Goal: Task Accomplishment & Management: Use online tool/utility

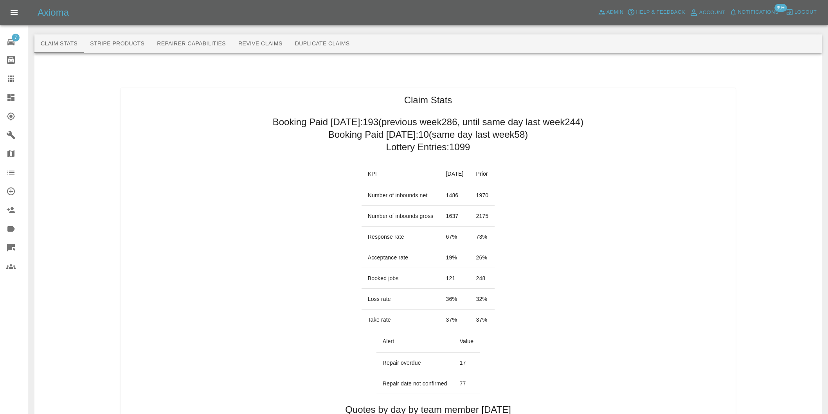
scroll to position [435, 0]
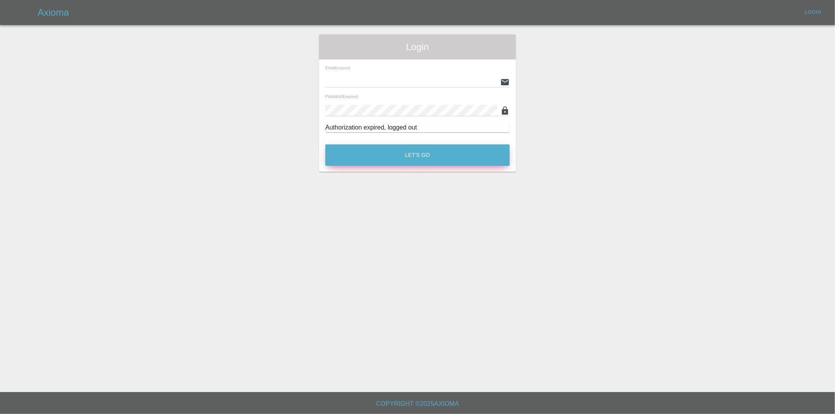
type input "eric.ordano@gmail.com"
click at [427, 155] on button "Let's Go" at bounding box center [417, 155] width 184 height 22
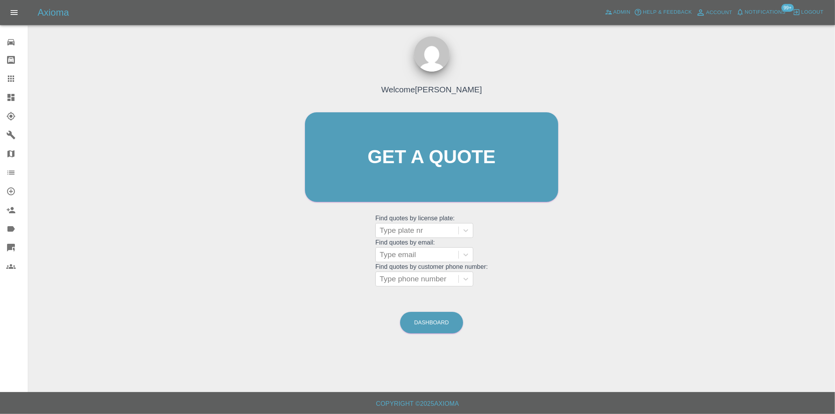
click at [16, 96] on div at bounding box center [17, 97] width 22 height 9
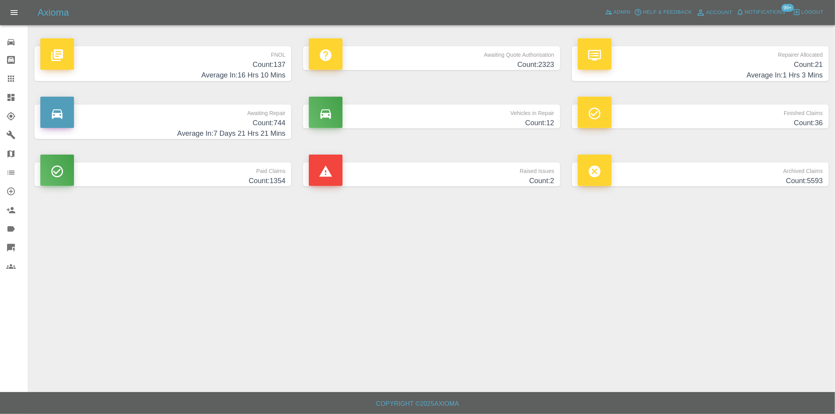
click at [275, 71] on h4 "Average In: 16 Hrs 10 Mins" at bounding box center [162, 75] width 245 height 11
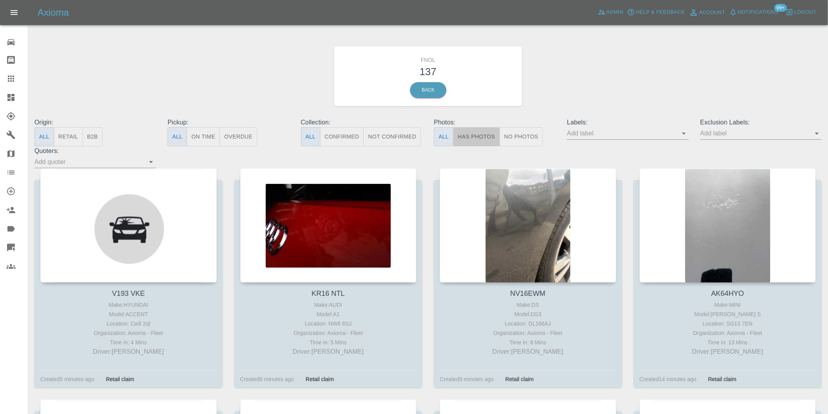
click at [478, 139] on button "Has Photos" at bounding box center [476, 136] width 47 height 19
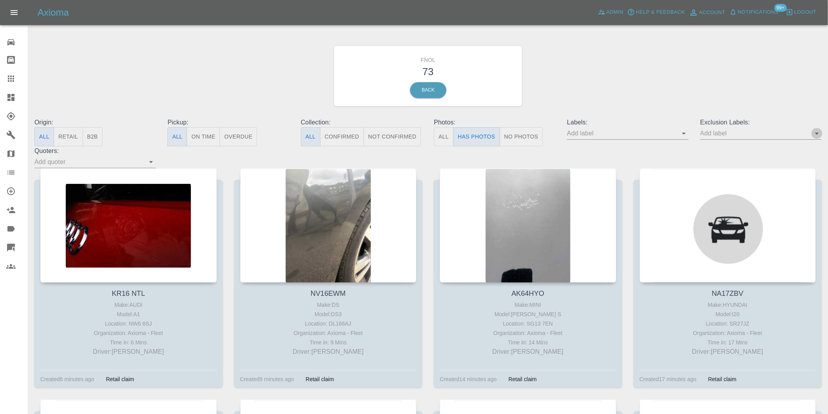
click at [816, 135] on icon "Open" at bounding box center [816, 133] width 9 height 9
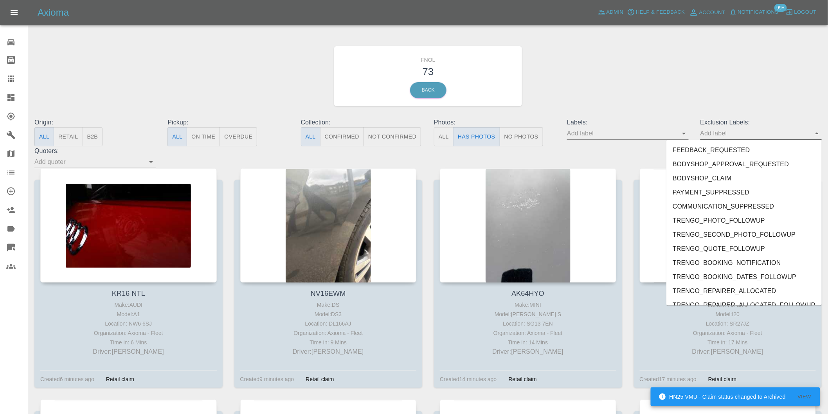
scroll to position [1699, 0]
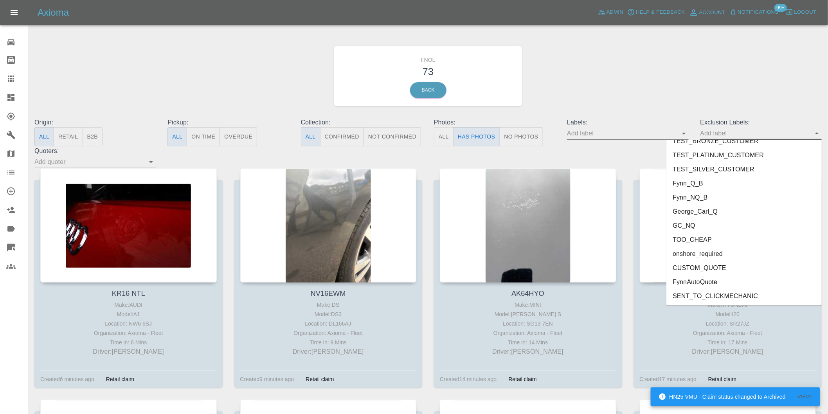
click at [722, 252] on li "onshore_required" at bounding box center [743, 254] width 155 height 14
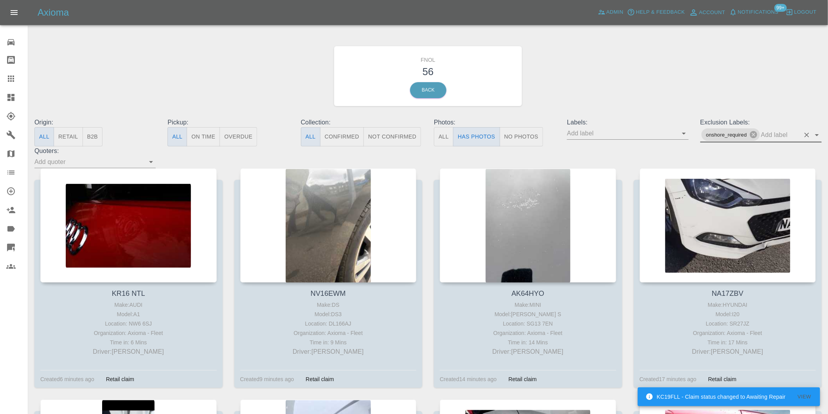
click at [815, 134] on icon "Open" at bounding box center [816, 134] width 9 height 9
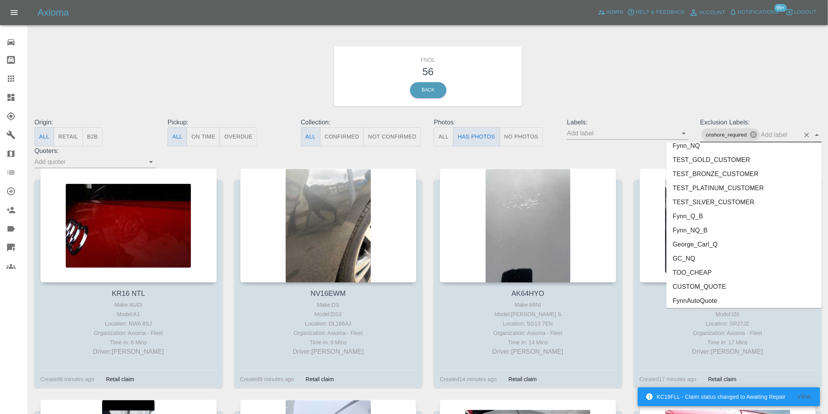
scroll to position [1685, 0]
click at [730, 224] on li "George_Carl_Q" at bounding box center [743, 228] width 155 height 14
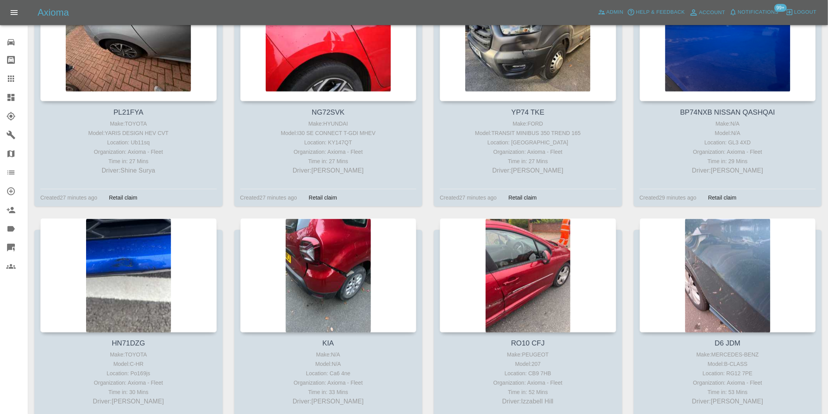
scroll to position [435, 0]
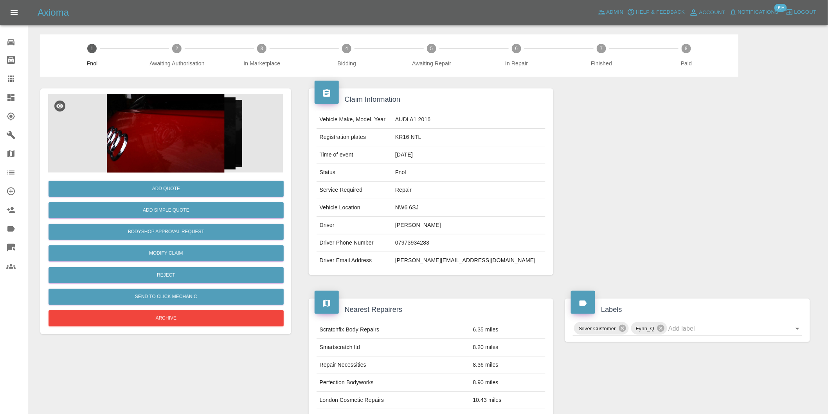
click at [168, 128] on img at bounding box center [165, 133] width 235 height 78
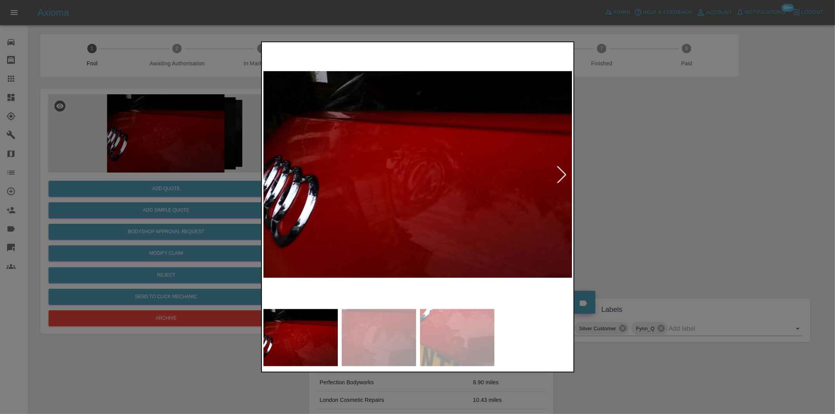
click at [561, 173] on div at bounding box center [561, 174] width 17 height 17
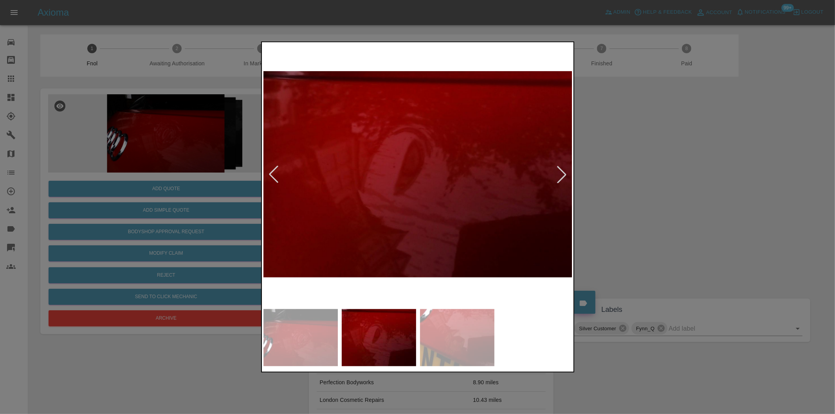
click at [561, 173] on div at bounding box center [561, 174] width 17 height 17
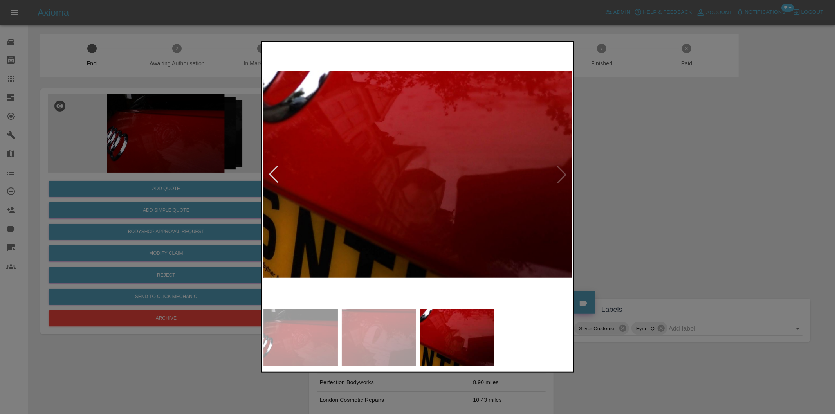
click at [561, 173] on img at bounding box center [417, 174] width 309 height 261
click at [641, 175] on div at bounding box center [417, 207] width 835 height 414
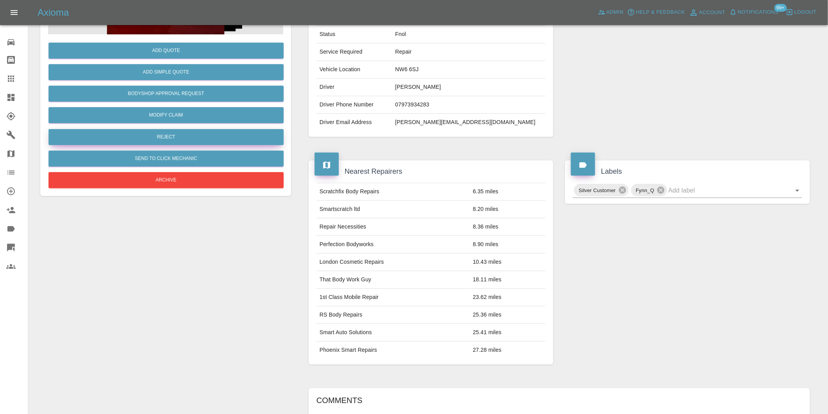
scroll to position [72, 0]
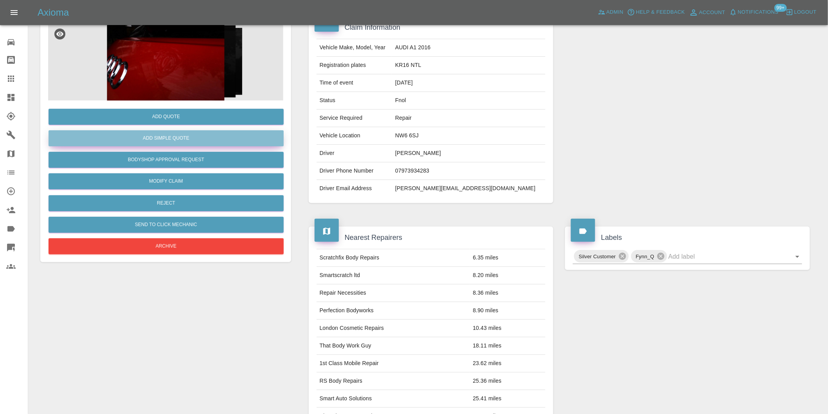
click at [170, 135] on button "Add Simple Quote" at bounding box center [166, 138] width 235 height 16
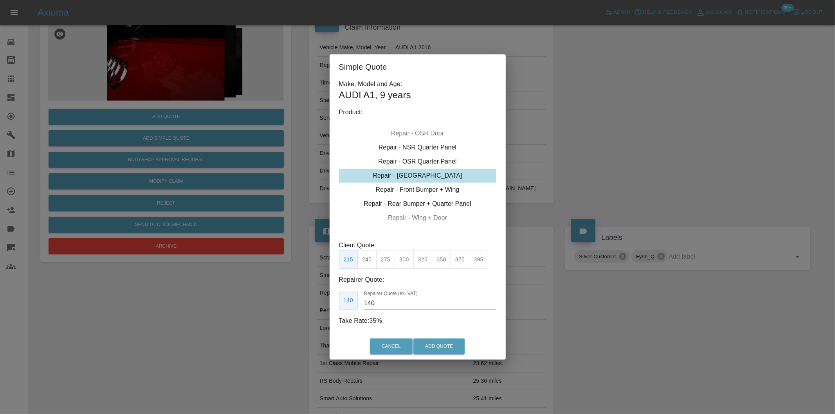
click at [443, 175] on div "Repair - Tailgate" at bounding box center [417, 176] width 157 height 14
click at [425, 260] on button "325" at bounding box center [422, 259] width 19 height 19
type input "210"
click at [437, 344] on button "Add Quote" at bounding box center [438, 346] width 51 height 16
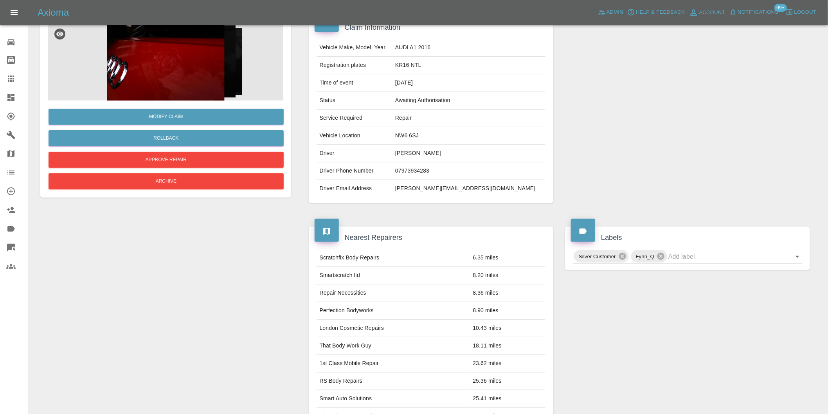
scroll to position [0, 0]
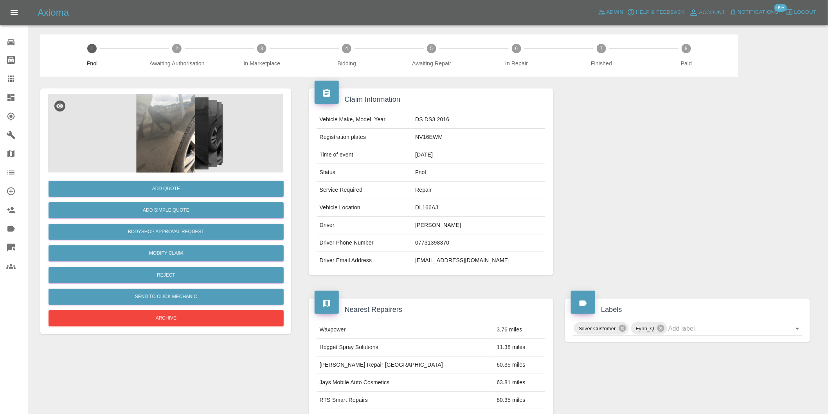
click at [158, 114] on img at bounding box center [165, 133] width 235 height 78
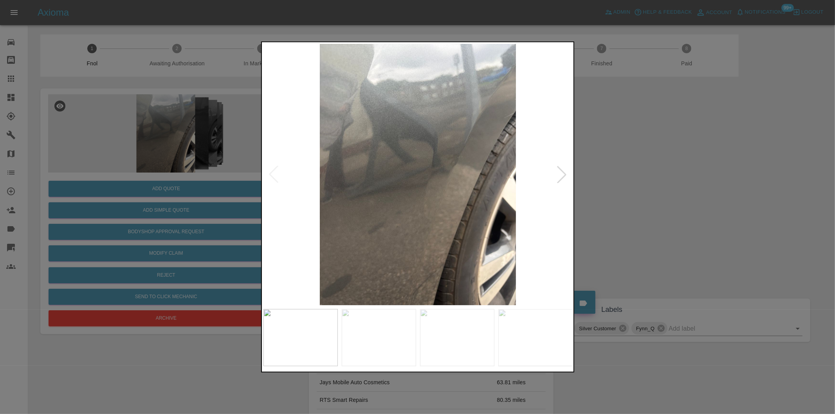
click at [563, 178] on div at bounding box center [561, 174] width 17 height 17
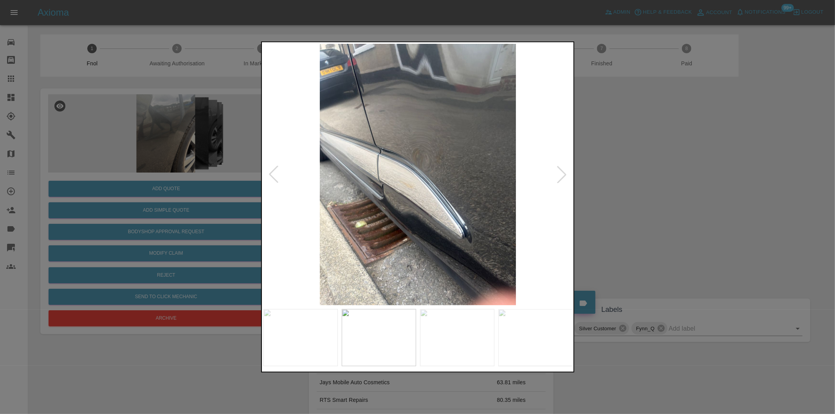
click at [564, 174] on div at bounding box center [561, 174] width 17 height 17
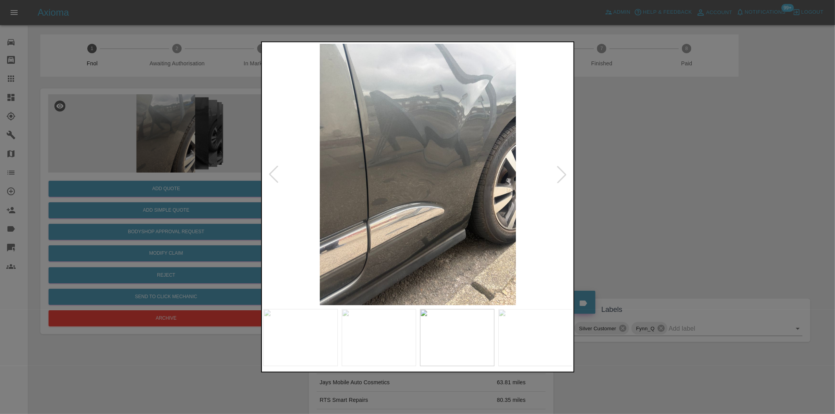
click at [563, 175] on div at bounding box center [561, 174] width 17 height 17
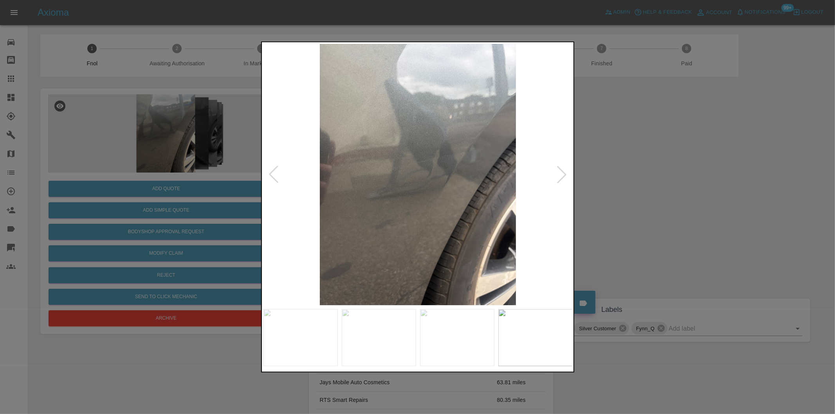
click at [563, 175] on div at bounding box center [561, 174] width 17 height 17
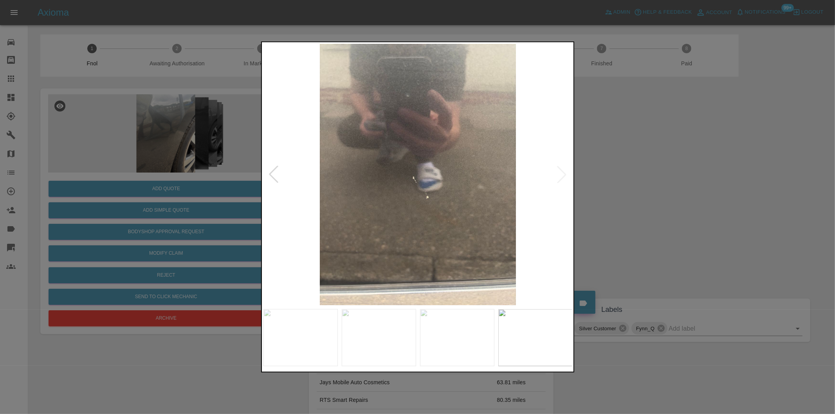
click at [563, 175] on img at bounding box center [417, 174] width 309 height 261
click at [275, 170] on div at bounding box center [273, 174] width 17 height 17
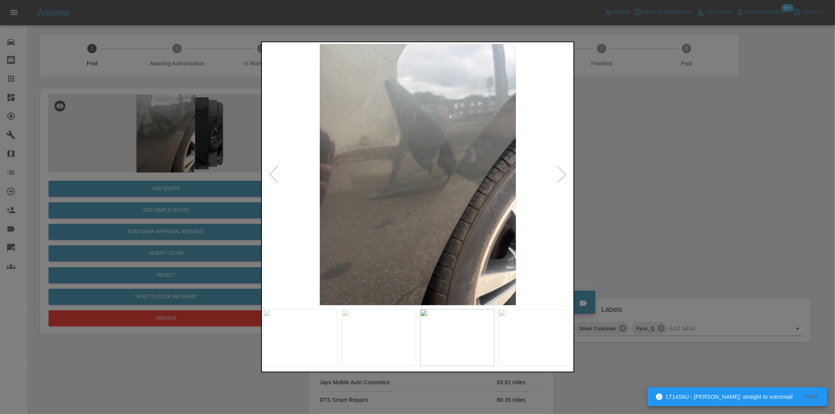
click at [561, 174] on div at bounding box center [561, 174] width 17 height 17
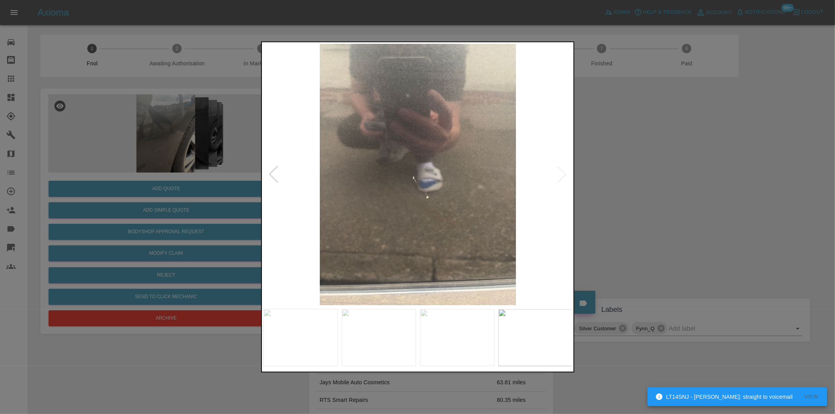
click at [561, 174] on img at bounding box center [417, 174] width 309 height 261
click at [270, 173] on div at bounding box center [273, 174] width 17 height 17
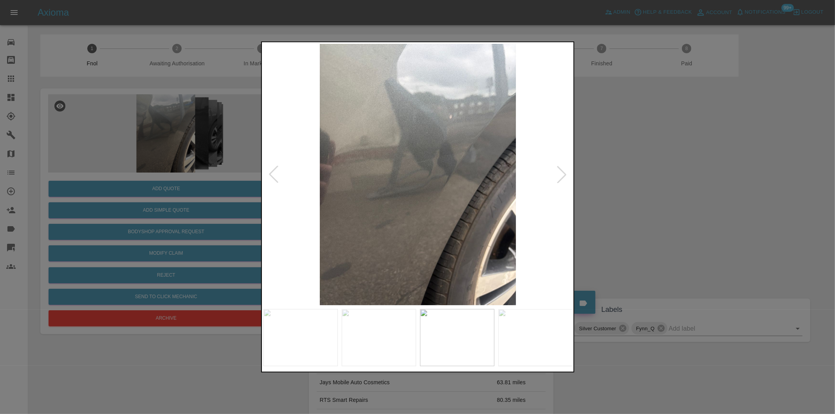
click at [270, 173] on div at bounding box center [273, 174] width 17 height 17
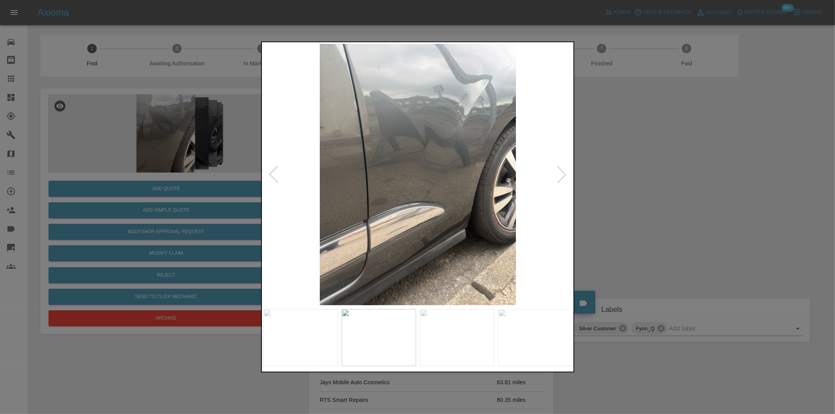
click at [562, 174] on div at bounding box center [561, 174] width 17 height 17
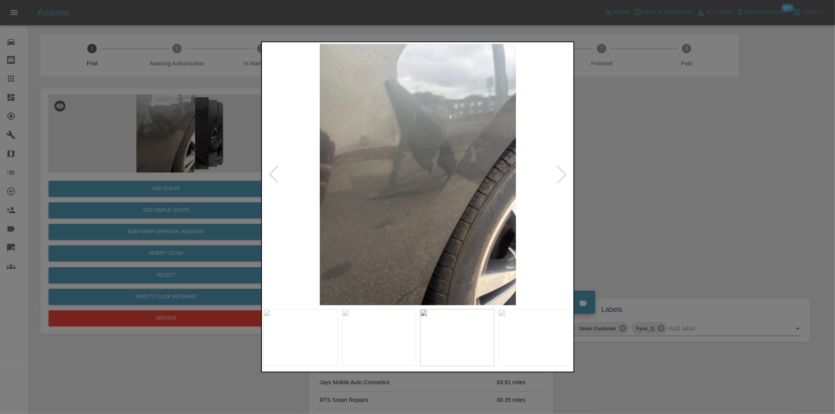
click at [562, 174] on div at bounding box center [561, 174] width 17 height 17
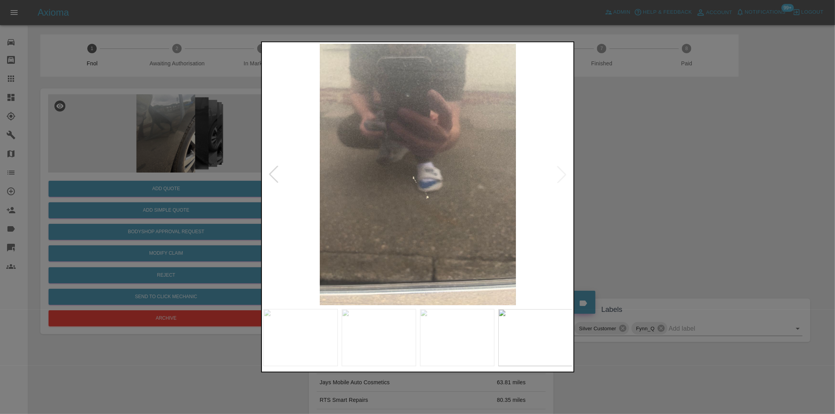
click at [562, 174] on img at bounding box center [417, 174] width 309 height 261
click at [615, 174] on div at bounding box center [417, 207] width 835 height 414
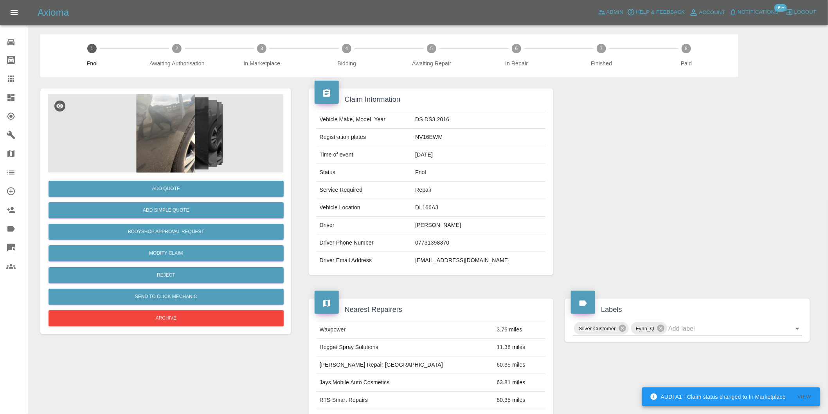
click at [181, 117] on img at bounding box center [165, 133] width 235 height 78
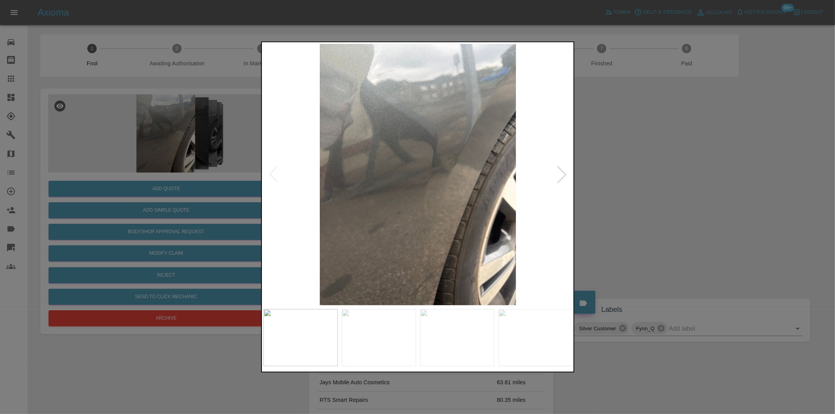
click at [559, 173] on div at bounding box center [561, 174] width 17 height 17
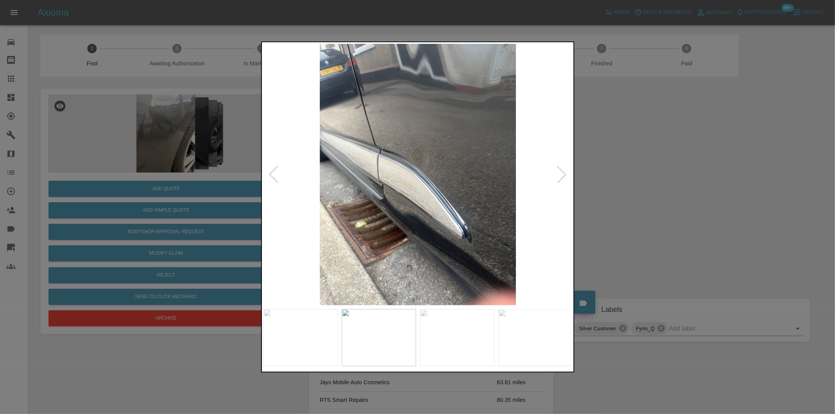
click at [559, 173] on div at bounding box center [561, 174] width 17 height 17
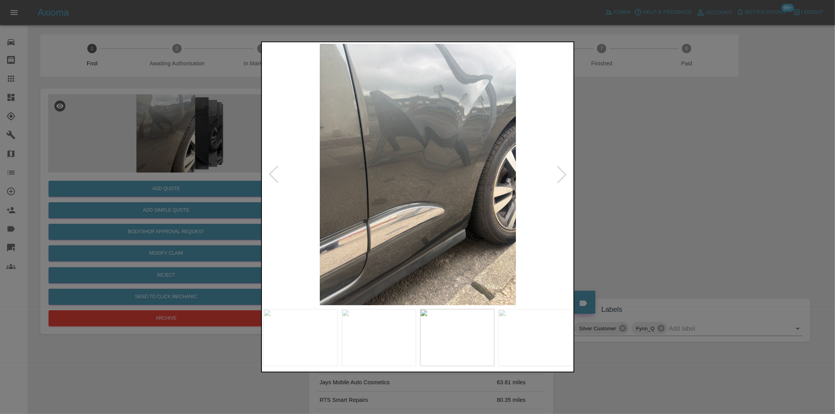
click at [559, 173] on div at bounding box center [561, 174] width 17 height 17
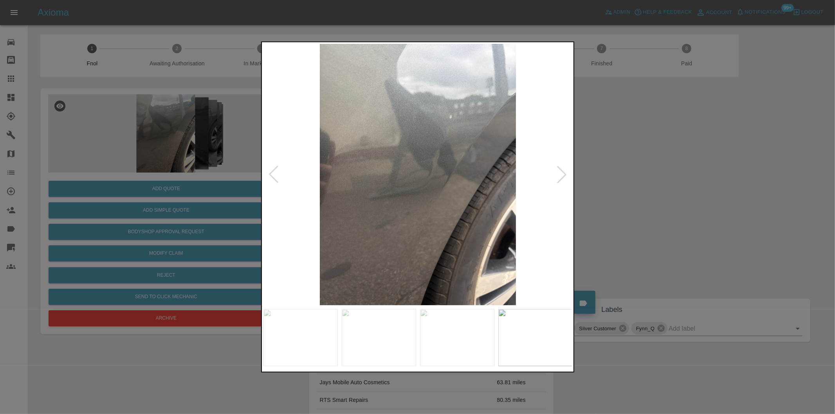
click at [559, 173] on div at bounding box center [561, 174] width 17 height 17
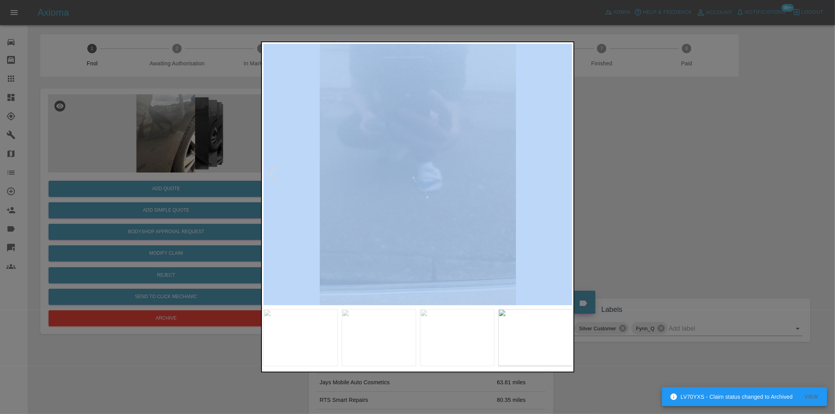
click at [559, 172] on img at bounding box center [417, 174] width 309 height 261
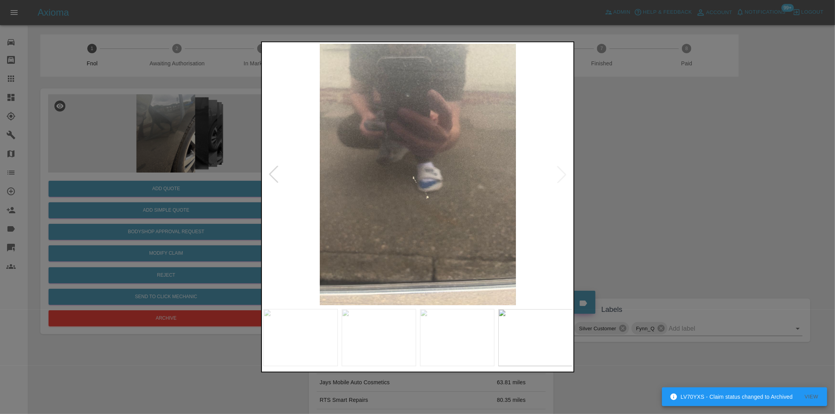
click at [628, 155] on div at bounding box center [417, 207] width 835 height 414
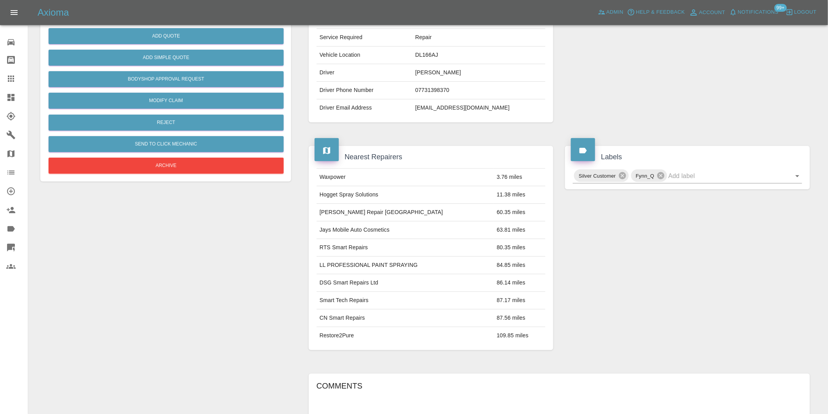
scroll to position [217, 0]
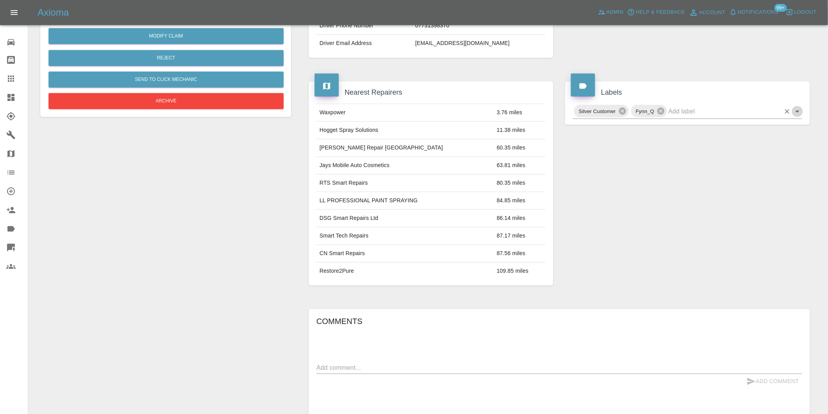
click at [798, 116] on icon "Open" at bounding box center [797, 111] width 9 height 9
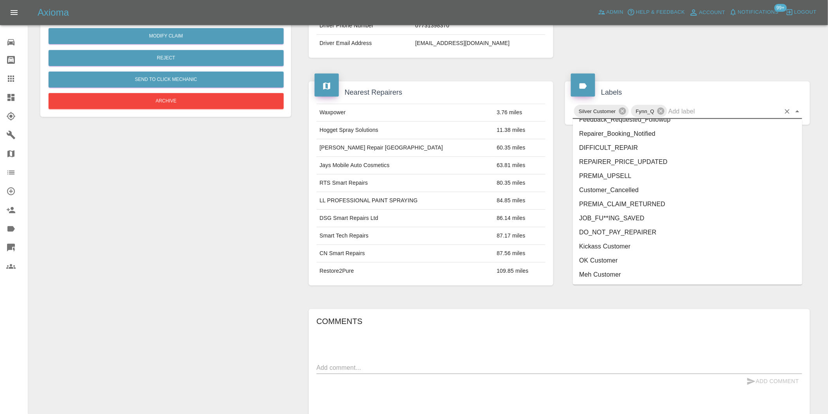
scroll to position [1671, 0]
click at [641, 230] on li "onshore_required" at bounding box center [687, 233] width 229 height 14
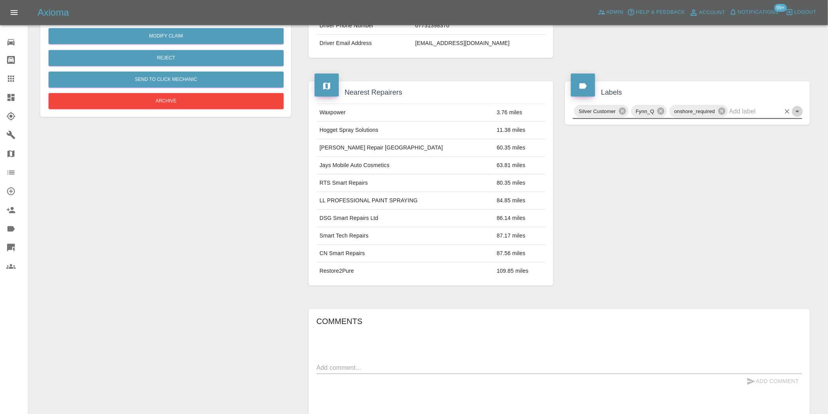
click at [797, 115] on icon "Open" at bounding box center [797, 111] width 9 height 9
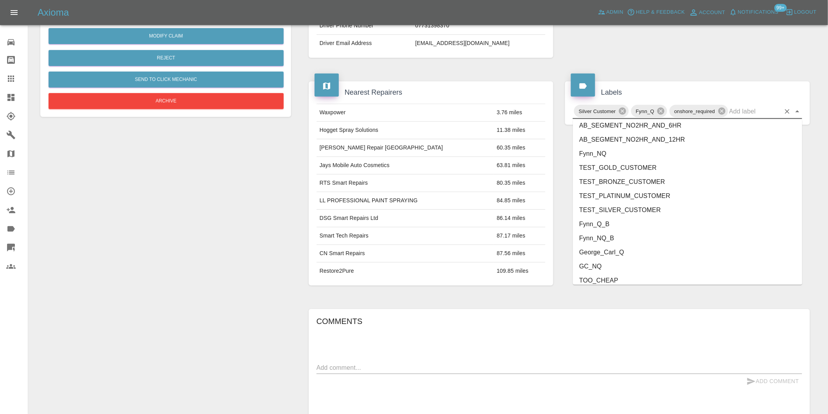
scroll to position [1657, 0]
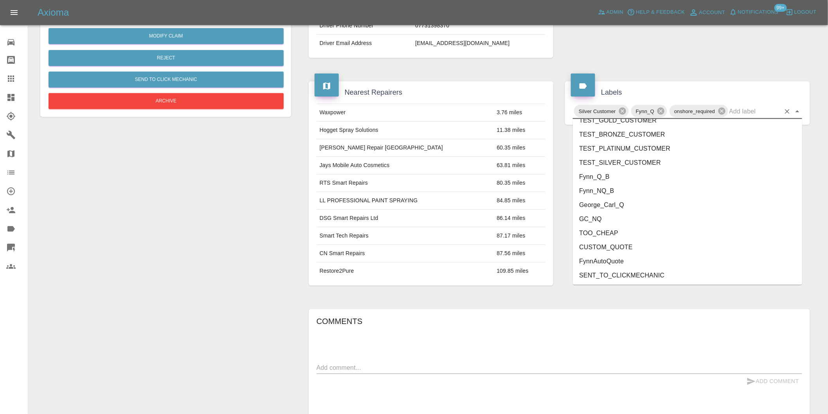
click at [595, 200] on li "George_Carl_Q" at bounding box center [687, 205] width 229 height 14
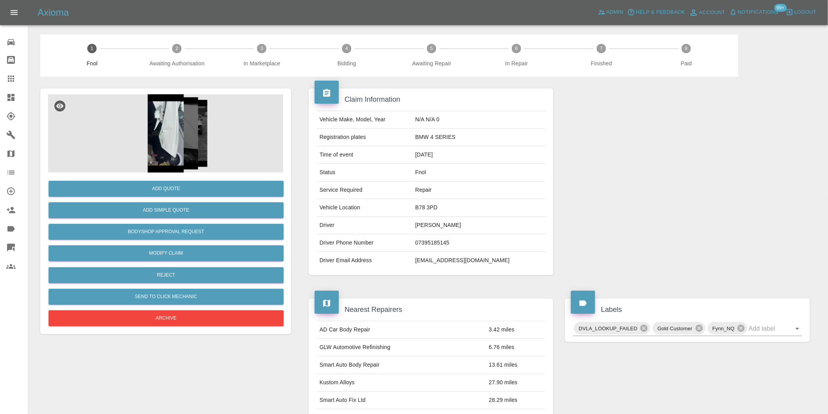
click at [164, 132] on img at bounding box center [165, 133] width 235 height 78
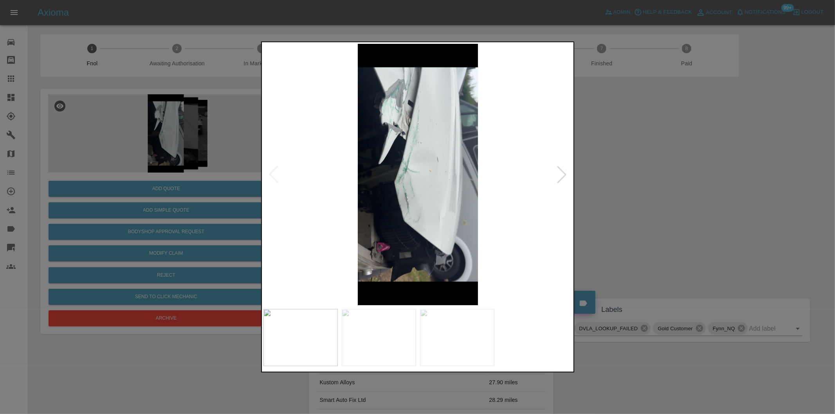
click at [561, 173] on div at bounding box center [561, 174] width 17 height 17
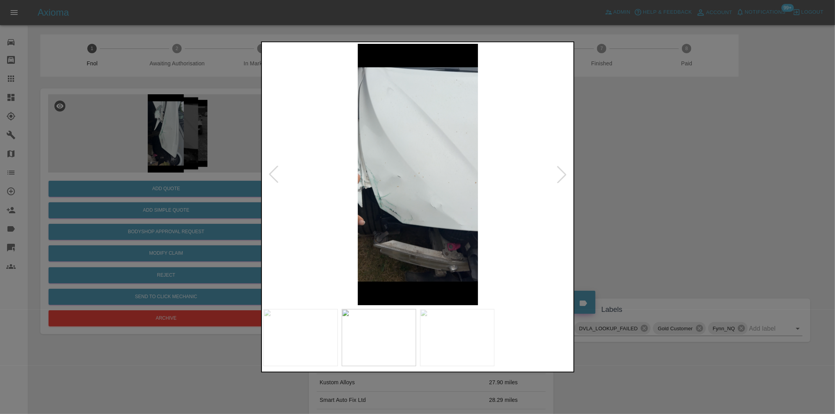
click at [561, 173] on div at bounding box center [561, 174] width 17 height 17
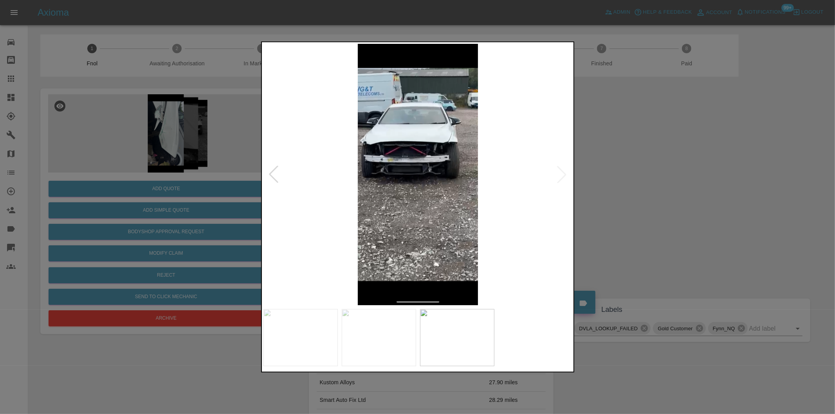
click at [642, 172] on div at bounding box center [417, 207] width 835 height 414
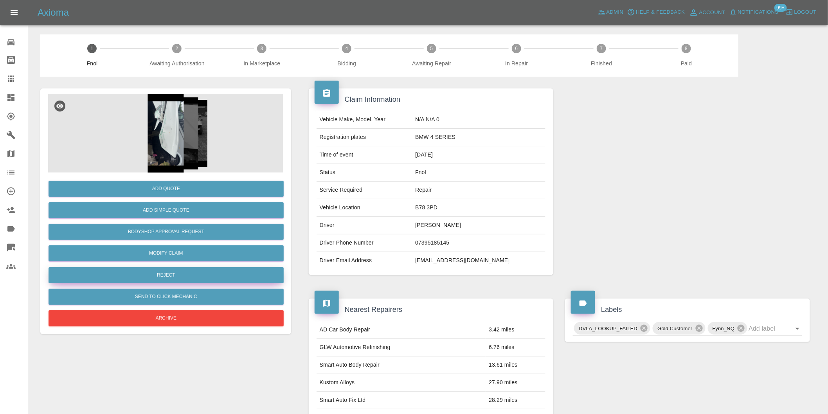
click at [192, 278] on button "Reject" at bounding box center [166, 275] width 235 height 16
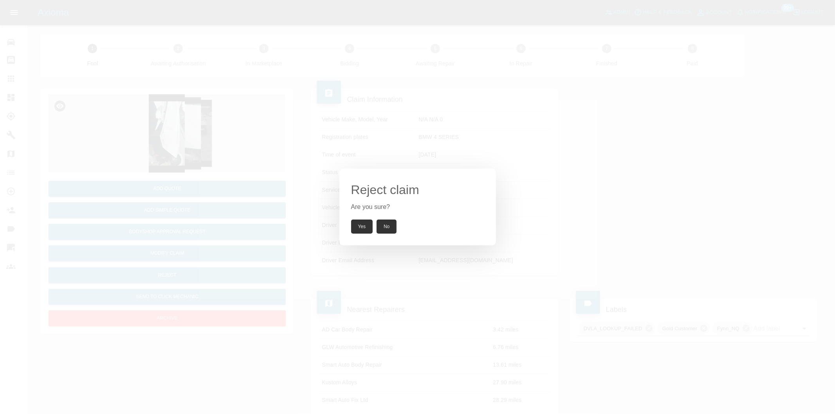
click at [364, 225] on button "Yes" at bounding box center [362, 227] width 22 height 14
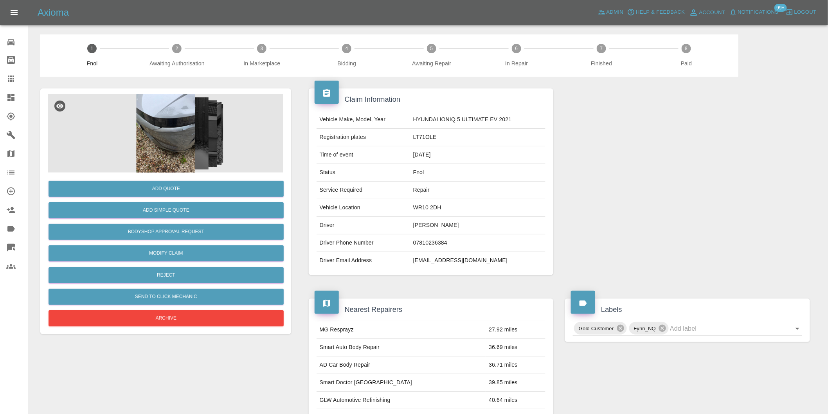
click at [161, 104] on img at bounding box center [165, 133] width 235 height 78
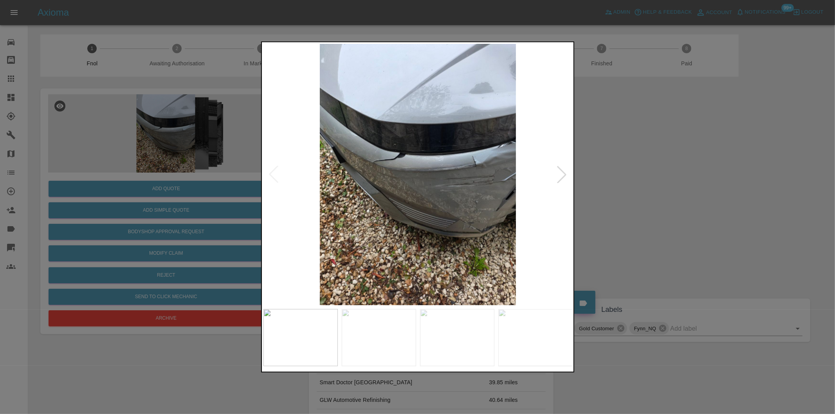
click at [565, 178] on div at bounding box center [561, 174] width 17 height 17
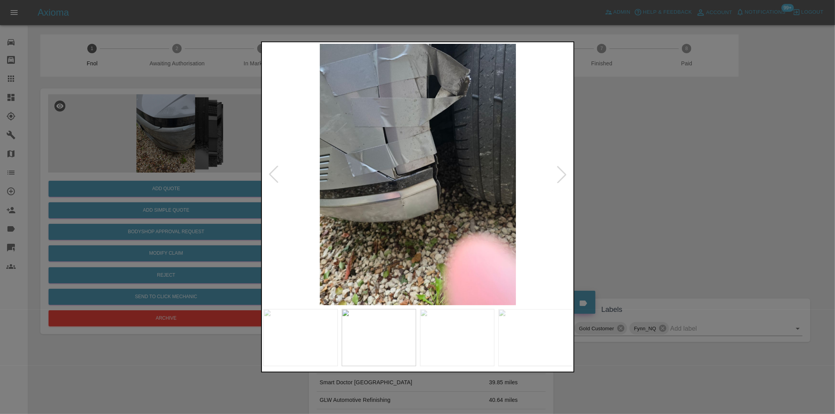
click at [646, 192] on div at bounding box center [417, 207] width 835 height 414
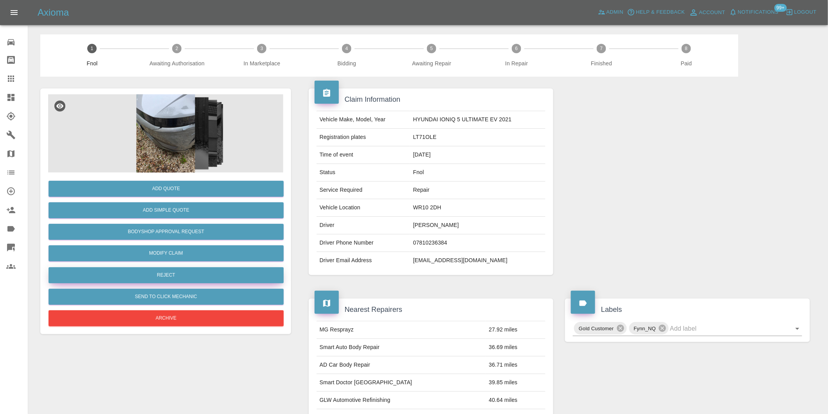
click at [188, 279] on button "Reject" at bounding box center [166, 275] width 235 height 16
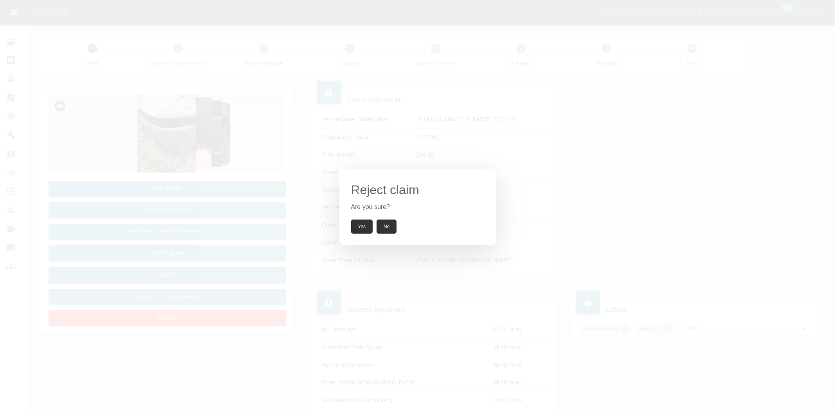
click at [361, 221] on button "Yes" at bounding box center [362, 227] width 22 height 14
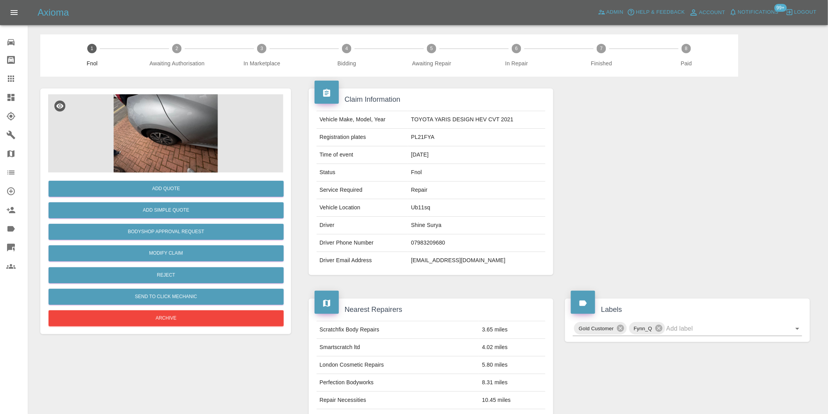
click at [153, 121] on img at bounding box center [165, 133] width 235 height 78
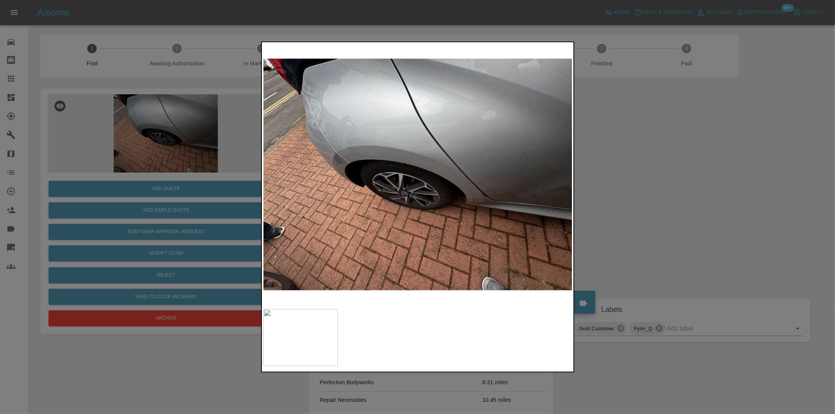
click at [347, 131] on img at bounding box center [417, 174] width 309 height 261
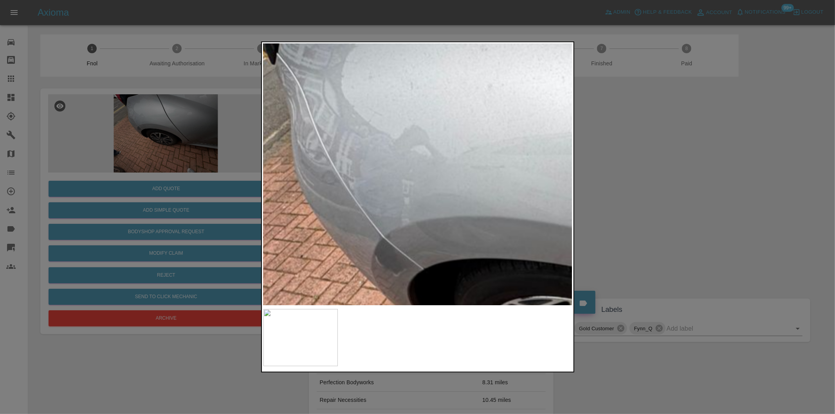
click at [347, 131] on img at bounding box center [627, 303] width 927 height 784
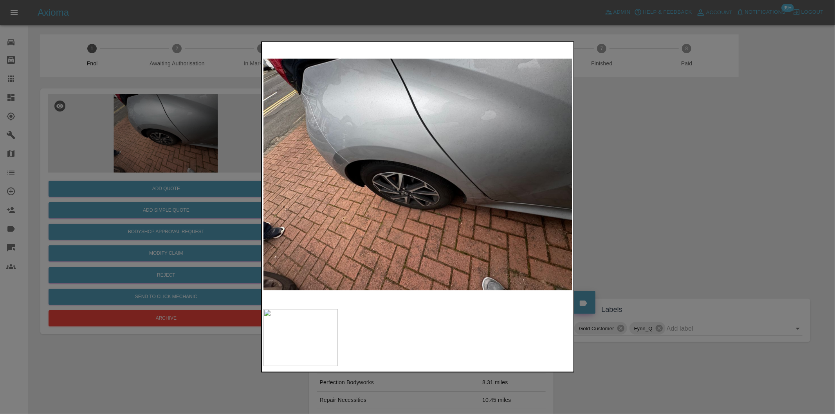
click at [673, 161] on div at bounding box center [417, 207] width 835 height 414
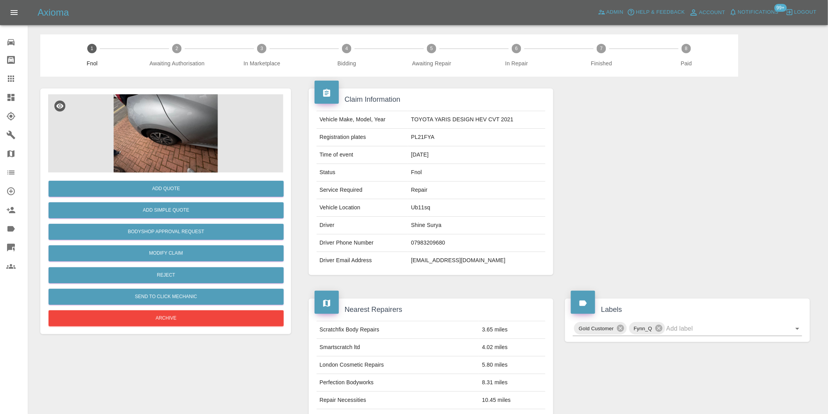
click at [147, 112] on img at bounding box center [165, 133] width 235 height 78
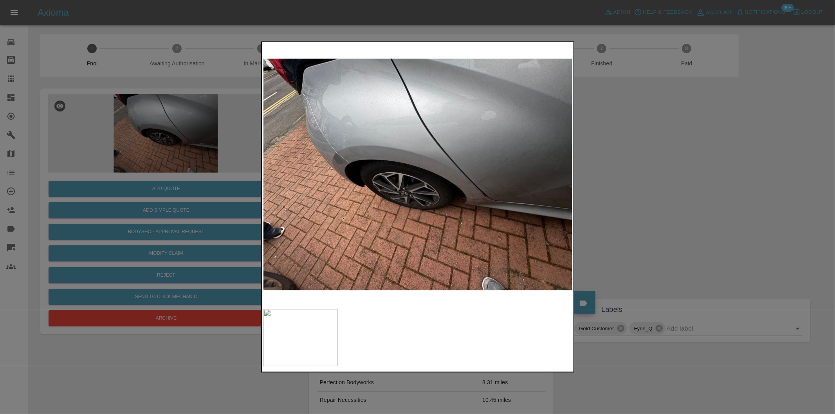
click at [372, 133] on img at bounding box center [417, 174] width 309 height 261
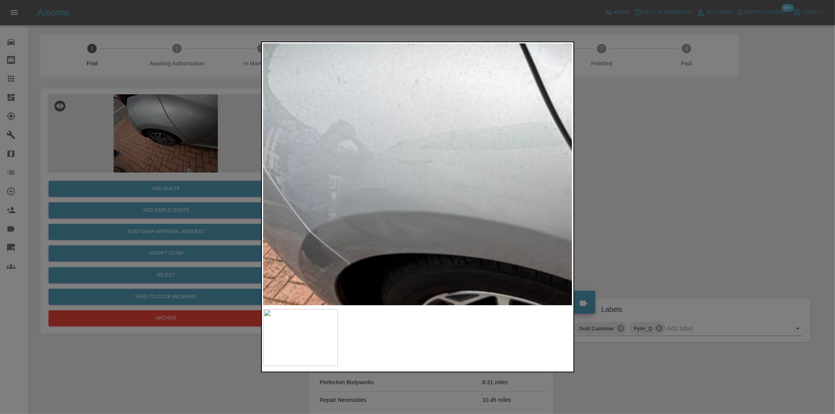
click at [372, 133] on img at bounding box center [554, 298] width 927 height 784
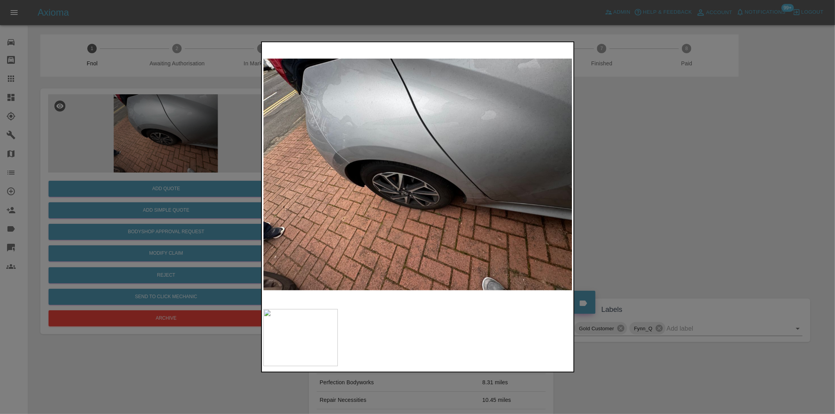
click at [617, 150] on div at bounding box center [417, 207] width 835 height 414
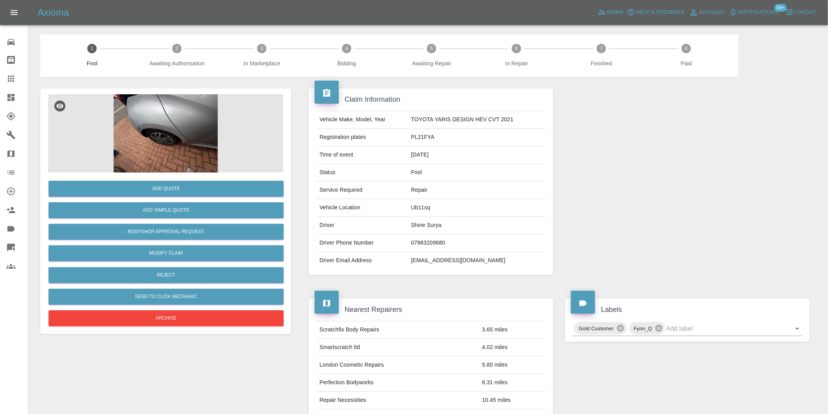
click at [140, 108] on img at bounding box center [165, 133] width 235 height 78
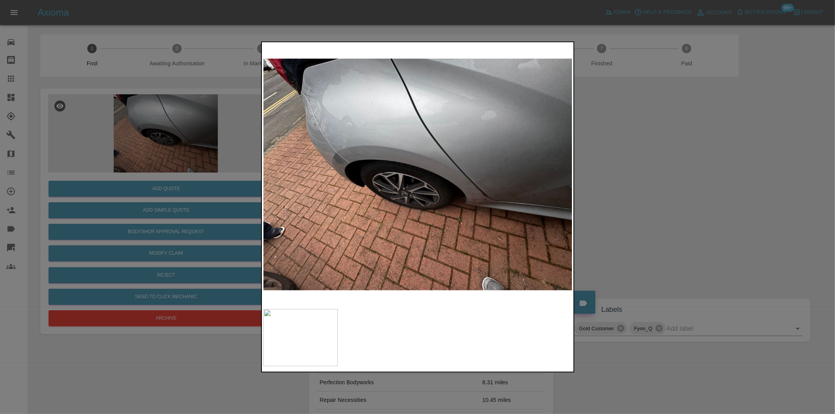
click at [439, 146] on img at bounding box center [417, 174] width 309 height 261
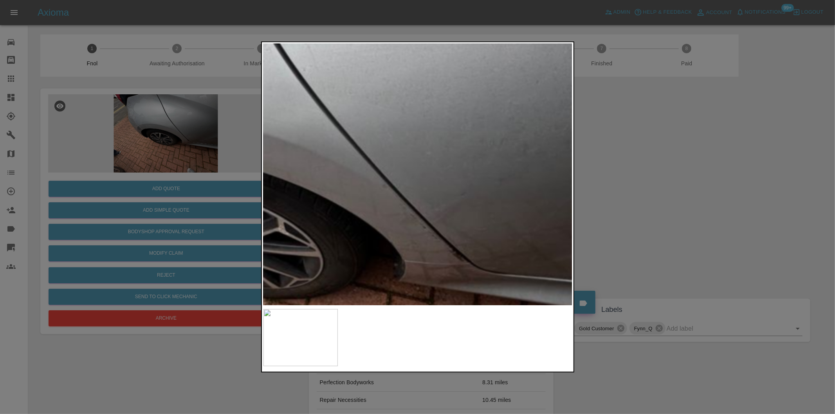
click at [338, 74] on img at bounding box center [258, 193] width 927 height 784
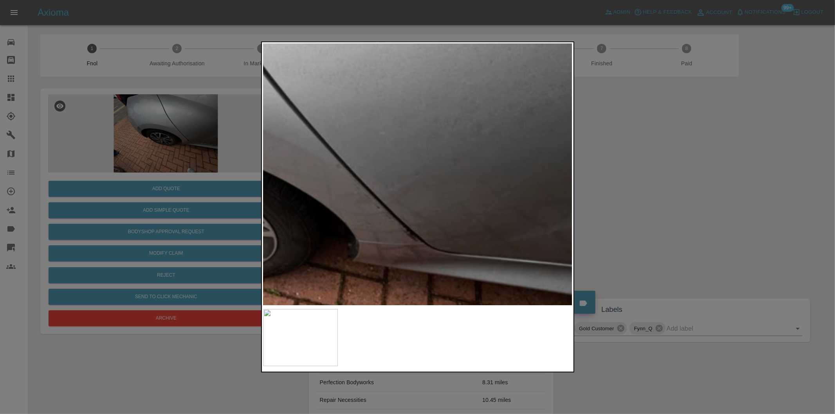
click at [377, 116] on img at bounding box center [211, 173] width 927 height 784
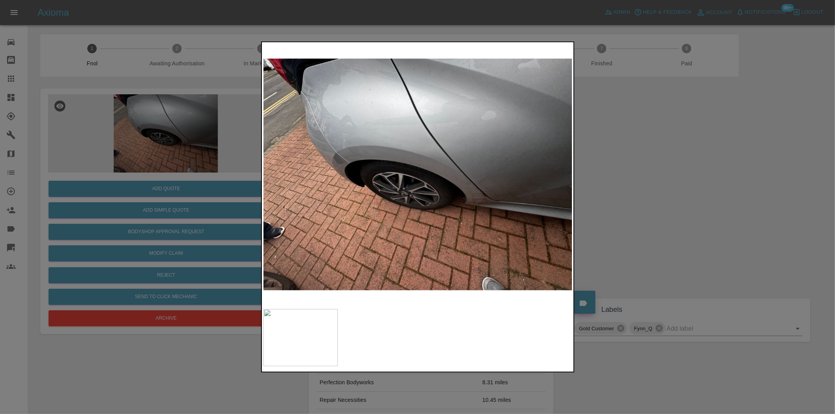
click at [639, 186] on div at bounding box center [417, 207] width 835 height 414
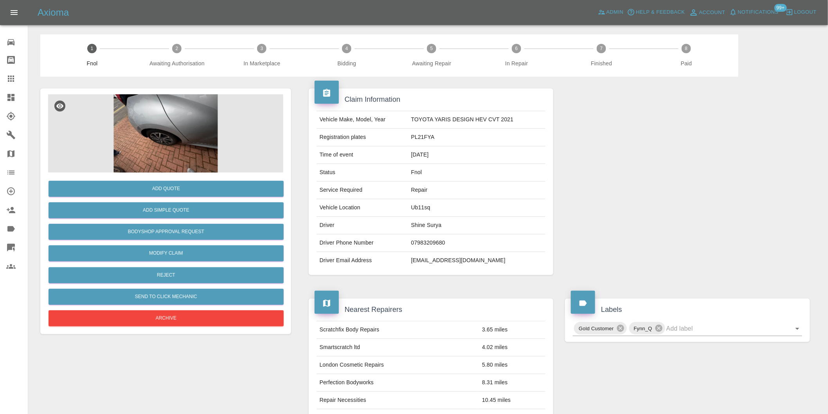
click at [160, 126] on img at bounding box center [165, 133] width 235 height 78
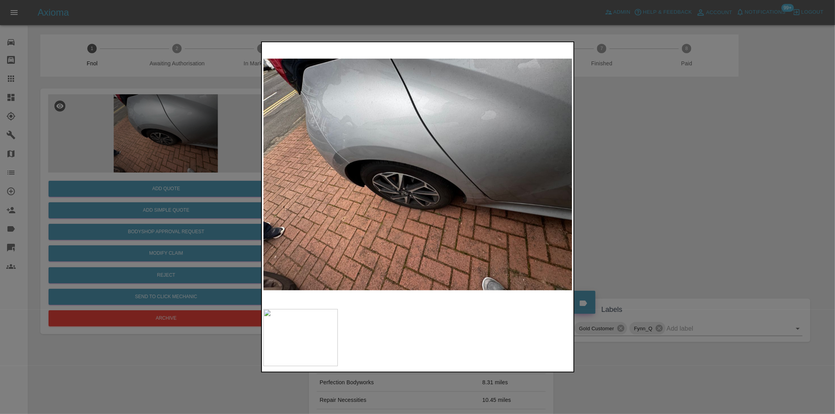
click at [471, 181] on img at bounding box center [417, 174] width 309 height 261
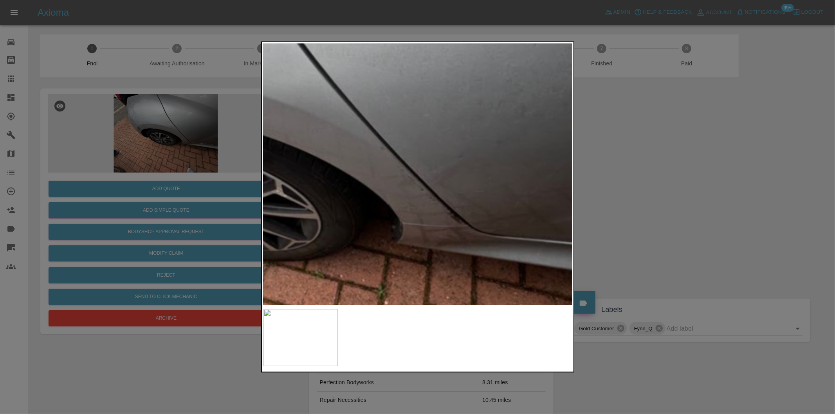
click at [588, 191] on div at bounding box center [417, 207] width 835 height 414
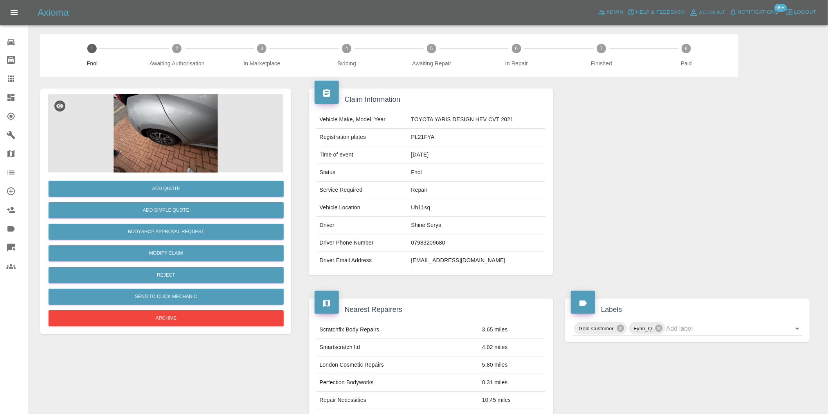
click at [147, 113] on img at bounding box center [165, 133] width 235 height 78
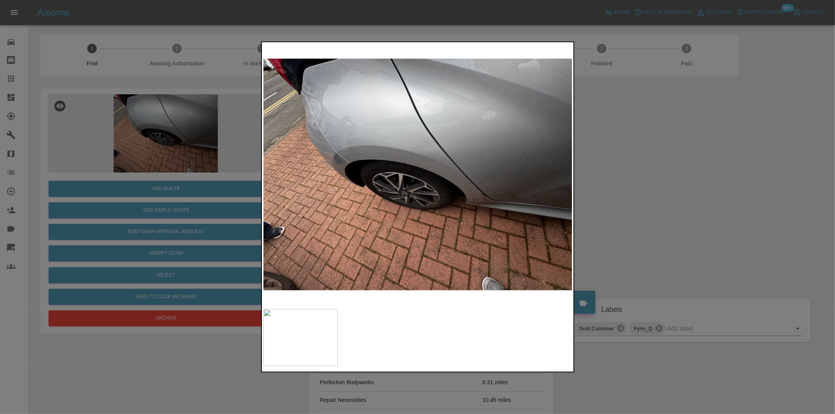
click at [346, 150] on img at bounding box center [417, 174] width 309 height 261
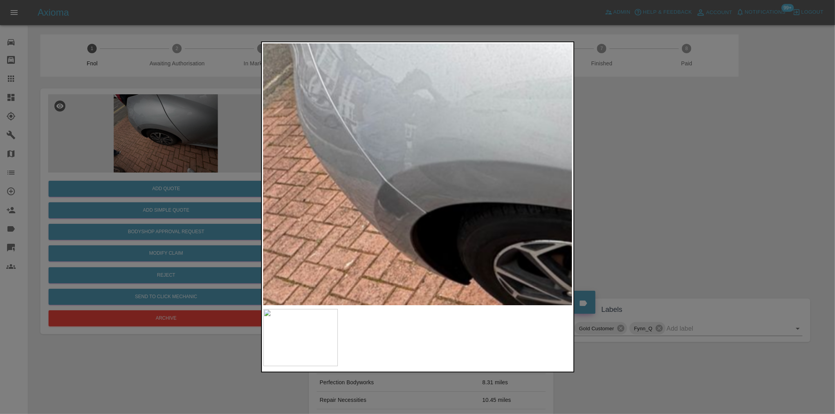
click at [397, 150] on img at bounding box center [630, 247] width 927 height 784
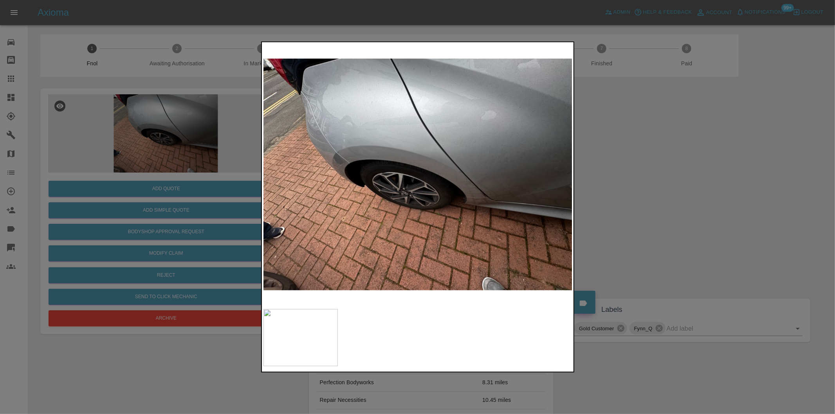
click at [641, 169] on div at bounding box center [417, 207] width 835 height 414
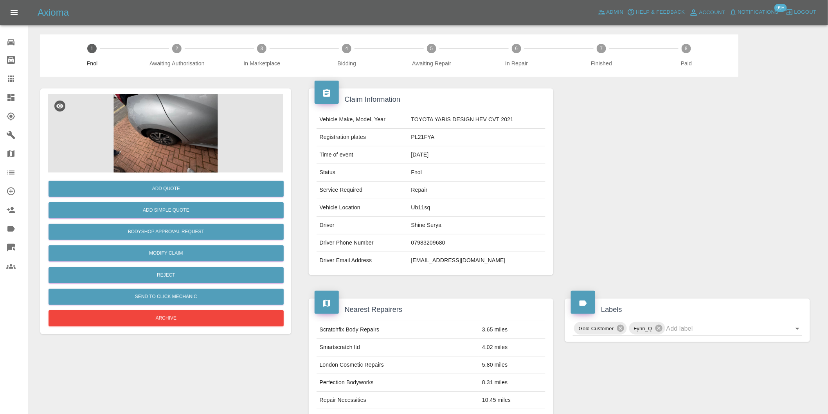
click at [196, 124] on img at bounding box center [165, 133] width 235 height 78
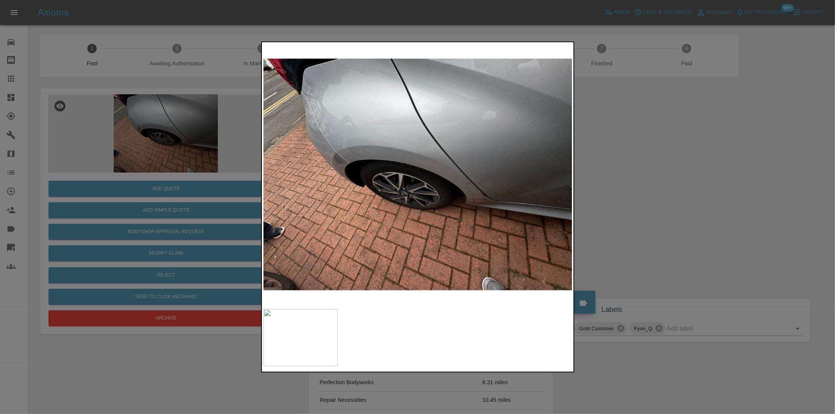
click at [475, 192] on img at bounding box center [417, 174] width 309 height 261
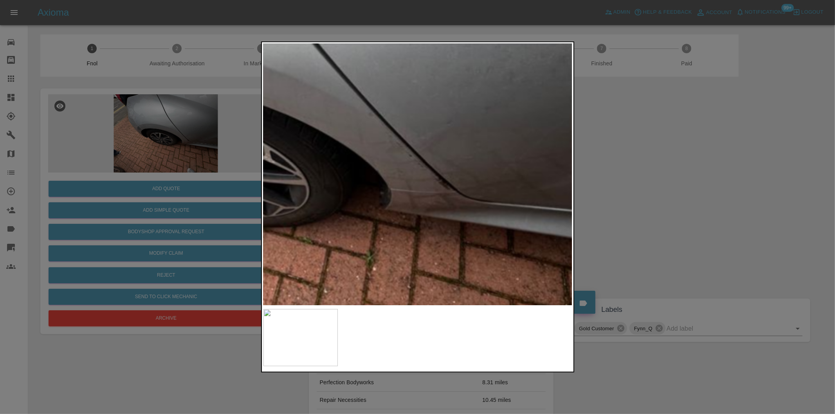
click at [444, 179] on img at bounding box center [243, 122] width 927 height 784
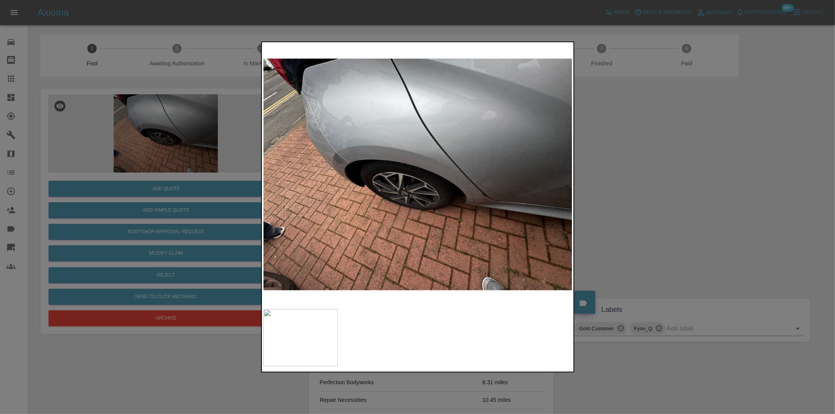
click at [660, 187] on div at bounding box center [417, 207] width 835 height 414
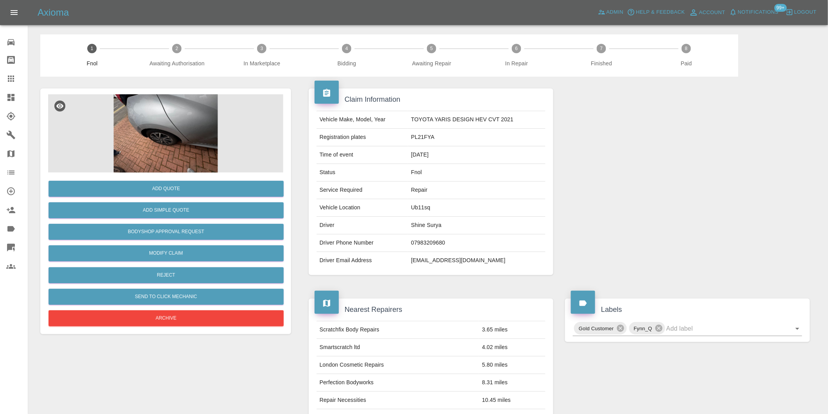
click at [194, 123] on img at bounding box center [165, 133] width 235 height 78
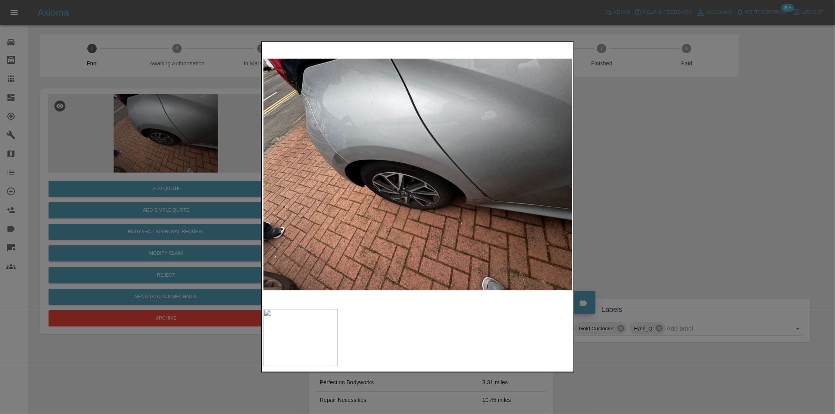
click at [342, 147] on img at bounding box center [417, 174] width 309 height 261
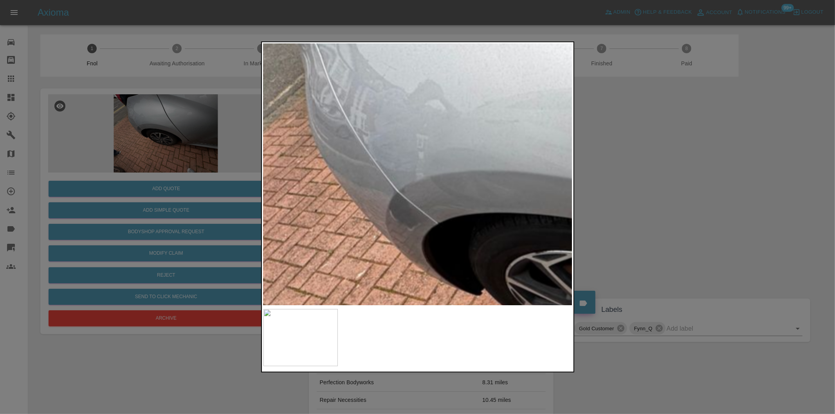
click at [412, 150] on img at bounding box center [641, 257] width 927 height 784
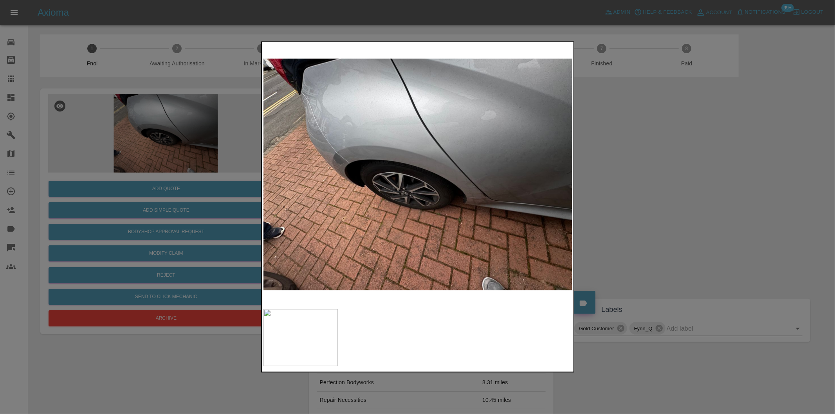
click at [626, 173] on div at bounding box center [417, 207] width 835 height 414
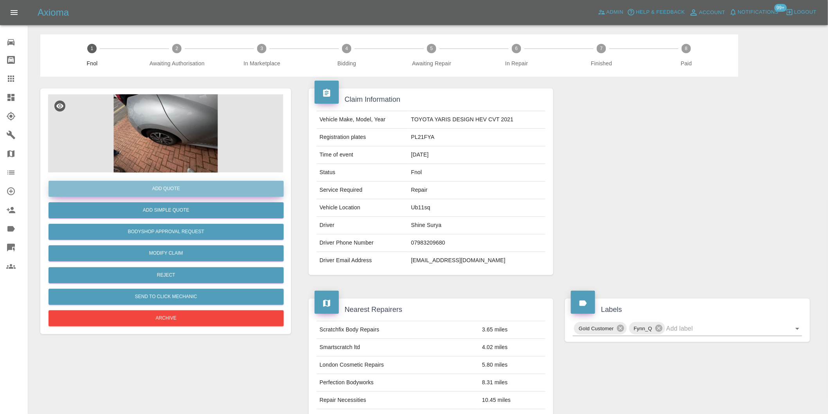
click at [173, 187] on button "Add Quote" at bounding box center [166, 189] width 235 height 16
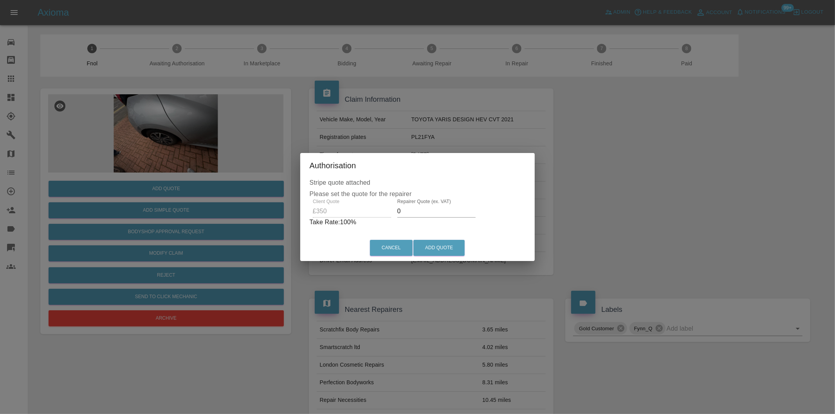
click at [426, 210] on input "0" at bounding box center [436, 211] width 78 height 13
type input "0220"
click at [437, 248] on button "Add Quote" at bounding box center [438, 248] width 51 height 16
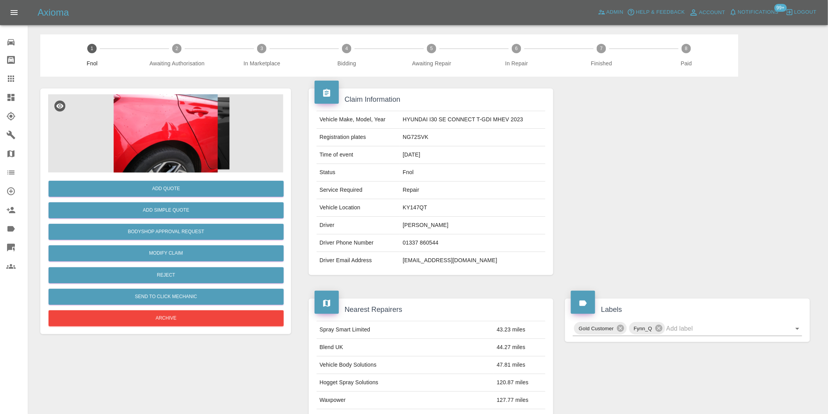
click at [148, 124] on img at bounding box center [165, 133] width 235 height 78
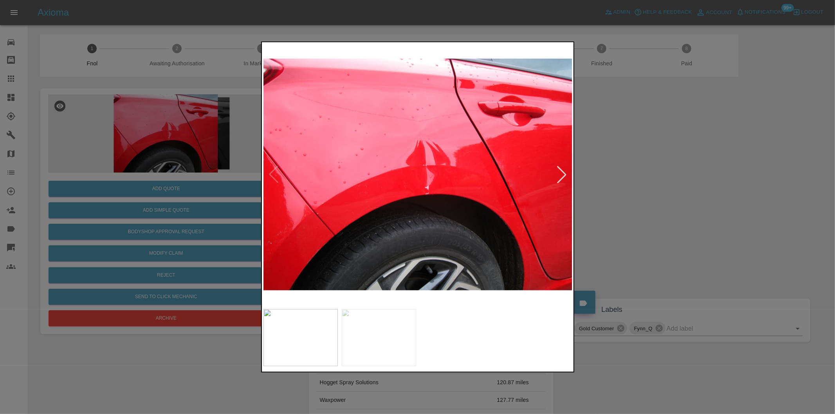
click at [565, 173] on div at bounding box center [561, 174] width 17 height 17
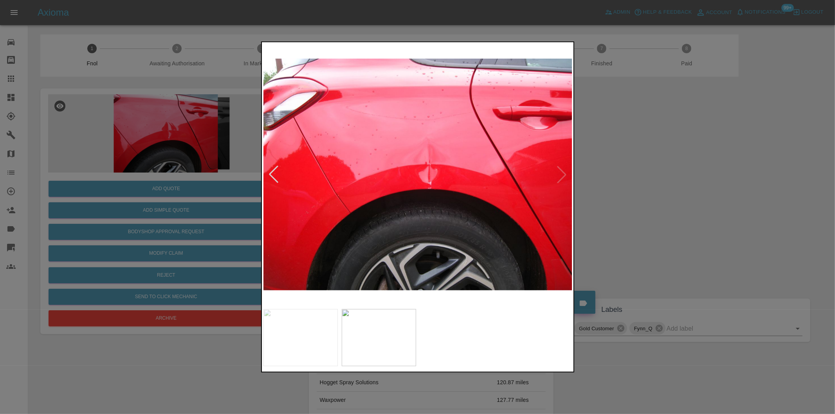
click at [565, 173] on img at bounding box center [417, 174] width 309 height 261
drag, startPoint x: 638, startPoint y: 173, endPoint x: 280, endPoint y: 181, distance: 358.1
click at [635, 173] on div at bounding box center [417, 207] width 835 height 414
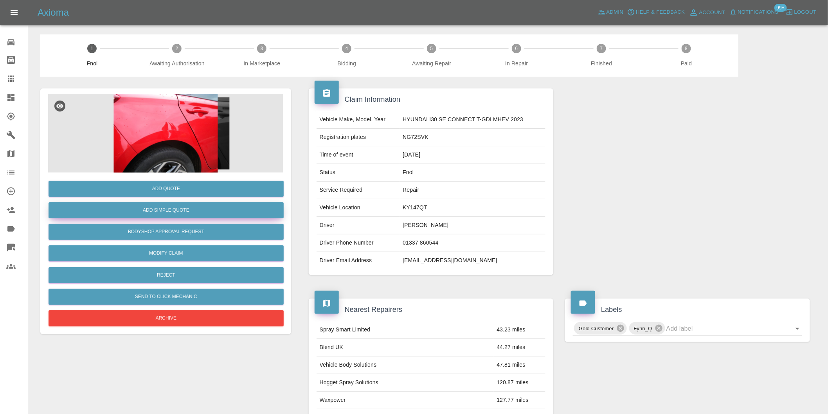
click at [188, 211] on button "Add Simple Quote" at bounding box center [166, 210] width 235 height 16
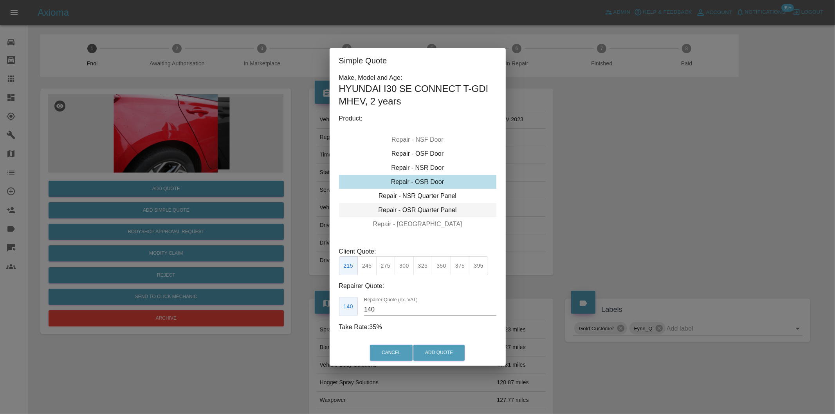
click at [439, 207] on div "Repair - OSR Quarter Panel" at bounding box center [417, 210] width 157 height 14
drag, startPoint x: 421, startPoint y: 265, endPoint x: 425, endPoint y: 275, distance: 10.9
click at [421, 265] on button "325" at bounding box center [422, 265] width 19 height 19
type input "210"
click at [434, 354] on button "Add Quote" at bounding box center [438, 353] width 51 height 16
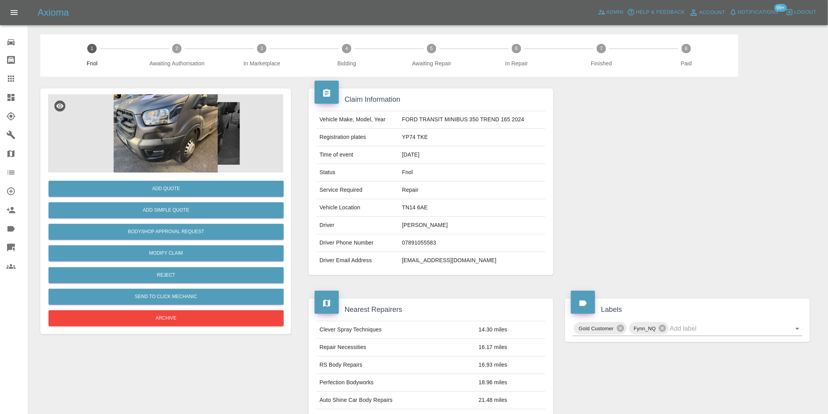
click at [196, 107] on img at bounding box center [165, 133] width 235 height 78
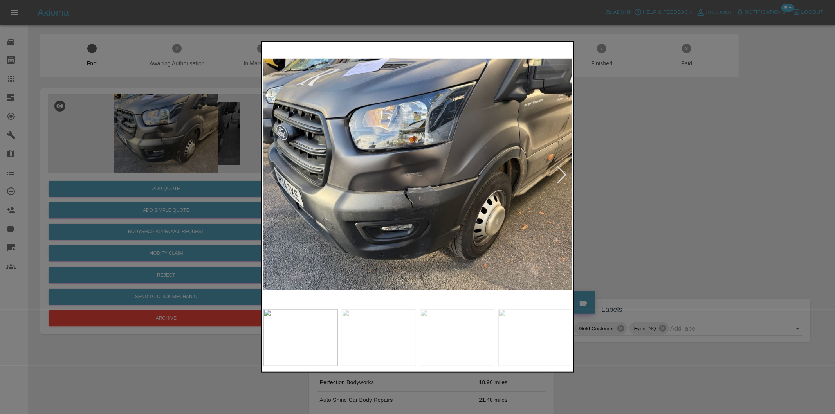
click at [561, 173] on div at bounding box center [561, 174] width 17 height 17
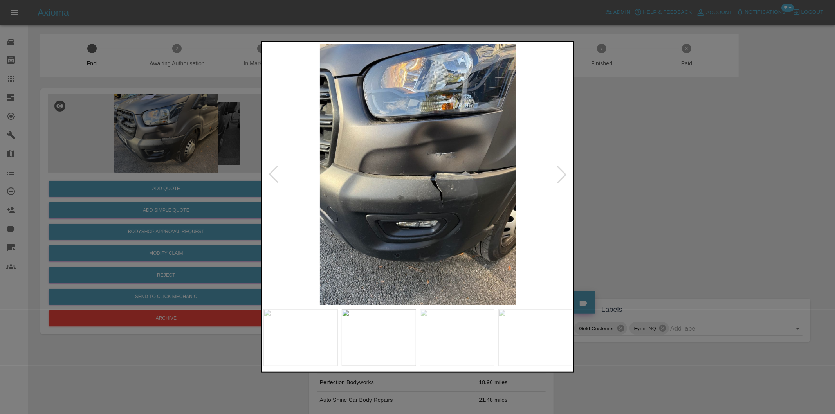
click at [561, 173] on div at bounding box center [561, 174] width 17 height 17
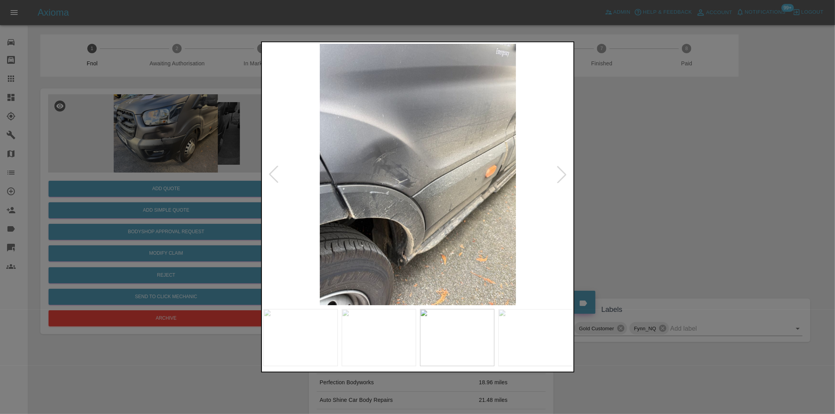
click at [651, 182] on div at bounding box center [417, 207] width 835 height 414
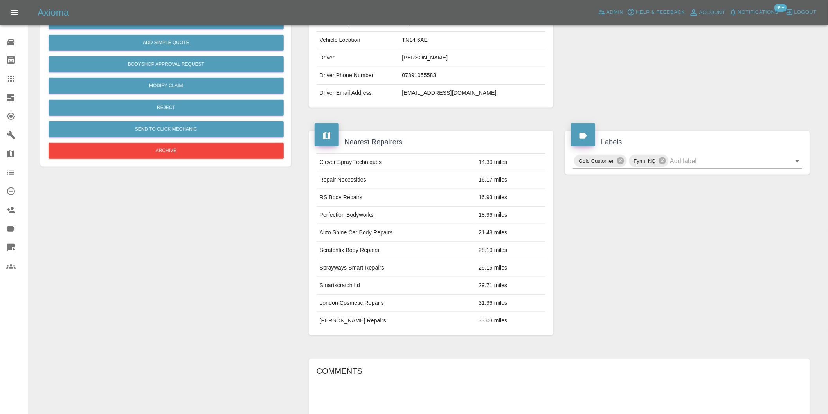
scroll to position [174, 0]
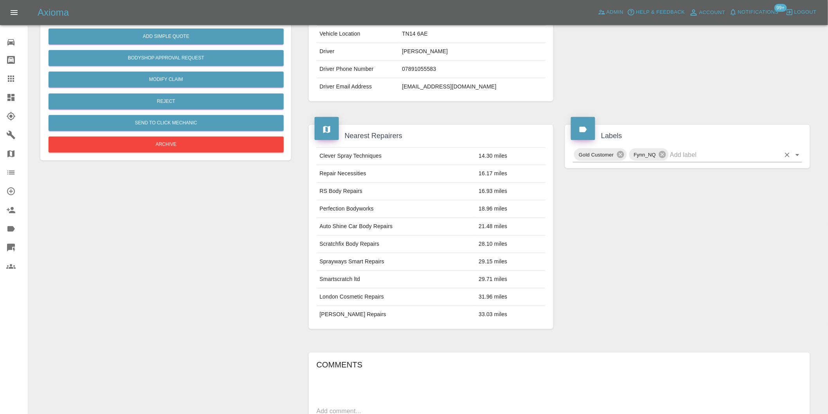
click at [798, 155] on icon "Open" at bounding box center [797, 155] width 4 height 2
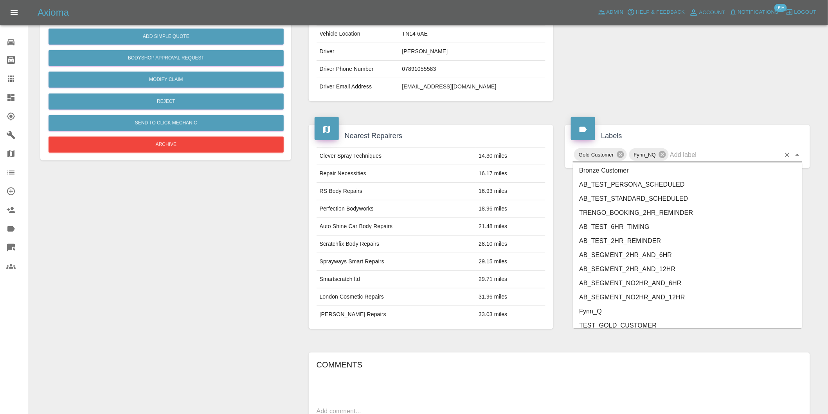
scroll to position [1671, 0]
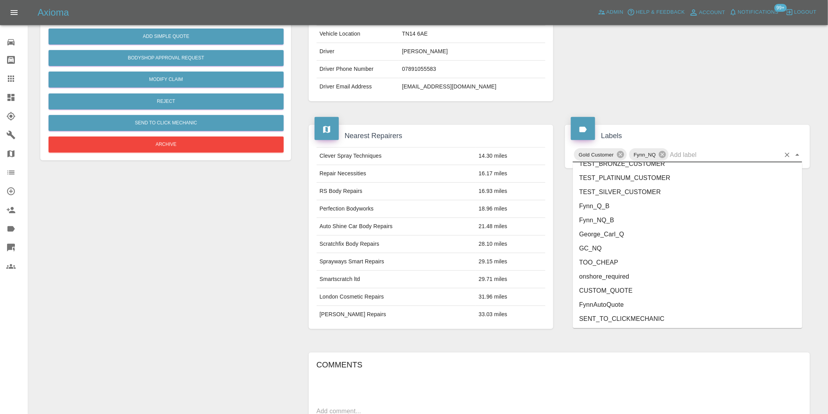
click at [615, 275] on li "onshore_required" at bounding box center [687, 277] width 229 height 14
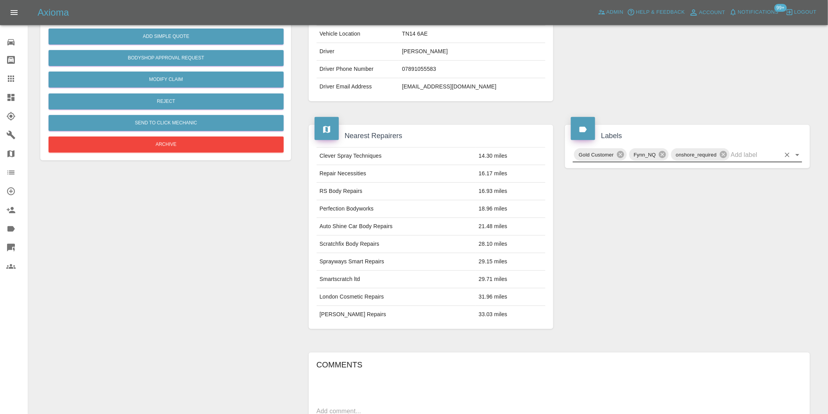
click at [799, 157] on icon "Open" at bounding box center [797, 154] width 9 height 9
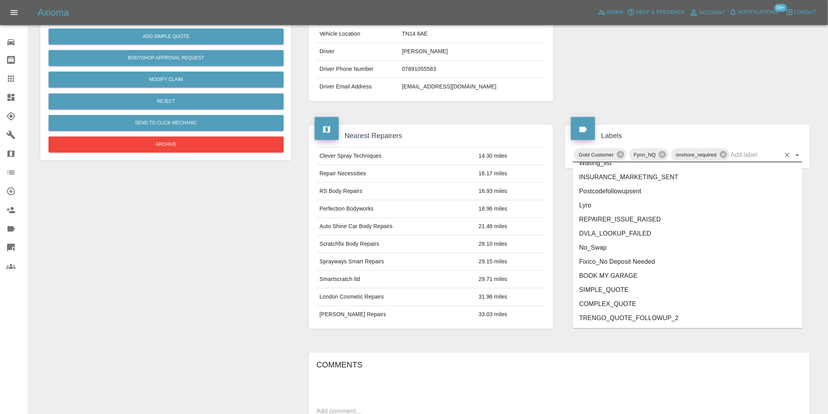
scroll to position [1657, 0]
click at [628, 247] on li "George_Carl_Q" at bounding box center [687, 248] width 229 height 14
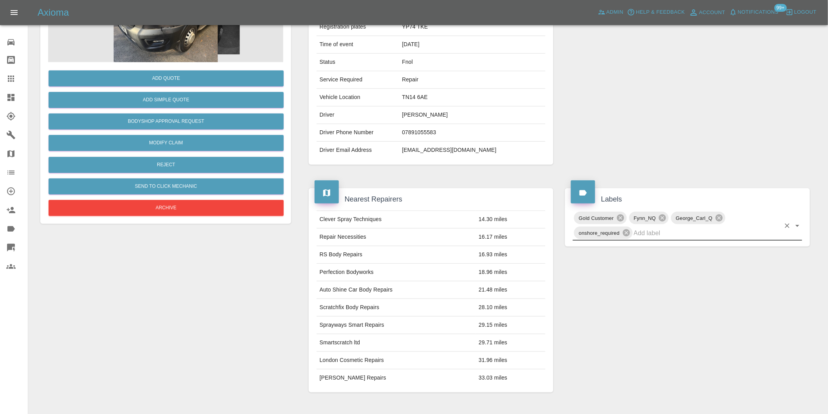
scroll to position [0, 0]
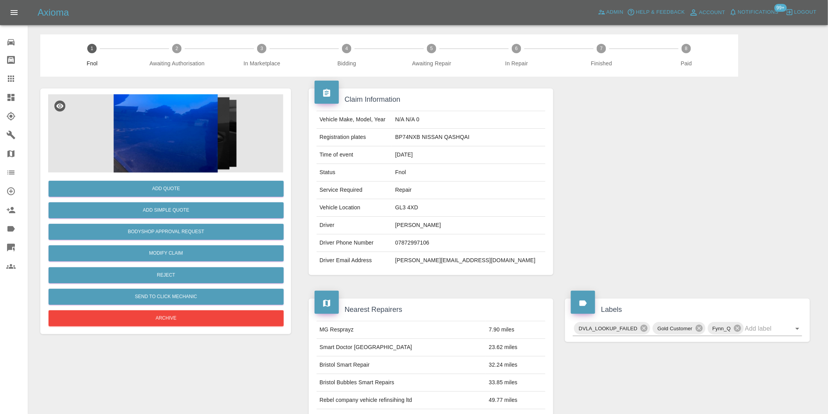
click at [185, 125] on img at bounding box center [165, 133] width 235 height 78
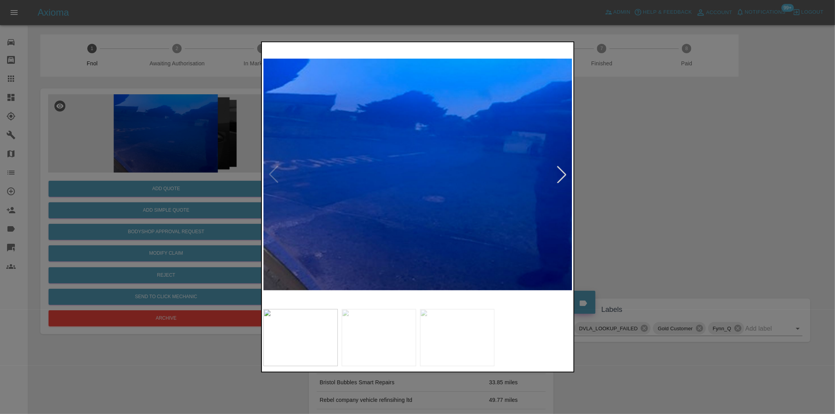
click at [562, 174] on div at bounding box center [561, 174] width 17 height 17
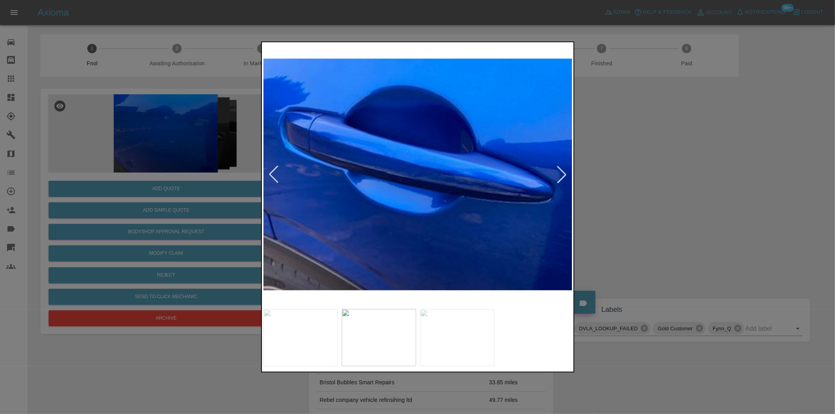
click at [562, 174] on div at bounding box center [561, 174] width 17 height 17
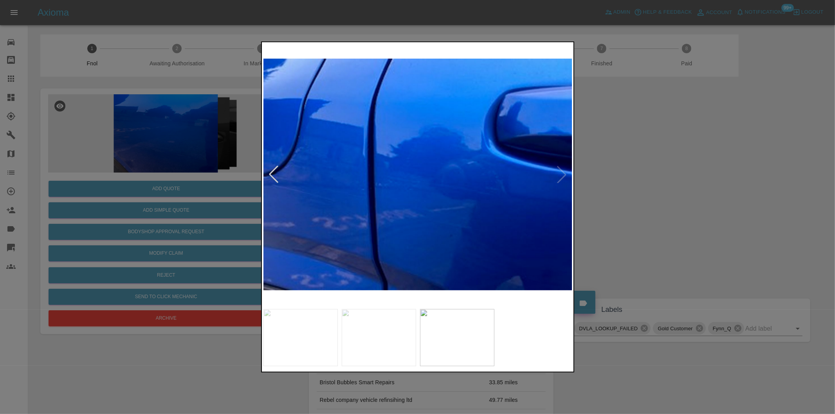
click at [562, 174] on img at bounding box center [417, 174] width 309 height 261
click at [270, 175] on div at bounding box center [273, 174] width 17 height 17
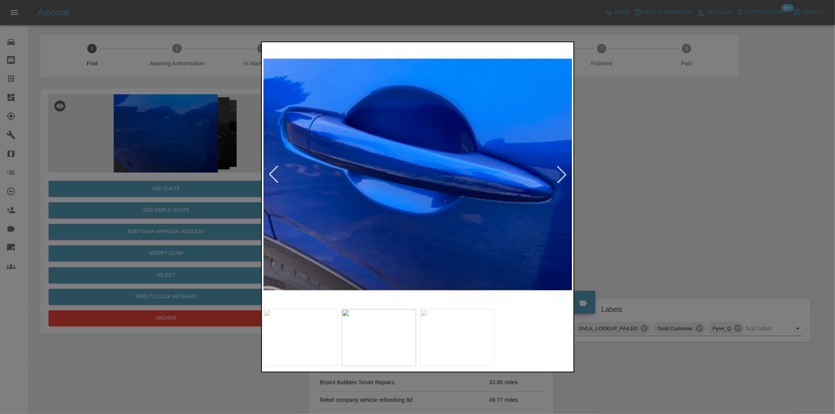
click at [271, 175] on div at bounding box center [273, 174] width 17 height 17
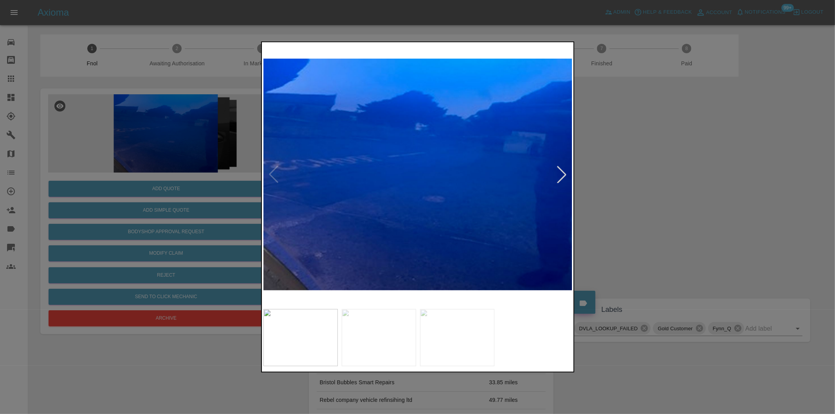
click at [565, 175] on div at bounding box center [561, 174] width 17 height 17
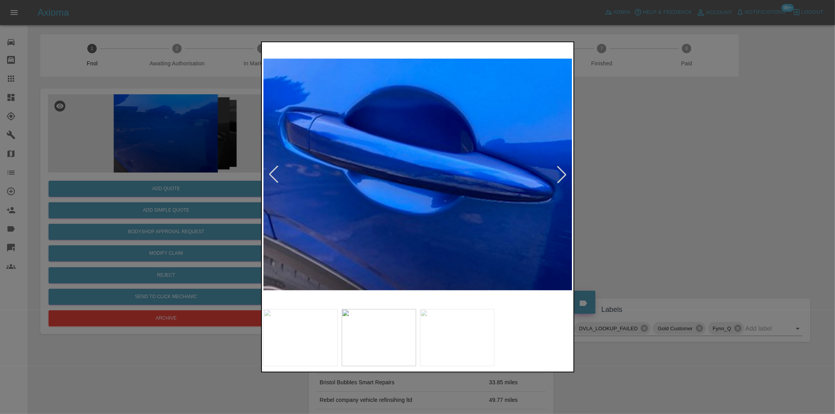
click at [565, 175] on div at bounding box center [561, 174] width 17 height 17
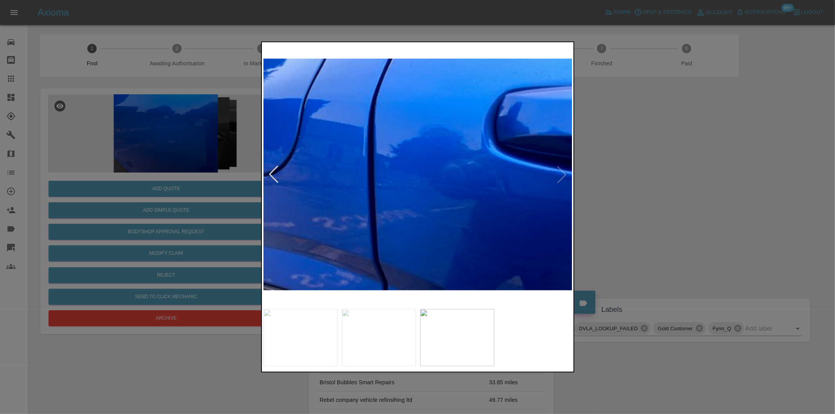
click at [561, 175] on img at bounding box center [417, 174] width 309 height 261
click at [640, 169] on div at bounding box center [417, 207] width 835 height 414
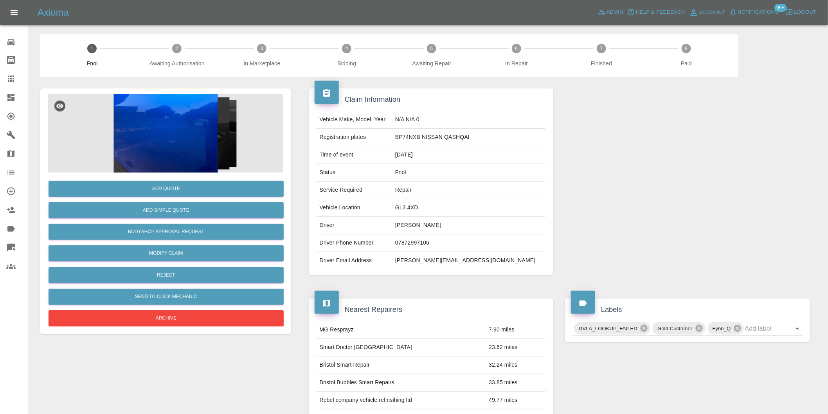
click at [161, 149] on img at bounding box center [165, 133] width 235 height 78
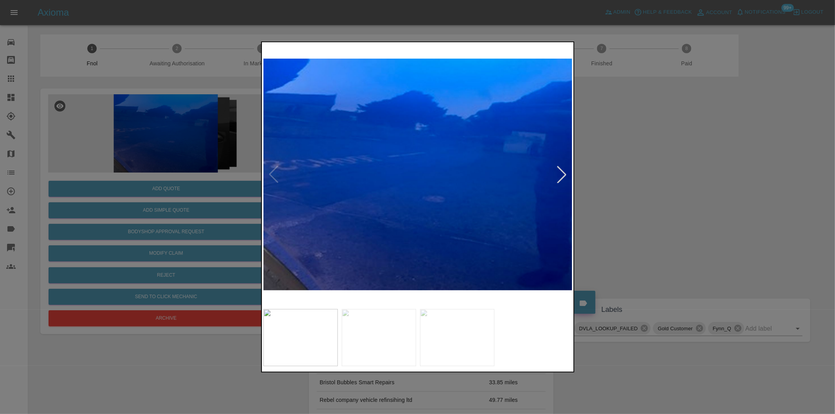
click at [561, 175] on div at bounding box center [561, 174] width 17 height 17
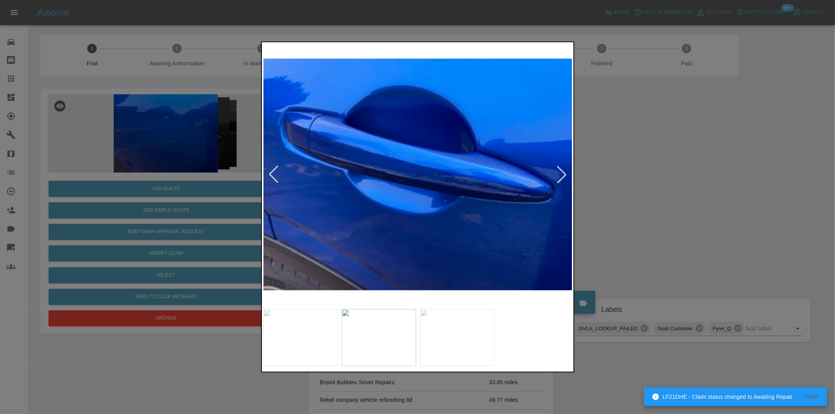
click at [563, 175] on div at bounding box center [561, 174] width 17 height 17
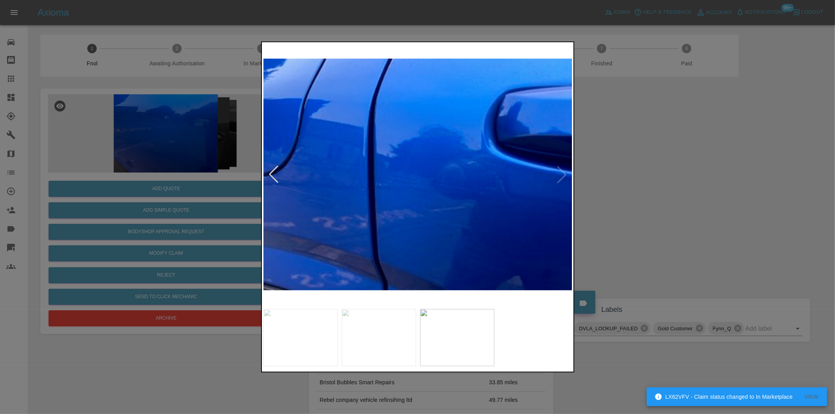
click at [274, 175] on div at bounding box center [273, 174] width 17 height 17
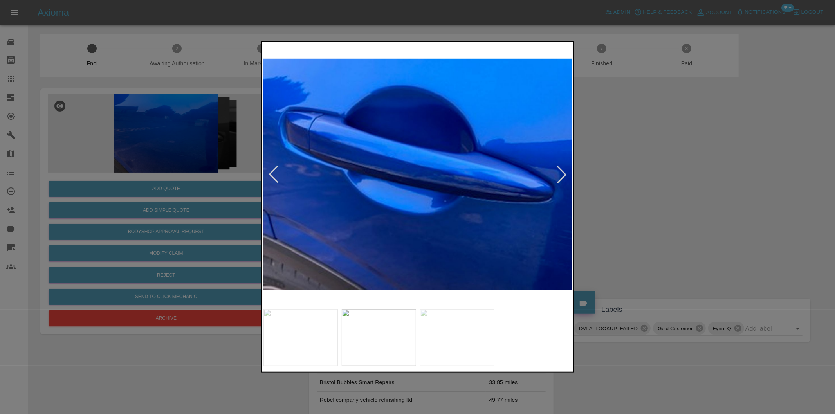
click at [274, 175] on div at bounding box center [273, 174] width 17 height 17
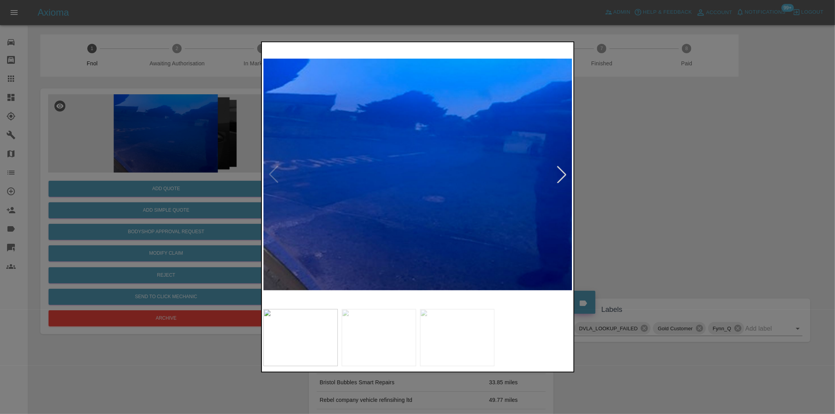
click at [274, 175] on img at bounding box center [417, 174] width 309 height 261
click at [561, 173] on div at bounding box center [561, 174] width 17 height 17
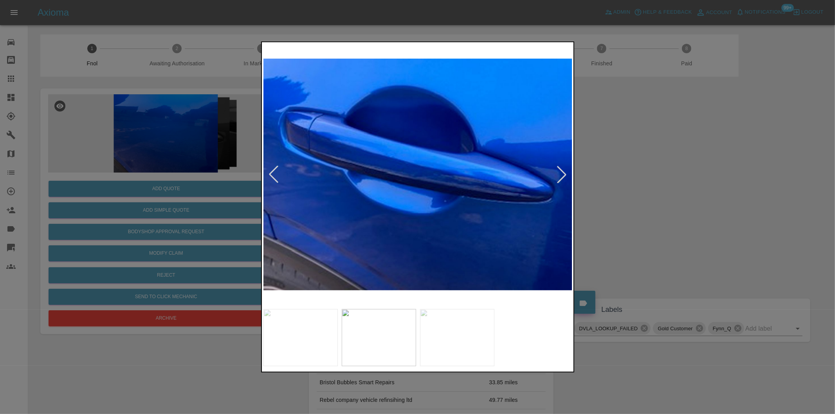
click at [561, 173] on div at bounding box center [561, 174] width 17 height 17
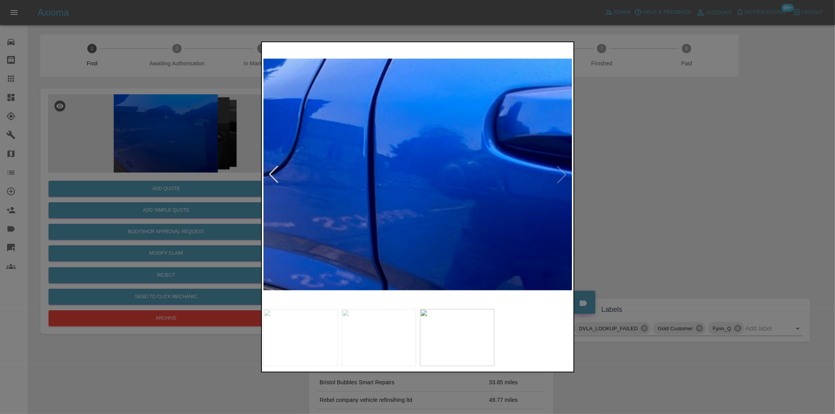
click at [667, 180] on div at bounding box center [417, 207] width 835 height 414
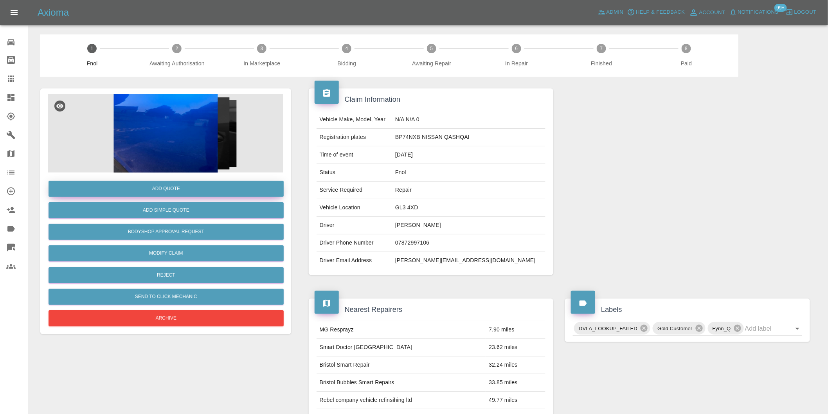
click at [156, 190] on button "Add Quote" at bounding box center [166, 189] width 235 height 16
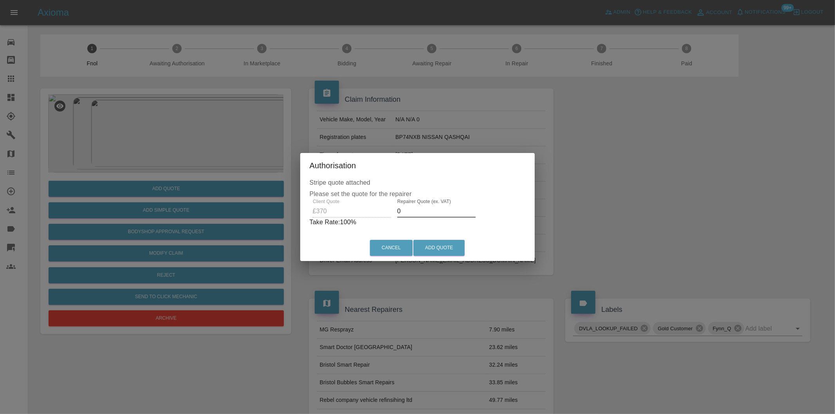
click at [421, 209] on input "0" at bounding box center [436, 211] width 78 height 13
type input "0235"
click at [449, 249] on button "Add Quote" at bounding box center [438, 248] width 51 height 16
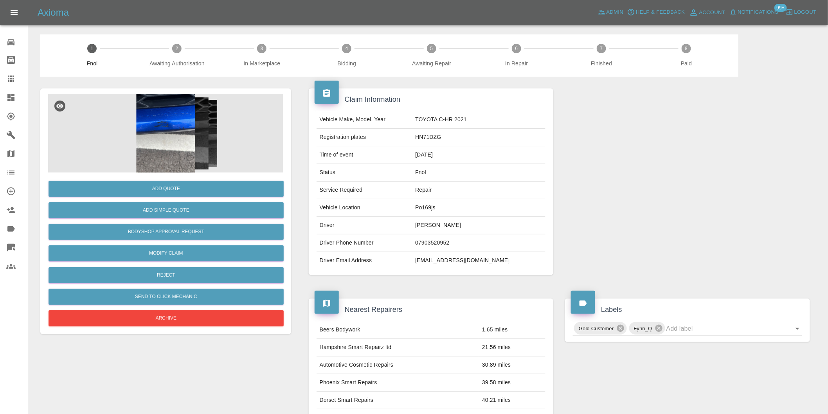
click at [175, 137] on img at bounding box center [165, 133] width 235 height 78
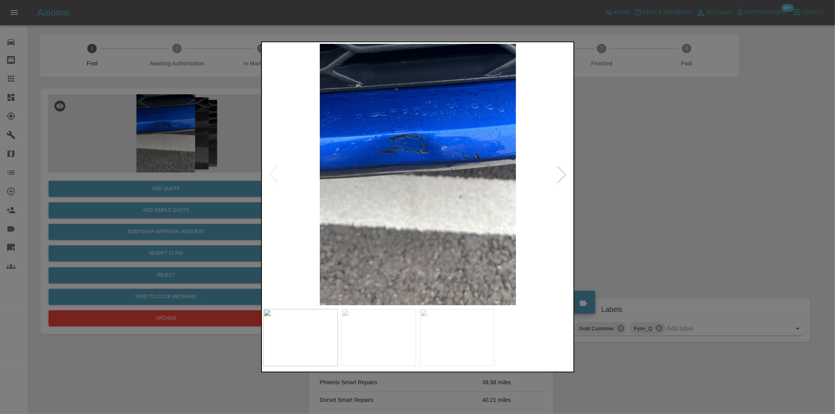
click at [561, 173] on div at bounding box center [561, 174] width 17 height 17
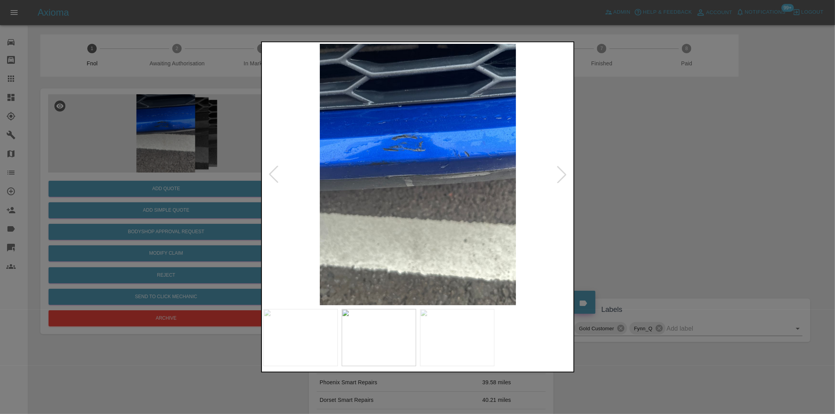
click at [561, 173] on div at bounding box center [561, 174] width 17 height 17
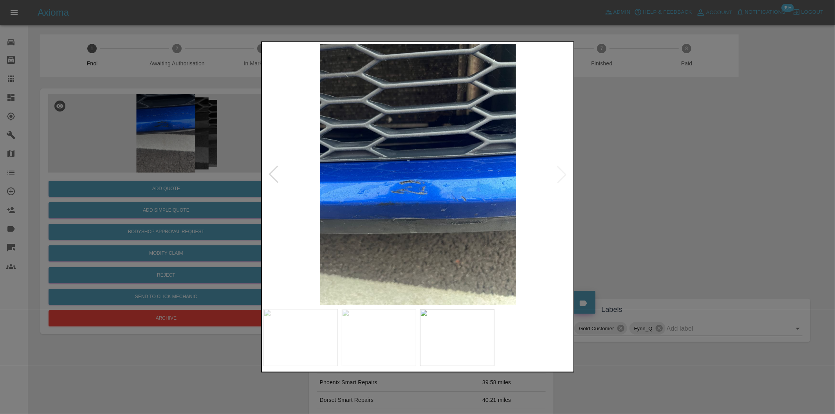
click at [561, 173] on img at bounding box center [417, 174] width 309 height 261
click at [274, 175] on div at bounding box center [273, 174] width 17 height 17
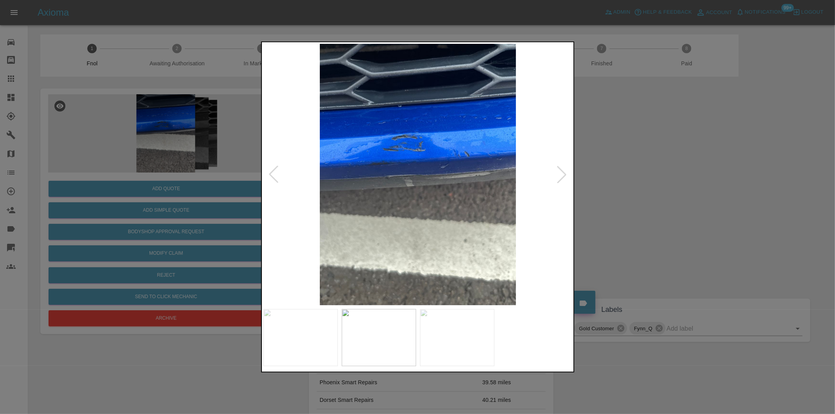
click at [274, 175] on div at bounding box center [273, 174] width 17 height 17
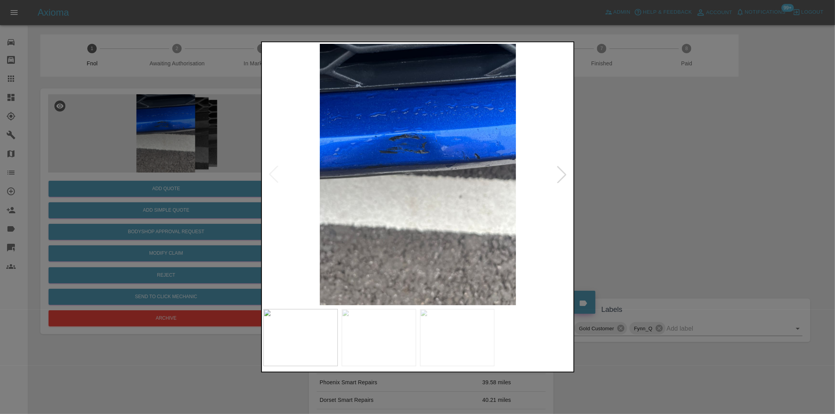
click at [658, 168] on div at bounding box center [417, 207] width 835 height 414
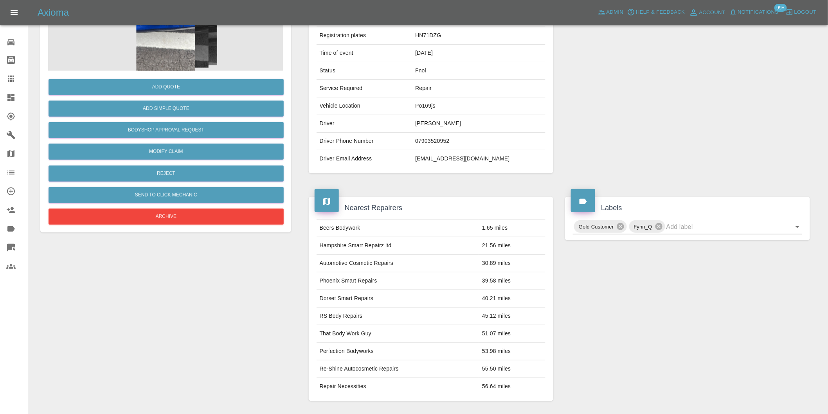
scroll to position [11, 0]
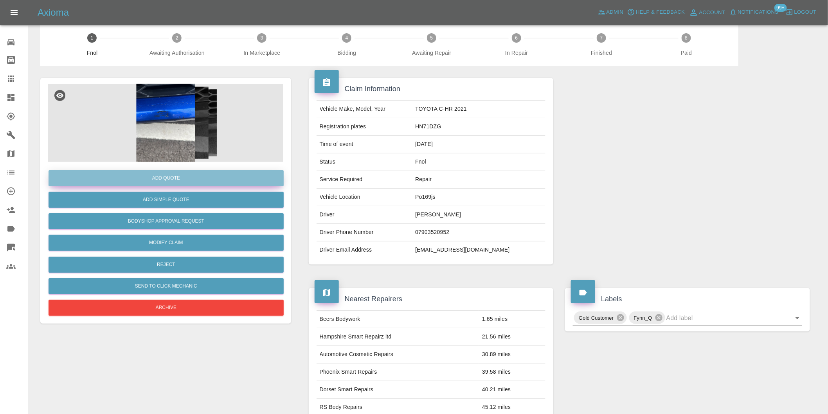
click at [174, 182] on button "Add Quote" at bounding box center [166, 178] width 235 height 16
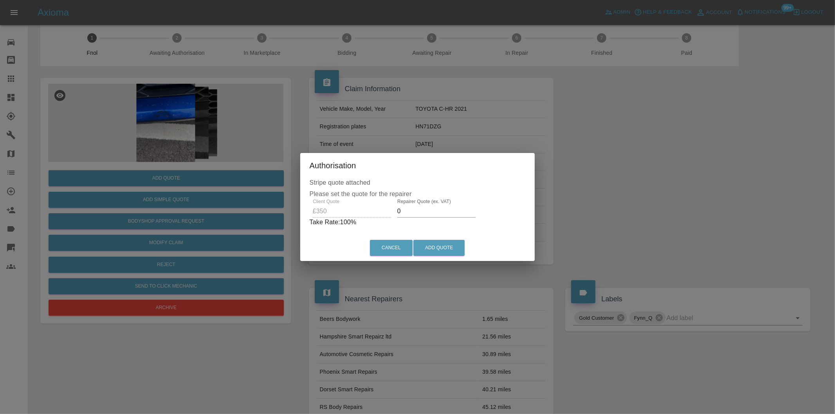
click at [419, 211] on input "0" at bounding box center [436, 211] width 78 height 13
type input "0220"
drag, startPoint x: 443, startPoint y: 254, endPoint x: 443, endPoint y: 249, distance: 4.3
click at [443, 253] on button "Add Quote" at bounding box center [438, 248] width 51 height 16
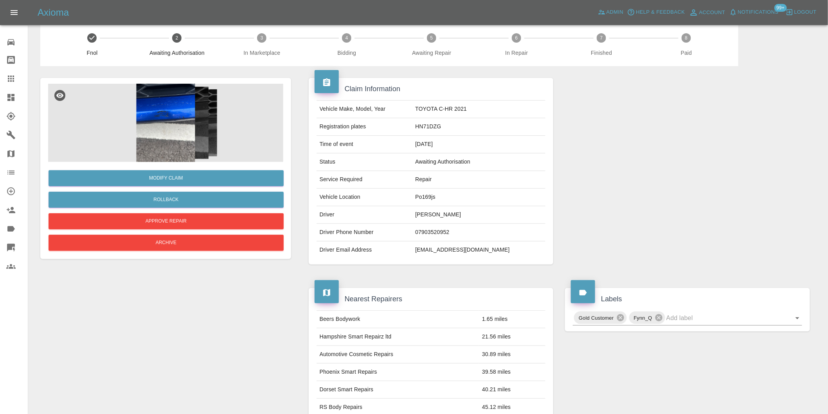
scroll to position [0, 0]
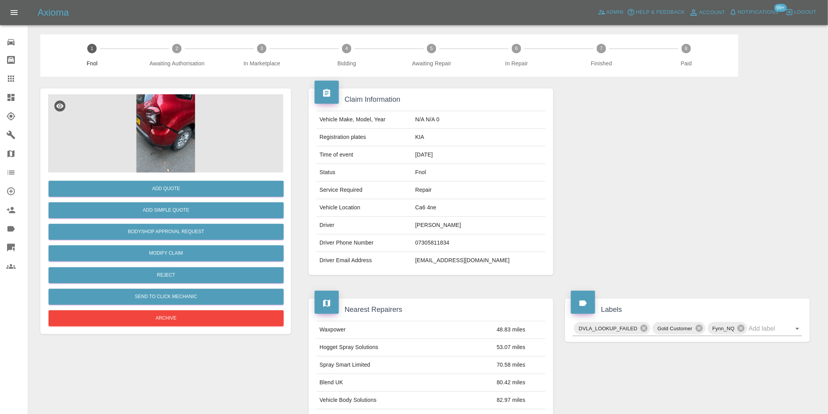
click at [169, 130] on img at bounding box center [165, 133] width 235 height 78
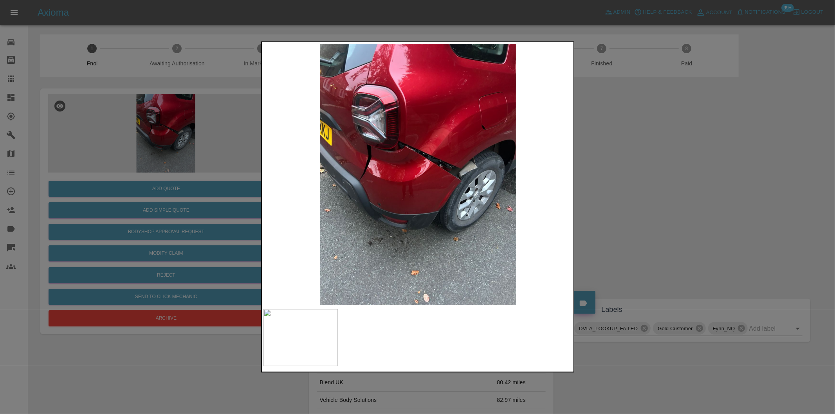
click at [638, 171] on div at bounding box center [417, 207] width 835 height 414
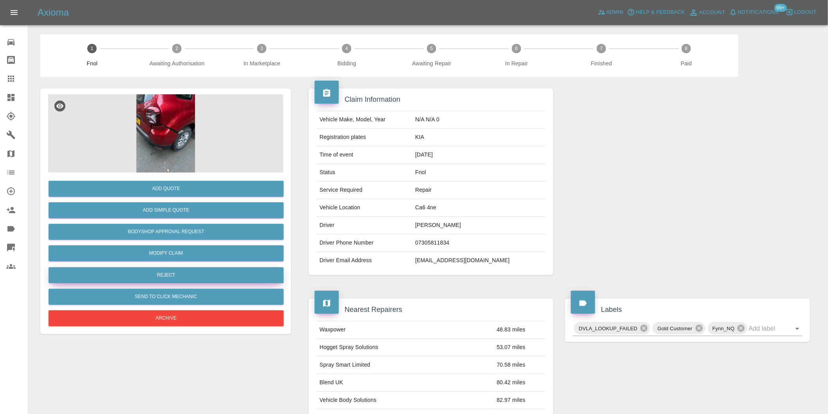
click at [211, 272] on button "Reject" at bounding box center [166, 275] width 235 height 16
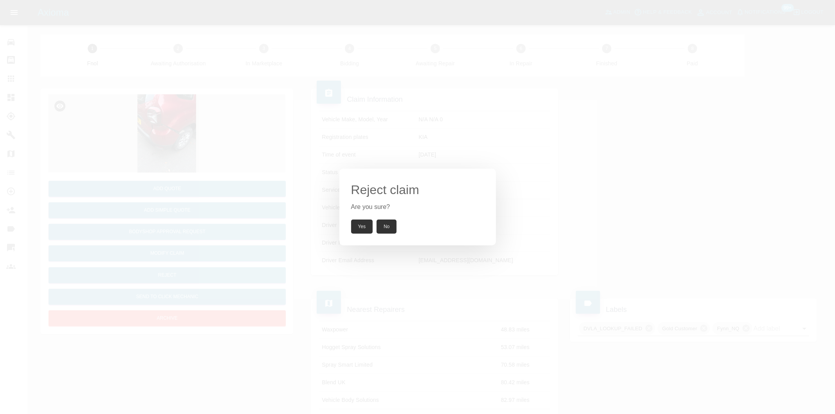
click at [361, 228] on button "Yes" at bounding box center [362, 227] width 22 height 14
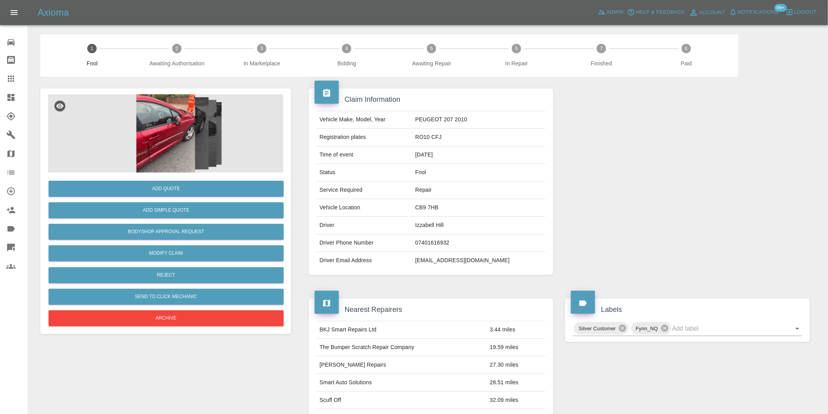
click at [174, 145] on img at bounding box center [165, 133] width 235 height 78
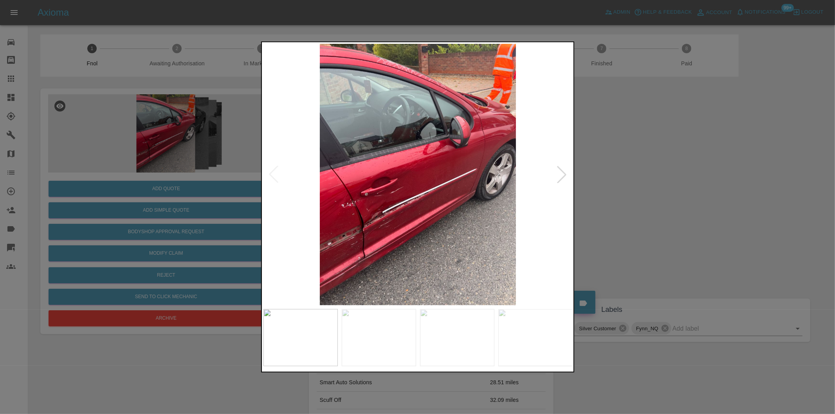
click at [559, 172] on div at bounding box center [561, 174] width 17 height 17
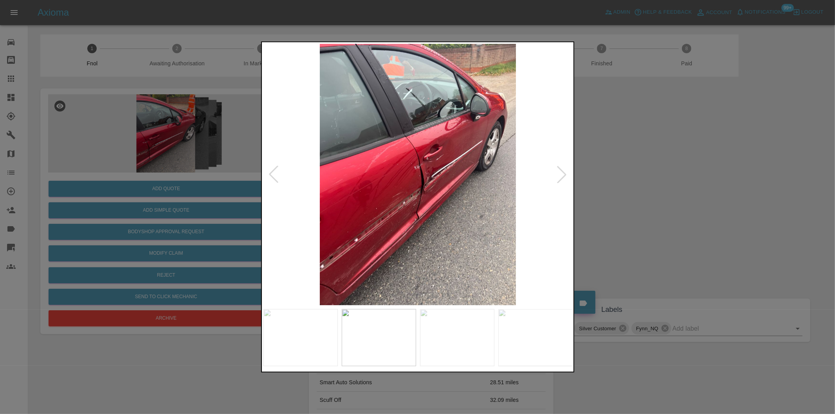
click at [559, 172] on div at bounding box center [561, 174] width 17 height 17
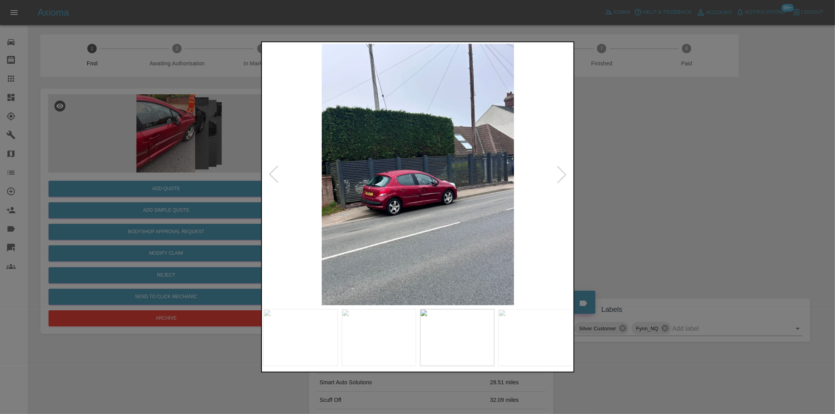
click at [646, 185] on div at bounding box center [417, 207] width 835 height 414
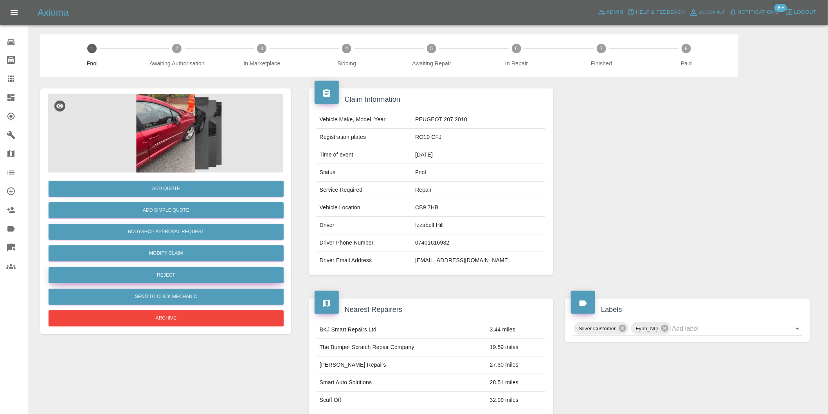
click at [200, 276] on button "Reject" at bounding box center [166, 275] width 235 height 16
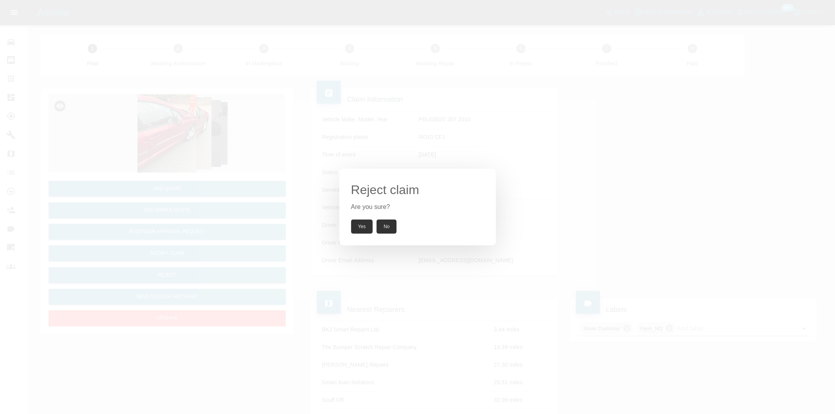
click at [358, 228] on button "Yes" at bounding box center [362, 227] width 22 height 14
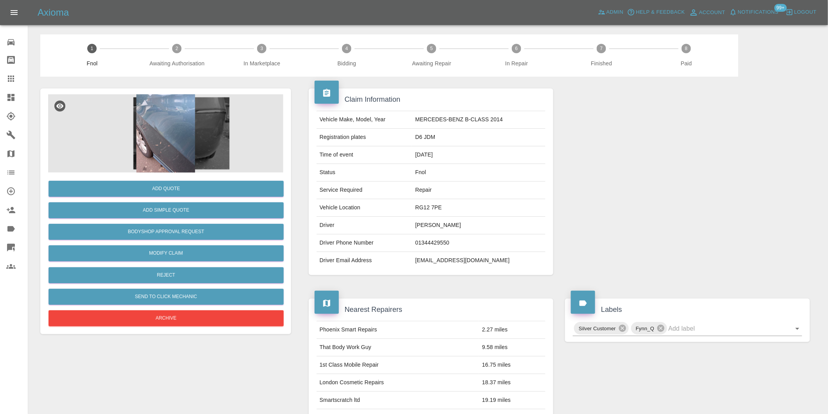
click at [162, 127] on img at bounding box center [165, 133] width 235 height 78
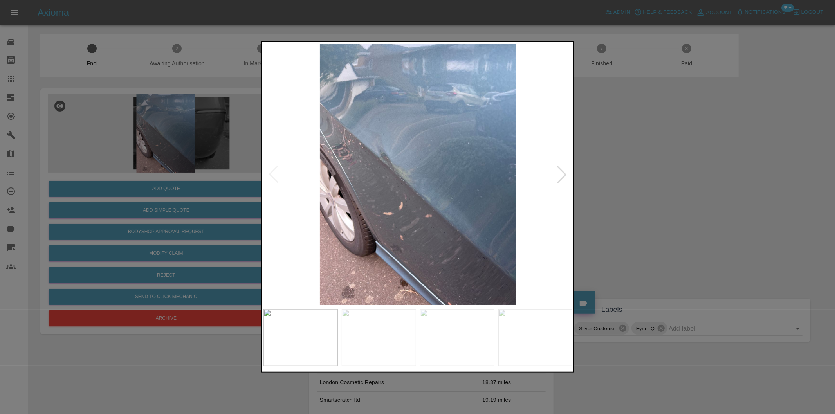
click at [562, 173] on div at bounding box center [561, 174] width 17 height 17
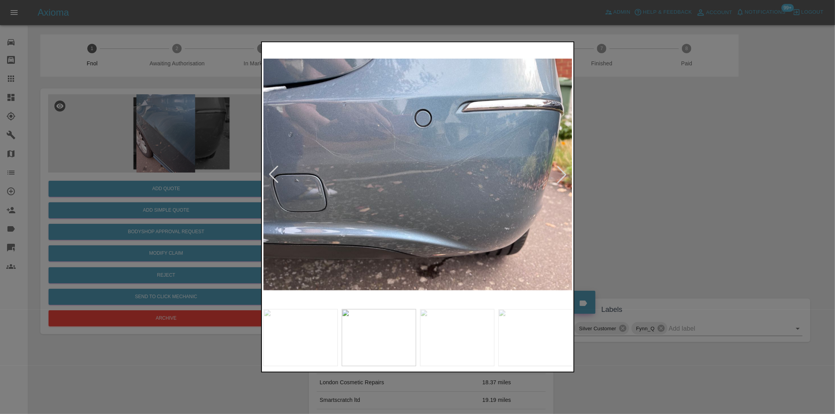
click at [562, 173] on div at bounding box center [561, 174] width 17 height 17
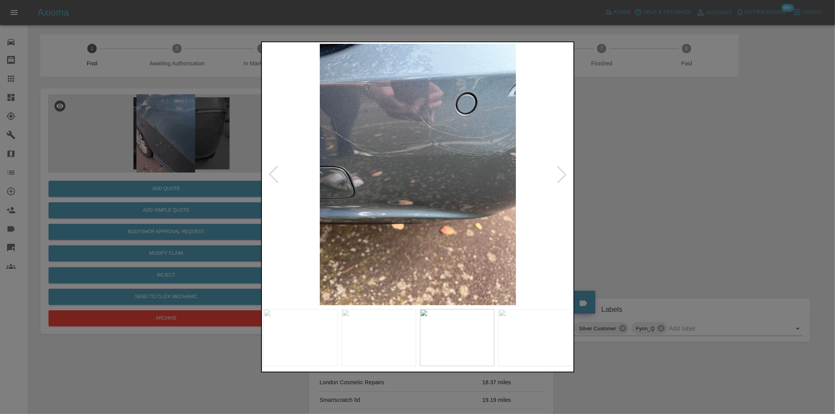
click at [562, 173] on div at bounding box center [561, 174] width 17 height 17
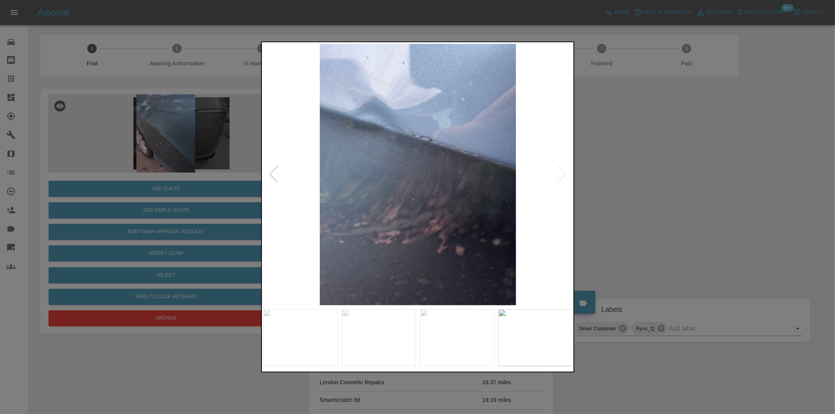
click at [564, 172] on img at bounding box center [417, 174] width 309 height 261
click at [565, 171] on img at bounding box center [417, 174] width 309 height 261
click at [633, 190] on div at bounding box center [417, 207] width 835 height 414
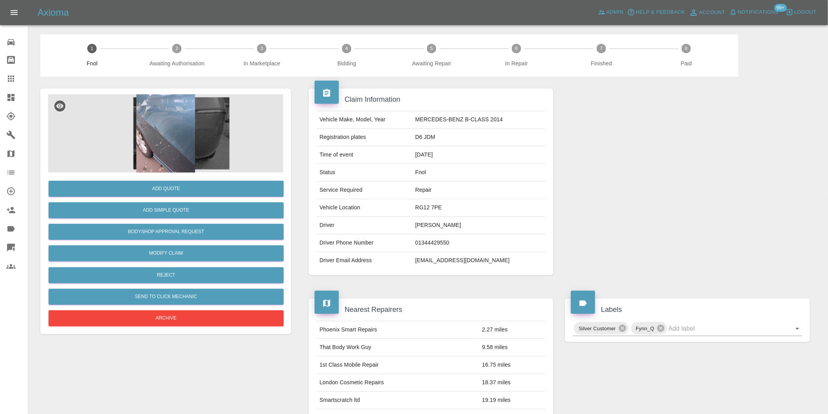
click at [160, 131] on img at bounding box center [165, 133] width 235 height 78
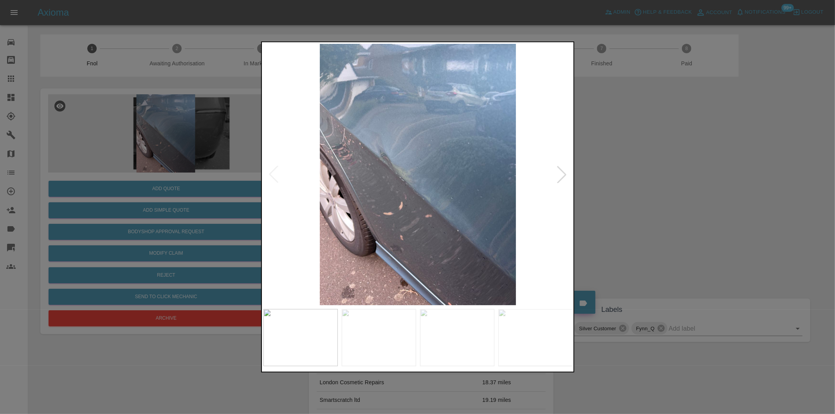
click at [638, 200] on div at bounding box center [417, 207] width 835 height 414
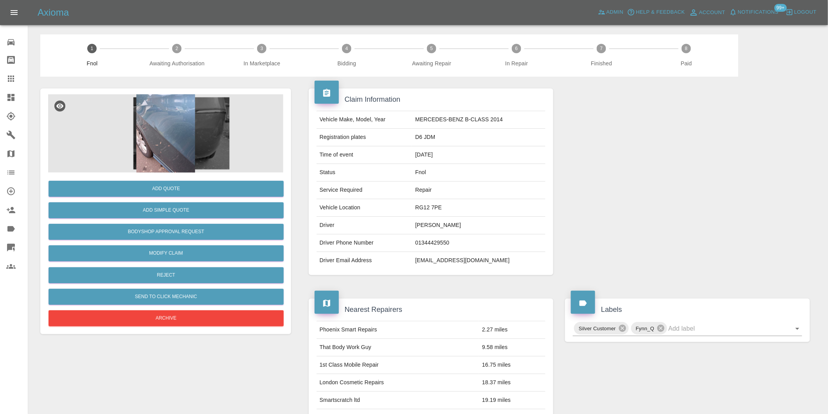
click at [155, 120] on img at bounding box center [165, 133] width 235 height 78
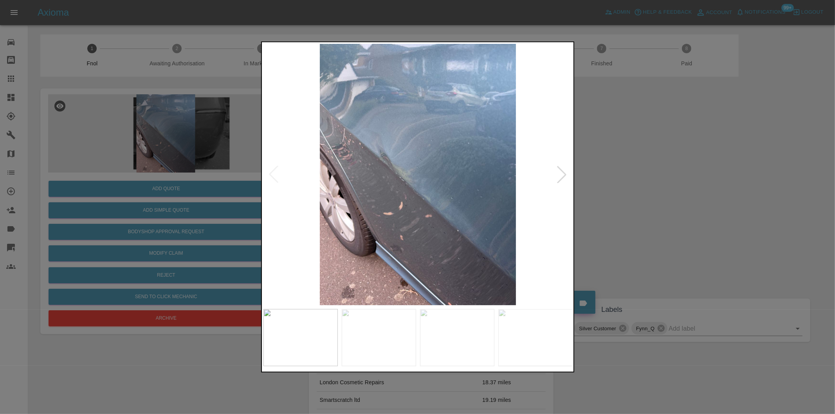
click at [562, 170] on div at bounding box center [561, 174] width 17 height 17
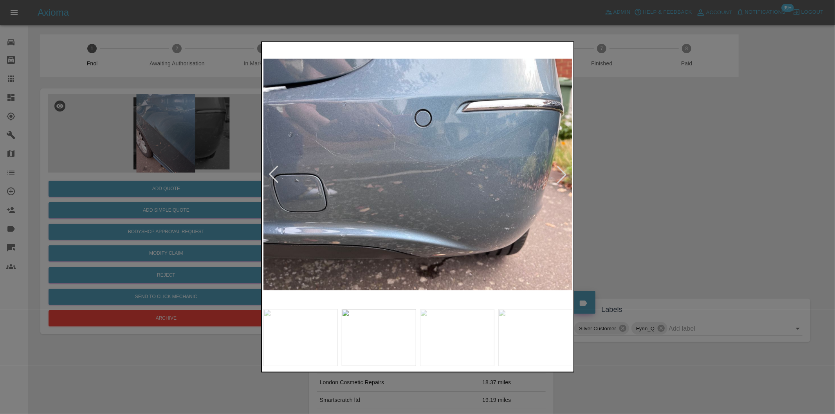
click at [560, 176] on div at bounding box center [561, 174] width 17 height 17
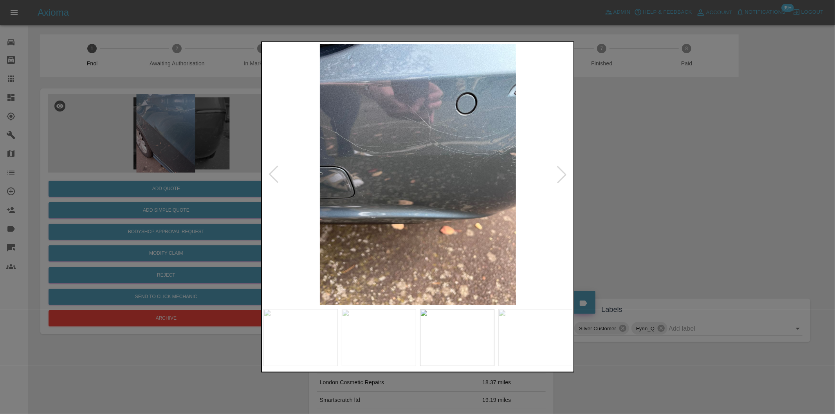
click at [560, 176] on div at bounding box center [561, 174] width 17 height 17
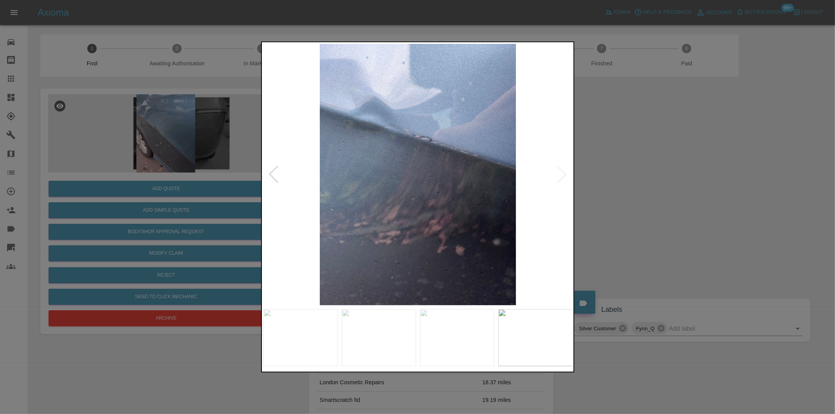
click at [275, 178] on div at bounding box center [273, 174] width 17 height 17
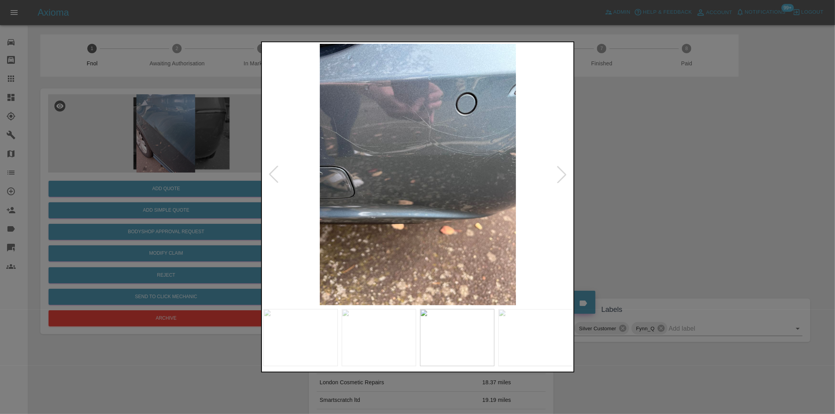
click at [275, 178] on div at bounding box center [273, 174] width 17 height 17
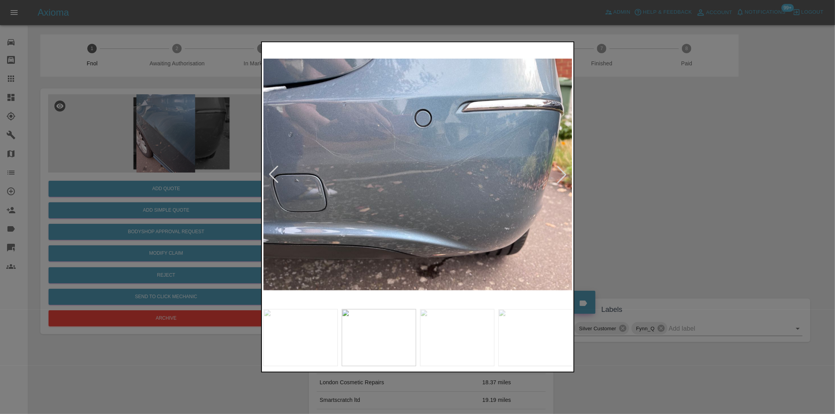
click at [275, 178] on div at bounding box center [273, 174] width 17 height 17
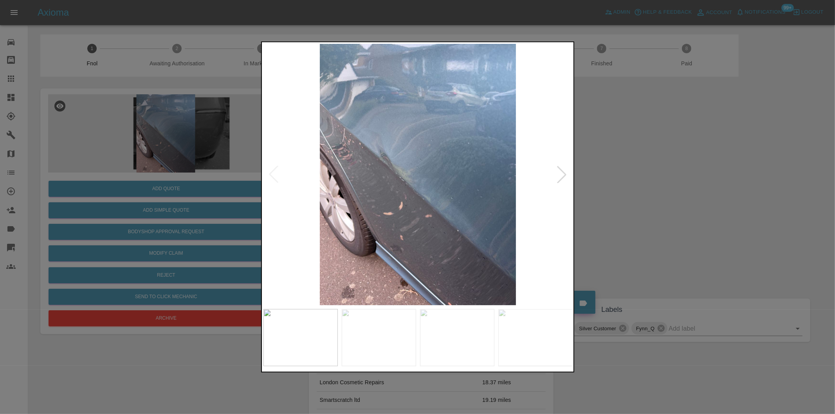
click at [275, 178] on img at bounding box center [417, 174] width 309 height 261
click at [648, 139] on div at bounding box center [417, 207] width 835 height 414
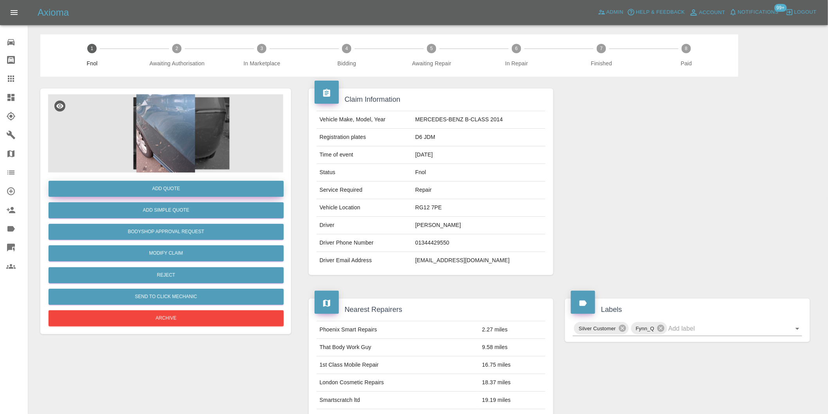
click at [194, 187] on button "Add Quote" at bounding box center [166, 189] width 235 height 16
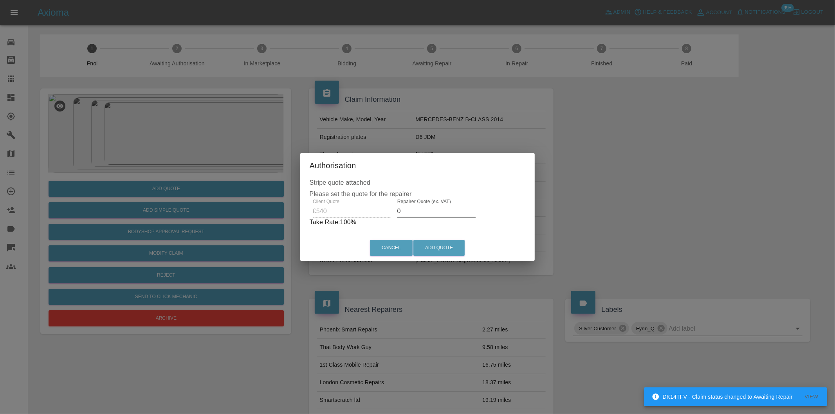
click at [422, 212] on input "0" at bounding box center [436, 211] width 78 height 13
type input "0340"
click at [452, 250] on button "Add Quote" at bounding box center [438, 248] width 51 height 16
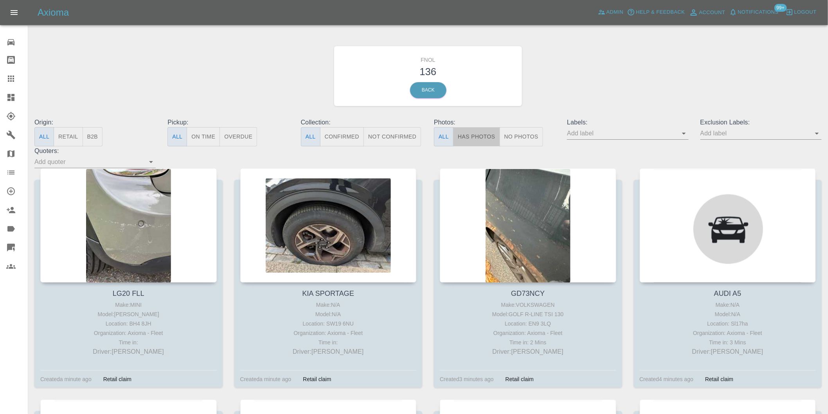
click at [472, 140] on button "Has Photos" at bounding box center [476, 136] width 47 height 19
click at [819, 135] on icon "Open" at bounding box center [816, 133] width 9 height 9
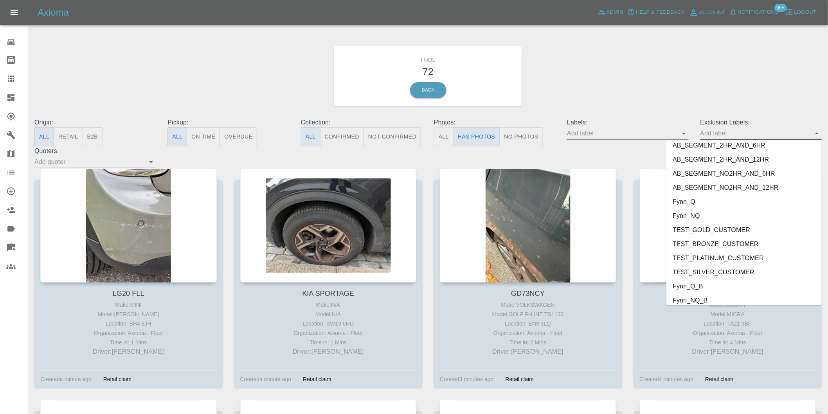
scroll to position [1699, 0]
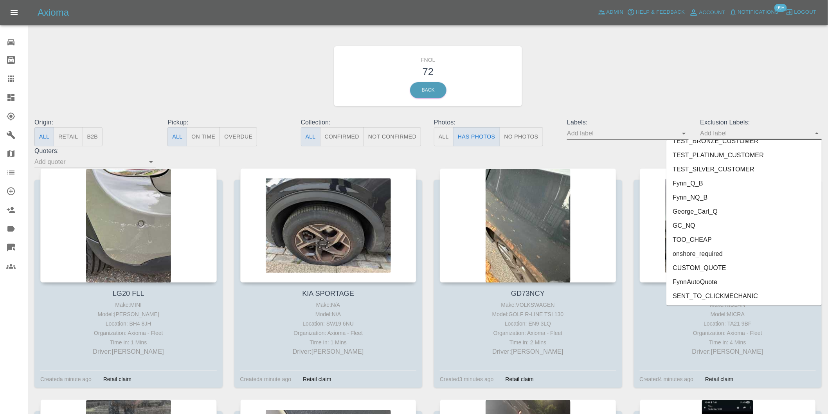
click at [718, 252] on li "onshore_required" at bounding box center [743, 254] width 155 height 14
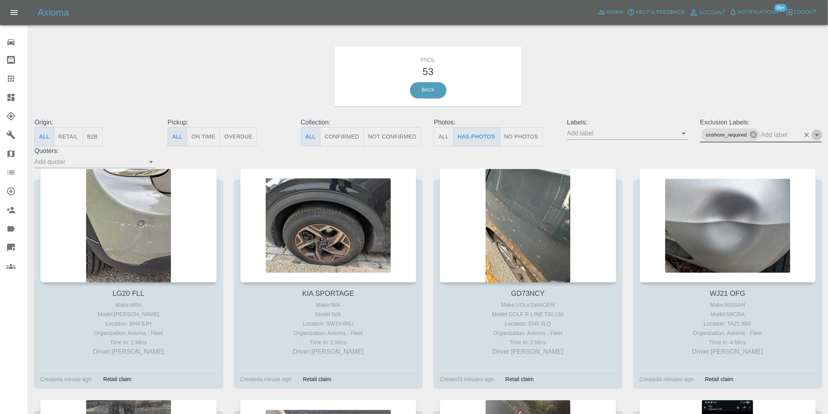
click at [817, 136] on icon "Open" at bounding box center [816, 134] width 9 height 9
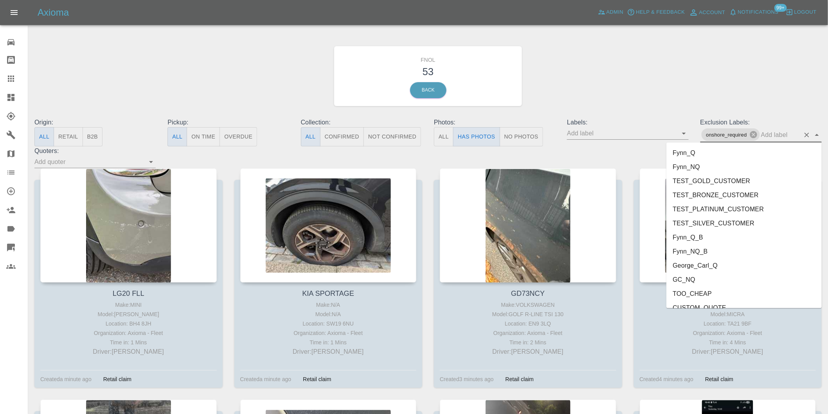
scroll to position [1685, 0]
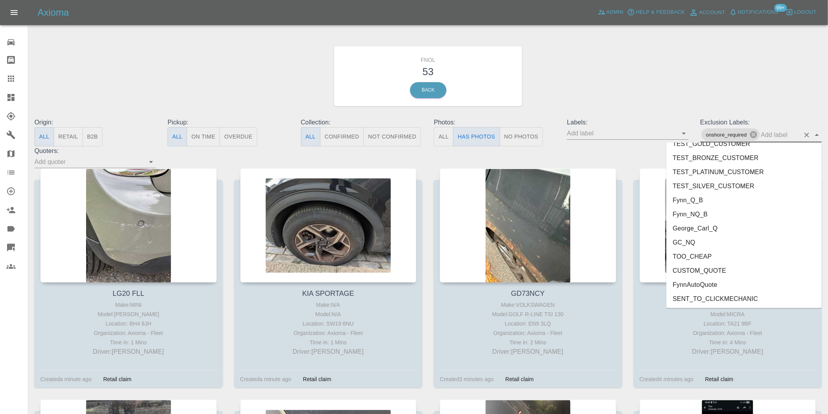
click at [709, 230] on li "George_Carl_Q" at bounding box center [743, 228] width 155 height 14
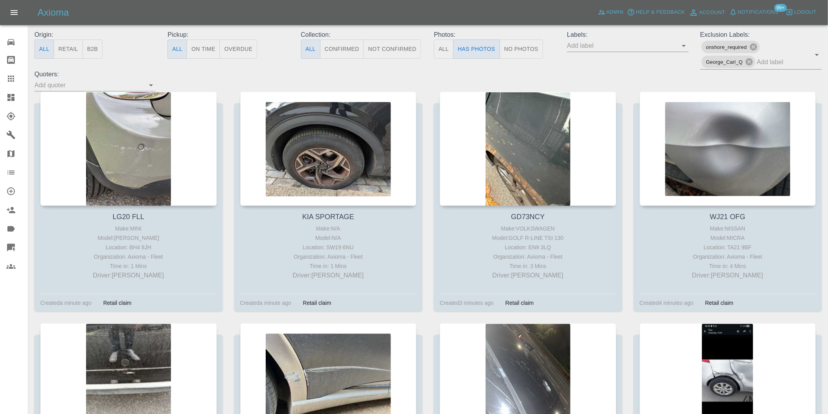
scroll to position [87, 0]
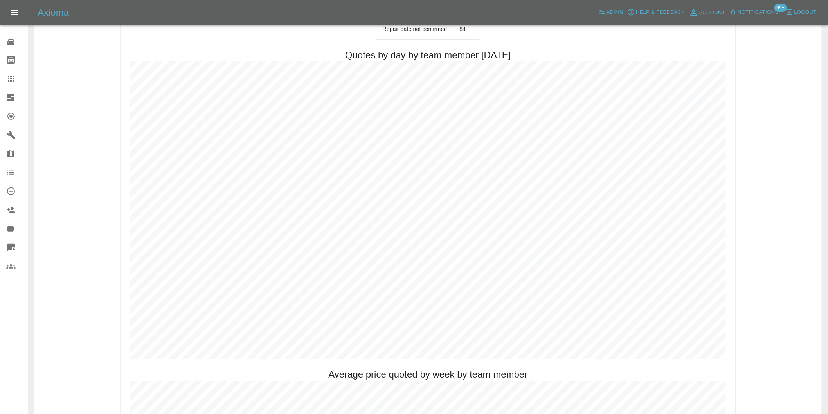
scroll to position [435, 0]
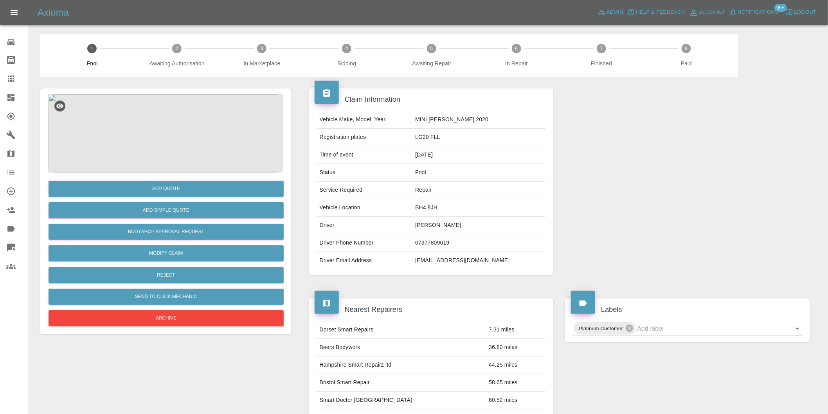
click at [167, 136] on img at bounding box center [165, 133] width 235 height 78
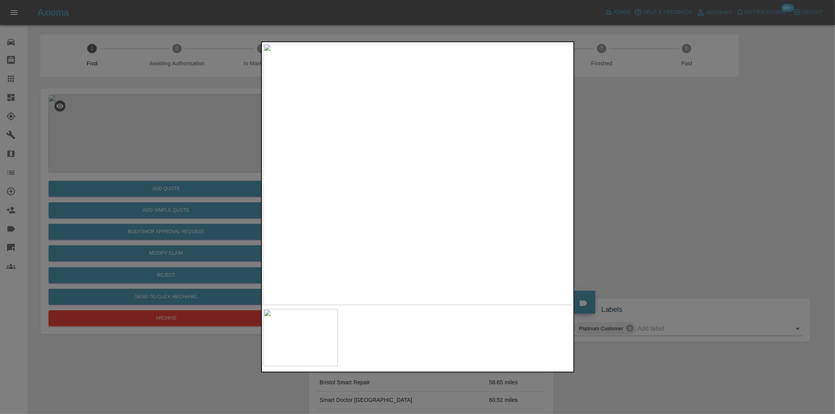
click at [595, 182] on div at bounding box center [417, 207] width 835 height 414
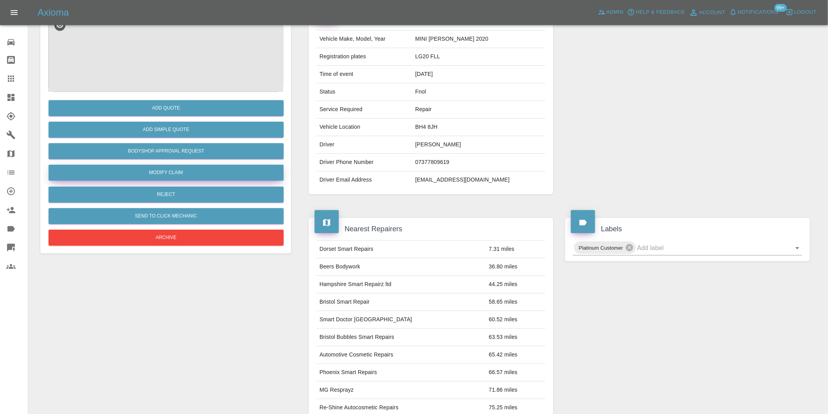
scroll to position [43, 0]
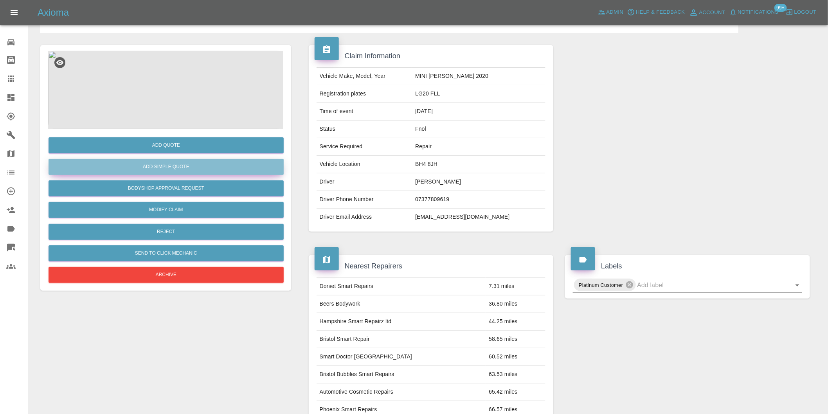
click at [192, 166] on button "Add Simple Quote" at bounding box center [166, 167] width 235 height 16
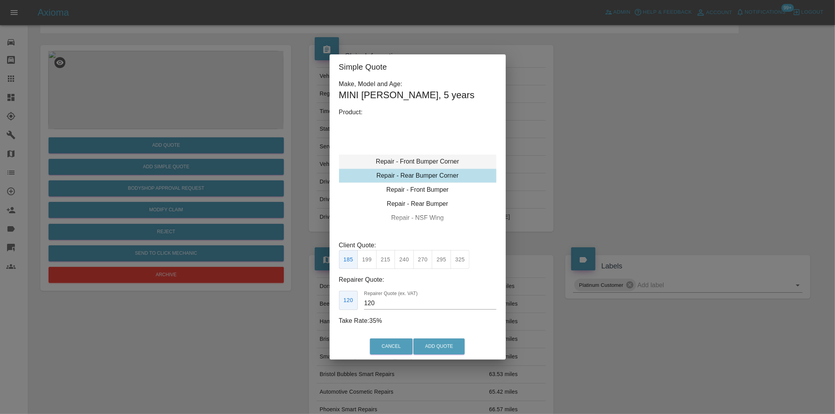
click at [436, 164] on div "Repair - Front Bumper Corner" at bounding box center [417, 162] width 157 height 14
drag, startPoint x: 386, startPoint y: 261, endPoint x: 417, endPoint y: 296, distance: 47.2
click at [388, 261] on button "215" at bounding box center [385, 259] width 19 height 19
type input "135"
click at [437, 343] on button "Add Quote" at bounding box center [438, 346] width 51 height 16
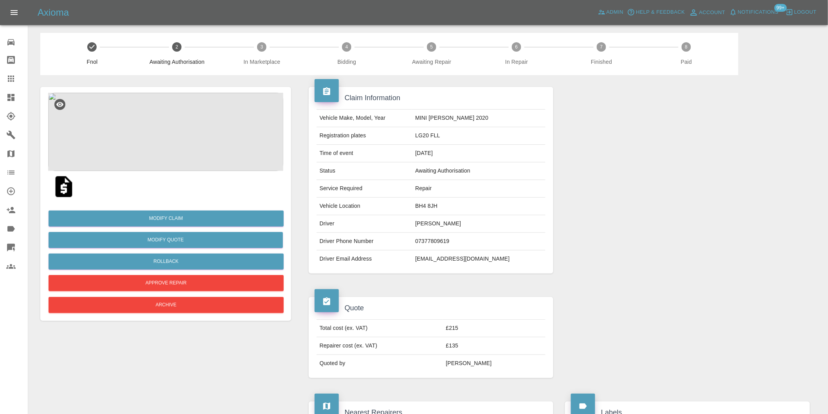
scroll to position [0, 0]
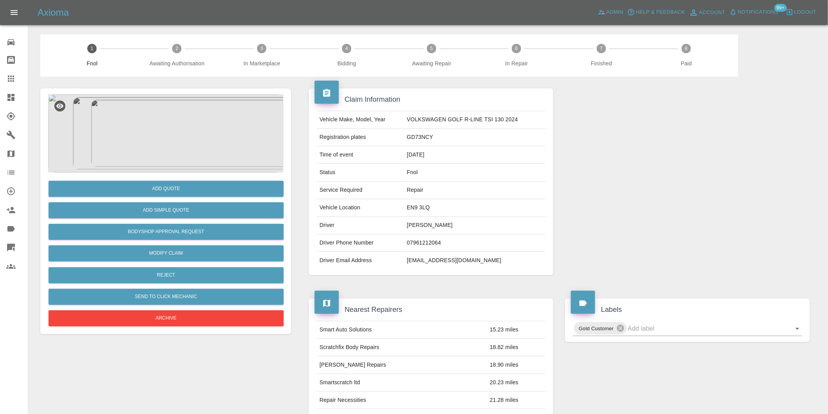
click at [185, 139] on img at bounding box center [165, 133] width 235 height 78
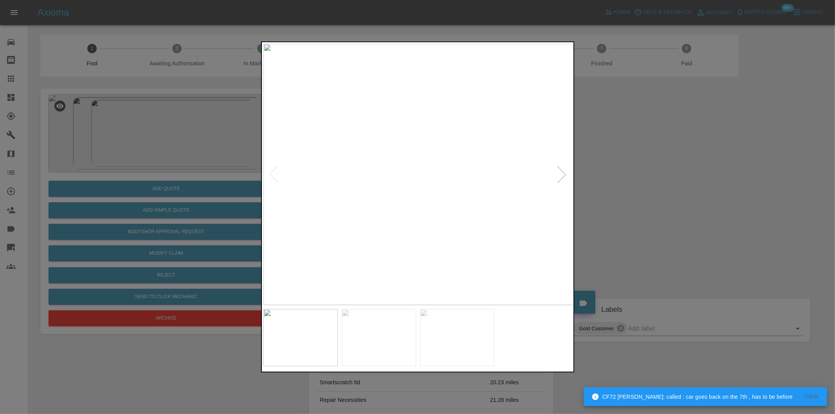
click at [562, 175] on div at bounding box center [561, 174] width 17 height 17
click at [562, 175] on img at bounding box center [417, 174] width 309 height 261
click at [673, 196] on div at bounding box center [417, 207] width 835 height 414
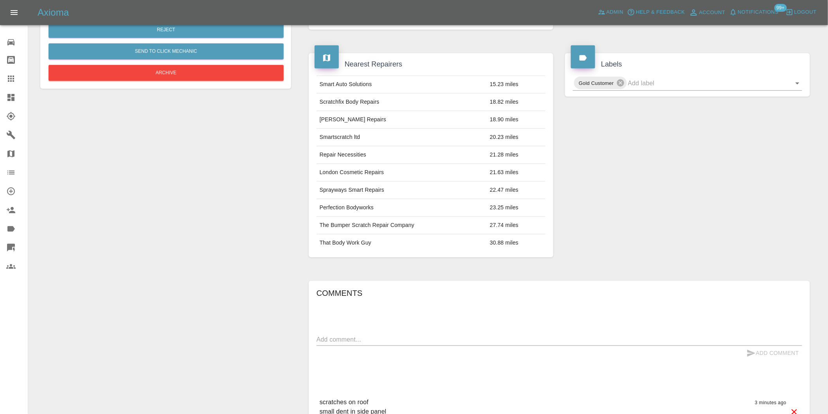
scroll to position [159, 0]
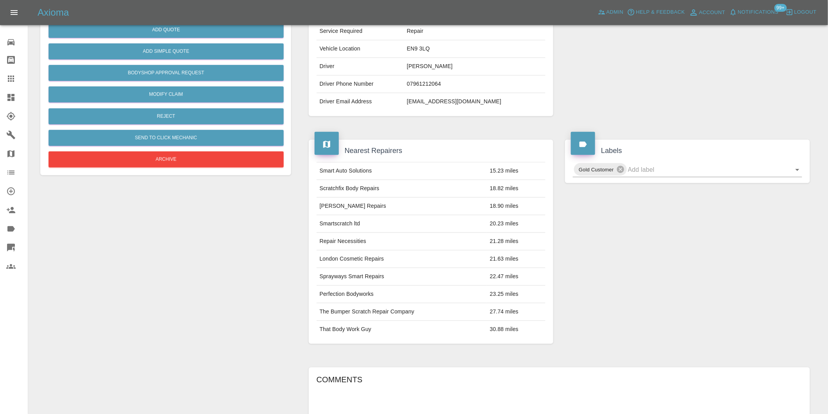
click at [803, 176] on div "Gold Customer" at bounding box center [687, 169] width 241 height 15
click at [799, 174] on icon "Open" at bounding box center [797, 169] width 9 height 9
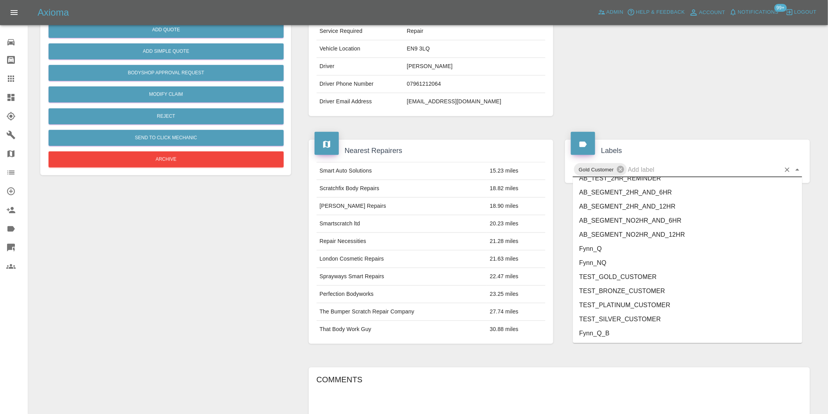
scroll to position [1685, 0]
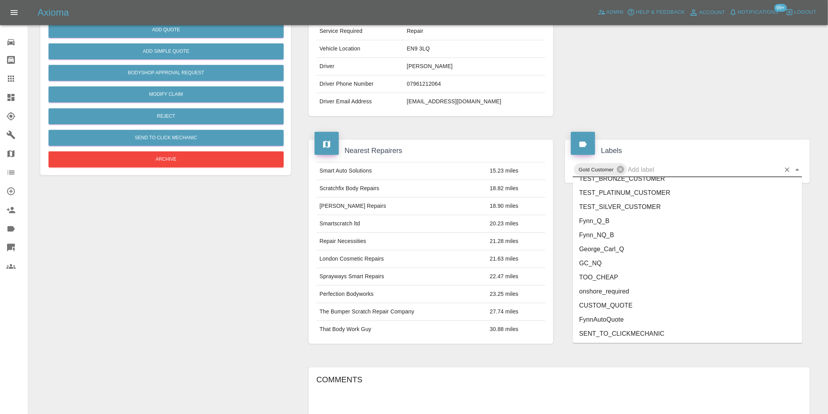
click at [678, 287] on li "onshore_required" at bounding box center [687, 291] width 229 height 14
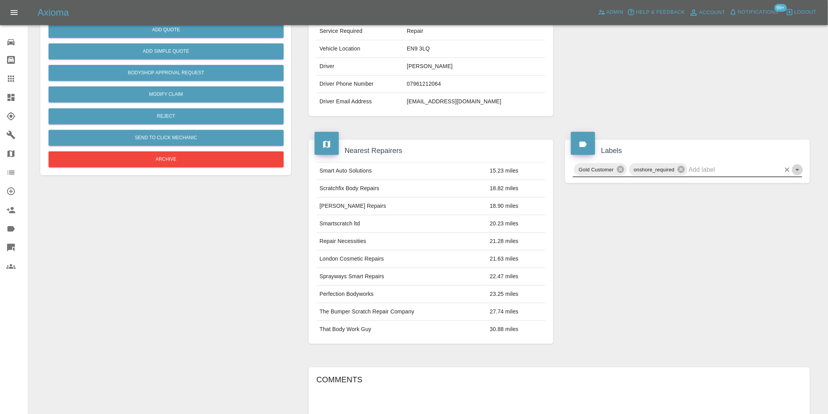
click at [799, 171] on icon "Open" at bounding box center [797, 169] width 9 height 9
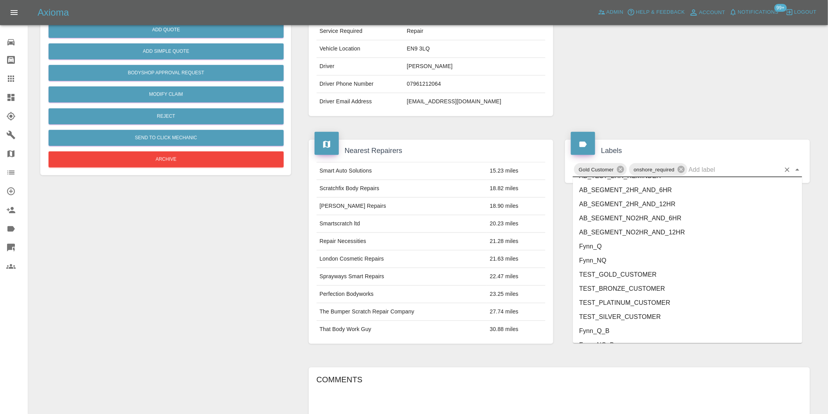
scroll to position [1671, 0]
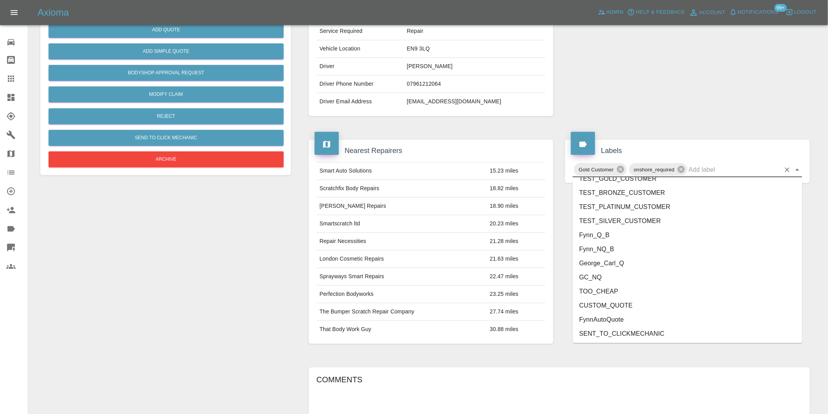
drag, startPoint x: 606, startPoint y: 253, endPoint x: 606, endPoint y: 260, distance: 7.5
click at [606, 260] on ul "FEEDBACK_REQUESTED BODYSHOP_APPROVAL_REQUESTED BODYSHOP_CLAIM PAYMENT_SUPPRESSE…" at bounding box center [687, 261] width 229 height 166
click at [606, 260] on li "George_Carl_Q" at bounding box center [687, 263] width 229 height 14
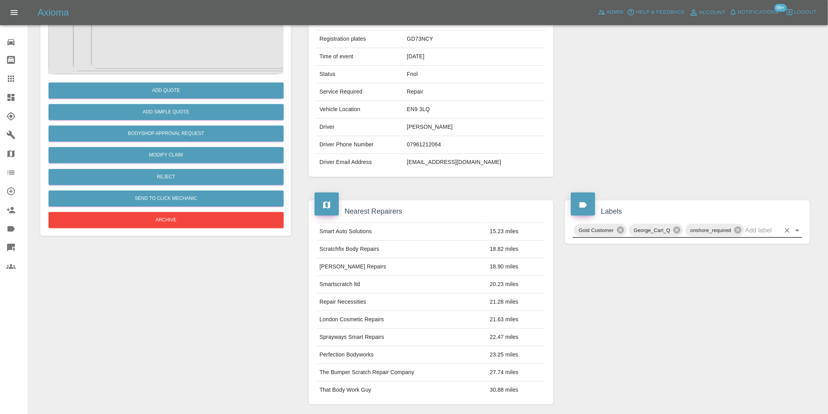
scroll to position [0, 0]
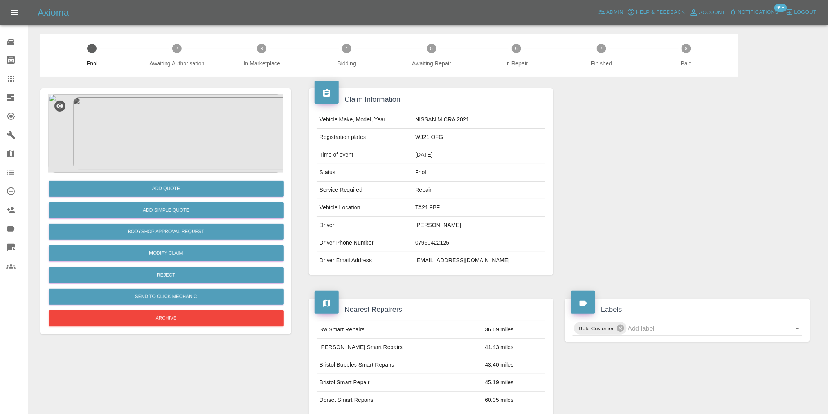
click at [171, 160] on img at bounding box center [165, 133] width 235 height 78
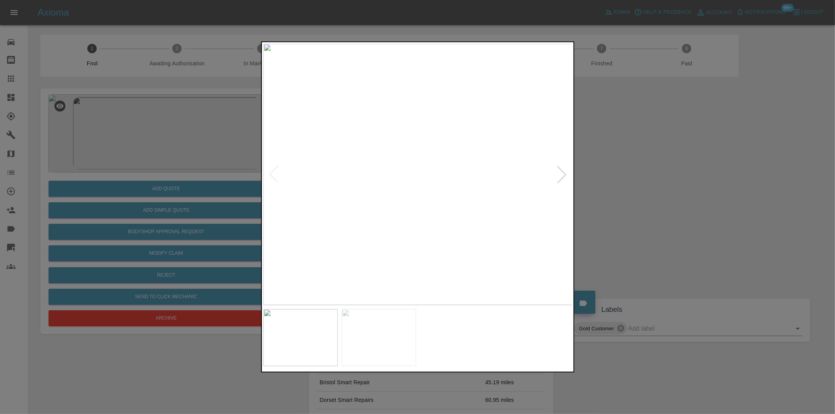
click at [561, 177] on div at bounding box center [561, 174] width 17 height 17
click at [561, 177] on img at bounding box center [417, 174] width 309 height 261
click at [647, 200] on div at bounding box center [417, 207] width 835 height 414
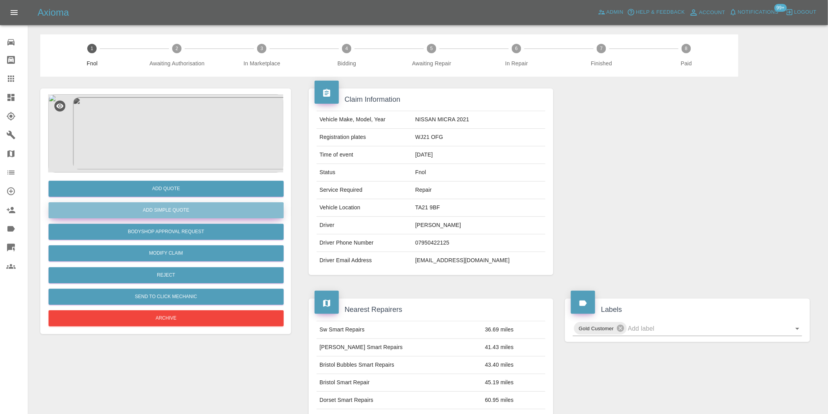
click at [182, 216] on button "Add Simple Quote" at bounding box center [166, 210] width 235 height 16
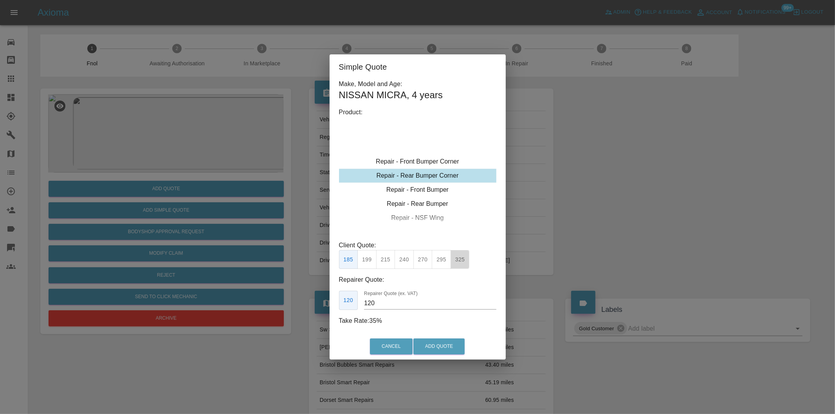
click at [459, 260] on button "325" at bounding box center [459, 259] width 19 height 19
type input "200"
click at [451, 349] on button "Add Quote" at bounding box center [438, 346] width 51 height 16
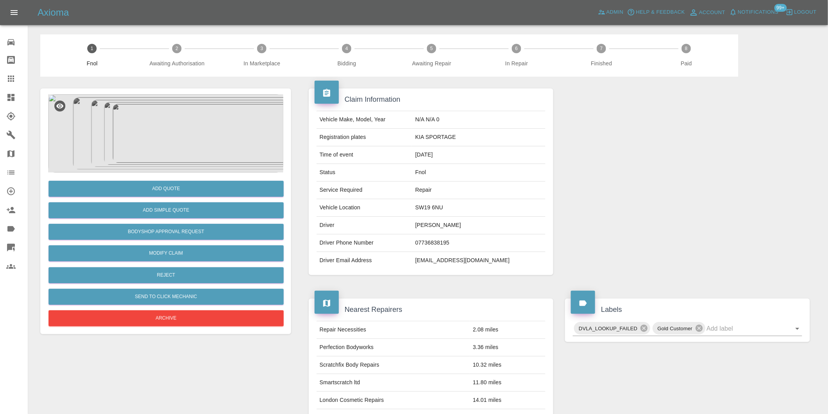
click at [187, 115] on img at bounding box center [165, 133] width 235 height 78
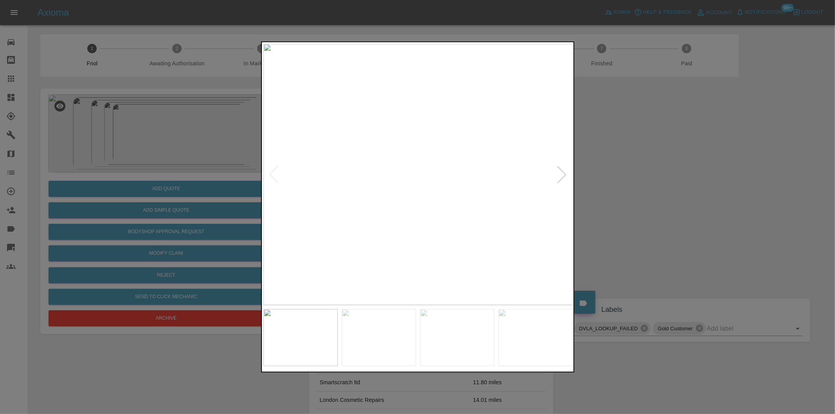
click at [564, 175] on div at bounding box center [561, 174] width 17 height 17
click at [564, 174] on div at bounding box center [561, 174] width 17 height 17
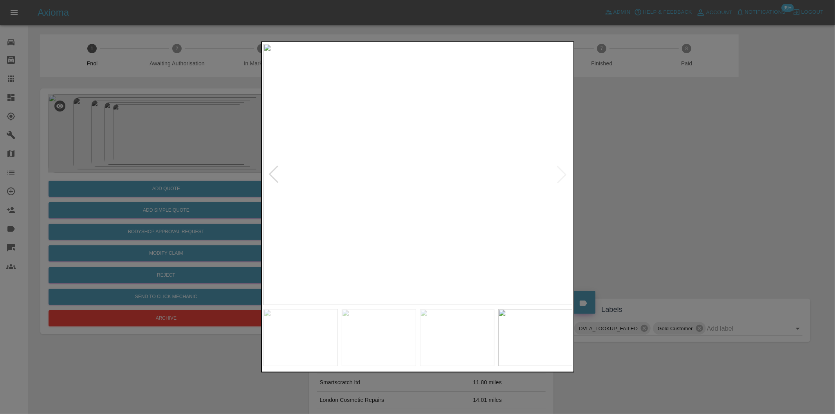
click at [564, 174] on img at bounding box center [417, 174] width 309 height 261
click at [271, 173] on div at bounding box center [273, 174] width 17 height 17
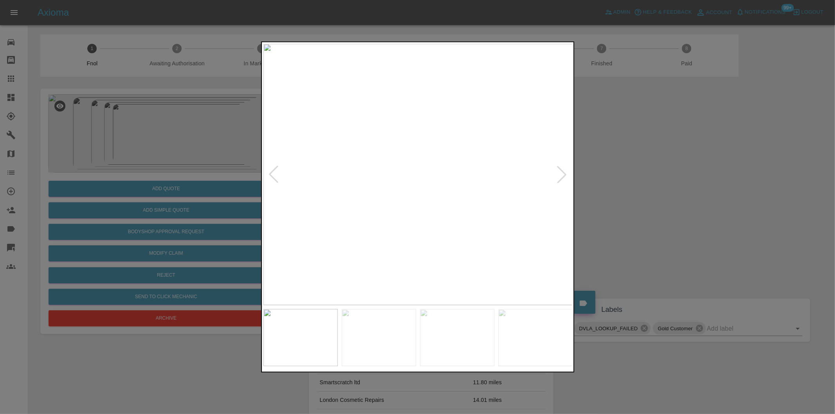
click at [271, 173] on div at bounding box center [273, 174] width 17 height 17
click at [271, 173] on img at bounding box center [417, 174] width 309 height 261
click at [564, 177] on div at bounding box center [561, 174] width 17 height 17
click at [563, 176] on div at bounding box center [561, 174] width 17 height 17
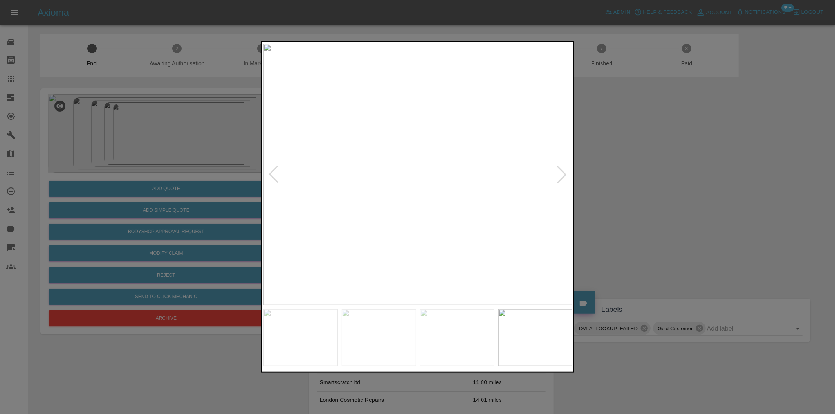
click at [563, 176] on div at bounding box center [561, 174] width 17 height 17
click at [564, 175] on div at bounding box center [561, 174] width 17 height 17
click at [562, 175] on img at bounding box center [417, 174] width 309 height 261
drag, startPoint x: 659, startPoint y: 179, endPoint x: 554, endPoint y: 202, distance: 107.3
click at [651, 179] on div at bounding box center [417, 207] width 835 height 414
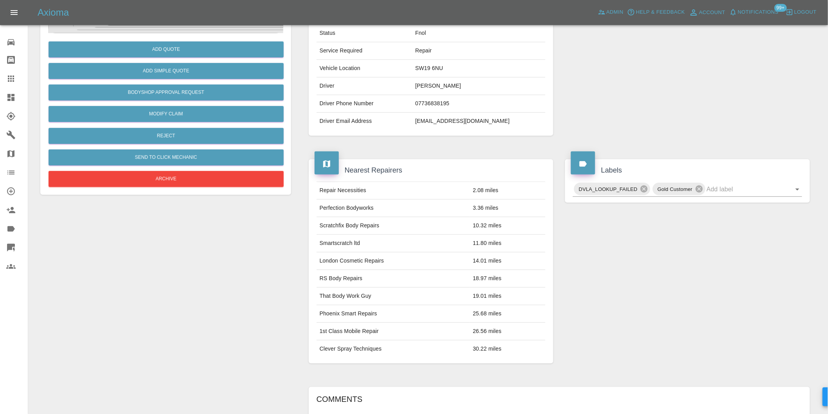
scroll to position [124, 0]
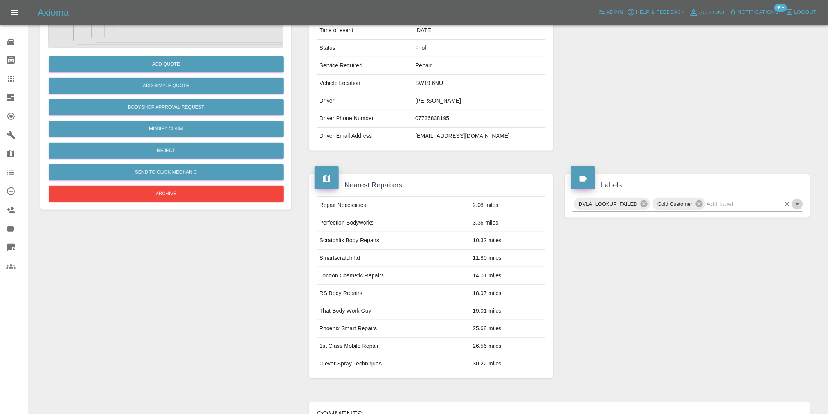
click at [799, 206] on icon "Open" at bounding box center [797, 204] width 9 height 9
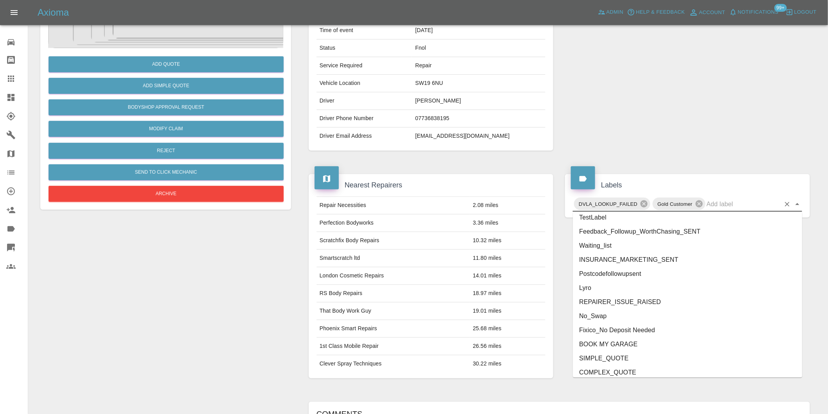
scroll to position [1671, 0]
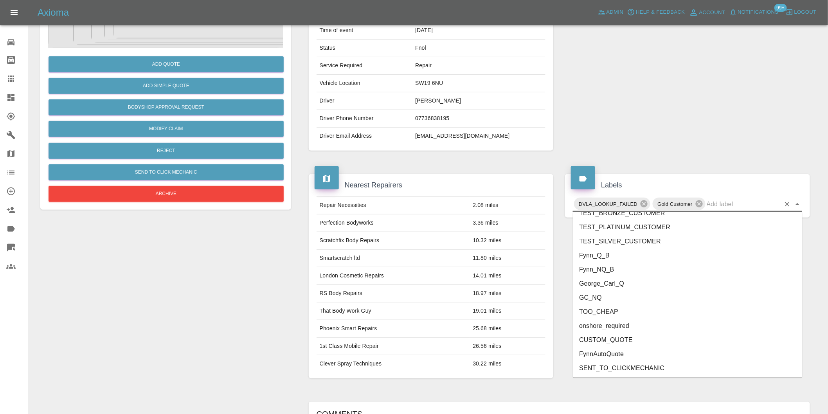
click at [608, 283] on li "George_Carl_Q" at bounding box center [687, 284] width 229 height 14
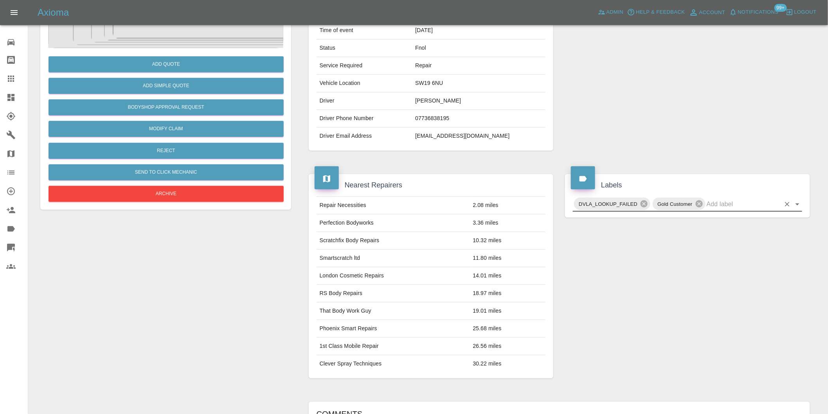
click at [795, 203] on icon "Open" at bounding box center [797, 204] width 9 height 9
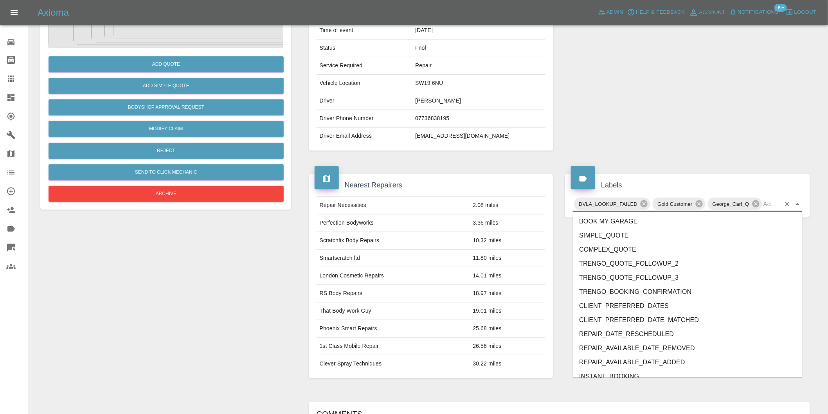
scroll to position [1657, 0]
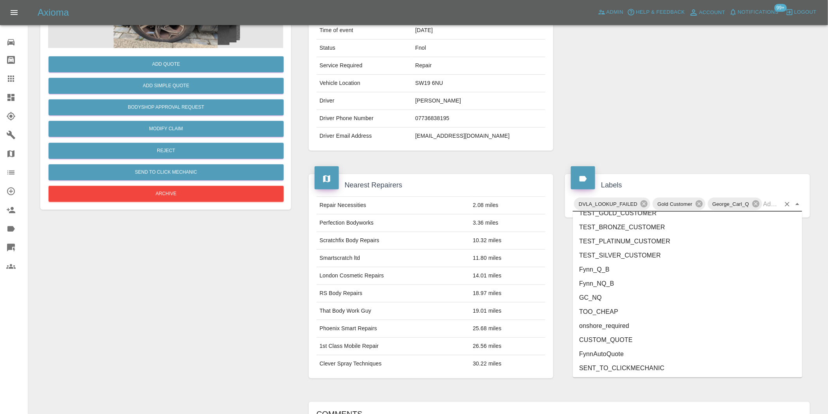
drag, startPoint x: 620, startPoint y: 321, endPoint x: 622, endPoint y: 318, distance: 4.0
click at [621, 320] on li "onshore_required" at bounding box center [687, 326] width 229 height 14
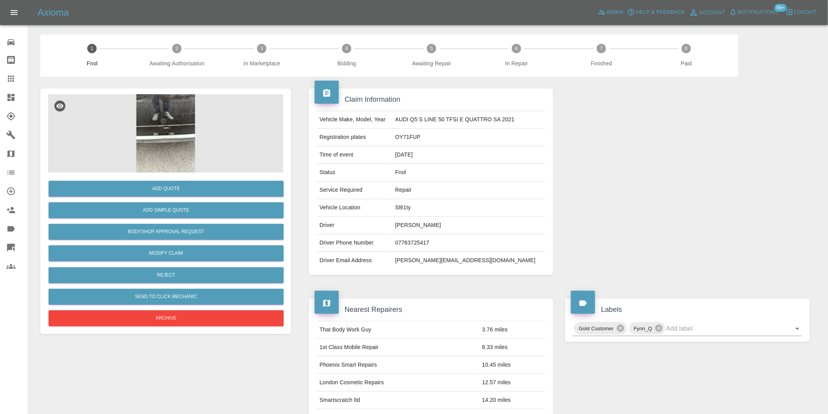
click at [174, 124] on img at bounding box center [165, 133] width 235 height 78
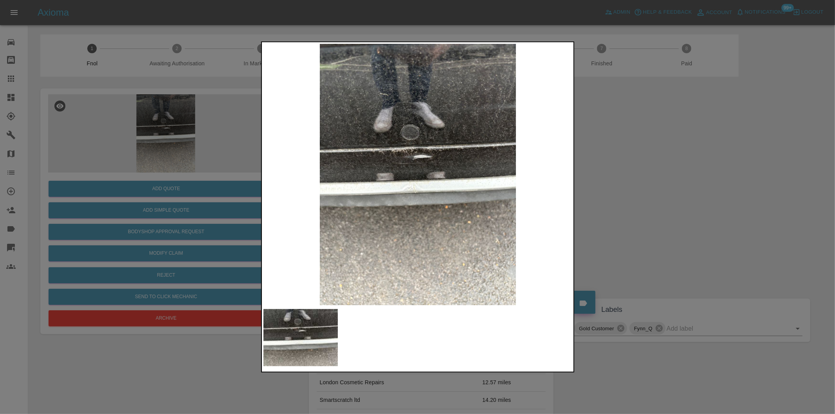
click at [597, 153] on div at bounding box center [417, 207] width 835 height 414
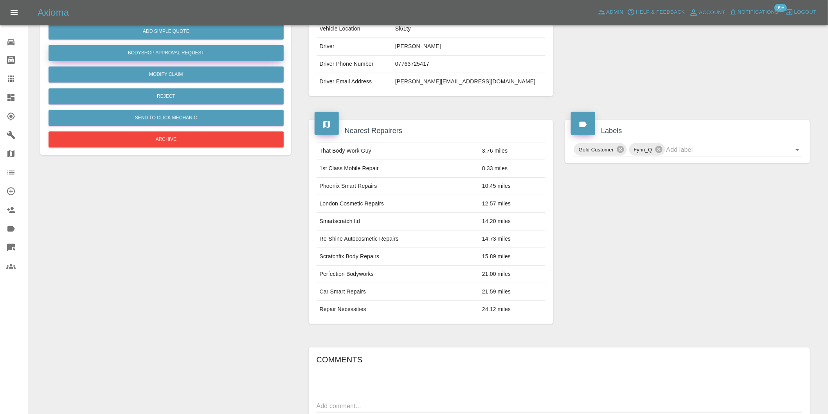
scroll to position [11, 0]
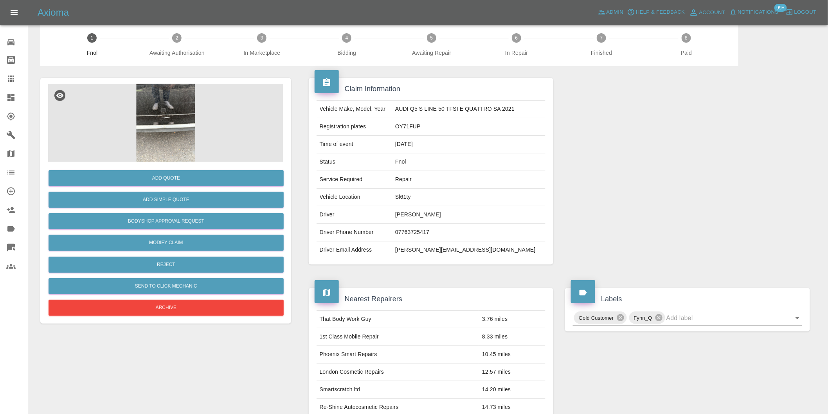
click at [170, 120] on img at bounding box center [165, 123] width 235 height 78
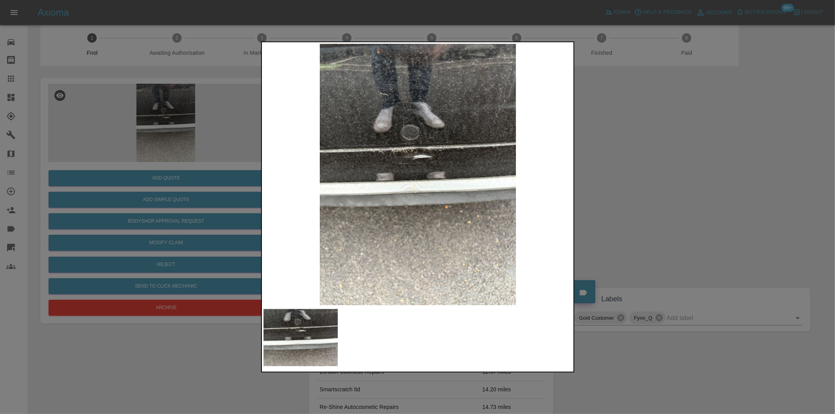
click at [409, 174] on img at bounding box center [417, 174] width 309 height 261
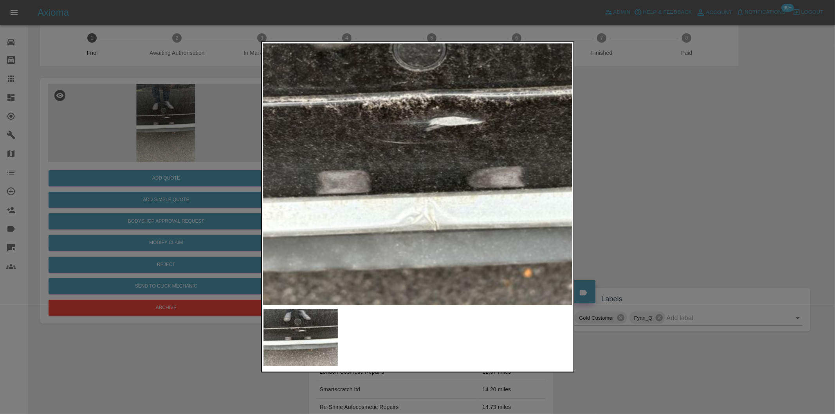
click at [414, 166] on img at bounding box center [441, 175] width 927 height 784
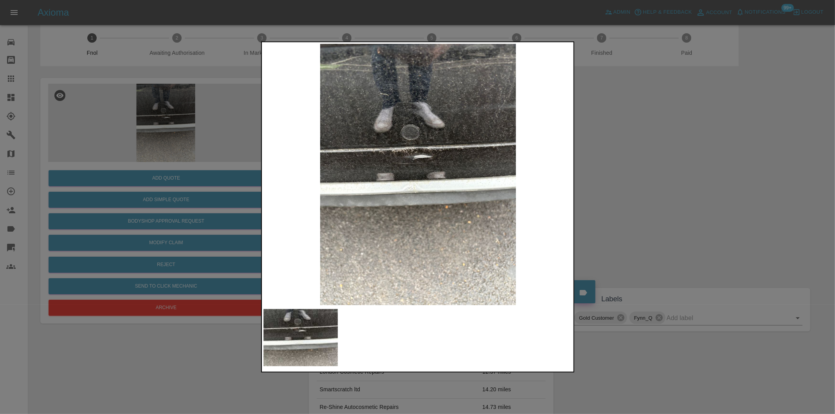
click at [654, 160] on div at bounding box center [417, 207] width 835 height 414
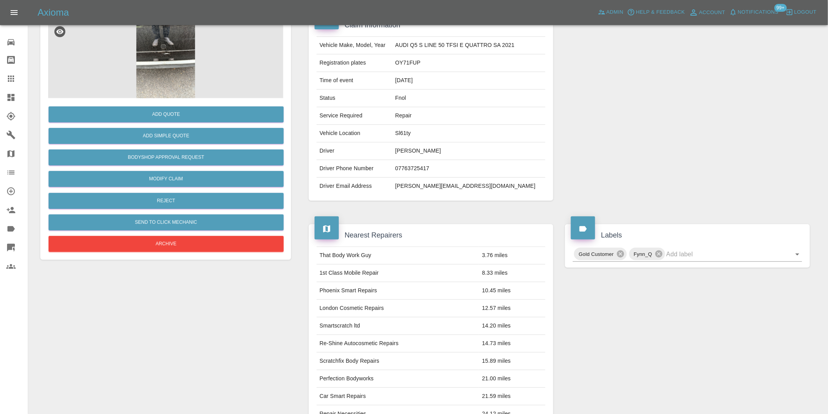
scroll to position [0, 0]
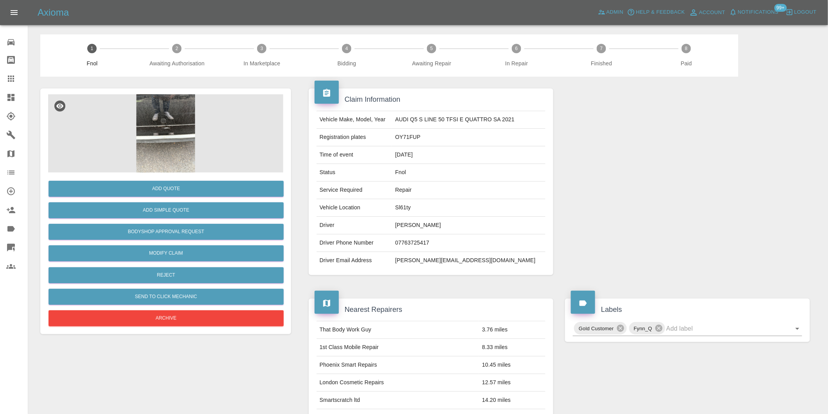
click at [165, 128] on img at bounding box center [165, 133] width 235 height 78
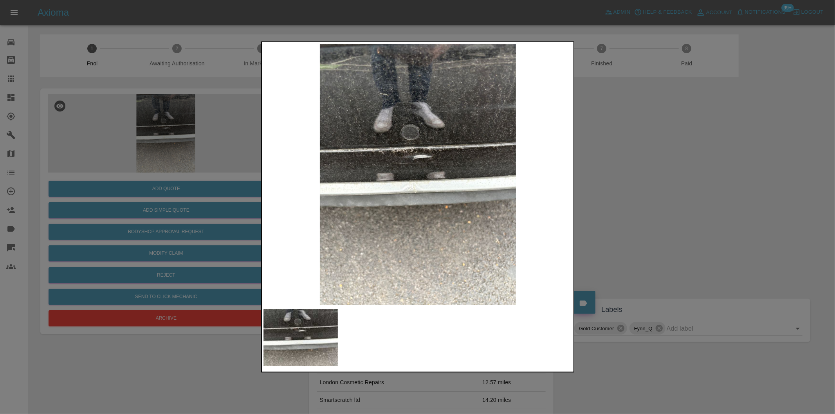
click at [414, 156] on img at bounding box center [417, 174] width 309 height 261
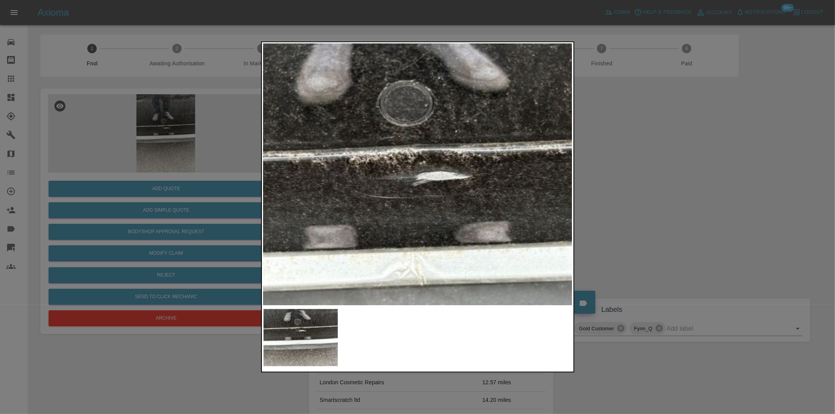
click at [455, 131] on img at bounding box center [427, 230] width 927 height 784
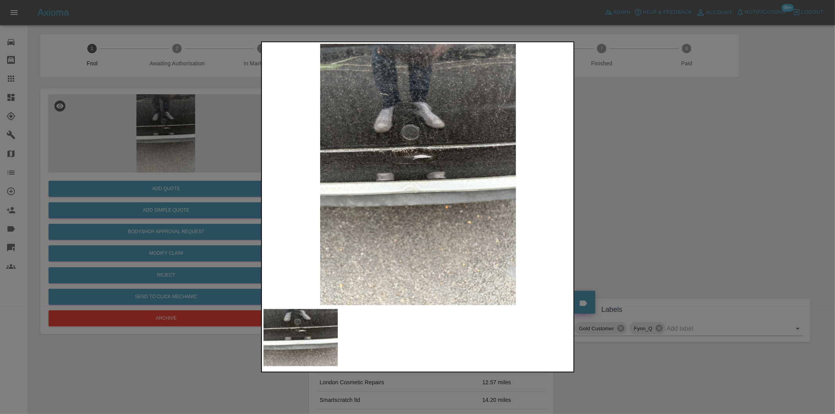
click at [648, 147] on div at bounding box center [417, 207] width 835 height 414
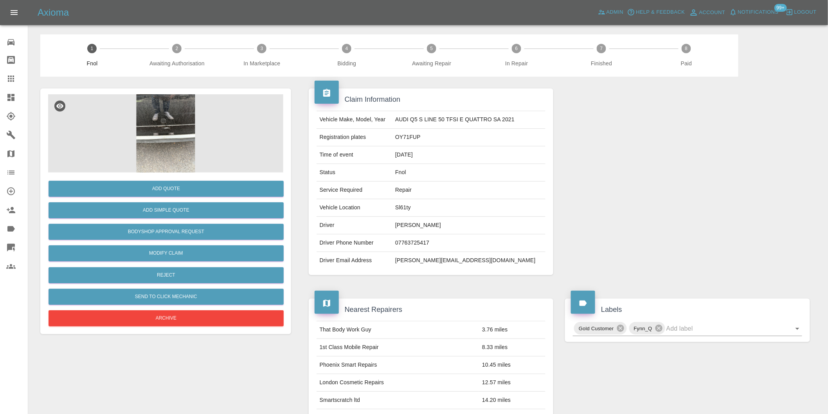
click at [163, 146] on img at bounding box center [165, 133] width 235 height 78
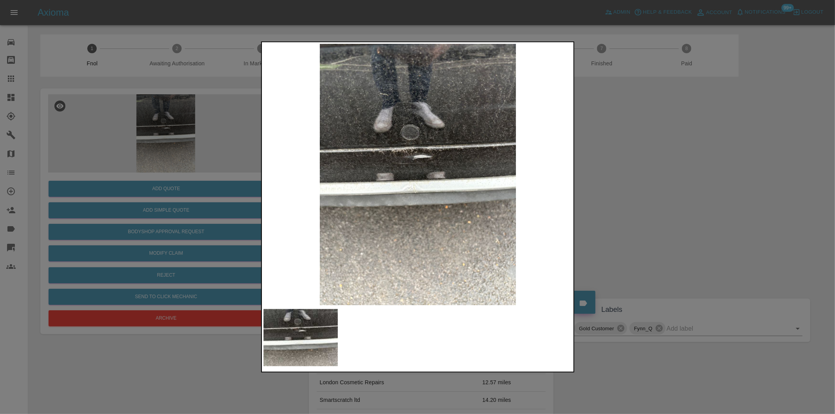
click at [390, 173] on img at bounding box center [417, 174] width 309 height 261
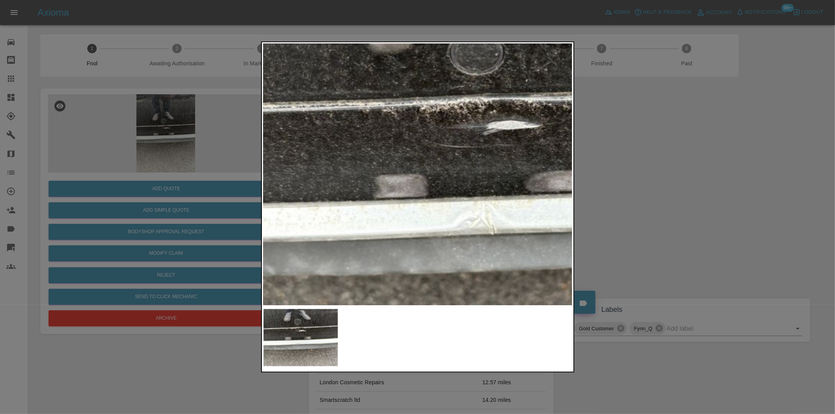
click at [618, 162] on div at bounding box center [417, 207] width 835 height 414
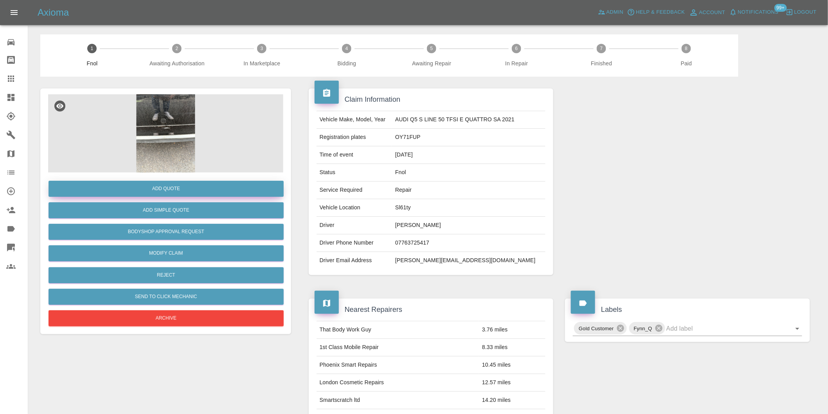
click at [171, 196] on button "Add Quote" at bounding box center [166, 189] width 235 height 16
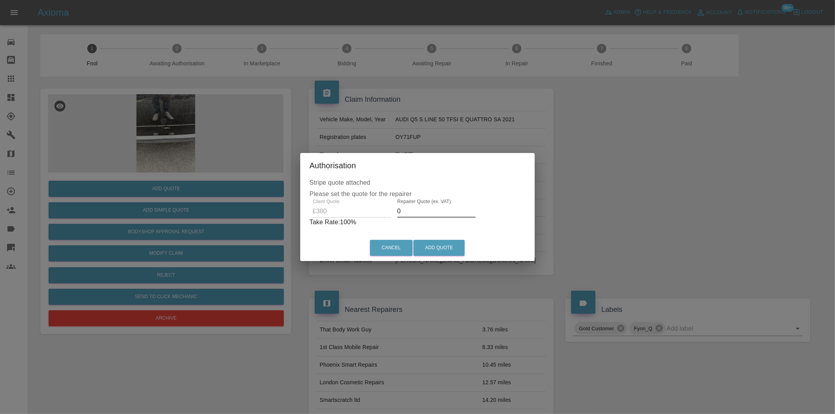
click at [421, 208] on input "0" at bounding box center [436, 211] width 78 height 13
type input "0235"
click at [439, 245] on button "Add Quote" at bounding box center [438, 248] width 51 height 16
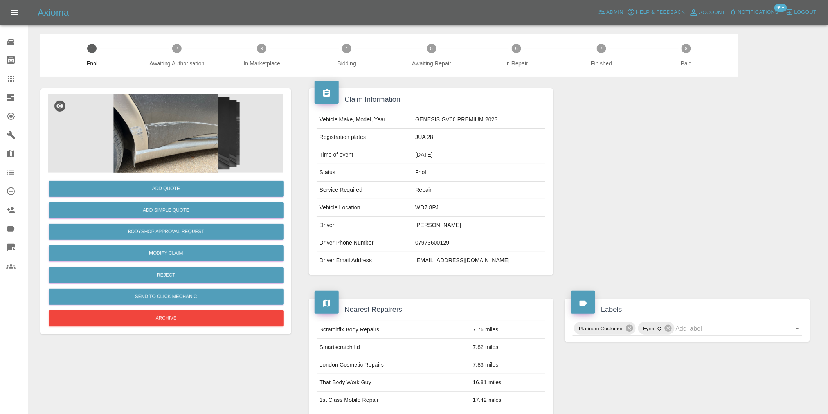
click at [175, 127] on img at bounding box center [165, 133] width 235 height 78
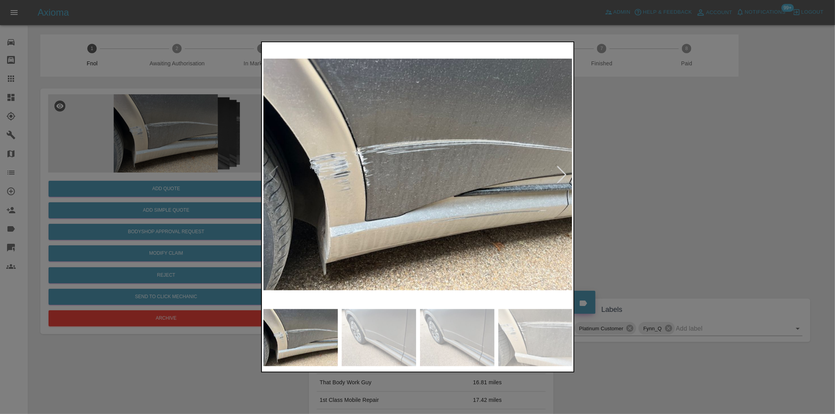
click at [560, 172] on div at bounding box center [561, 174] width 17 height 17
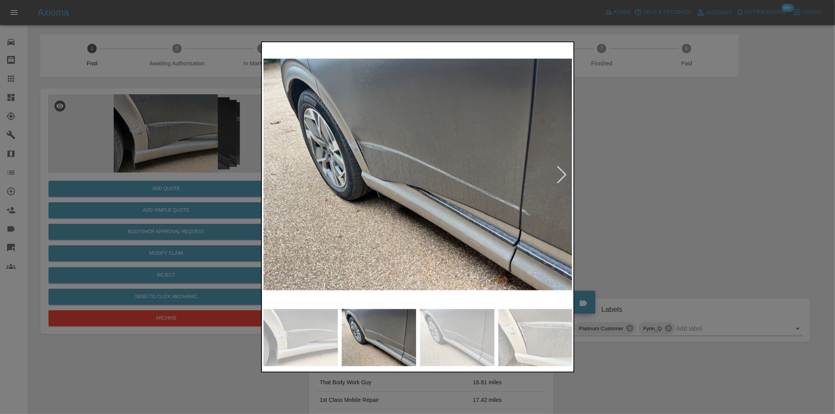
click at [565, 174] on div at bounding box center [561, 174] width 17 height 17
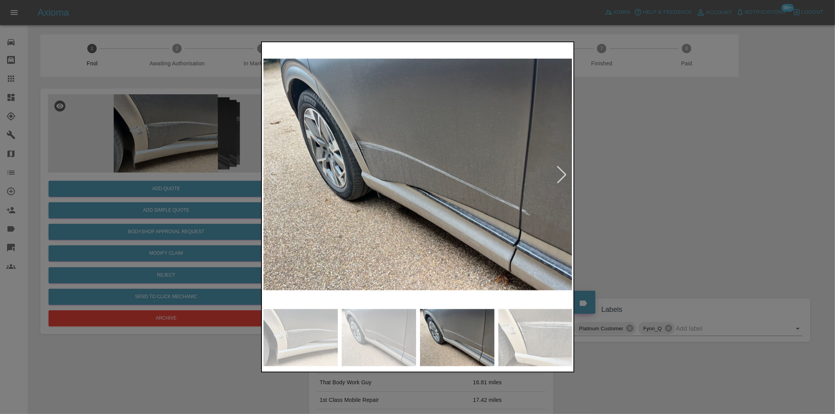
click at [565, 174] on div at bounding box center [561, 174] width 17 height 17
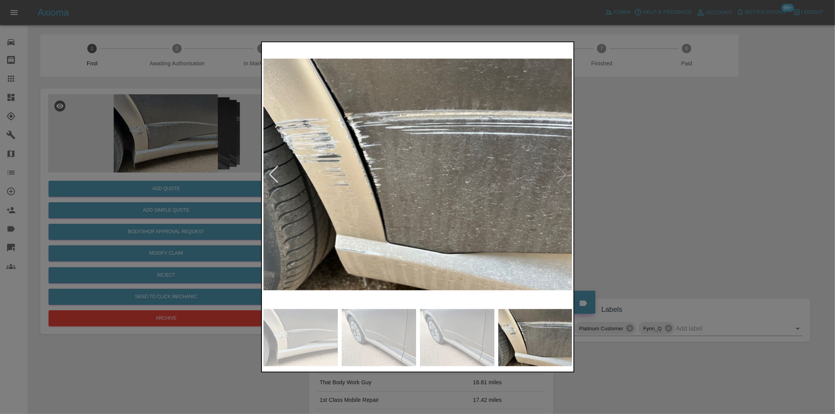
click at [272, 175] on div at bounding box center [273, 174] width 17 height 17
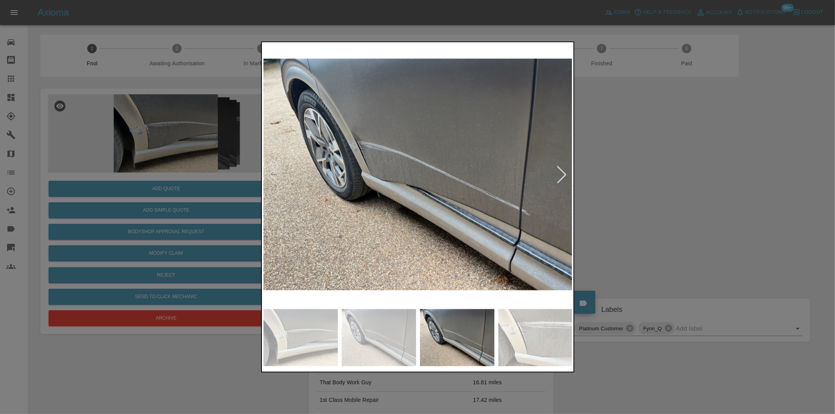
click at [675, 193] on div at bounding box center [417, 207] width 835 height 414
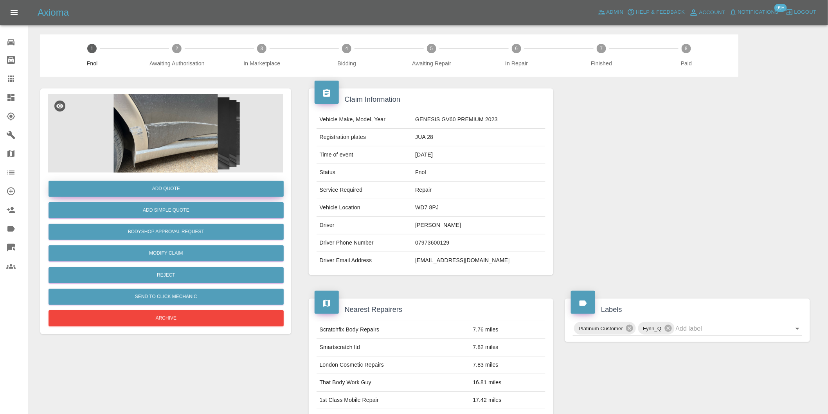
click at [194, 191] on button "Add Quote" at bounding box center [166, 189] width 235 height 16
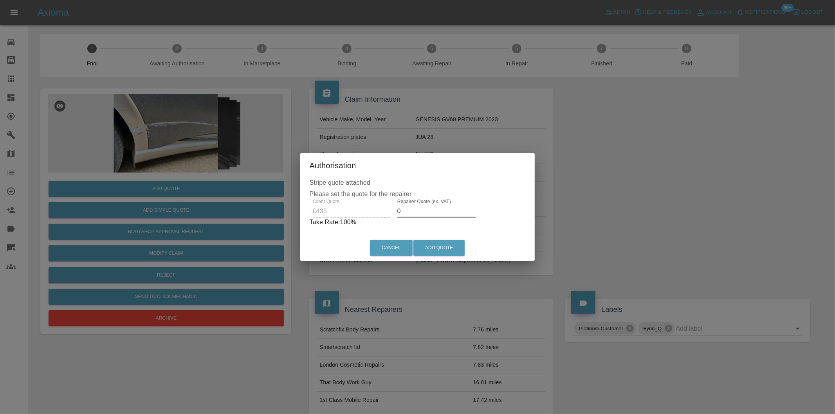
click at [420, 210] on input "0" at bounding box center [436, 211] width 78 height 13
type input "0280"
click at [441, 251] on button "Add Quote" at bounding box center [438, 248] width 51 height 16
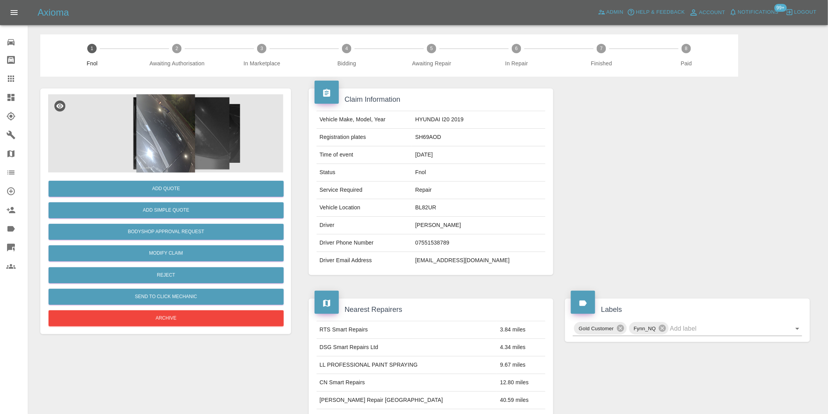
click at [166, 131] on img at bounding box center [165, 133] width 235 height 78
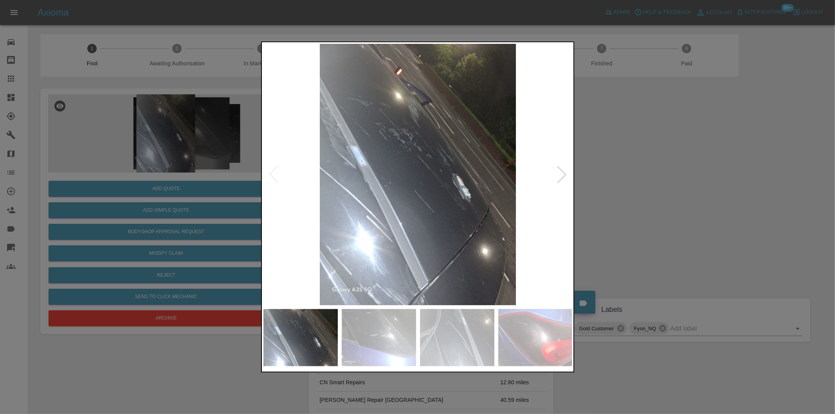
click at [556, 178] on div at bounding box center [561, 174] width 17 height 17
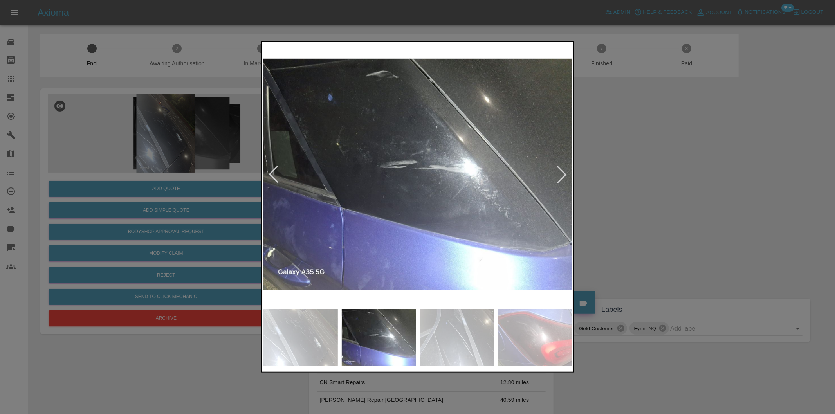
click at [556, 178] on div at bounding box center [561, 174] width 17 height 17
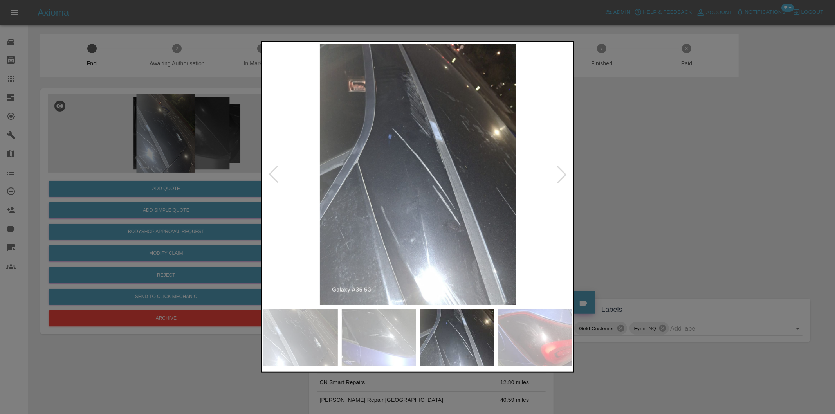
click at [556, 178] on div at bounding box center [561, 174] width 17 height 17
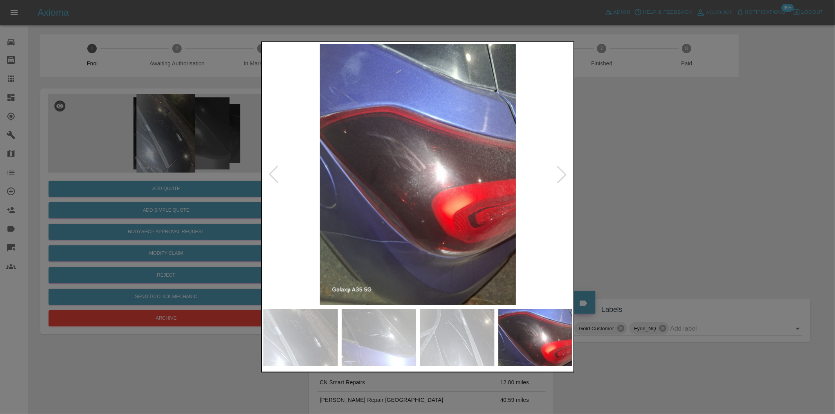
click at [556, 178] on div at bounding box center [561, 174] width 17 height 17
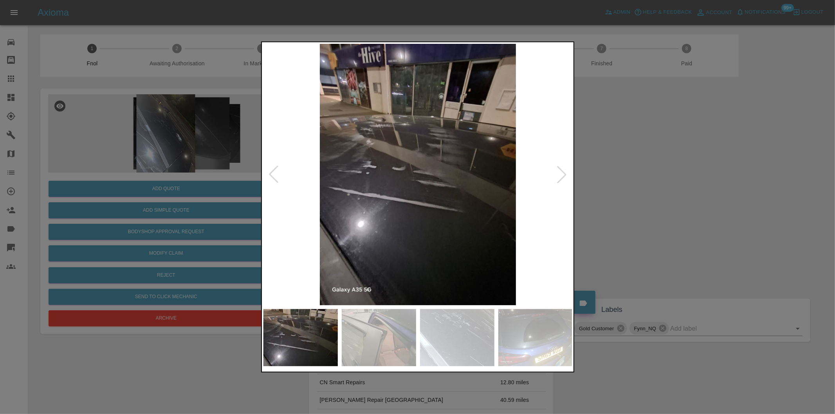
click at [556, 178] on div at bounding box center [561, 174] width 17 height 17
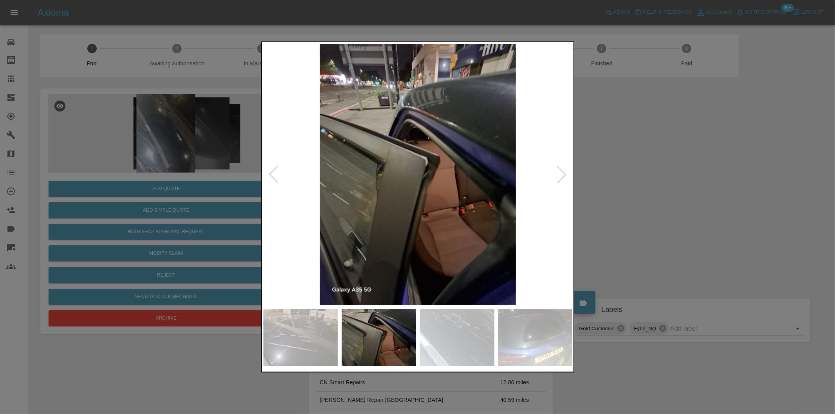
click at [631, 175] on div at bounding box center [417, 207] width 835 height 414
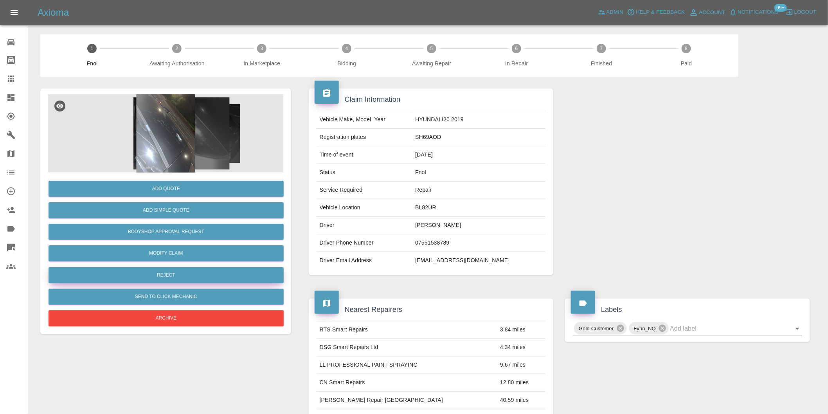
click at [192, 274] on button "Reject" at bounding box center [166, 275] width 235 height 16
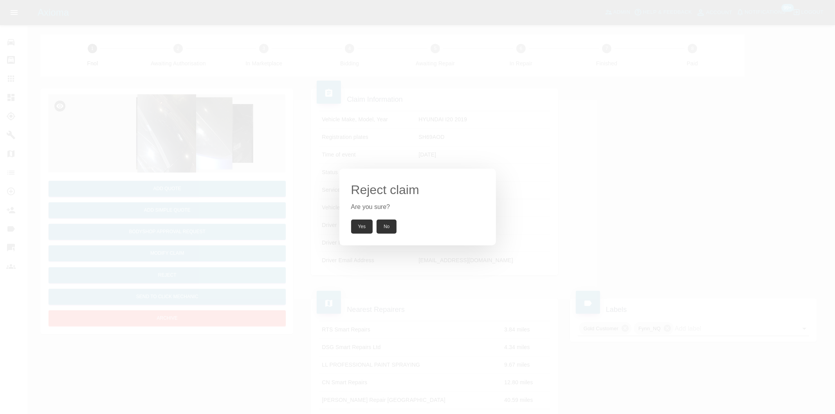
click at [358, 225] on button "Yes" at bounding box center [362, 227] width 22 height 14
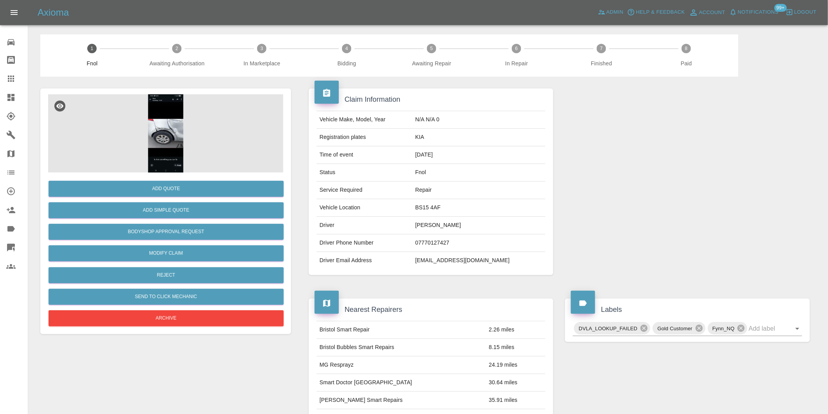
click at [169, 128] on img at bounding box center [165, 133] width 235 height 78
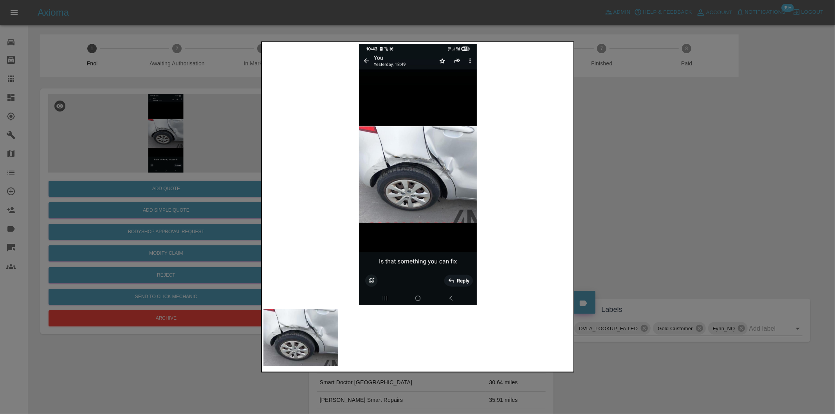
click at [645, 169] on div at bounding box center [417, 207] width 835 height 414
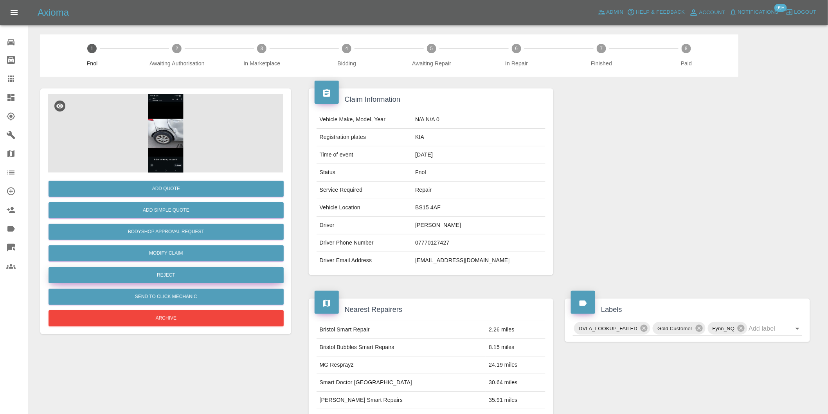
click at [166, 274] on button "Reject" at bounding box center [166, 275] width 235 height 16
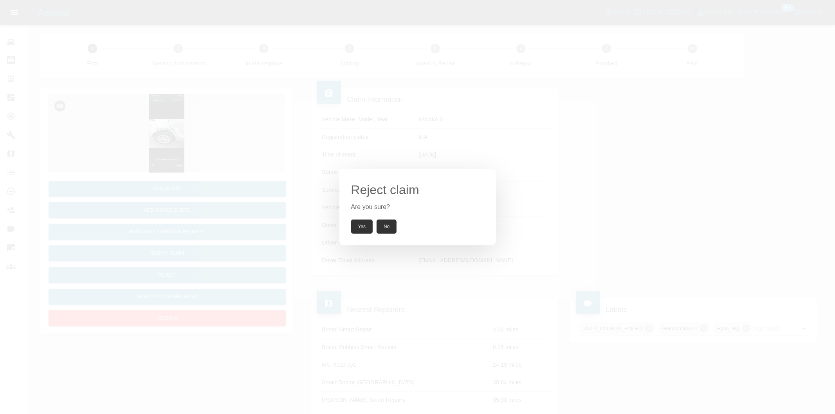
click at [362, 225] on button "Yes" at bounding box center [362, 227] width 22 height 14
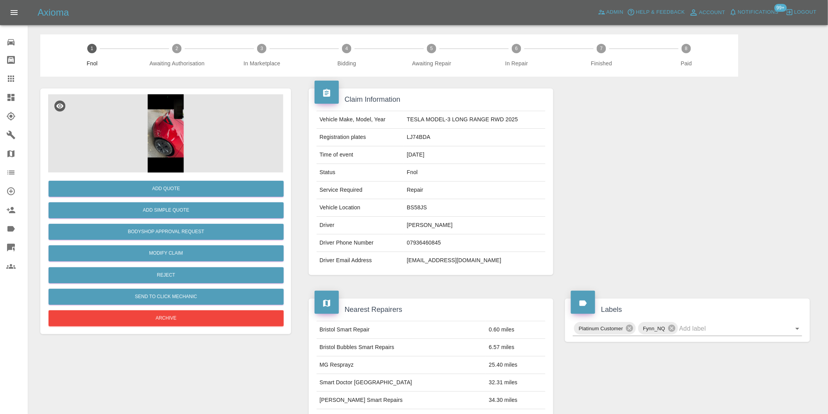
click at [171, 133] on img at bounding box center [165, 133] width 235 height 78
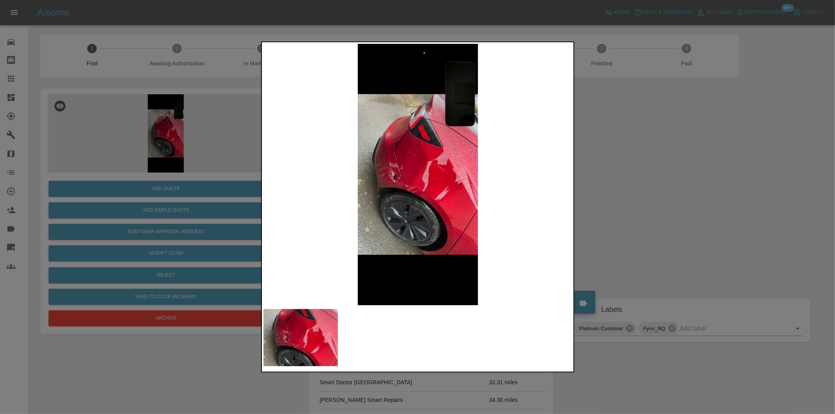
click at [389, 188] on img at bounding box center [417, 174] width 309 height 261
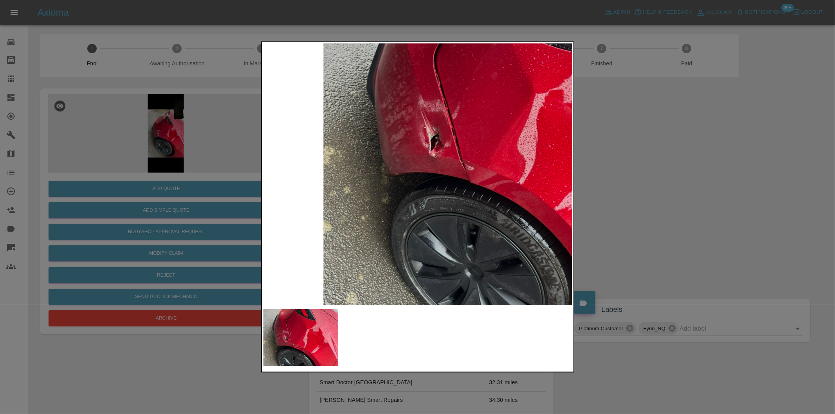
click at [672, 177] on div at bounding box center [417, 207] width 835 height 414
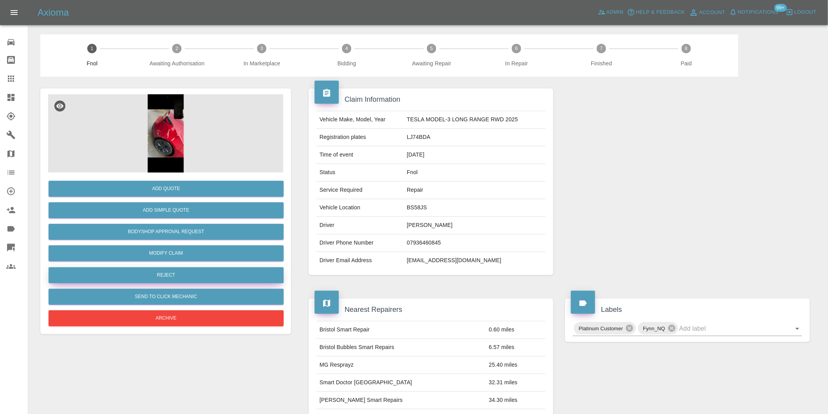
click at [182, 277] on button "Reject" at bounding box center [166, 275] width 235 height 16
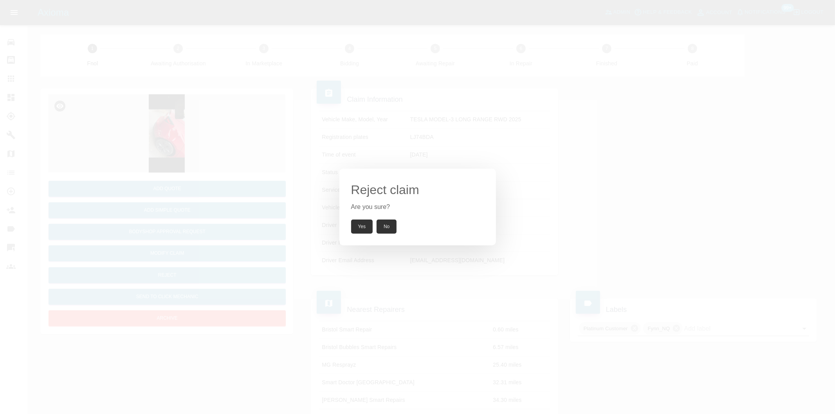
click at [358, 227] on button "Yes" at bounding box center [362, 227] width 22 height 14
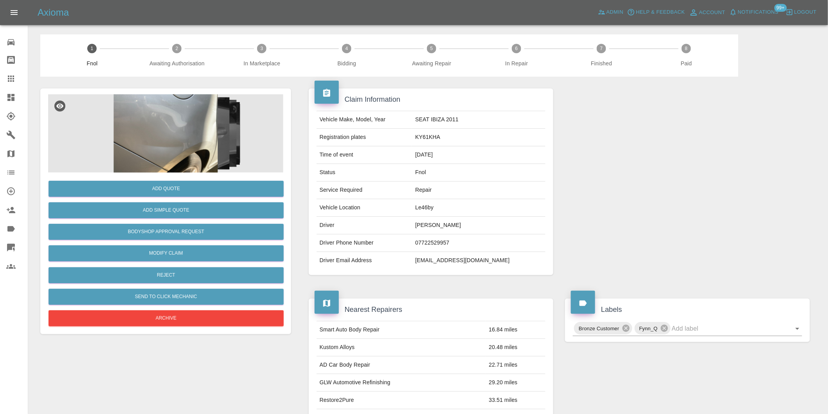
click at [178, 134] on img at bounding box center [165, 133] width 235 height 78
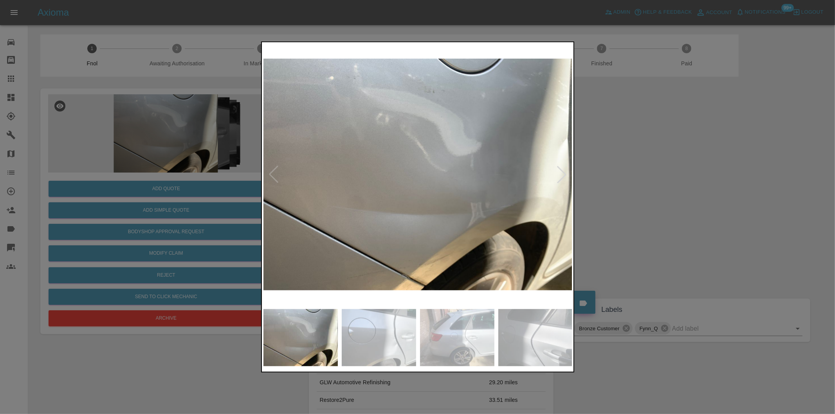
click at [559, 174] on div at bounding box center [561, 174] width 17 height 17
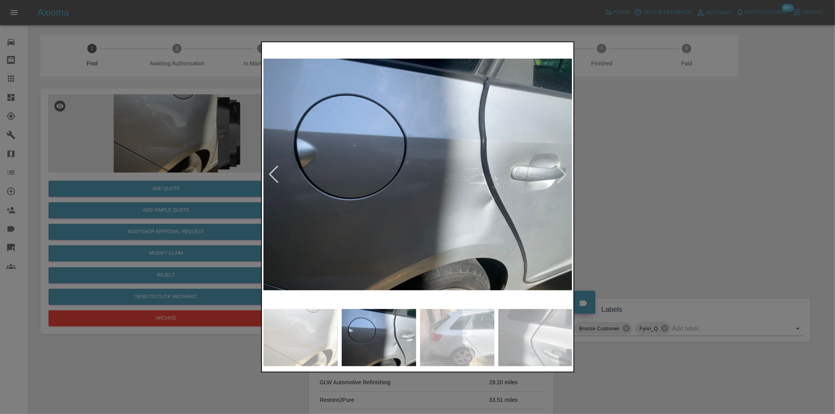
click at [559, 174] on div at bounding box center [561, 174] width 17 height 17
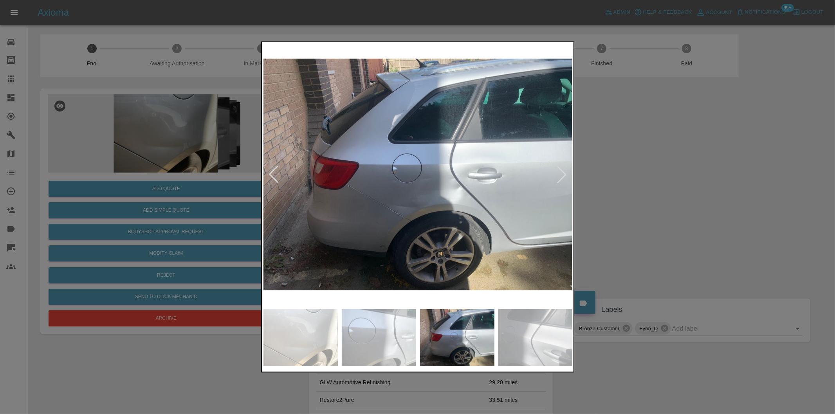
click at [559, 174] on div at bounding box center [561, 174] width 17 height 17
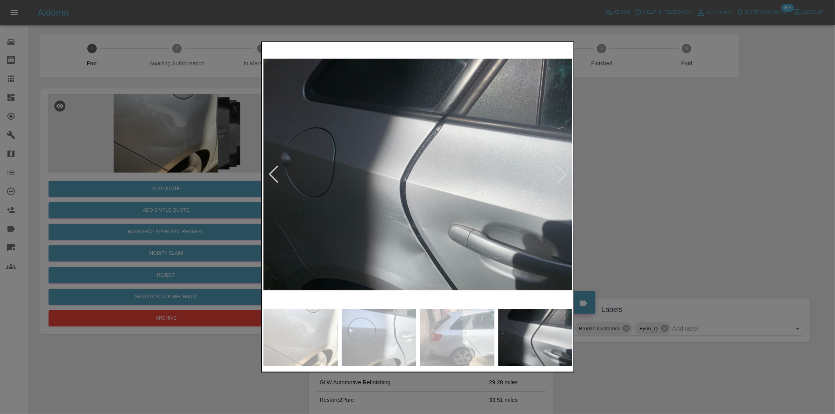
click at [559, 174] on div at bounding box center [561, 174] width 17 height 17
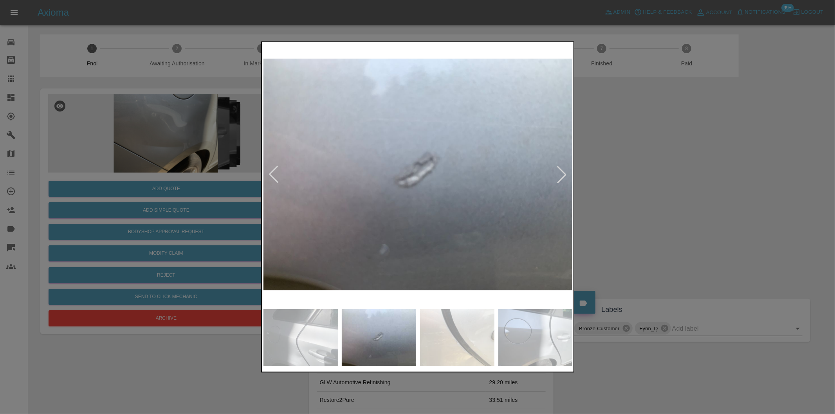
click at [559, 174] on div at bounding box center [561, 174] width 17 height 17
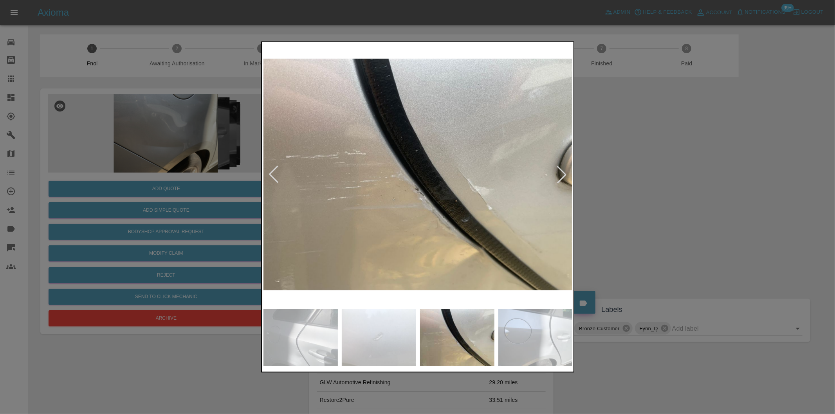
click at [560, 174] on div at bounding box center [561, 174] width 17 height 17
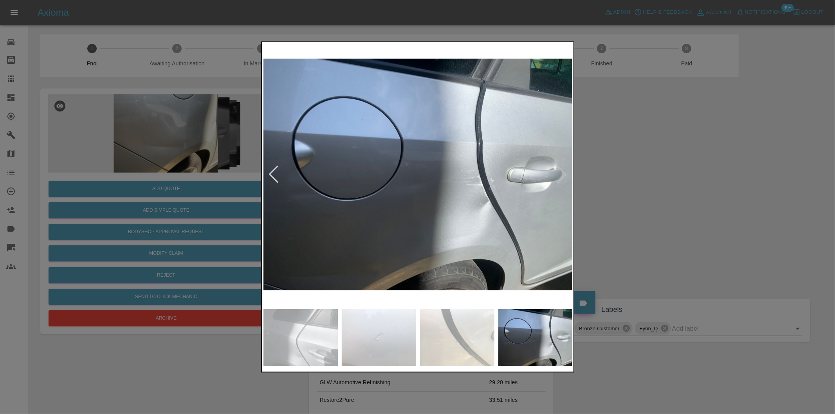
click at [560, 174] on img at bounding box center [417, 174] width 309 height 261
click at [636, 183] on div at bounding box center [417, 207] width 835 height 414
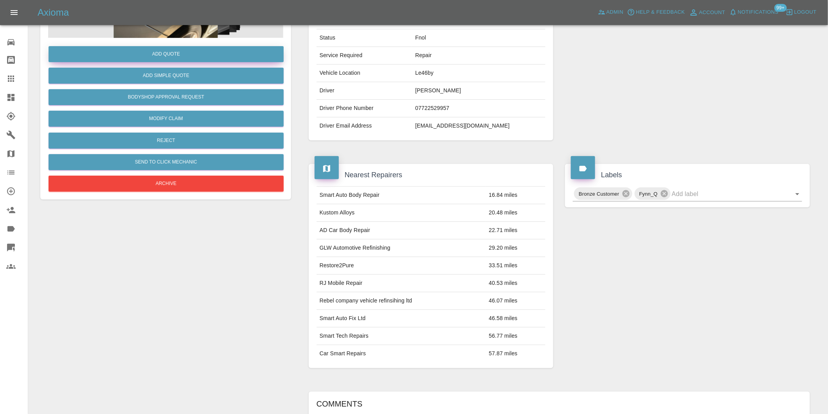
scroll to position [11, 0]
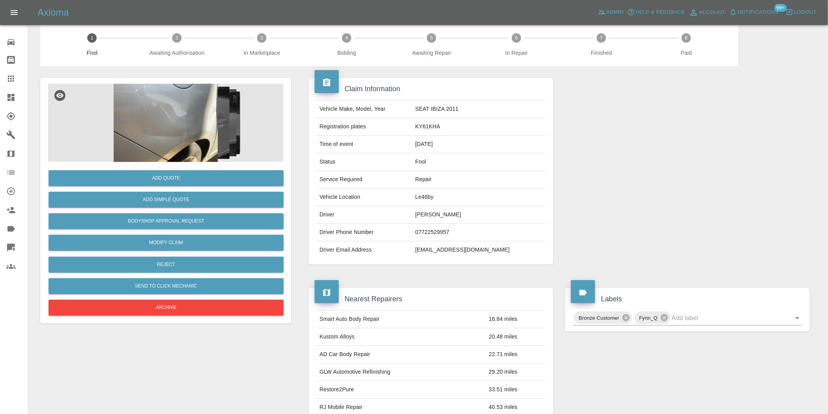
click at [174, 136] on img at bounding box center [165, 123] width 235 height 78
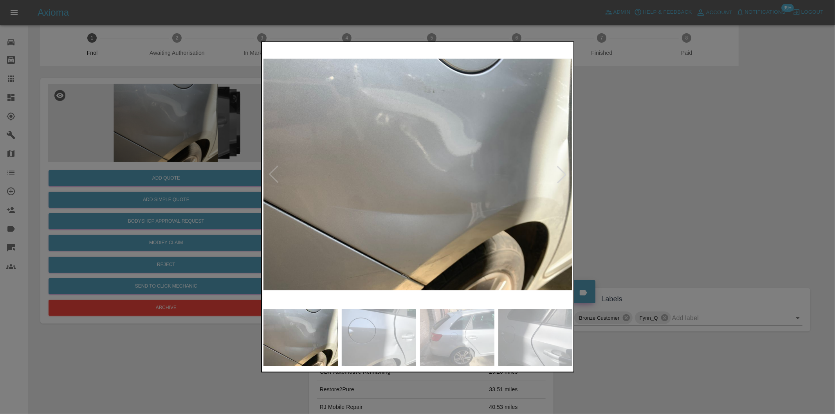
click at [562, 173] on div at bounding box center [561, 174] width 17 height 17
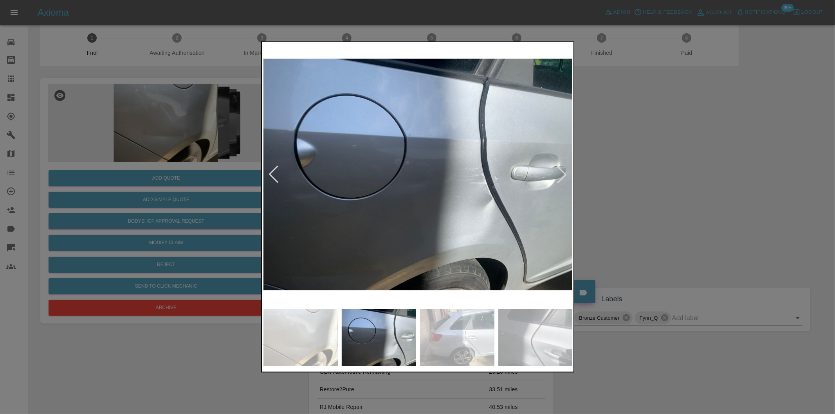
click at [562, 173] on div at bounding box center [561, 174] width 17 height 17
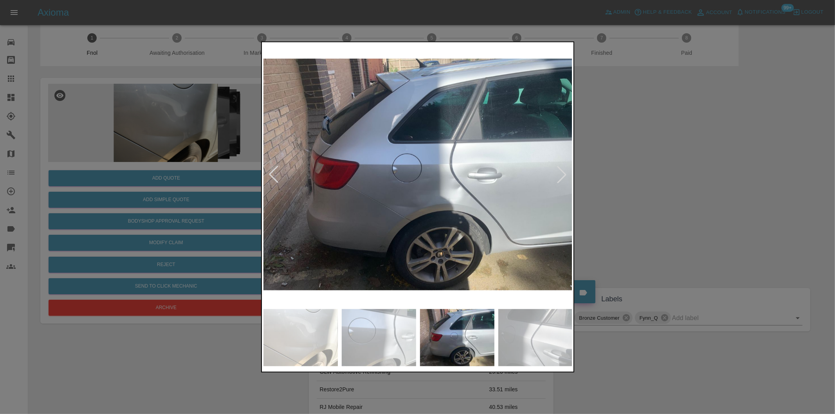
click at [565, 175] on div at bounding box center [561, 174] width 17 height 17
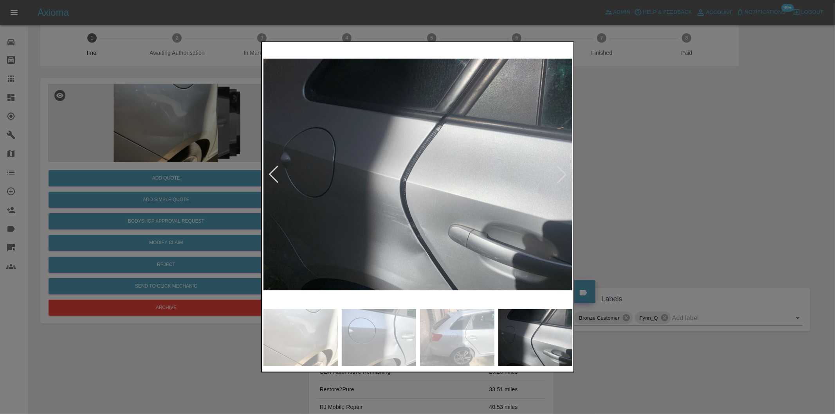
click at [565, 175] on div at bounding box center [561, 174] width 17 height 17
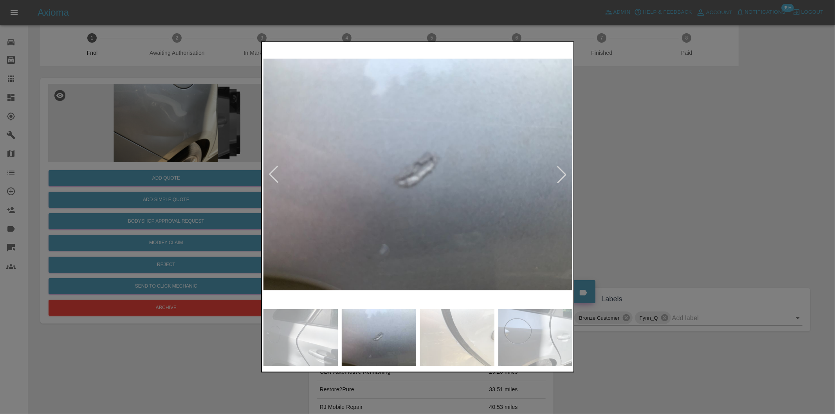
click at [565, 175] on div at bounding box center [561, 174] width 17 height 17
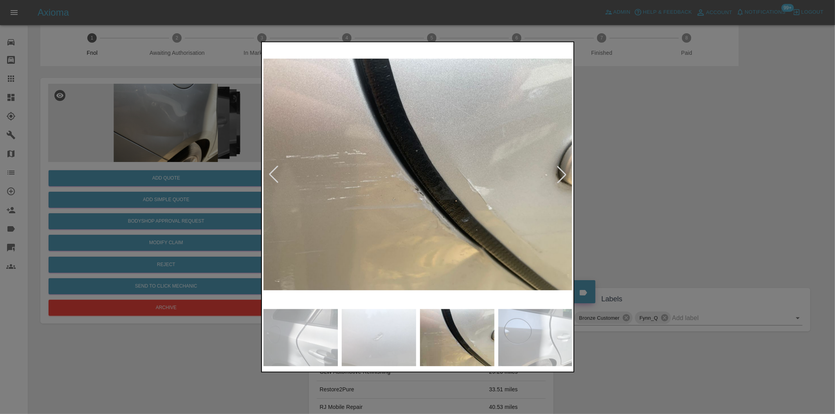
click at [648, 177] on div at bounding box center [417, 207] width 835 height 414
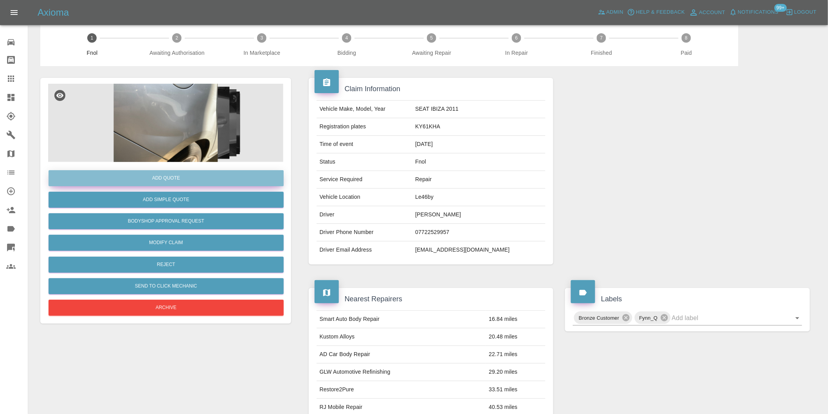
click at [149, 175] on button "Add Quote" at bounding box center [166, 178] width 235 height 16
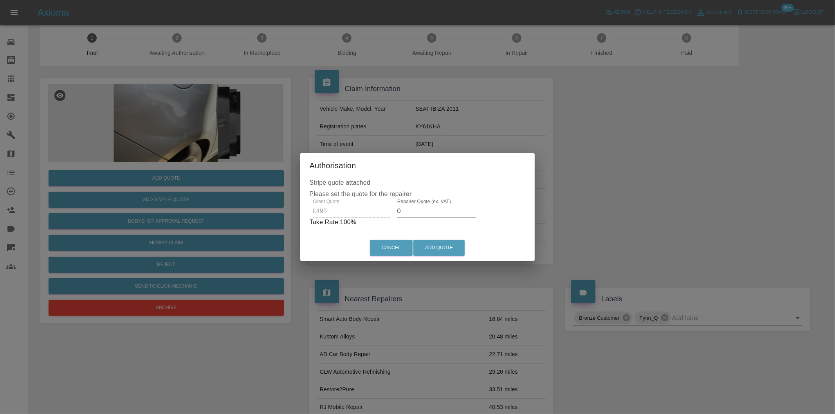
click at [420, 211] on input "0" at bounding box center [436, 211] width 78 height 13
type input "0305"
click at [439, 244] on button "Add Quote" at bounding box center [438, 248] width 51 height 16
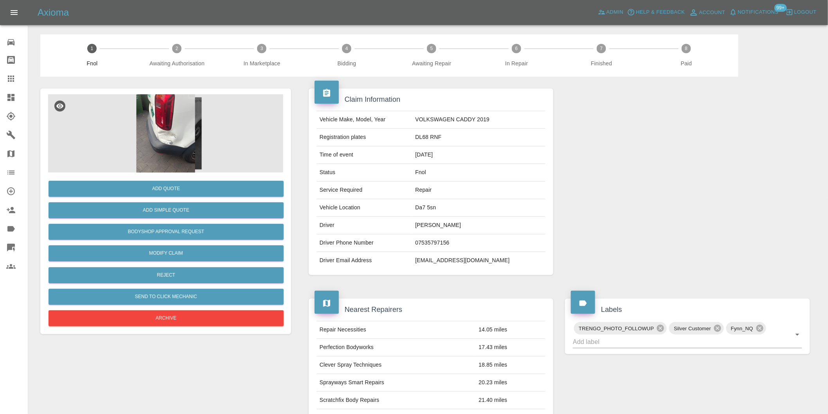
click at [171, 132] on img at bounding box center [165, 133] width 235 height 78
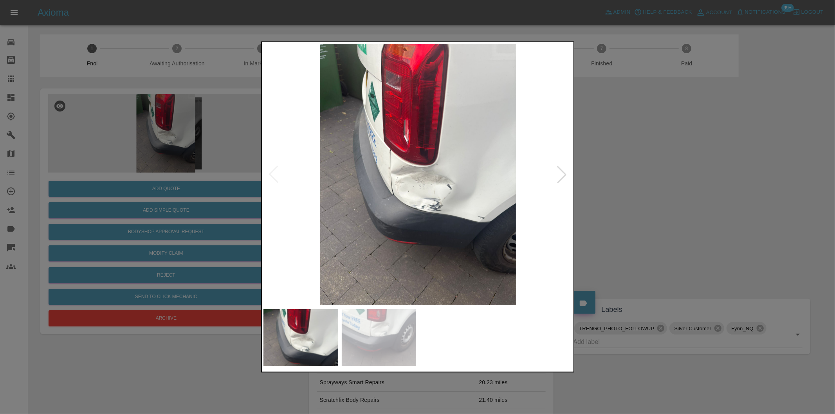
click at [557, 174] on div at bounding box center [561, 174] width 17 height 17
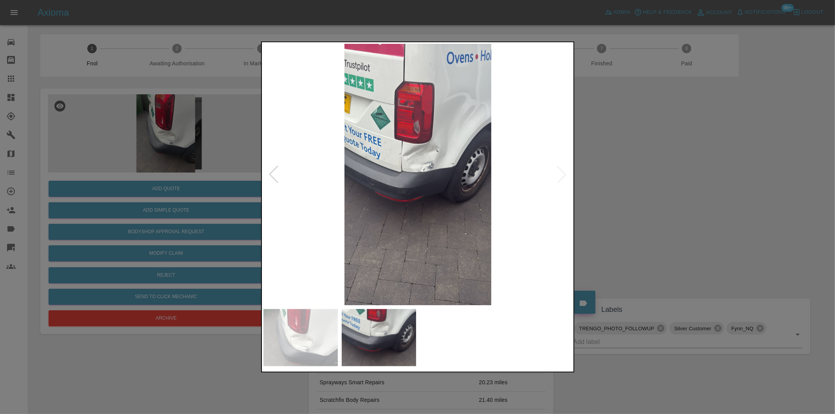
click at [659, 169] on div at bounding box center [417, 207] width 835 height 414
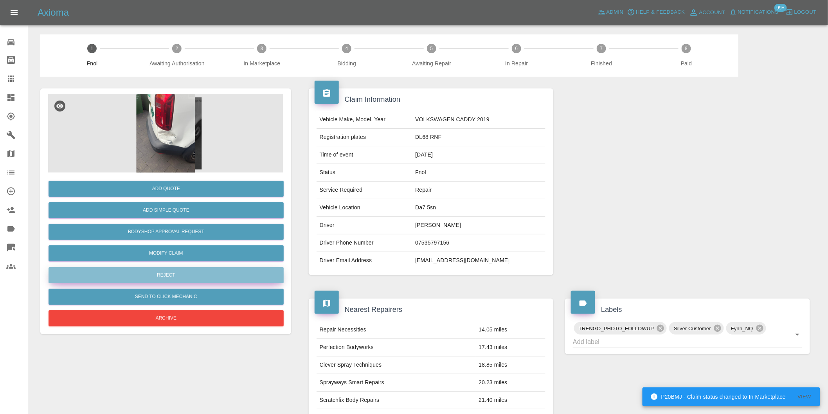
click at [153, 279] on button "Reject" at bounding box center [166, 275] width 235 height 16
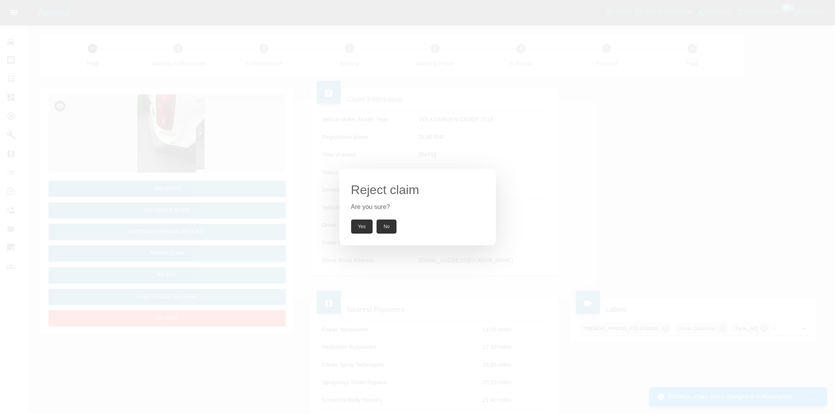
click at [356, 235] on div "Reject claim Are you sure? Yes No" at bounding box center [417, 207] width 157 height 77
click at [360, 232] on button "Yes" at bounding box center [362, 227] width 22 height 14
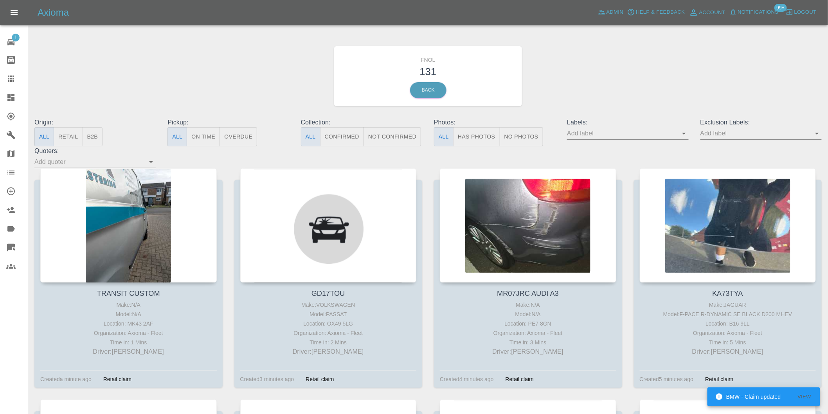
click at [464, 136] on button "Has Photos" at bounding box center [476, 136] width 47 height 19
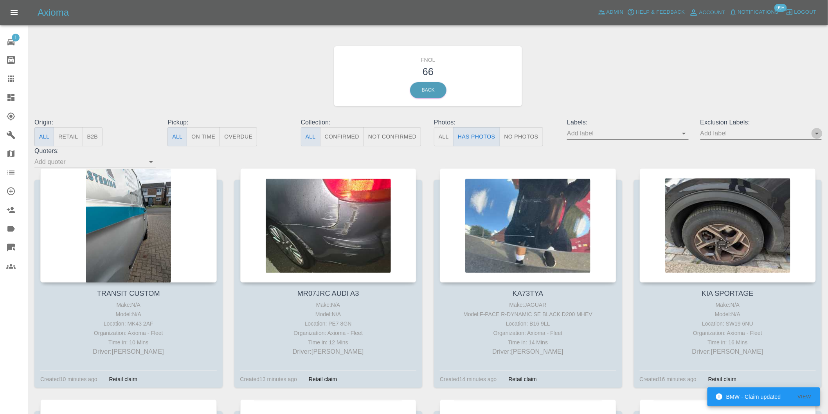
click at [817, 136] on icon "Open" at bounding box center [816, 133] width 9 height 9
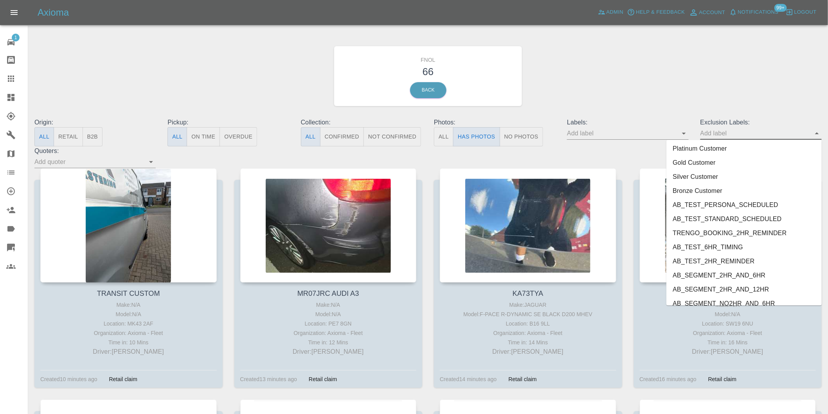
scroll to position [1699, 0]
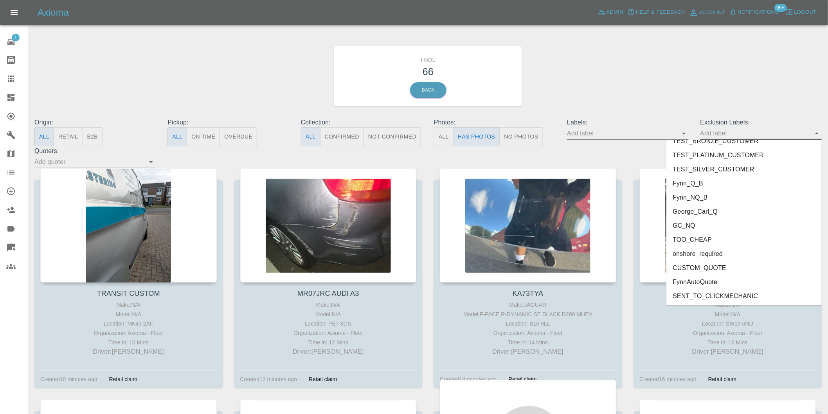
drag, startPoint x: 682, startPoint y: 254, endPoint x: 717, endPoint y: 228, distance: 43.4
click at [682, 255] on li "onshore_required" at bounding box center [743, 254] width 155 height 14
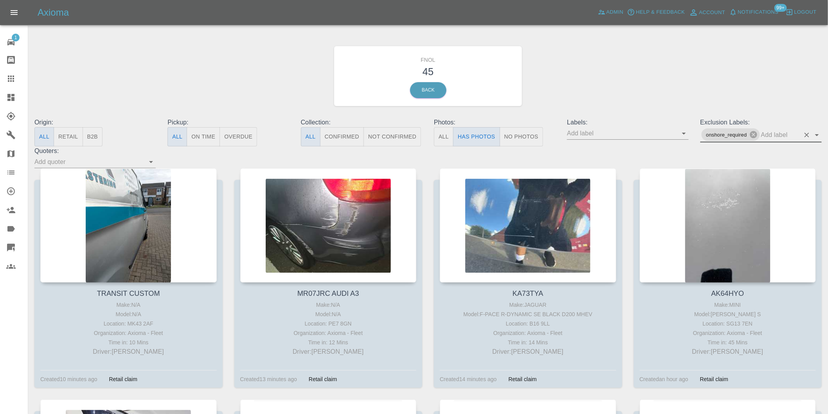
click at [818, 133] on icon "Open" at bounding box center [816, 134] width 9 height 9
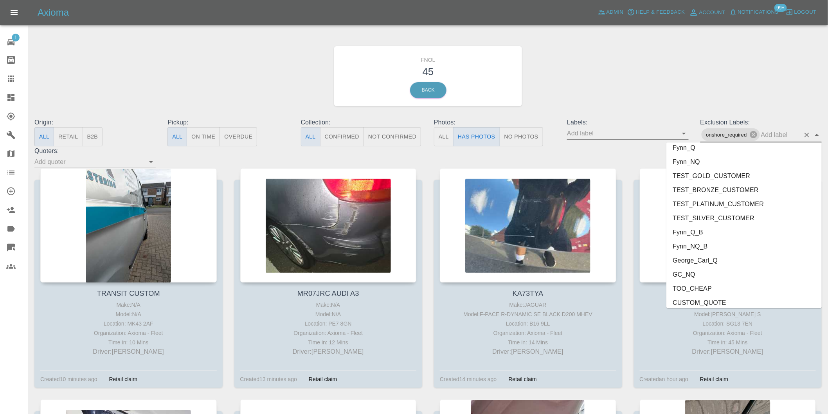
scroll to position [1685, 0]
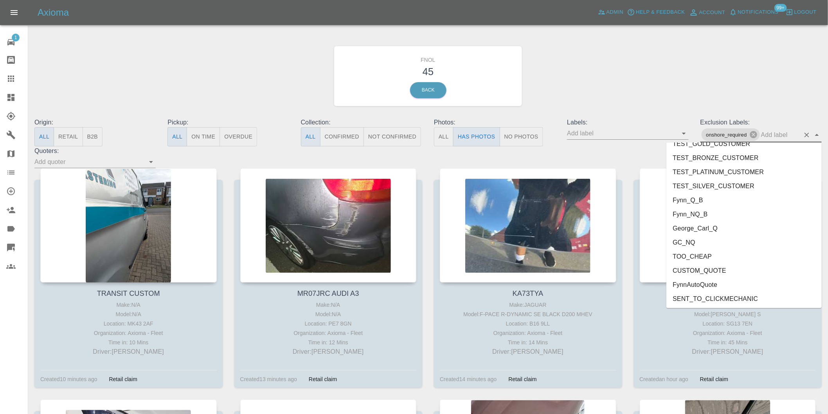
click at [705, 226] on li "George_Carl_Q" at bounding box center [743, 228] width 155 height 14
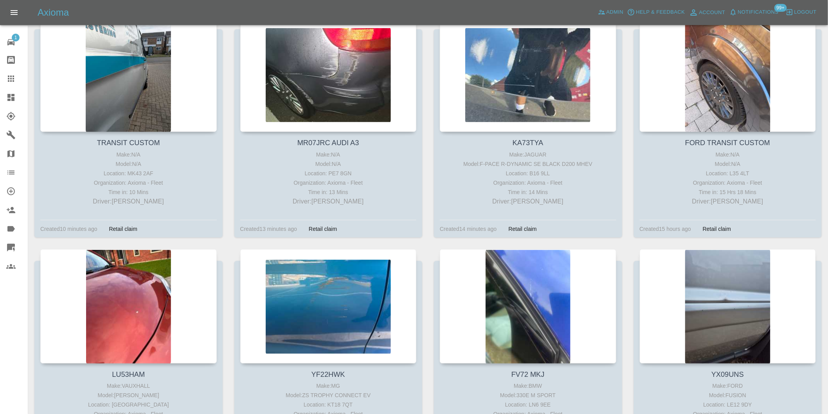
scroll to position [261, 0]
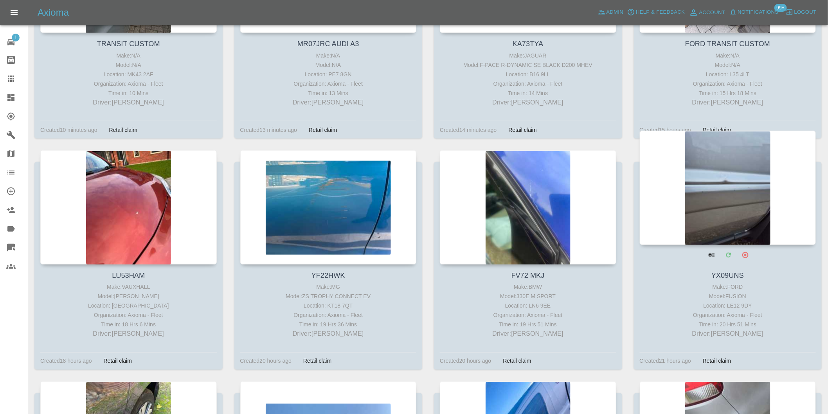
drag, startPoint x: 705, startPoint y: 158, endPoint x: 707, endPoint y: 151, distance: 6.7
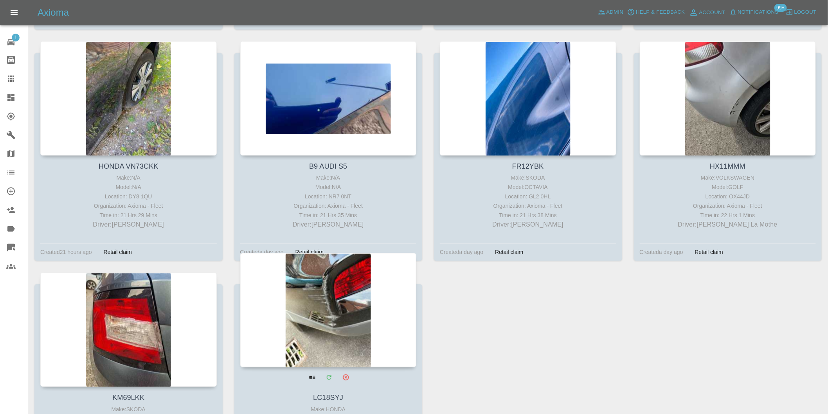
scroll to position [722, 0]
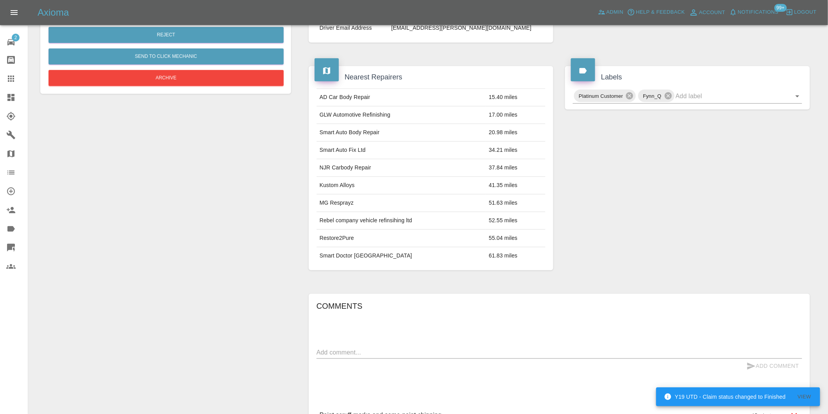
scroll to position [193, 0]
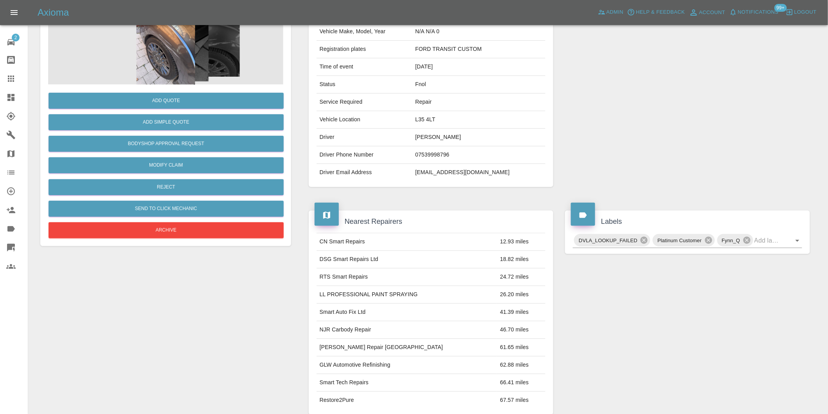
scroll to position [130, 0]
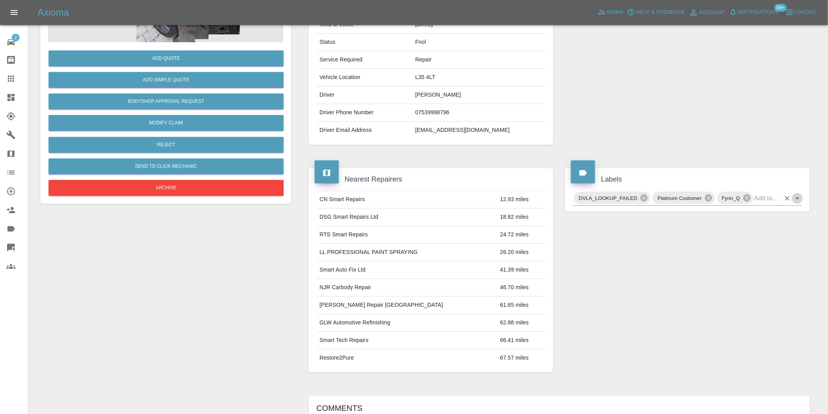
click at [800, 198] on icon "Open" at bounding box center [797, 198] width 9 height 9
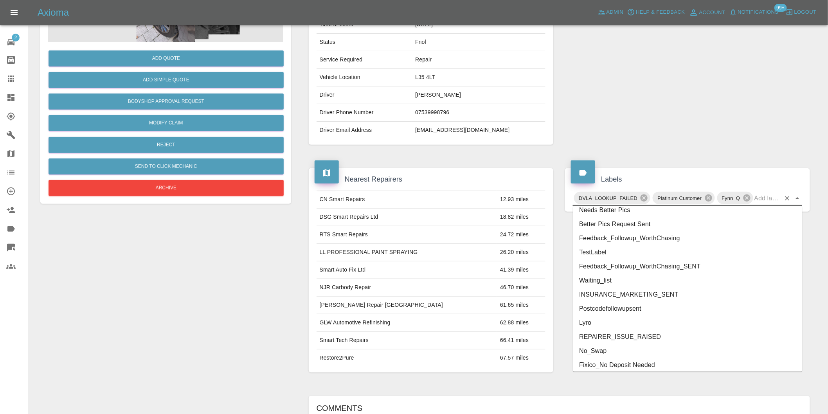
scroll to position [1657, 0]
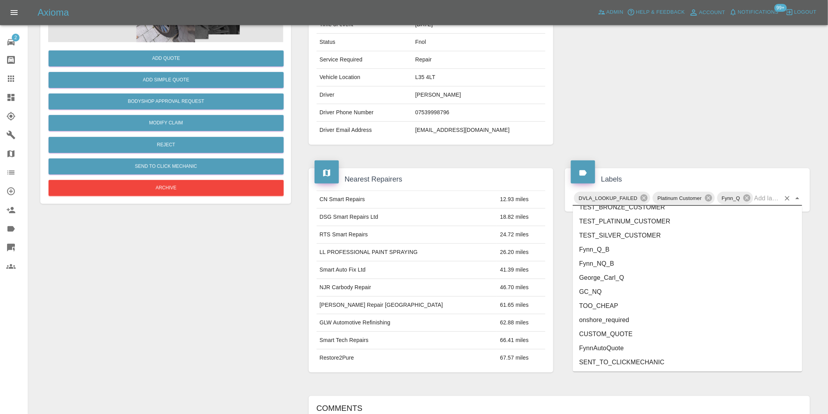
click at [633, 319] on li "onshore_required" at bounding box center [687, 320] width 229 height 14
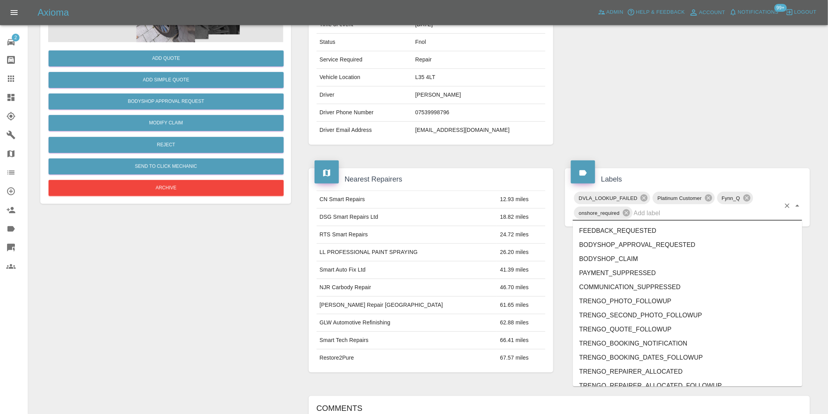
click at [798, 198] on div "DVLA_LOOKUP_FAILED Platinum Customer Fynn_Q onshore_required" at bounding box center [687, 206] width 229 height 30
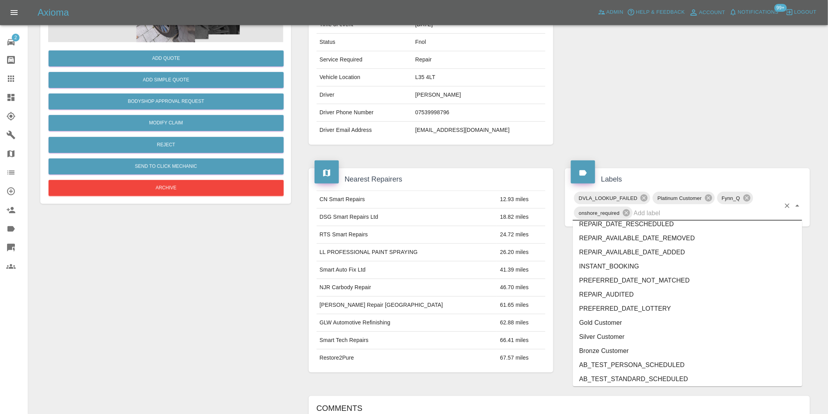
scroll to position [1643, 0]
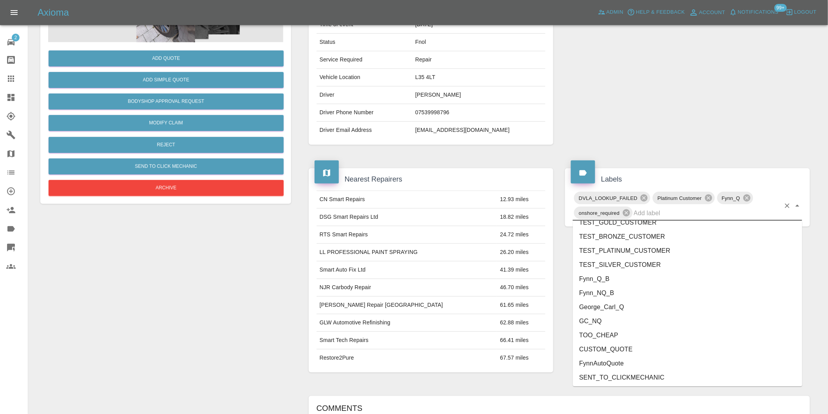
click at [622, 312] on li "George_Carl_Q" at bounding box center [687, 307] width 229 height 14
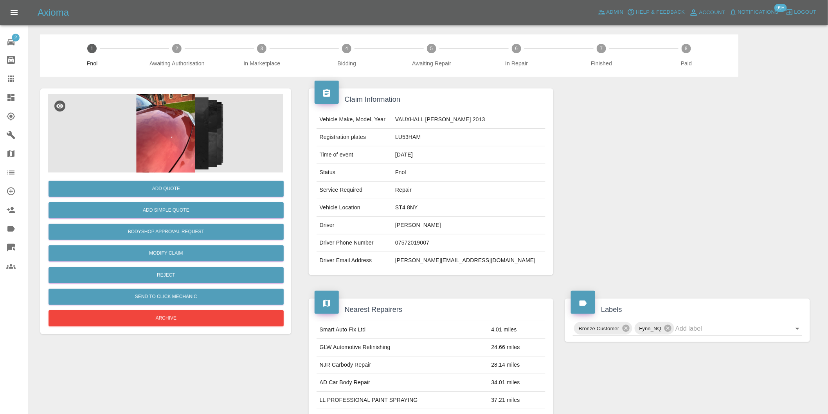
click at [200, 122] on img at bounding box center [165, 133] width 235 height 78
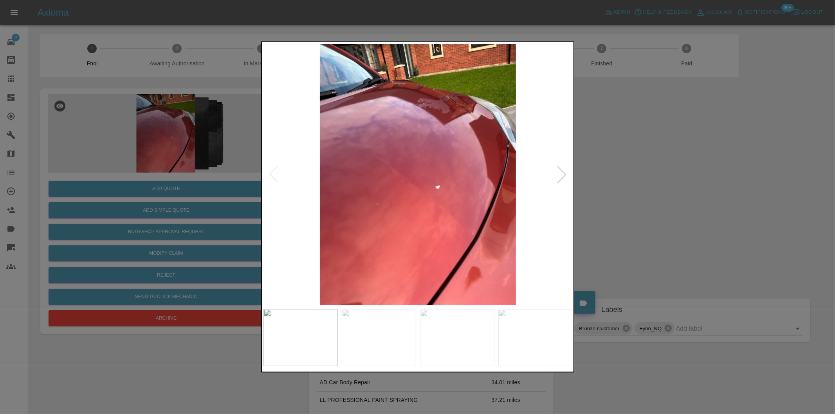
click at [564, 178] on div at bounding box center [561, 174] width 17 height 17
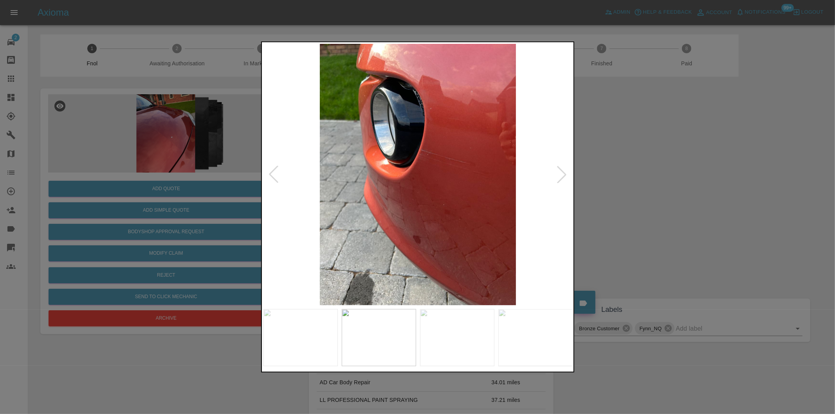
click at [565, 177] on div at bounding box center [561, 174] width 17 height 17
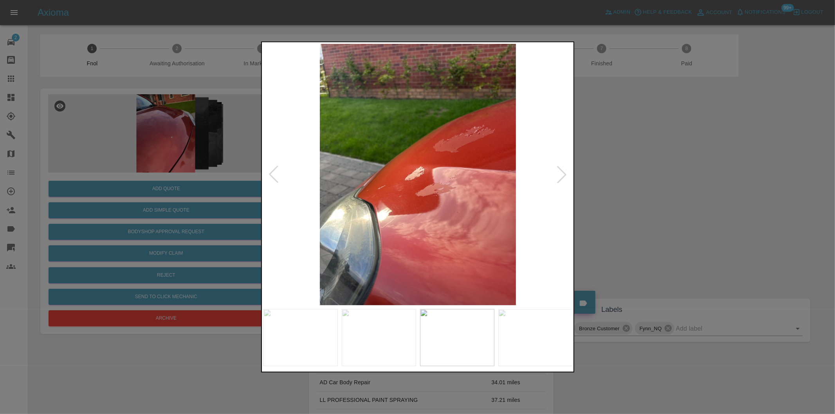
click at [565, 177] on div at bounding box center [561, 174] width 17 height 17
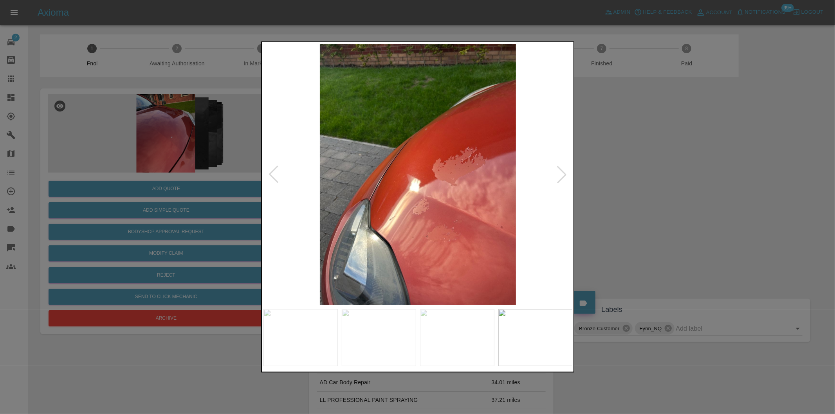
click at [565, 177] on div at bounding box center [561, 174] width 17 height 17
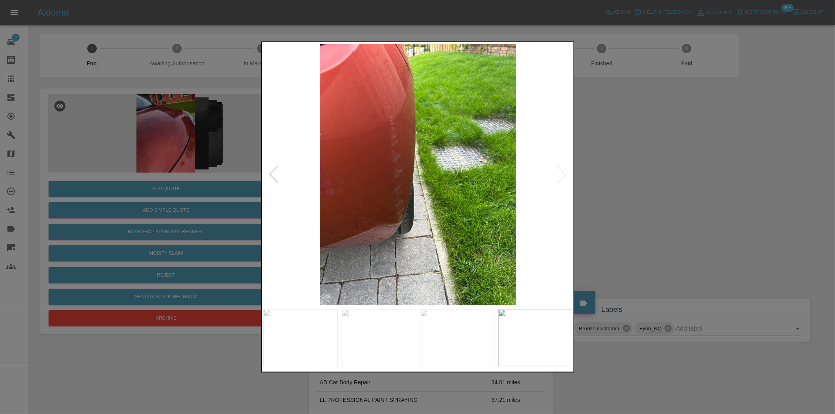
click at [565, 177] on img at bounding box center [417, 174] width 309 height 261
click at [268, 171] on div at bounding box center [273, 174] width 17 height 17
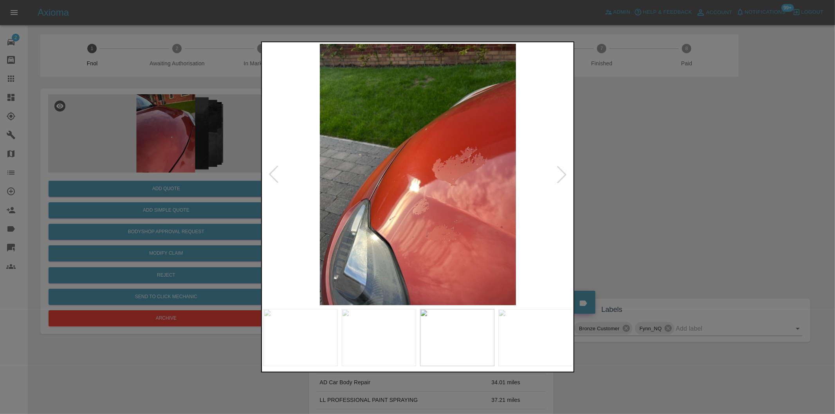
click at [268, 170] on div at bounding box center [273, 174] width 17 height 17
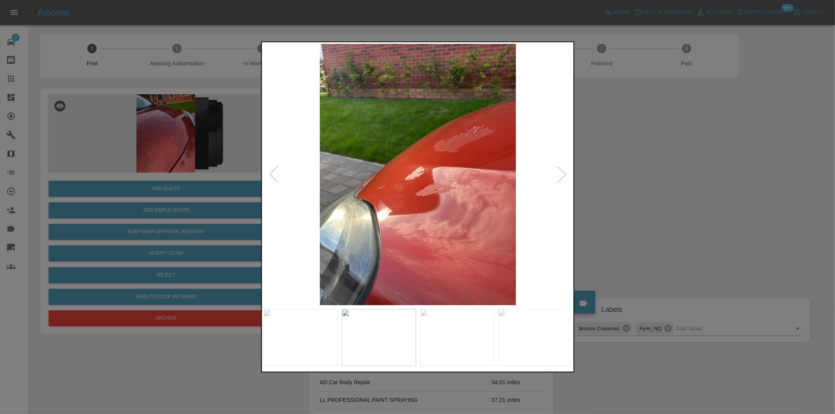
click at [268, 170] on div at bounding box center [273, 174] width 17 height 17
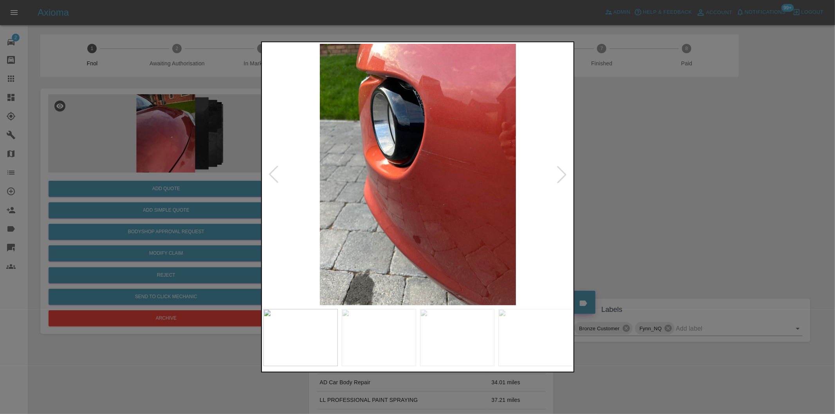
click at [268, 170] on div at bounding box center [273, 174] width 17 height 17
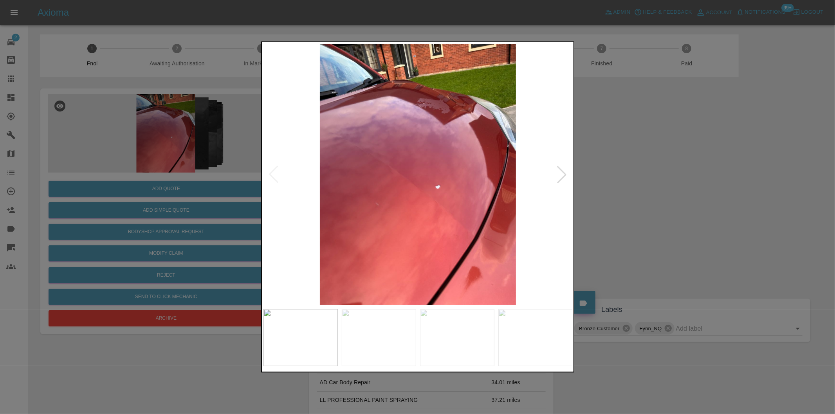
click at [268, 169] on img at bounding box center [417, 174] width 309 height 261
click at [269, 169] on img at bounding box center [417, 174] width 309 height 261
click at [623, 173] on div at bounding box center [417, 207] width 835 height 414
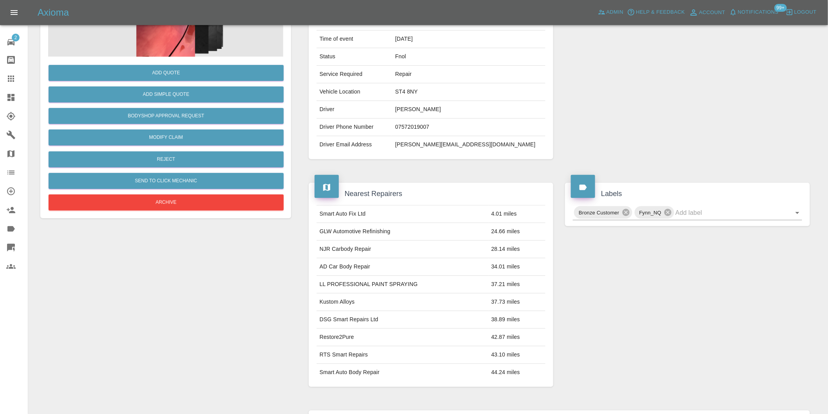
scroll to position [11, 0]
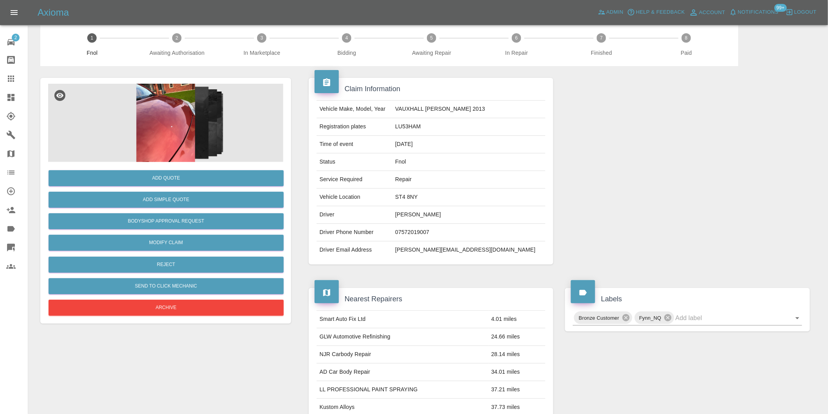
click at [160, 119] on img at bounding box center [165, 123] width 235 height 78
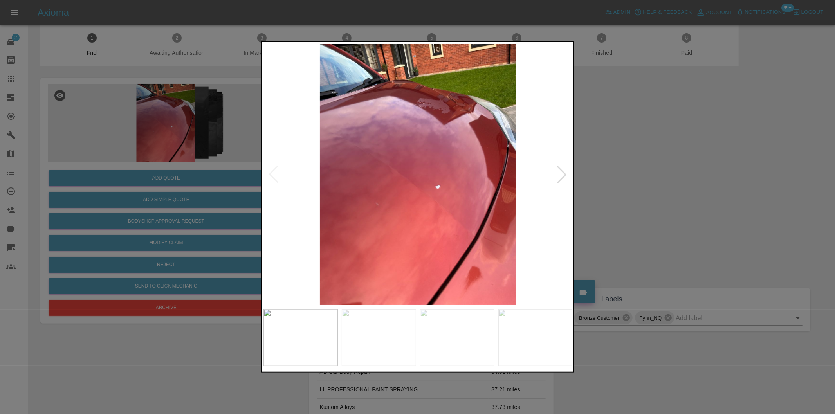
click at [560, 178] on div at bounding box center [561, 174] width 17 height 17
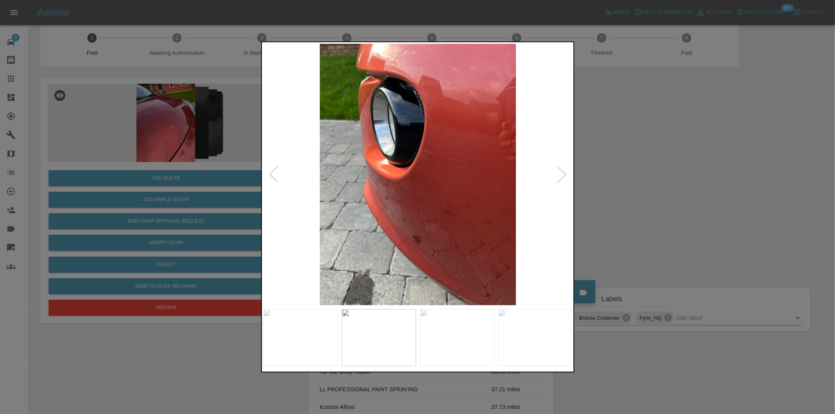
click at [561, 177] on div at bounding box center [561, 174] width 17 height 17
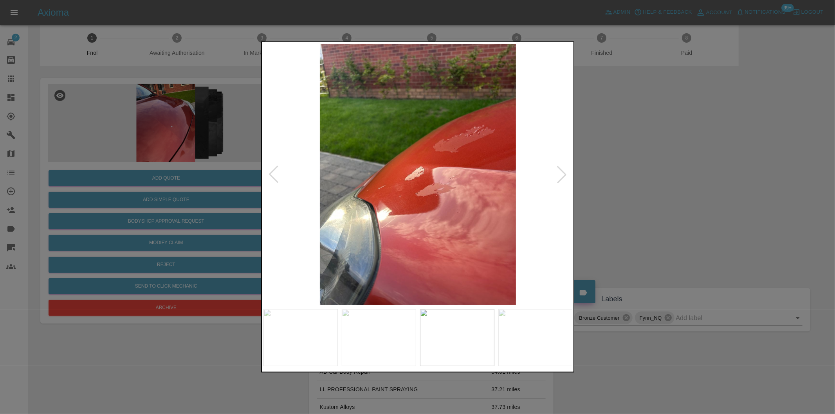
click at [650, 191] on div at bounding box center [417, 207] width 835 height 414
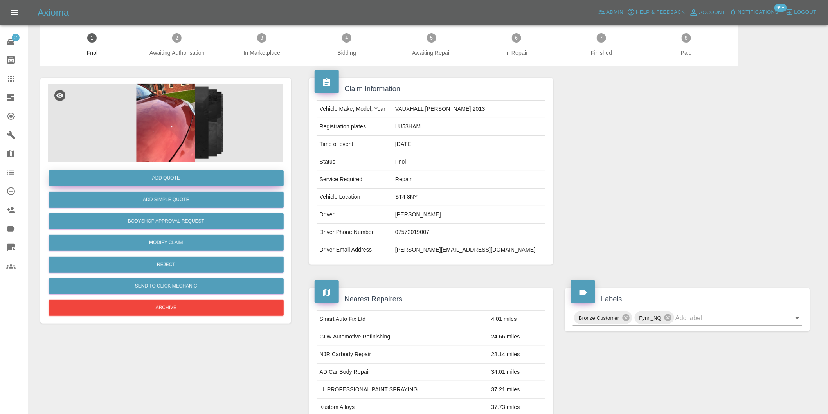
click at [151, 177] on button "Add Quote" at bounding box center [166, 178] width 235 height 16
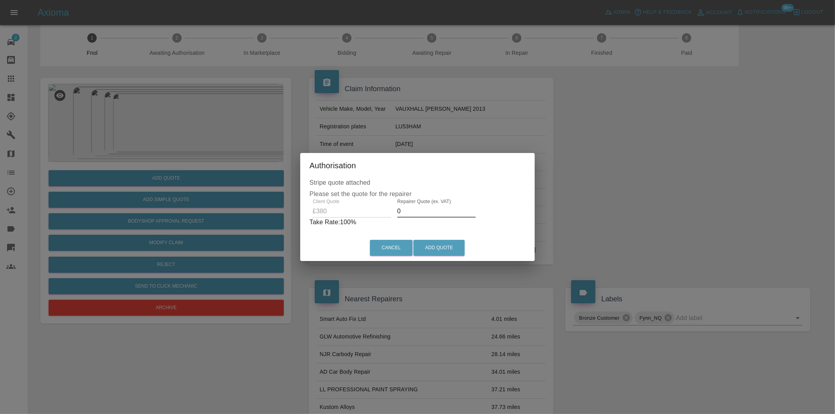
click at [424, 212] on input "0" at bounding box center [436, 211] width 78 height 13
type input "0240"
click at [443, 247] on button "Add Quote" at bounding box center [438, 248] width 51 height 16
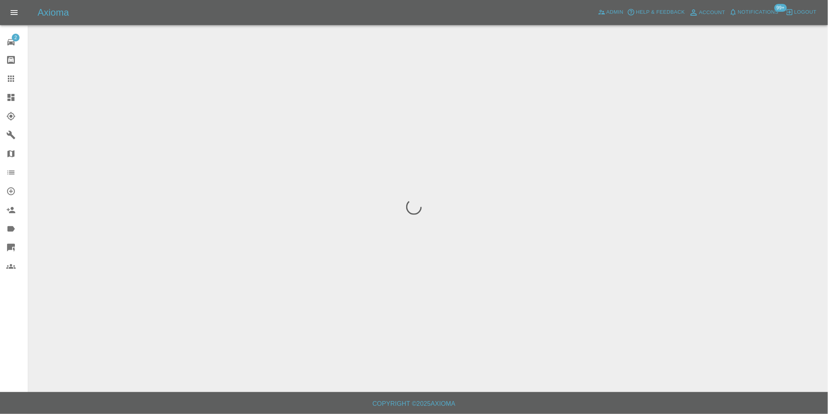
scroll to position [0, 0]
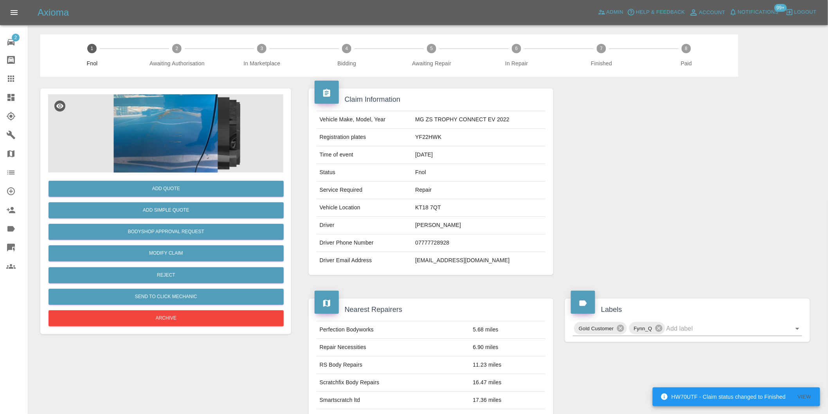
click at [175, 120] on img at bounding box center [165, 133] width 235 height 78
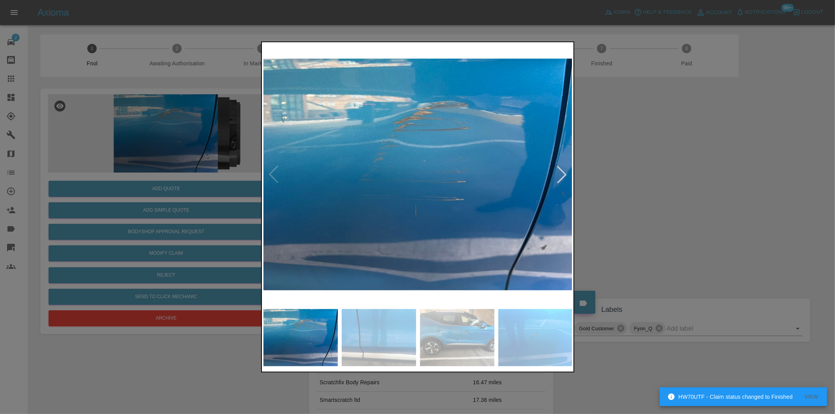
click at [558, 172] on div at bounding box center [561, 174] width 17 height 17
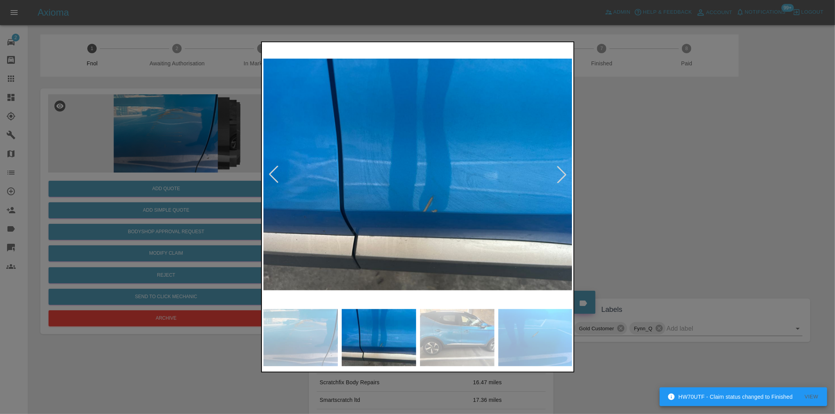
click at [558, 172] on div at bounding box center [561, 174] width 17 height 17
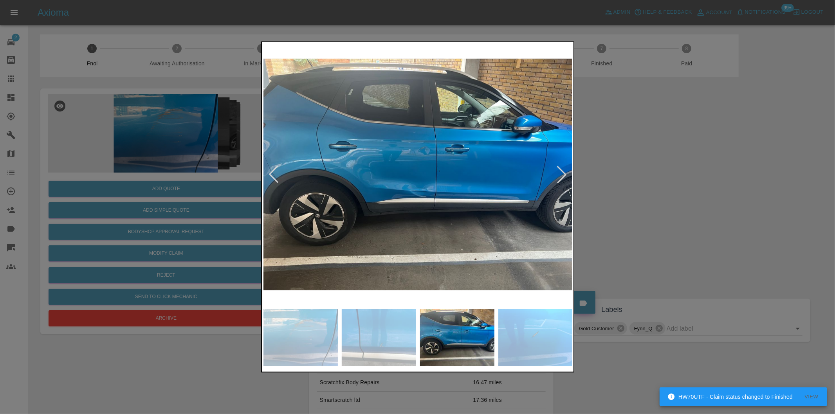
click at [635, 151] on div at bounding box center [417, 207] width 835 height 414
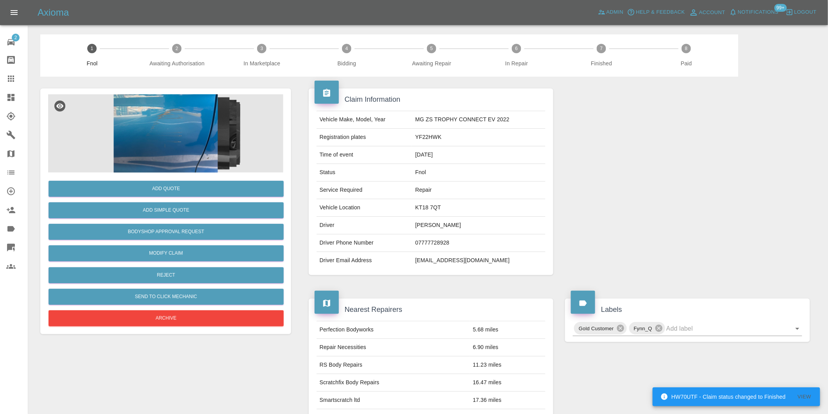
click at [173, 127] on img at bounding box center [165, 133] width 235 height 78
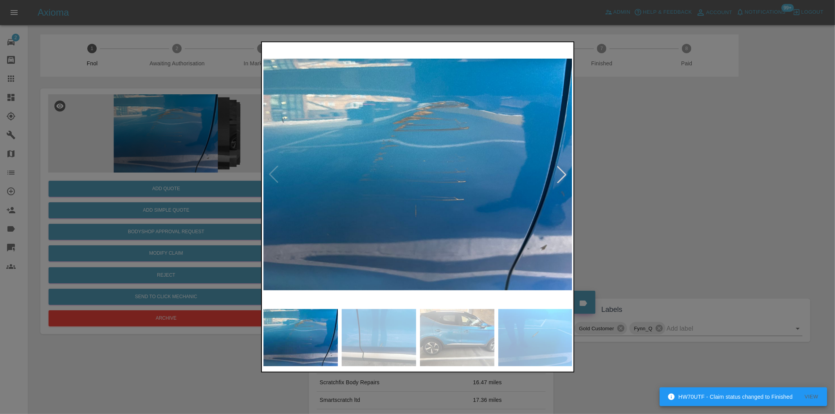
click at [567, 173] on div at bounding box center [561, 174] width 17 height 17
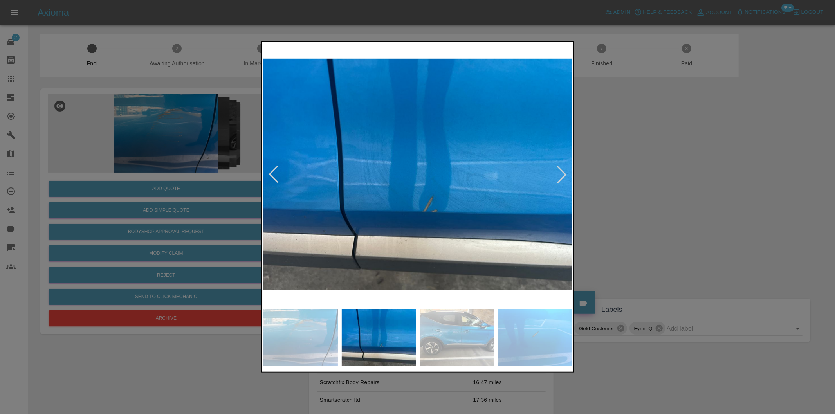
click at [273, 173] on div at bounding box center [273, 174] width 17 height 17
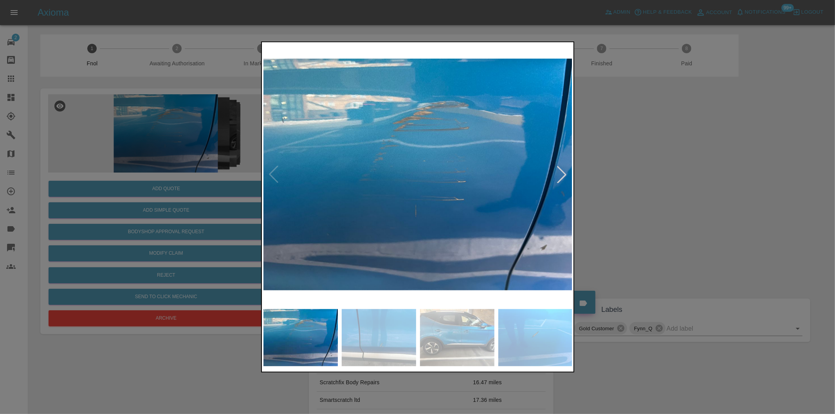
click at [564, 169] on div at bounding box center [561, 174] width 17 height 17
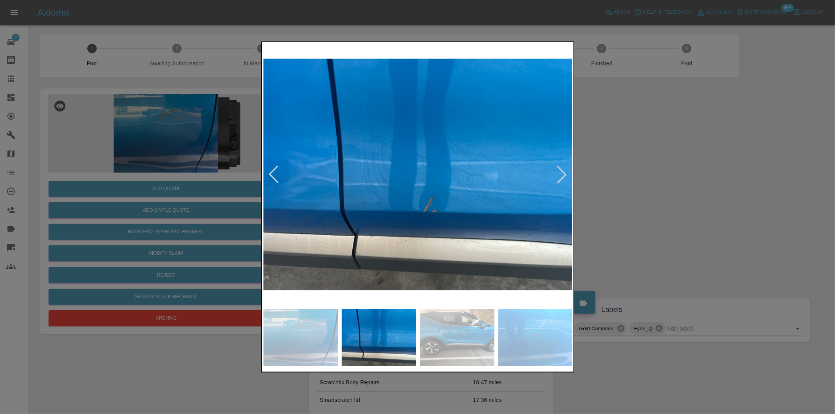
click at [564, 169] on div at bounding box center [561, 174] width 17 height 17
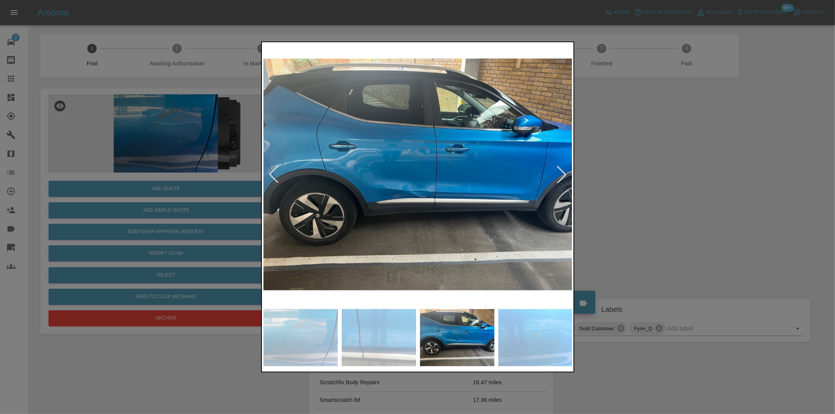
click at [437, 169] on img at bounding box center [417, 174] width 309 height 261
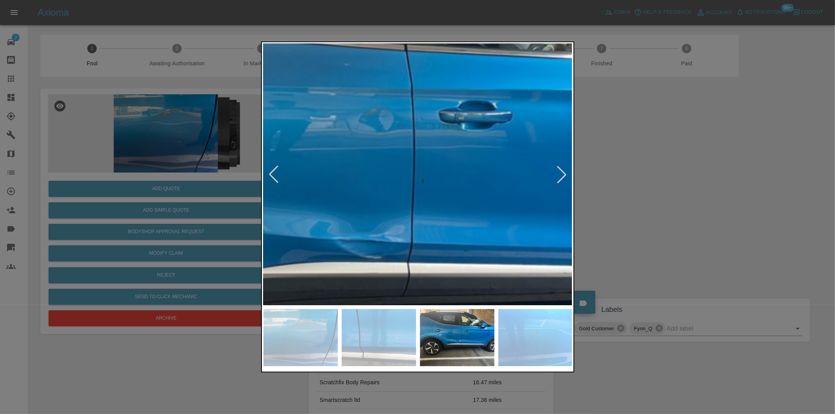
click at [437, 169] on img at bounding box center [357, 191] width 927 height 784
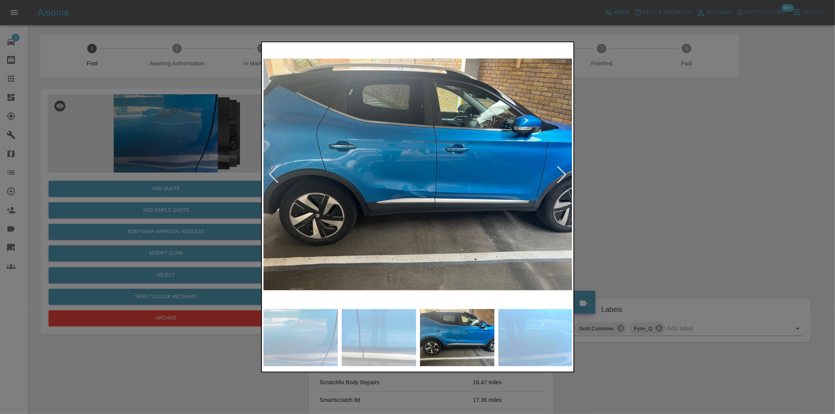
click at [557, 175] on div at bounding box center [561, 174] width 17 height 17
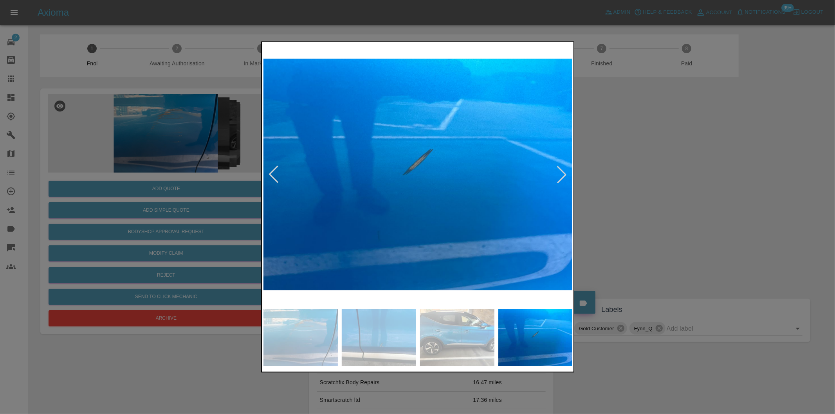
click at [557, 175] on div at bounding box center [561, 174] width 17 height 17
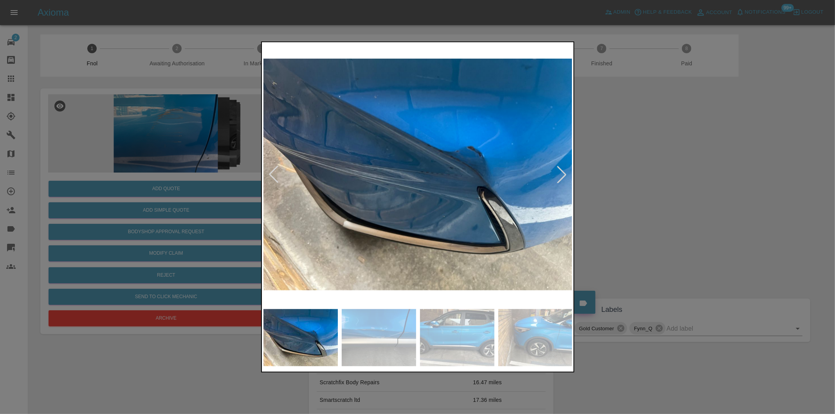
click at [557, 175] on div at bounding box center [561, 174] width 17 height 17
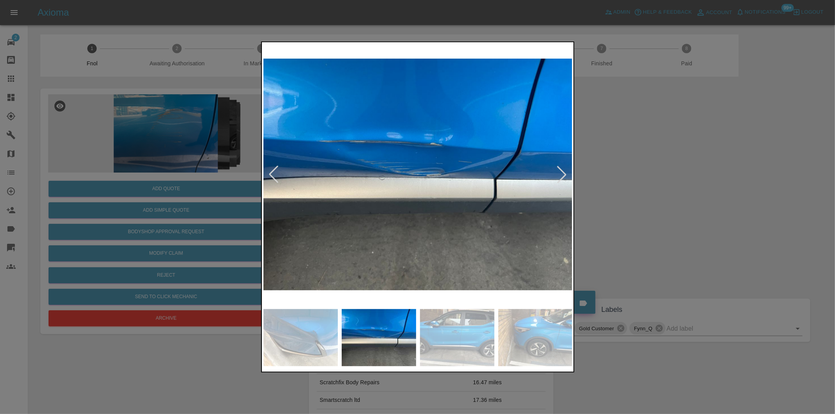
click at [557, 175] on div at bounding box center [561, 174] width 17 height 17
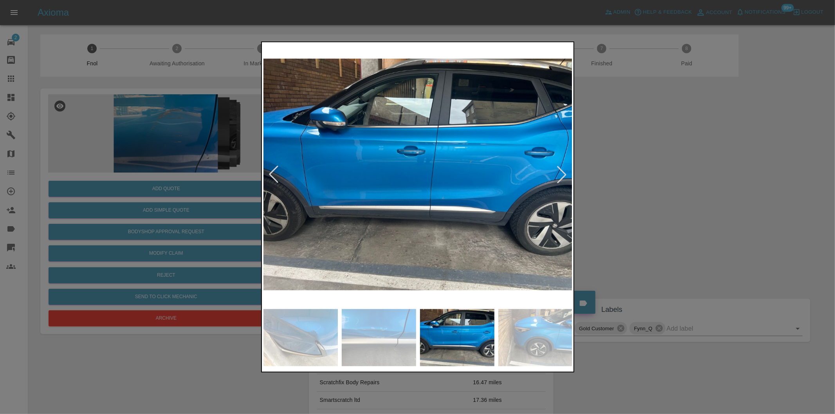
click at [426, 173] on img at bounding box center [417, 174] width 309 height 261
click at [425, 173] on img at bounding box center [417, 174] width 309 height 261
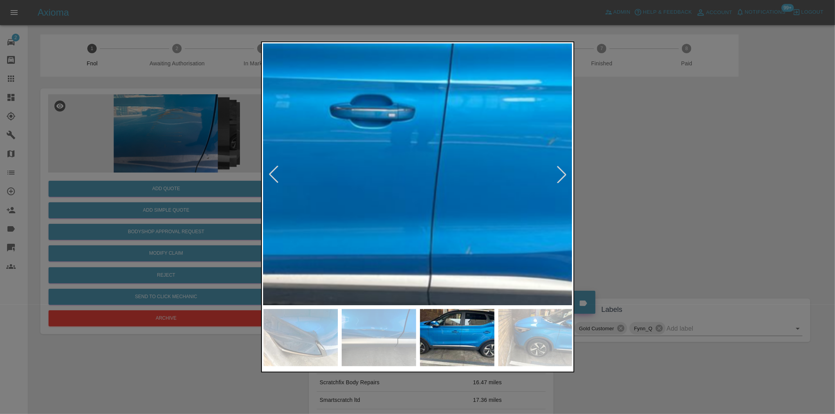
click at [465, 167] on img at bounding box center [392, 180] width 927 height 784
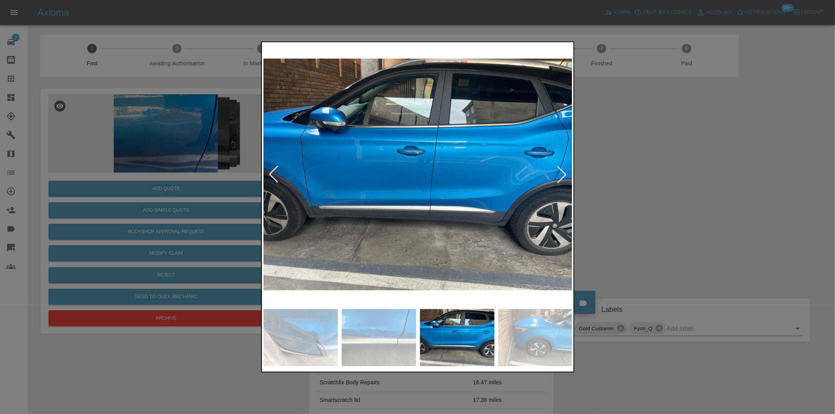
click at [632, 171] on div at bounding box center [417, 207] width 835 height 414
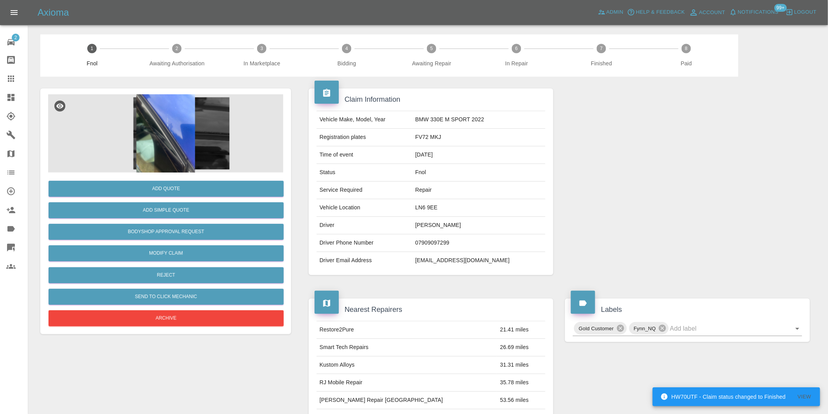
click at [186, 122] on img at bounding box center [165, 133] width 235 height 78
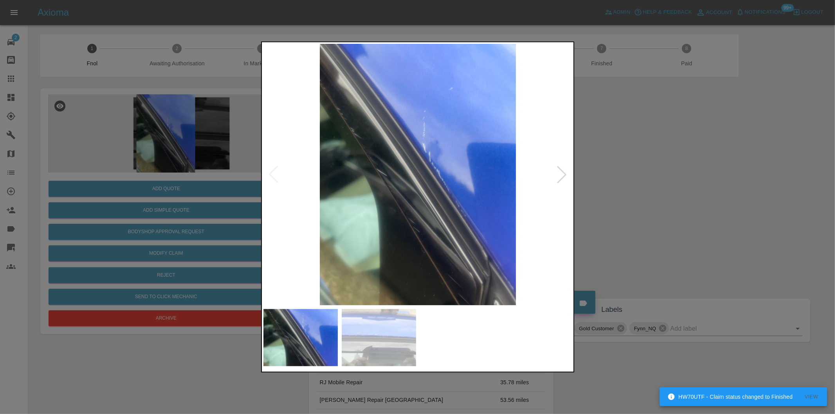
click at [560, 173] on div at bounding box center [561, 174] width 17 height 17
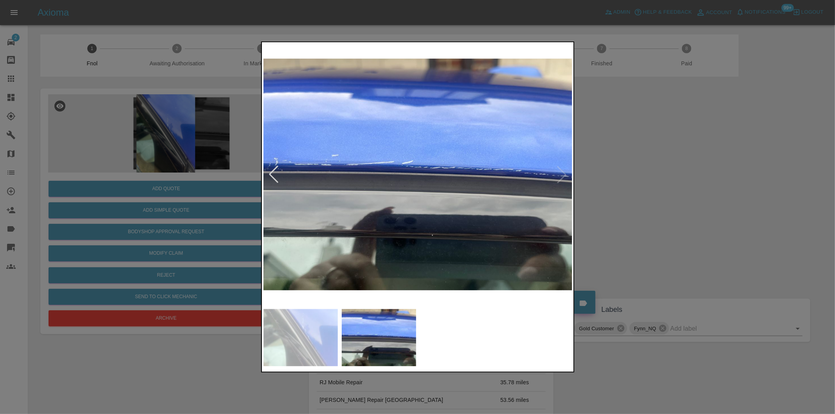
click at [560, 173] on img at bounding box center [417, 174] width 309 height 261
click at [269, 169] on div at bounding box center [273, 174] width 17 height 17
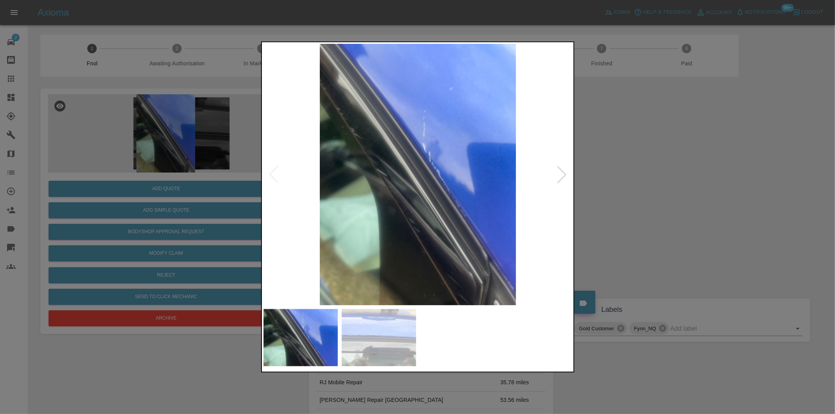
click at [650, 161] on div at bounding box center [417, 207] width 835 height 414
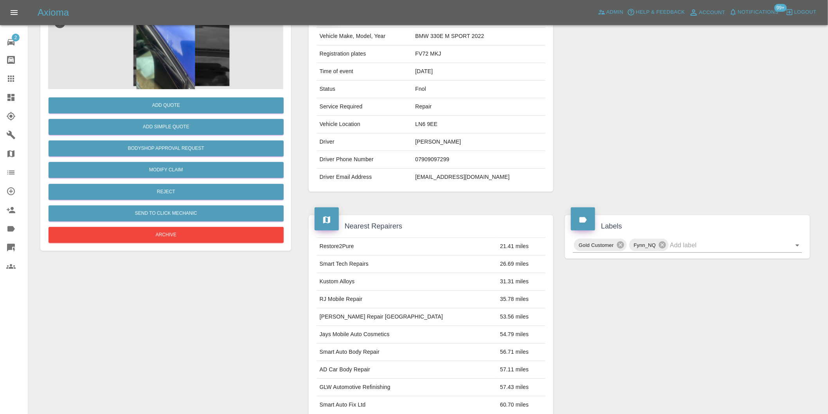
scroll to position [130, 0]
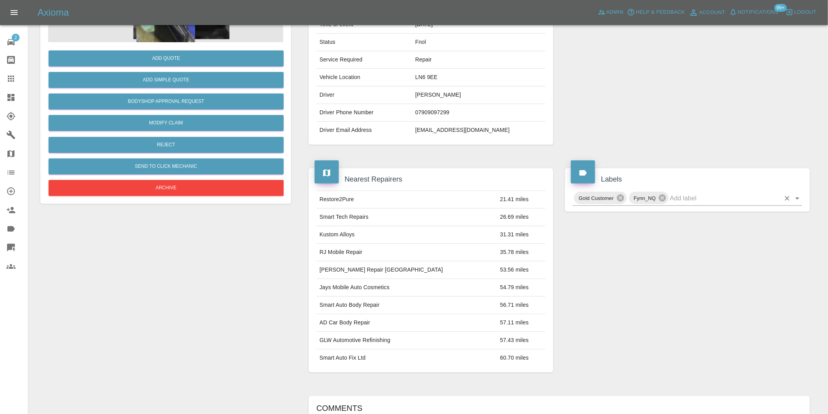
click at [796, 201] on icon "Open" at bounding box center [797, 198] width 9 height 9
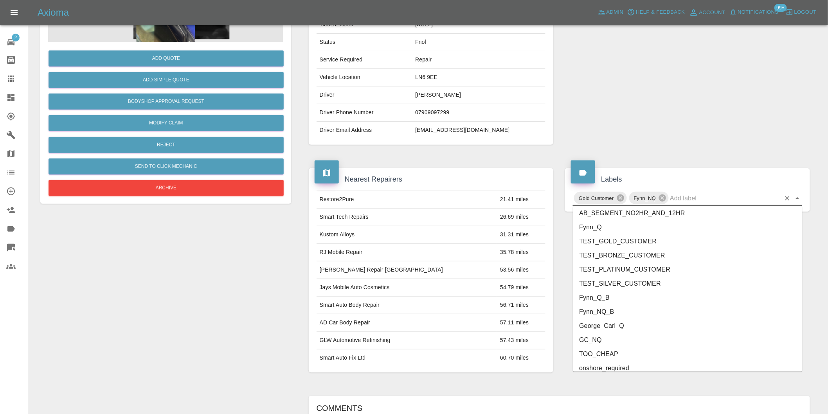
scroll to position [1671, 0]
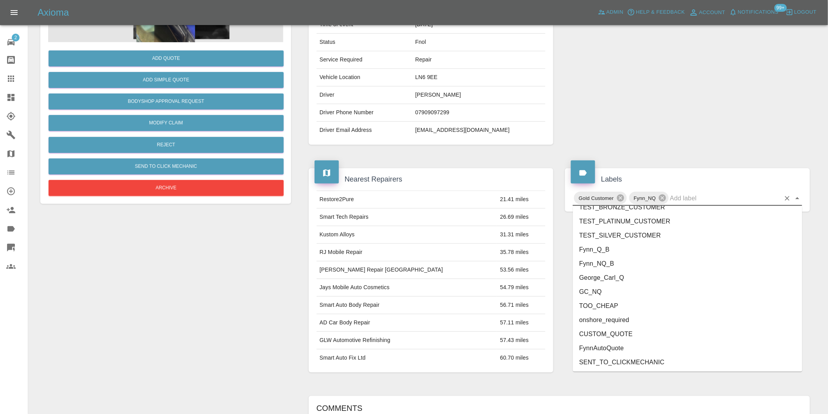
click at [625, 313] on li "onshore_required" at bounding box center [687, 320] width 229 height 14
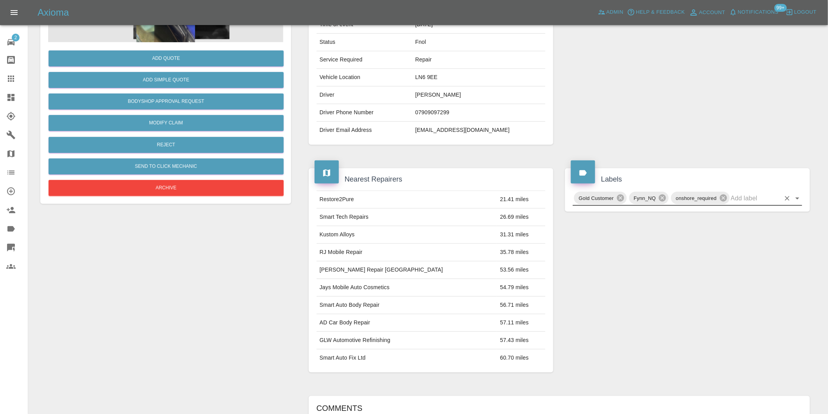
click at [800, 198] on icon "Open" at bounding box center [797, 198] width 9 height 9
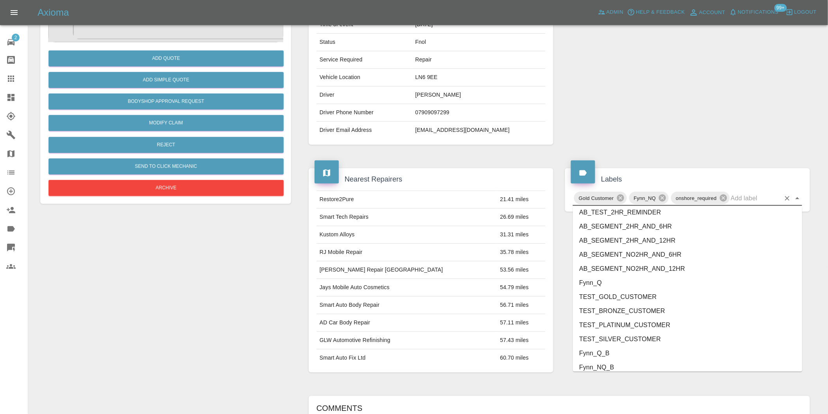
scroll to position [1657, 0]
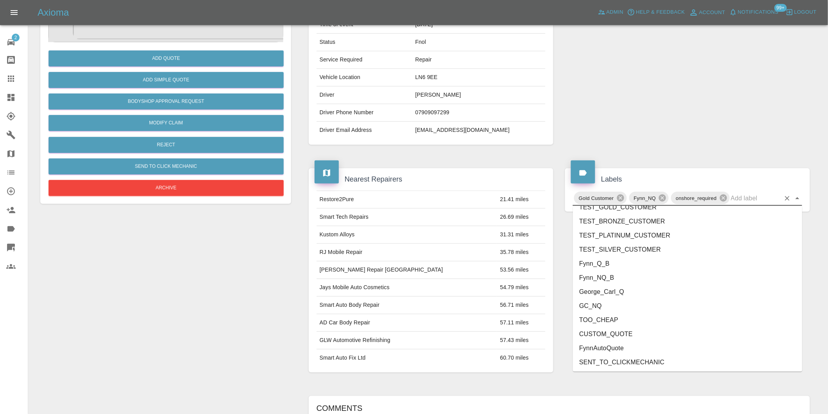
click at [634, 290] on li "George_Carl_Q" at bounding box center [687, 292] width 229 height 14
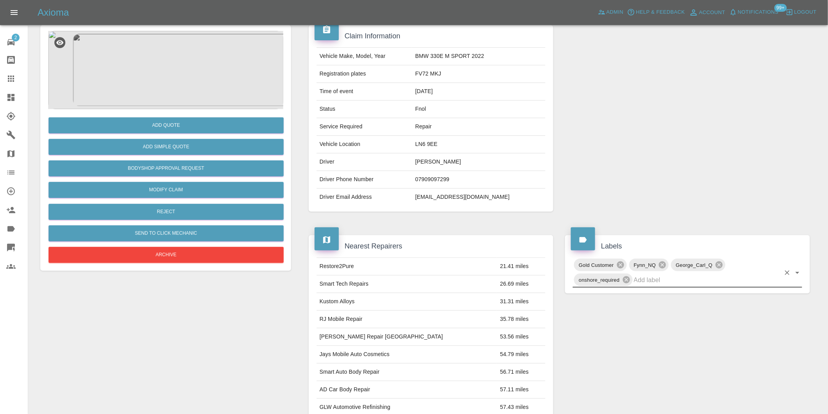
scroll to position [0, 0]
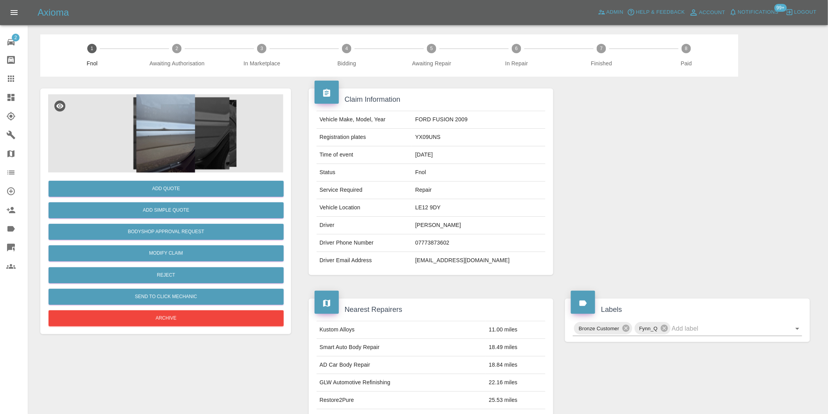
click at [170, 122] on img at bounding box center [165, 133] width 235 height 78
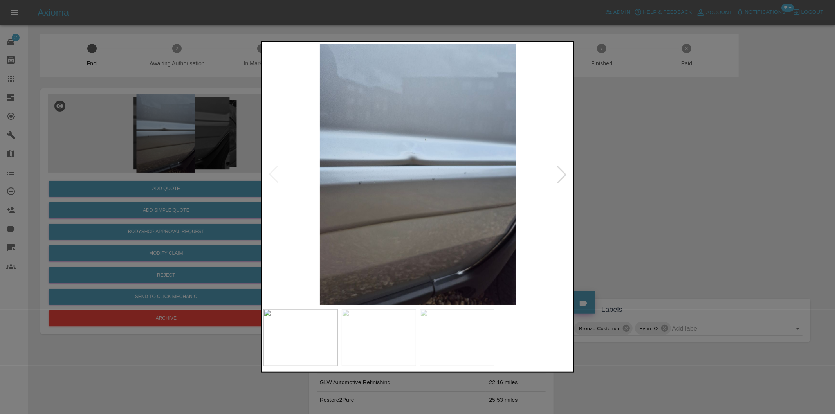
click at [564, 176] on div at bounding box center [561, 174] width 17 height 17
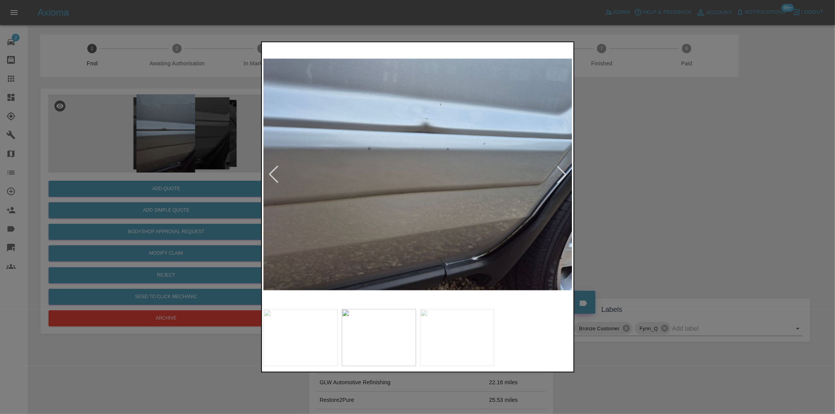
click at [564, 176] on div at bounding box center [561, 174] width 17 height 17
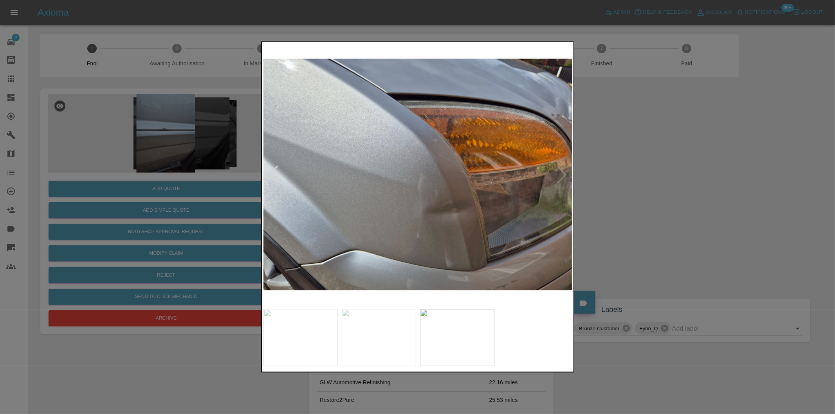
click at [564, 176] on img at bounding box center [417, 174] width 309 height 261
click at [273, 171] on div at bounding box center [273, 174] width 17 height 17
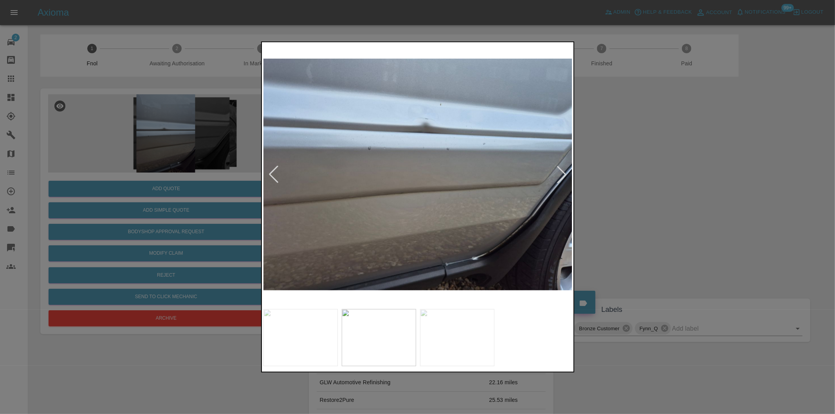
click at [751, 177] on div at bounding box center [417, 207] width 835 height 414
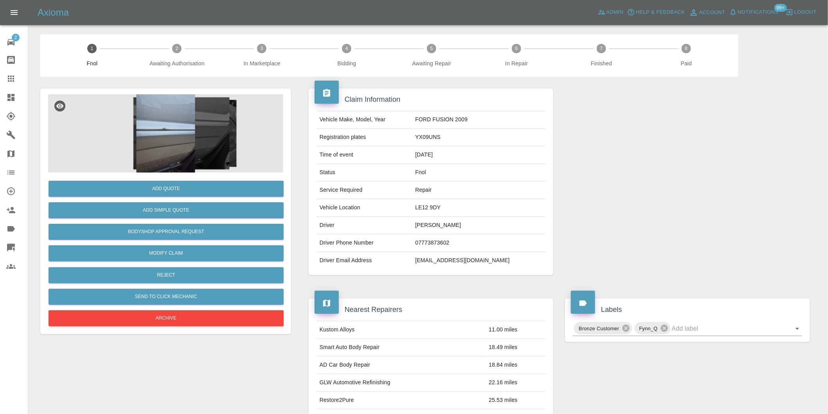
click at [171, 120] on img at bounding box center [165, 133] width 235 height 78
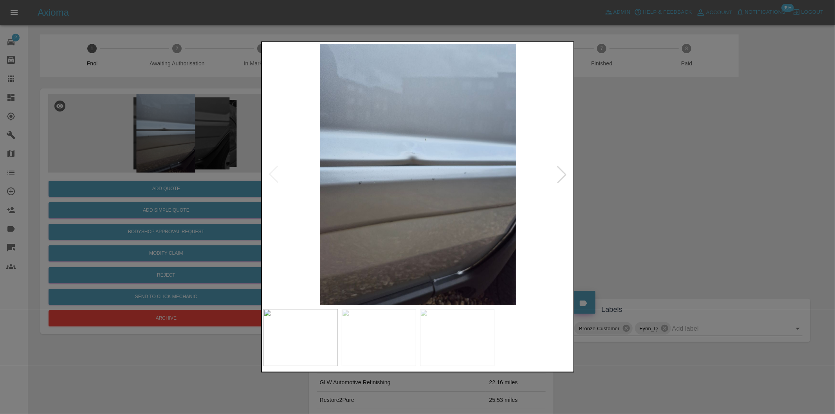
click at [561, 176] on div at bounding box center [561, 174] width 17 height 17
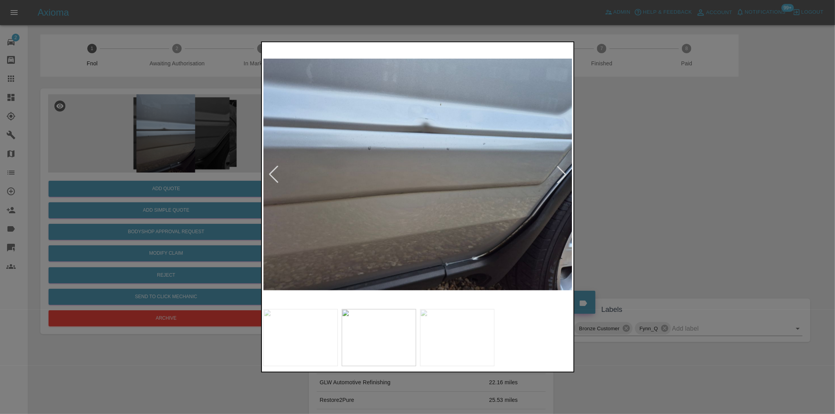
click at [561, 176] on div at bounding box center [561, 174] width 17 height 17
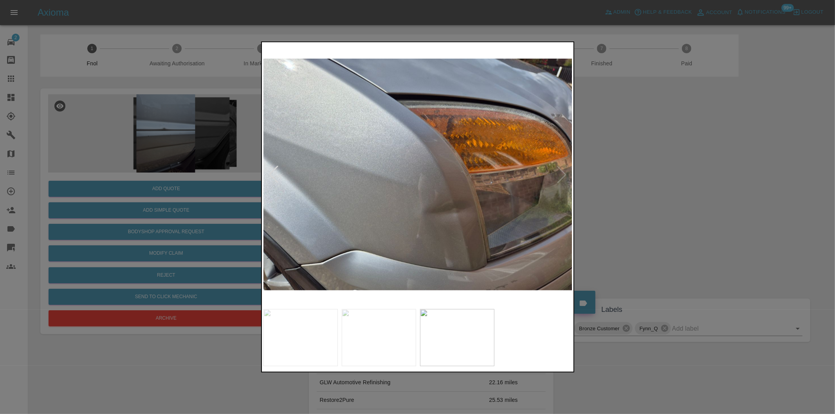
click at [669, 185] on div at bounding box center [417, 207] width 835 height 414
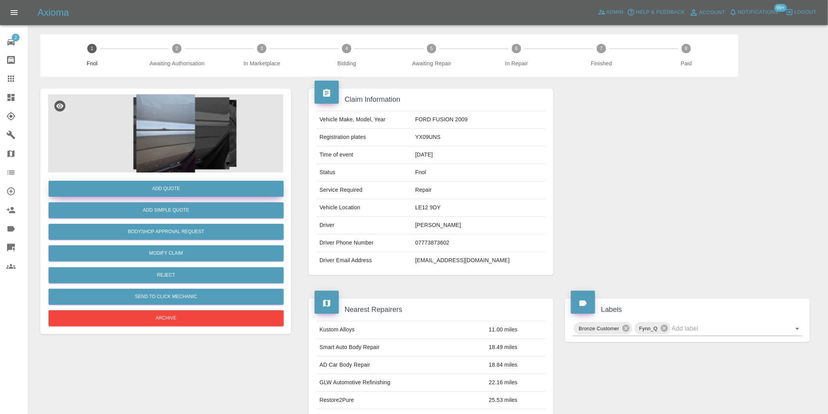
click at [145, 185] on button "Add Quote" at bounding box center [166, 189] width 235 height 16
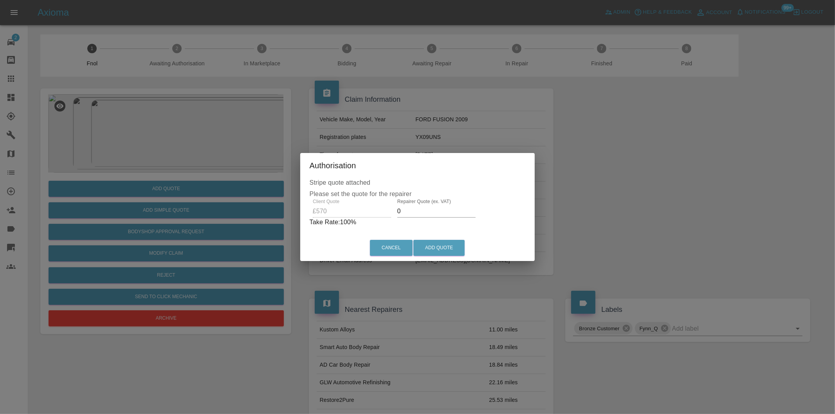
click at [421, 212] on input "0" at bounding box center [436, 211] width 78 height 13
type input "0360"
click at [440, 247] on button "Add Quote" at bounding box center [438, 248] width 51 height 16
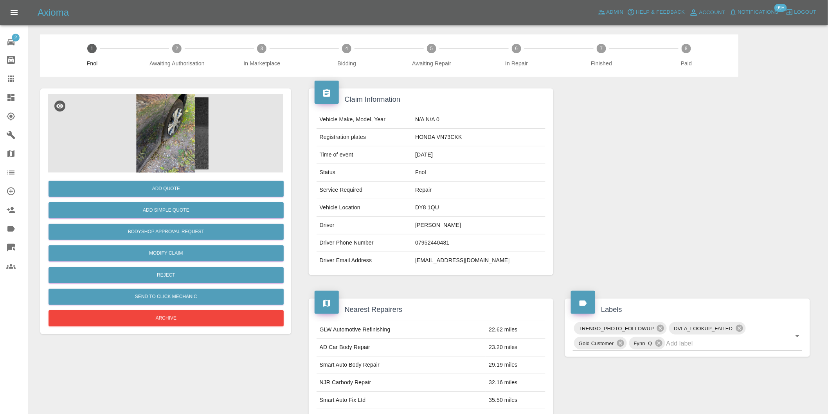
click at [176, 128] on img at bounding box center [165, 133] width 235 height 78
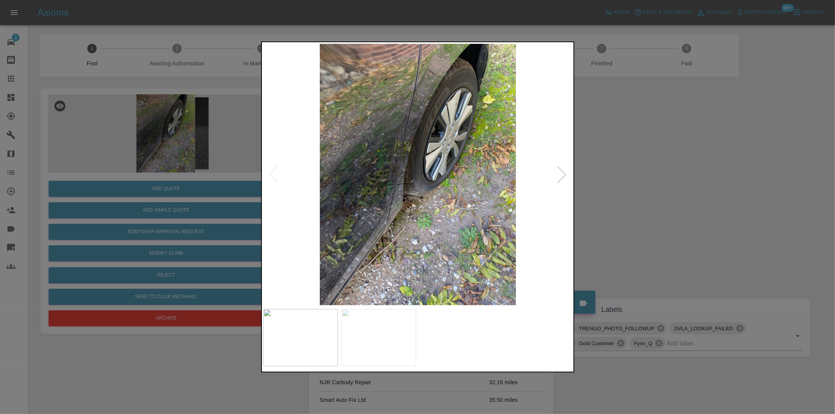
click at [560, 178] on div at bounding box center [561, 174] width 17 height 17
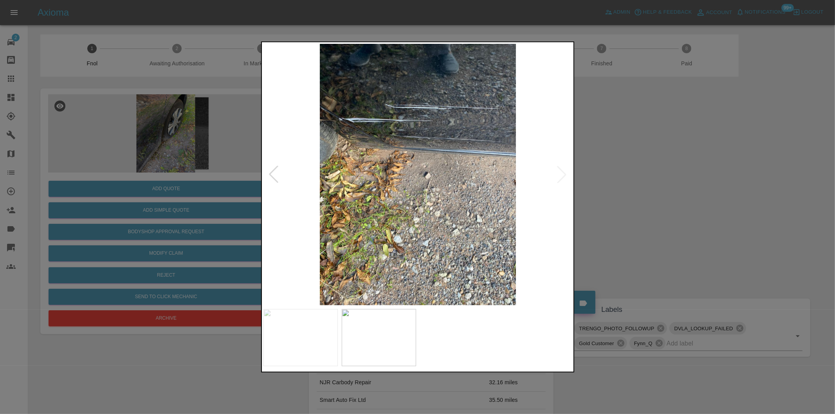
click at [634, 167] on div at bounding box center [417, 207] width 835 height 414
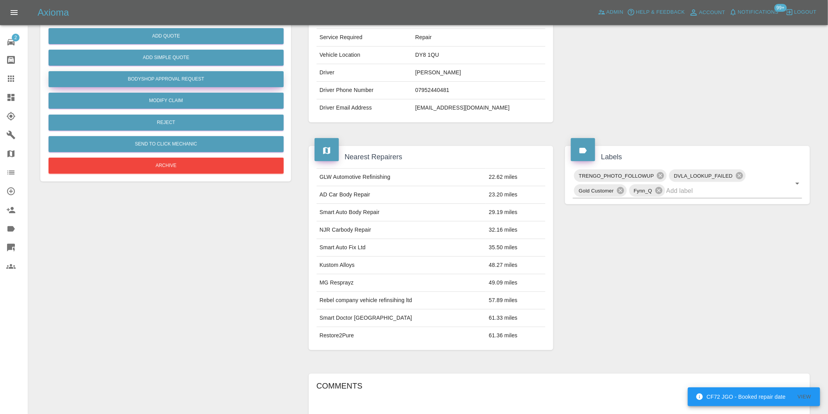
scroll to position [54, 0]
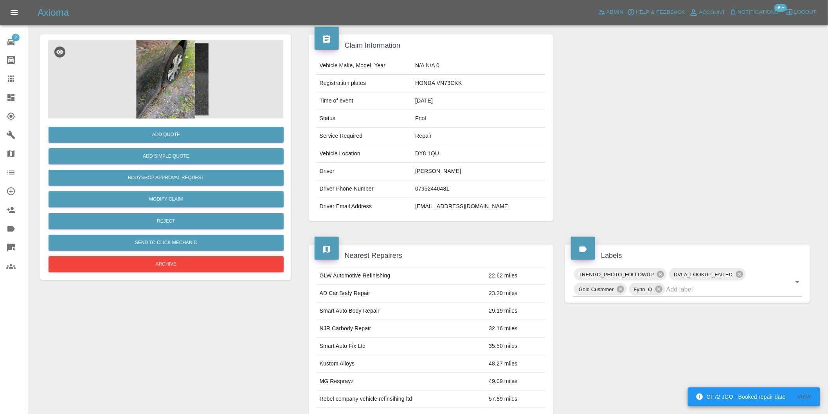
click at [163, 85] on img at bounding box center [165, 79] width 235 height 78
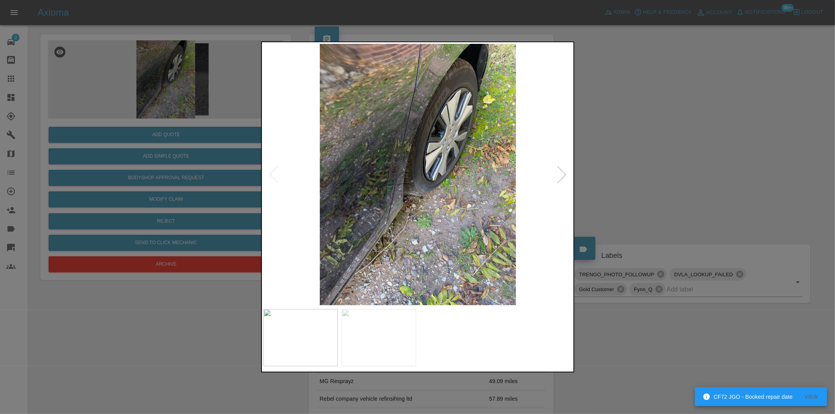
click at [415, 128] on img at bounding box center [417, 174] width 309 height 261
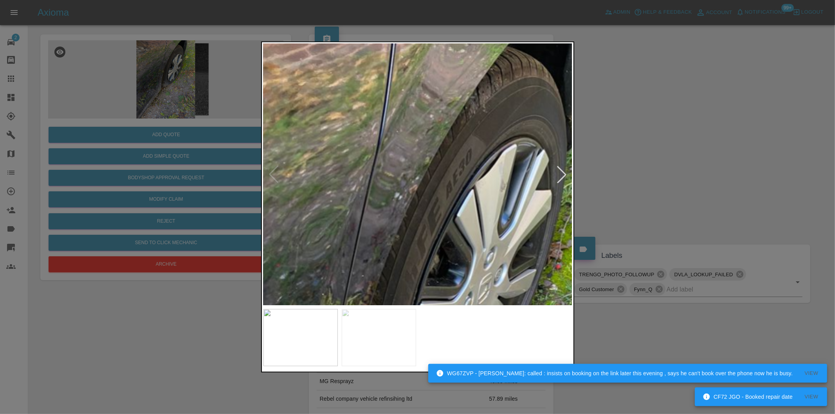
click at [390, 214] on img at bounding box center [387, 397] width 927 height 784
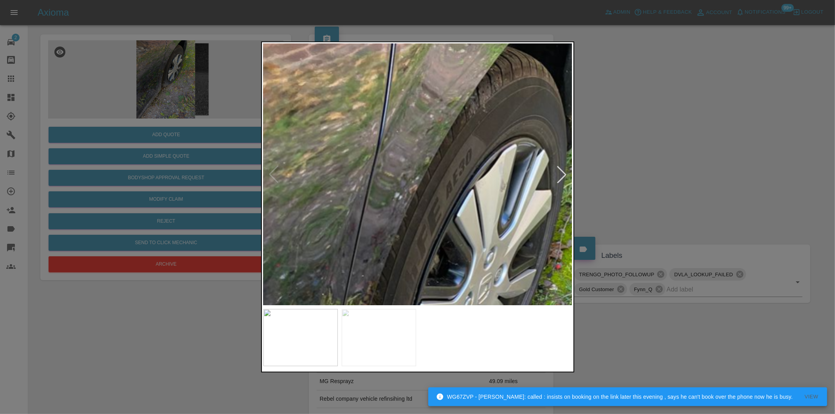
click at [562, 175] on div at bounding box center [561, 174] width 17 height 17
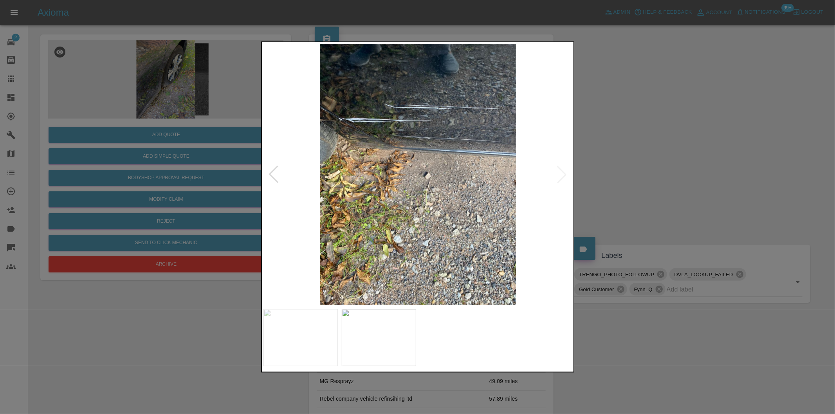
click at [640, 172] on div at bounding box center [417, 207] width 835 height 414
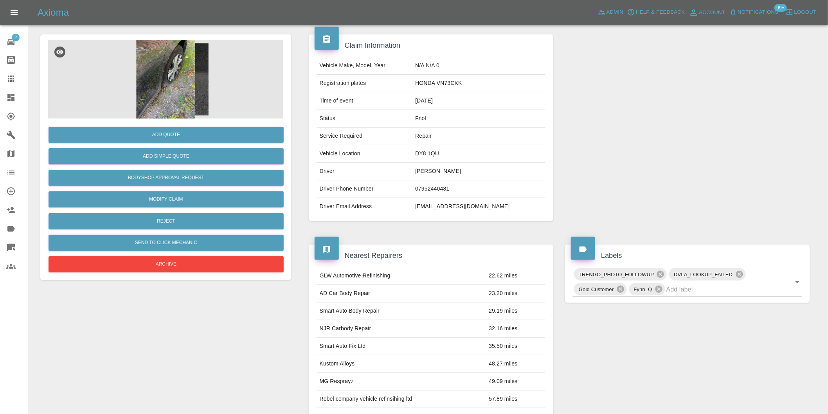
click at [170, 72] on img at bounding box center [165, 79] width 235 height 78
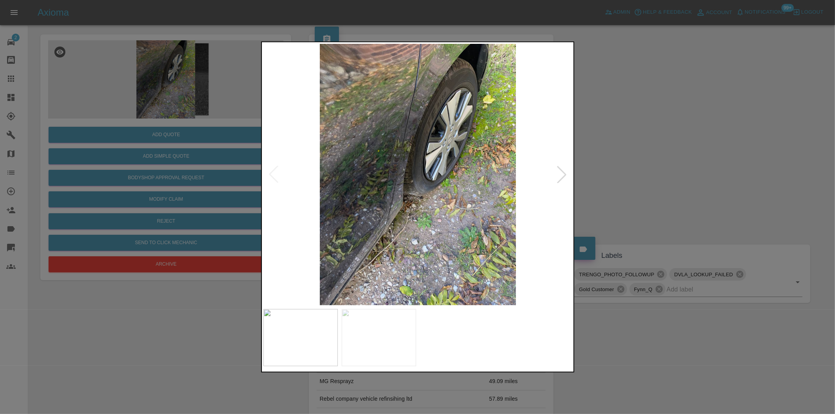
click at [558, 177] on div at bounding box center [561, 174] width 17 height 17
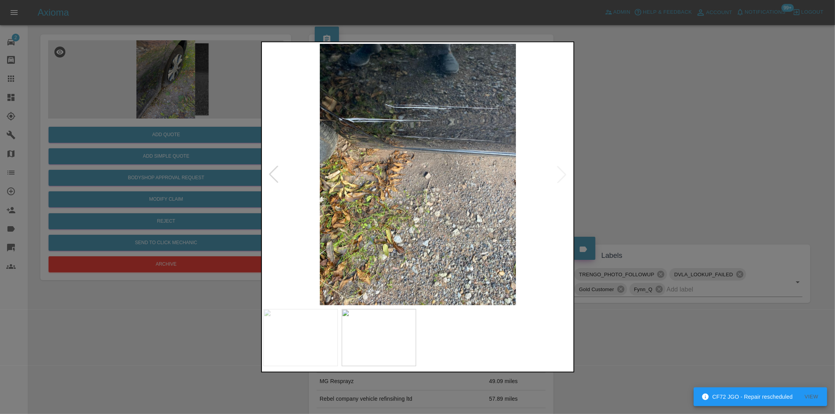
click at [676, 171] on div at bounding box center [417, 207] width 835 height 414
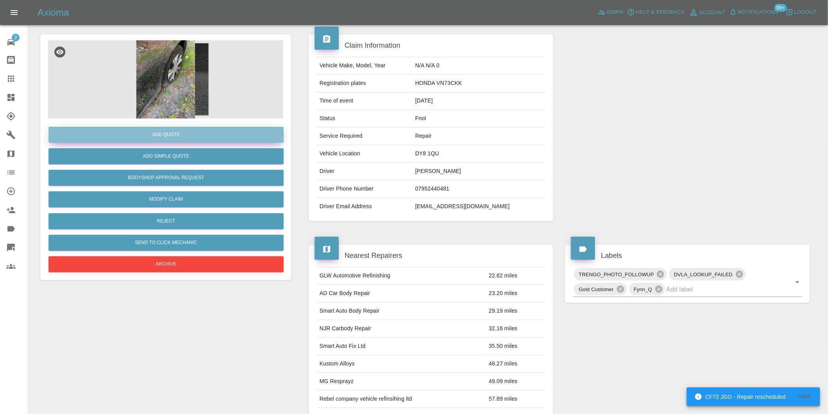
click at [164, 136] on button "Add Quote" at bounding box center [166, 135] width 235 height 16
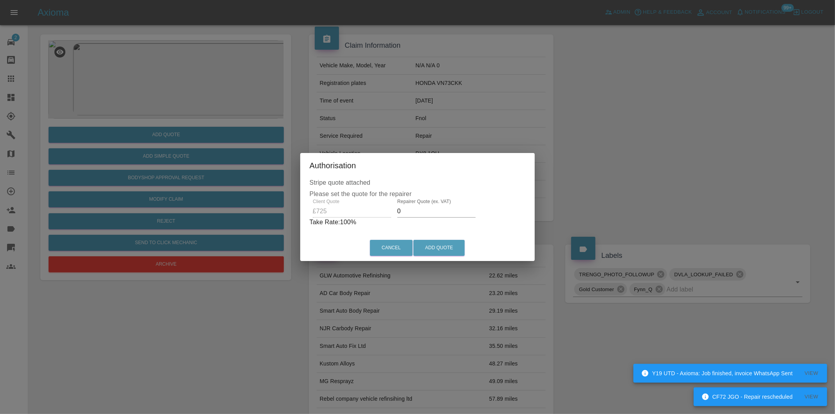
click at [407, 214] on input "0" at bounding box center [436, 211] width 78 height 13
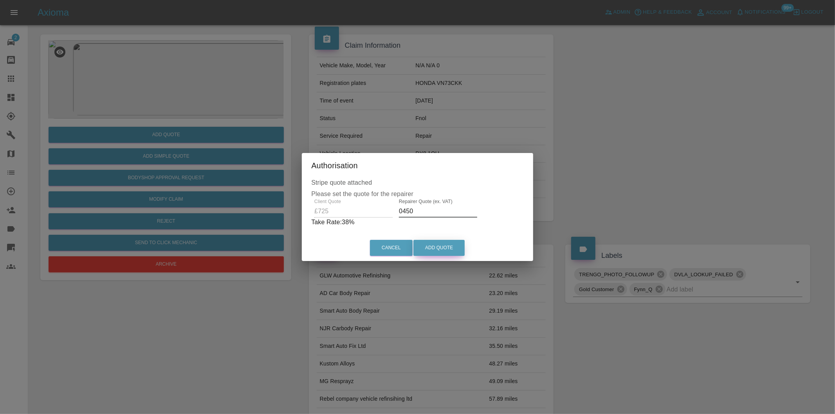
type input "0450"
click at [440, 248] on button "Add Quote" at bounding box center [438, 248] width 51 height 16
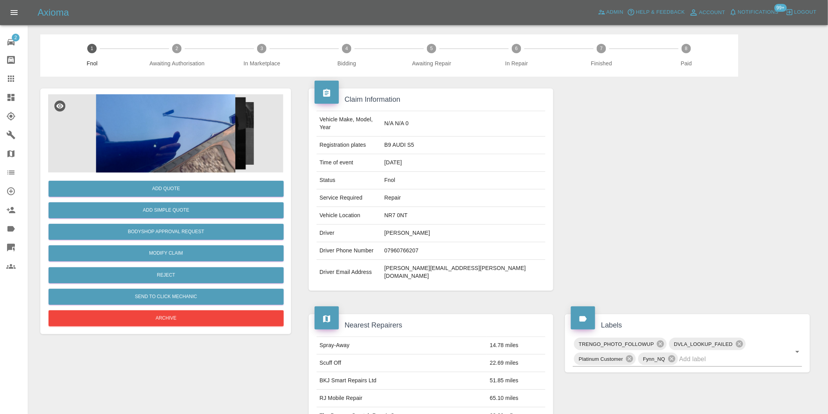
click at [174, 124] on img at bounding box center [165, 133] width 235 height 78
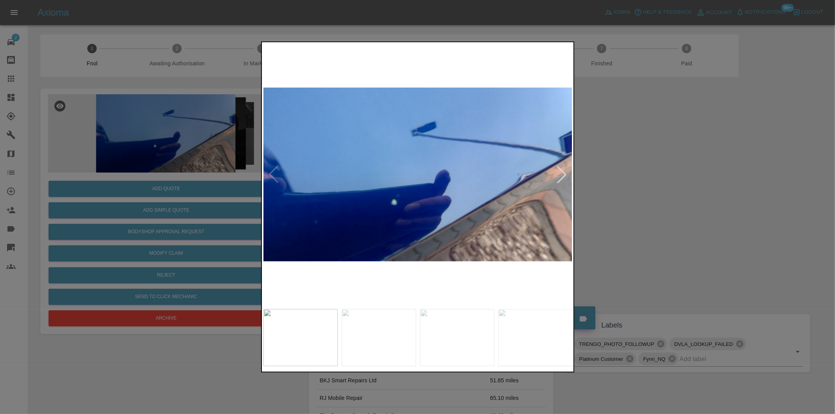
click at [557, 176] on div at bounding box center [561, 174] width 17 height 17
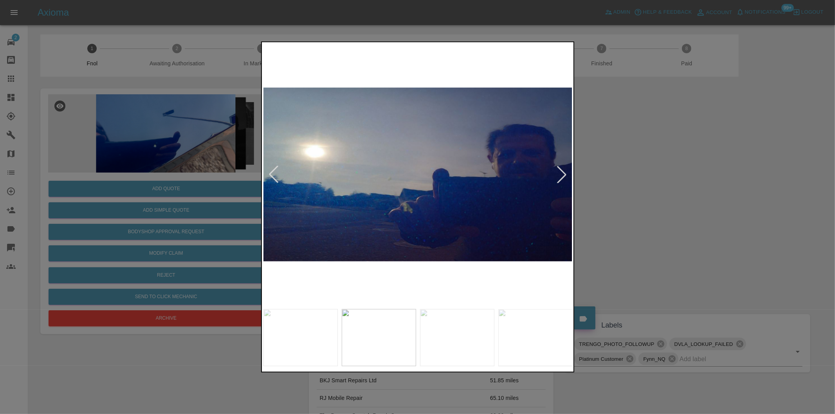
click at [557, 176] on div at bounding box center [561, 174] width 17 height 17
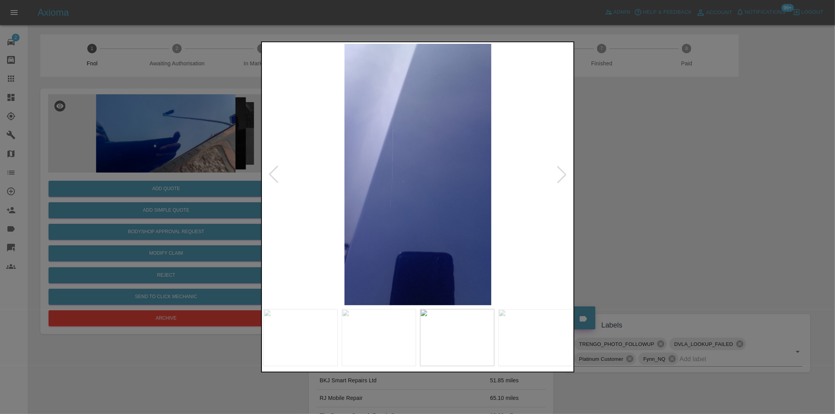
click at [557, 176] on div at bounding box center [561, 174] width 17 height 17
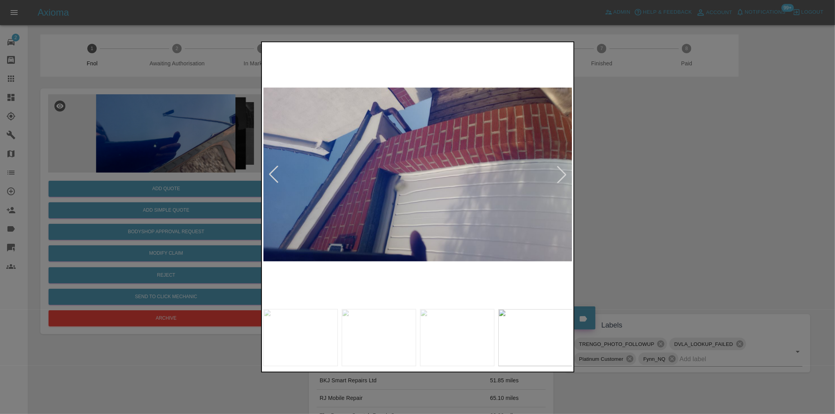
click at [557, 176] on div at bounding box center [561, 174] width 17 height 17
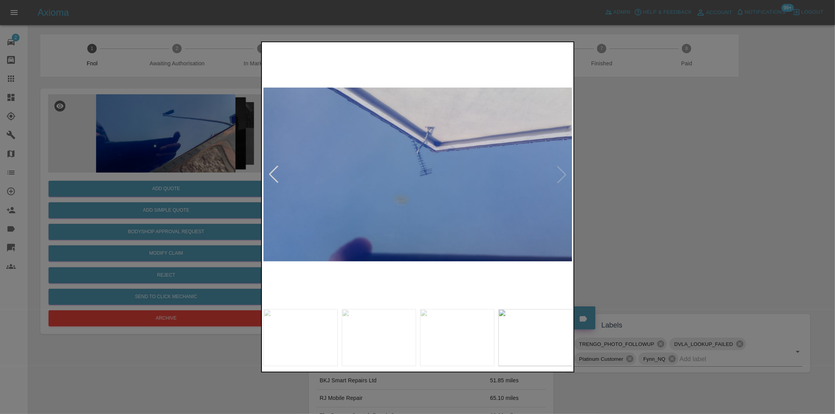
click at [703, 170] on div at bounding box center [417, 207] width 835 height 414
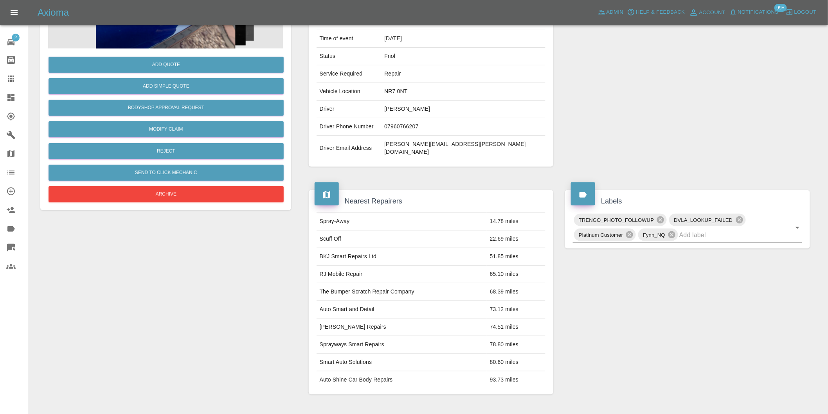
scroll to position [217, 0]
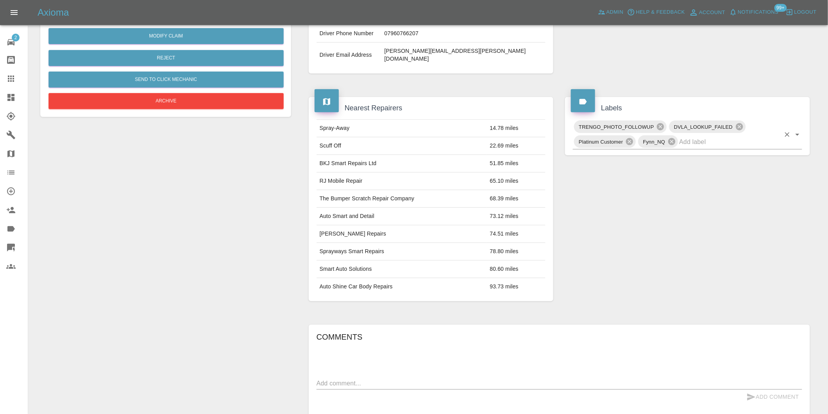
click at [797, 130] on icon "Open" at bounding box center [797, 134] width 9 height 9
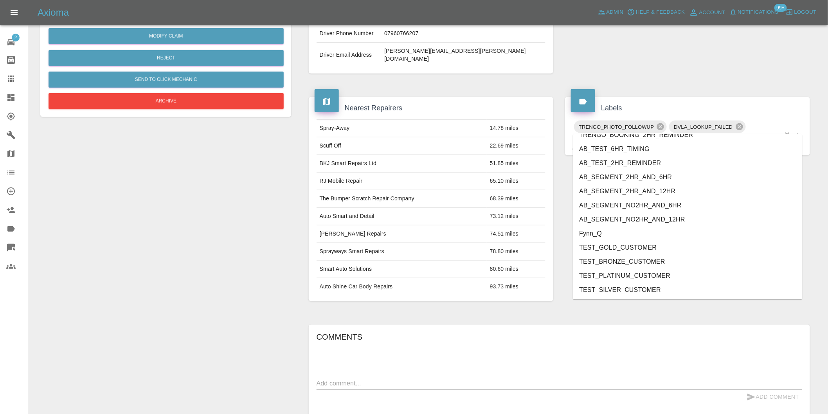
scroll to position [1643, 0]
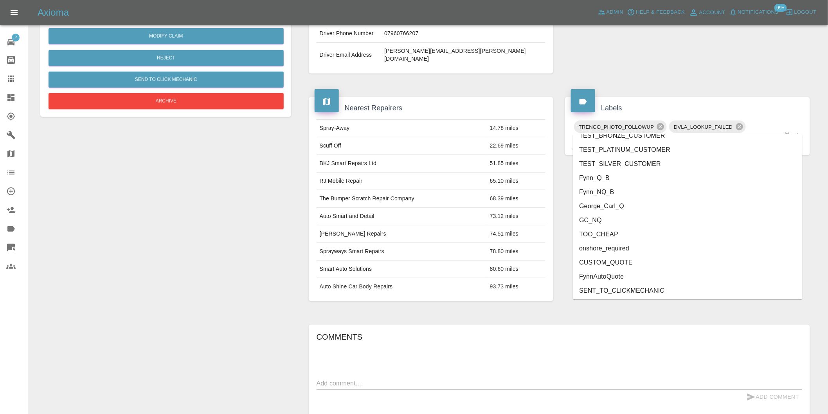
click at [597, 245] on li "onshore_required" at bounding box center [687, 248] width 229 height 14
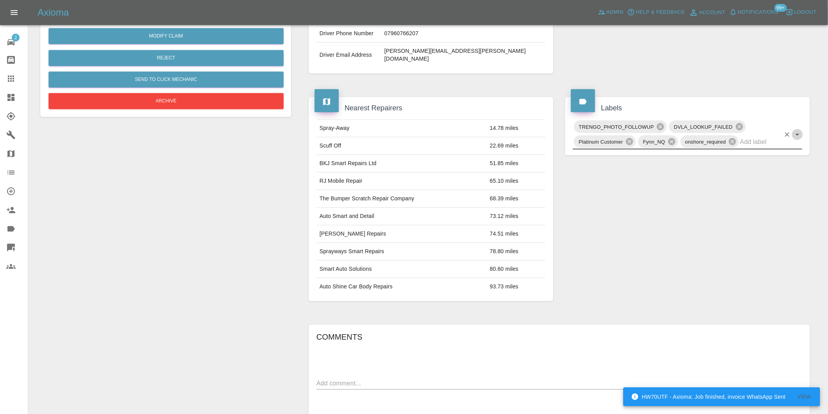
click at [799, 130] on icon "Open" at bounding box center [797, 134] width 9 height 9
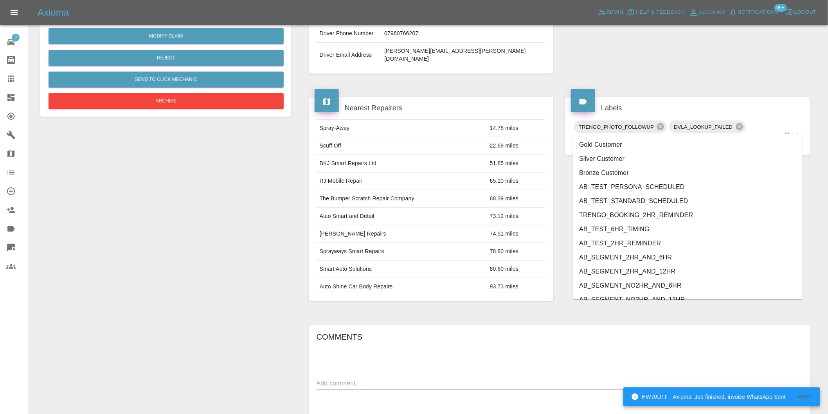
scroll to position [1629, 0]
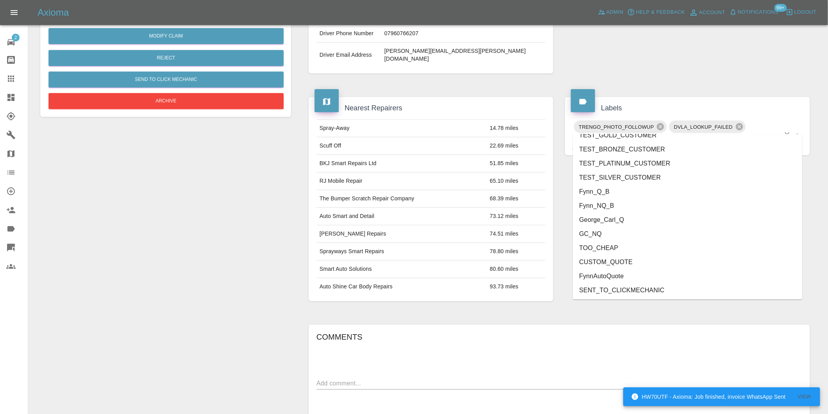
click at [617, 218] on li "George_Carl_Q" at bounding box center [687, 220] width 229 height 14
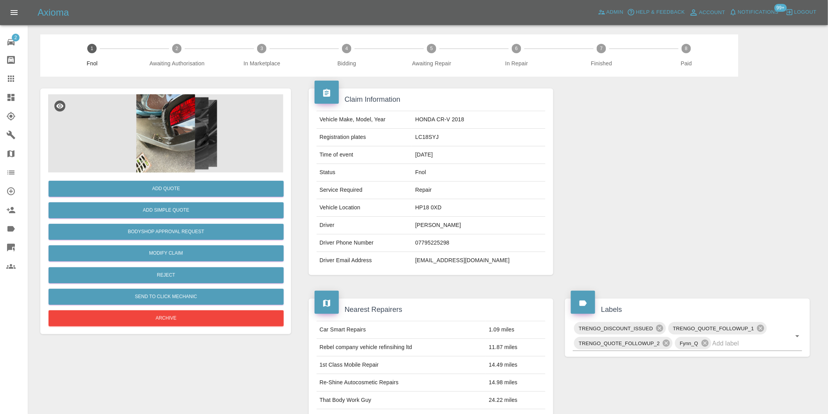
click at [170, 126] on img at bounding box center [165, 133] width 235 height 78
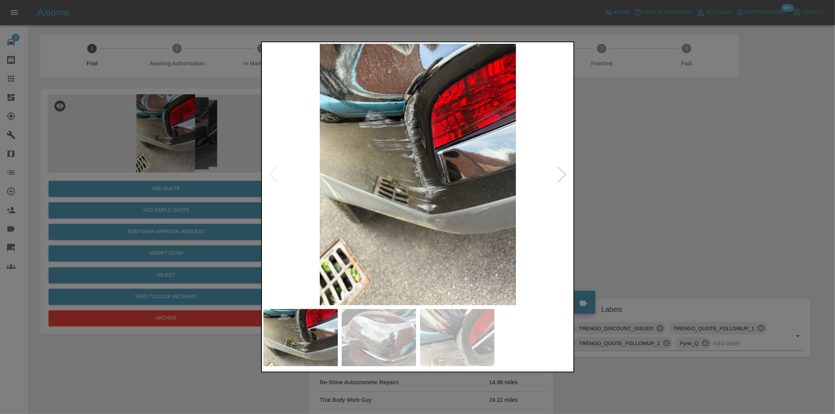
click at [565, 174] on div at bounding box center [561, 174] width 17 height 17
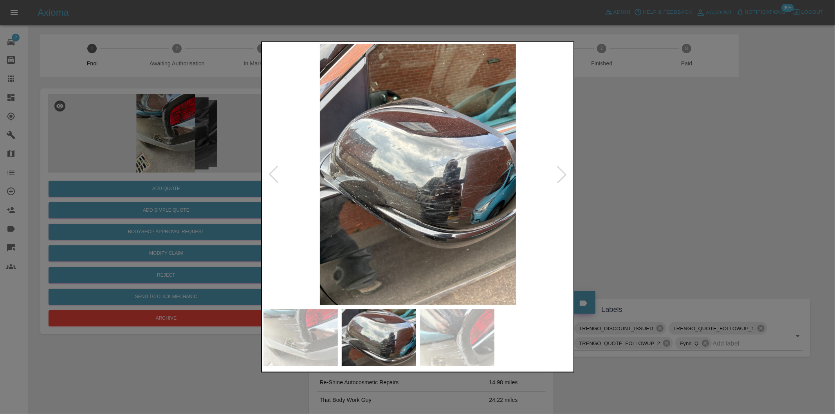
click at [561, 177] on div at bounding box center [561, 174] width 17 height 17
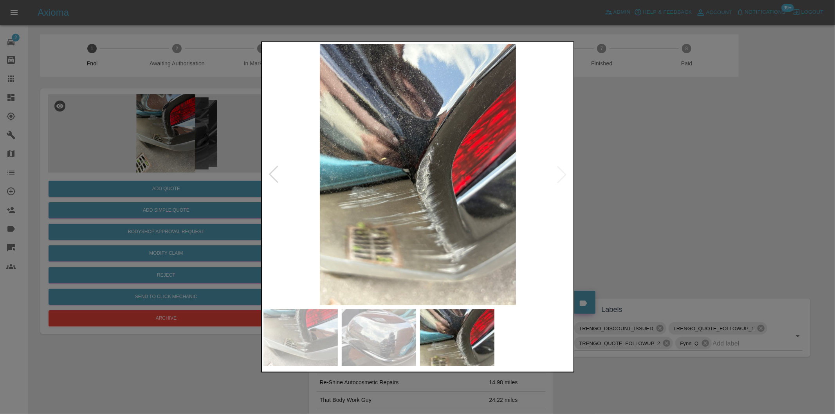
click at [561, 177] on img at bounding box center [417, 174] width 309 height 261
click at [273, 172] on div at bounding box center [273, 174] width 17 height 17
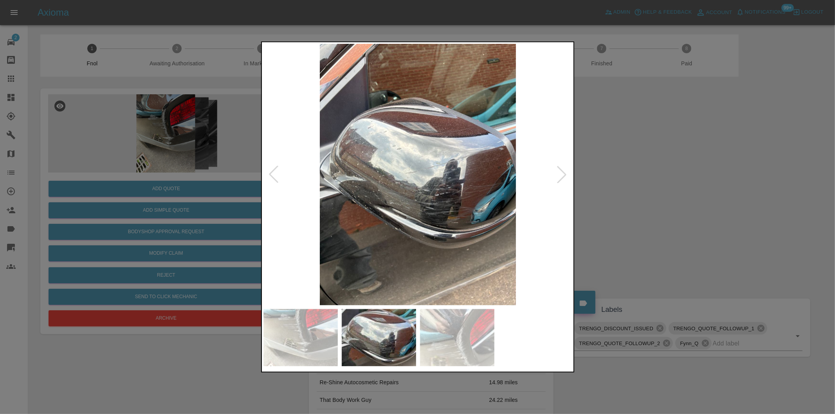
click at [273, 172] on div at bounding box center [273, 174] width 17 height 17
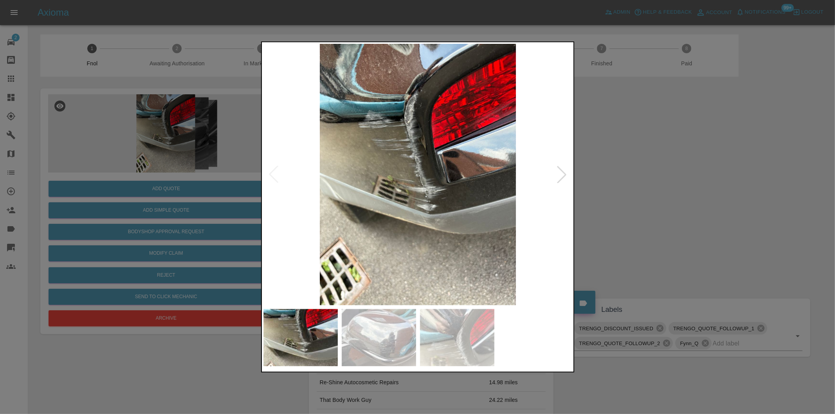
click at [487, 209] on img at bounding box center [417, 174] width 309 height 261
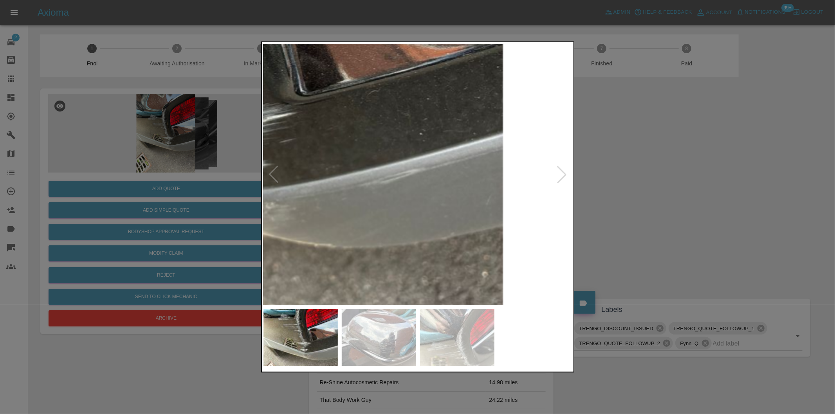
click at [433, 202] on img at bounding box center [208, 70] width 927 height 784
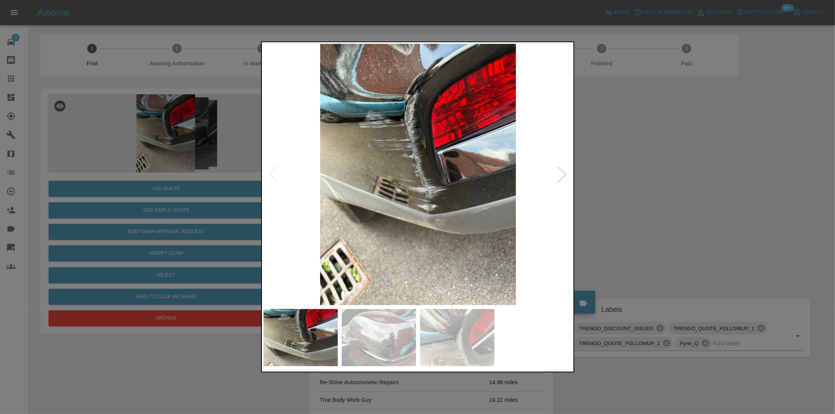
drag, startPoint x: 644, startPoint y: 194, endPoint x: 635, endPoint y: 193, distance: 9.4
click at [646, 193] on div at bounding box center [417, 207] width 835 height 414
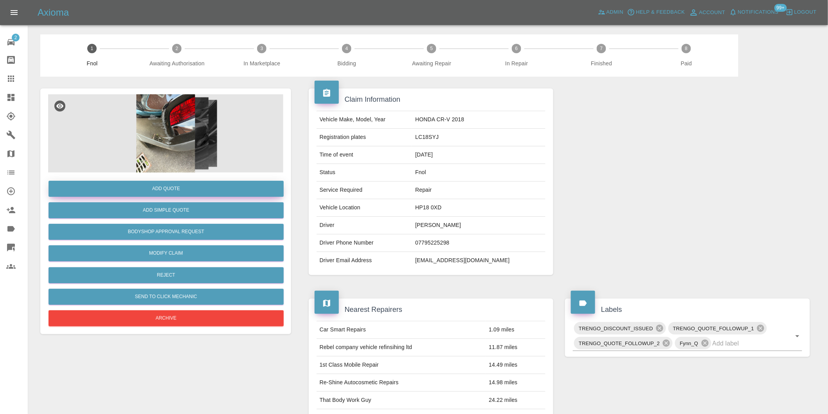
click at [184, 187] on button "Add Quote" at bounding box center [166, 189] width 235 height 16
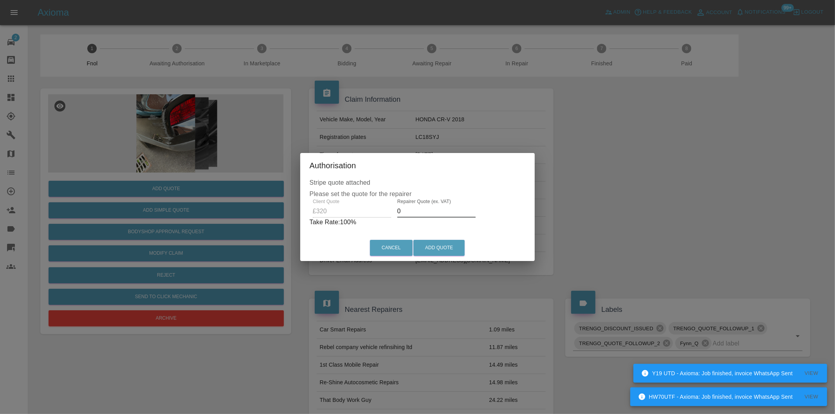
click at [421, 212] on input "0" at bounding box center [436, 211] width 78 height 13
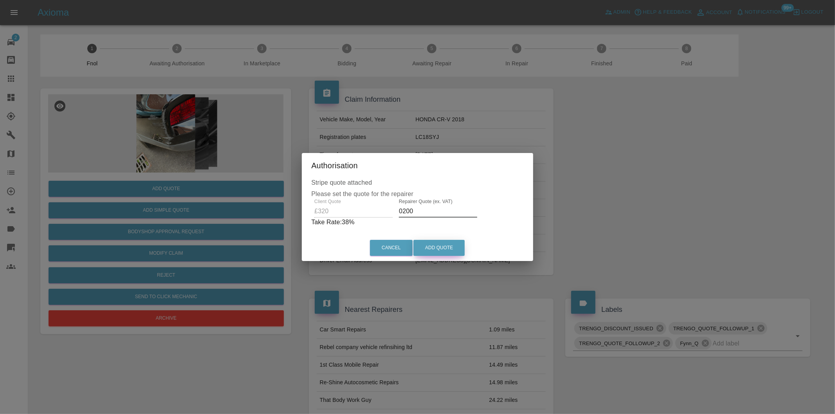
type input "0200"
click at [433, 250] on button "Add Quote" at bounding box center [438, 248] width 51 height 16
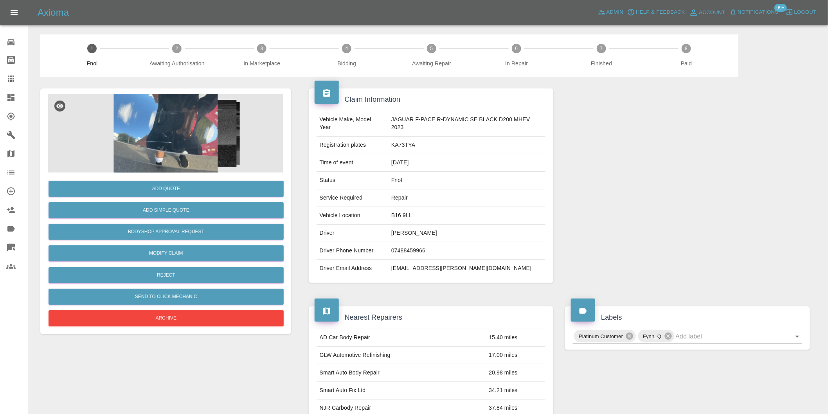
click at [153, 124] on img at bounding box center [165, 133] width 235 height 78
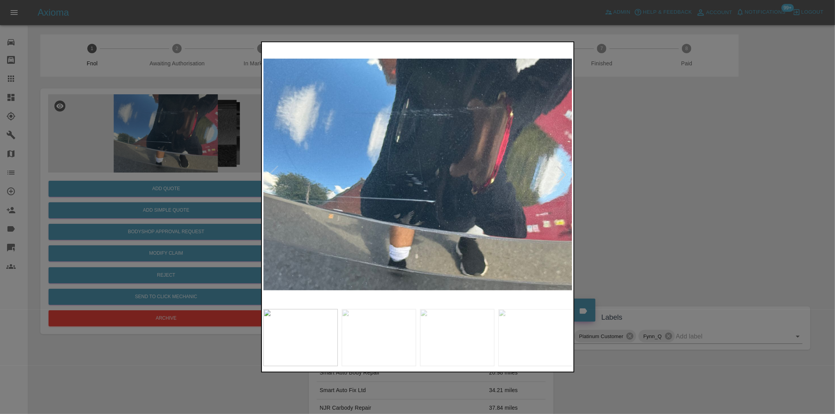
click at [709, 135] on div at bounding box center [417, 207] width 835 height 414
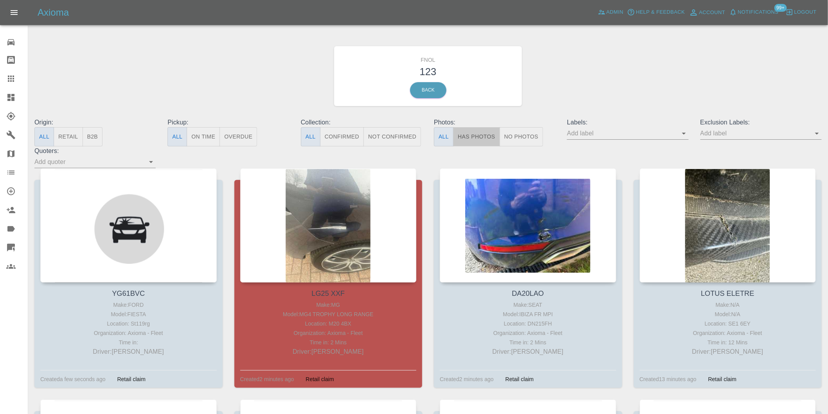
click at [488, 135] on button "Has Photos" at bounding box center [476, 136] width 47 height 19
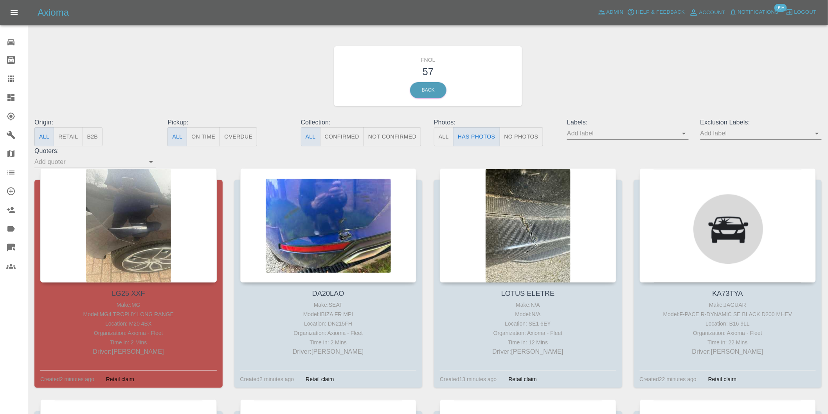
click at [816, 133] on icon "Open" at bounding box center [817, 134] width 4 height 2
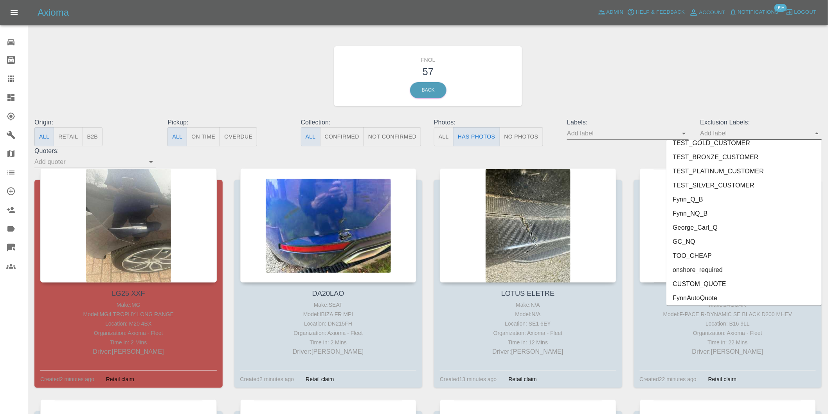
scroll to position [1699, 0]
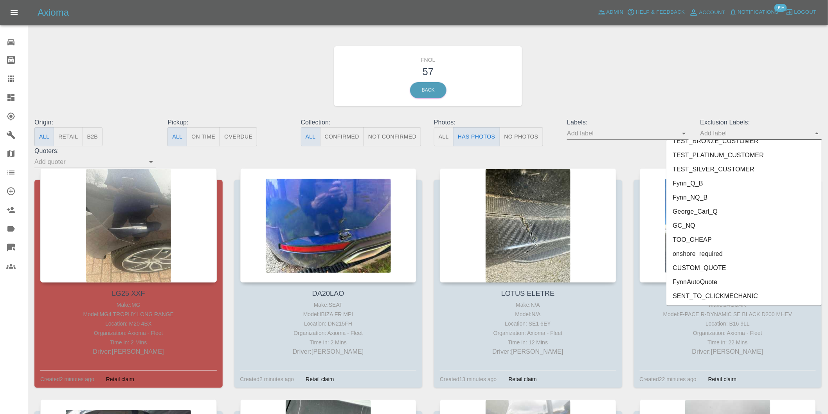
click at [719, 257] on li "onshore_required" at bounding box center [743, 254] width 155 height 14
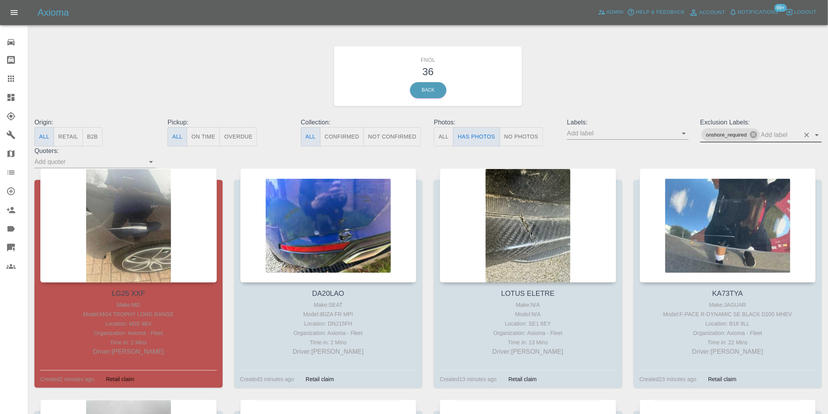
click at [819, 134] on icon "Open" at bounding box center [816, 134] width 9 height 9
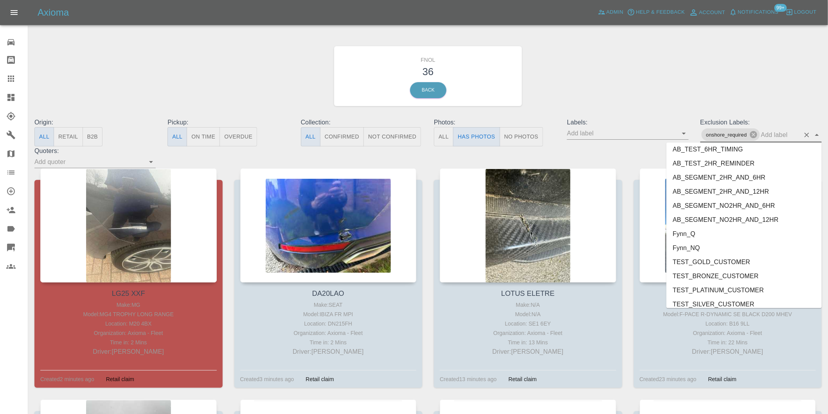
scroll to position [1685, 0]
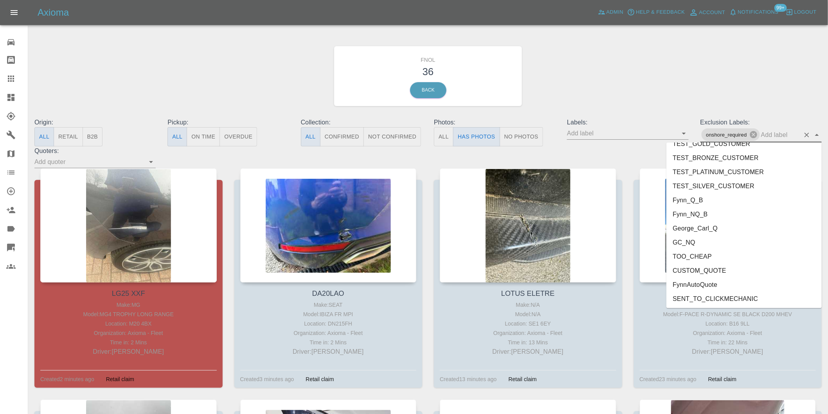
click at [706, 226] on li "George_Carl_Q" at bounding box center [743, 228] width 155 height 14
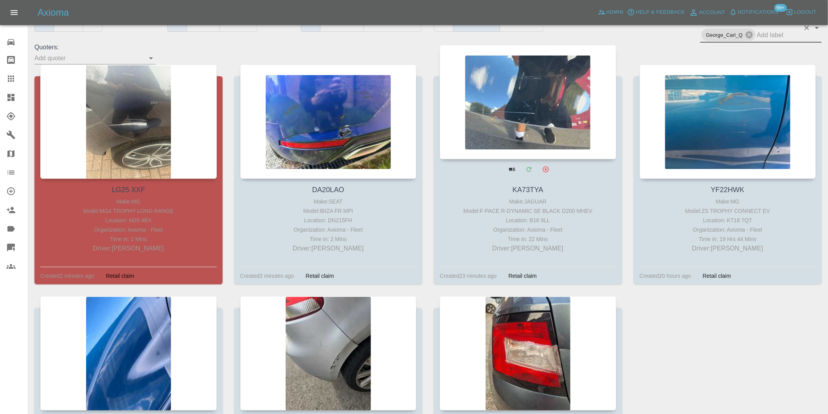
scroll to position [130, 0]
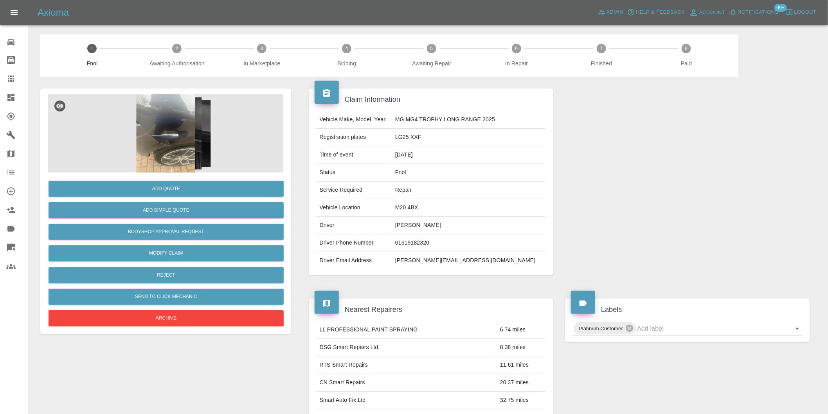
click at [167, 114] on img at bounding box center [165, 133] width 235 height 78
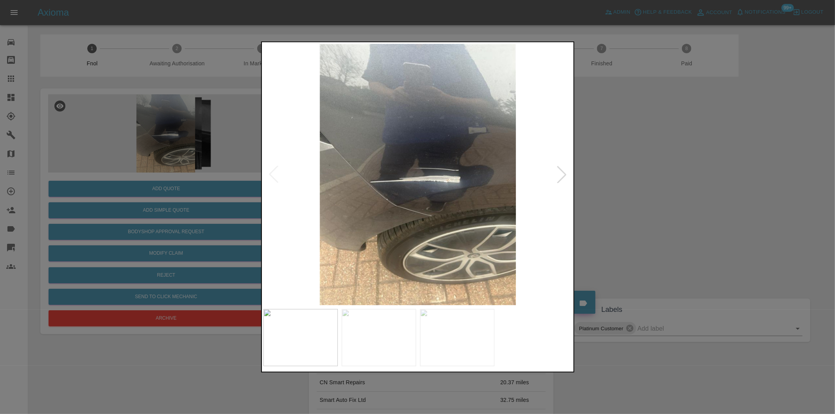
click at [567, 175] on div at bounding box center [561, 174] width 17 height 17
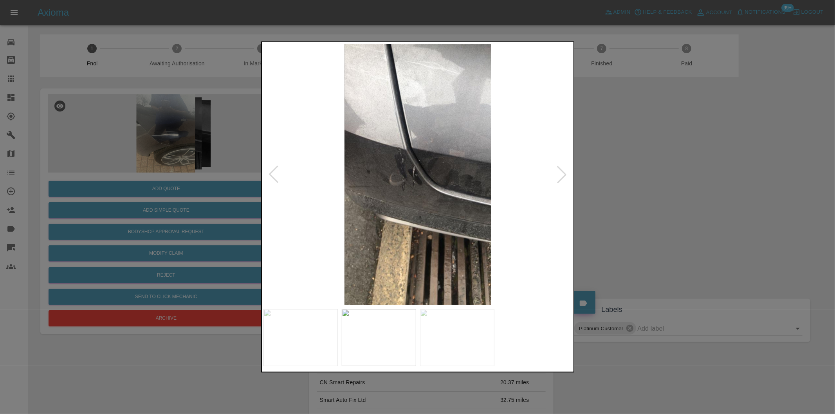
click at [564, 175] on div at bounding box center [561, 174] width 17 height 17
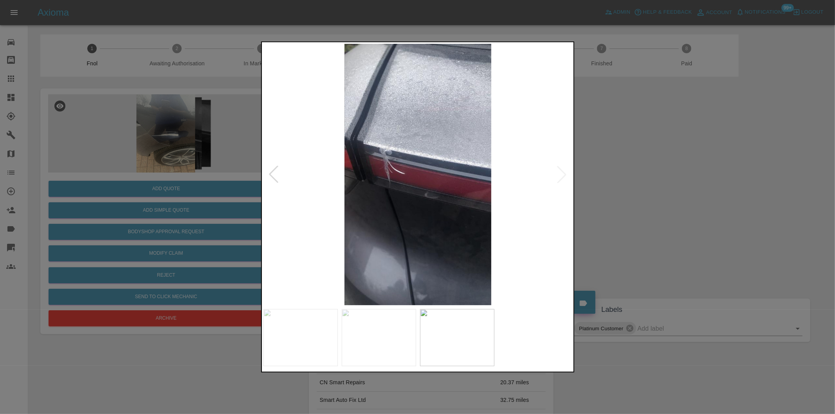
click at [561, 175] on img at bounding box center [417, 174] width 309 height 261
click at [383, 149] on img at bounding box center [417, 174] width 309 height 261
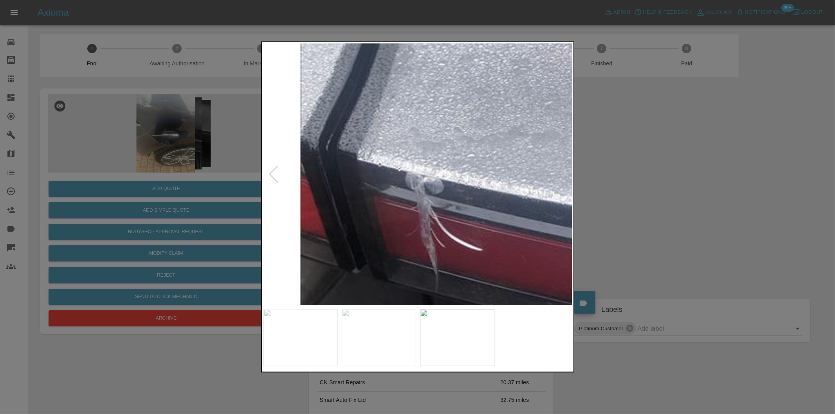
click at [392, 161] on img at bounding box center [520, 252] width 927 height 784
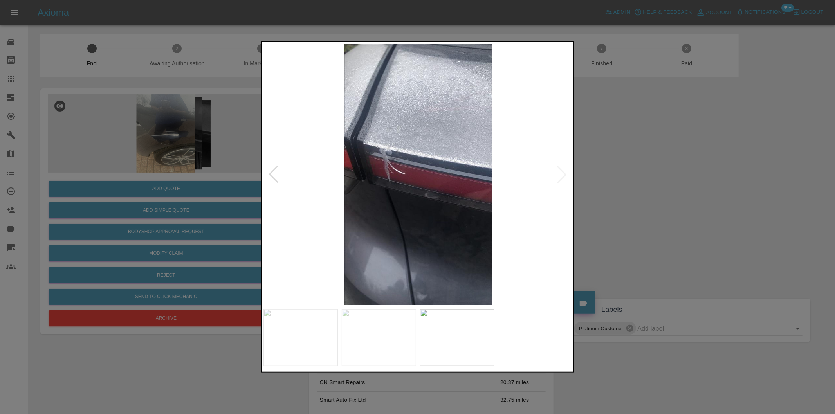
click at [642, 162] on div at bounding box center [417, 207] width 835 height 414
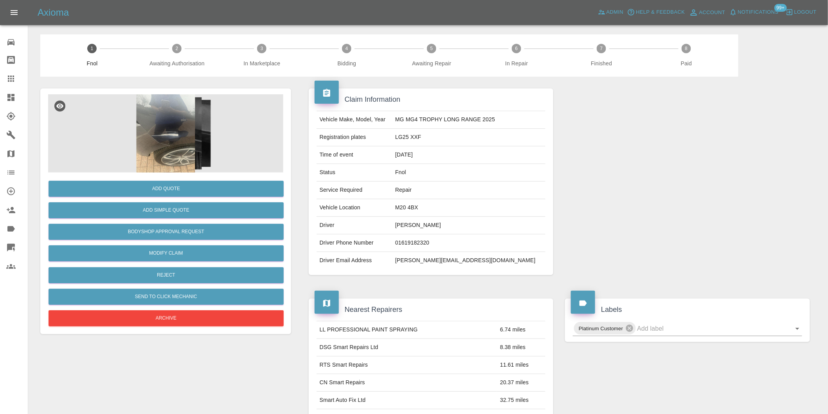
click at [155, 119] on img at bounding box center [165, 133] width 235 height 78
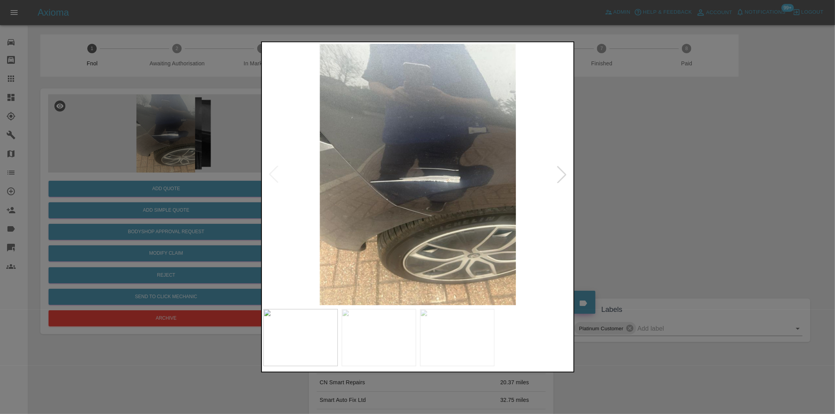
click at [563, 173] on div at bounding box center [561, 174] width 17 height 17
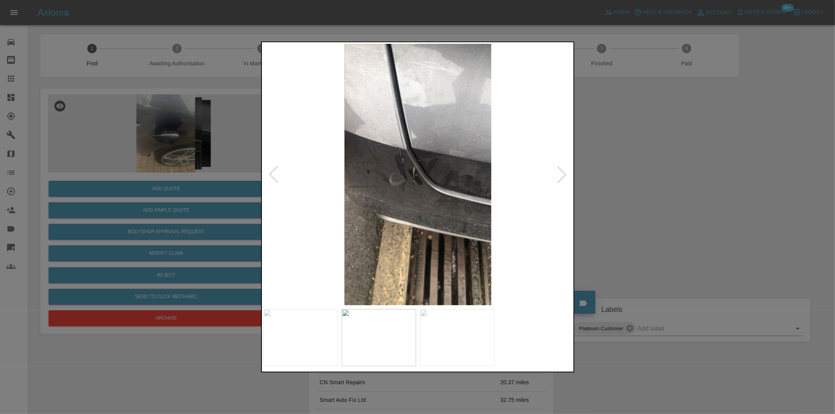
click at [563, 174] on div at bounding box center [561, 174] width 17 height 17
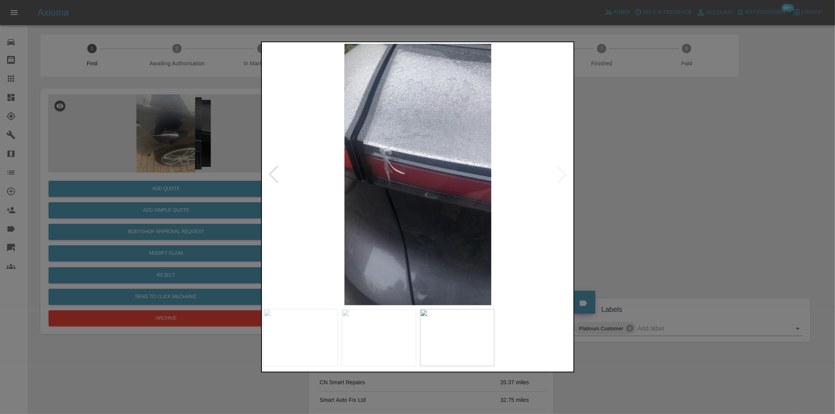
click at [563, 174] on img at bounding box center [417, 174] width 309 height 261
click at [272, 177] on div at bounding box center [273, 174] width 17 height 17
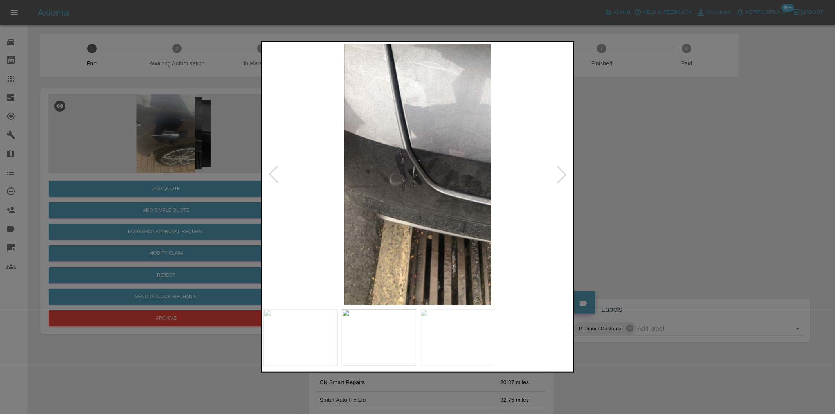
click at [272, 177] on div at bounding box center [273, 174] width 17 height 17
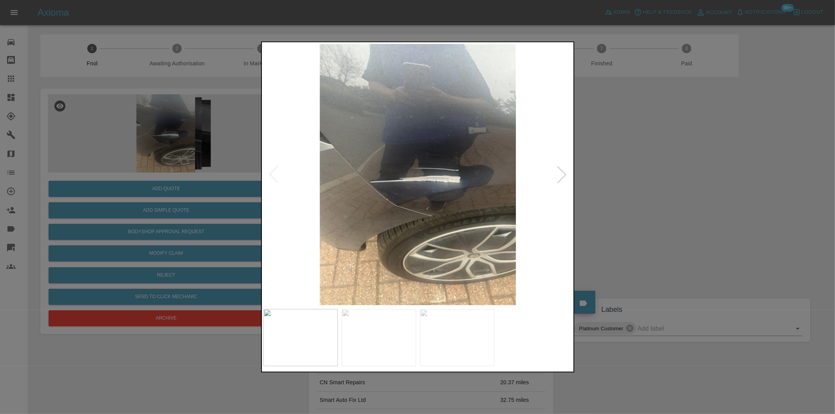
click at [272, 177] on img at bounding box center [417, 174] width 309 height 261
click at [712, 182] on div at bounding box center [417, 207] width 835 height 414
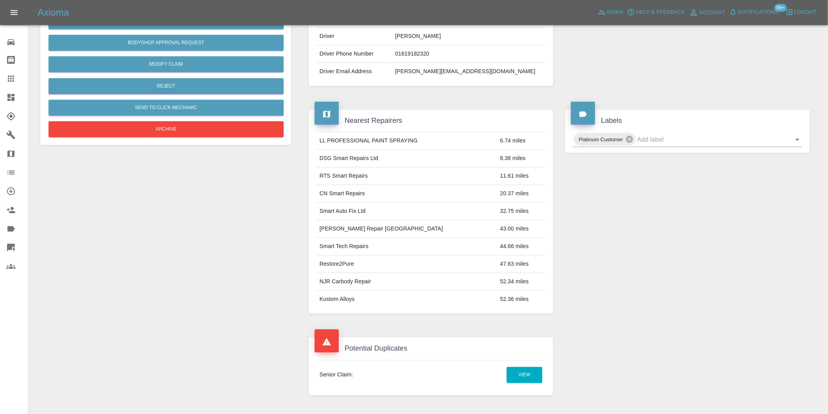
scroll to position [43, 0]
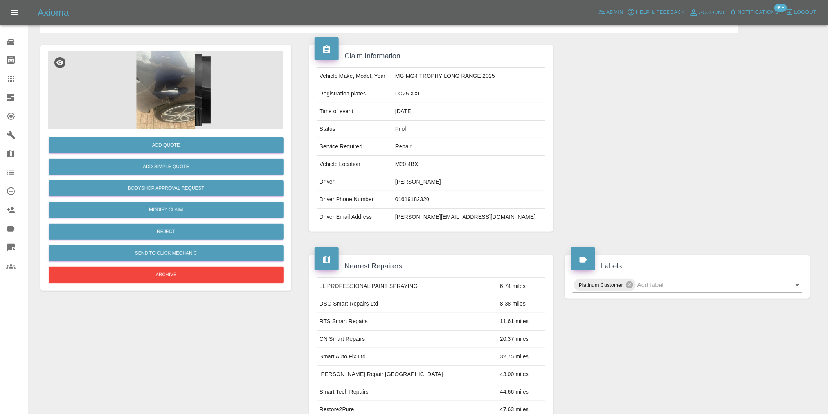
click at [179, 77] on img at bounding box center [165, 90] width 235 height 78
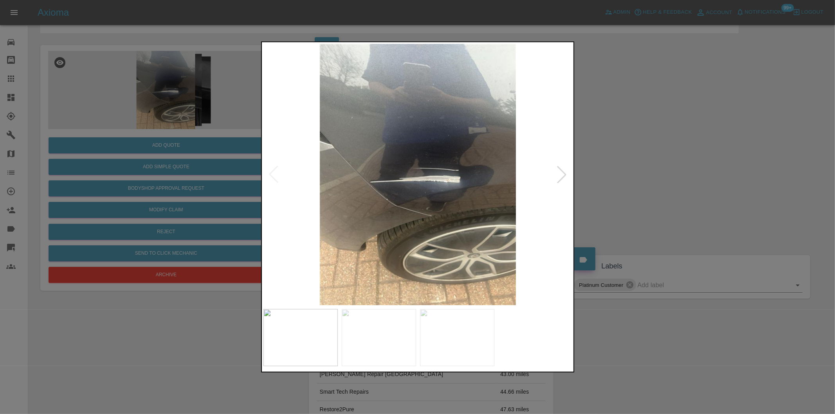
click at [627, 142] on div at bounding box center [417, 207] width 835 height 414
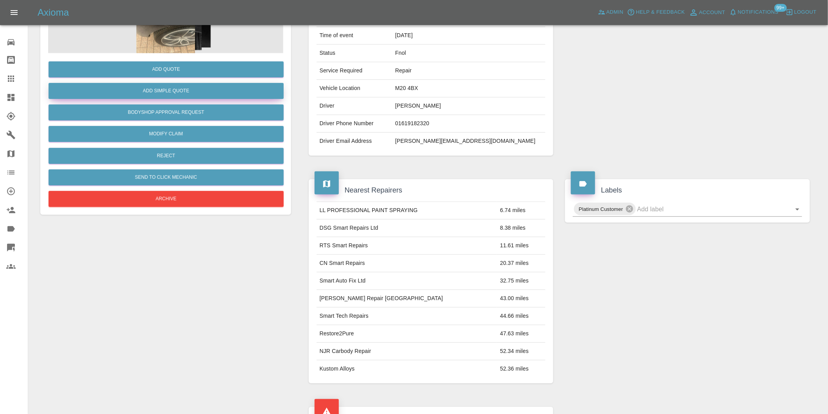
scroll to position [8, 0]
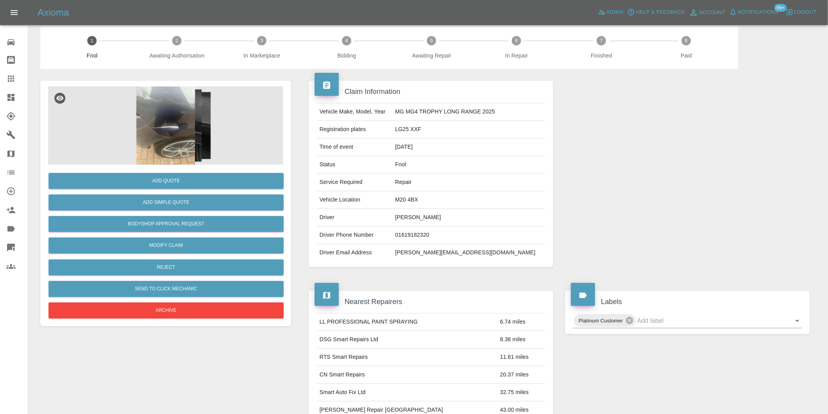
click at [169, 98] on img at bounding box center [165, 125] width 235 height 78
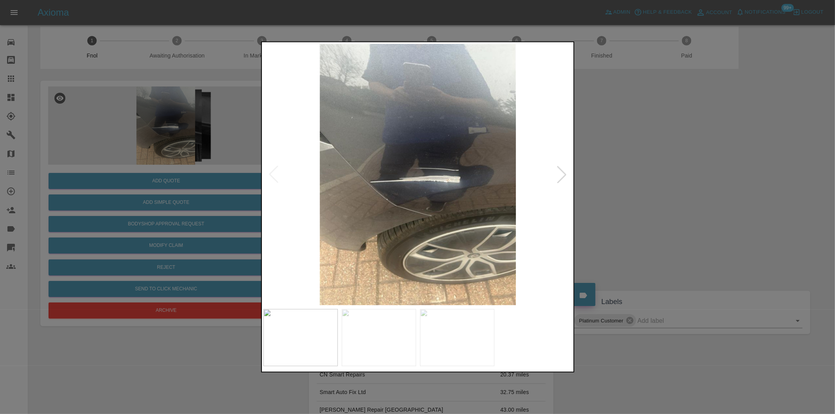
click at [561, 169] on div at bounding box center [561, 174] width 17 height 17
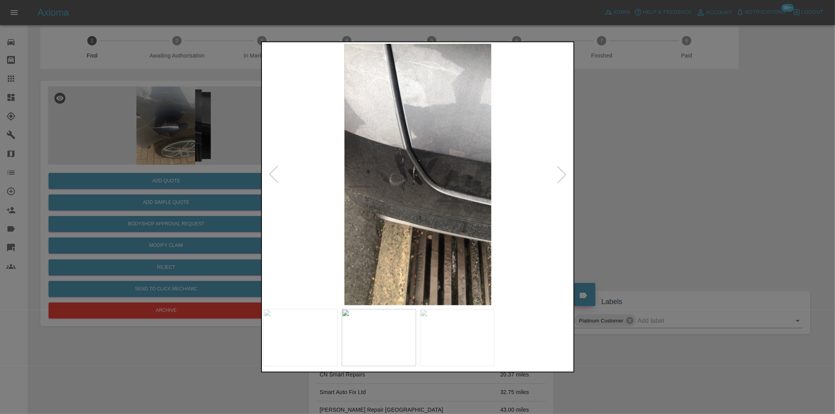
click at [561, 169] on div at bounding box center [561, 174] width 17 height 17
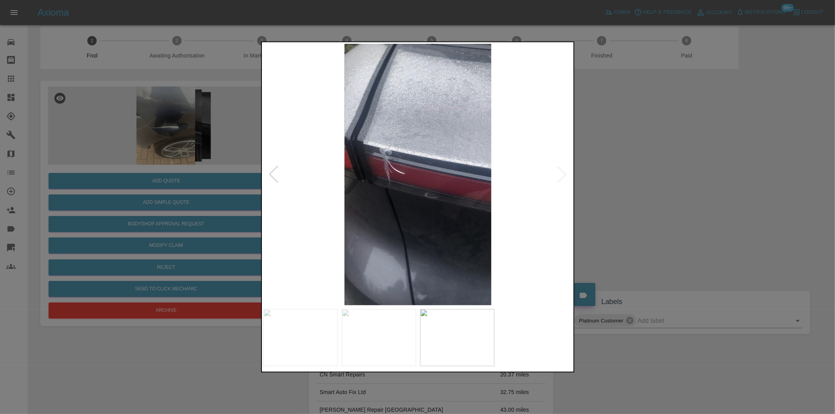
click at [385, 145] on img at bounding box center [417, 174] width 309 height 261
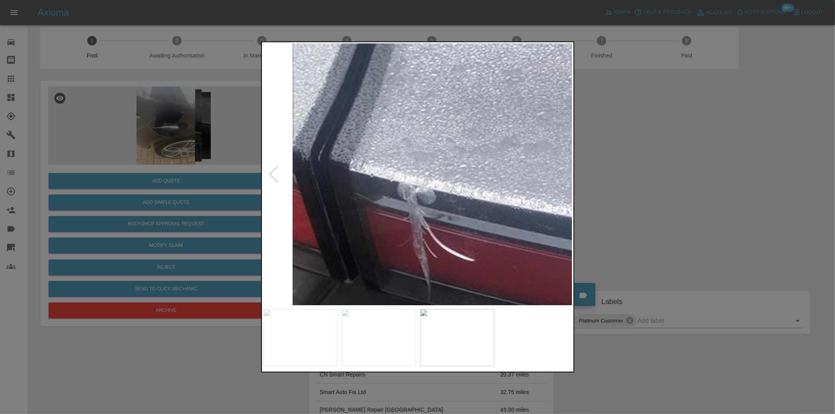
click at [385, 145] on img at bounding box center [512, 262] width 927 height 784
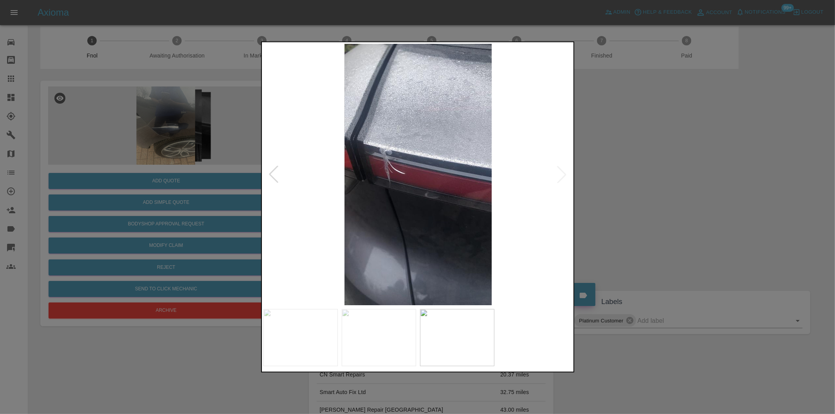
click at [631, 169] on div at bounding box center [417, 207] width 835 height 414
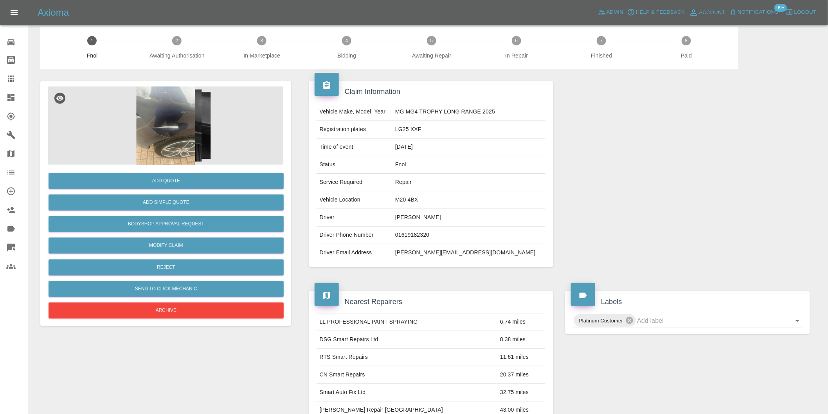
click at [167, 122] on img at bounding box center [165, 125] width 235 height 78
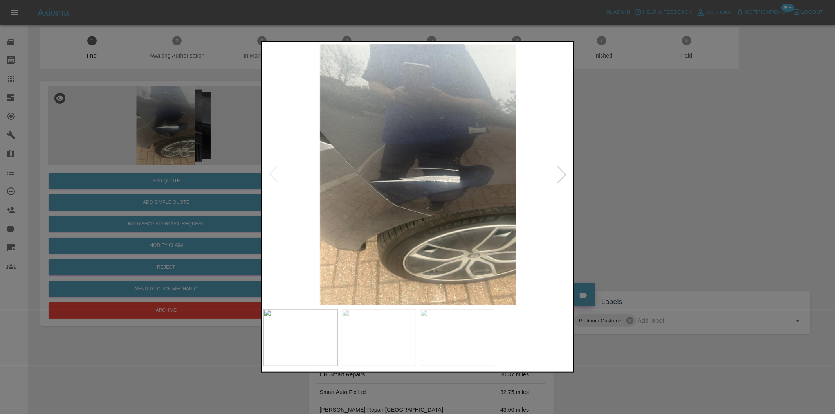
click at [566, 173] on div at bounding box center [561, 174] width 17 height 17
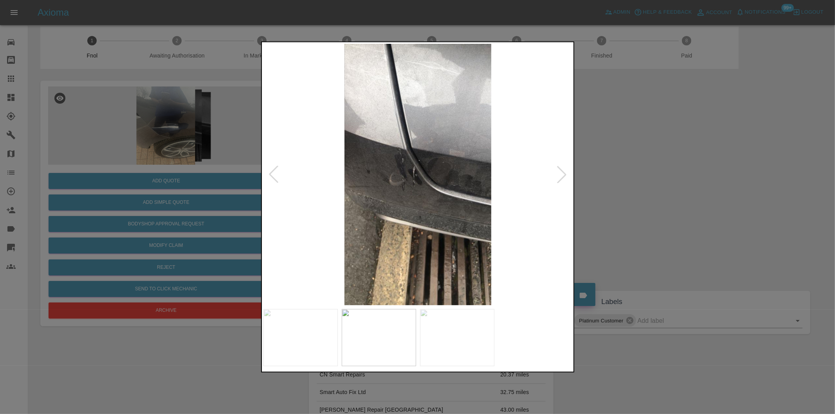
click at [629, 181] on div at bounding box center [417, 207] width 835 height 414
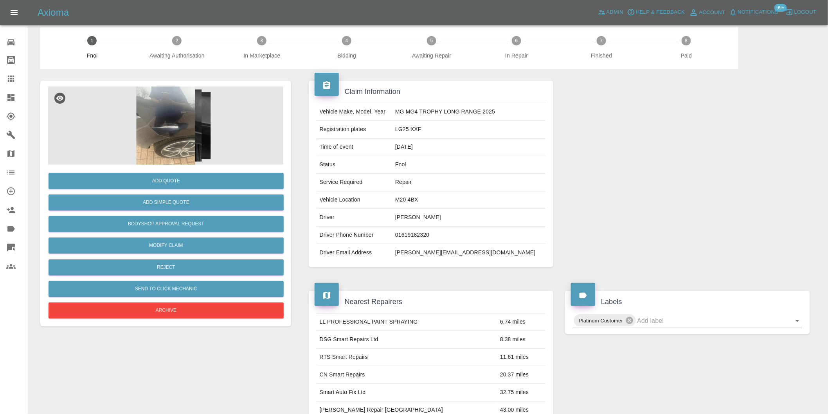
click at [179, 120] on img at bounding box center [165, 125] width 235 height 78
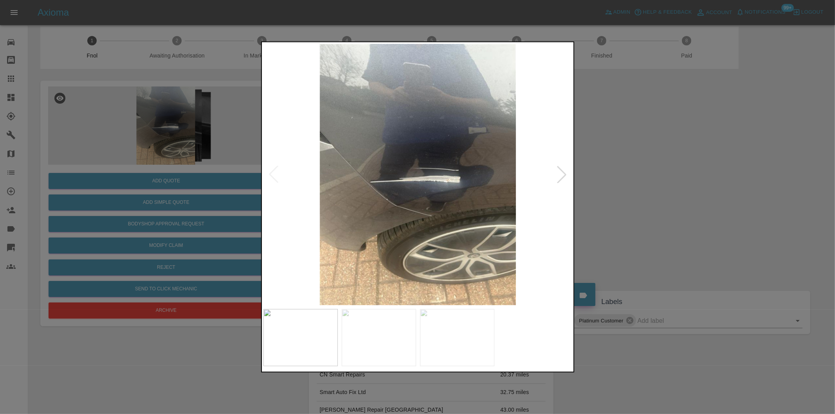
click at [567, 175] on div at bounding box center [561, 174] width 17 height 17
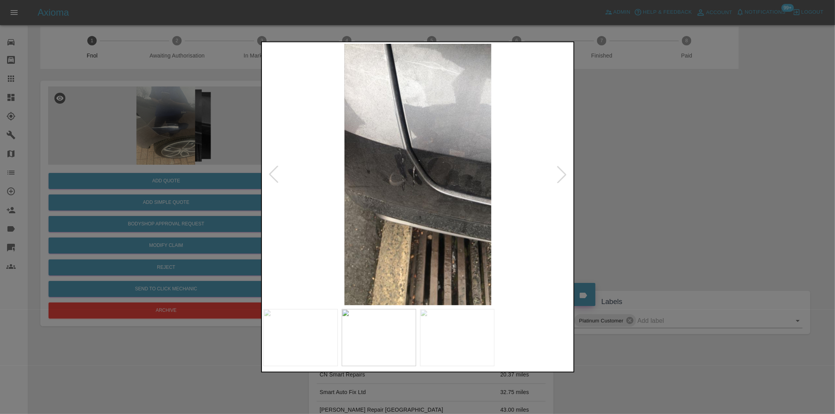
click at [565, 174] on div at bounding box center [561, 174] width 17 height 17
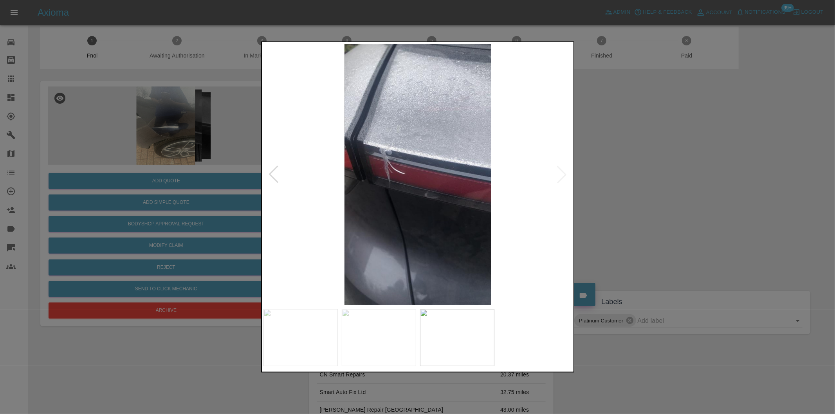
click at [565, 174] on img at bounding box center [417, 174] width 309 height 261
click at [274, 178] on div at bounding box center [273, 174] width 17 height 17
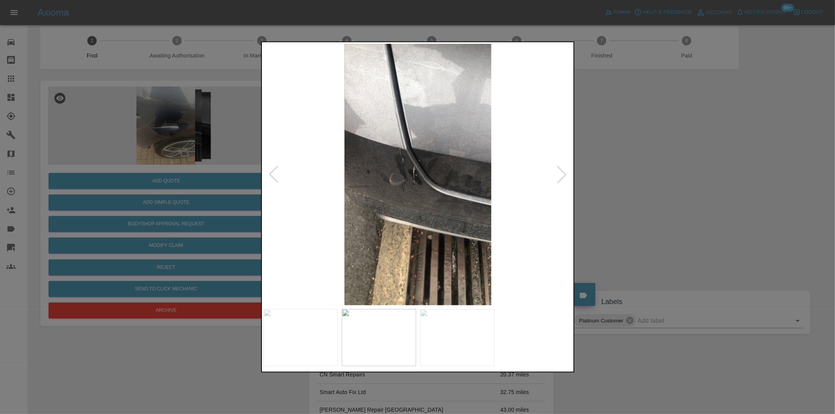
click at [274, 178] on div at bounding box center [273, 174] width 17 height 17
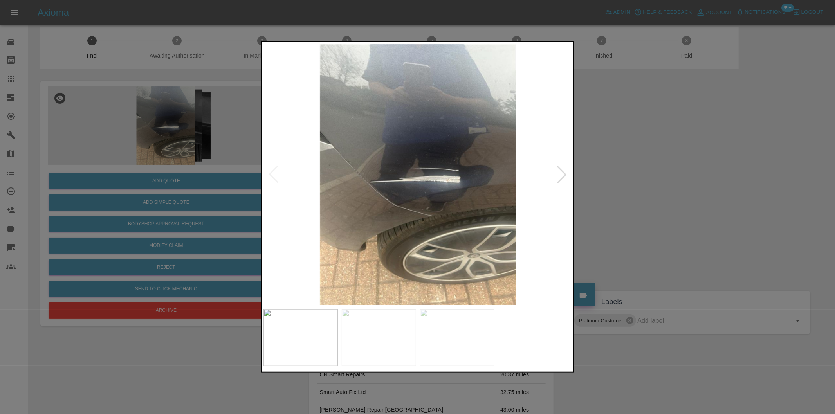
click at [614, 162] on div at bounding box center [417, 207] width 835 height 414
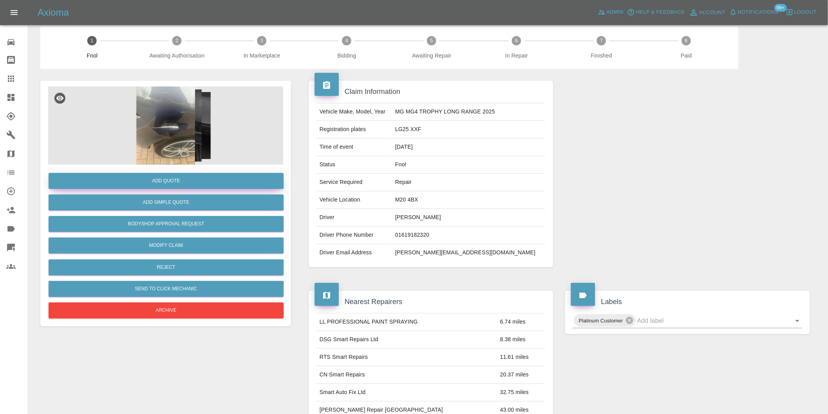
click at [191, 186] on button "Add Quote" at bounding box center [166, 181] width 235 height 16
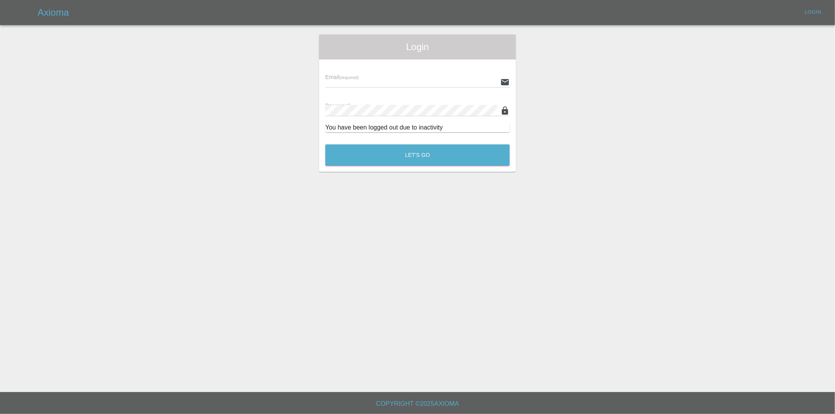
type input "eric.ordano@gmail.com"
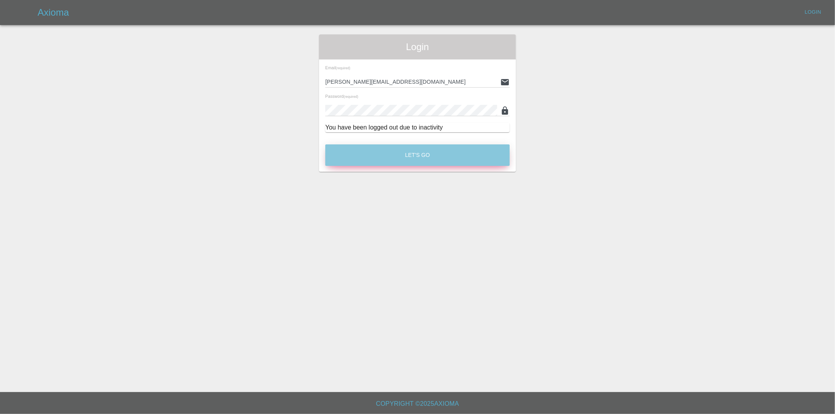
click at [447, 158] on button "Let's Go" at bounding box center [417, 155] width 184 height 22
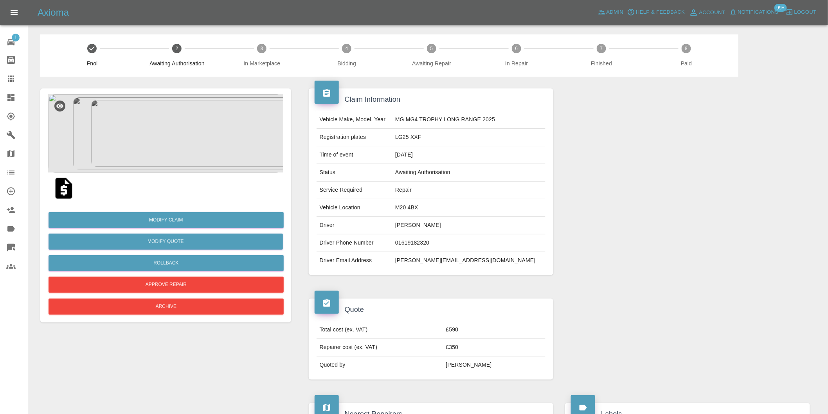
click at [176, 126] on img at bounding box center [165, 133] width 235 height 78
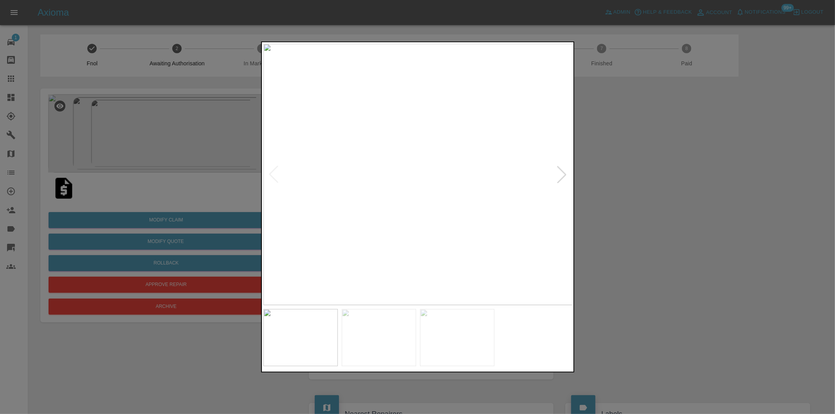
click at [697, 185] on div at bounding box center [417, 207] width 835 height 414
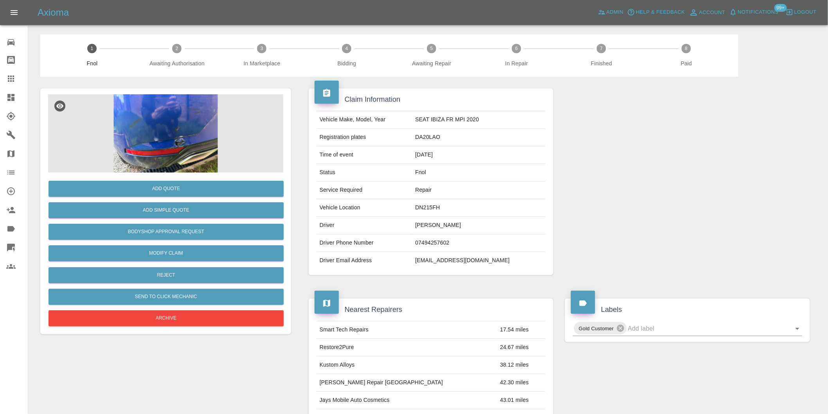
click at [189, 111] on img at bounding box center [165, 133] width 235 height 78
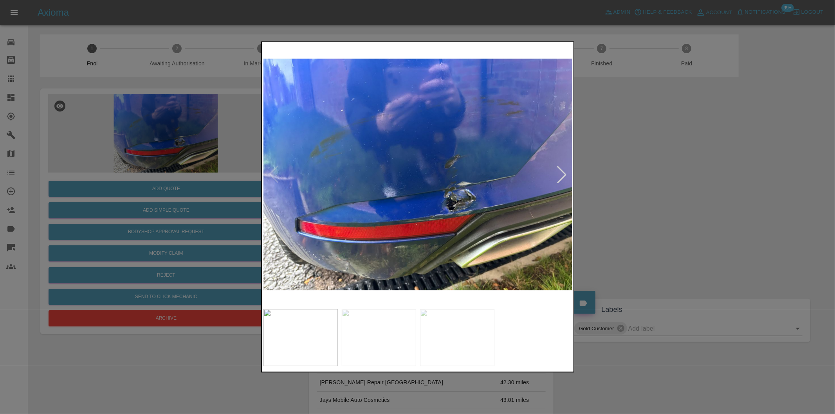
click at [559, 175] on div at bounding box center [561, 174] width 17 height 17
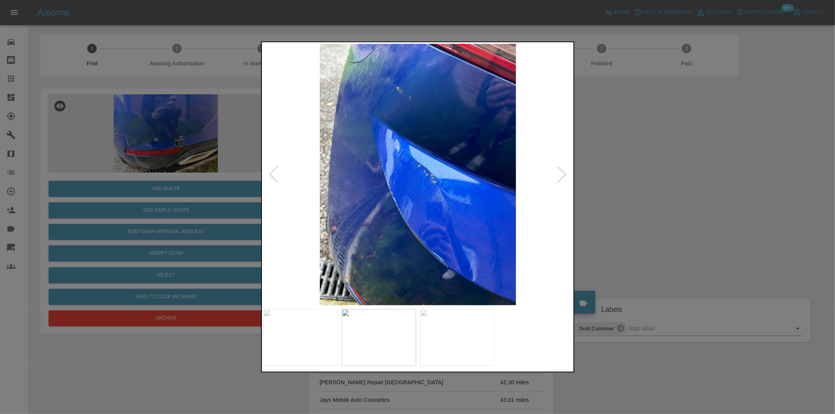
click at [559, 175] on div at bounding box center [561, 174] width 17 height 17
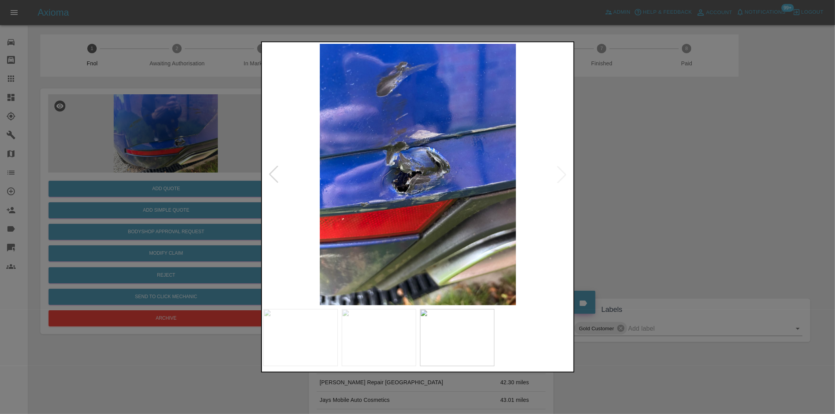
click at [562, 175] on img at bounding box center [417, 174] width 309 height 261
drag, startPoint x: 641, startPoint y: 181, endPoint x: 591, endPoint y: 182, distance: 49.3
click at [642, 180] on div at bounding box center [417, 207] width 835 height 414
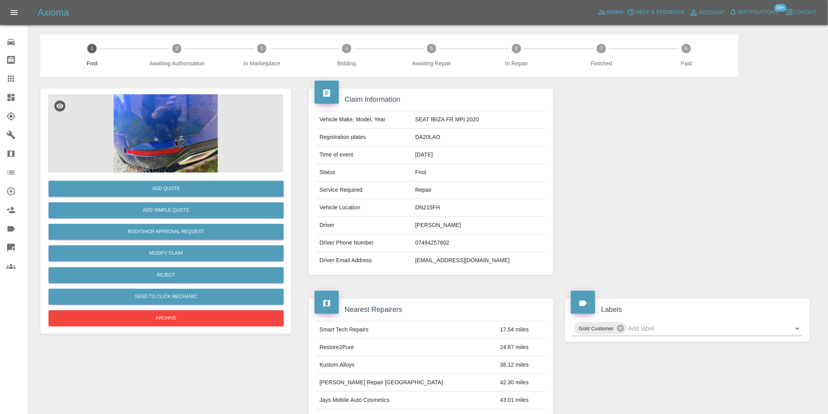
click at [182, 128] on img at bounding box center [165, 133] width 235 height 78
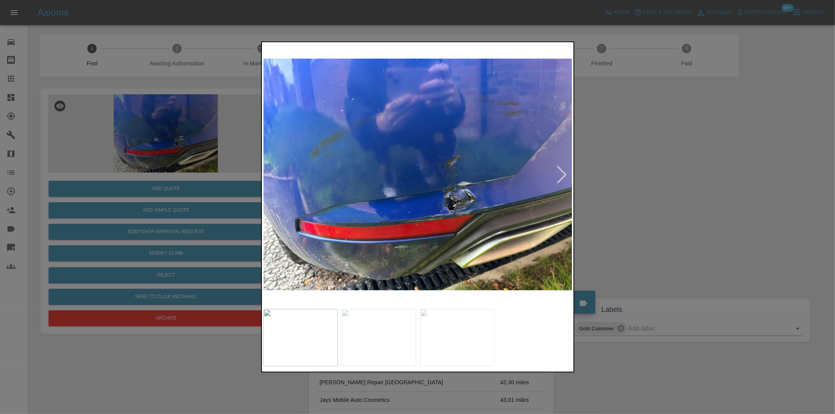
click at [560, 176] on div at bounding box center [561, 174] width 17 height 17
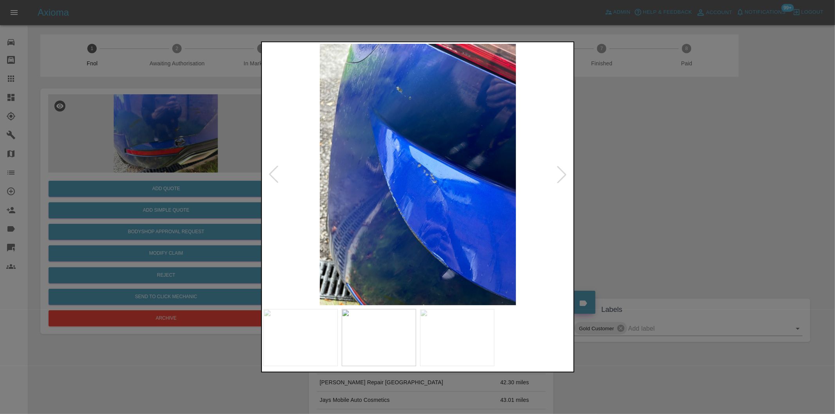
click at [560, 176] on div at bounding box center [561, 174] width 17 height 17
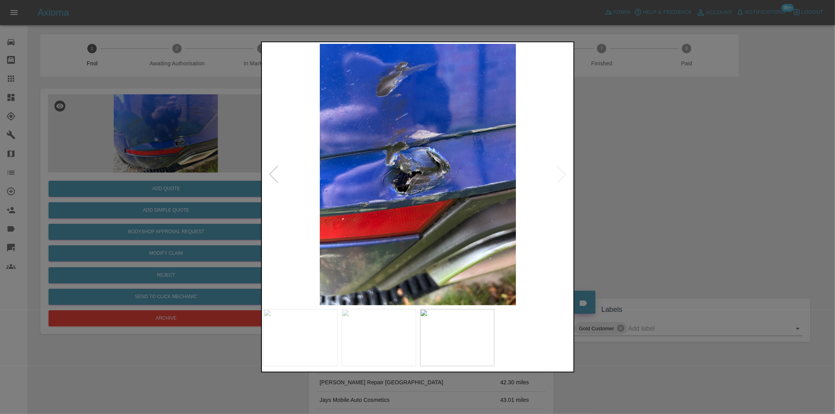
click at [628, 170] on div at bounding box center [417, 207] width 835 height 414
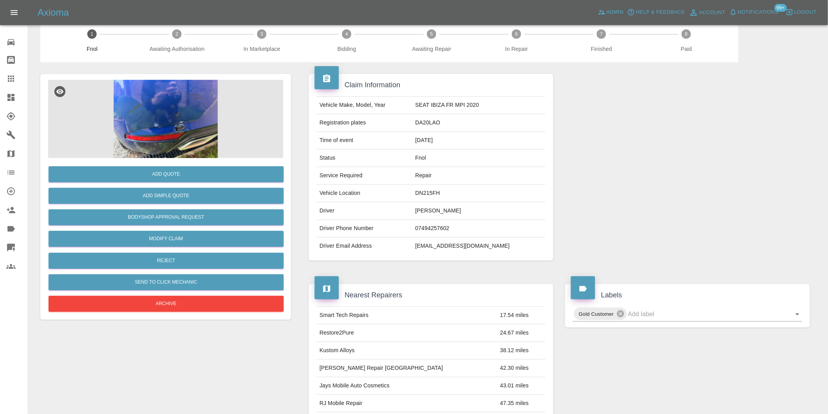
scroll to position [11, 0]
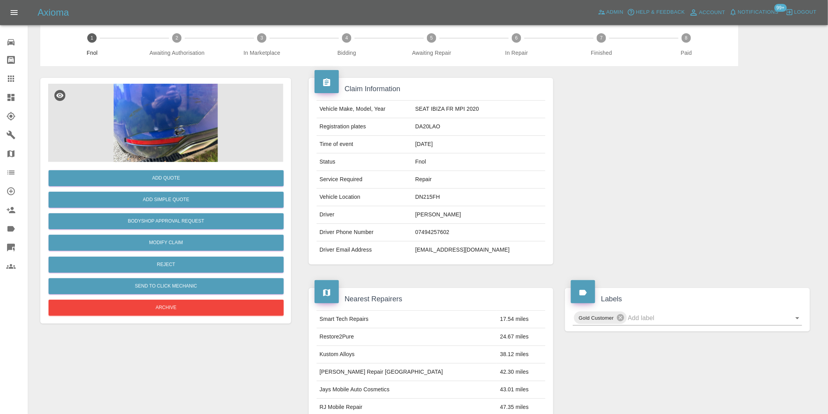
click at [184, 135] on img at bounding box center [165, 123] width 235 height 78
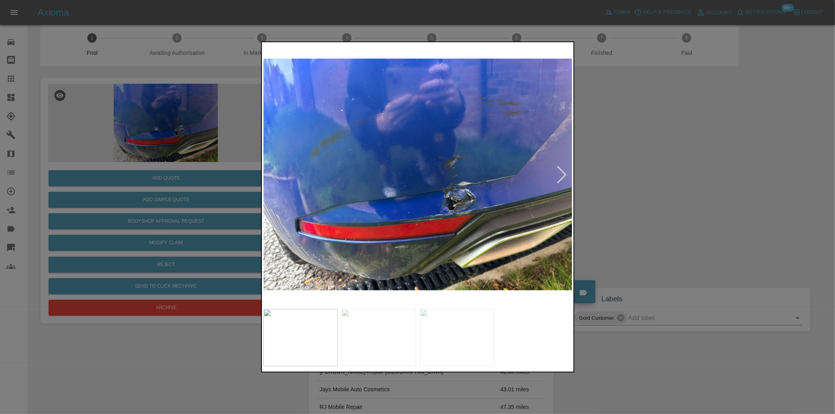
click at [444, 194] on img at bounding box center [417, 174] width 309 height 261
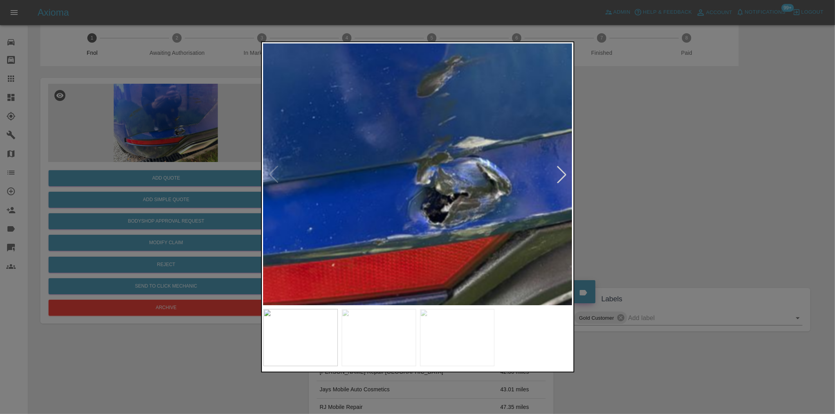
click at [396, 191] on img at bounding box center [336, 115] width 927 height 784
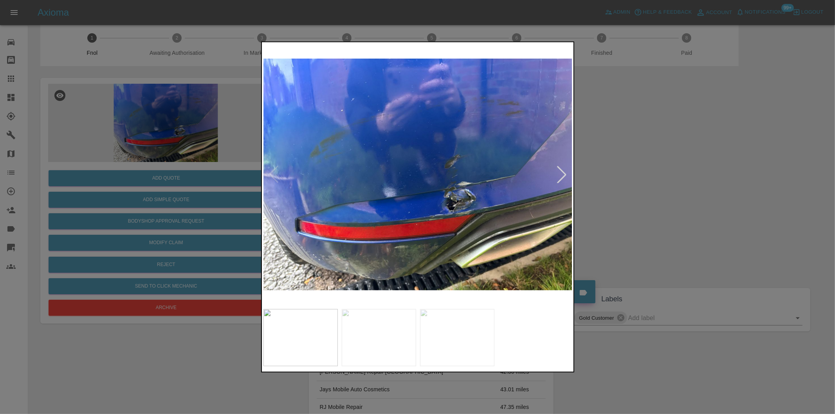
click at [566, 175] on div at bounding box center [561, 174] width 17 height 17
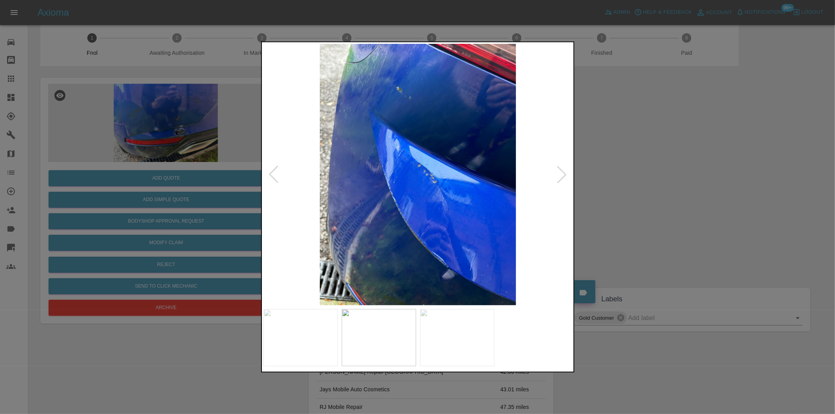
click at [566, 175] on div at bounding box center [561, 174] width 17 height 17
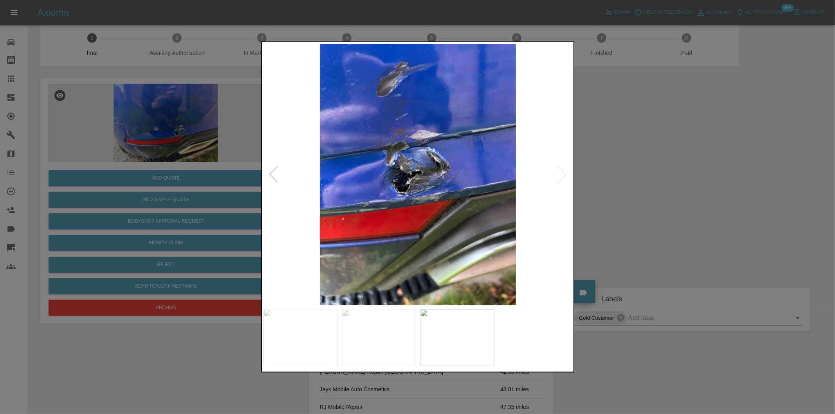
click at [686, 169] on div at bounding box center [417, 207] width 835 height 414
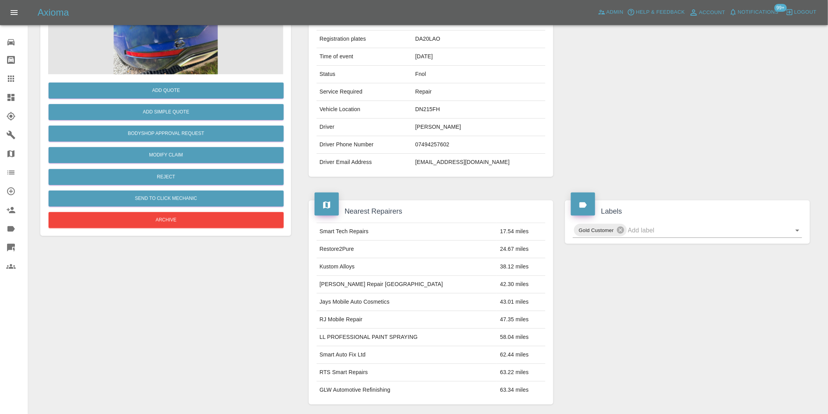
scroll to position [98, 0]
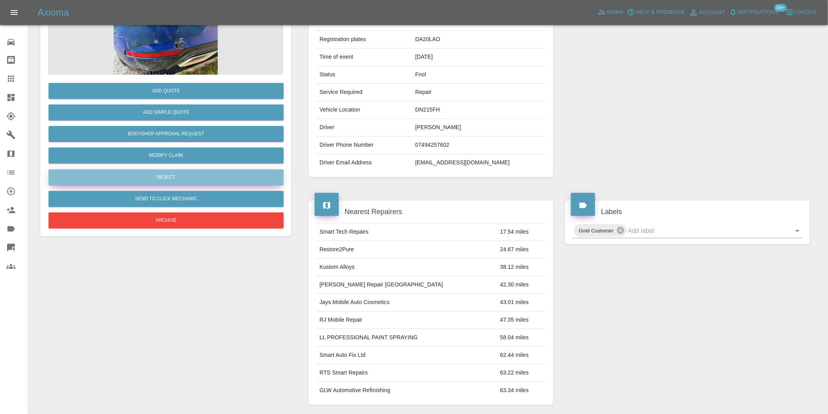
click at [170, 180] on button "Reject" at bounding box center [166, 177] width 235 height 16
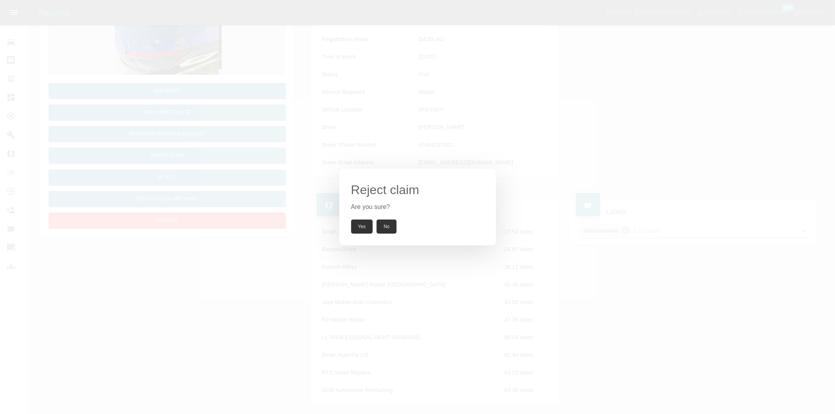
click at [358, 229] on button "Yes" at bounding box center [362, 227] width 22 height 14
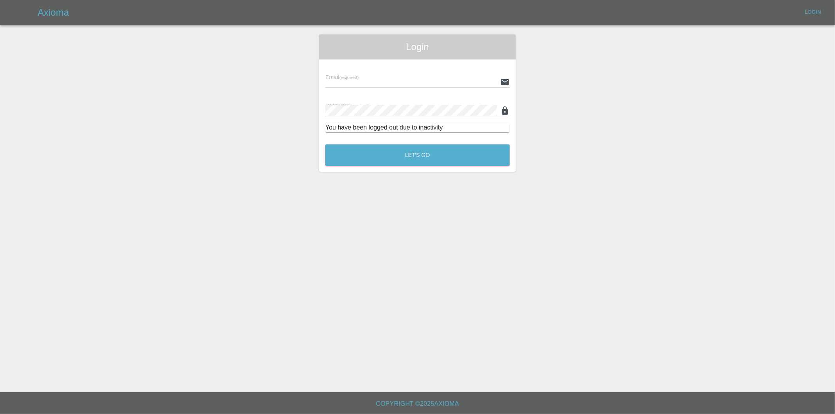
type input "[PERSON_NAME][EMAIL_ADDRESS][DOMAIN_NAME]"
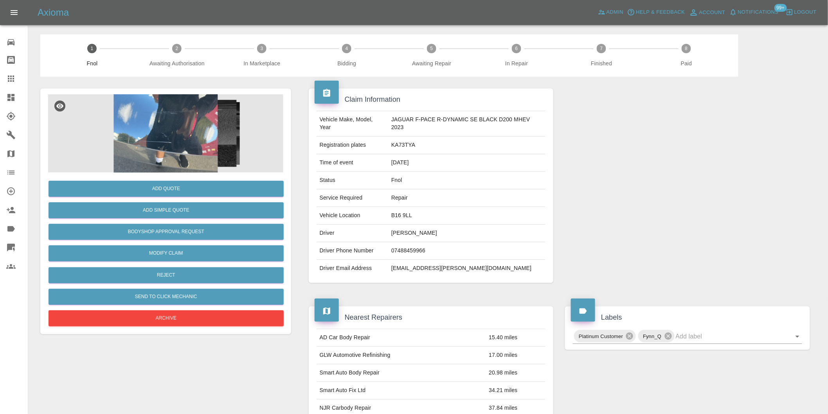
click at [182, 141] on img at bounding box center [165, 133] width 235 height 78
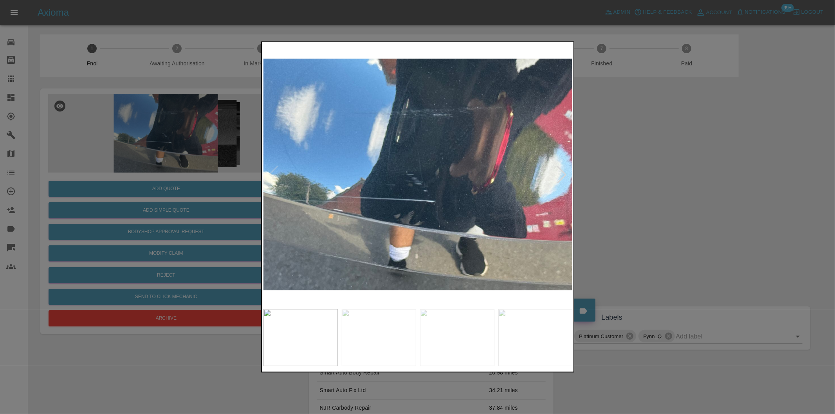
click at [560, 174] on div at bounding box center [561, 174] width 17 height 17
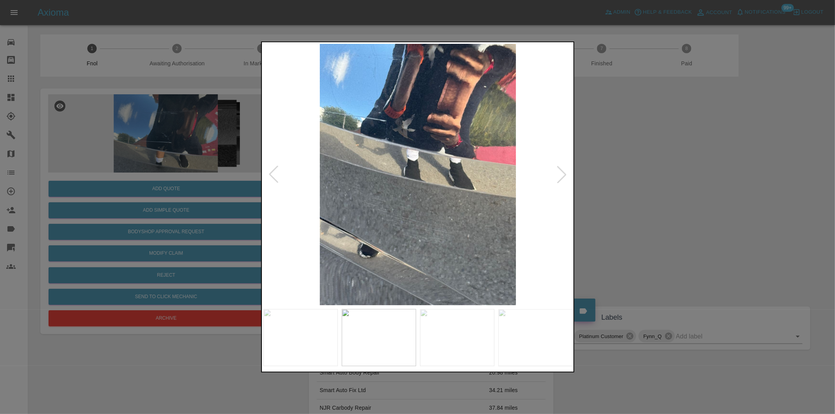
click at [560, 174] on div at bounding box center [561, 174] width 17 height 17
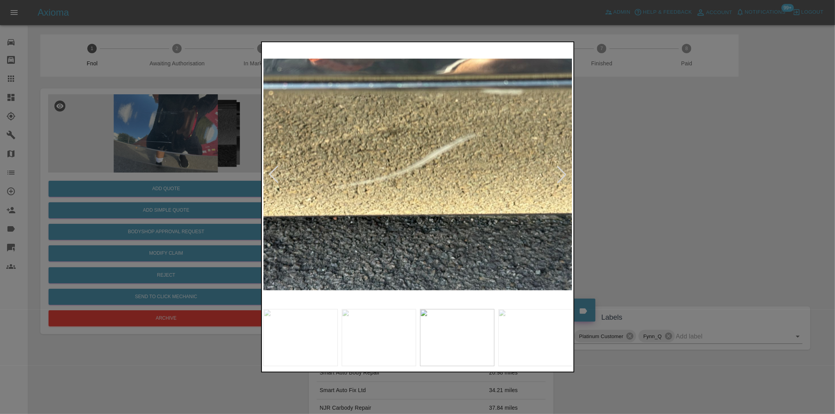
click at [560, 174] on div at bounding box center [561, 174] width 17 height 17
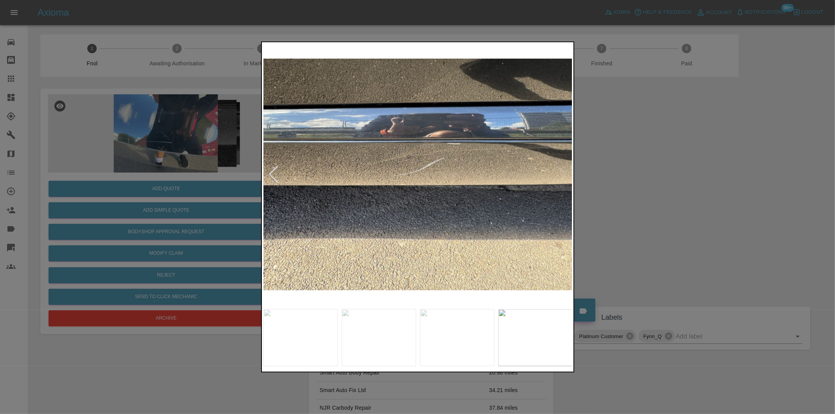
click at [560, 174] on img at bounding box center [417, 174] width 309 height 261
click at [268, 171] on div at bounding box center [273, 174] width 17 height 17
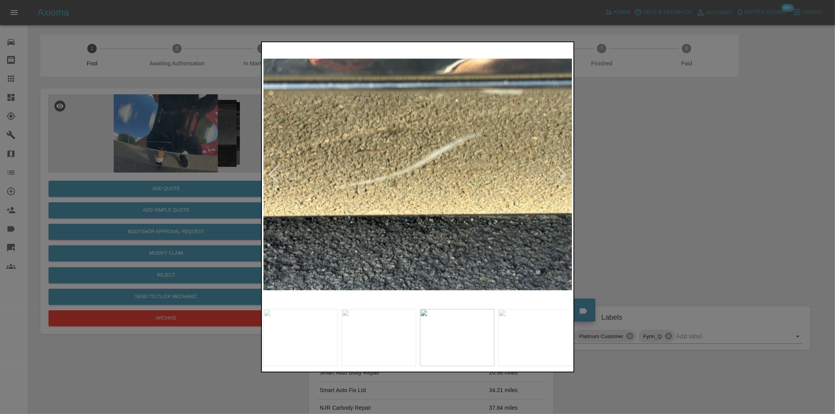
click at [269, 172] on div at bounding box center [273, 174] width 17 height 17
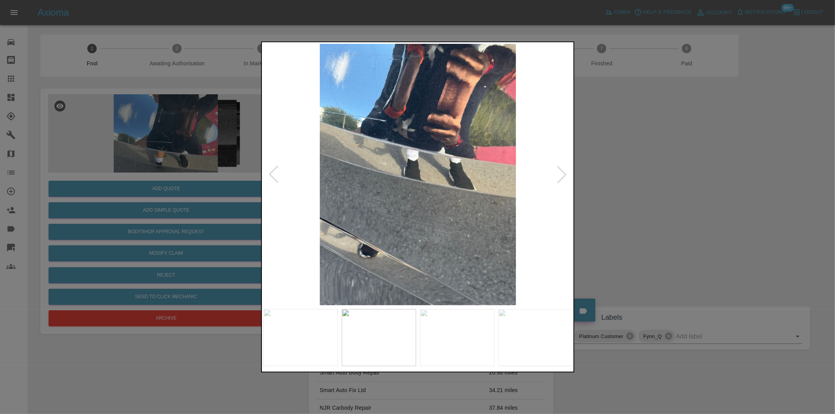
click at [269, 172] on div at bounding box center [273, 174] width 17 height 17
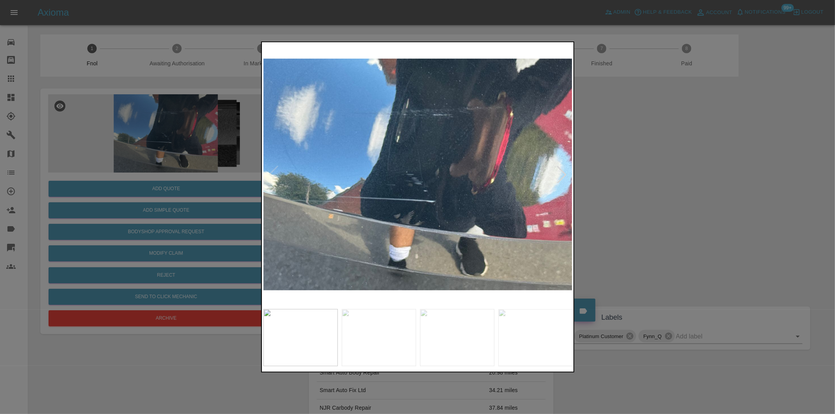
click at [269, 172] on img at bounding box center [417, 174] width 309 height 261
click at [607, 165] on div at bounding box center [417, 207] width 835 height 414
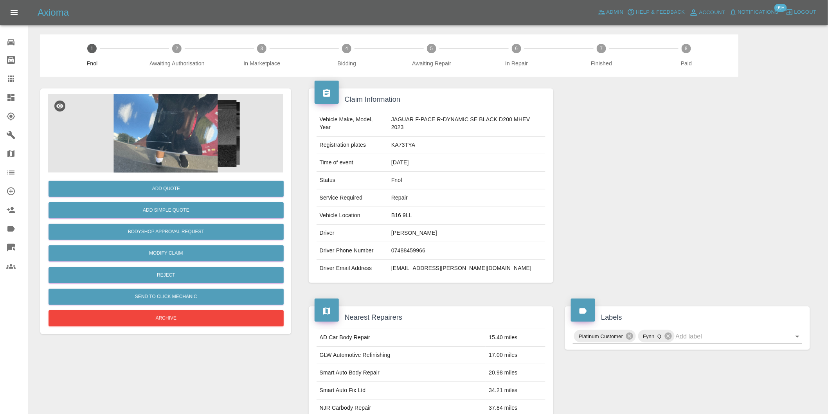
click at [177, 123] on img at bounding box center [165, 133] width 235 height 78
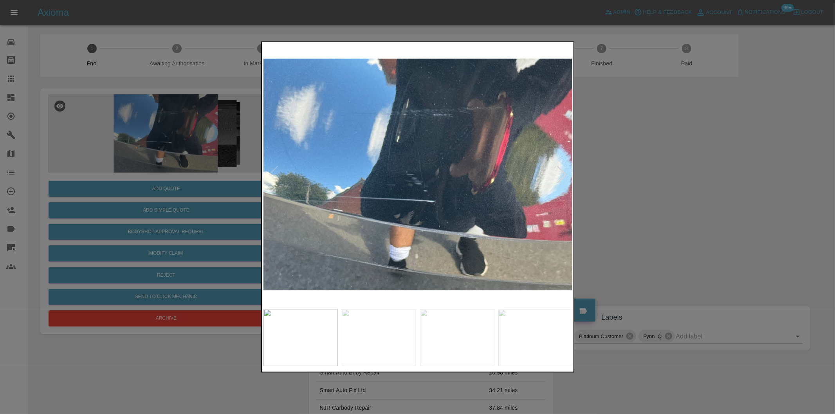
click at [563, 173] on div at bounding box center [561, 174] width 17 height 17
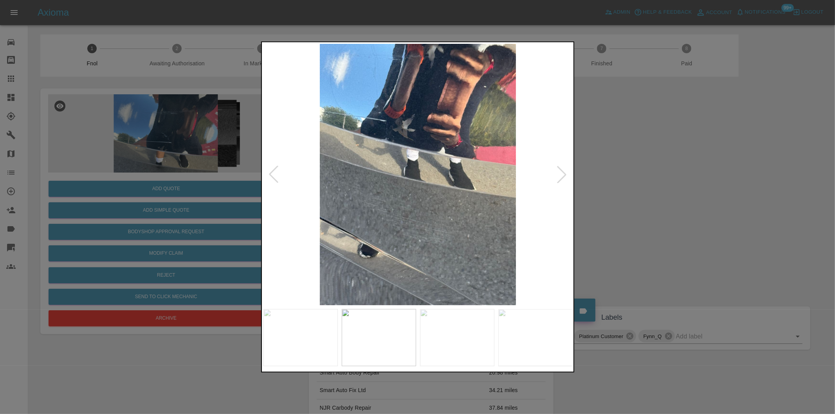
click at [563, 173] on div at bounding box center [561, 174] width 17 height 17
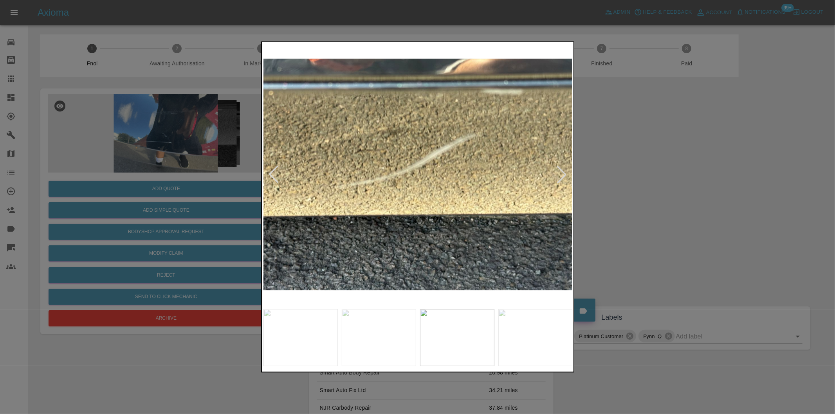
click at [563, 173] on div at bounding box center [561, 174] width 17 height 17
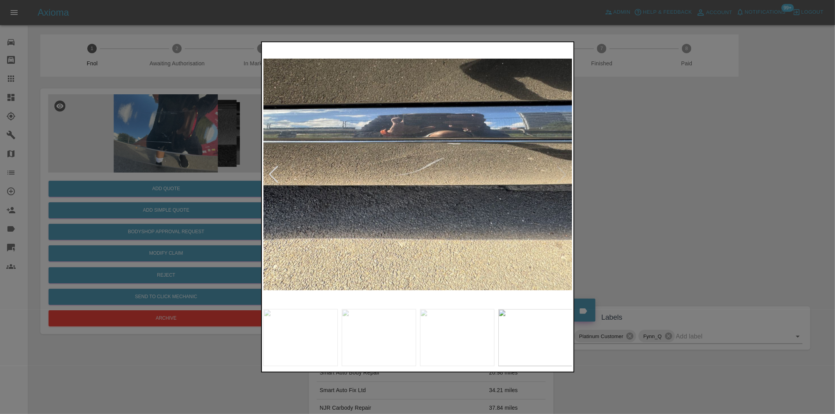
click at [563, 173] on img at bounding box center [417, 174] width 309 height 261
click at [564, 173] on img at bounding box center [417, 174] width 309 height 261
click at [275, 178] on div at bounding box center [273, 174] width 17 height 17
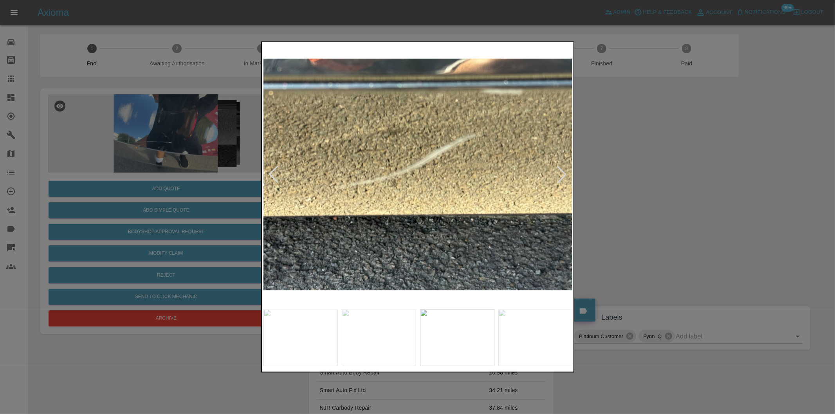
click at [275, 177] on div at bounding box center [273, 174] width 17 height 17
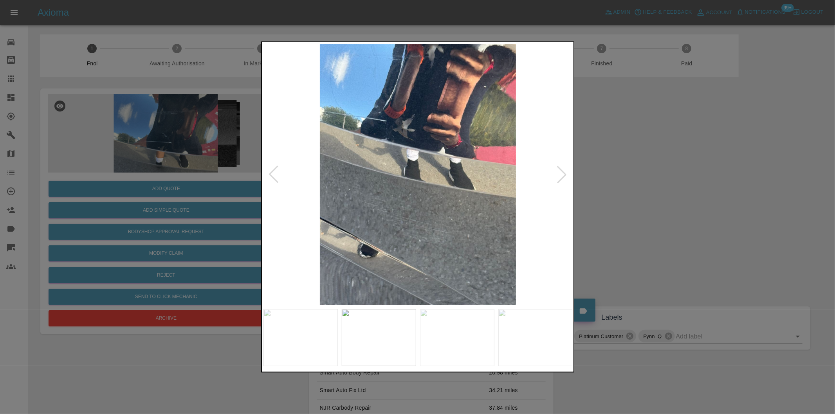
click at [275, 177] on div at bounding box center [273, 174] width 17 height 17
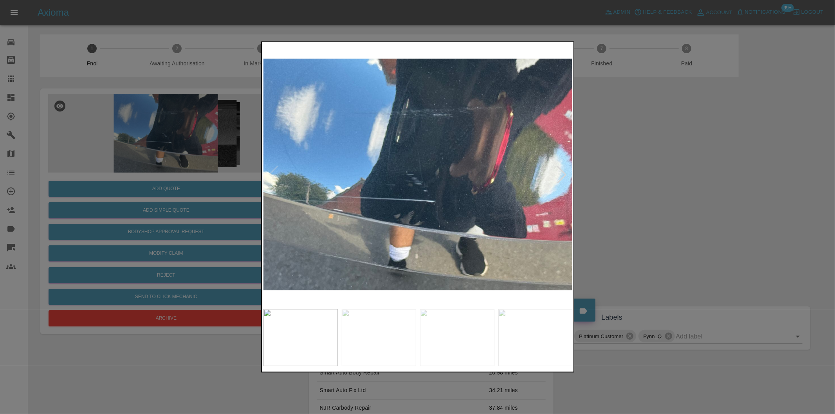
click at [615, 122] on div at bounding box center [417, 207] width 835 height 414
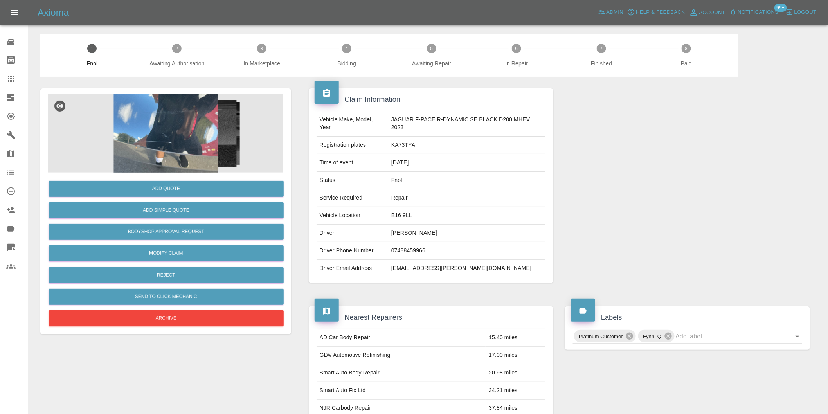
click at [147, 130] on img at bounding box center [165, 133] width 235 height 78
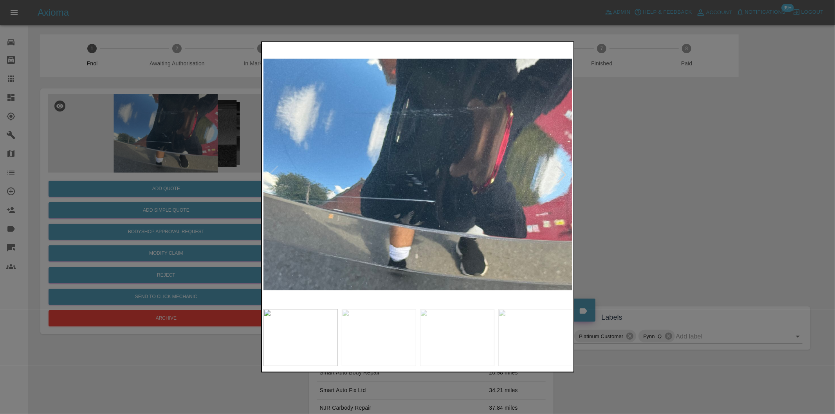
click at [594, 169] on div at bounding box center [417, 207] width 835 height 414
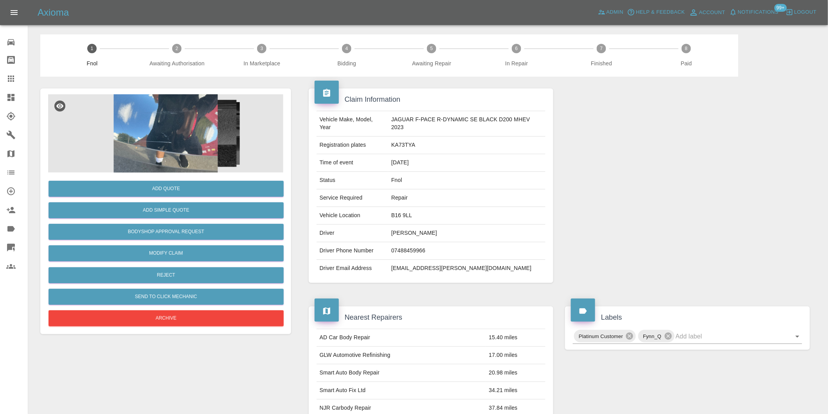
click at [205, 125] on img at bounding box center [165, 133] width 235 height 78
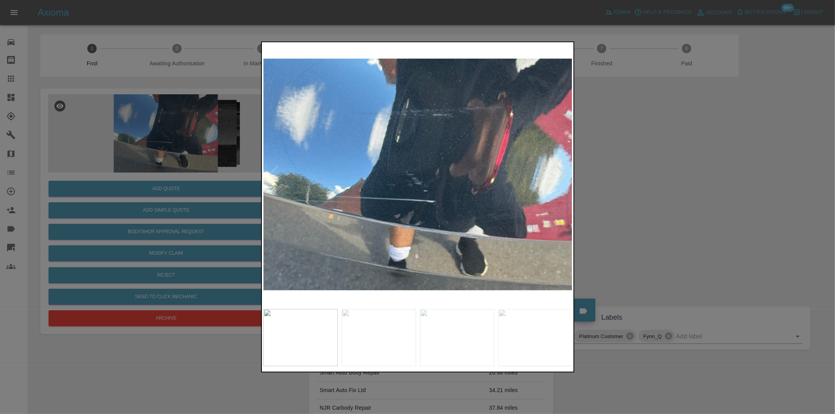
click at [564, 173] on div at bounding box center [561, 174] width 17 height 17
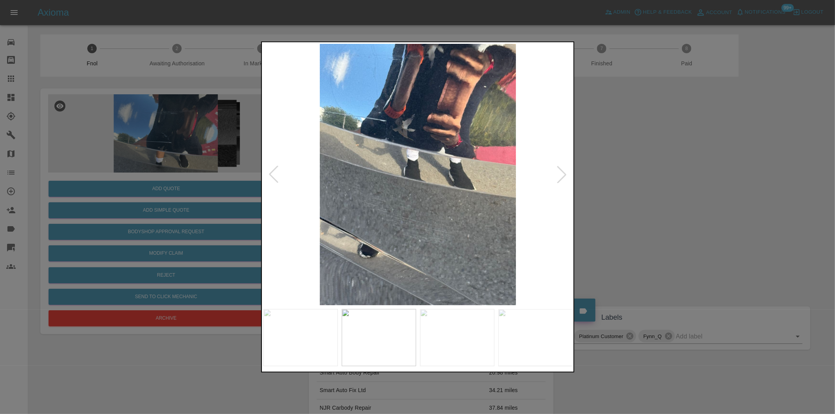
click at [564, 173] on div at bounding box center [561, 174] width 17 height 17
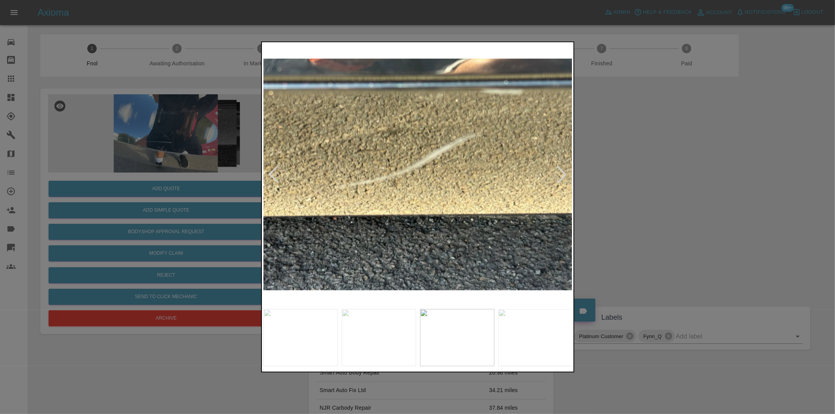
click at [564, 173] on div at bounding box center [561, 174] width 17 height 17
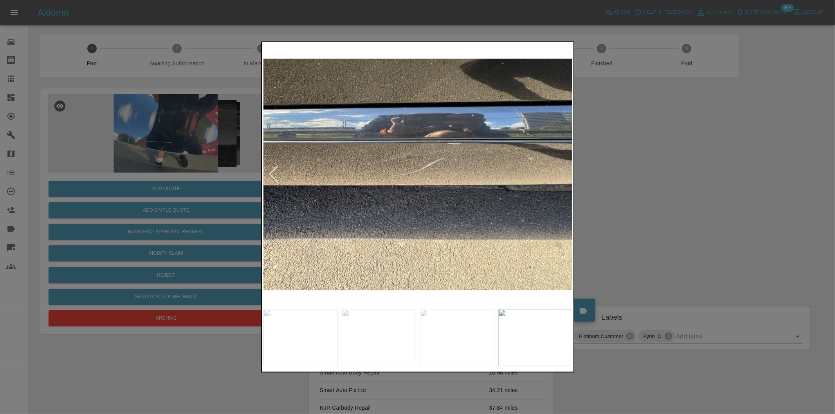
click at [566, 173] on img at bounding box center [417, 174] width 309 height 261
click at [269, 173] on div at bounding box center [273, 174] width 17 height 17
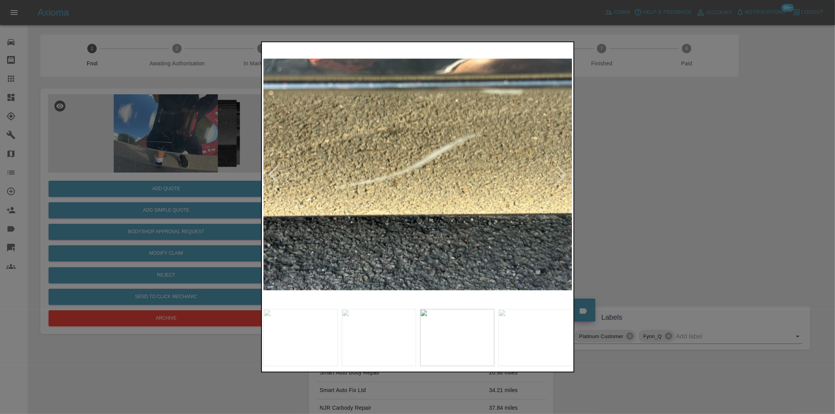
click at [269, 173] on div at bounding box center [273, 174] width 17 height 17
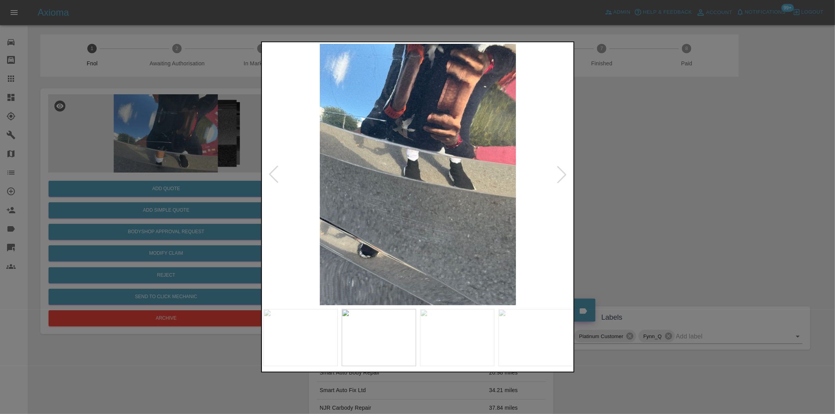
click at [270, 172] on div at bounding box center [273, 174] width 17 height 17
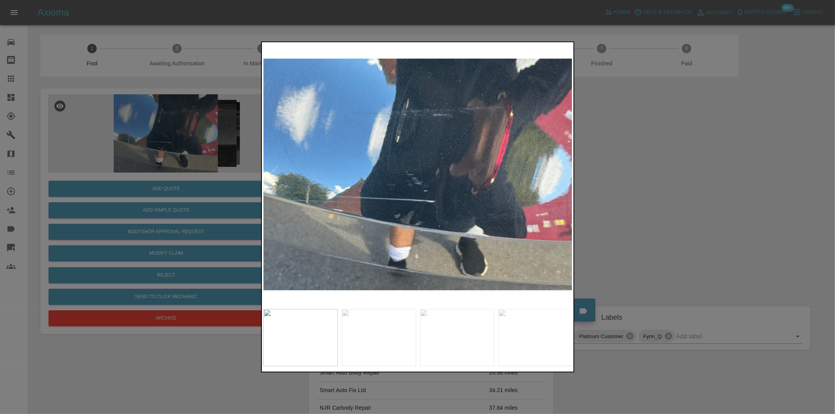
click at [270, 172] on img at bounding box center [417, 174] width 309 height 261
click at [560, 173] on div at bounding box center [561, 174] width 17 height 17
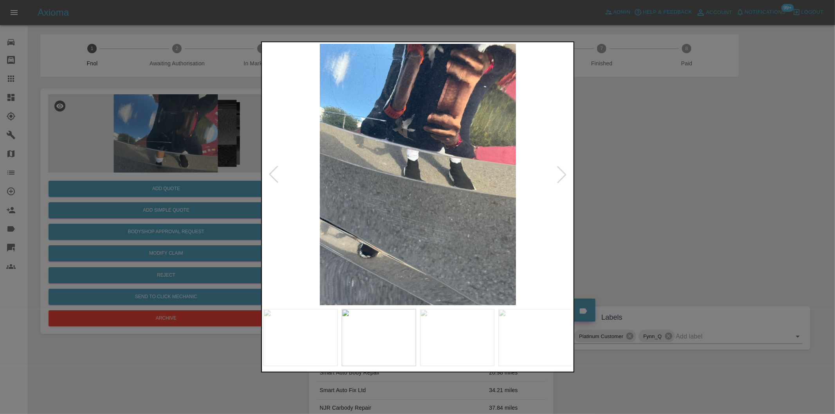
click at [560, 173] on div at bounding box center [561, 174] width 17 height 17
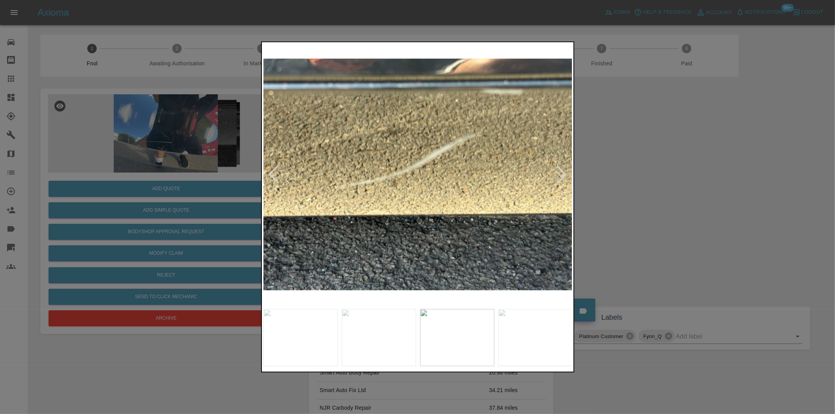
click at [560, 173] on div at bounding box center [561, 174] width 17 height 17
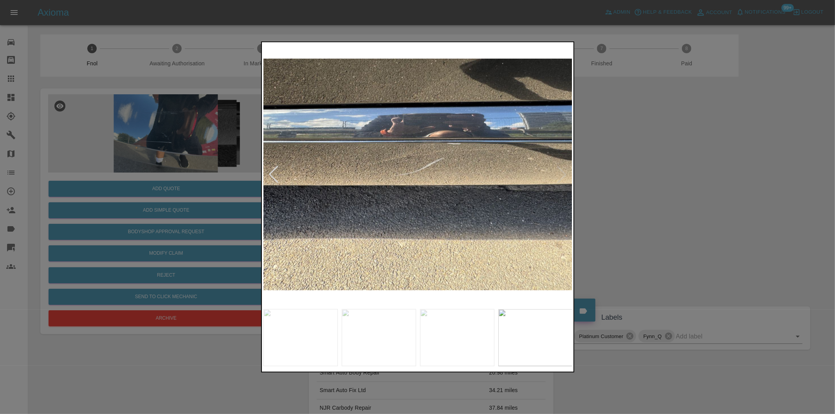
click at [560, 173] on img at bounding box center [417, 174] width 309 height 261
click at [272, 175] on div at bounding box center [273, 174] width 17 height 17
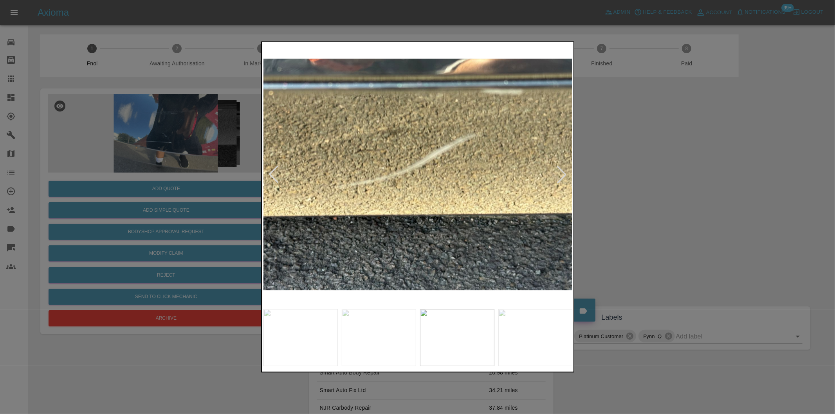
click at [272, 175] on div at bounding box center [273, 174] width 17 height 17
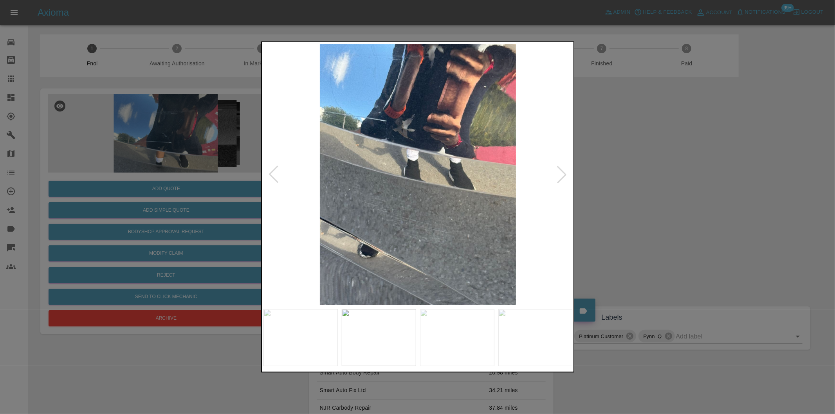
click at [272, 175] on div at bounding box center [273, 174] width 17 height 17
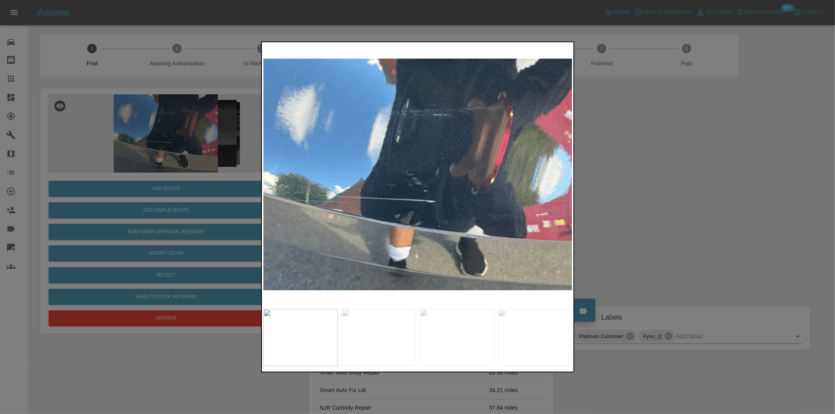
click at [272, 175] on img at bounding box center [417, 174] width 309 height 261
click at [565, 174] on div at bounding box center [561, 174] width 17 height 17
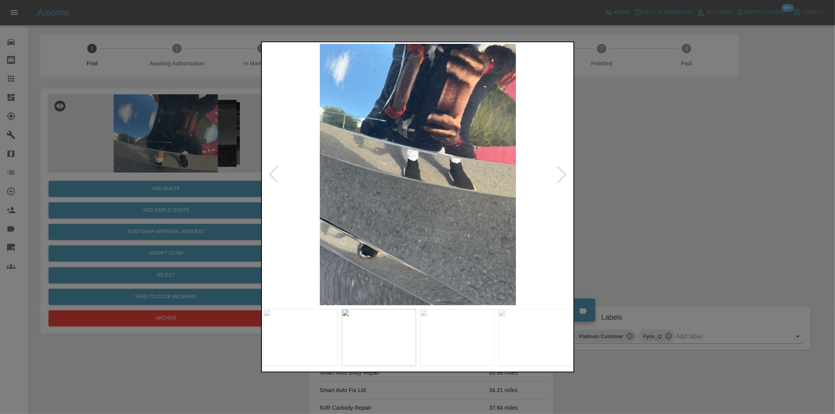
click at [565, 174] on div at bounding box center [561, 174] width 17 height 17
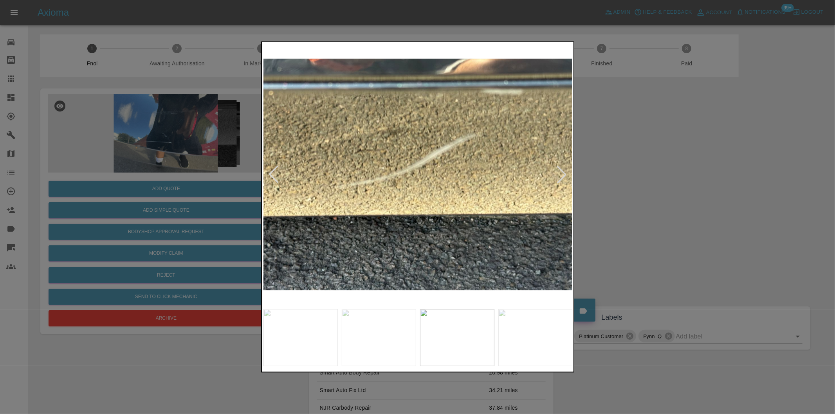
click at [565, 174] on div at bounding box center [561, 174] width 17 height 17
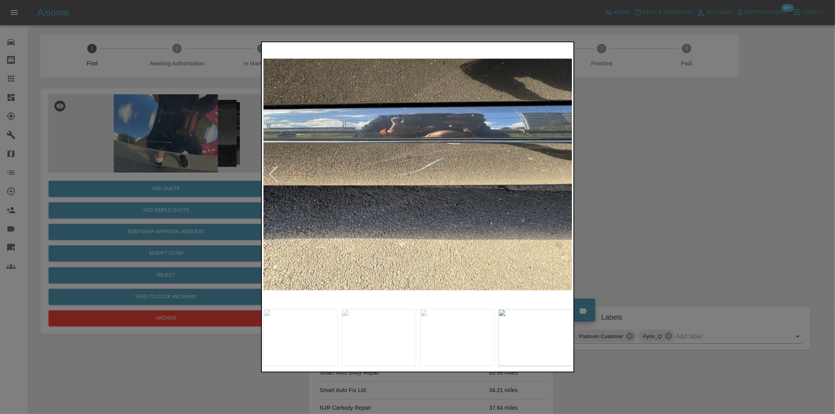
click at [617, 175] on div at bounding box center [417, 207] width 835 height 414
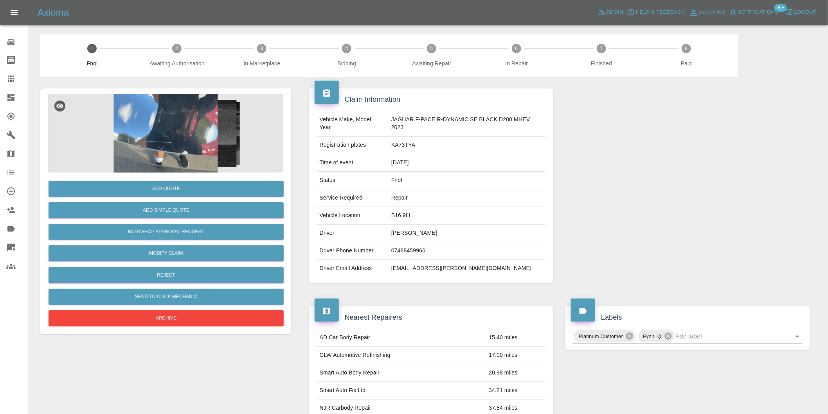
click at [153, 120] on img at bounding box center [165, 133] width 235 height 78
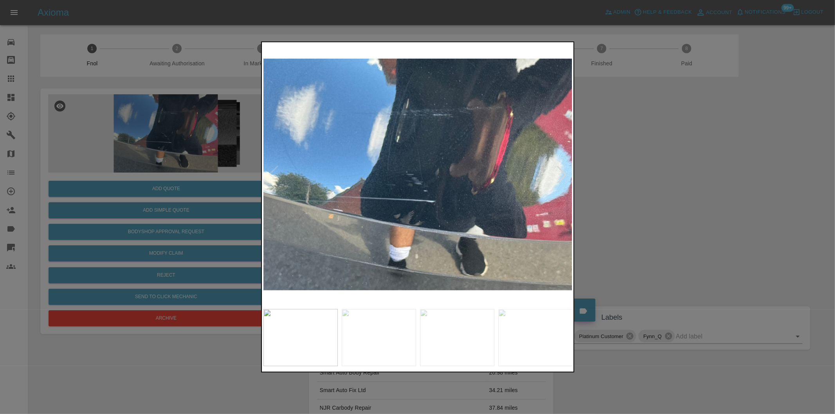
click at [564, 176] on div at bounding box center [561, 174] width 17 height 17
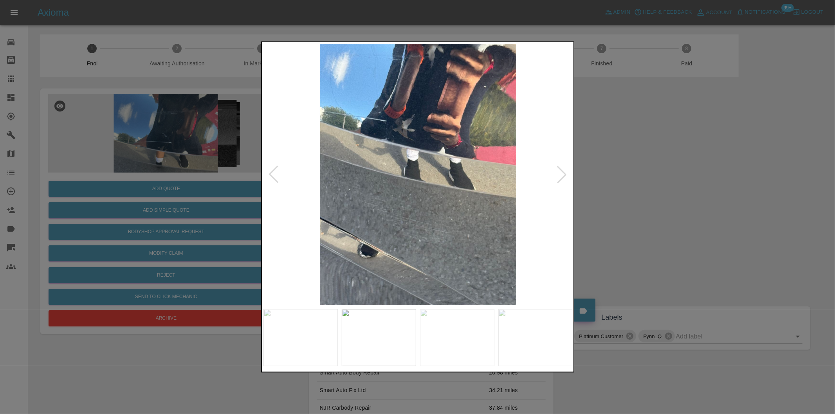
click at [564, 176] on div at bounding box center [561, 174] width 17 height 17
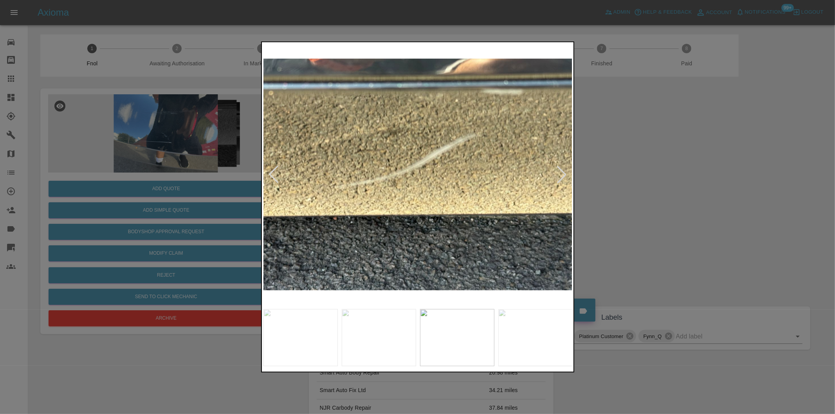
click at [564, 176] on div at bounding box center [561, 174] width 17 height 17
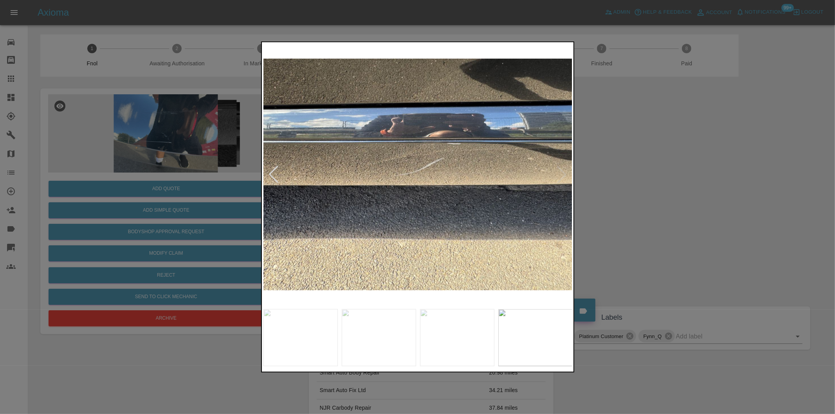
click at [709, 163] on div at bounding box center [417, 207] width 835 height 414
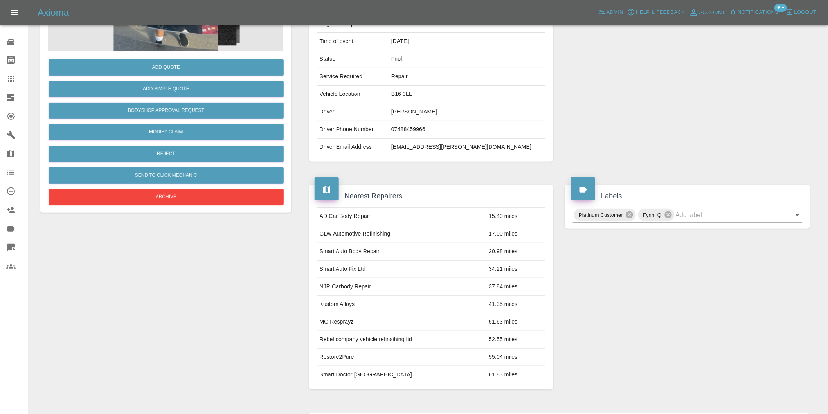
scroll to position [106, 0]
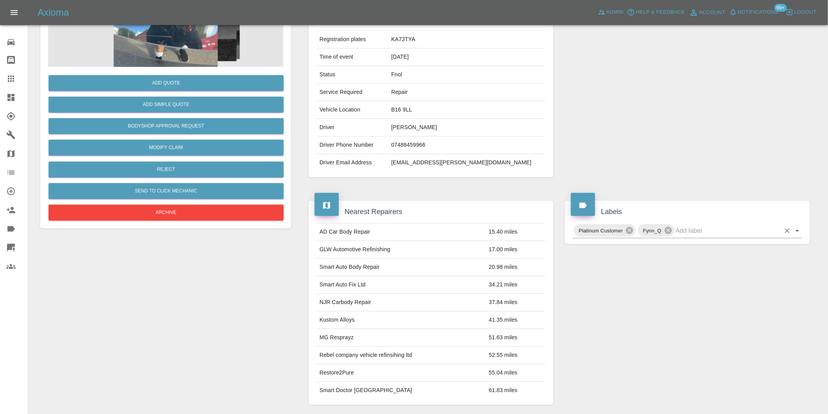
click at [797, 232] on icon "Open" at bounding box center [797, 231] width 4 height 2
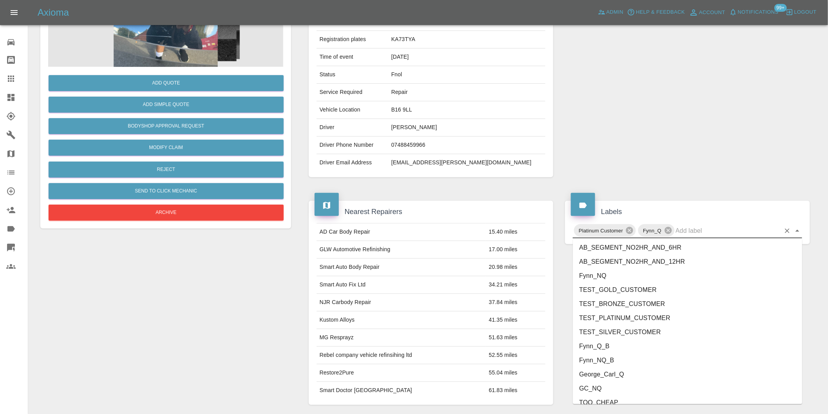
scroll to position [1671, 0]
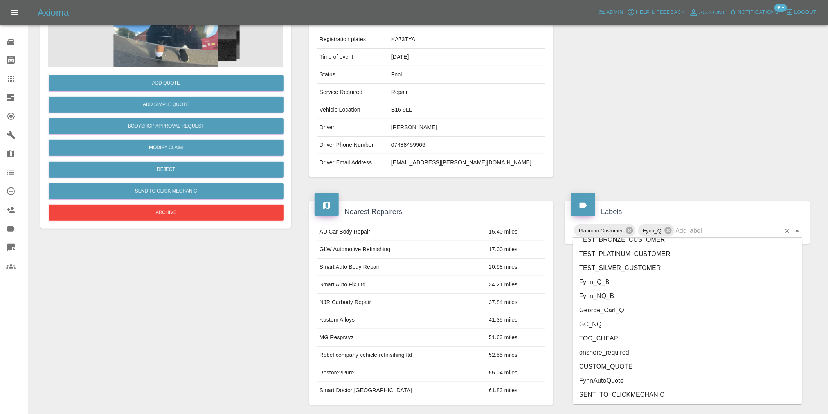
click at [630, 354] on li "onshore_required" at bounding box center [687, 352] width 229 height 14
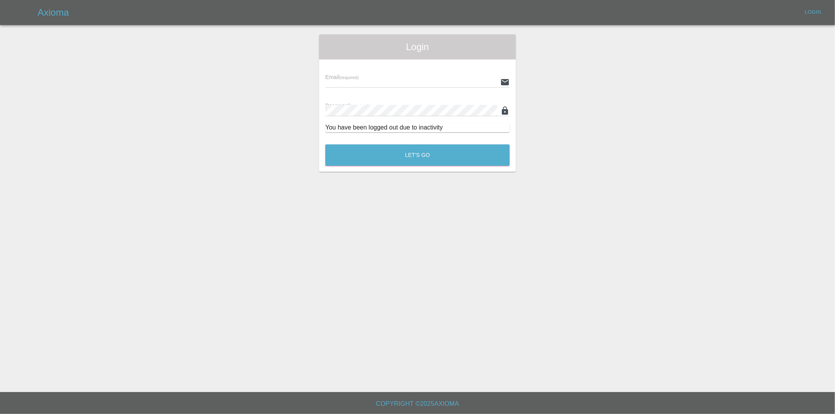
type input "eric.ordano@gmail.com"
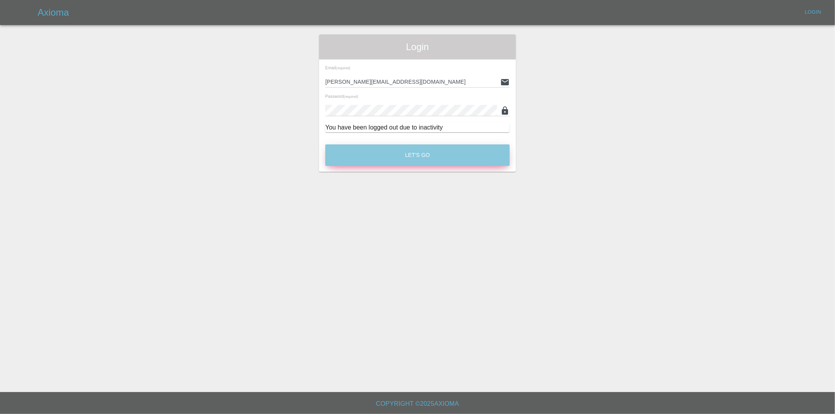
click at [412, 148] on button "Let's Go" at bounding box center [417, 155] width 184 height 22
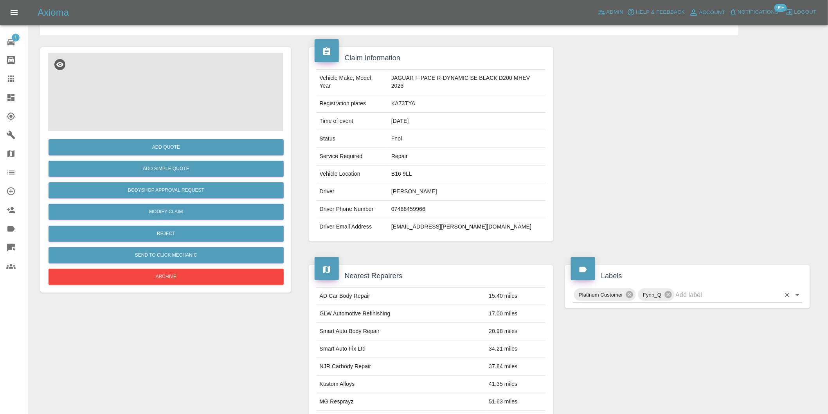
scroll to position [87, 0]
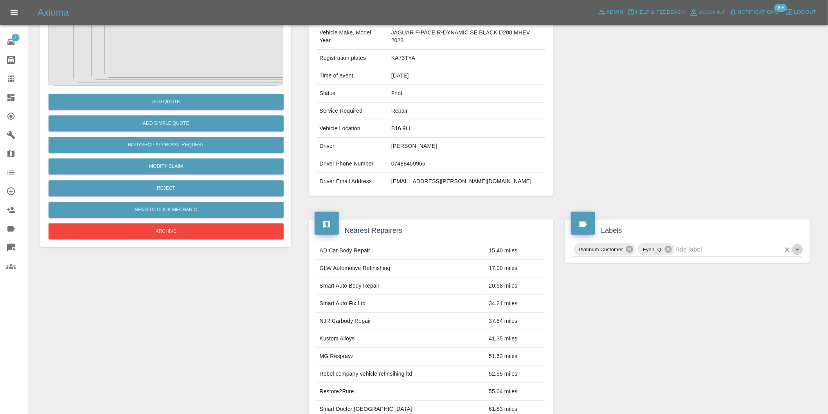
click at [797, 251] on icon "Open" at bounding box center [797, 249] width 9 height 9
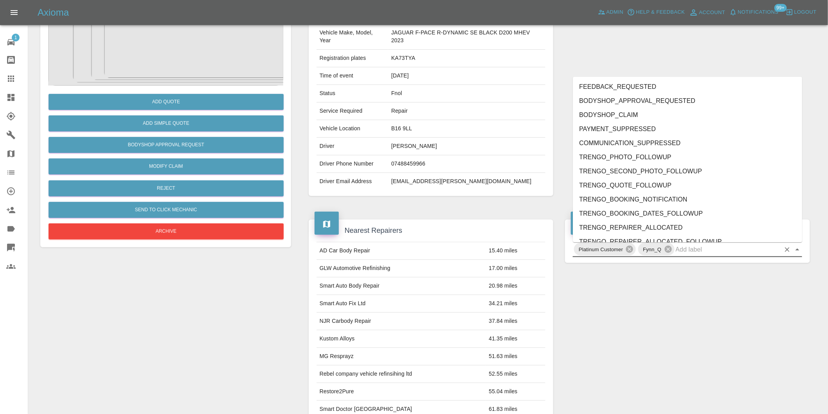
scroll to position [1671, 0]
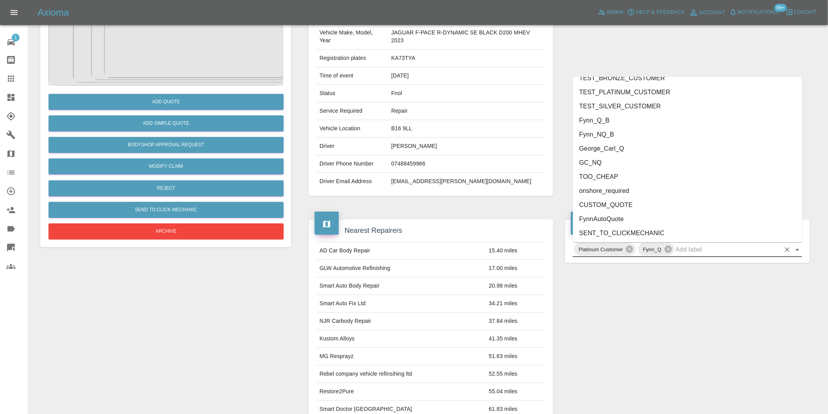
click at [608, 148] on li "George_Carl_Q" at bounding box center [687, 148] width 229 height 14
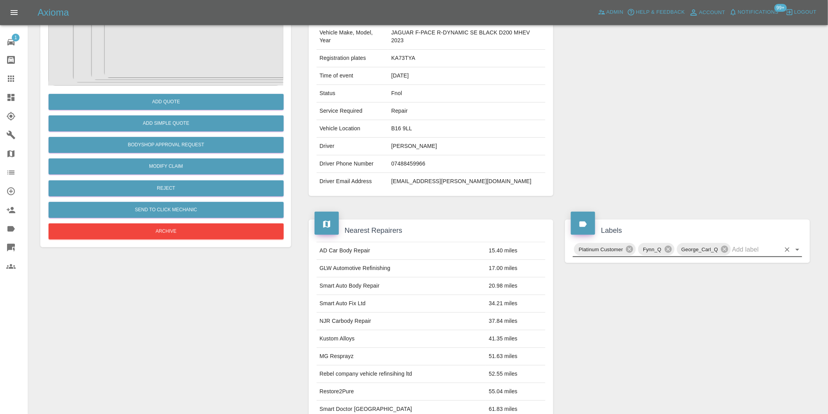
click at [797, 253] on icon "Open" at bounding box center [797, 249] width 9 height 9
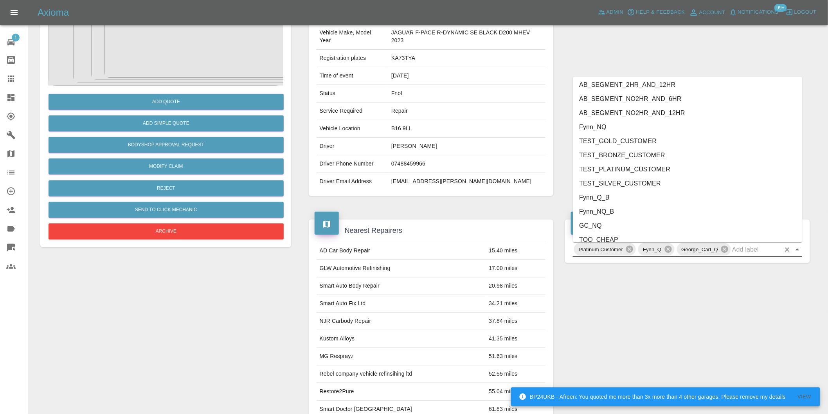
scroll to position [1657, 0]
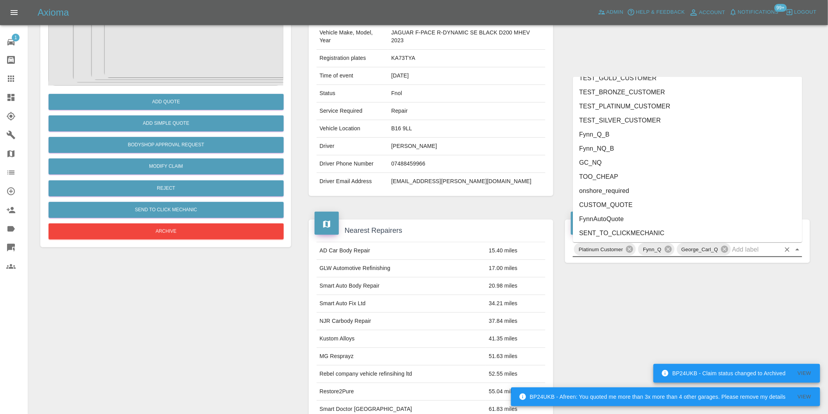
click at [616, 188] on li "onshore_required" at bounding box center [687, 191] width 229 height 14
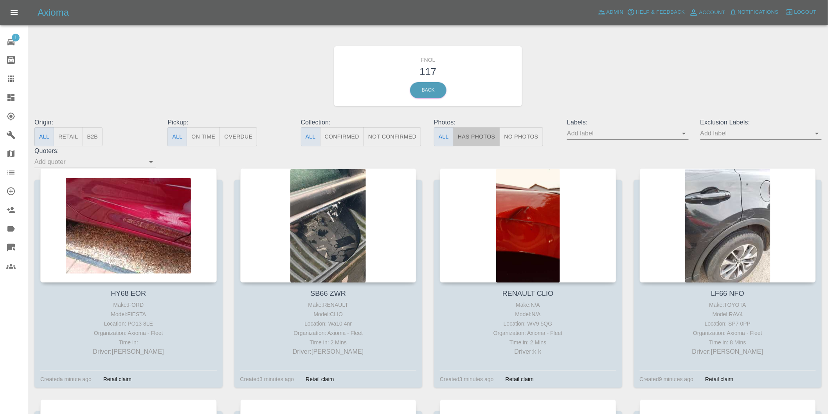
click at [488, 138] on button "Has Photos" at bounding box center [476, 136] width 47 height 19
click at [814, 135] on icon "Open" at bounding box center [816, 133] width 9 height 9
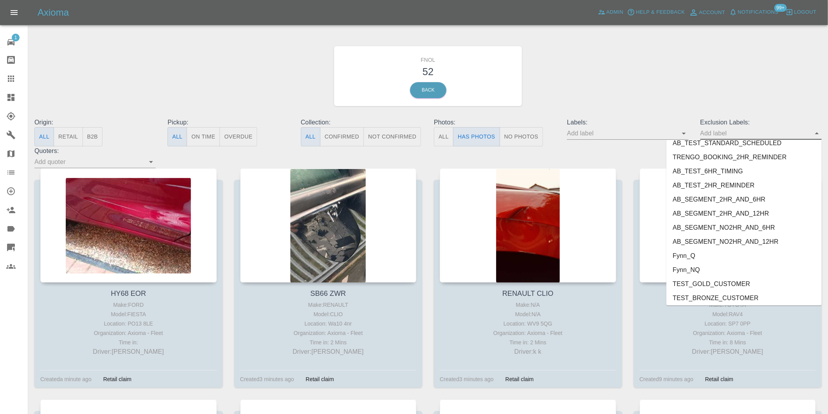
scroll to position [1699, 0]
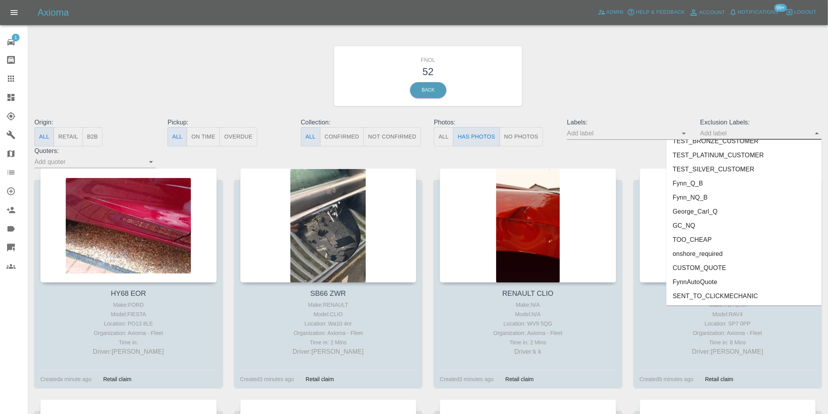
click at [714, 247] on li "onshore_required" at bounding box center [743, 254] width 155 height 14
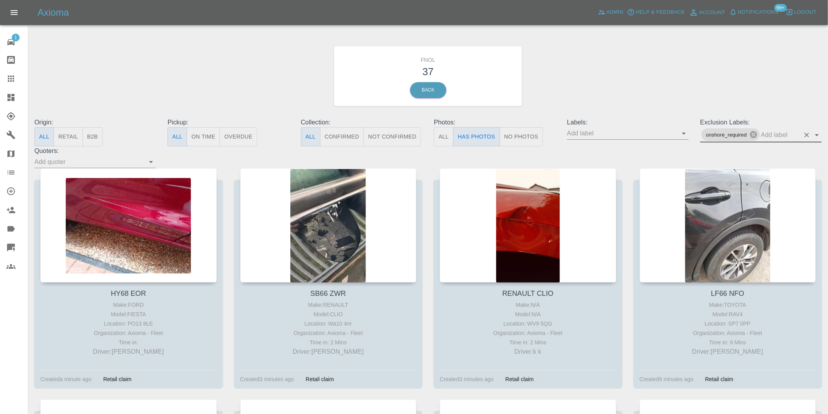
click at [818, 138] on icon "Open" at bounding box center [816, 134] width 9 height 9
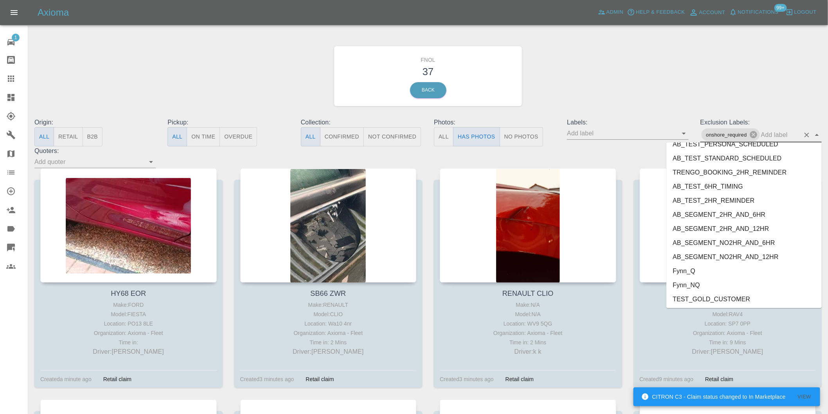
scroll to position [1685, 0]
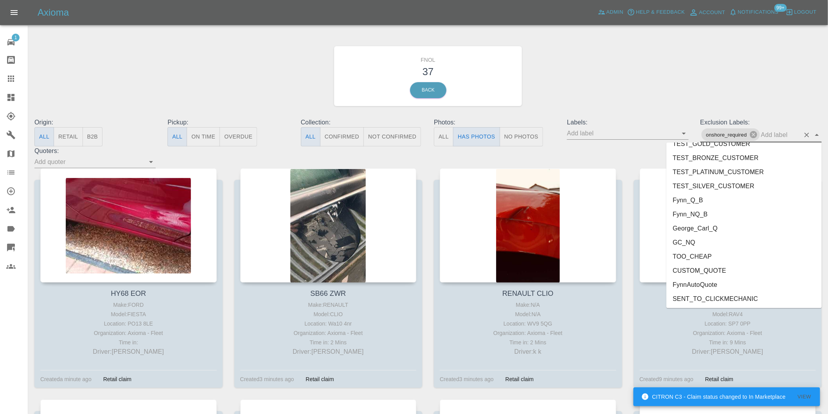
click at [699, 229] on li "George_Carl_Q" at bounding box center [743, 228] width 155 height 14
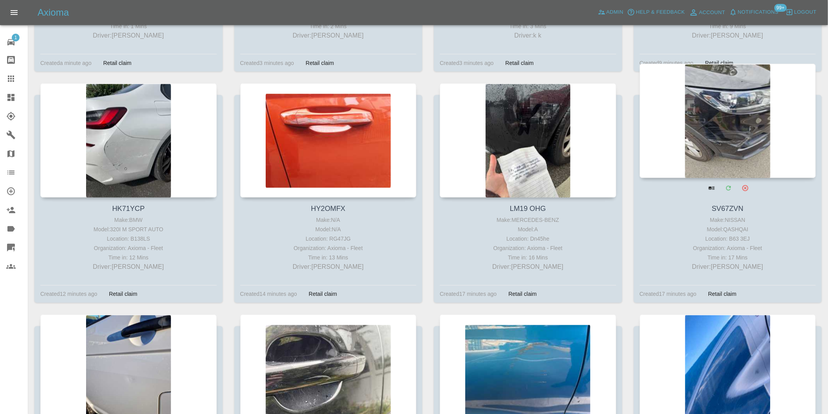
scroll to position [304, 0]
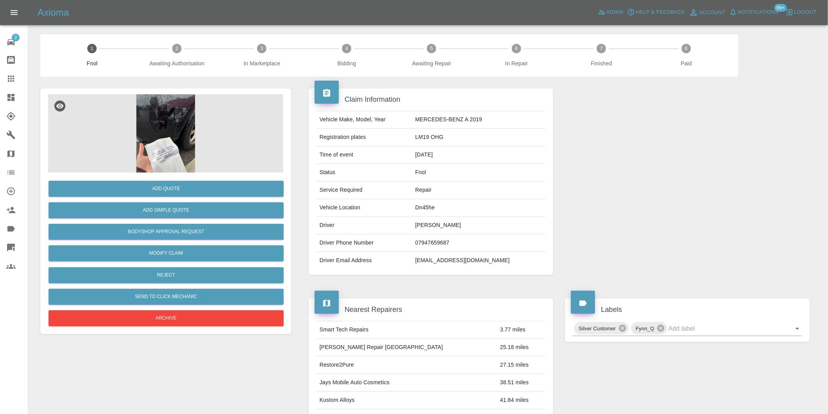
click at [160, 115] on img at bounding box center [165, 133] width 235 height 78
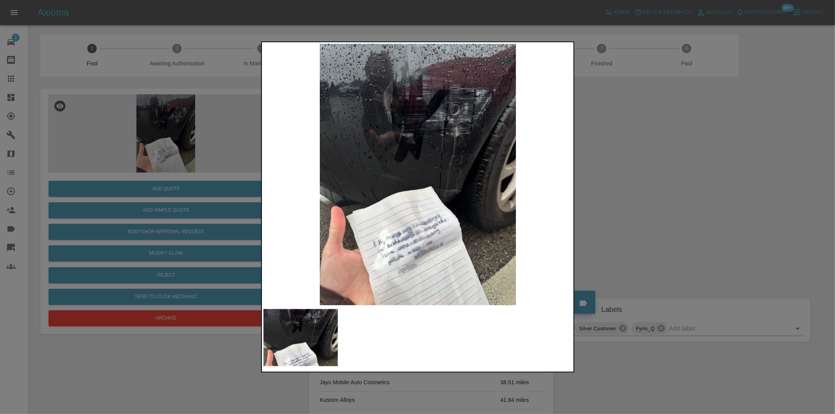
click at [619, 203] on div at bounding box center [417, 207] width 835 height 414
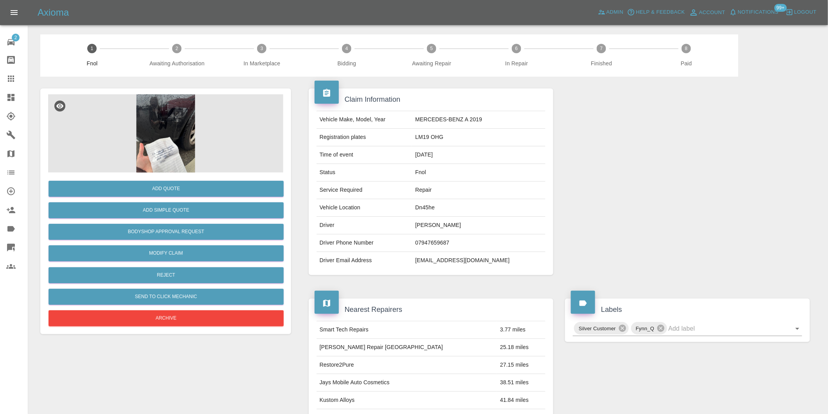
click at [179, 126] on img at bounding box center [165, 133] width 235 height 78
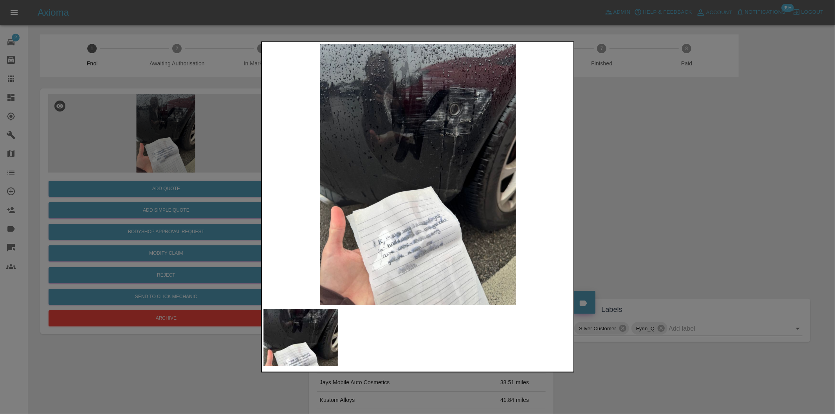
click at [666, 147] on div at bounding box center [417, 207] width 835 height 414
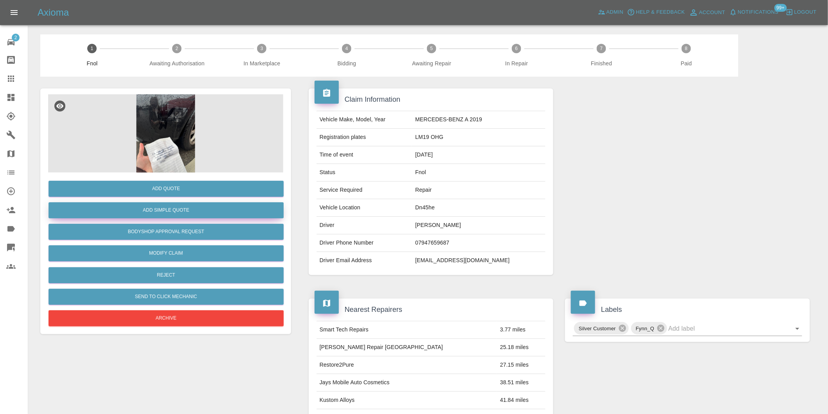
click at [189, 209] on button "Add Simple Quote" at bounding box center [166, 210] width 235 height 16
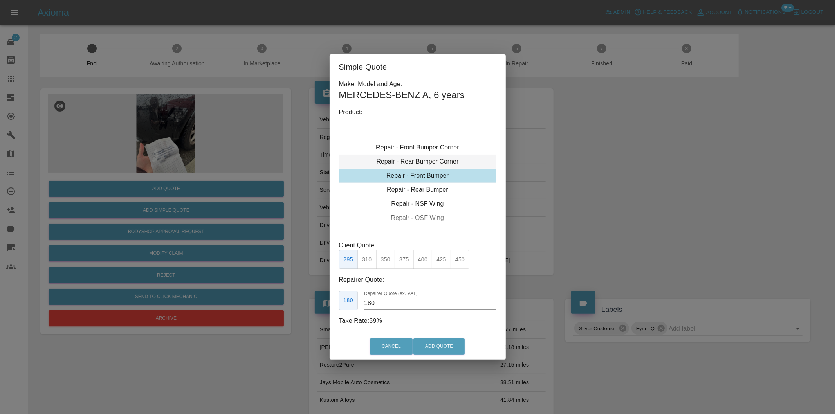
click at [444, 162] on div "Repair - Rear Bumper Corner" at bounding box center [417, 162] width 157 height 14
drag, startPoint x: 385, startPoint y: 253, endPoint x: 406, endPoint y: 286, distance: 38.7
click at [385, 252] on button "215" at bounding box center [385, 259] width 19 height 19
type input "135"
click at [435, 343] on button "Add Quote" at bounding box center [438, 346] width 51 height 16
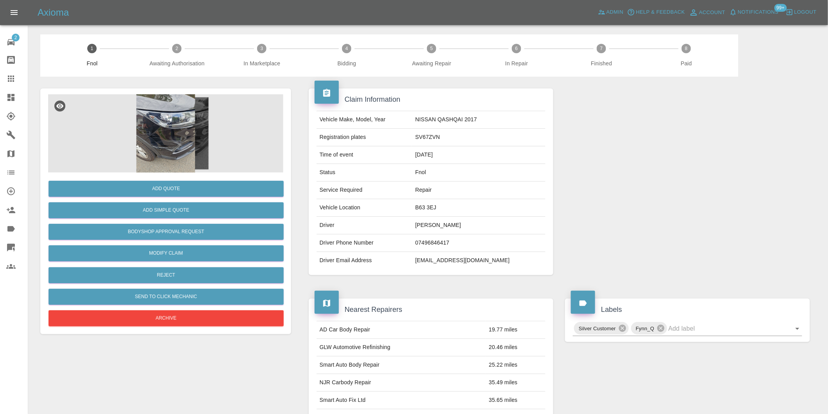
click at [155, 147] on img at bounding box center [165, 133] width 235 height 78
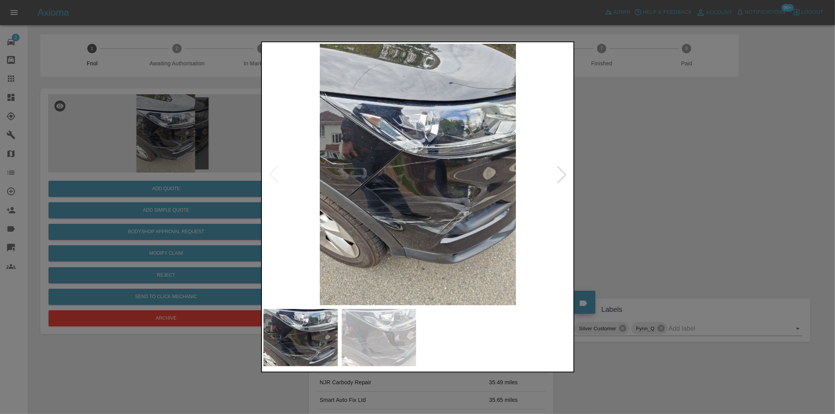
click at [563, 175] on div at bounding box center [561, 174] width 17 height 17
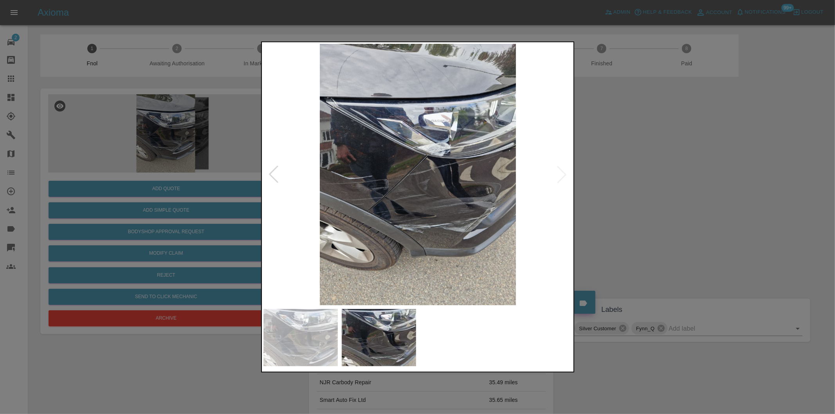
click at [563, 175] on img at bounding box center [417, 174] width 309 height 261
click at [634, 171] on div at bounding box center [417, 207] width 835 height 414
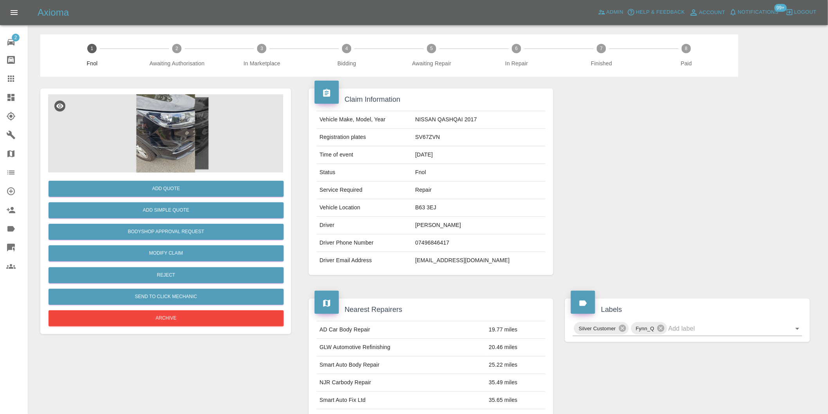
click at [150, 122] on img at bounding box center [165, 133] width 235 height 78
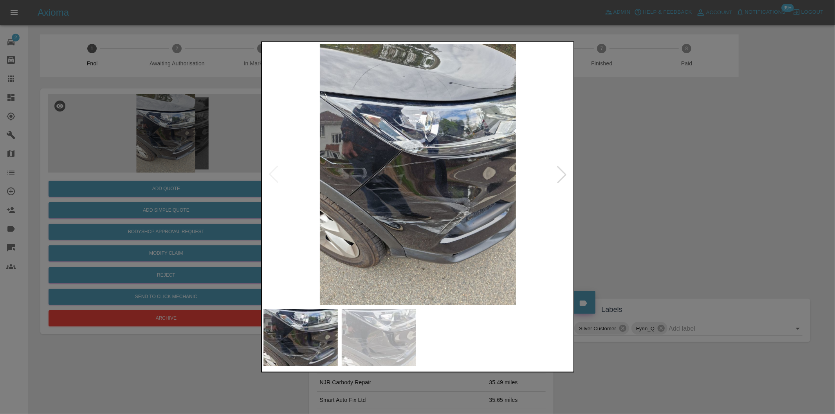
click at [361, 176] on img at bounding box center [417, 174] width 309 height 261
click at [362, 176] on img at bounding box center [417, 174] width 309 height 261
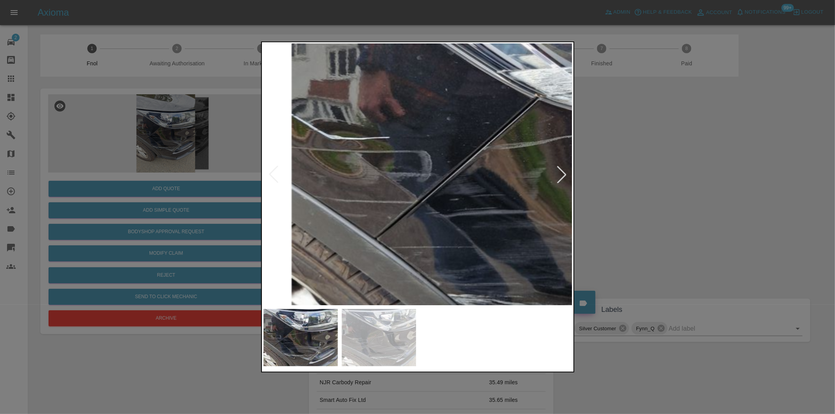
click at [373, 170] on img at bounding box center [584, 170] width 927 height 784
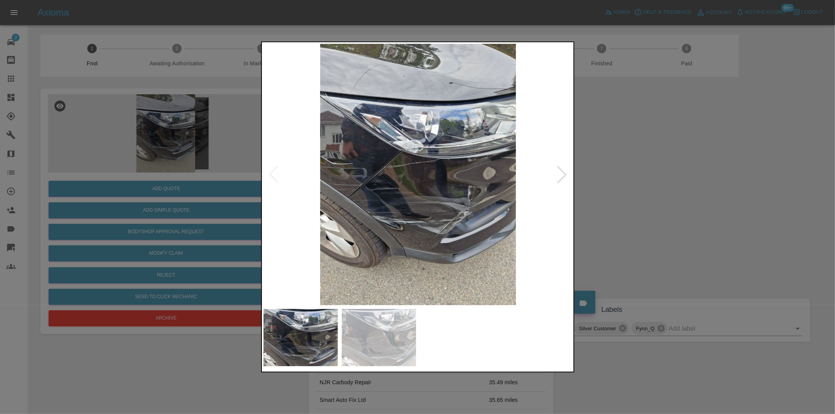
click at [562, 170] on div at bounding box center [561, 174] width 17 height 17
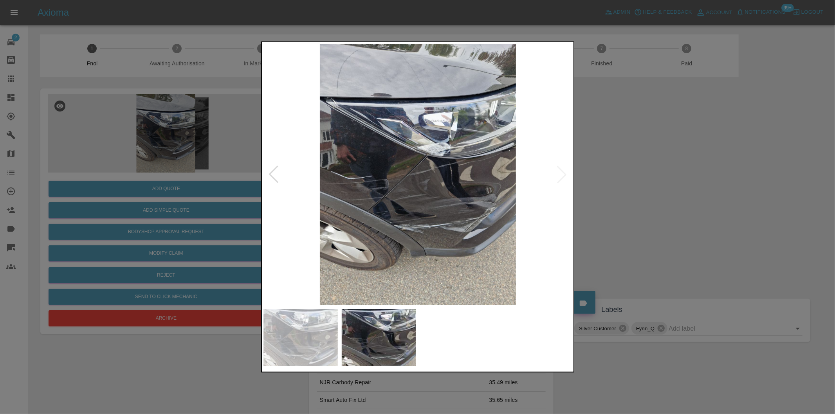
click at [562, 171] on img at bounding box center [417, 174] width 309 height 261
drag, startPoint x: 654, startPoint y: 182, endPoint x: 650, endPoint y: 182, distance: 4.4
click at [655, 182] on div at bounding box center [417, 207] width 835 height 414
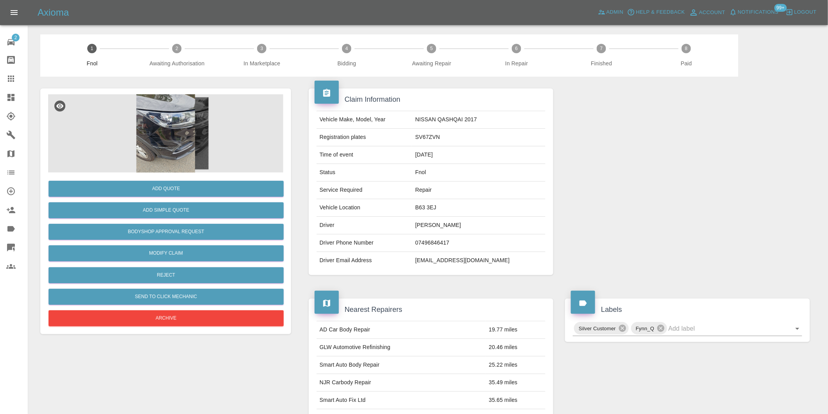
click at [177, 144] on img at bounding box center [165, 133] width 235 height 78
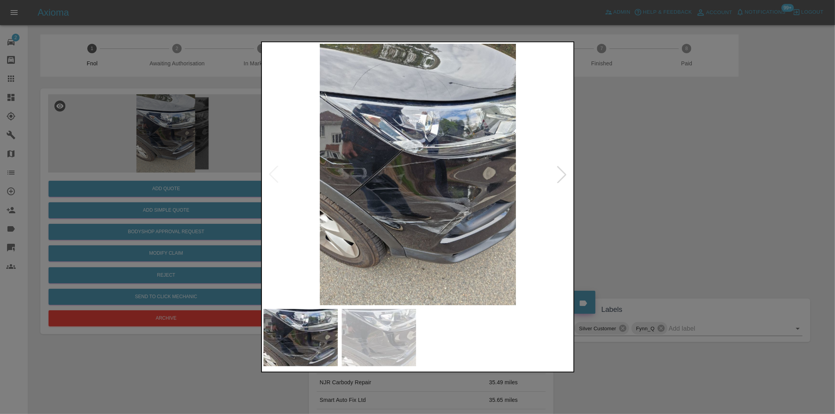
click at [453, 207] on img at bounding box center [417, 174] width 309 height 261
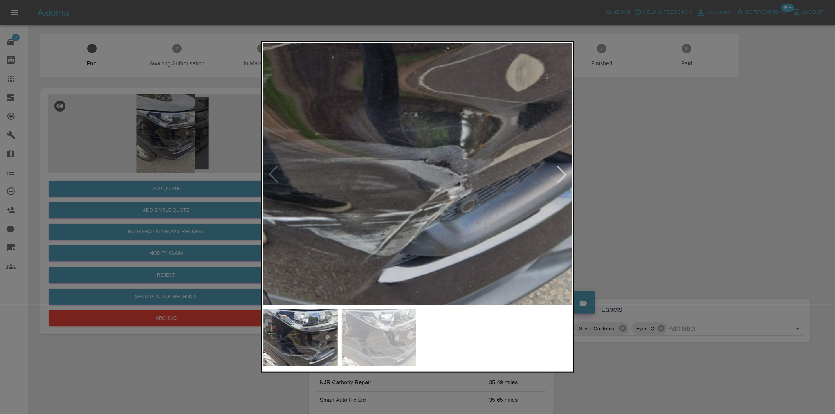
click at [452, 208] on img at bounding box center [310, 76] width 927 height 784
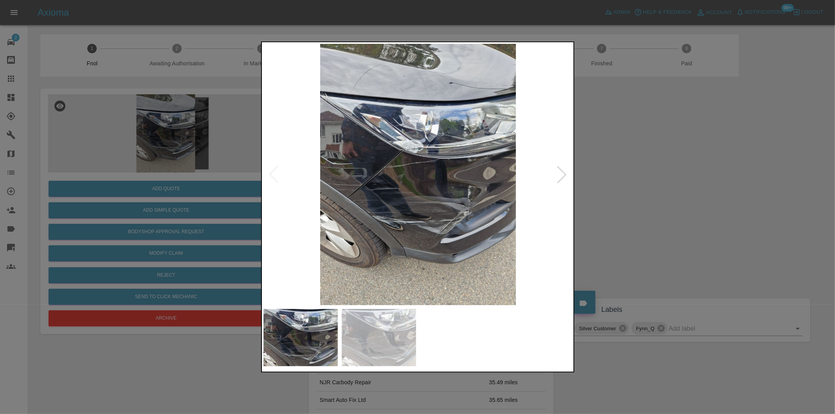
click at [660, 189] on div at bounding box center [417, 207] width 835 height 414
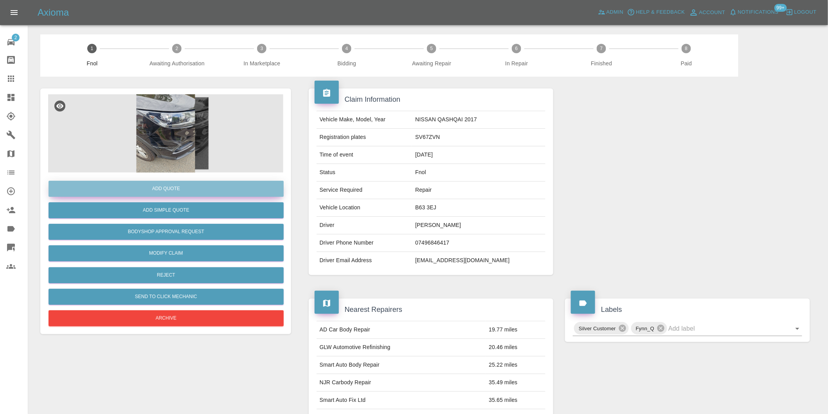
click at [175, 190] on button "Add Quote" at bounding box center [166, 189] width 235 height 16
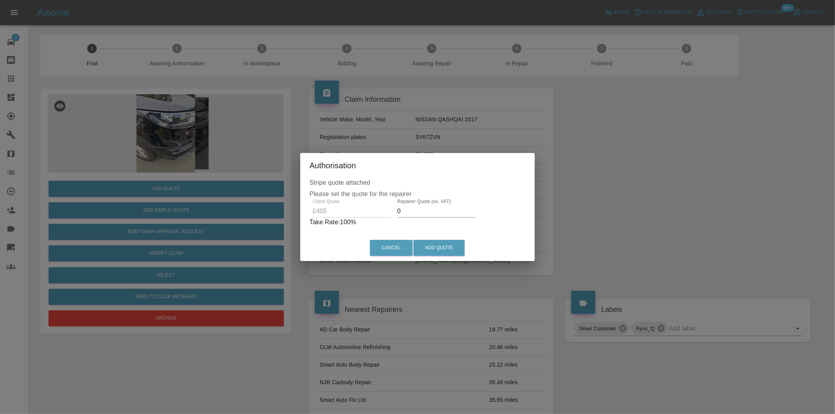
click at [423, 214] on input "0" at bounding box center [436, 211] width 78 height 13
type input "0250"
click at [459, 245] on button "Add Quote" at bounding box center [438, 248] width 51 height 16
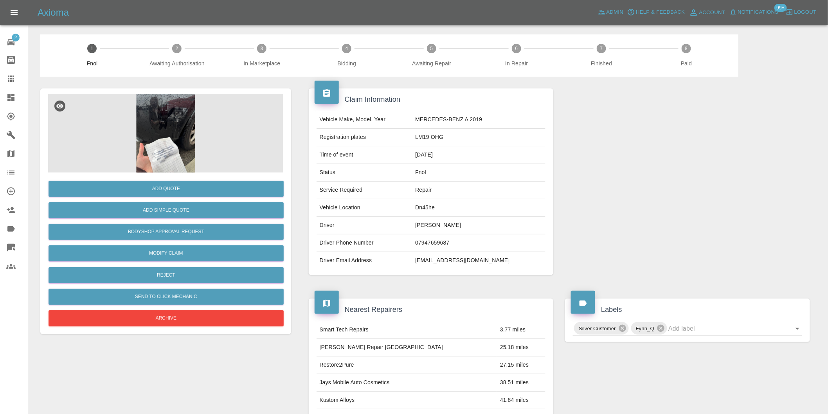
click at [162, 116] on img at bounding box center [165, 133] width 235 height 78
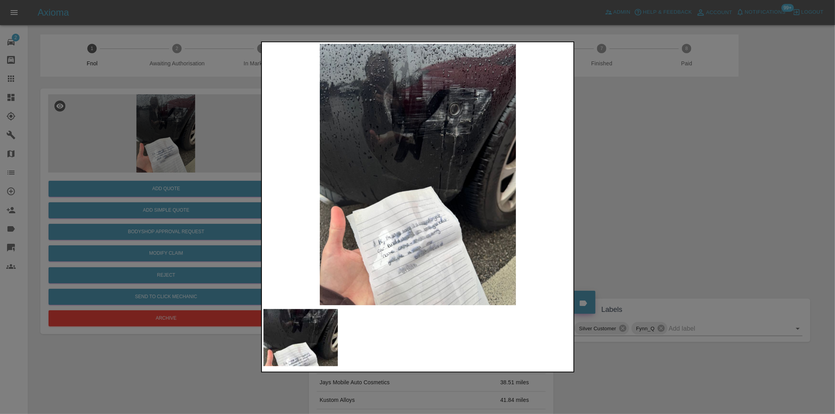
click at [647, 142] on div at bounding box center [417, 207] width 835 height 414
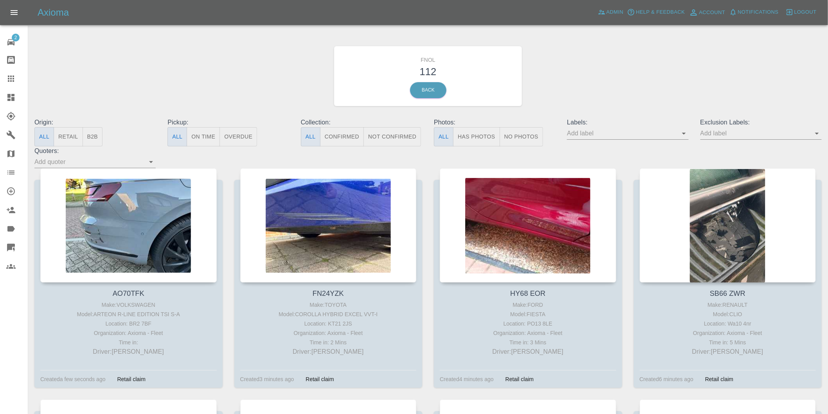
click at [485, 140] on button "Has Photos" at bounding box center [476, 136] width 47 height 19
click at [815, 133] on icon "Open" at bounding box center [816, 133] width 9 height 9
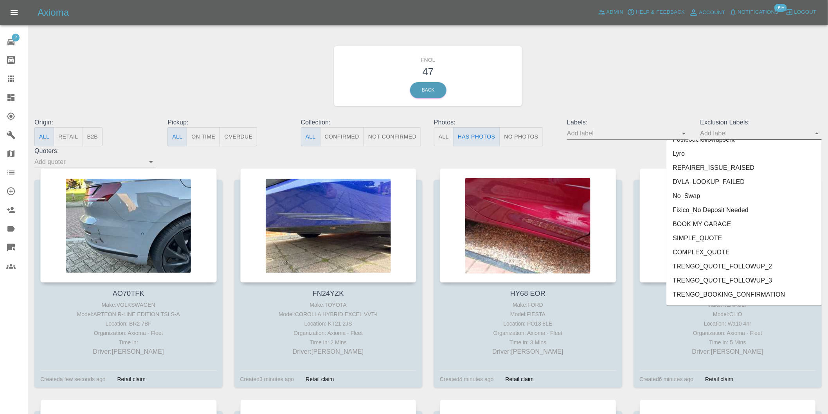
scroll to position [1699, 0]
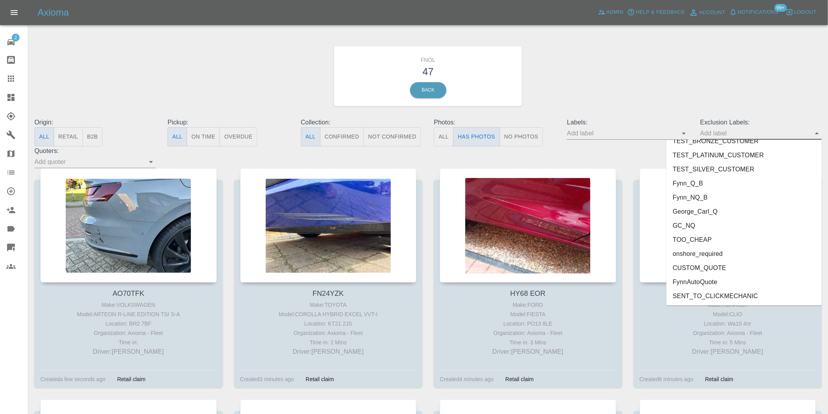
click at [713, 253] on li "onshore_required" at bounding box center [743, 254] width 155 height 14
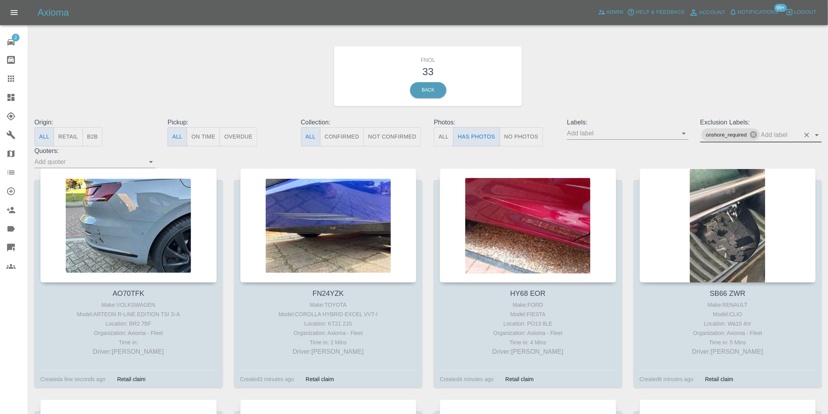
click at [816, 134] on icon "Open" at bounding box center [816, 134] width 9 height 9
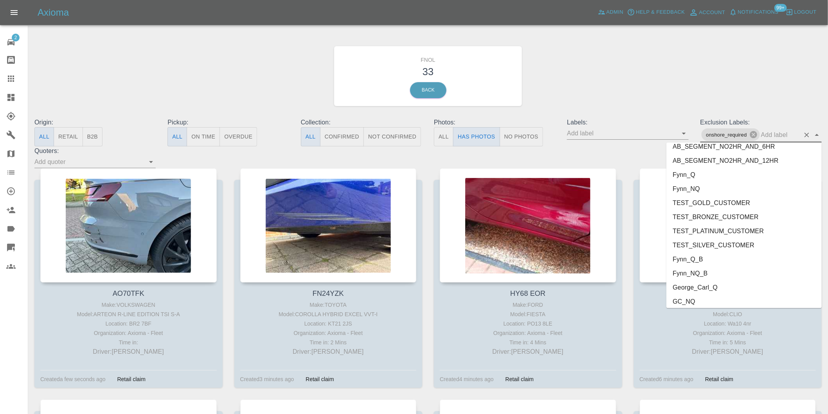
scroll to position [1685, 0]
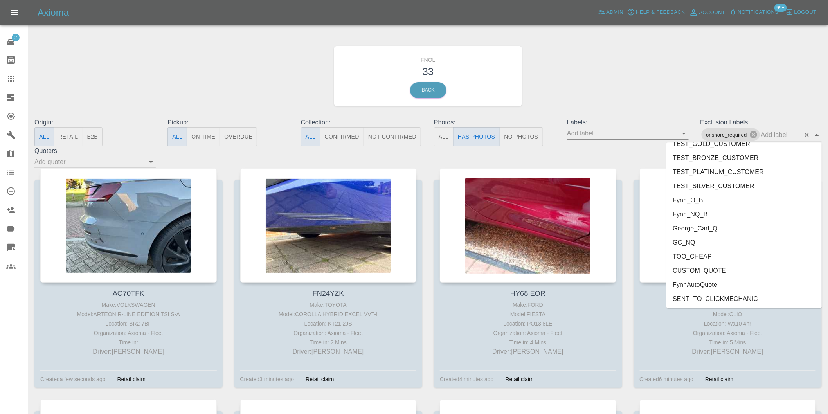
click at [709, 221] on li "George_Carl_Q" at bounding box center [743, 228] width 155 height 14
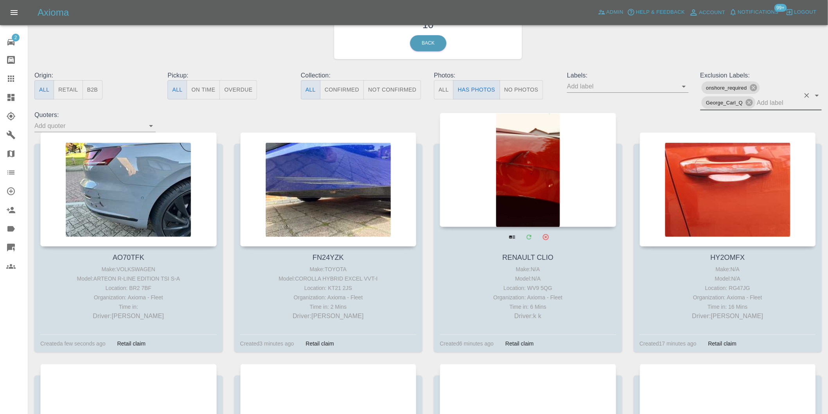
scroll to position [130, 0]
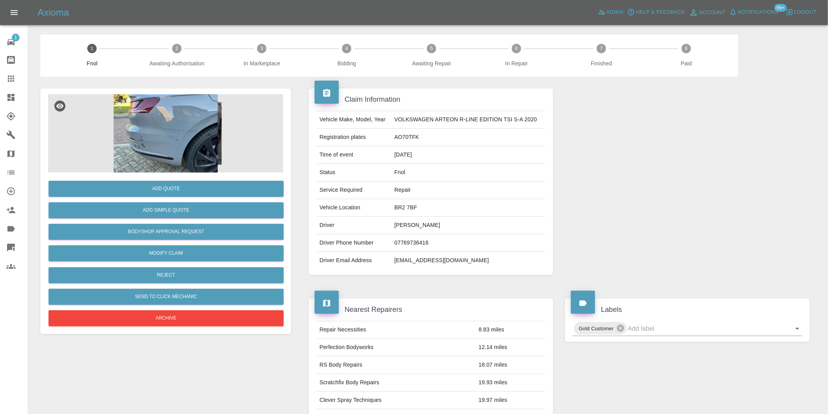
click at [157, 137] on img at bounding box center [165, 133] width 235 height 78
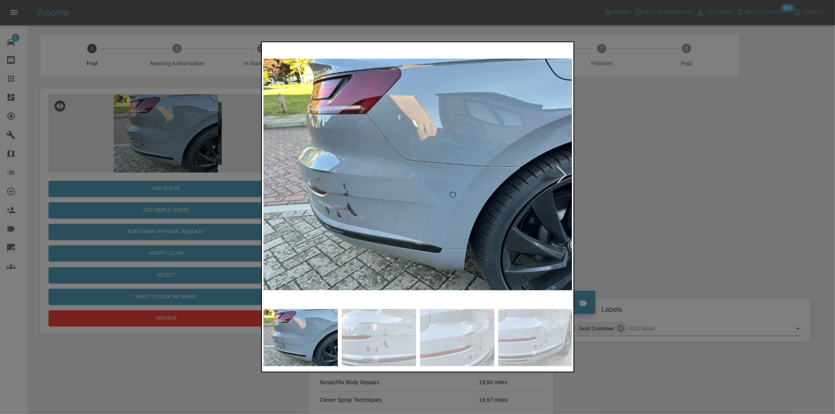
click at [558, 175] on div at bounding box center [561, 174] width 17 height 17
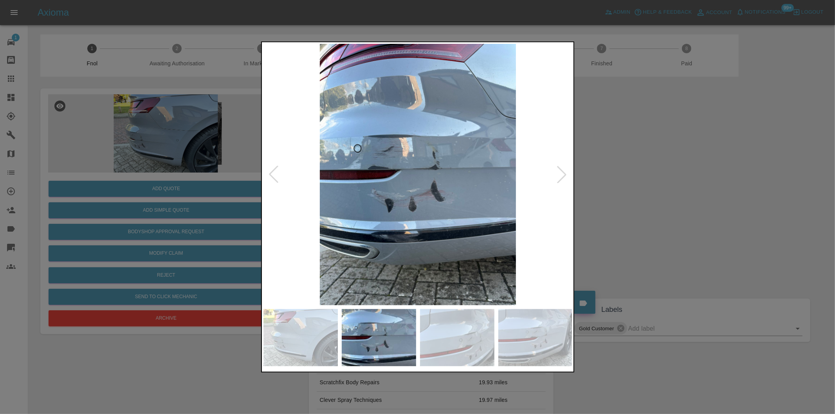
click at [558, 175] on div at bounding box center [561, 174] width 17 height 17
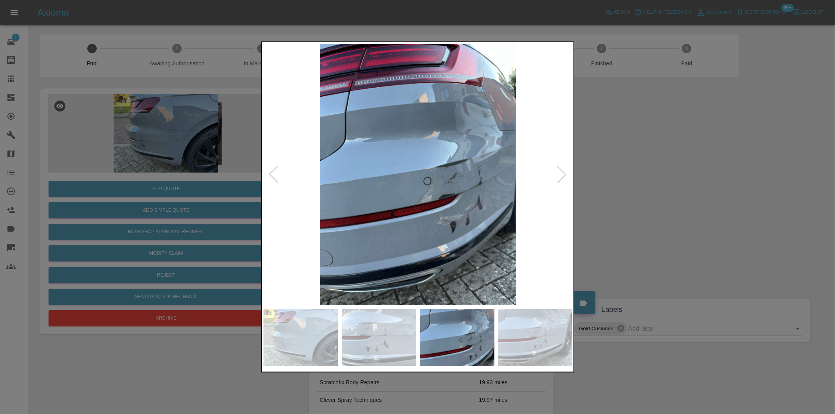
click at [559, 175] on div at bounding box center [561, 174] width 17 height 17
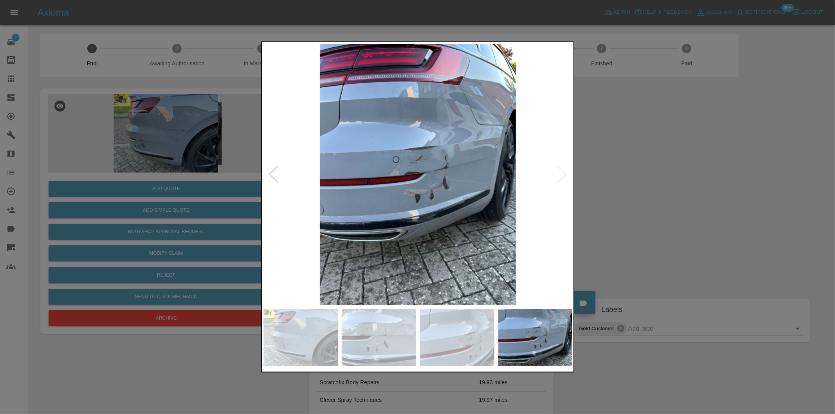
click at [559, 175] on img at bounding box center [417, 174] width 309 height 261
click at [623, 171] on div at bounding box center [417, 207] width 835 height 414
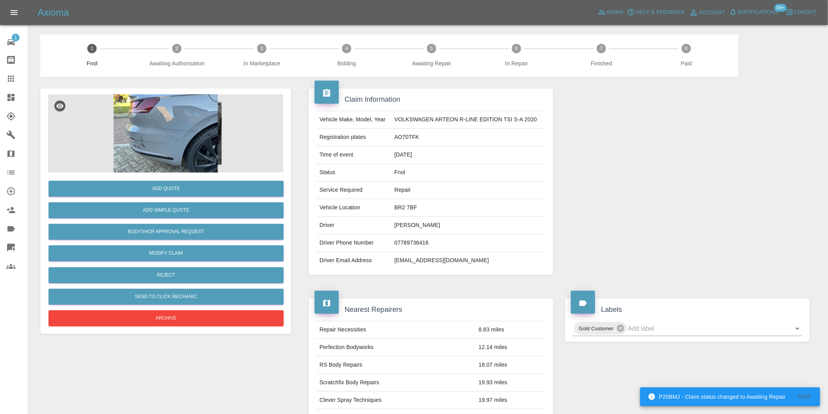
click at [154, 128] on img at bounding box center [165, 133] width 235 height 78
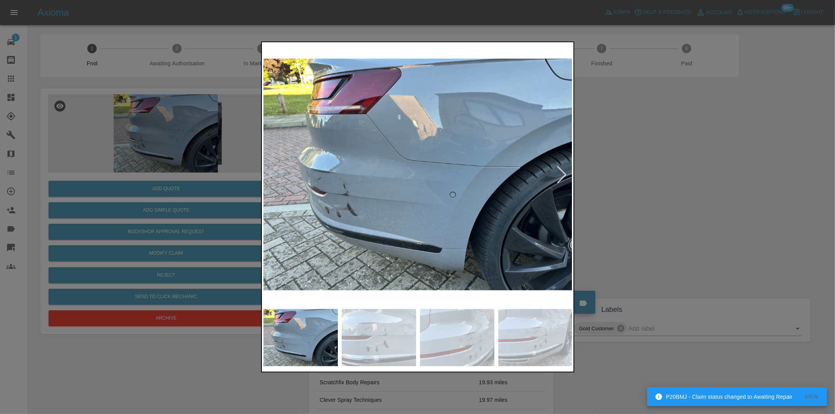
click at [561, 173] on div at bounding box center [561, 174] width 17 height 17
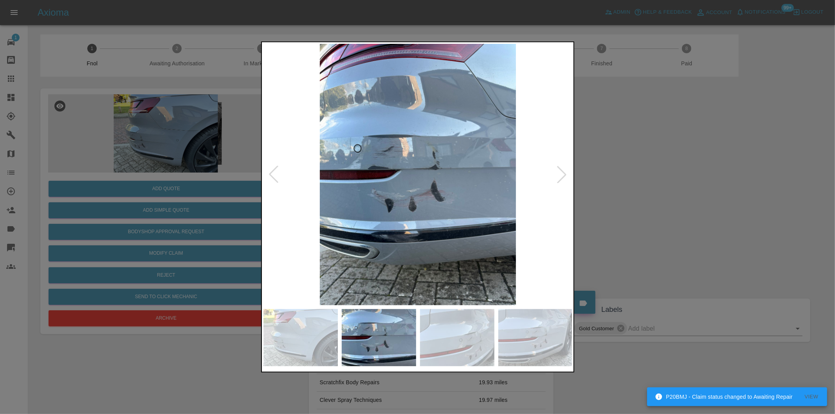
click at [561, 173] on div at bounding box center [561, 174] width 17 height 17
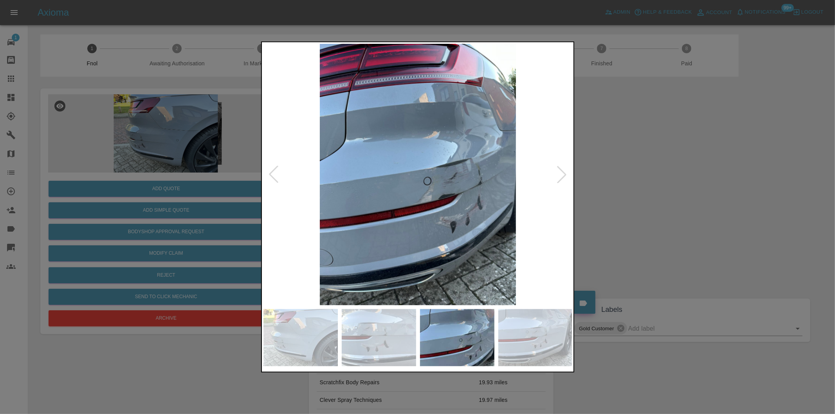
click at [561, 173] on div at bounding box center [561, 174] width 17 height 17
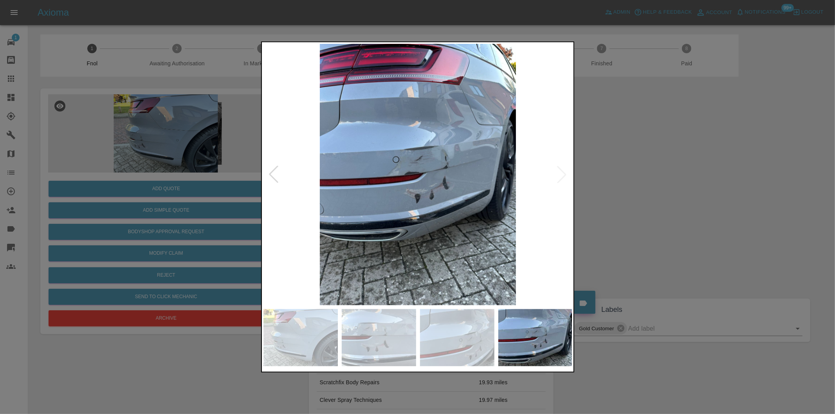
click at [561, 173] on img at bounding box center [417, 174] width 309 height 261
click at [624, 169] on div at bounding box center [417, 207] width 835 height 414
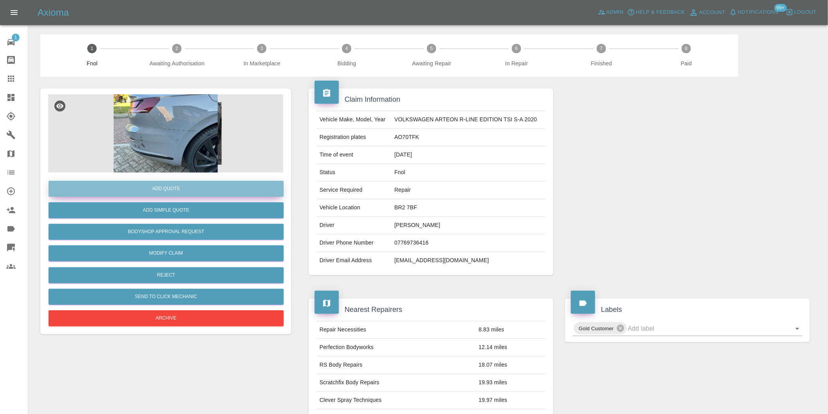
click at [155, 189] on button "Add Quote" at bounding box center [166, 189] width 235 height 16
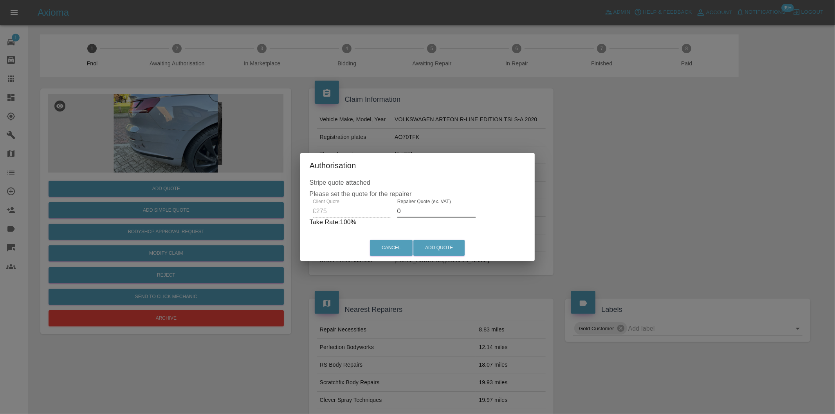
click at [419, 212] on input "0" at bounding box center [436, 211] width 78 height 13
type input "0180"
click at [448, 243] on button "Add Quote" at bounding box center [438, 248] width 51 height 16
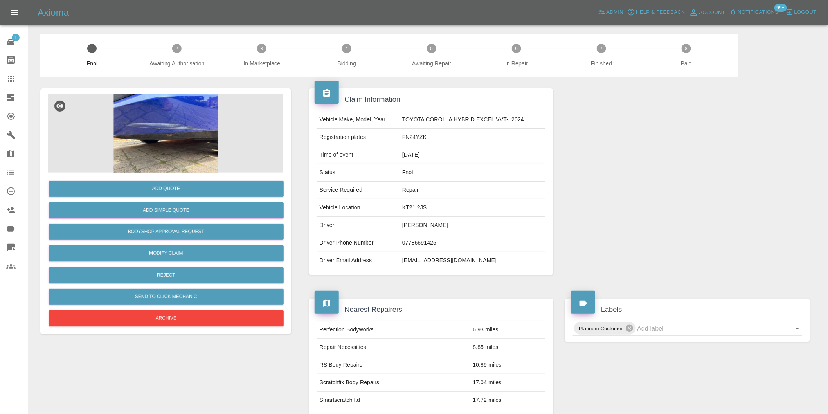
click at [182, 119] on img at bounding box center [165, 133] width 235 height 78
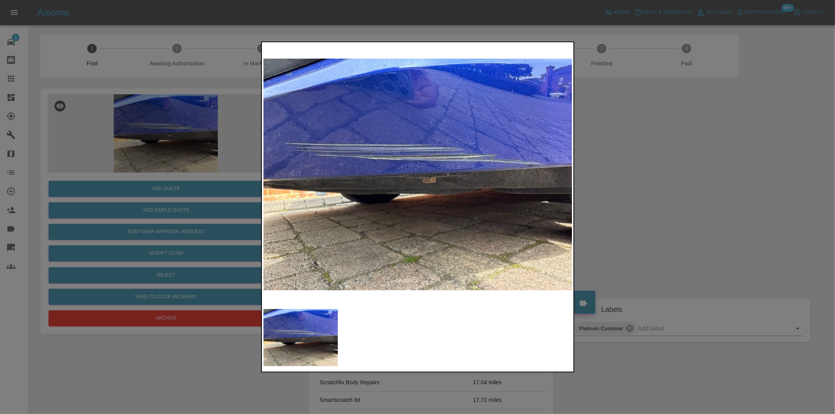
click at [646, 171] on div at bounding box center [417, 207] width 835 height 414
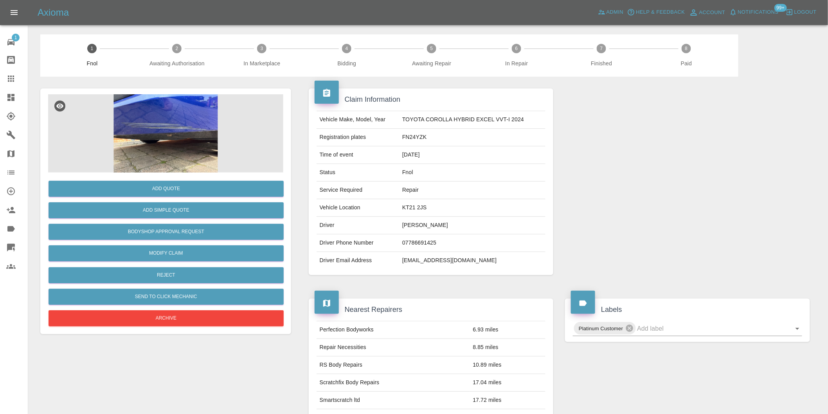
click at [175, 111] on img at bounding box center [165, 133] width 235 height 78
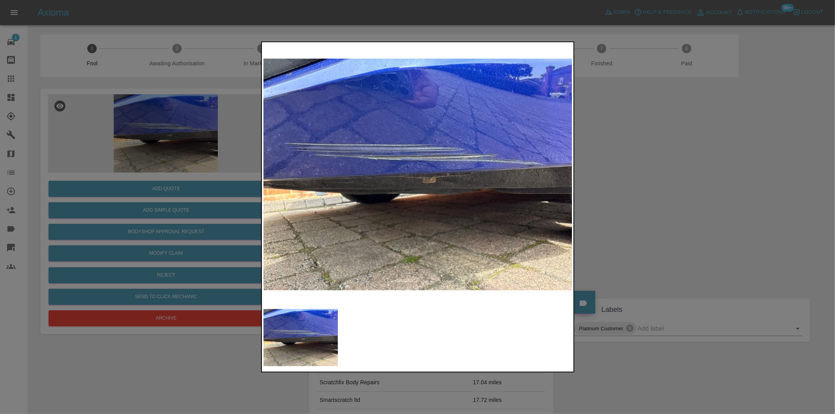
click at [656, 147] on div at bounding box center [417, 207] width 835 height 414
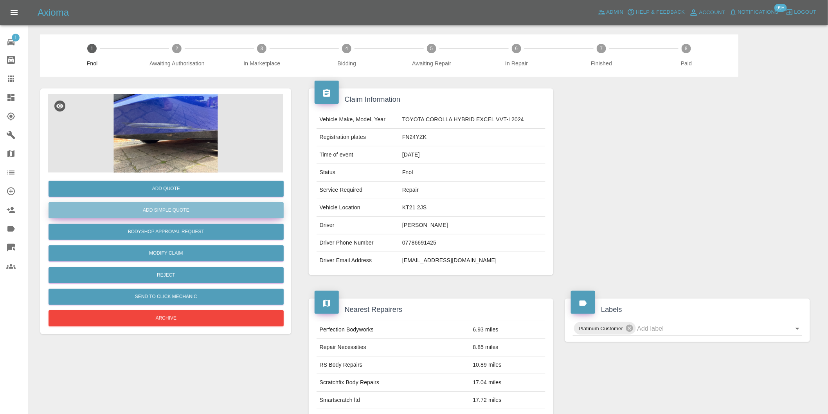
click at [199, 213] on button "Add Simple Quote" at bounding box center [166, 210] width 235 height 16
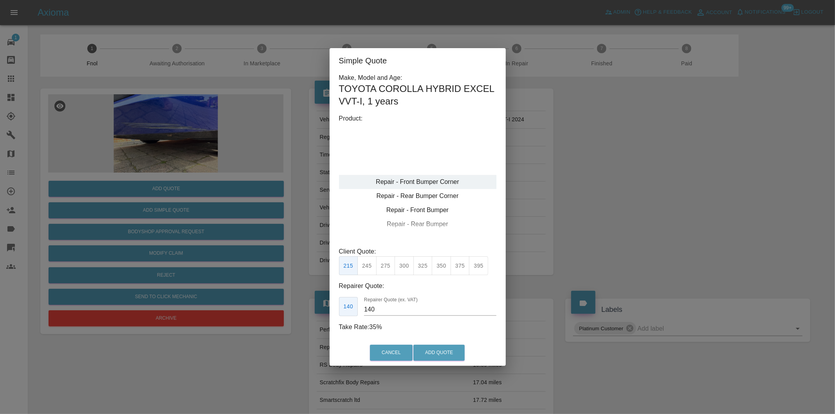
type input "120"
click at [431, 350] on button "Add Quote" at bounding box center [438, 353] width 51 height 16
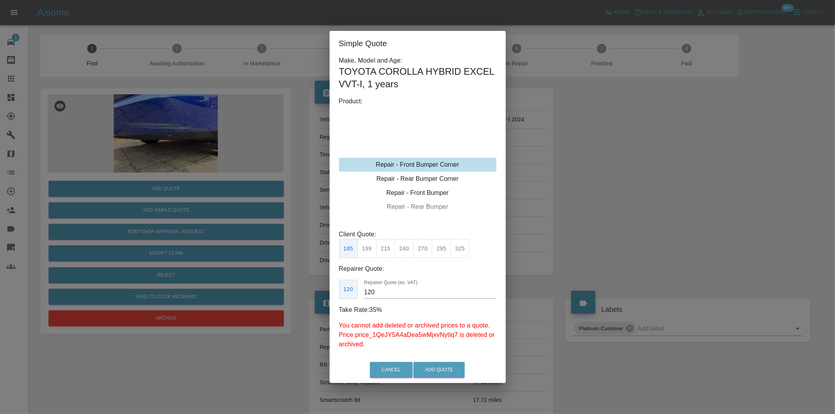
click at [302, 11] on div "Simple Quote Make, Model and Age: TOYOTA COROLLA HYBRID EXCEL VVT-I , 1 years P…" at bounding box center [417, 207] width 835 height 414
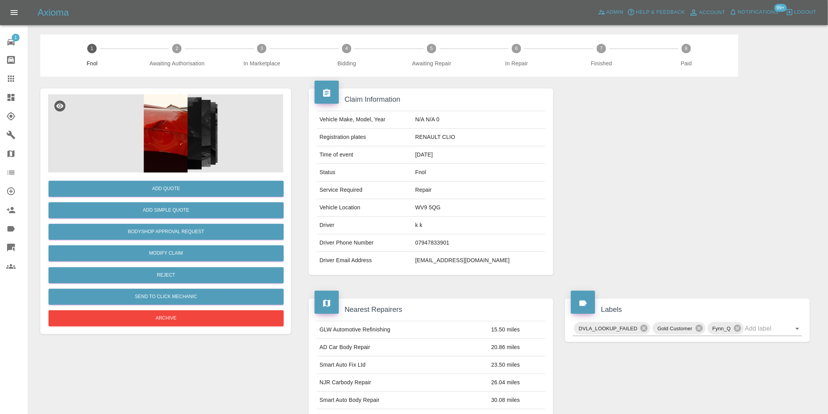
click at [173, 124] on img at bounding box center [165, 133] width 235 height 78
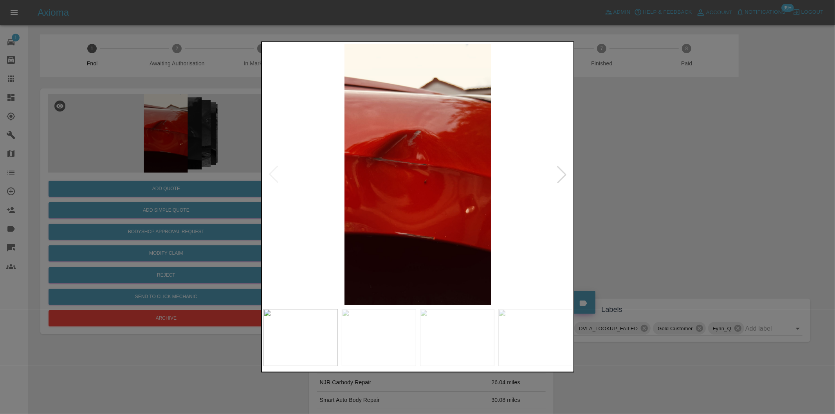
click at [560, 173] on div at bounding box center [561, 174] width 17 height 17
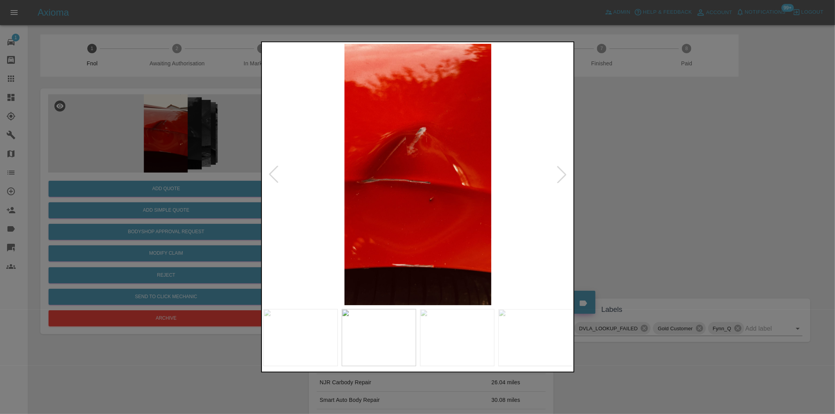
click at [560, 173] on div at bounding box center [561, 174] width 17 height 17
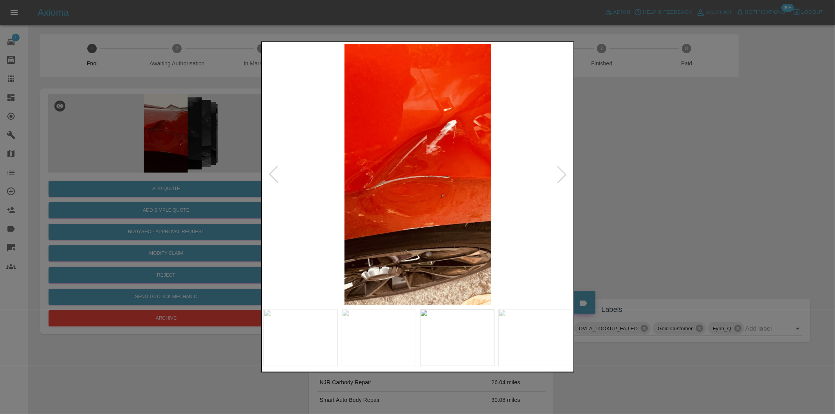
click at [560, 173] on div at bounding box center [561, 174] width 17 height 17
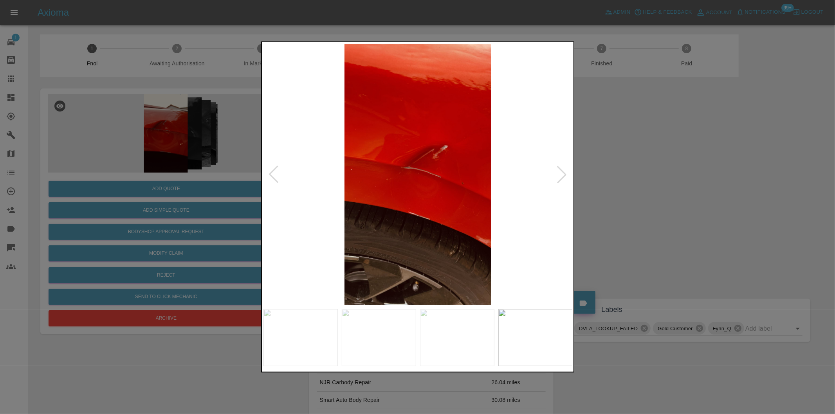
click at [560, 173] on div at bounding box center [561, 174] width 17 height 17
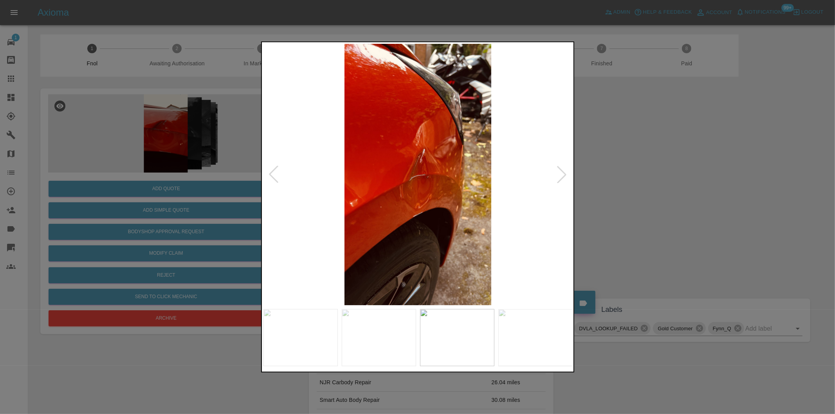
click at [560, 173] on div at bounding box center [561, 174] width 17 height 17
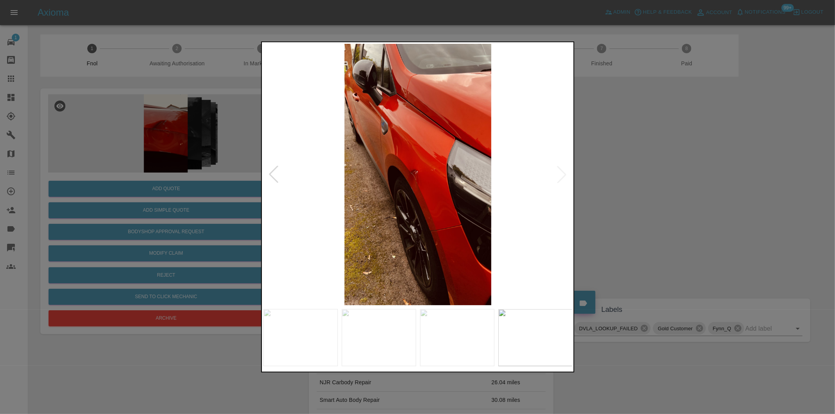
click at [560, 173] on img at bounding box center [417, 174] width 309 height 261
click at [646, 178] on div at bounding box center [417, 207] width 835 height 414
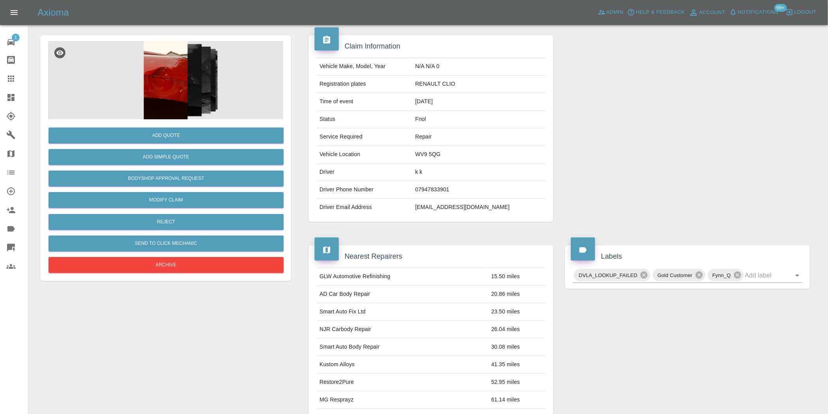
scroll to position [11, 0]
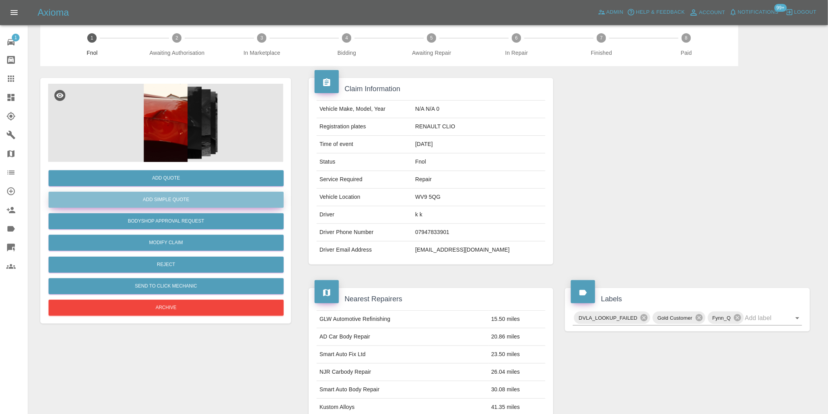
click at [171, 201] on button "Add Simple Quote" at bounding box center [166, 200] width 235 height 16
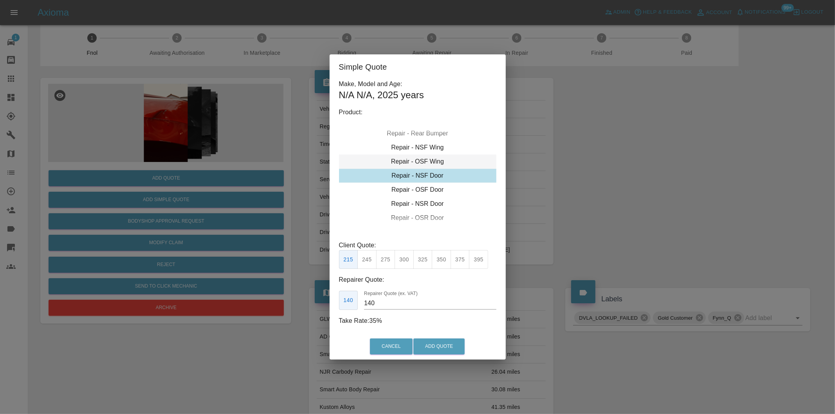
click at [431, 162] on div "Repair - OSF Wing" at bounding box center [417, 162] width 157 height 14
click at [425, 258] on button "325" at bounding box center [422, 259] width 19 height 19
type input "210"
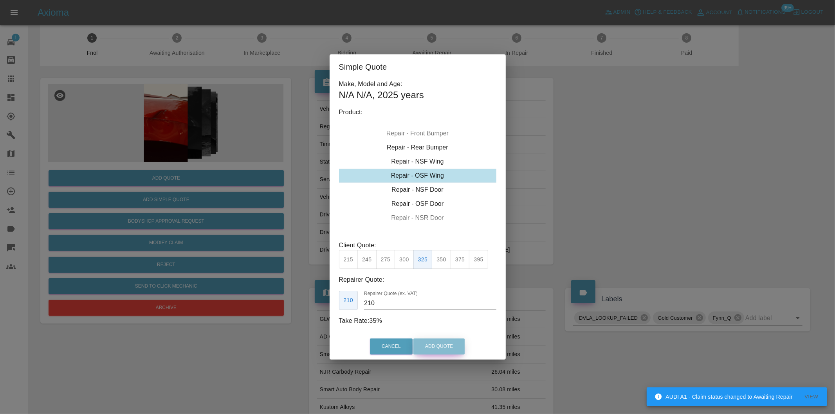
click at [439, 349] on button "Add Quote" at bounding box center [438, 346] width 51 height 16
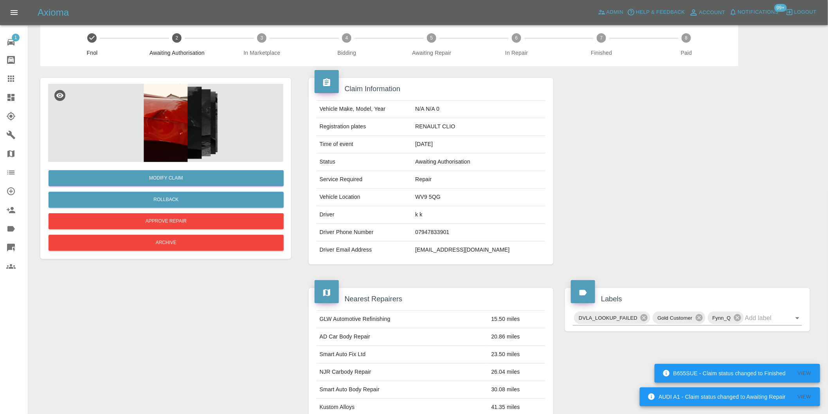
scroll to position [0, 0]
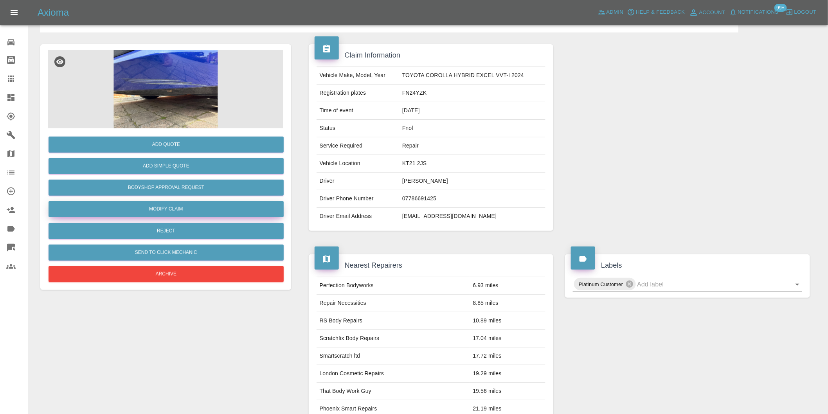
scroll to position [43, 0]
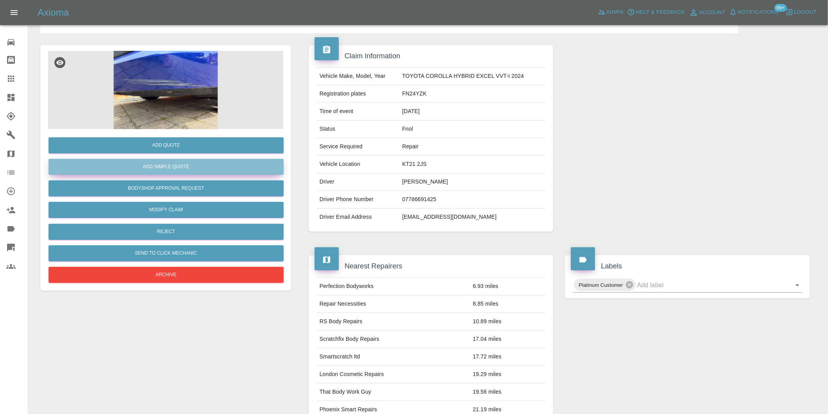
click at [170, 168] on button "Add Simple Quote" at bounding box center [166, 167] width 235 height 16
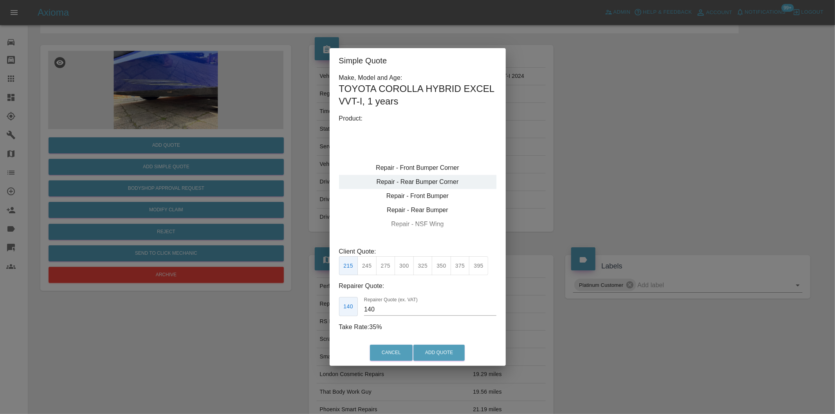
type input "120"
click at [449, 169] on div "Repair - Front Bumper Corner" at bounding box center [417, 168] width 157 height 14
click at [441, 356] on button "Add Quote" at bounding box center [438, 353] width 51 height 16
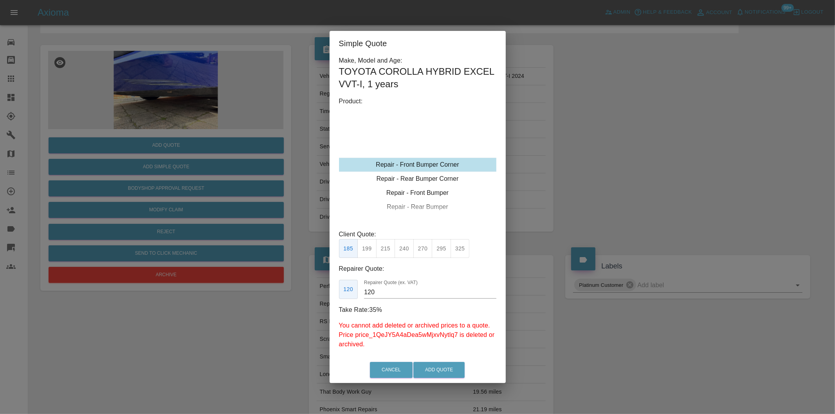
click at [576, 130] on div "Simple Quote Make, Model and Age: TOYOTA COROLLA HYBRID EXCEL VVT-I , 1 years P…" at bounding box center [417, 207] width 835 height 414
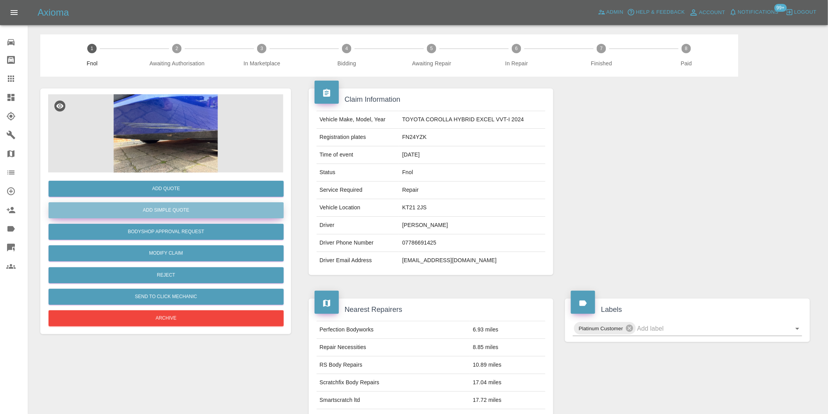
click at [174, 211] on button "Add Simple Quote" at bounding box center [166, 210] width 235 height 16
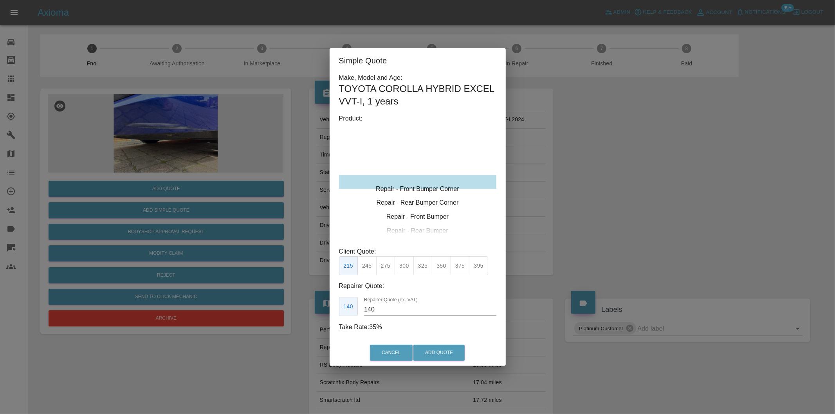
type input "120"
click at [434, 349] on button "Add Quote" at bounding box center [438, 353] width 51 height 16
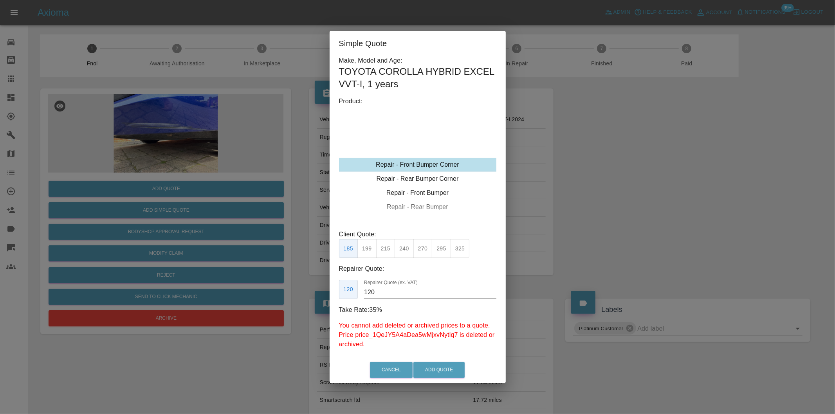
drag, startPoint x: 639, startPoint y: 232, endPoint x: 317, endPoint y: 141, distance: 333.9
click at [637, 231] on div "Simple Quote Make, Model and Age: TOYOTA COROLLA HYBRID EXCEL VVT-I , 1 years P…" at bounding box center [417, 207] width 835 height 414
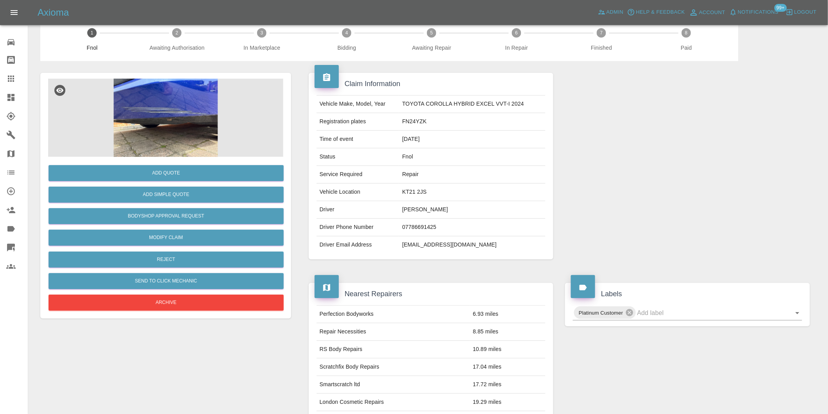
scroll to position [11, 0]
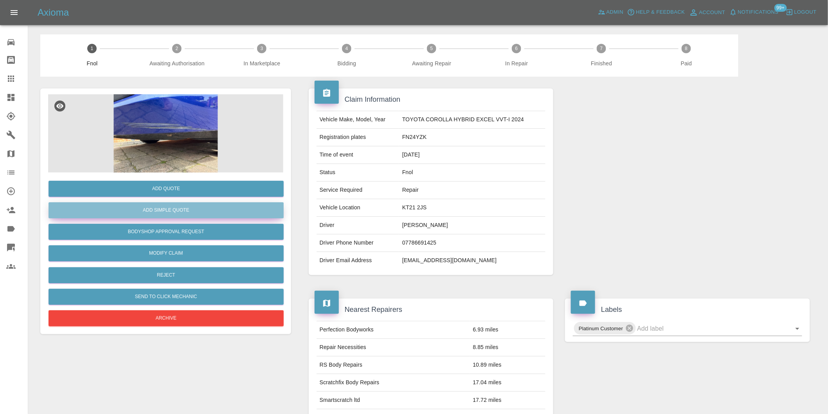
click at [184, 216] on button "Add Simple Quote" at bounding box center [166, 210] width 235 height 16
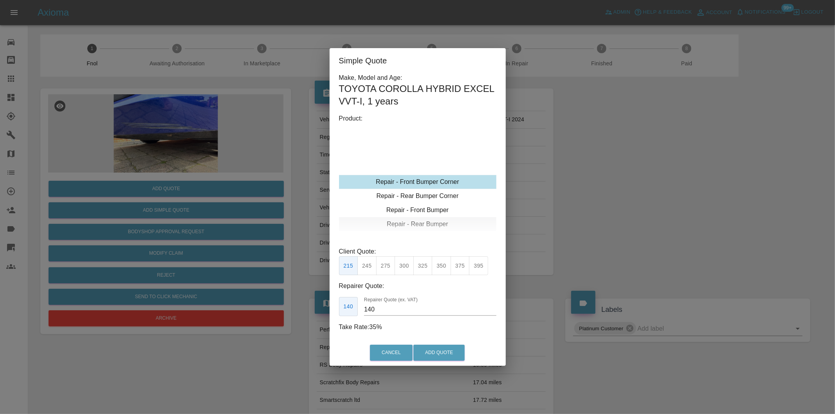
type input "120"
click at [432, 351] on button "Add Quote" at bounding box center [438, 353] width 51 height 16
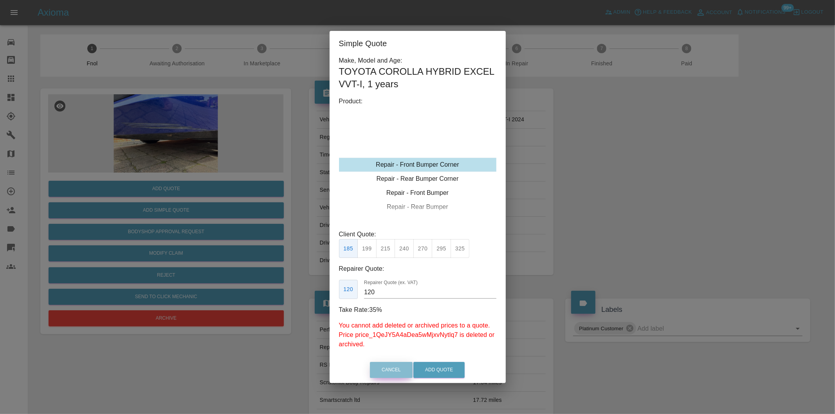
click at [385, 372] on button "Cancel" at bounding box center [391, 370] width 43 height 16
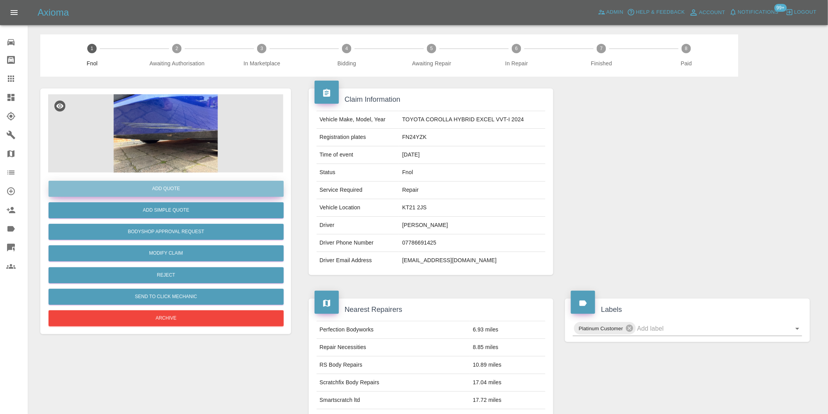
click at [185, 192] on button "Add Quote" at bounding box center [166, 189] width 235 height 16
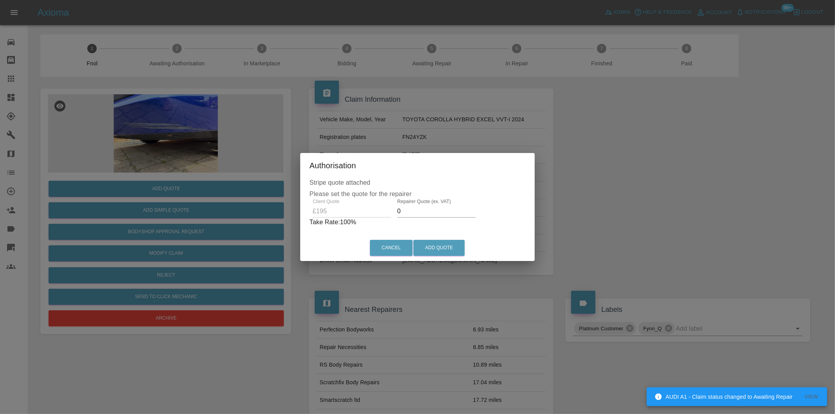
click at [401, 214] on input "0" at bounding box center [436, 211] width 78 height 13
type input "0125"
click at [427, 247] on button "Add Quote" at bounding box center [438, 248] width 51 height 16
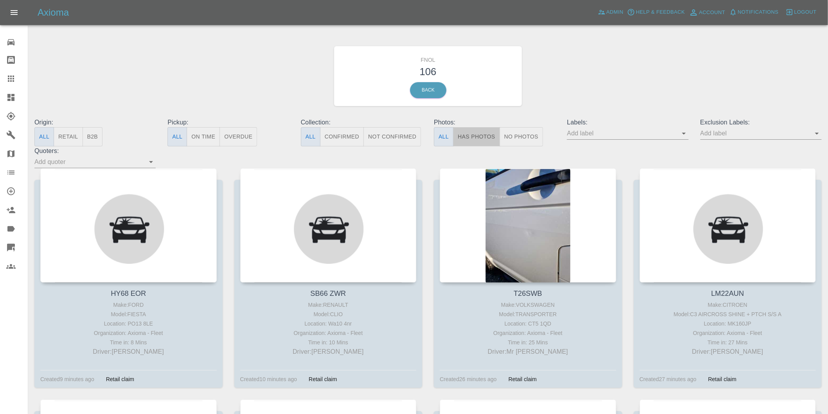
click at [468, 136] on button "Has Photos" at bounding box center [476, 136] width 47 height 19
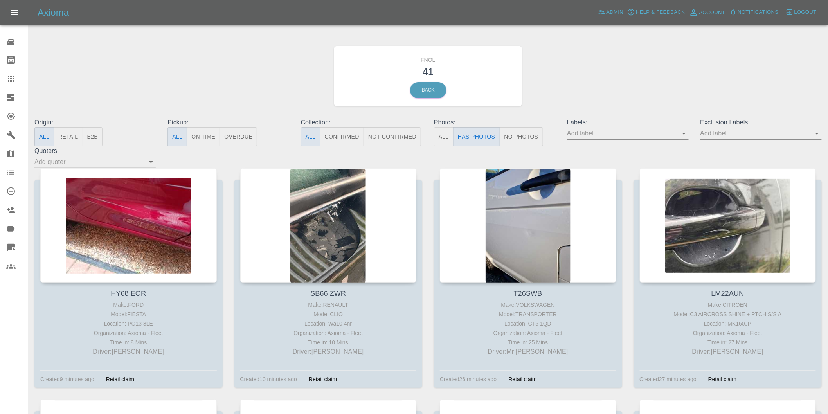
click at [817, 132] on icon "Open" at bounding box center [816, 133] width 9 height 9
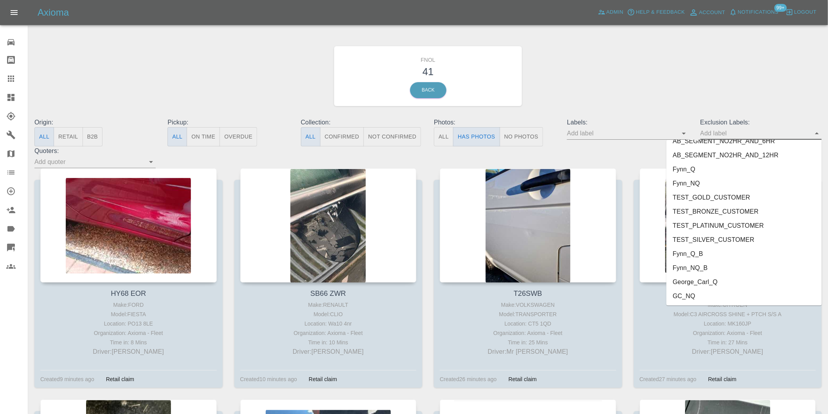
scroll to position [1699, 0]
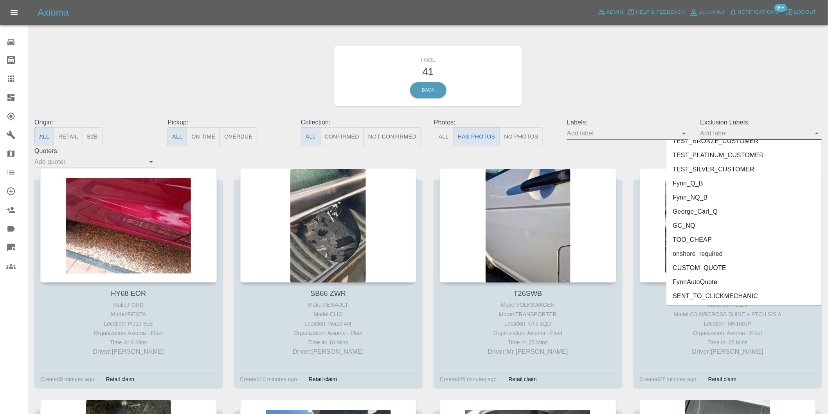
click at [709, 256] on li "onshore_required" at bounding box center [743, 254] width 155 height 14
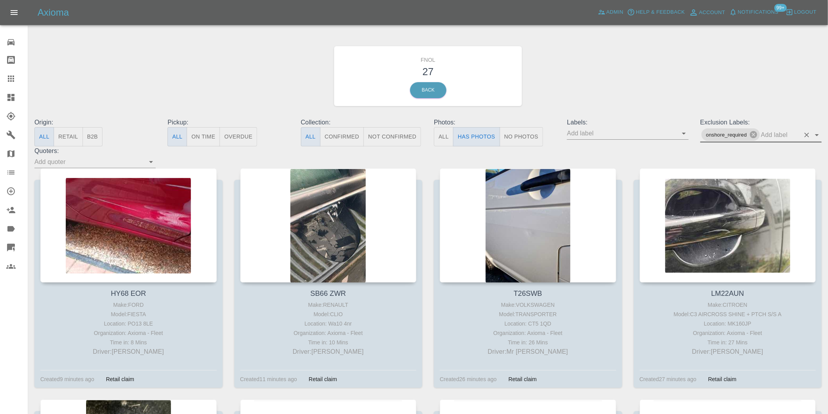
click at [816, 136] on icon "Open" at bounding box center [816, 134] width 9 height 9
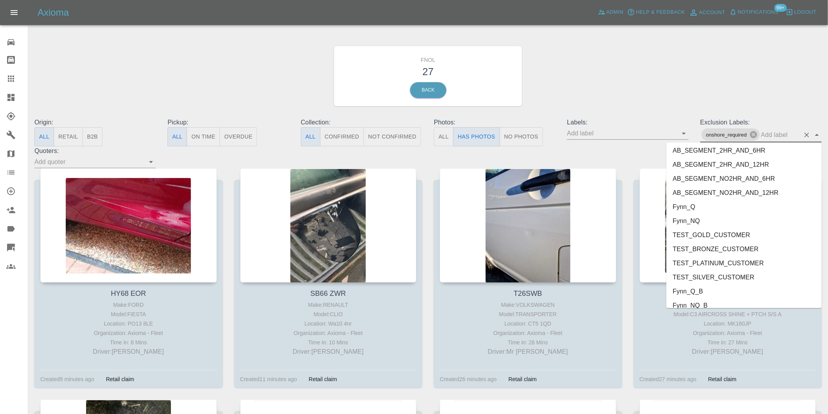
scroll to position [1685, 0]
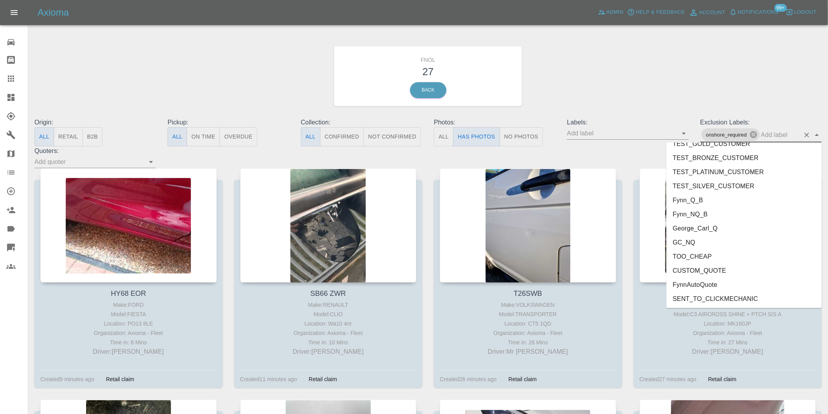
click at [716, 225] on li "George_Carl_Q" at bounding box center [743, 228] width 155 height 14
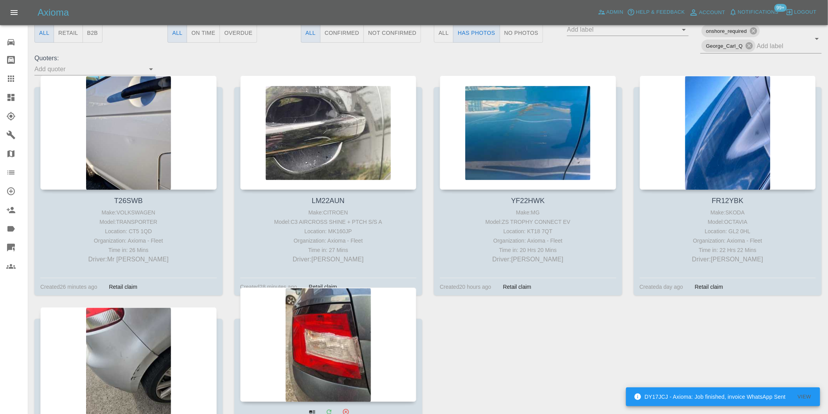
scroll to position [130, 0]
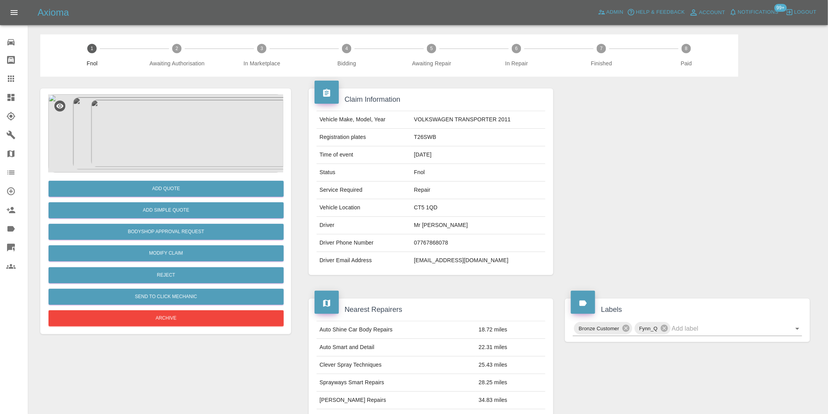
click at [173, 146] on img at bounding box center [165, 133] width 235 height 78
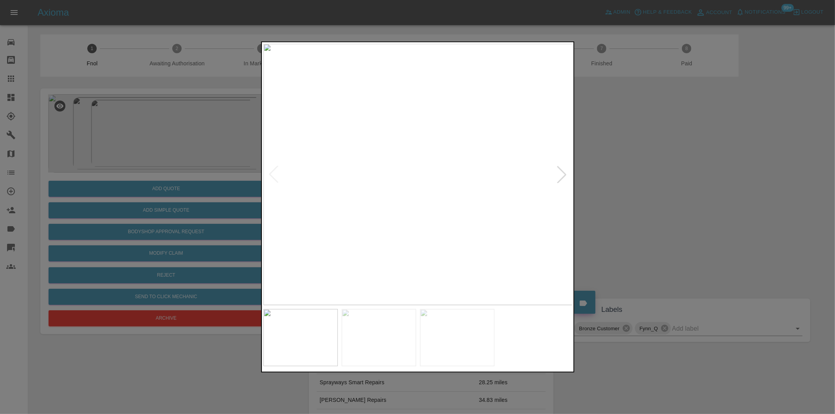
click at [567, 175] on div at bounding box center [561, 174] width 17 height 17
click at [567, 175] on img at bounding box center [417, 174] width 309 height 261
click at [276, 173] on div at bounding box center [273, 174] width 17 height 17
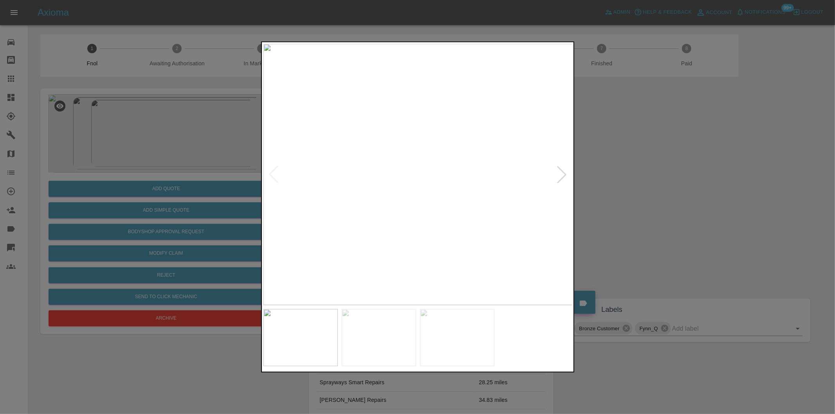
click at [276, 173] on img at bounding box center [417, 174] width 309 height 261
click at [620, 170] on div at bounding box center [417, 207] width 835 height 414
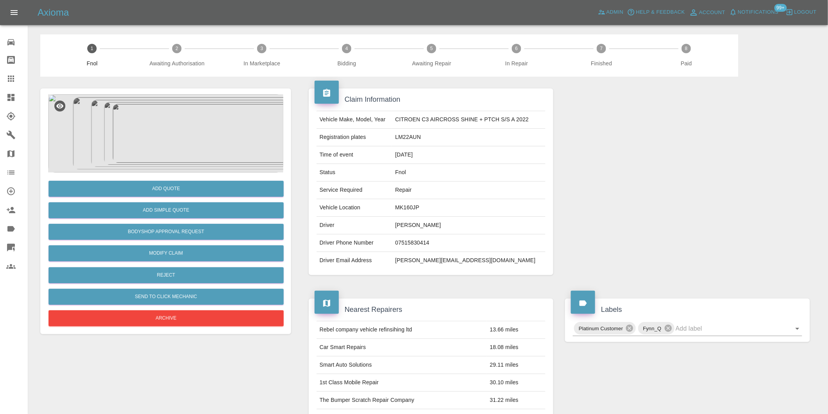
click at [180, 126] on img at bounding box center [165, 133] width 235 height 78
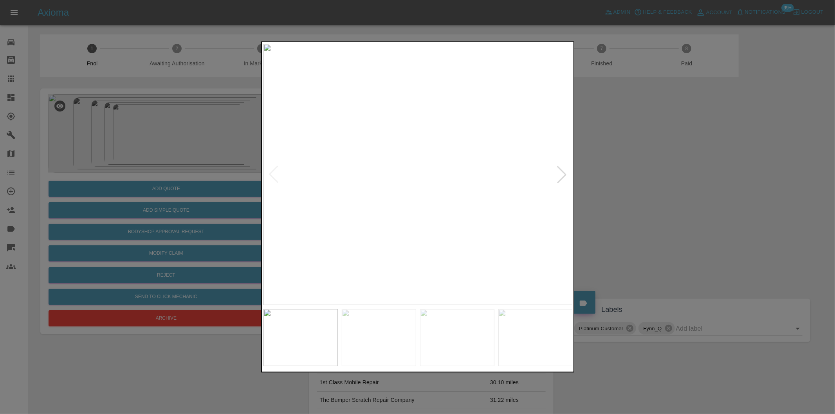
click at [560, 175] on div at bounding box center [561, 174] width 17 height 17
click at [558, 175] on div at bounding box center [561, 174] width 17 height 17
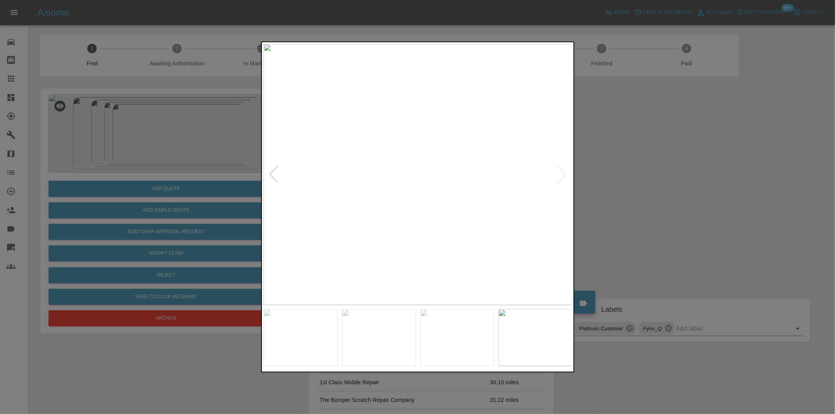
click at [558, 175] on img at bounding box center [417, 174] width 309 height 261
click at [274, 173] on div at bounding box center [273, 174] width 17 height 17
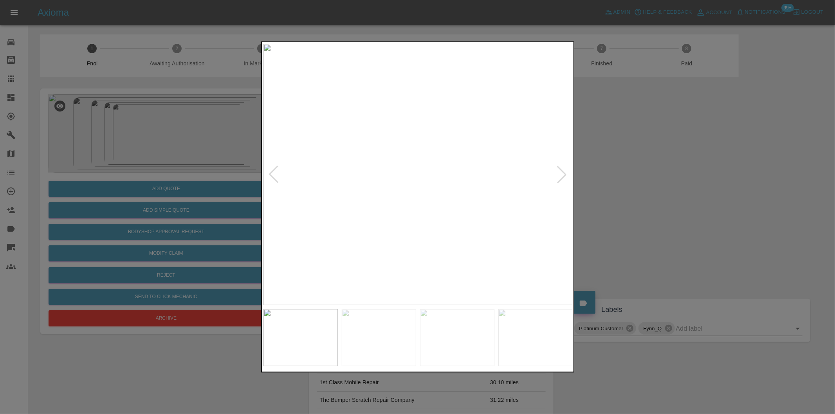
click at [274, 173] on div at bounding box center [273, 174] width 17 height 17
click at [274, 173] on img at bounding box center [417, 174] width 309 height 261
click at [560, 174] on div at bounding box center [561, 174] width 17 height 17
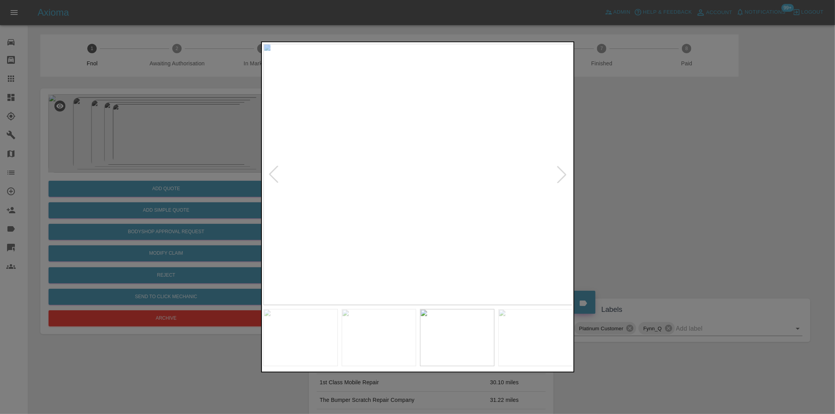
click at [399, 165] on img at bounding box center [417, 174] width 309 height 261
click at [566, 176] on div at bounding box center [561, 174] width 17 height 17
click at [564, 175] on div at bounding box center [561, 174] width 17 height 17
click at [564, 175] on img at bounding box center [417, 174] width 309 height 261
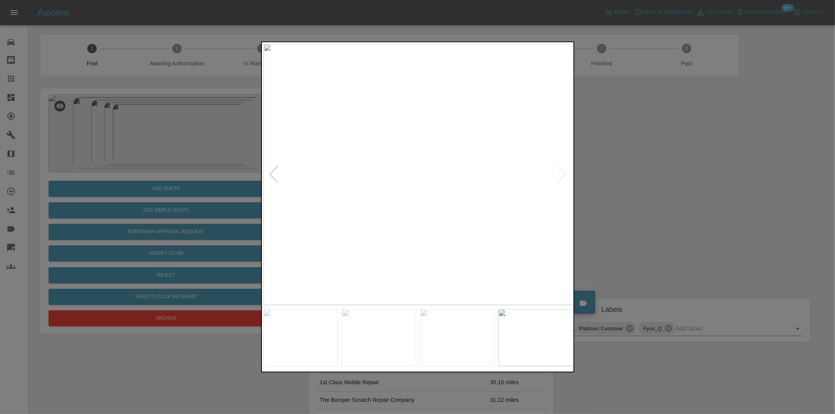
click at [564, 175] on img at bounding box center [417, 174] width 309 height 261
click at [273, 175] on div at bounding box center [273, 174] width 17 height 17
click at [275, 175] on div at bounding box center [273, 174] width 17 height 17
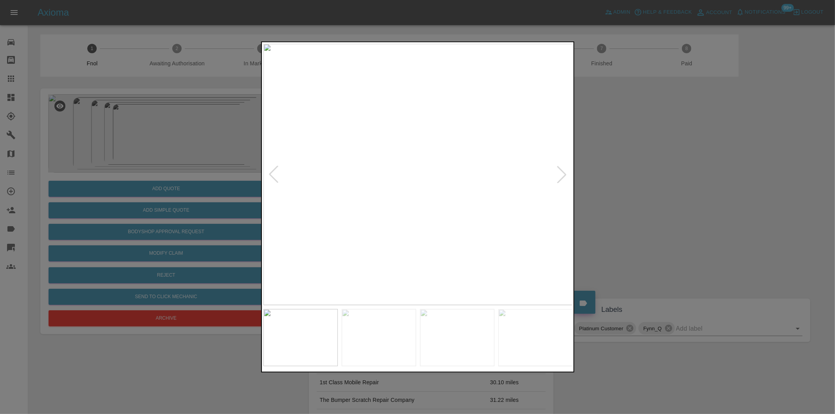
click at [275, 175] on div at bounding box center [273, 174] width 17 height 17
click at [675, 156] on div at bounding box center [417, 207] width 835 height 414
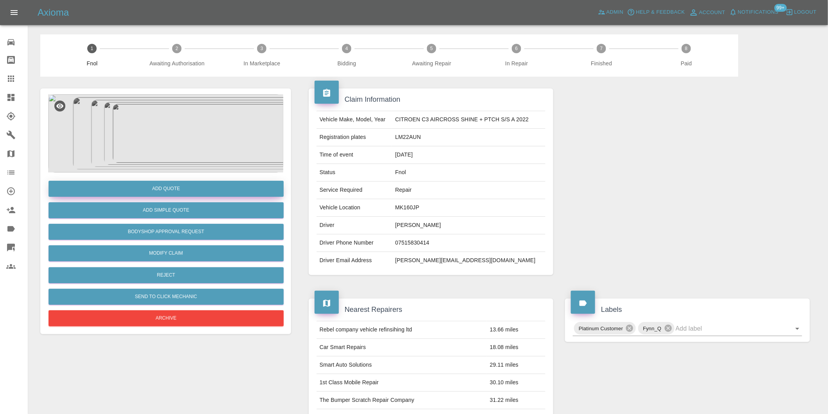
click at [189, 188] on button "Add Quote" at bounding box center [166, 189] width 235 height 16
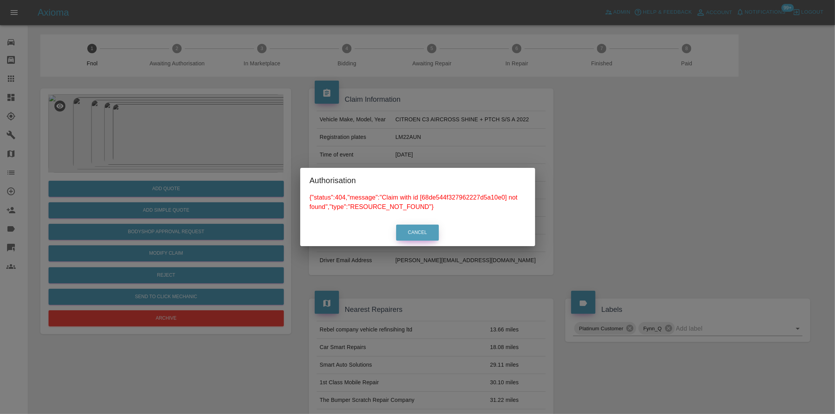
click at [431, 234] on button "Cancel" at bounding box center [417, 233] width 43 height 16
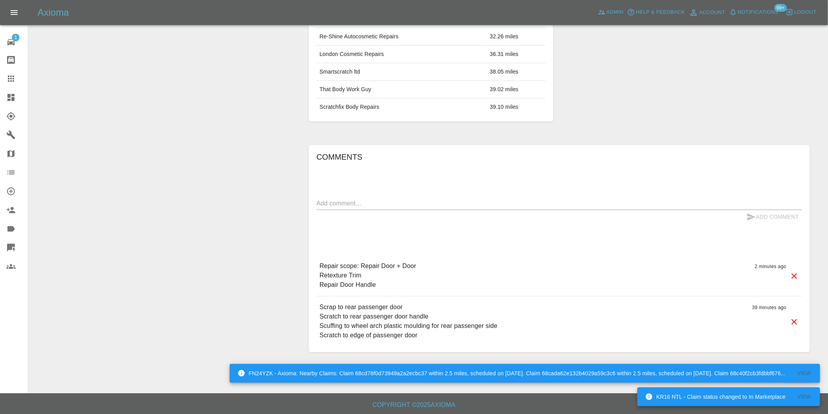
scroll to position [488, 0]
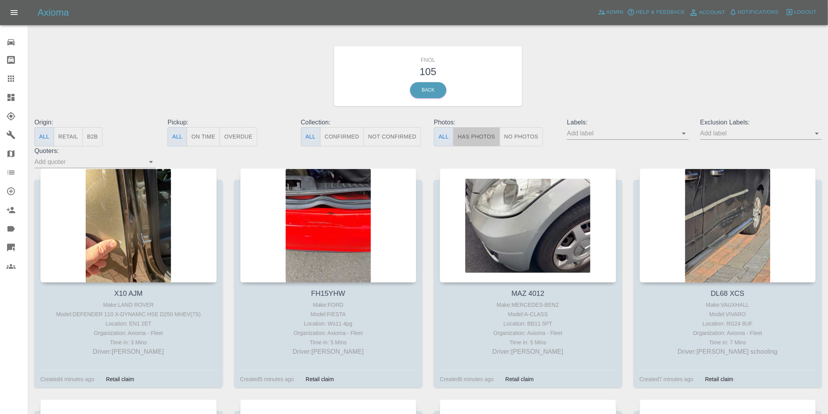
click at [472, 139] on button "Has Photos" at bounding box center [476, 136] width 47 height 19
click at [816, 133] on icon "Open" at bounding box center [817, 134] width 4 height 2
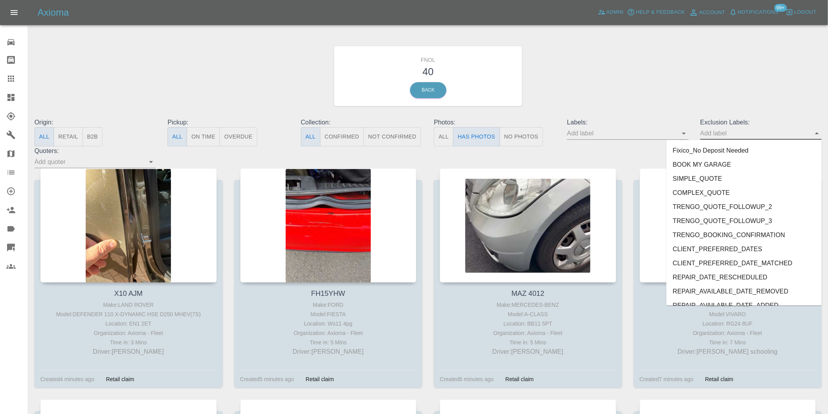
scroll to position [1699, 0]
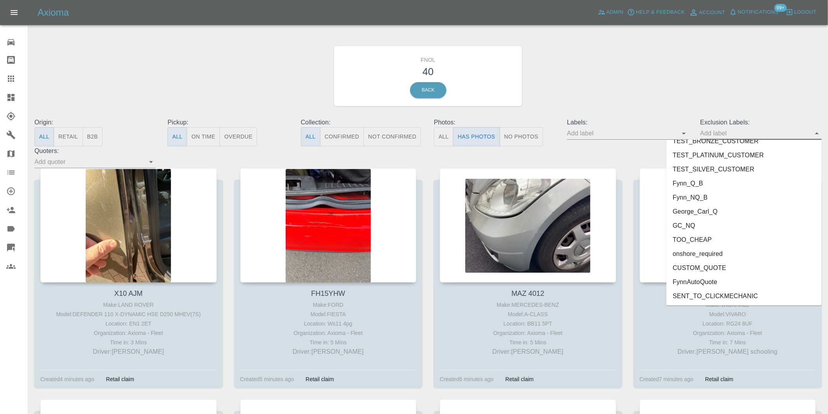
click at [698, 251] on li "onshore_required" at bounding box center [743, 254] width 155 height 14
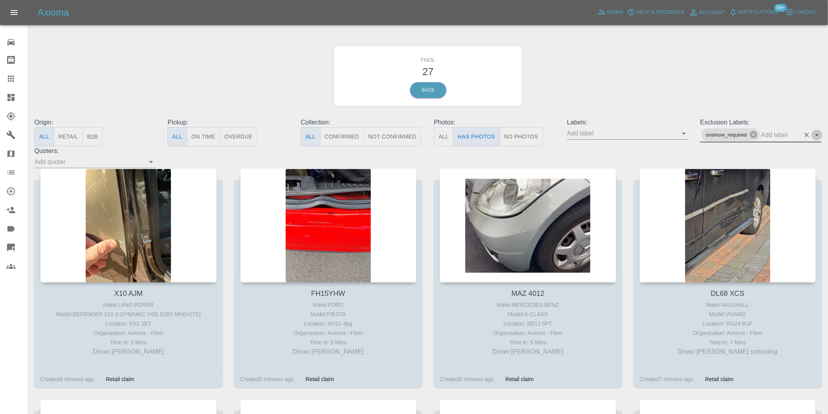
click at [822, 134] on icon "Open" at bounding box center [816, 134] width 9 height 9
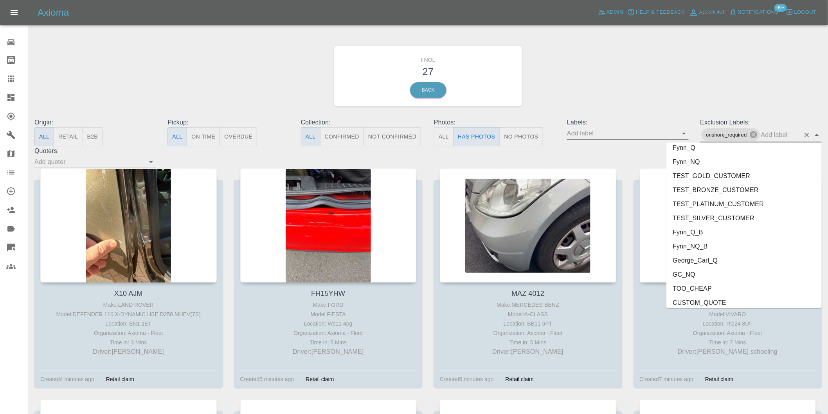
scroll to position [1685, 0]
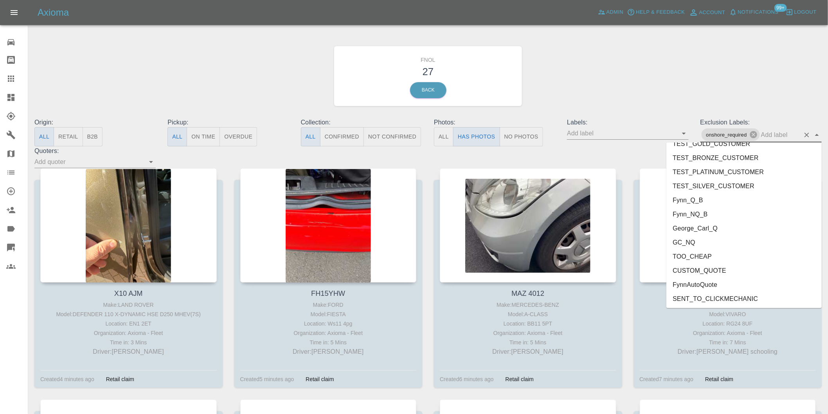
click at [708, 230] on li "George_Carl_Q" at bounding box center [743, 228] width 155 height 14
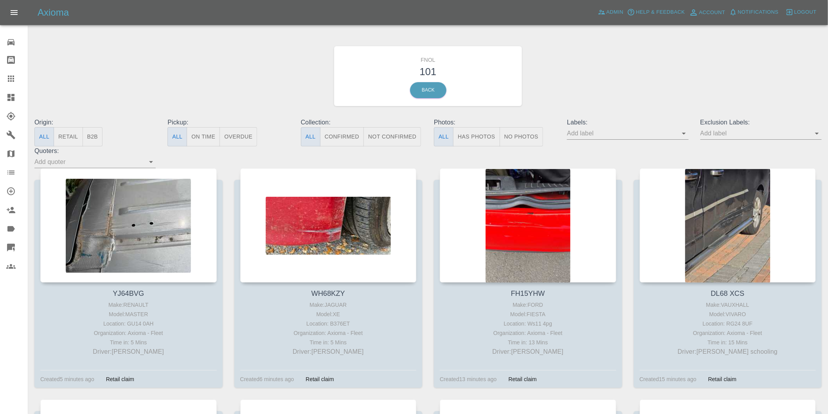
click at [468, 138] on button "Has Photos" at bounding box center [476, 136] width 47 height 19
click at [816, 134] on icon "Open" at bounding box center [817, 134] width 4 height 2
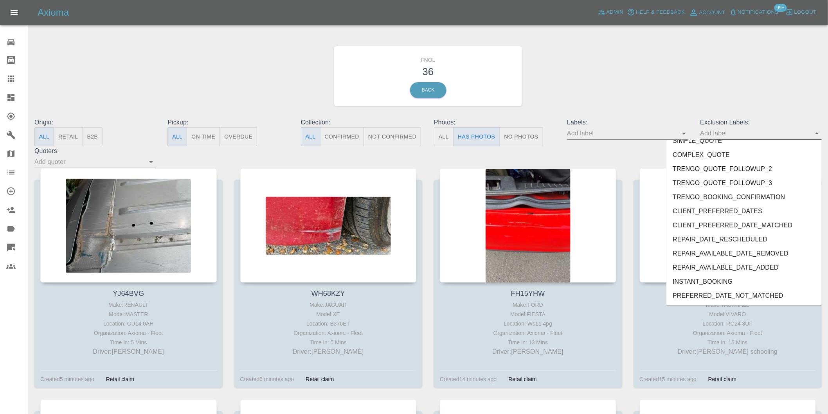
scroll to position [1699, 0]
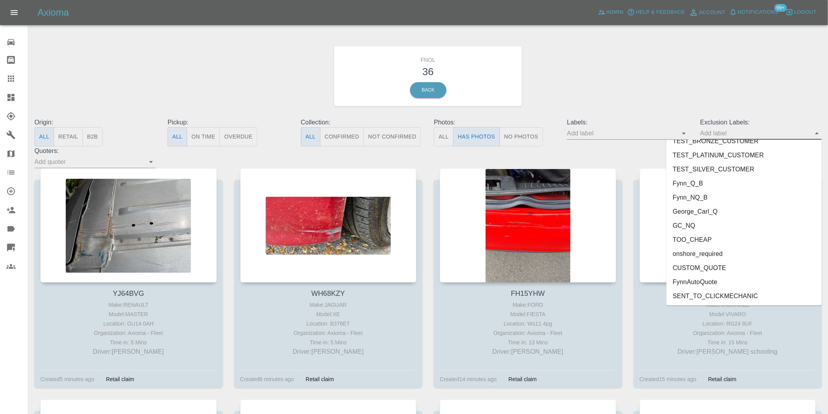
click at [711, 258] on li "onshore_required" at bounding box center [743, 254] width 155 height 14
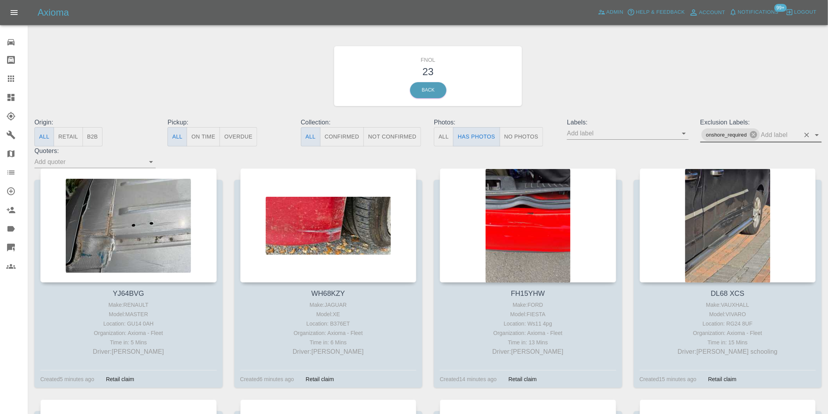
click at [819, 130] on icon "Open" at bounding box center [816, 134] width 9 height 9
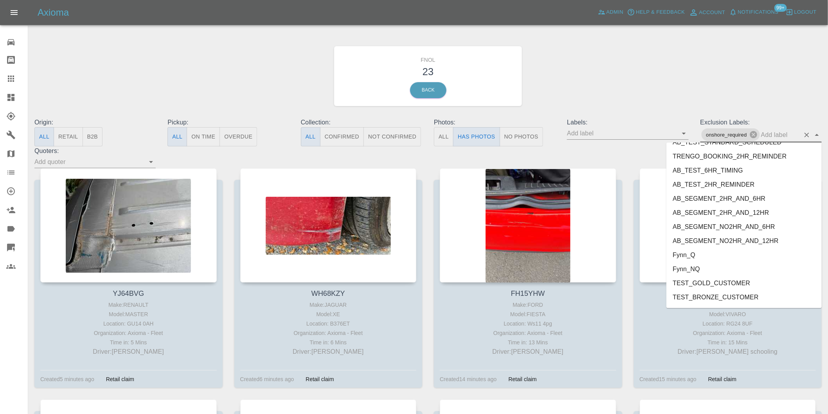
scroll to position [1685, 0]
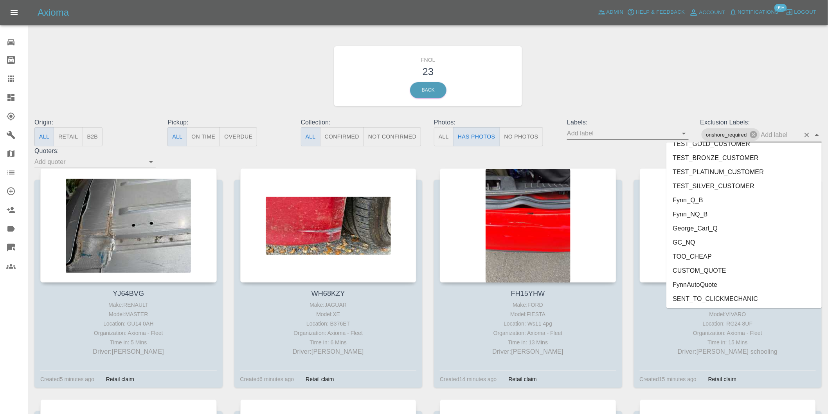
click at [717, 227] on li "George_Carl_Q" at bounding box center [743, 228] width 155 height 14
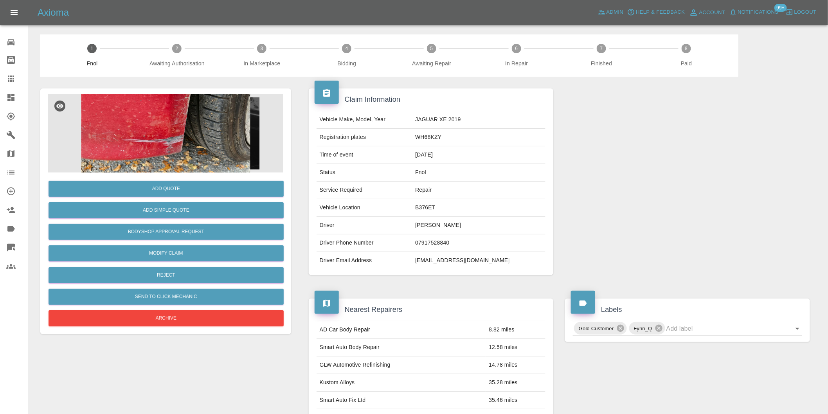
click at [148, 115] on img at bounding box center [165, 133] width 235 height 78
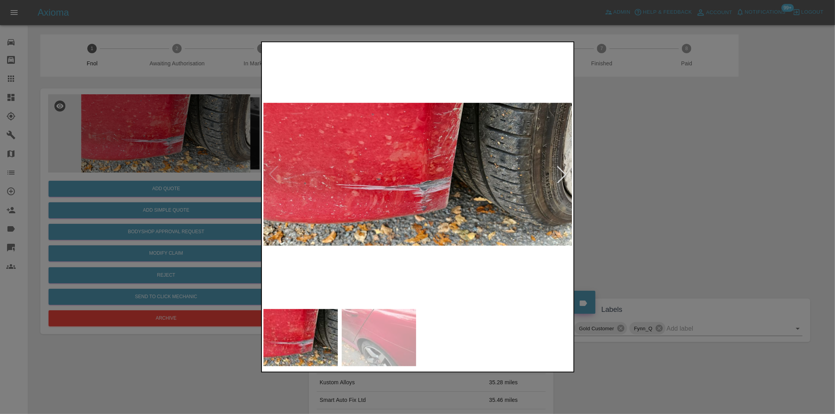
click at [564, 175] on div at bounding box center [561, 174] width 17 height 17
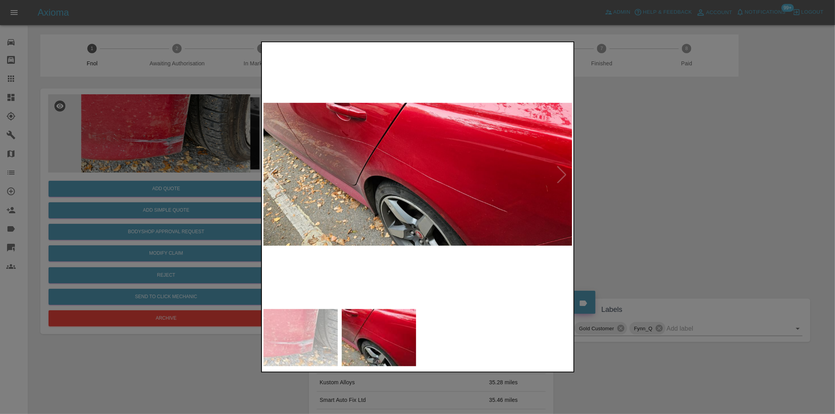
drag, startPoint x: 621, startPoint y: 159, endPoint x: 401, endPoint y: 189, distance: 222.8
click at [621, 159] on div at bounding box center [417, 207] width 835 height 414
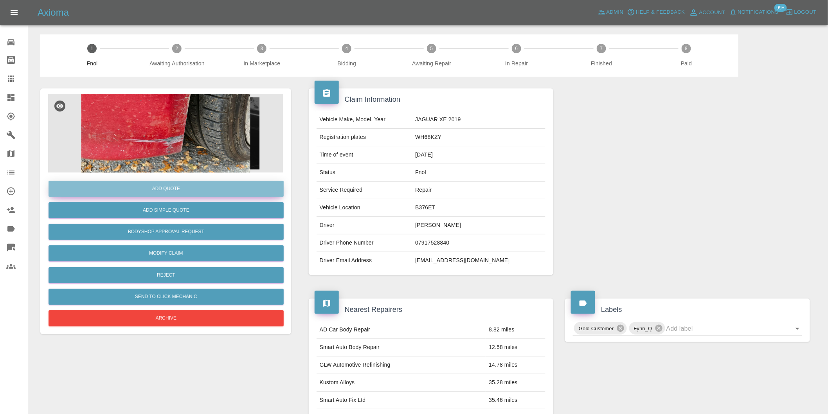
click at [164, 195] on button "Add Quote" at bounding box center [166, 189] width 235 height 16
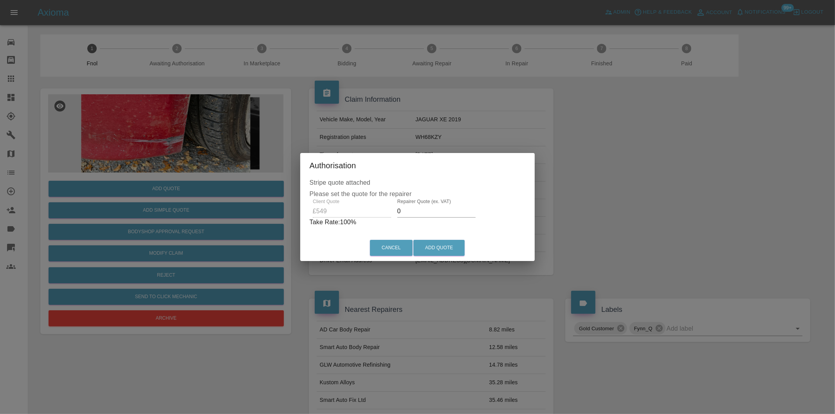
click at [410, 211] on input "0" at bounding box center [436, 211] width 78 height 13
type input "0345"
click at [435, 245] on button "Add Quote" at bounding box center [438, 248] width 51 height 16
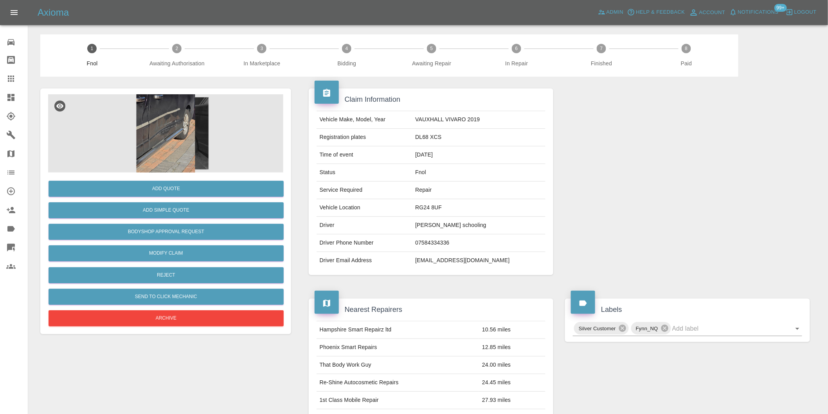
click at [167, 125] on img at bounding box center [165, 133] width 235 height 78
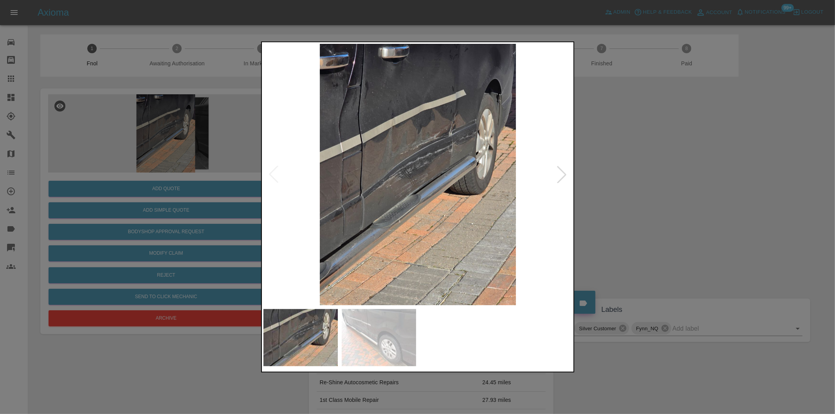
click at [563, 175] on div at bounding box center [561, 174] width 17 height 17
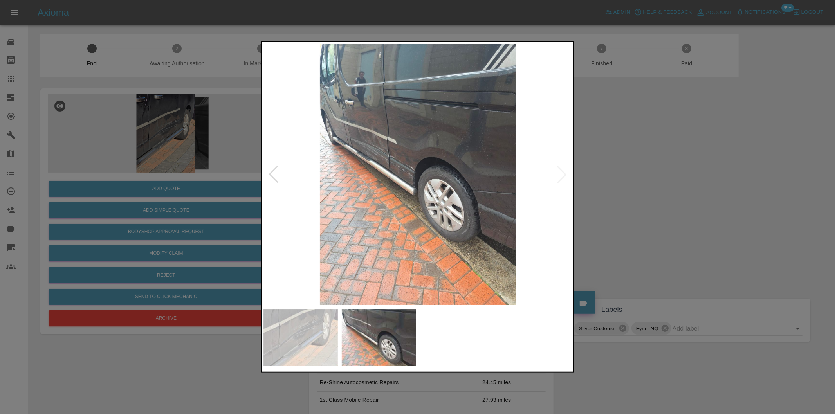
click at [613, 175] on div at bounding box center [417, 207] width 835 height 414
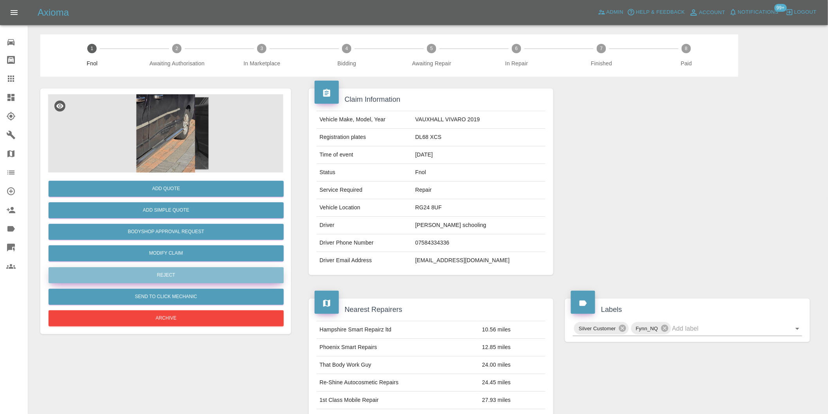
click at [167, 268] on button "Reject" at bounding box center [166, 275] width 235 height 16
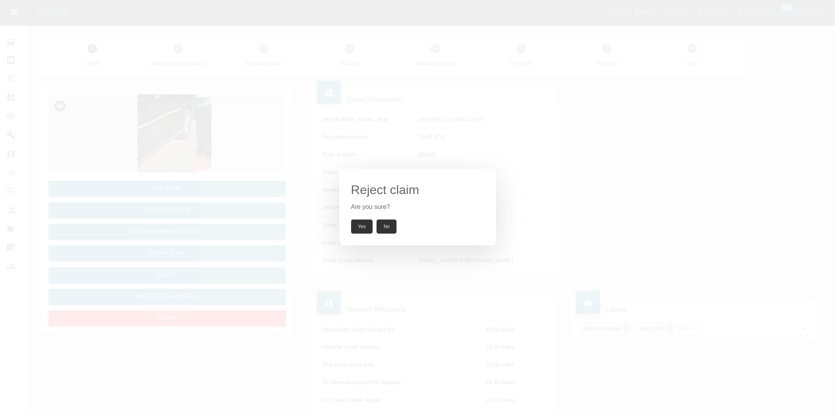
click at [357, 223] on button "Yes" at bounding box center [362, 227] width 22 height 14
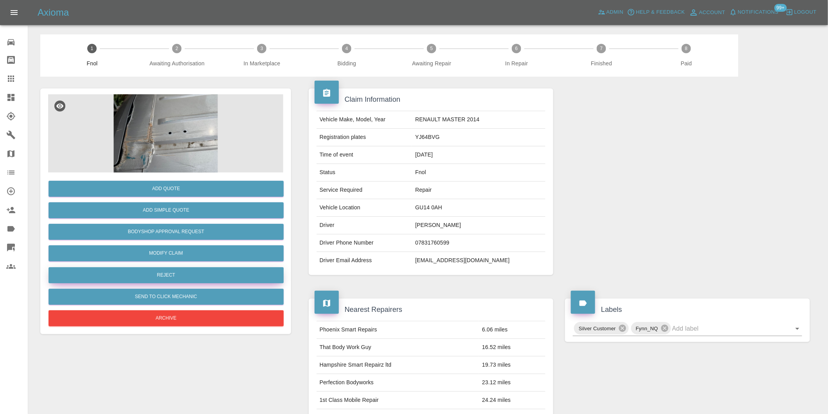
click at [188, 273] on button "Reject" at bounding box center [166, 275] width 235 height 16
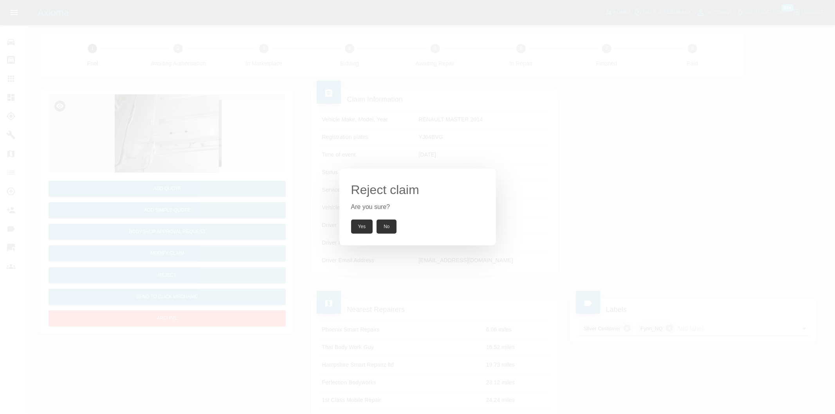
click at [356, 227] on button "Yes" at bounding box center [362, 227] width 22 height 14
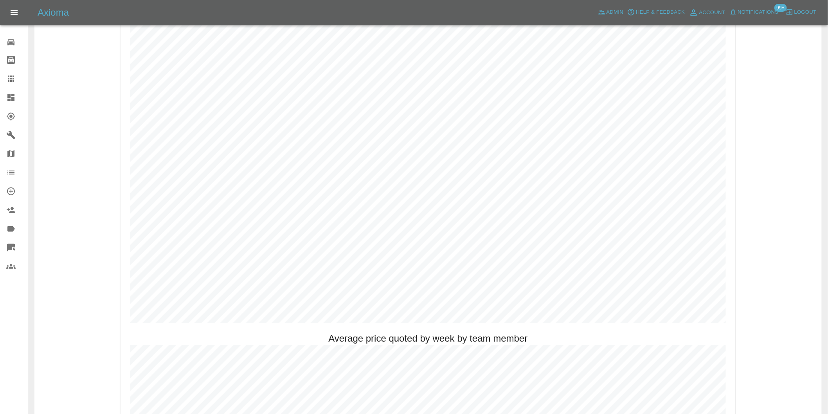
scroll to position [391, 0]
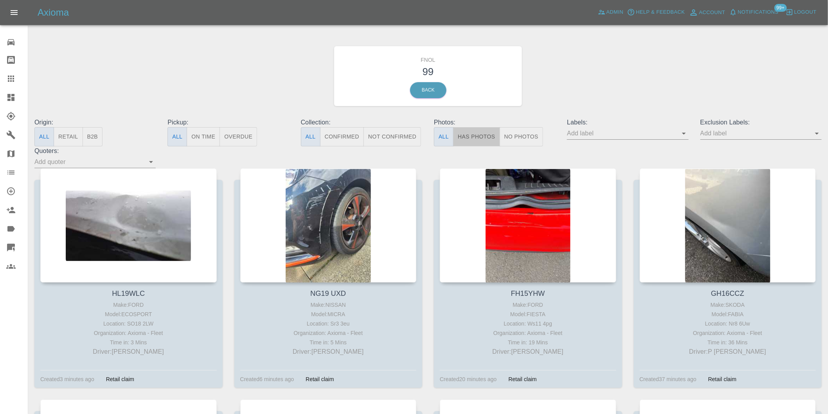
click at [470, 130] on button "Has Photos" at bounding box center [476, 136] width 47 height 19
click at [816, 134] on icon "Open" at bounding box center [816, 133] width 9 height 9
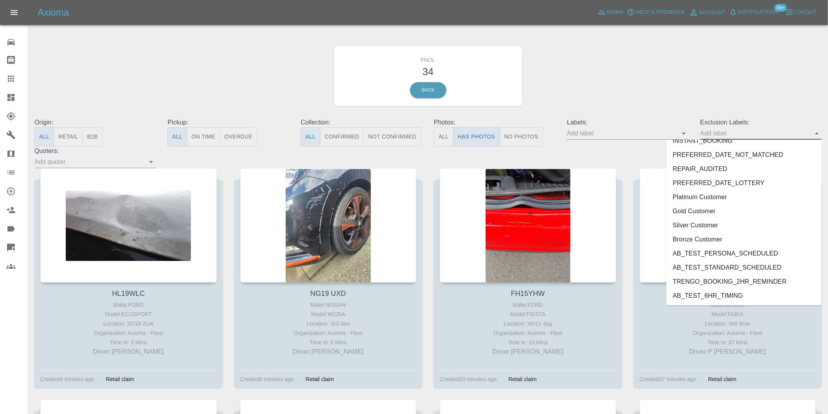
scroll to position [1699, 0]
click at [710, 253] on li "onshore_required" at bounding box center [743, 254] width 155 height 14
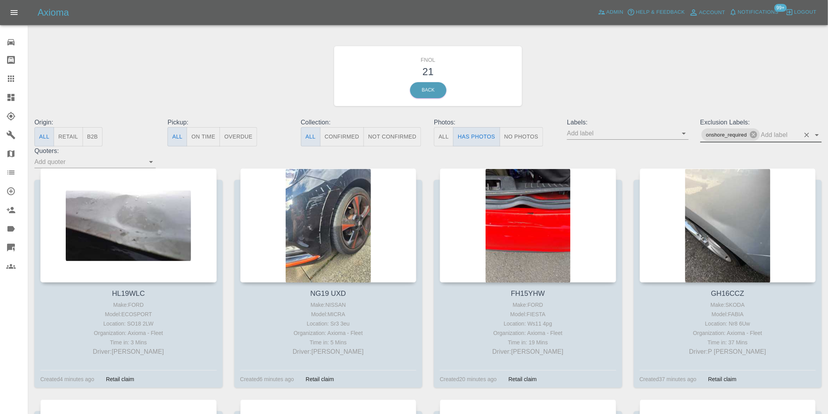
click at [818, 136] on icon "Open" at bounding box center [816, 134] width 9 height 9
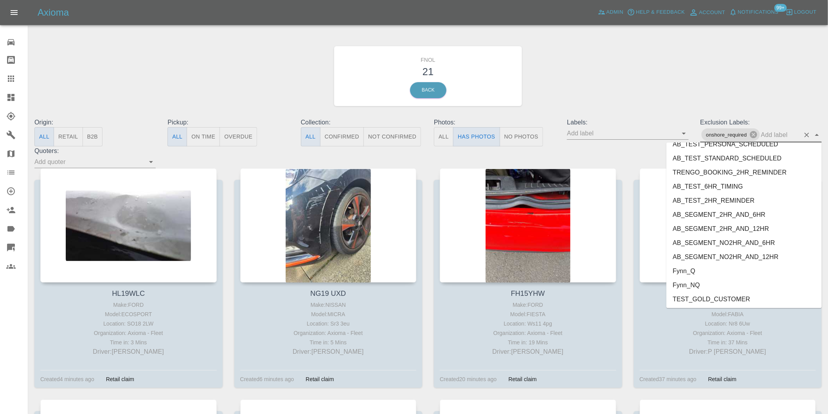
scroll to position [1685, 0]
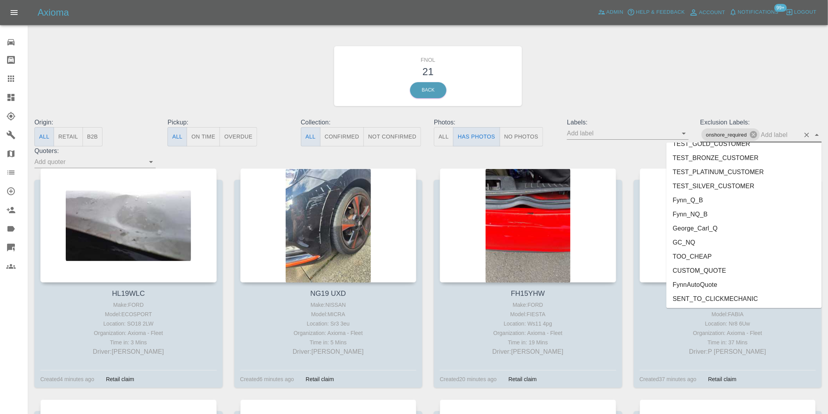
click at [718, 232] on li "George_Carl_Q" at bounding box center [743, 228] width 155 height 14
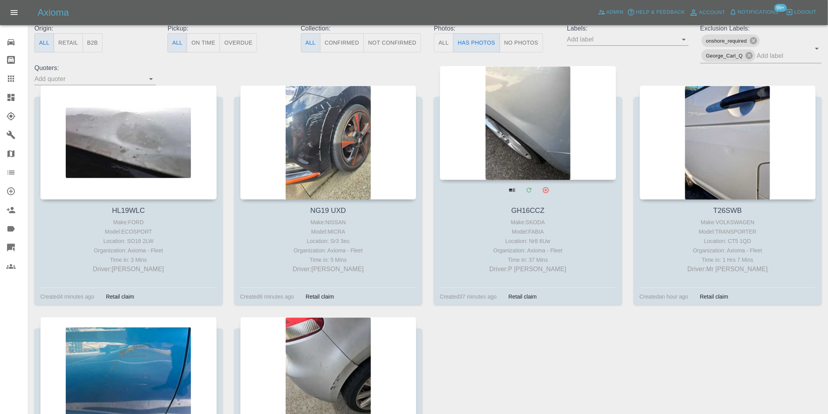
scroll to position [43, 0]
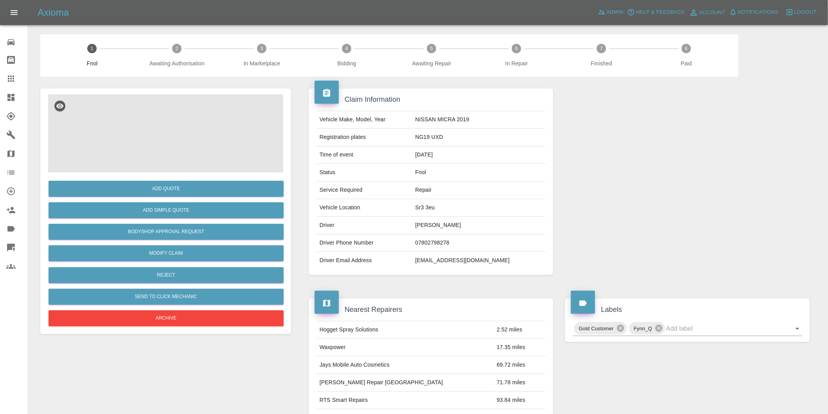
click at [173, 111] on img at bounding box center [165, 133] width 235 height 78
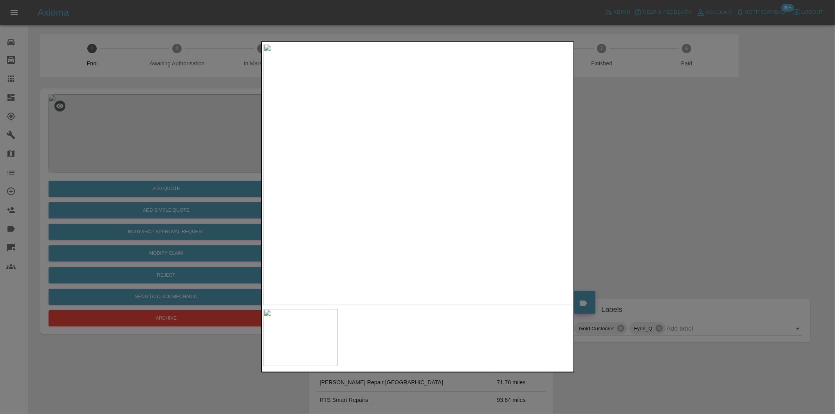
click at [435, 126] on img at bounding box center [417, 174] width 309 height 261
click at [432, 119] on img at bounding box center [364, 320] width 927 height 784
click at [450, 55] on img at bounding box center [417, 174] width 309 height 261
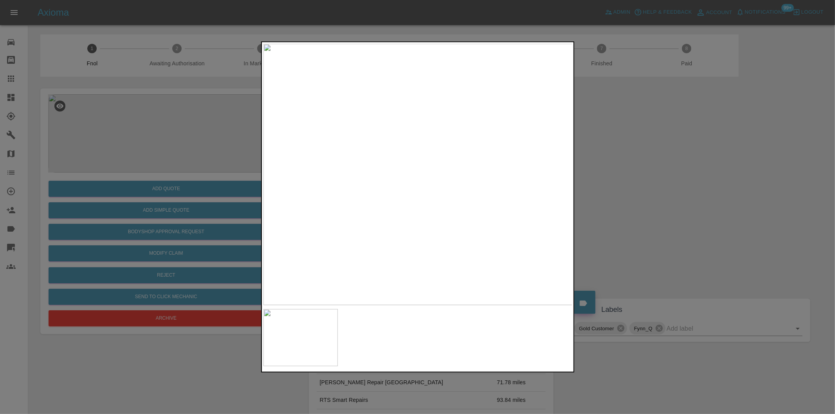
click at [450, 55] on img at bounding box center [417, 174] width 309 height 261
click at [662, 173] on div at bounding box center [417, 207] width 835 height 414
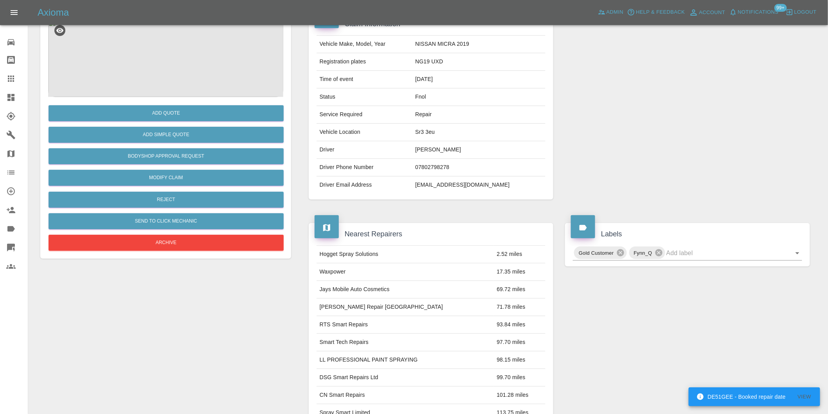
scroll to position [11, 0]
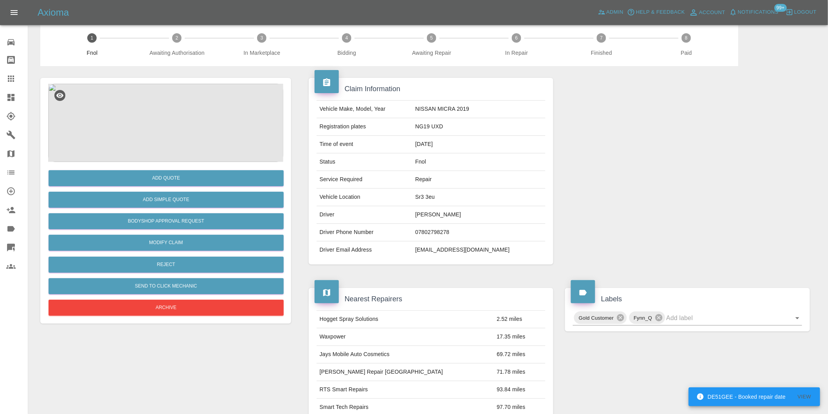
click at [157, 140] on img at bounding box center [165, 123] width 235 height 78
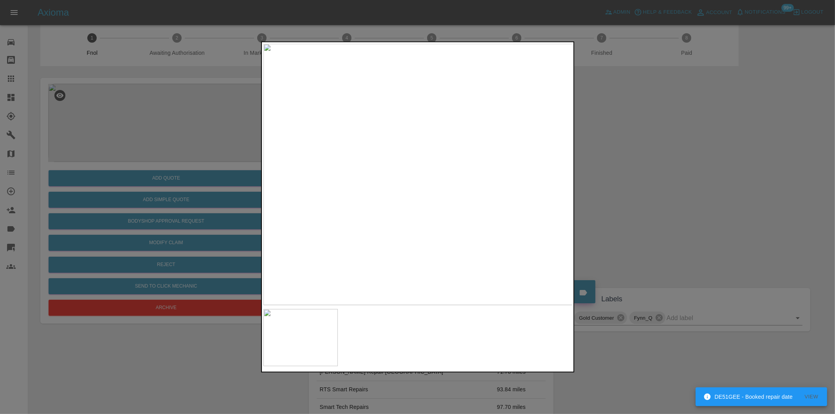
drag, startPoint x: 693, startPoint y: 228, endPoint x: 678, endPoint y: 227, distance: 15.3
click at [693, 228] on div at bounding box center [417, 207] width 835 height 414
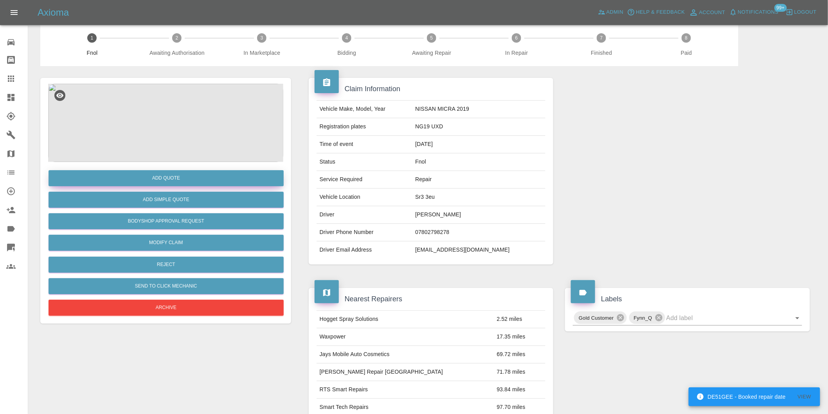
click at [182, 174] on button "Add Quote" at bounding box center [166, 178] width 235 height 16
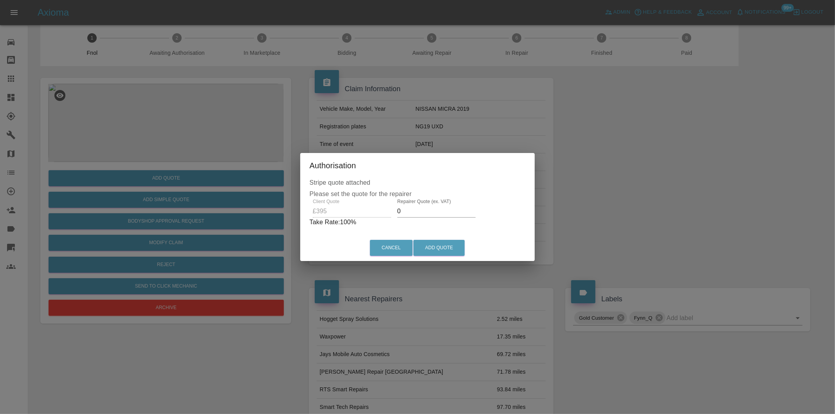
click at [432, 211] on input "0" at bounding box center [436, 211] width 78 height 13
type input "0250"
click at [446, 242] on button "Add Quote" at bounding box center [438, 248] width 51 height 16
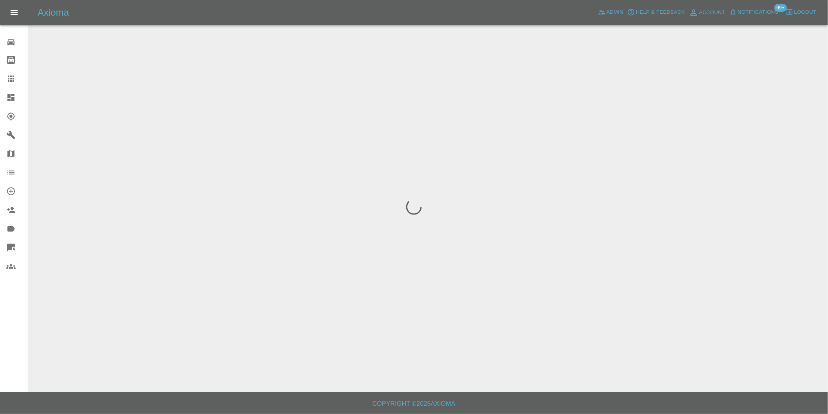
scroll to position [0, 0]
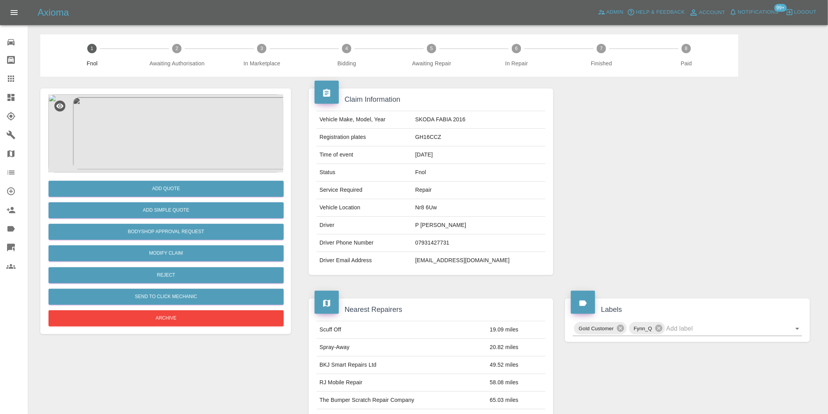
click at [179, 115] on img at bounding box center [165, 133] width 235 height 78
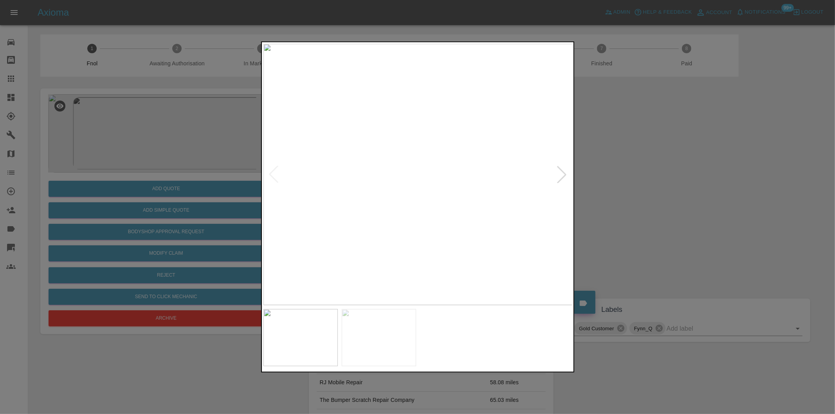
click at [563, 173] on div at bounding box center [561, 174] width 17 height 17
click at [563, 173] on img at bounding box center [417, 174] width 309 height 261
drag, startPoint x: 691, startPoint y: 197, endPoint x: 326, endPoint y: 251, distance: 369.0
click at [689, 197] on div at bounding box center [417, 207] width 835 height 414
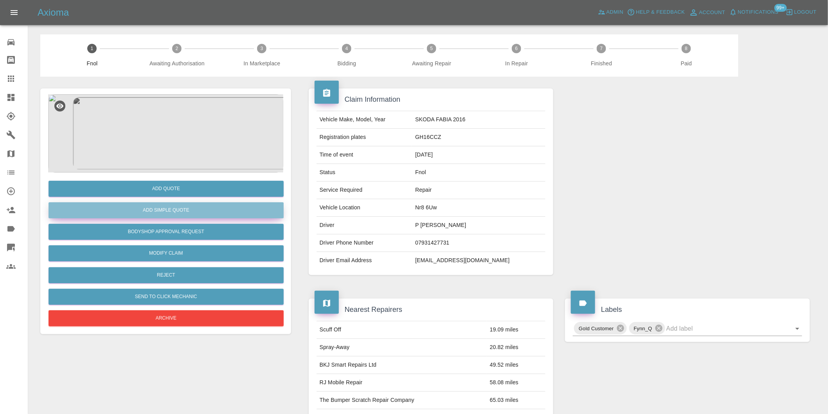
click at [181, 210] on button "Add Simple Quote" at bounding box center [166, 210] width 235 height 16
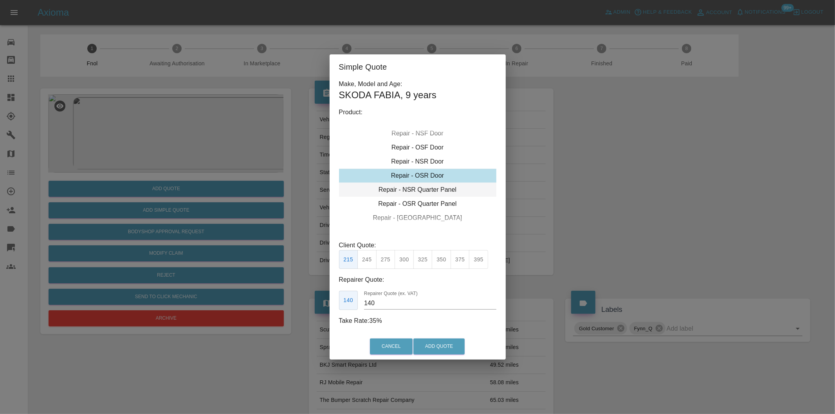
click at [447, 190] on div "Repair - NSR Quarter Panel" at bounding box center [417, 190] width 157 height 14
click at [407, 255] on button "300" at bounding box center [403, 259] width 19 height 19
type input "190"
click at [447, 349] on button "Add Quote" at bounding box center [438, 346] width 51 height 16
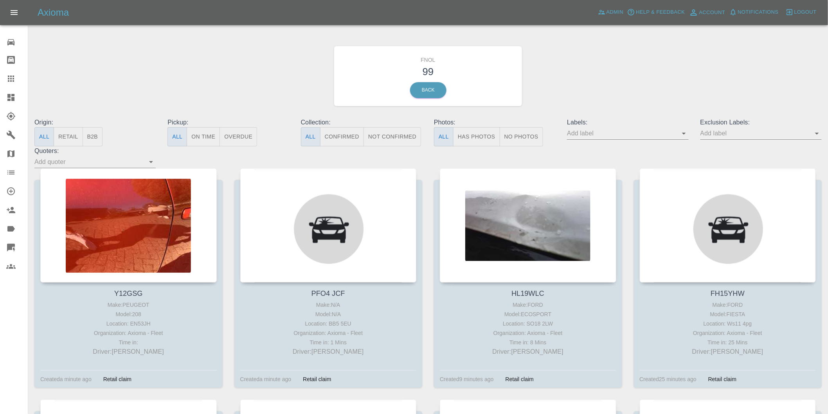
click at [478, 143] on button "Has Photos" at bounding box center [476, 136] width 47 height 19
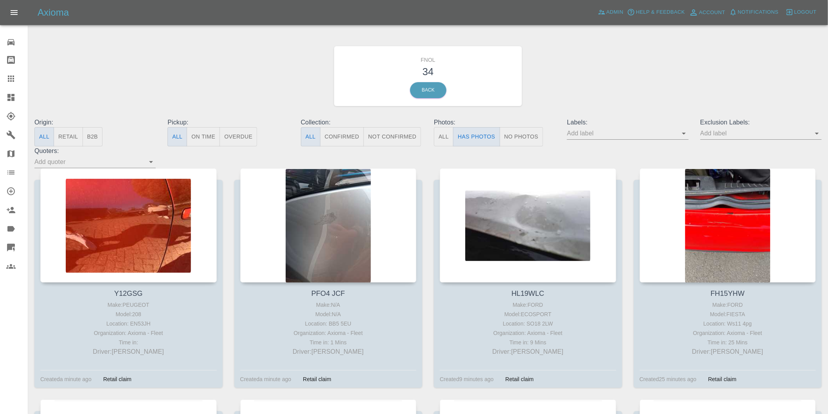
click at [816, 134] on icon "Open" at bounding box center [816, 133] width 9 height 9
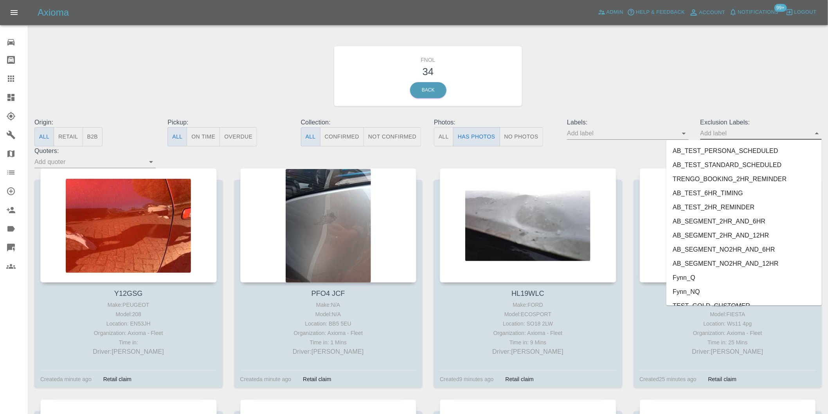
scroll to position [1699, 0]
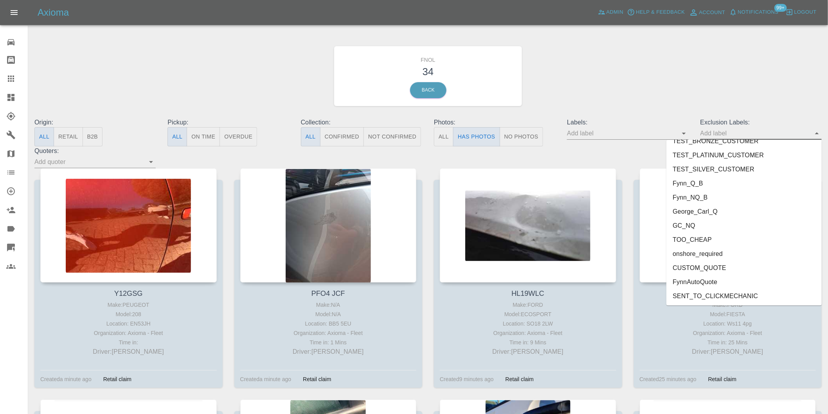
click at [723, 252] on li "onshore_required" at bounding box center [743, 254] width 155 height 14
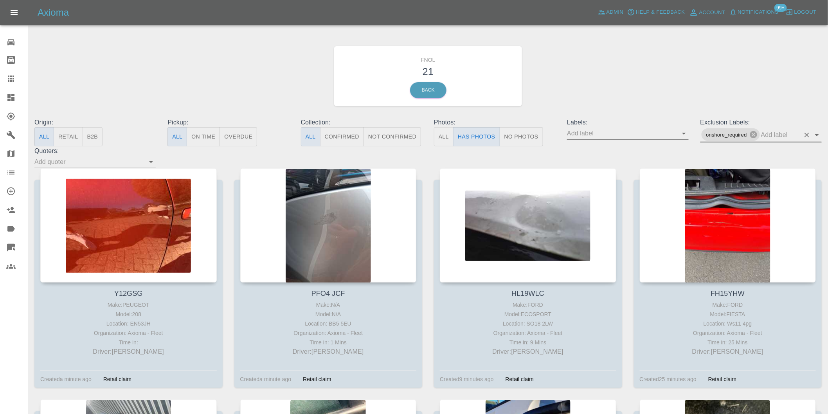
click at [818, 134] on icon "Open" at bounding box center [816, 134] width 9 height 9
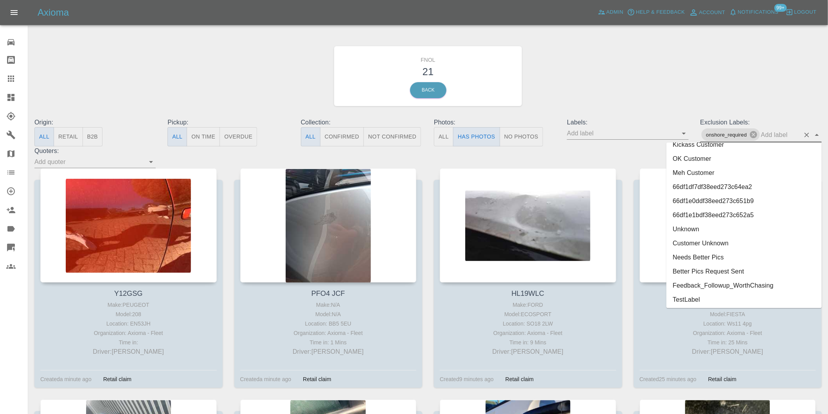
scroll to position [1685, 0]
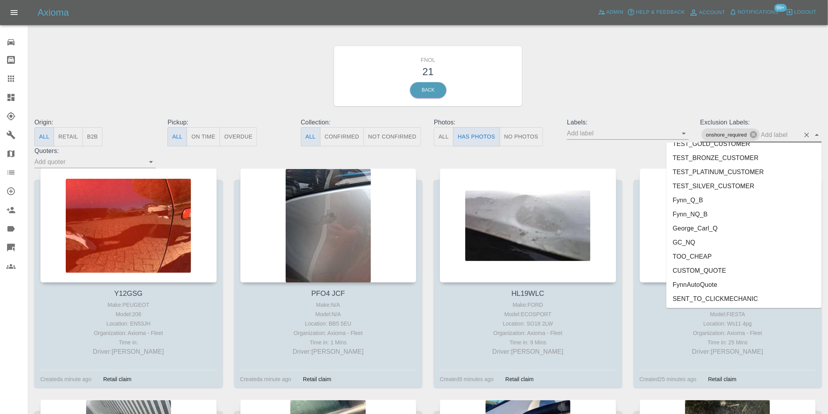
click at [713, 231] on li "George_Carl_Q" at bounding box center [743, 228] width 155 height 14
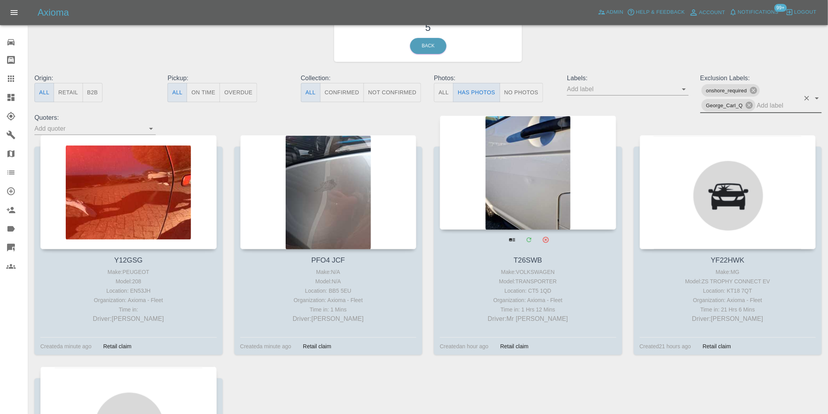
scroll to position [130, 0]
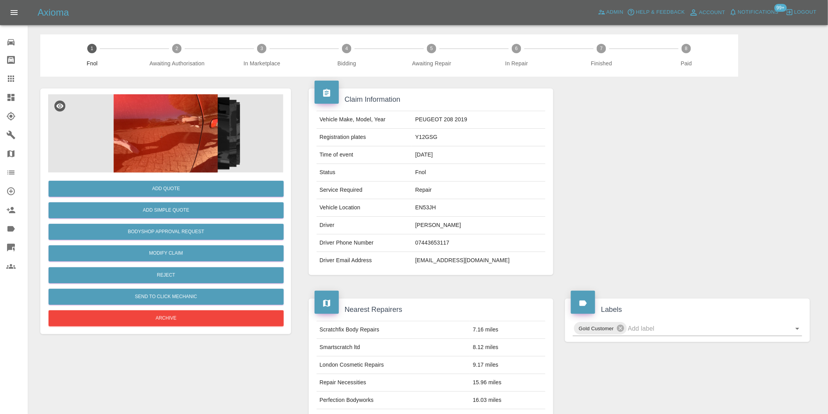
click at [155, 151] on img at bounding box center [165, 133] width 235 height 78
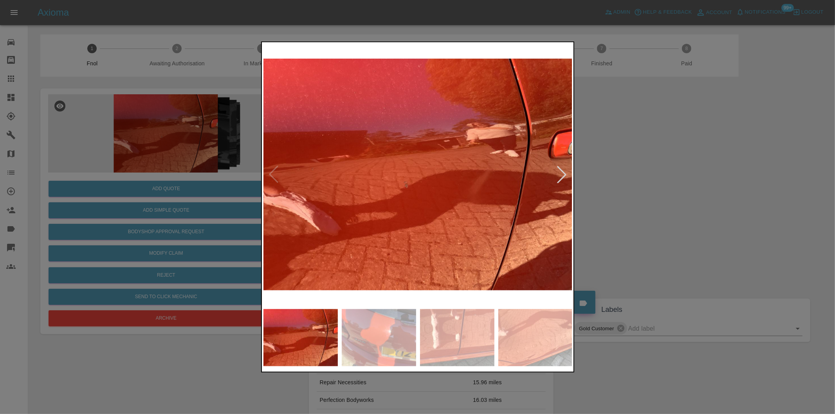
click at [561, 171] on div at bounding box center [561, 174] width 17 height 17
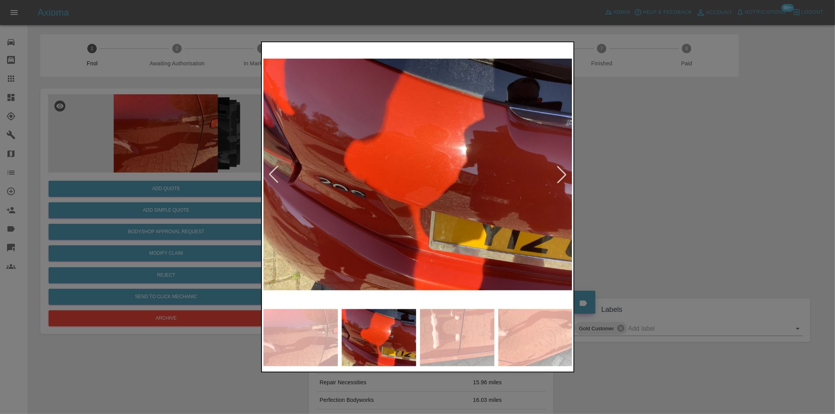
click at [561, 171] on div at bounding box center [561, 174] width 17 height 17
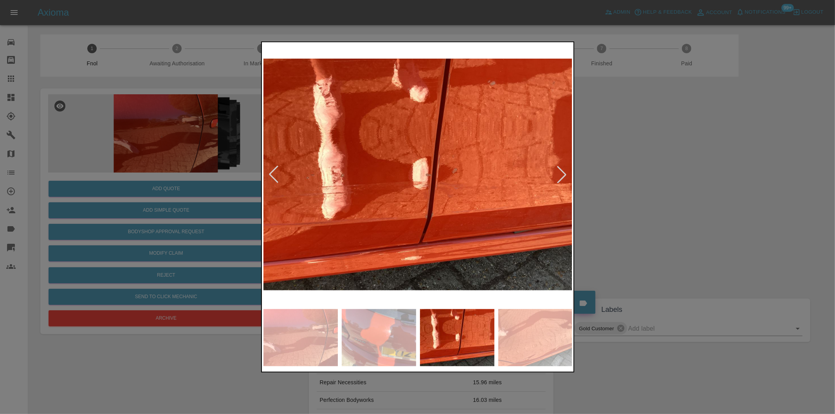
click at [561, 171] on div at bounding box center [561, 174] width 17 height 17
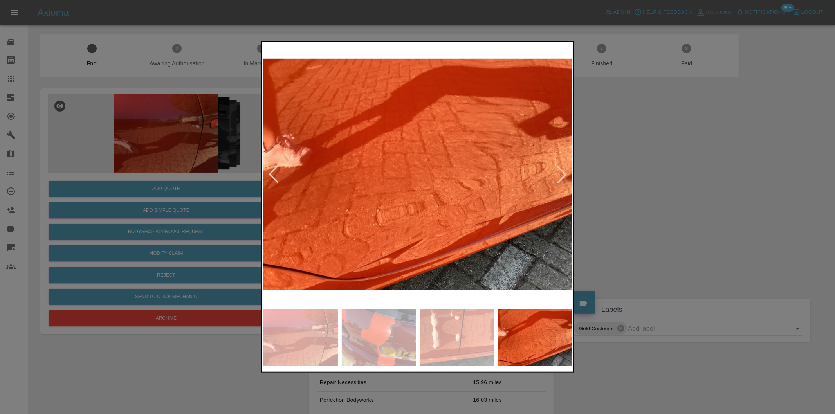
click at [560, 175] on div at bounding box center [561, 174] width 17 height 17
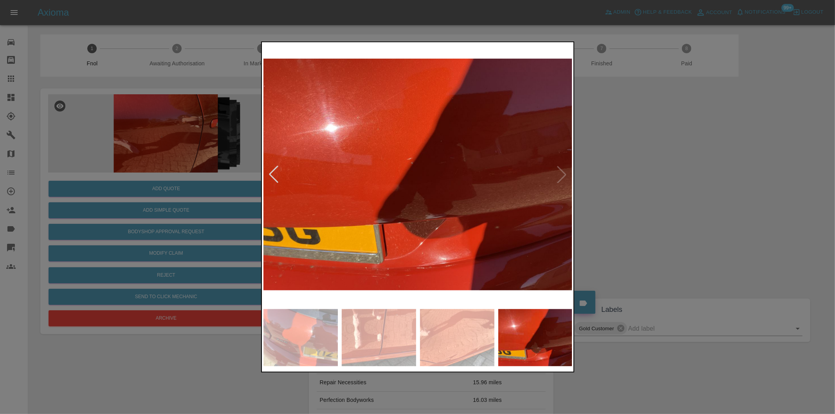
click at [560, 175] on img at bounding box center [417, 174] width 309 height 261
click at [269, 173] on div at bounding box center [273, 174] width 17 height 17
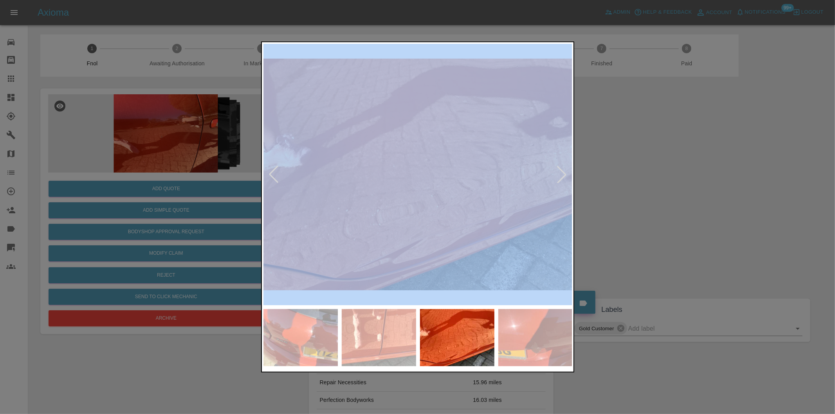
click at [269, 173] on div at bounding box center [273, 174] width 17 height 17
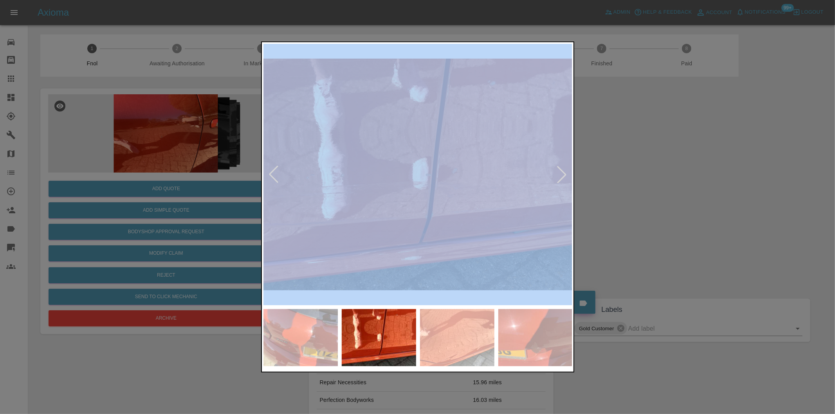
click at [269, 173] on div at bounding box center [273, 174] width 17 height 17
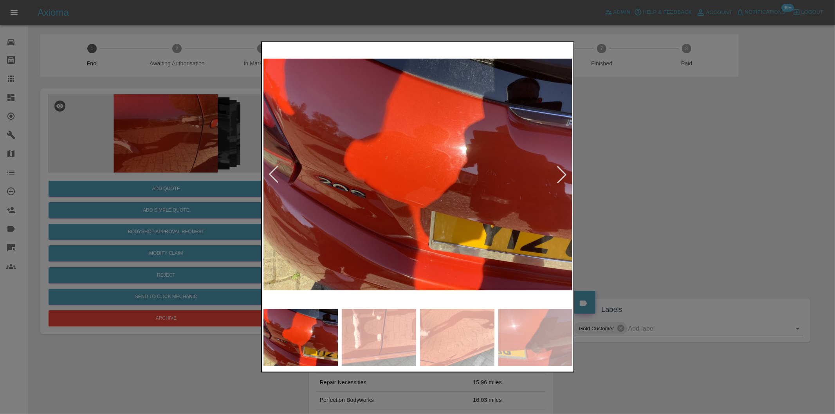
click at [709, 173] on div at bounding box center [417, 207] width 835 height 414
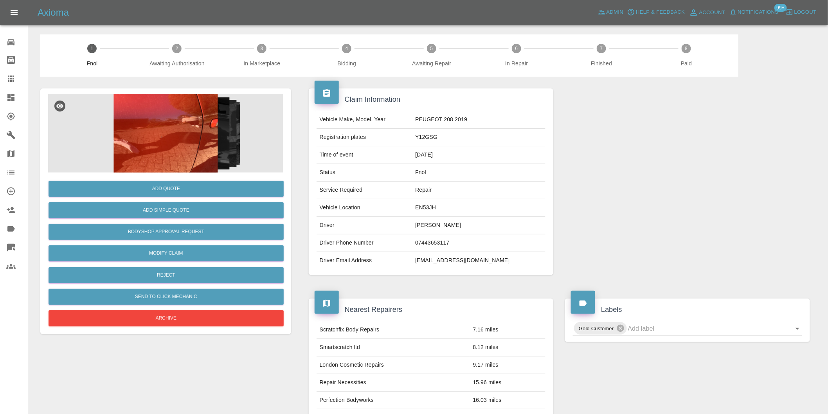
click at [182, 142] on img at bounding box center [165, 133] width 235 height 78
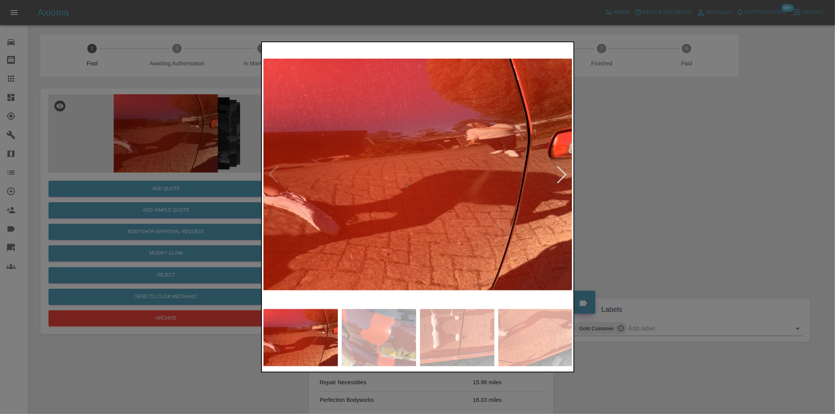
click at [562, 177] on div at bounding box center [561, 174] width 17 height 17
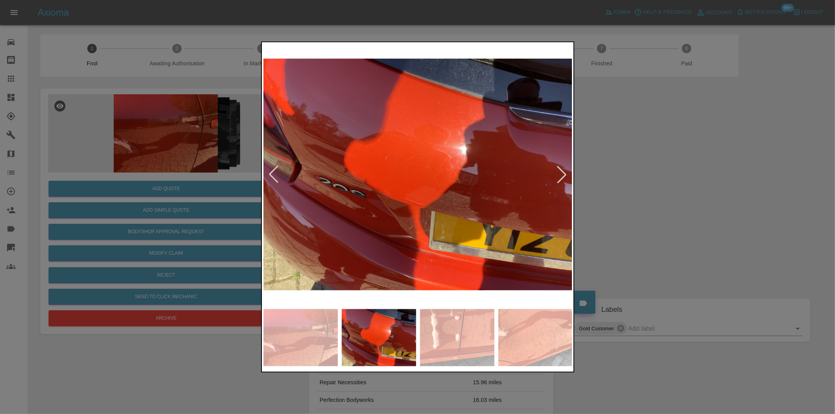
click at [562, 177] on div at bounding box center [561, 174] width 17 height 17
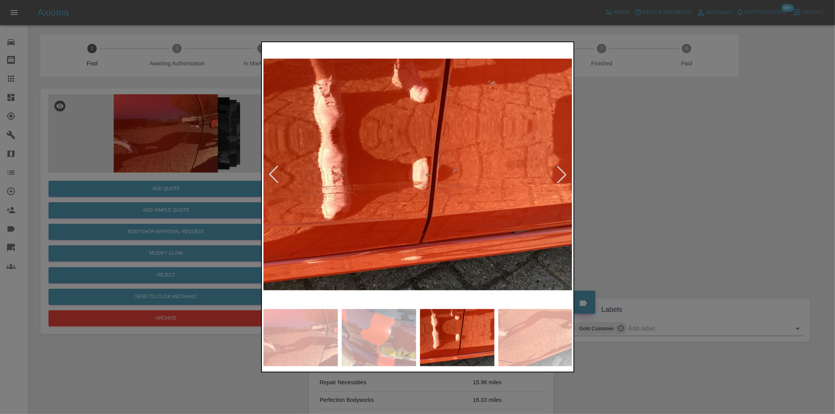
click at [562, 177] on div at bounding box center [561, 174] width 17 height 17
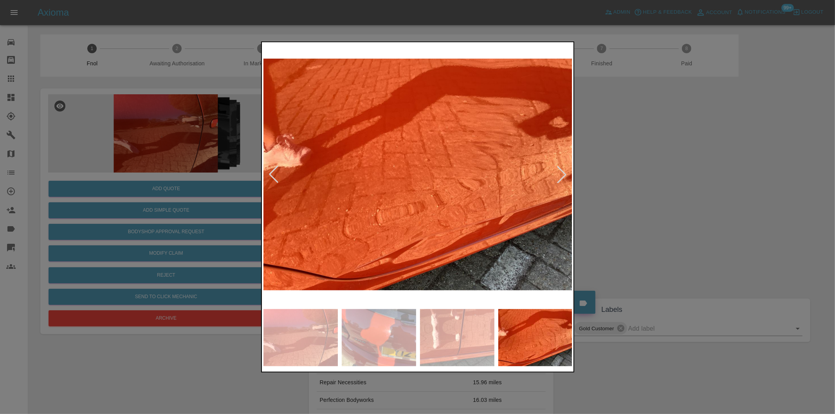
click at [562, 177] on div at bounding box center [561, 174] width 17 height 17
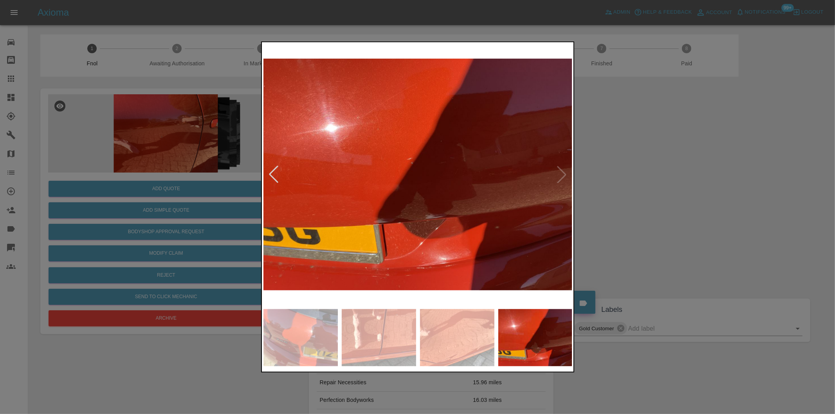
click at [562, 177] on img at bounding box center [417, 174] width 309 height 261
click at [676, 181] on div at bounding box center [417, 207] width 835 height 414
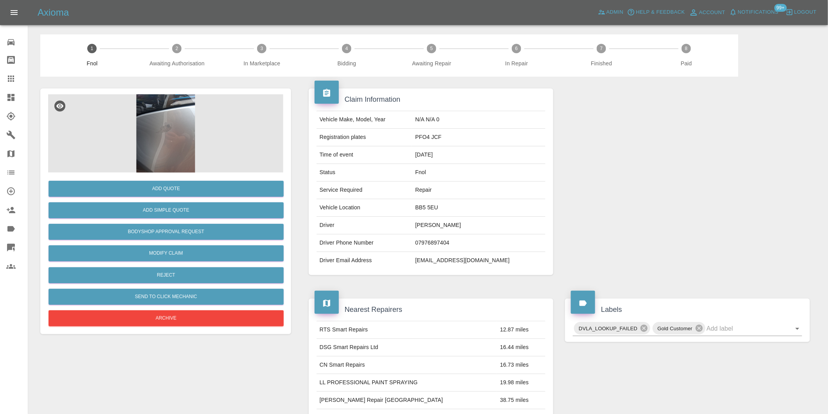
click at [132, 133] on img at bounding box center [165, 133] width 235 height 78
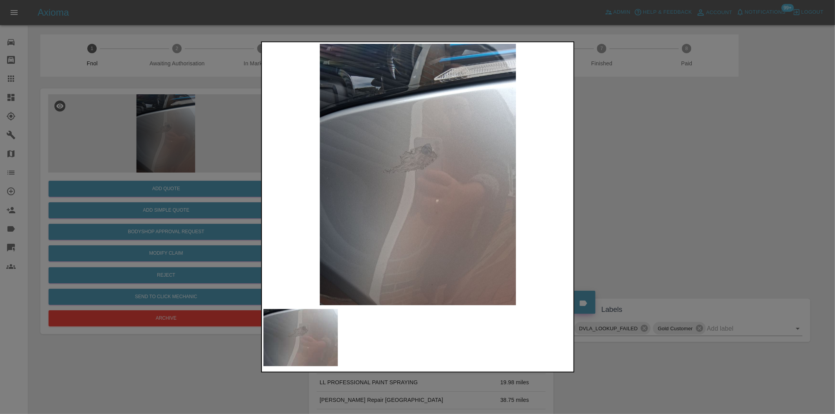
click at [651, 195] on div at bounding box center [417, 207] width 835 height 414
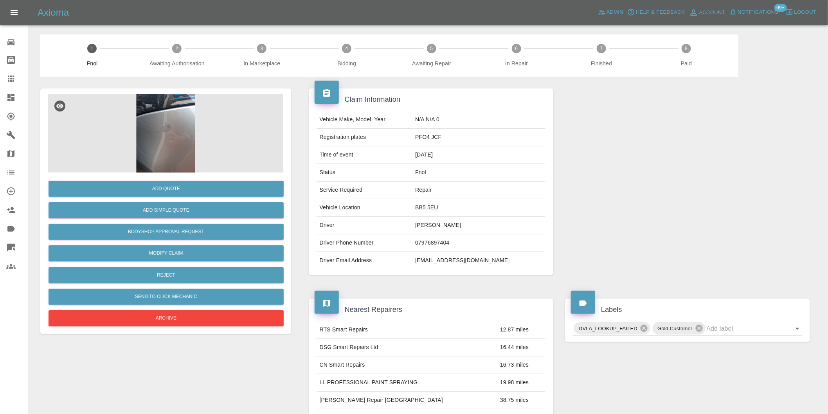
click at [159, 122] on img at bounding box center [165, 133] width 235 height 78
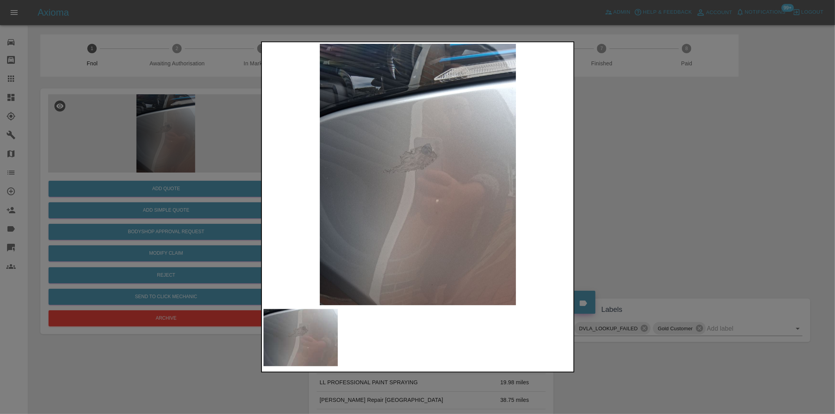
click at [615, 169] on div at bounding box center [417, 207] width 835 height 414
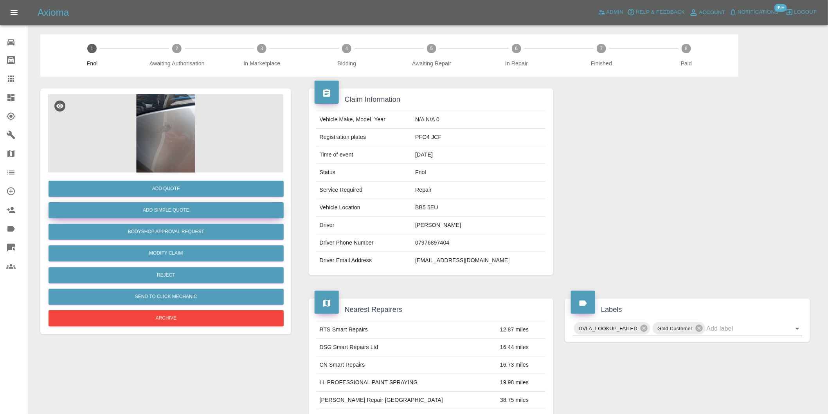
click at [197, 210] on button "Add Simple Quote" at bounding box center [166, 210] width 235 height 16
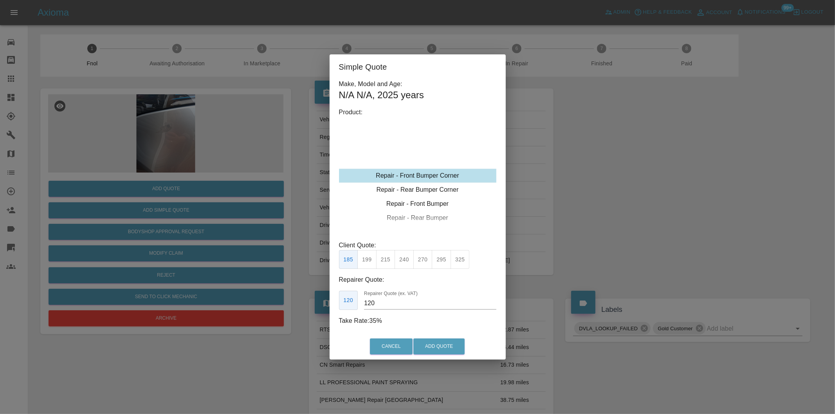
click at [389, 263] on button "215" at bounding box center [385, 259] width 19 height 19
type input "135"
click at [432, 339] on button "Add Quote" at bounding box center [438, 346] width 51 height 16
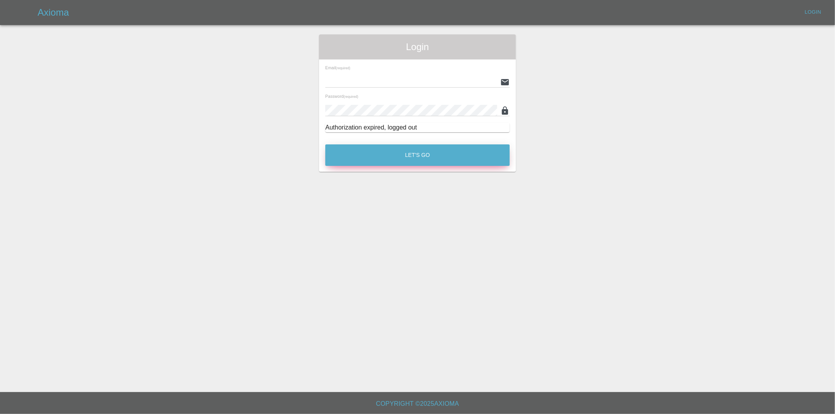
type input "[PERSON_NAME][EMAIL_ADDRESS][DOMAIN_NAME]"
click at [414, 158] on button "Let's Go" at bounding box center [417, 155] width 184 height 22
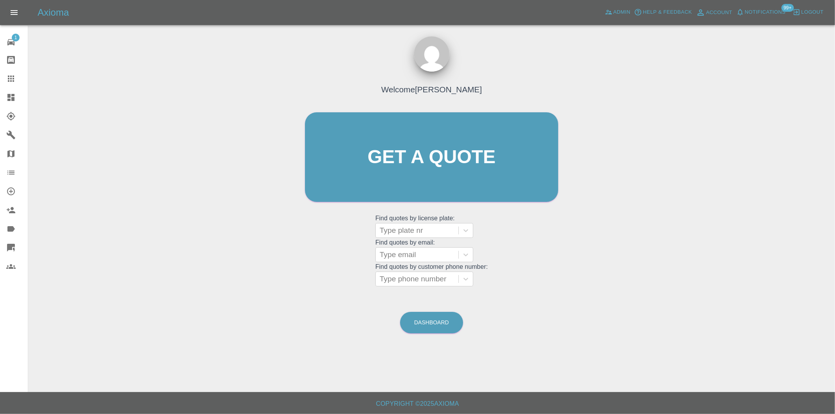
click at [7, 96] on icon at bounding box center [10, 97] width 9 height 9
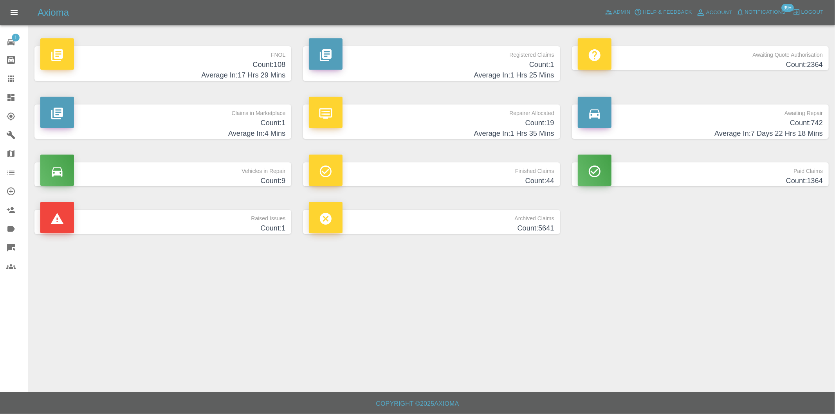
click at [271, 65] on h4 "Count: 108" at bounding box center [162, 64] width 245 height 11
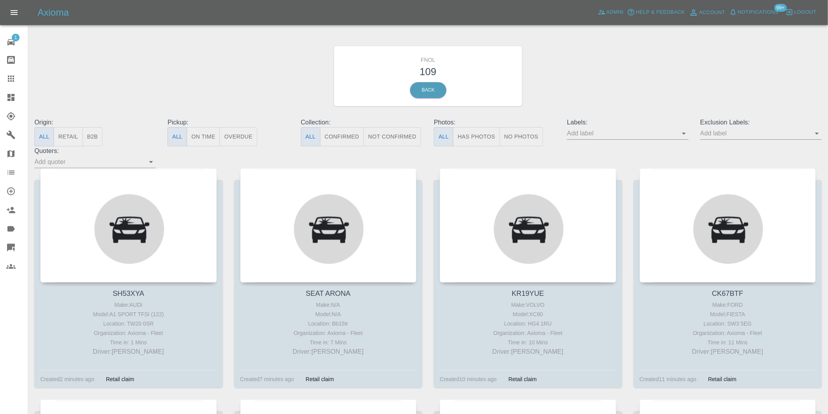
click at [482, 134] on button "Has Photos" at bounding box center [476, 136] width 47 height 19
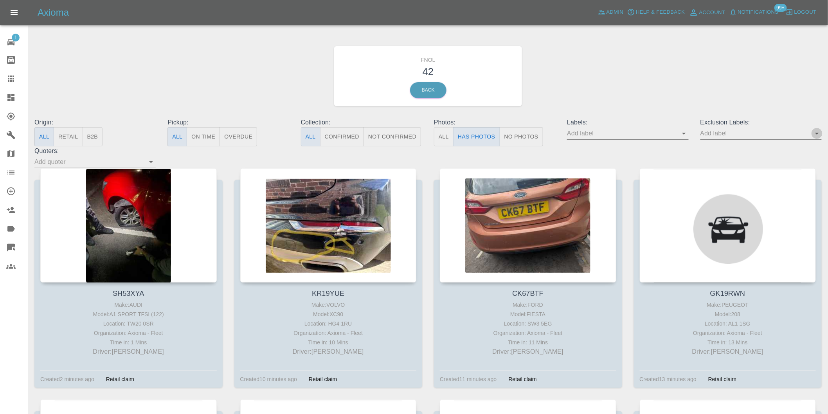
click at [815, 132] on icon "Open" at bounding box center [816, 133] width 9 height 9
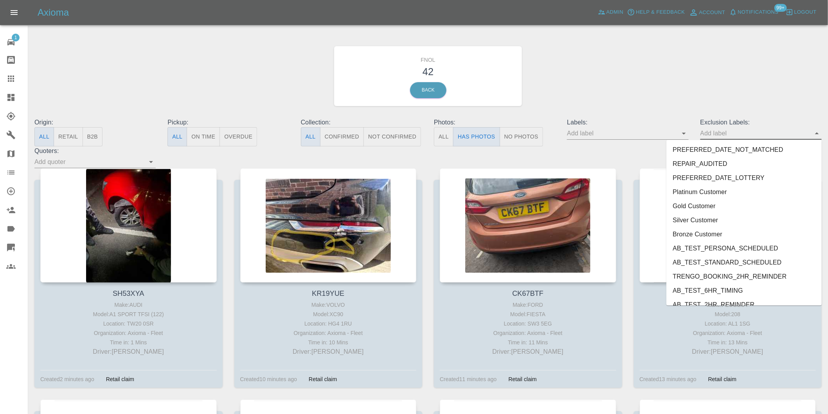
scroll to position [1699, 0]
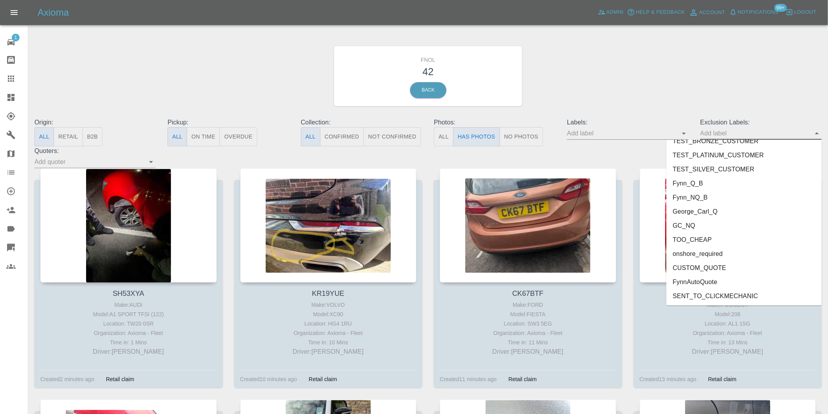
click at [715, 251] on li "onshore_required" at bounding box center [743, 254] width 155 height 14
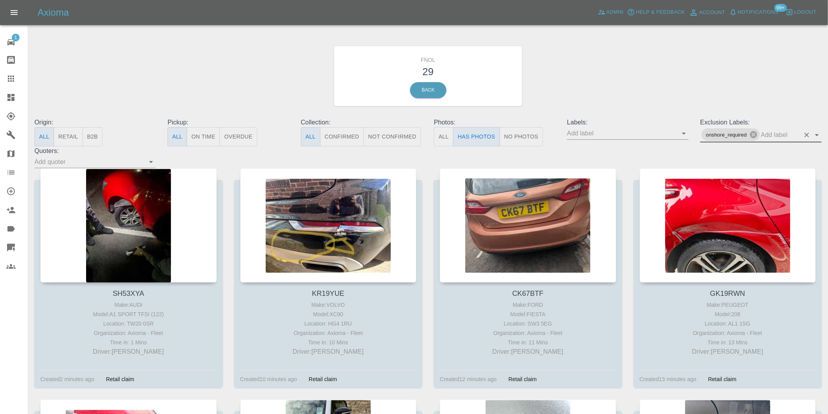
click at [817, 132] on icon "Open" at bounding box center [816, 134] width 9 height 9
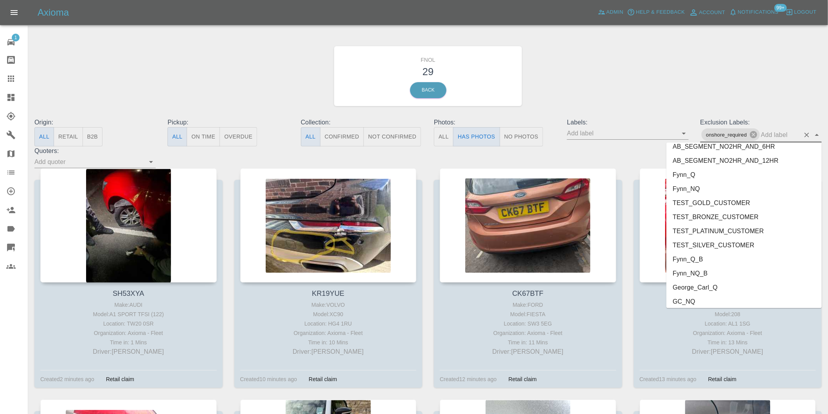
scroll to position [1685, 0]
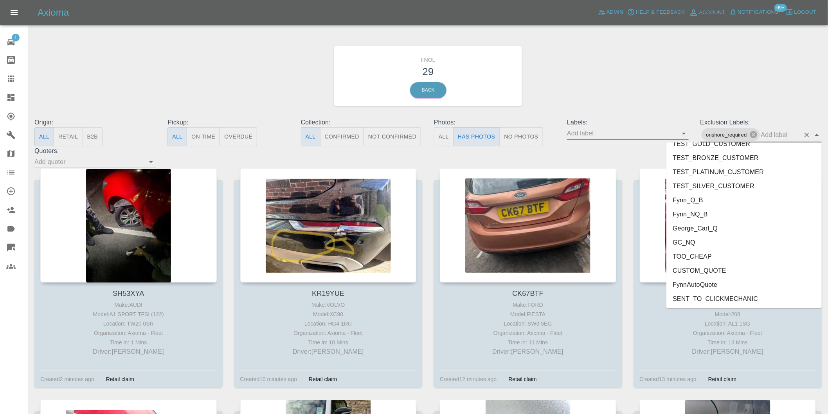
click at [702, 224] on li "George_Carl_Q" at bounding box center [743, 228] width 155 height 14
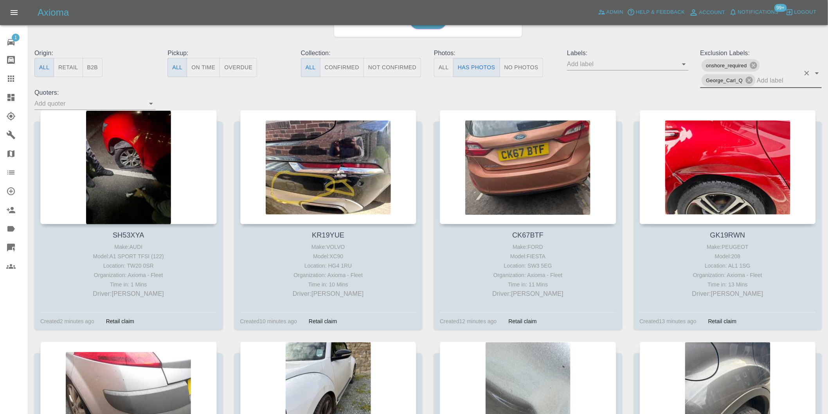
scroll to position [43, 0]
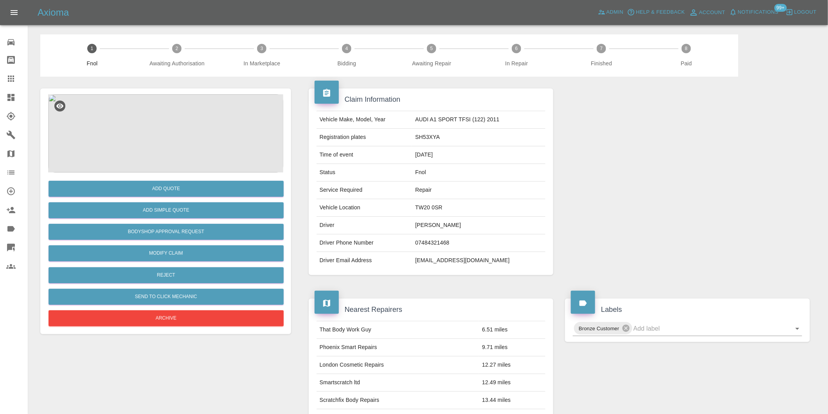
click at [172, 110] on img at bounding box center [165, 133] width 235 height 78
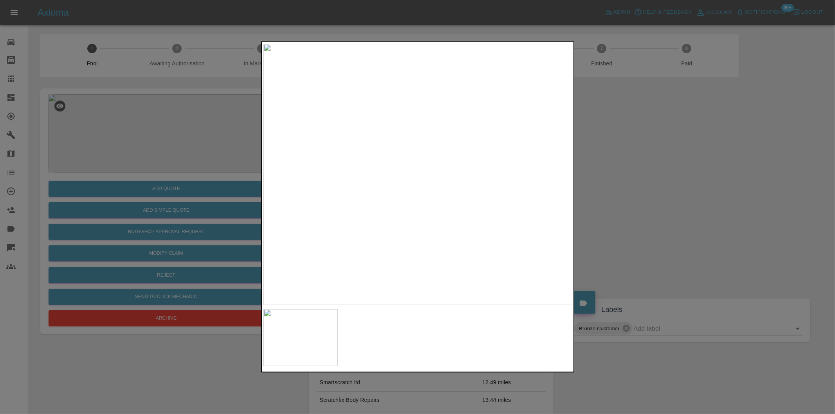
click at [642, 171] on div at bounding box center [417, 207] width 835 height 414
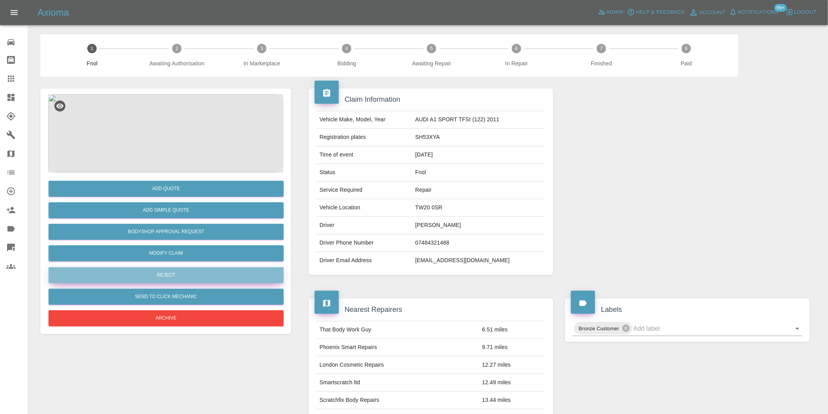
click at [171, 272] on button "Reject" at bounding box center [166, 275] width 235 height 16
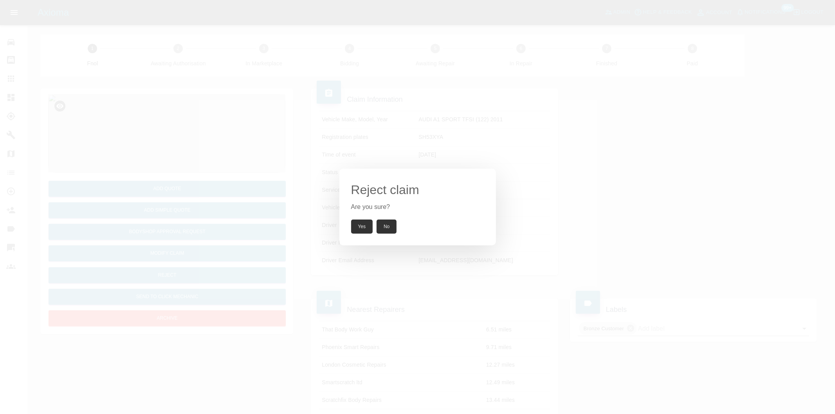
click at [362, 229] on button "Yes" at bounding box center [362, 227] width 22 height 14
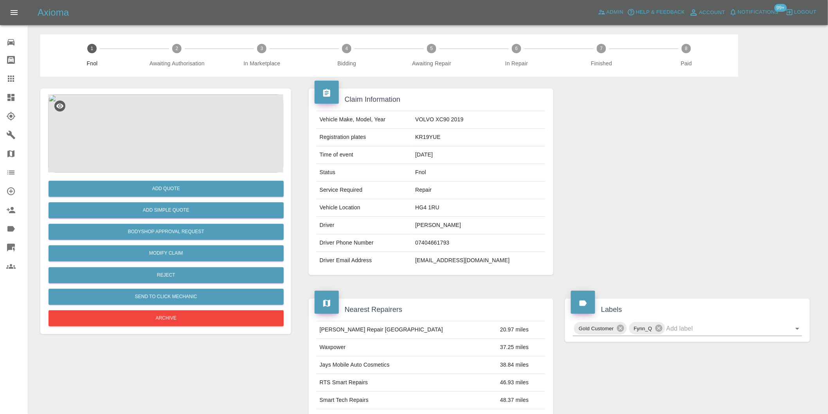
click at [187, 122] on img at bounding box center [165, 133] width 235 height 78
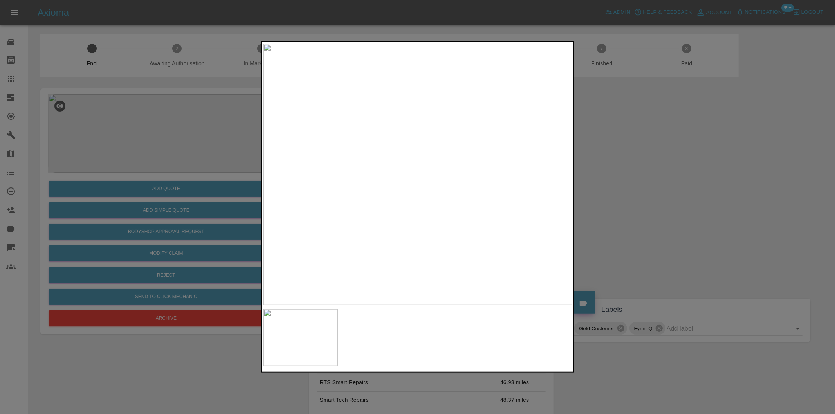
click at [432, 194] on img at bounding box center [417, 174] width 309 height 261
click at [417, 177] on img at bounding box center [373, 115] width 927 height 784
click at [652, 180] on div at bounding box center [417, 207] width 835 height 414
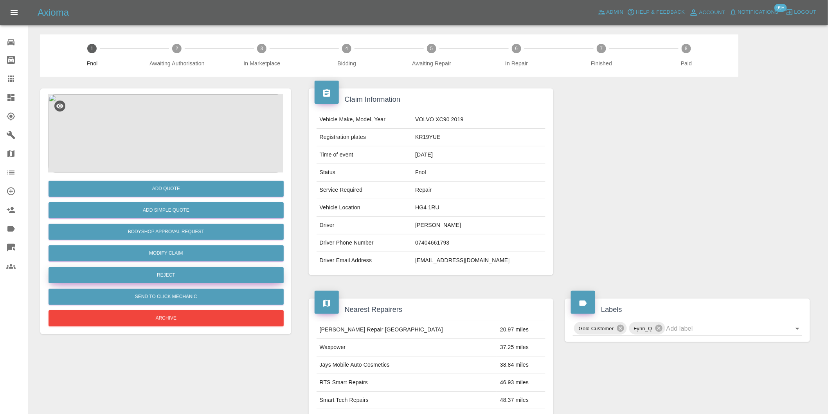
click at [167, 273] on button "Reject" at bounding box center [166, 275] width 235 height 16
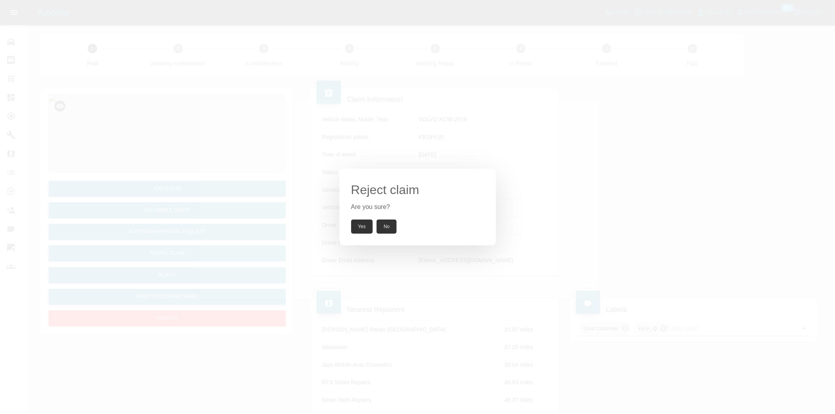
click at [358, 229] on button "Yes" at bounding box center [362, 227] width 22 height 14
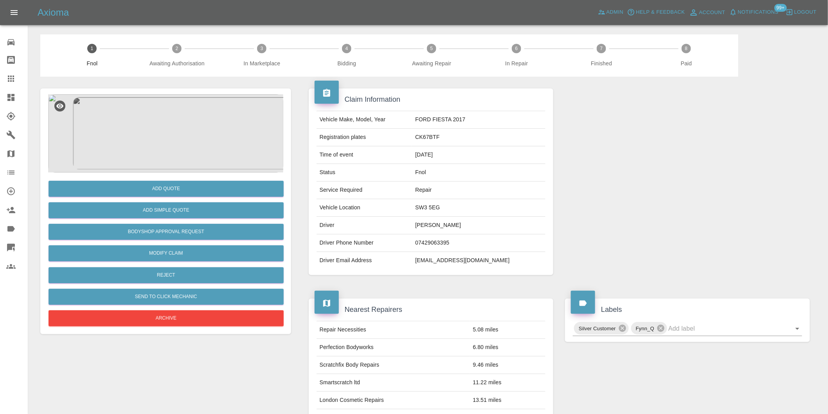
click at [196, 137] on img at bounding box center [165, 133] width 235 height 78
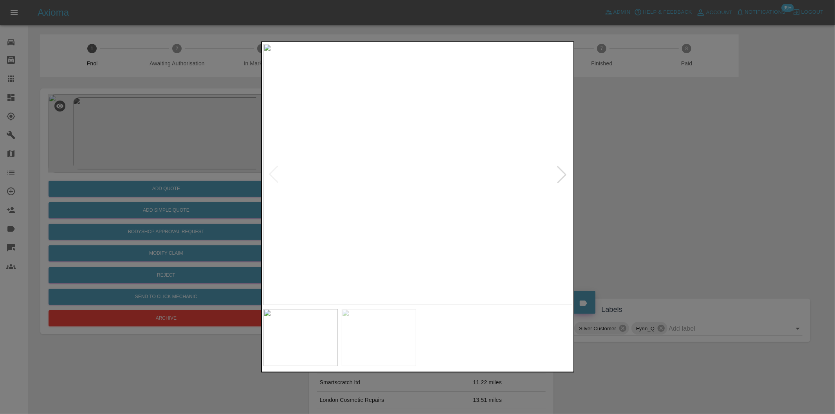
click at [563, 177] on div at bounding box center [561, 174] width 17 height 17
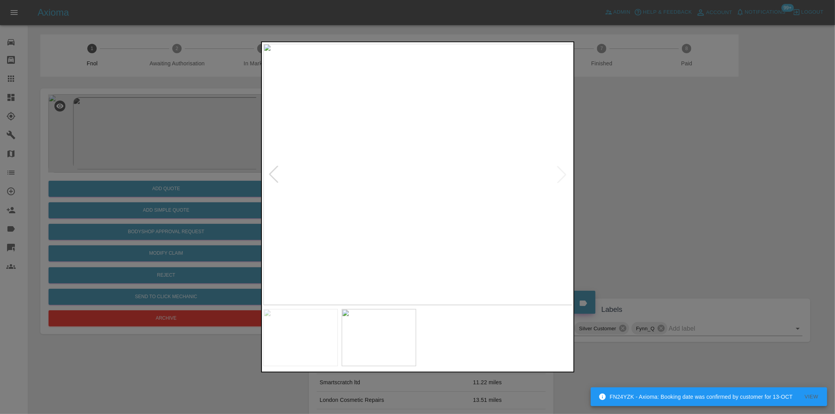
click at [272, 171] on div at bounding box center [273, 174] width 17 height 17
click at [496, 196] on img at bounding box center [417, 174] width 309 height 261
click at [388, 194] on img at bounding box center [180, 111] width 927 height 784
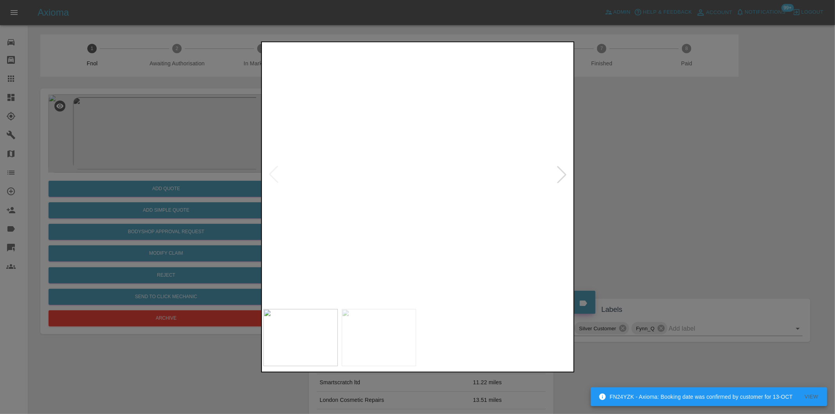
click at [394, 170] on img at bounding box center [180, 111] width 927 height 784
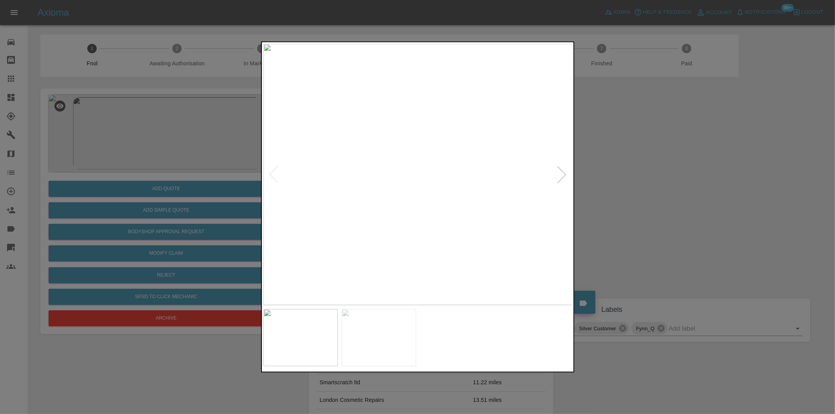
click at [657, 195] on div at bounding box center [417, 207] width 835 height 414
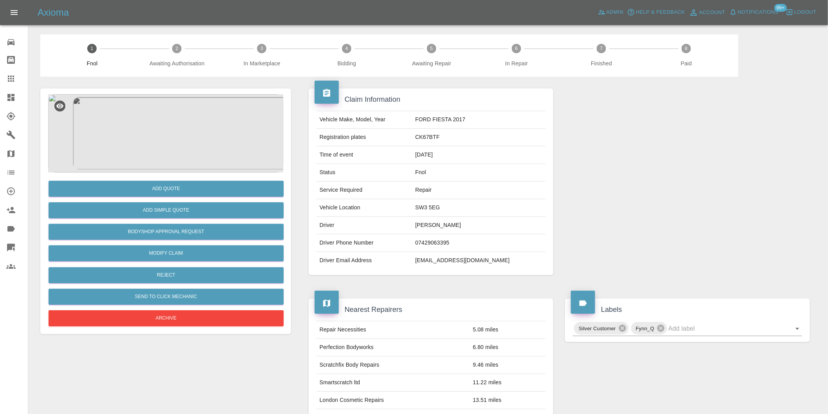
click at [171, 153] on img at bounding box center [165, 133] width 235 height 78
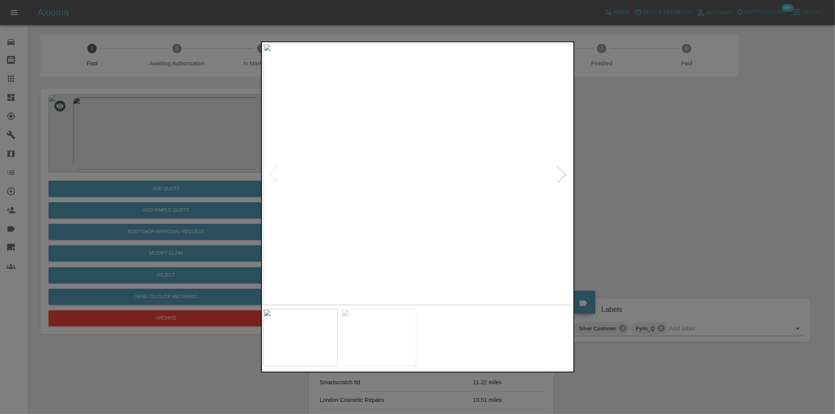
click at [564, 176] on div at bounding box center [561, 174] width 17 height 17
click at [681, 202] on div at bounding box center [417, 207] width 835 height 414
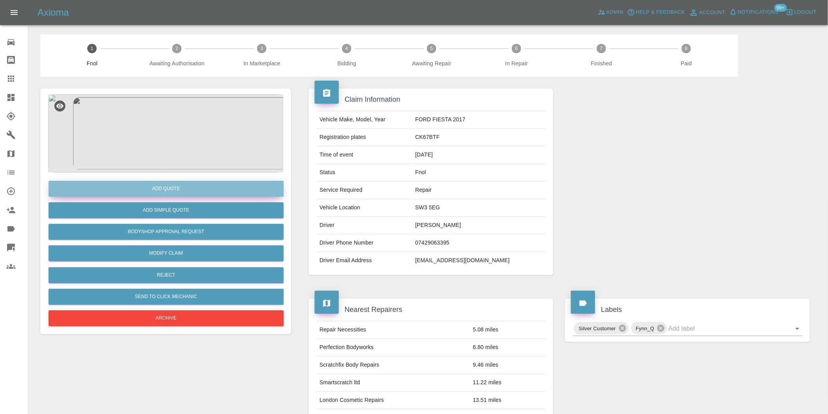
click at [193, 194] on button "Add Quote" at bounding box center [166, 189] width 235 height 16
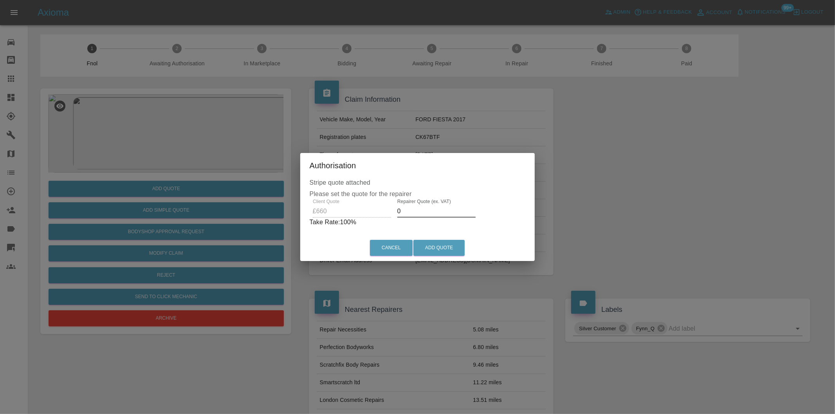
click at [434, 213] on input "0" at bounding box center [436, 211] width 78 height 13
type input "0410"
click at [446, 249] on button "Add Quote" at bounding box center [438, 248] width 51 height 16
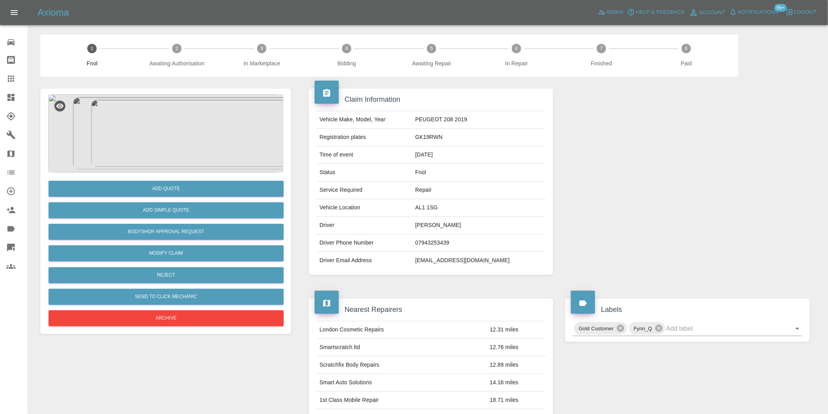
click at [181, 122] on img at bounding box center [165, 133] width 235 height 78
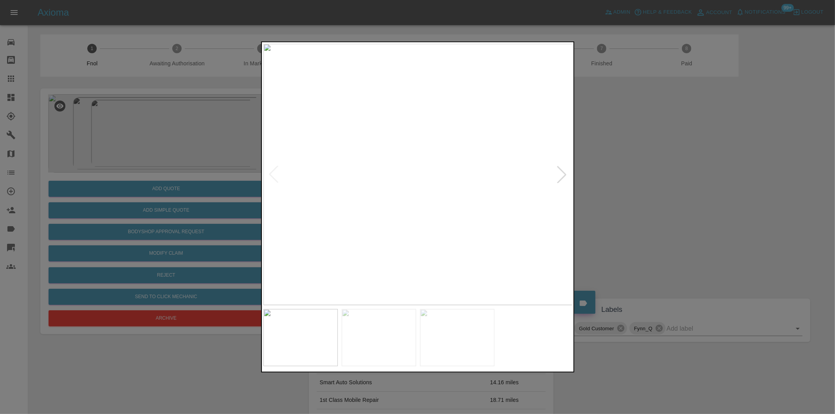
click at [557, 175] on div at bounding box center [561, 174] width 17 height 17
click at [557, 175] on img at bounding box center [417, 174] width 309 height 261
click at [664, 193] on div at bounding box center [417, 207] width 835 height 414
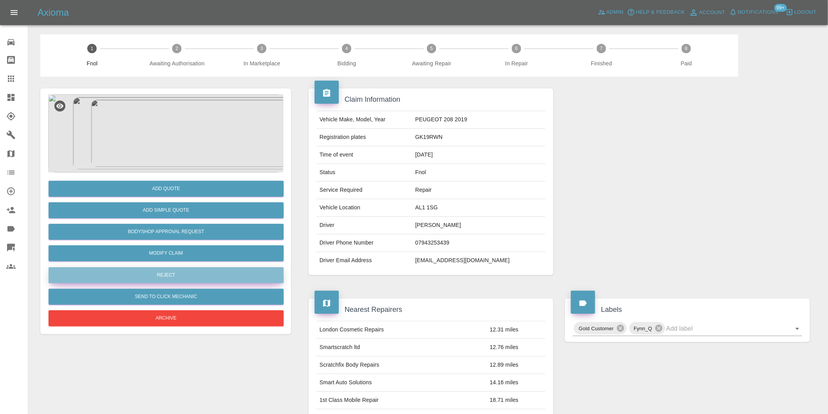
click at [191, 279] on button "Reject" at bounding box center [166, 275] width 235 height 16
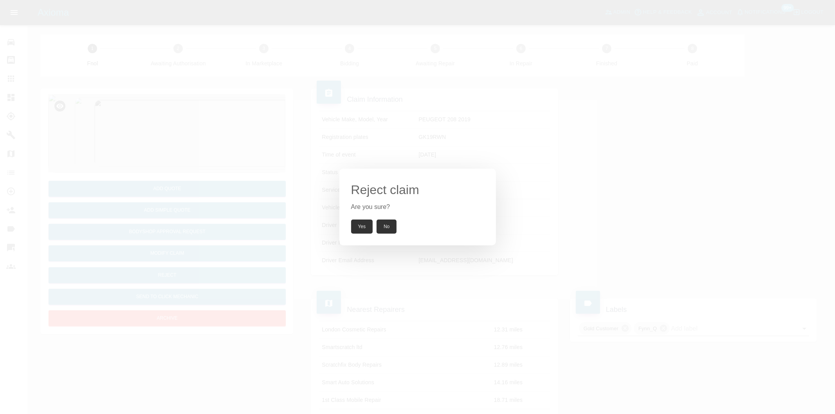
click at [371, 223] on button "Yes" at bounding box center [362, 227] width 22 height 14
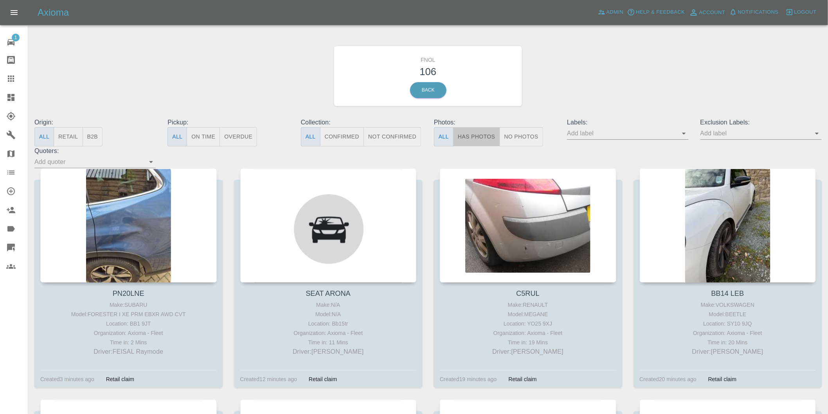
click at [474, 139] on button "Has Photos" at bounding box center [476, 136] width 47 height 19
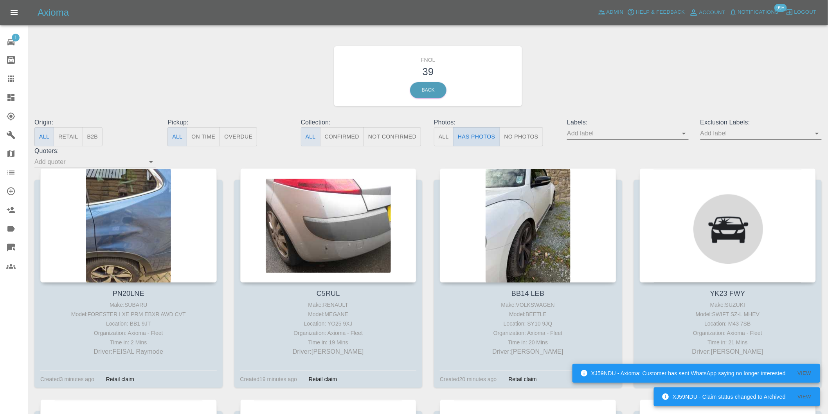
click at [484, 134] on button "Has Photos" at bounding box center [476, 136] width 47 height 19
click at [818, 131] on icon "Open" at bounding box center [816, 133] width 9 height 9
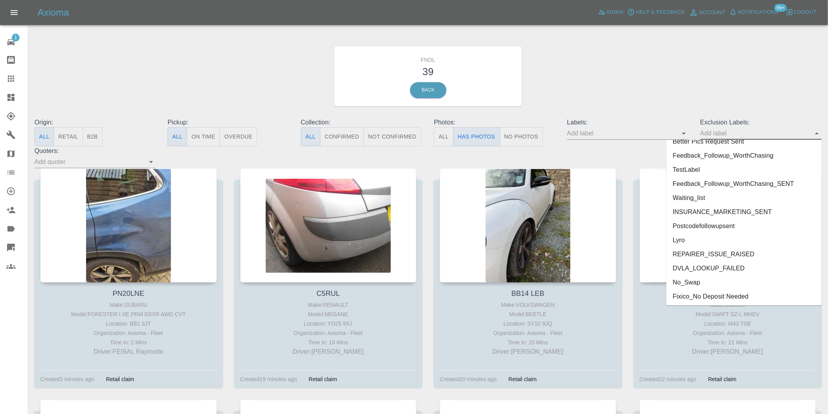
scroll to position [1699, 0]
click at [719, 256] on li "onshore_required" at bounding box center [743, 254] width 155 height 14
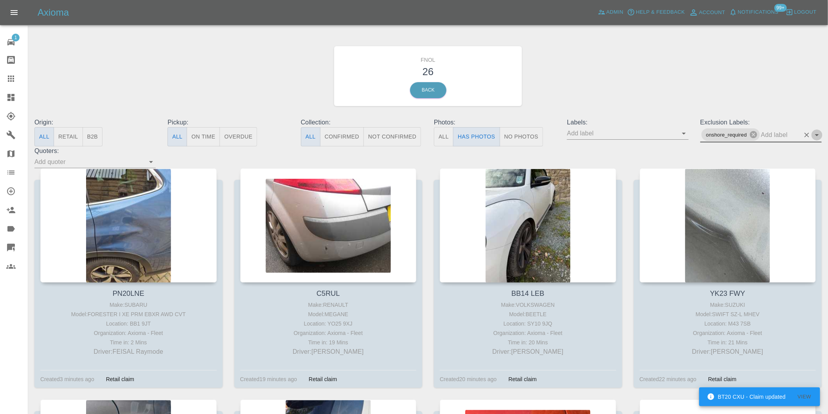
click at [817, 133] on icon "Open" at bounding box center [816, 134] width 9 height 9
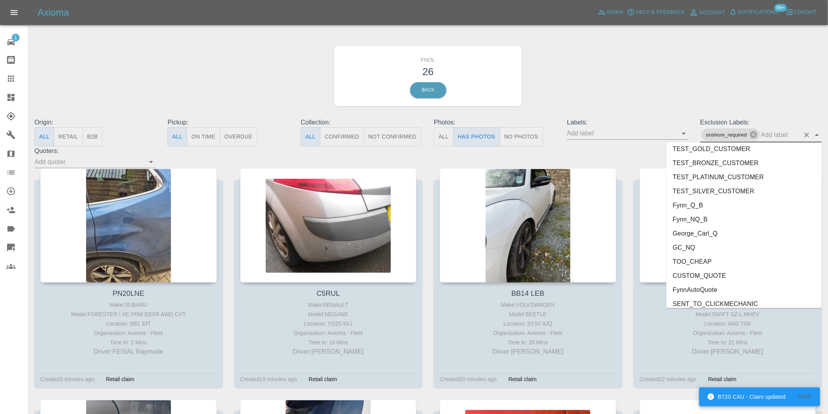
scroll to position [1685, 0]
click at [705, 227] on li "George_Carl_Q" at bounding box center [743, 228] width 155 height 14
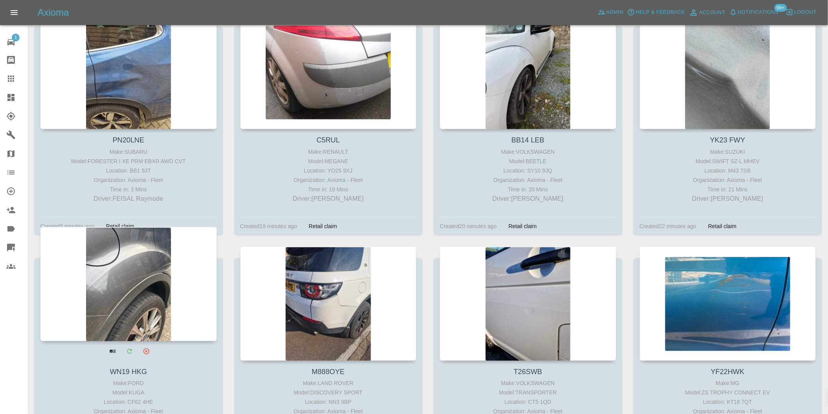
scroll to position [87, 0]
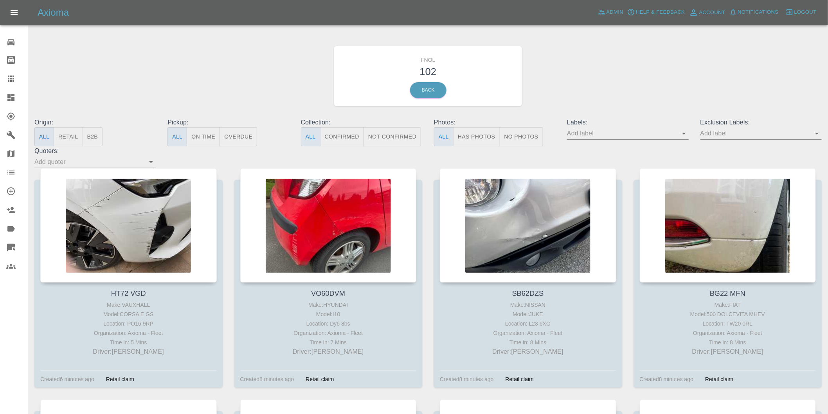
click at [487, 139] on button "Has Photos" at bounding box center [476, 136] width 47 height 19
click at [816, 133] on icon "Open" at bounding box center [817, 134] width 4 height 2
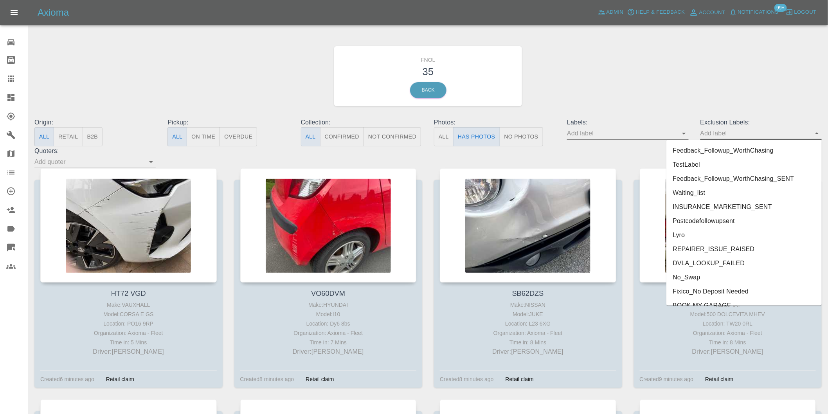
scroll to position [1699, 0]
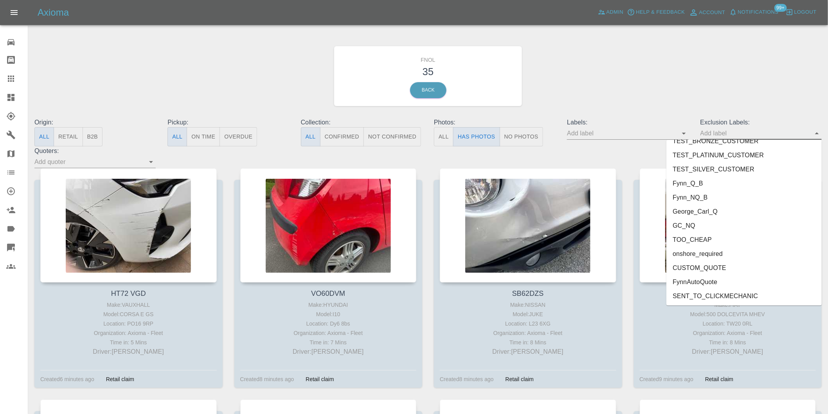
drag, startPoint x: 713, startPoint y: 253, endPoint x: 713, endPoint y: 245, distance: 7.4
click at [713, 253] on li "onshore_required" at bounding box center [743, 254] width 155 height 14
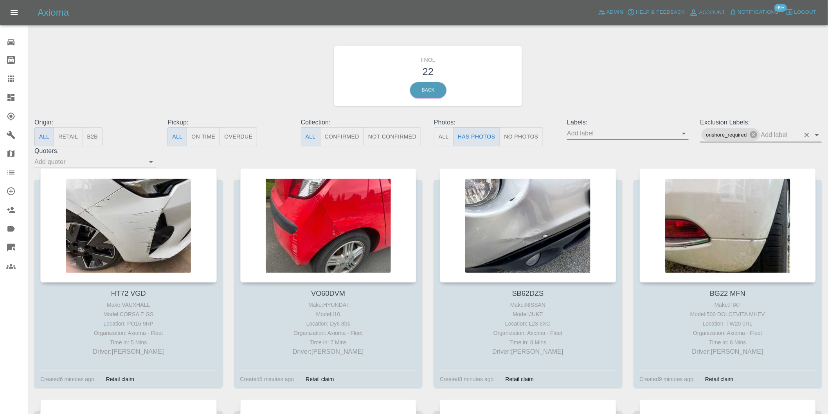
click at [815, 135] on icon "Open" at bounding box center [816, 134] width 9 height 9
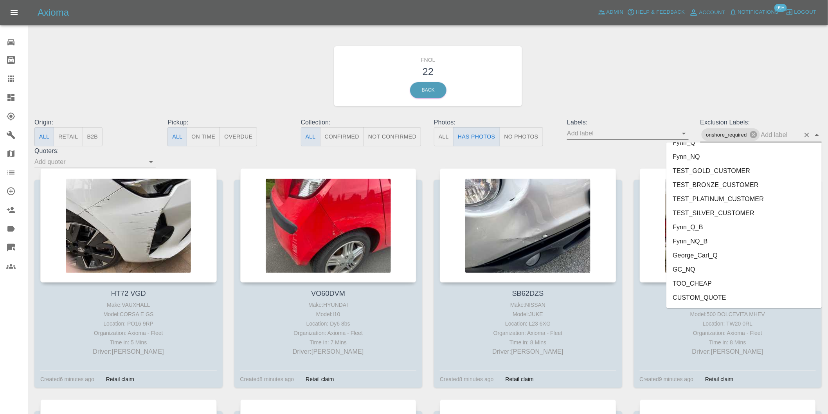
scroll to position [1685, 0]
click at [709, 225] on li "George_Carl_Q" at bounding box center [743, 228] width 155 height 14
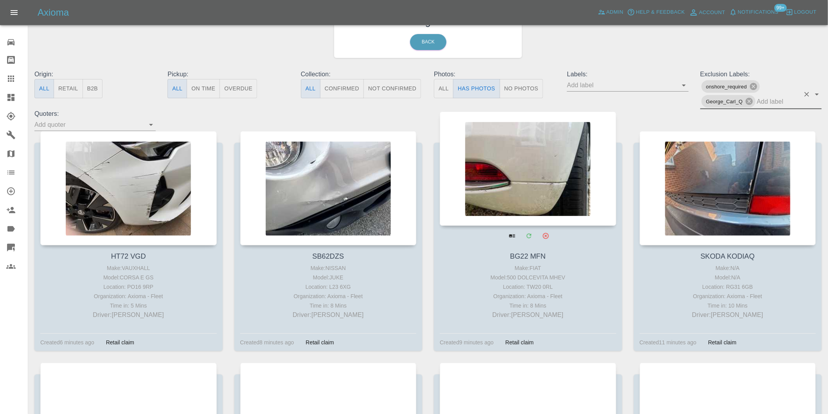
scroll to position [87, 0]
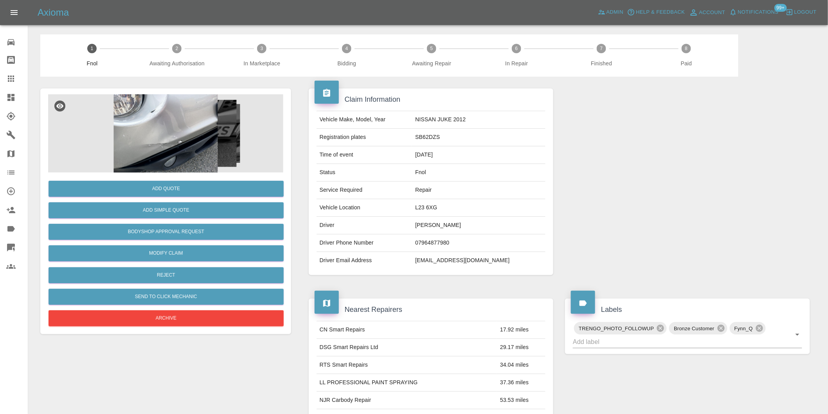
click at [180, 122] on img at bounding box center [165, 133] width 235 height 78
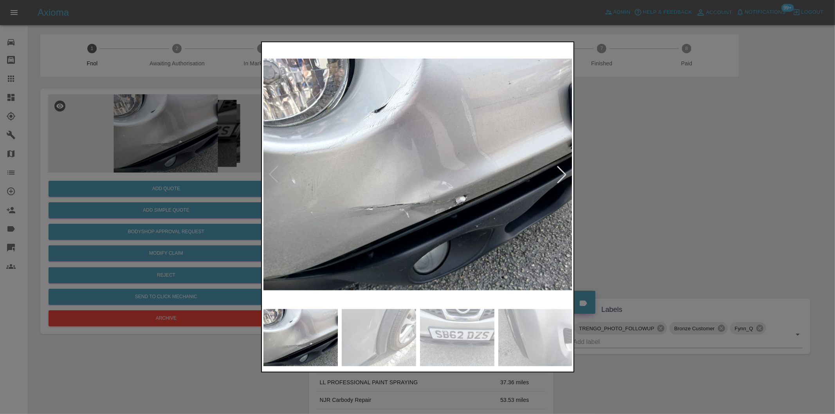
click at [563, 175] on div at bounding box center [561, 174] width 17 height 17
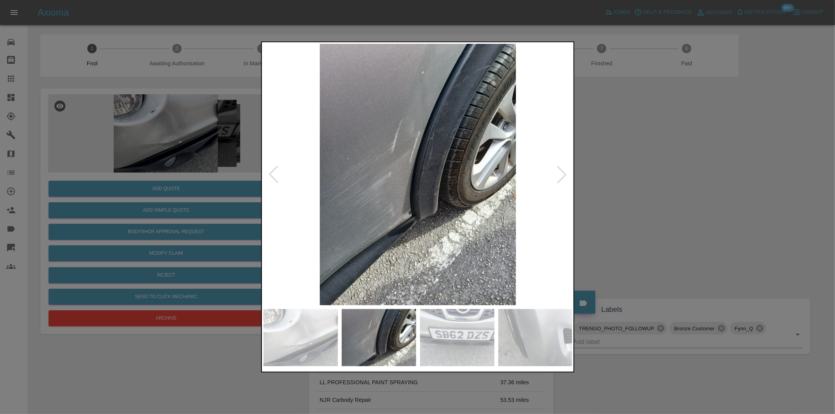
click at [563, 175] on div at bounding box center [561, 174] width 17 height 17
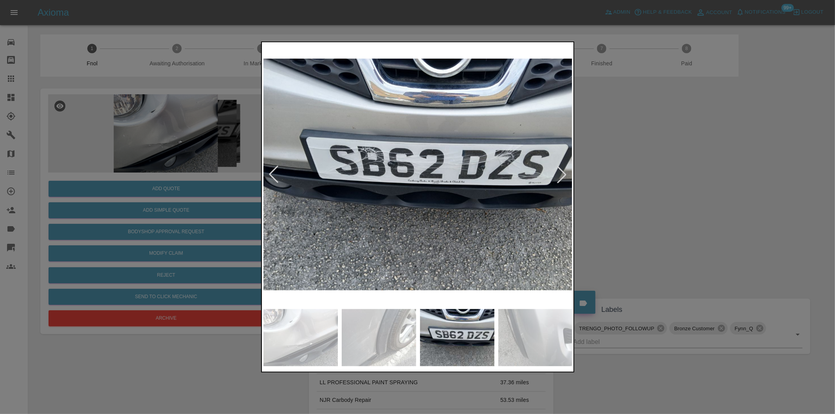
click at [563, 175] on div at bounding box center [561, 174] width 17 height 17
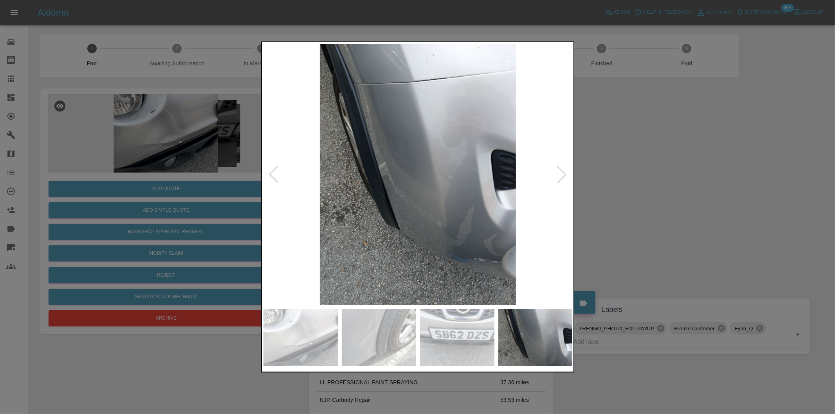
drag, startPoint x: 693, startPoint y: 196, endPoint x: 624, endPoint y: 96, distance: 120.9
click at [694, 194] on div at bounding box center [417, 207] width 835 height 414
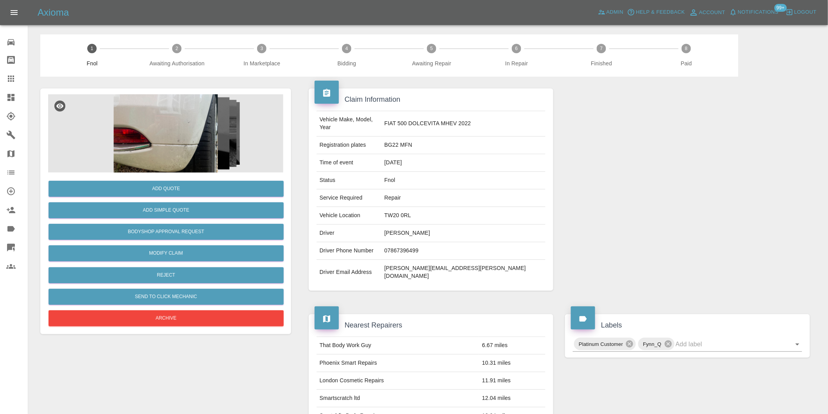
click at [188, 126] on img at bounding box center [165, 133] width 235 height 78
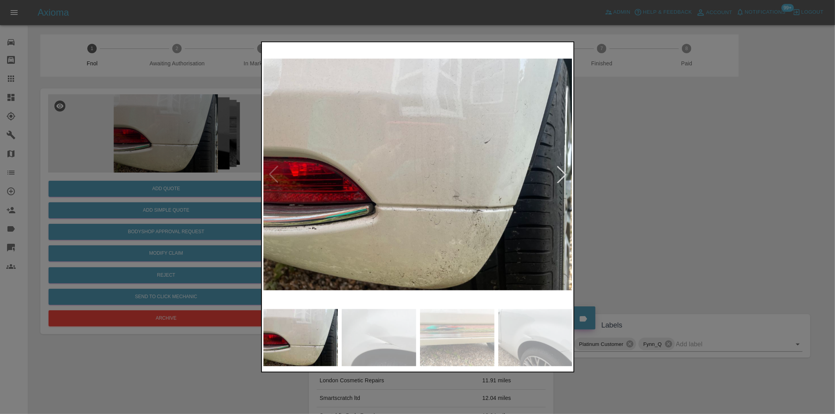
click at [562, 175] on div at bounding box center [561, 174] width 17 height 17
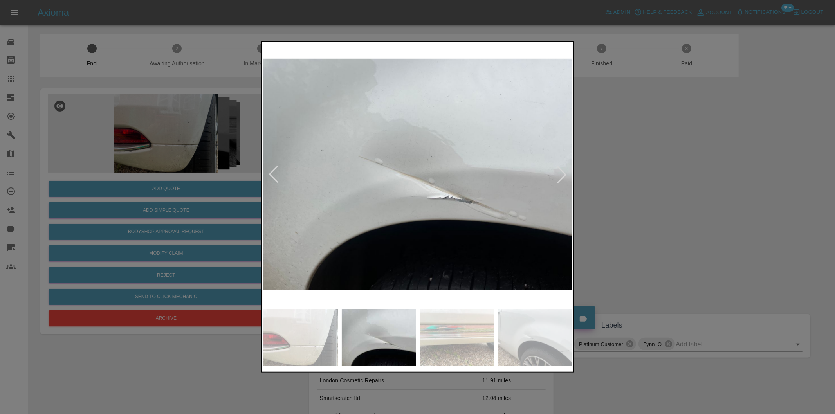
click at [562, 174] on div at bounding box center [561, 174] width 17 height 17
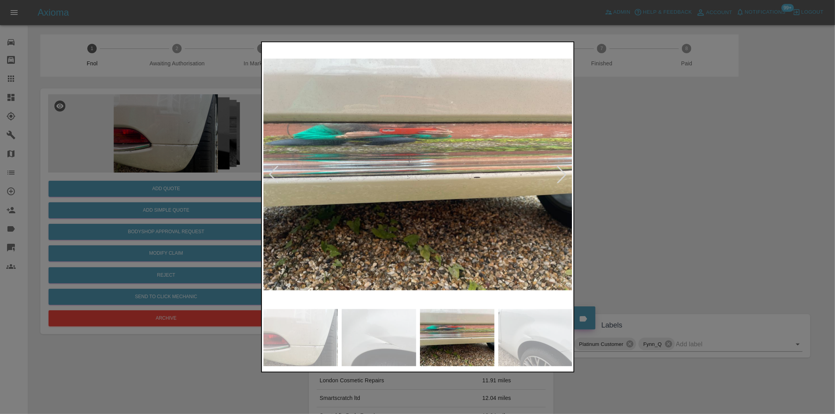
click at [562, 174] on div at bounding box center [561, 174] width 17 height 17
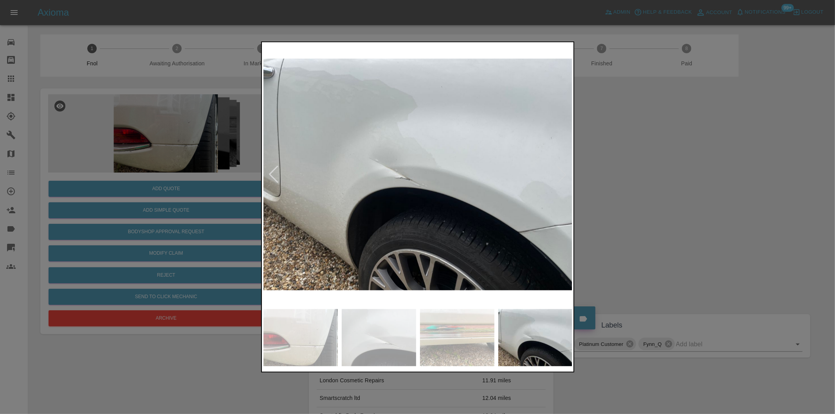
click at [562, 174] on img at bounding box center [417, 174] width 309 height 261
drag, startPoint x: 674, startPoint y: 173, endPoint x: 615, endPoint y: 43, distance: 142.9
click at [674, 173] on div at bounding box center [417, 207] width 835 height 414
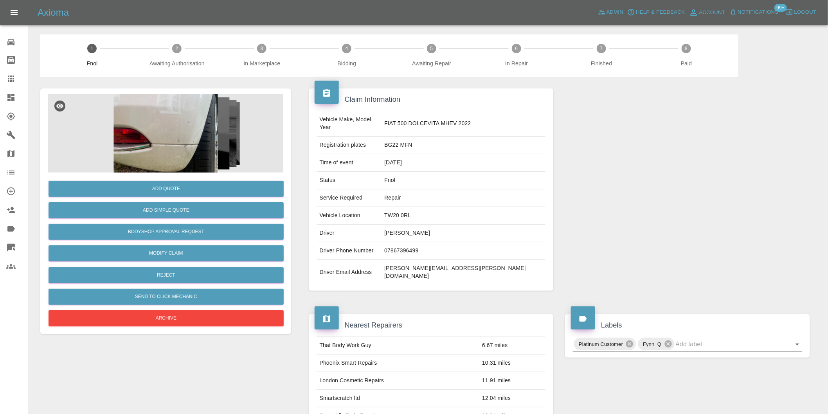
click at [143, 131] on img at bounding box center [165, 133] width 235 height 78
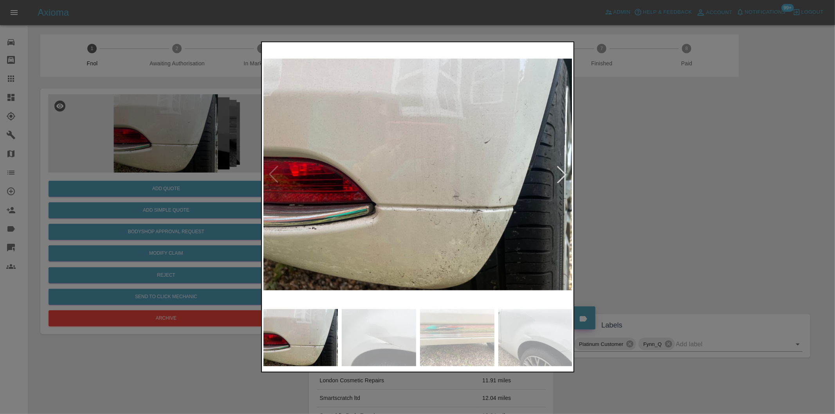
click at [560, 175] on div at bounding box center [561, 174] width 17 height 17
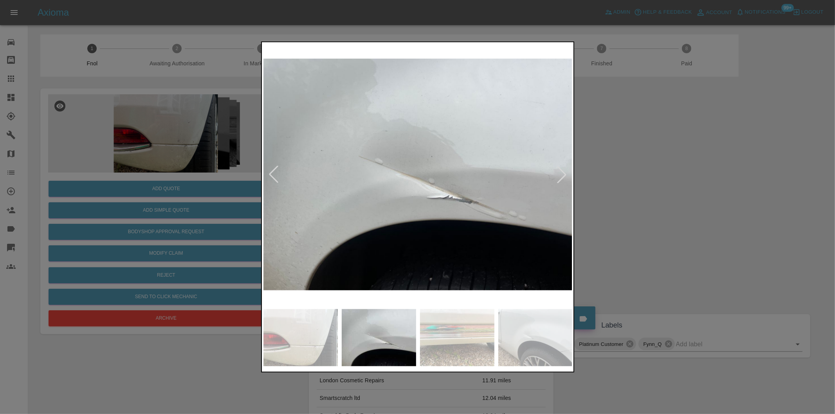
click at [560, 175] on div at bounding box center [561, 174] width 17 height 17
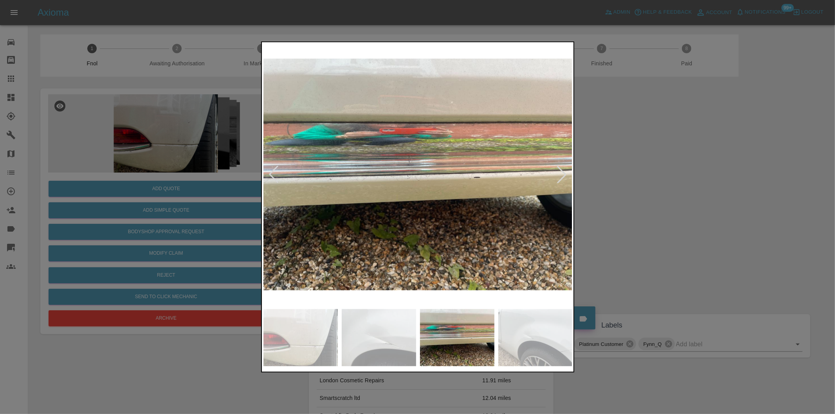
click at [560, 175] on div at bounding box center [561, 174] width 17 height 17
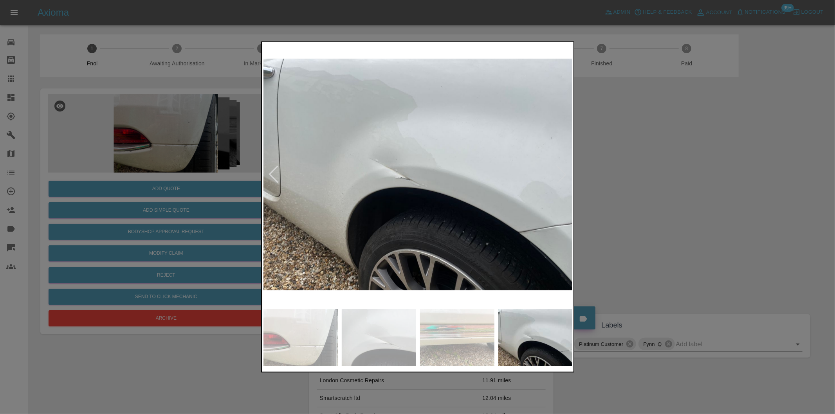
click at [560, 175] on img at bounding box center [417, 174] width 309 height 261
drag, startPoint x: 694, startPoint y: 166, endPoint x: 599, endPoint y: 40, distance: 157.3
click at [694, 162] on div at bounding box center [417, 207] width 835 height 414
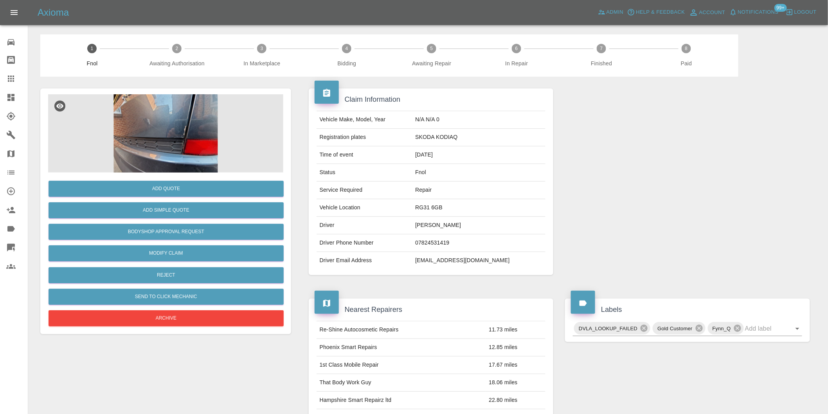
click at [180, 106] on img at bounding box center [165, 133] width 235 height 78
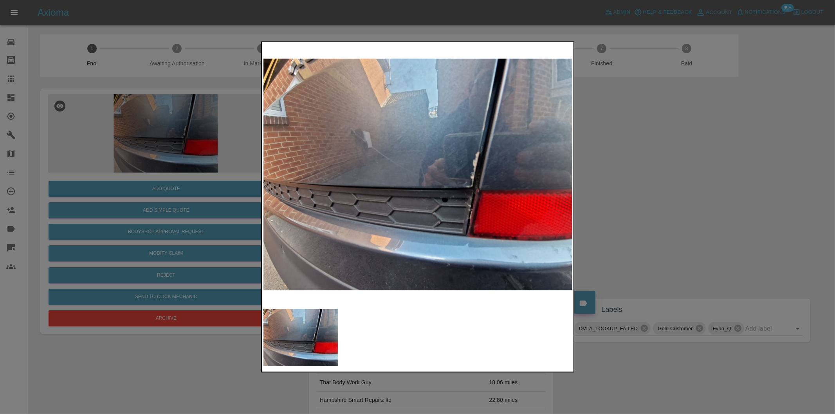
click at [493, 167] on img at bounding box center [417, 174] width 309 height 261
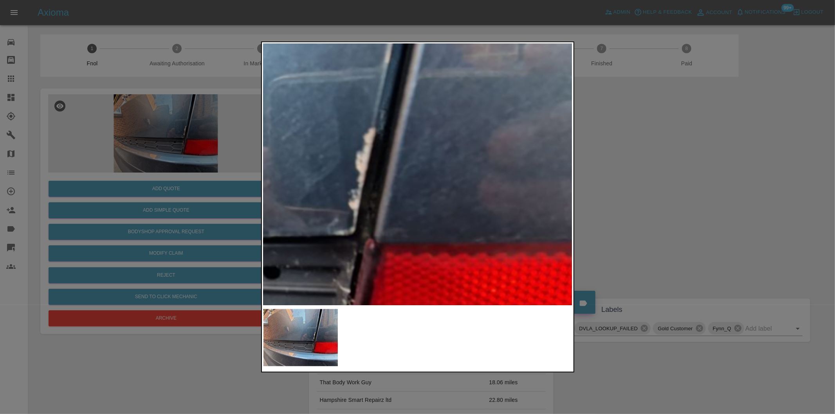
click at [401, 149] on img at bounding box center [190, 196] width 927 height 784
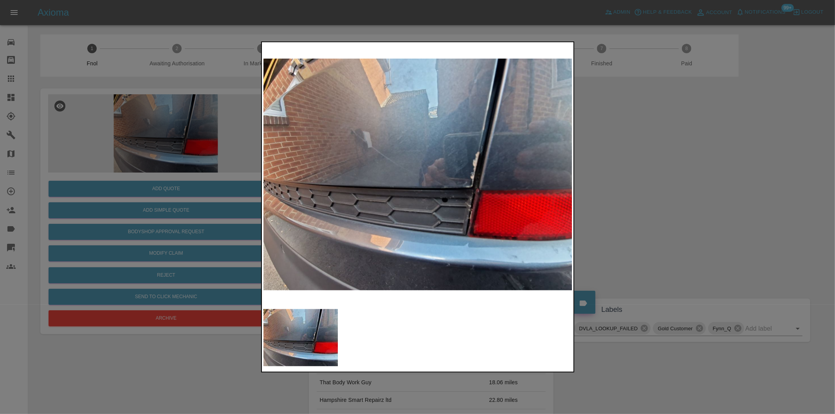
drag, startPoint x: 717, startPoint y: 162, endPoint x: 708, endPoint y: 162, distance: 8.6
click at [717, 162] on div at bounding box center [417, 207] width 835 height 414
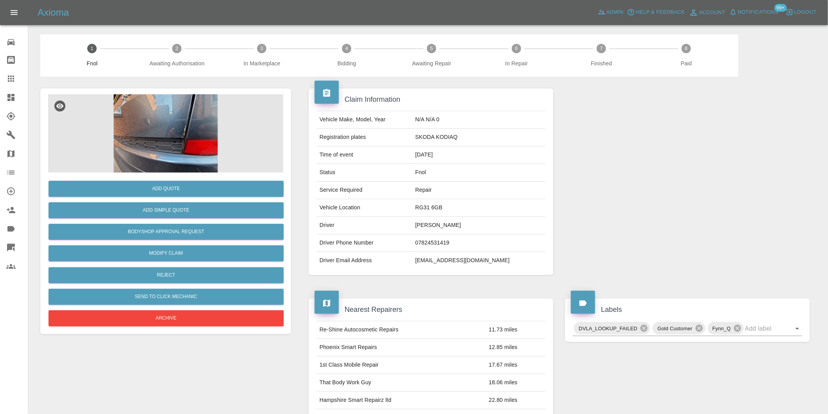
click at [149, 133] on img at bounding box center [165, 133] width 235 height 78
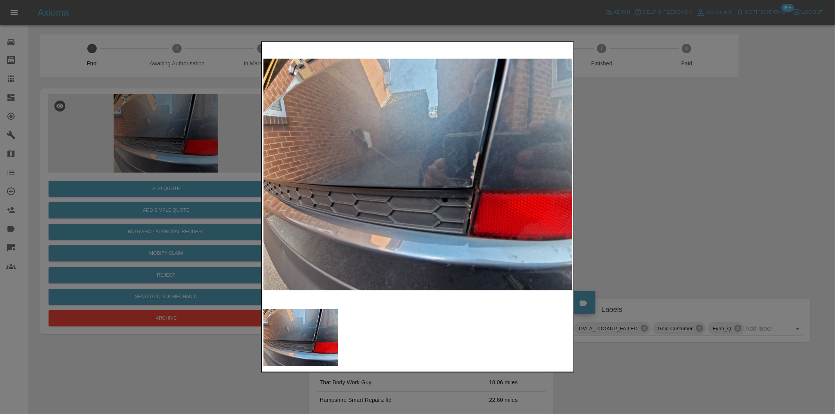
click at [629, 200] on div at bounding box center [417, 207] width 835 height 414
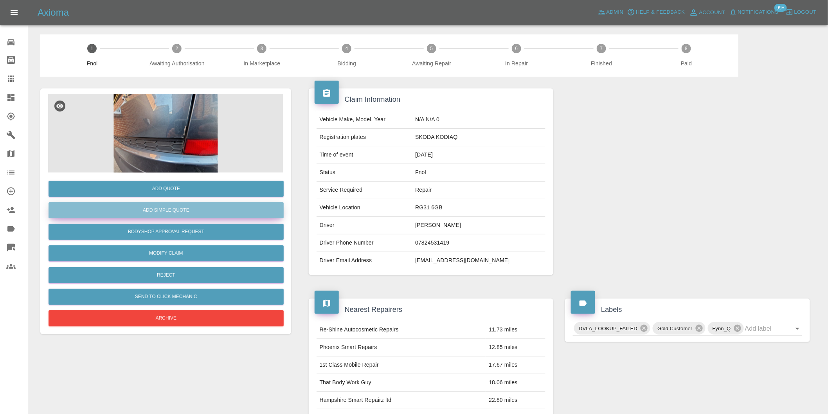
click at [185, 209] on button "Add Simple Quote" at bounding box center [166, 210] width 235 height 16
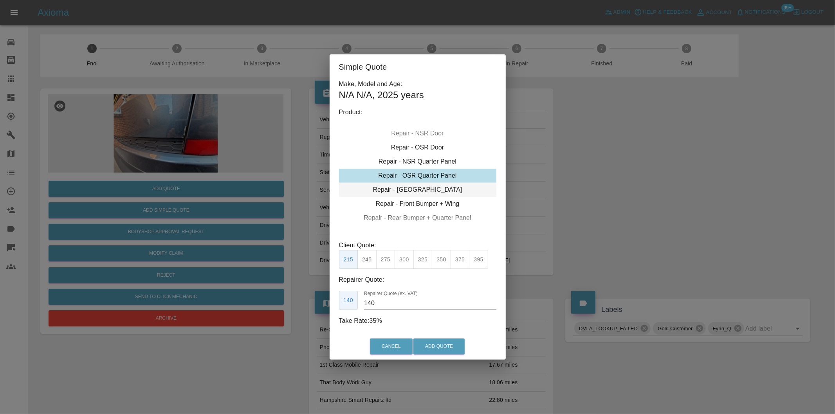
click at [440, 189] on div "Repair - Tailgate" at bounding box center [417, 190] width 157 height 14
click at [408, 256] on button "300" at bounding box center [403, 259] width 19 height 19
type input "190"
click at [446, 343] on button "Add Quote" at bounding box center [438, 346] width 51 height 16
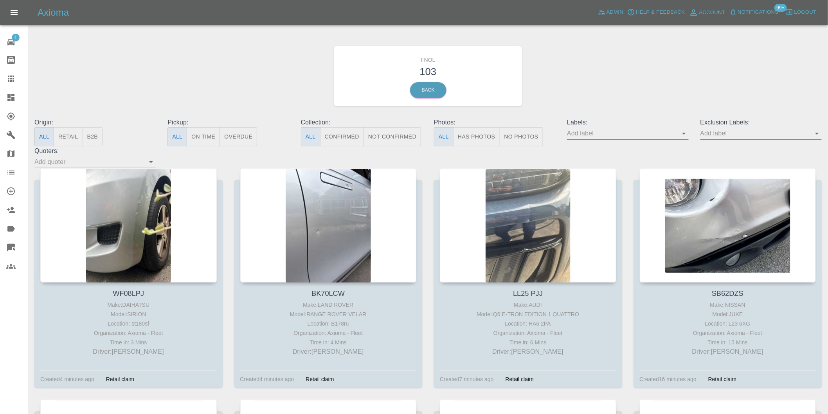
click at [482, 131] on button "Has Photos" at bounding box center [476, 136] width 47 height 19
click at [817, 136] on icon "Open" at bounding box center [816, 133] width 9 height 9
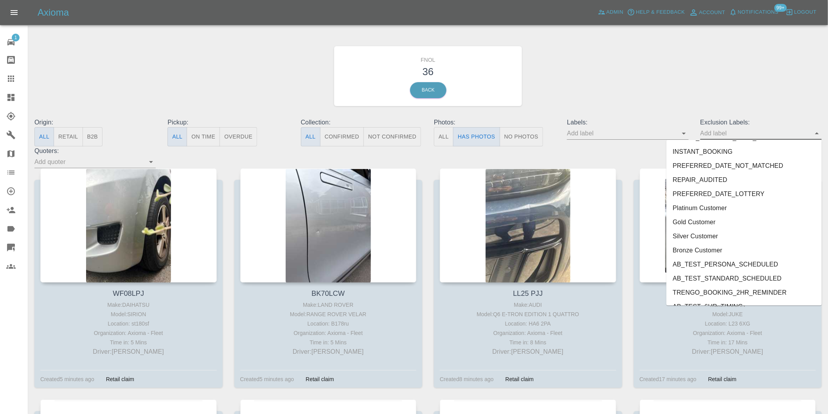
scroll to position [1699, 0]
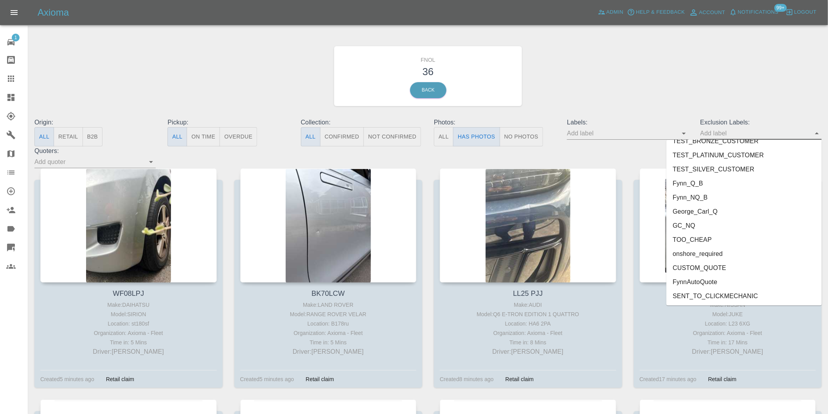
click at [708, 254] on li "onshore_required" at bounding box center [743, 254] width 155 height 14
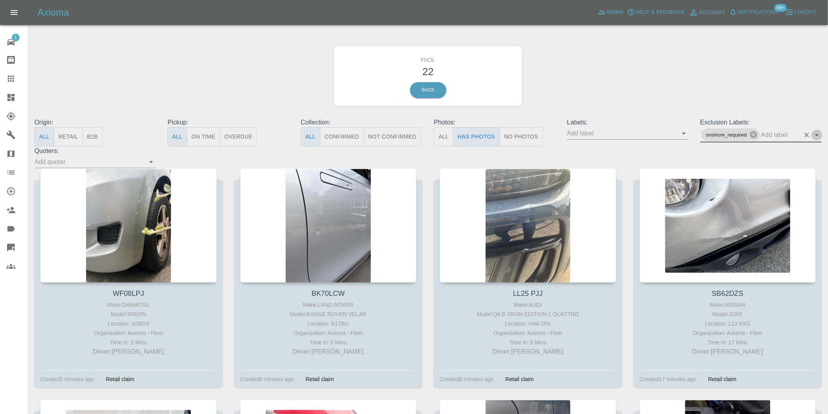
click at [821, 134] on icon "Open" at bounding box center [816, 134] width 9 height 9
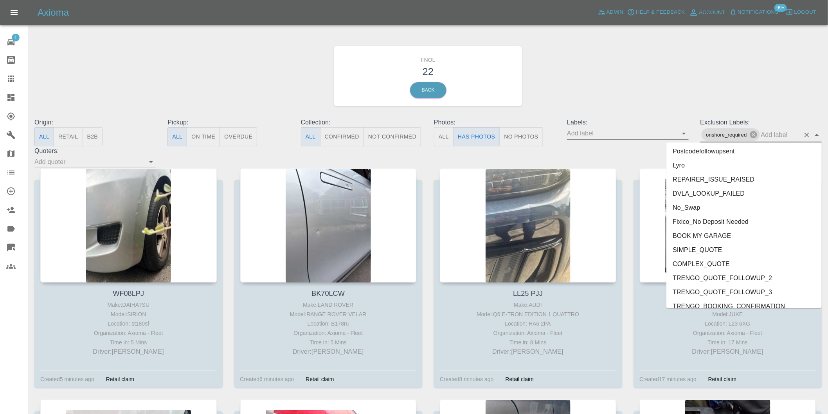
scroll to position [1685, 0]
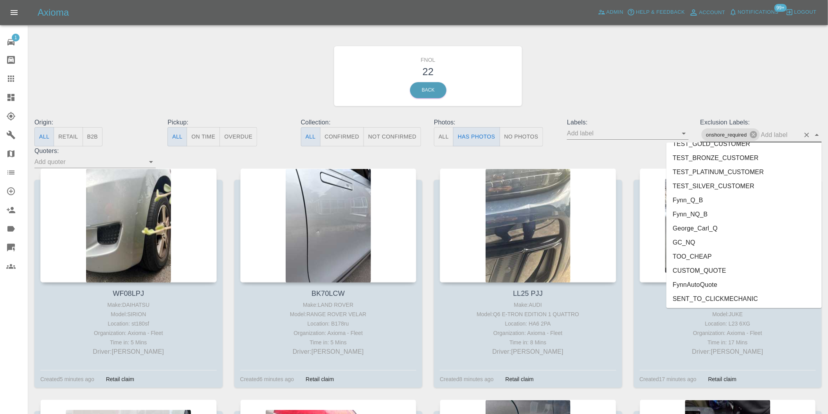
click at [699, 229] on li "George_Carl_Q" at bounding box center [743, 228] width 155 height 14
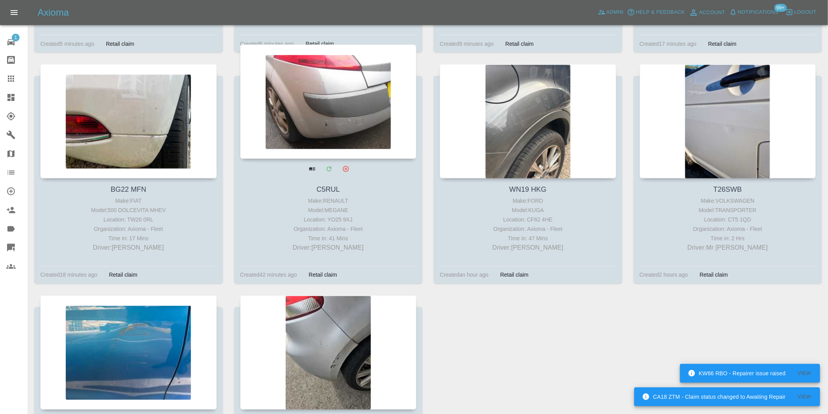
scroll to position [347, 0]
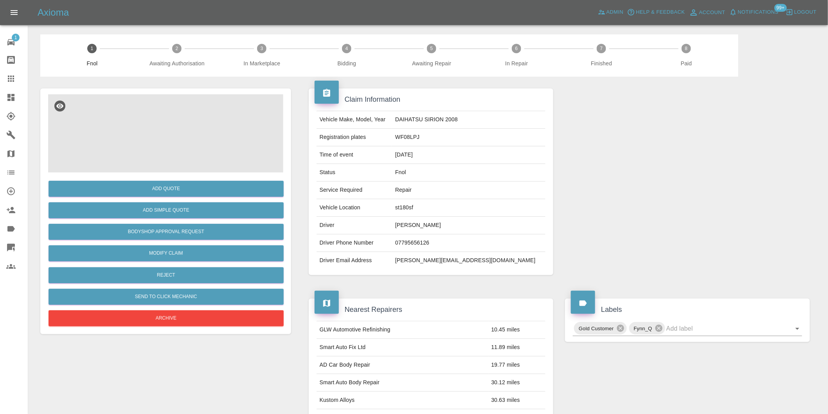
click at [158, 101] on img at bounding box center [165, 133] width 235 height 78
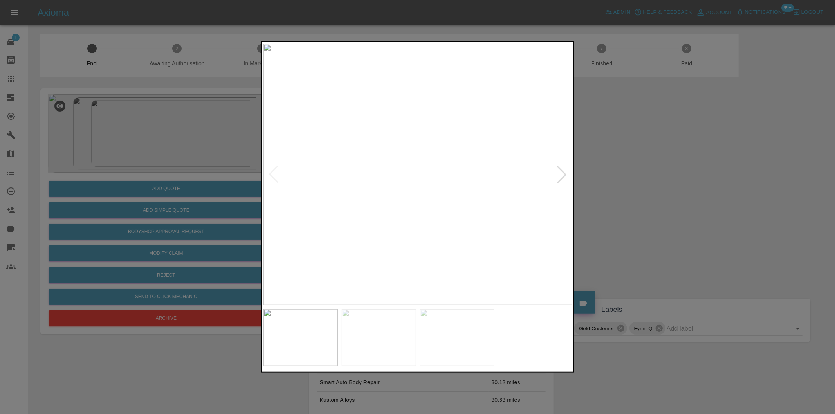
click at [557, 178] on div at bounding box center [561, 174] width 17 height 17
click at [557, 178] on img at bounding box center [417, 174] width 309 height 261
click at [657, 191] on div at bounding box center [417, 207] width 835 height 414
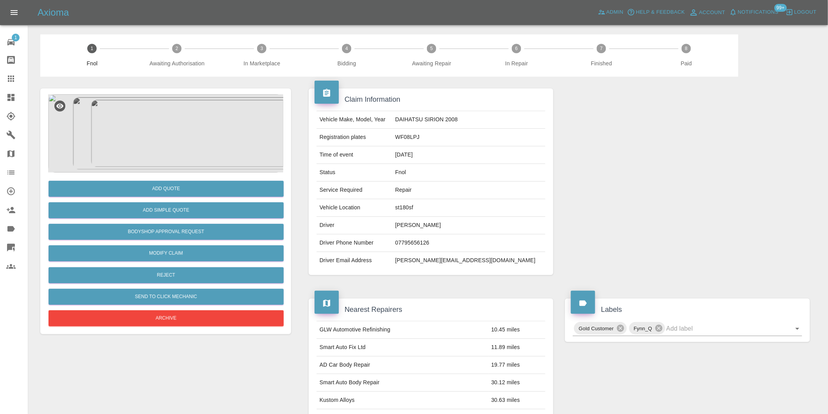
click at [179, 134] on img at bounding box center [165, 133] width 235 height 78
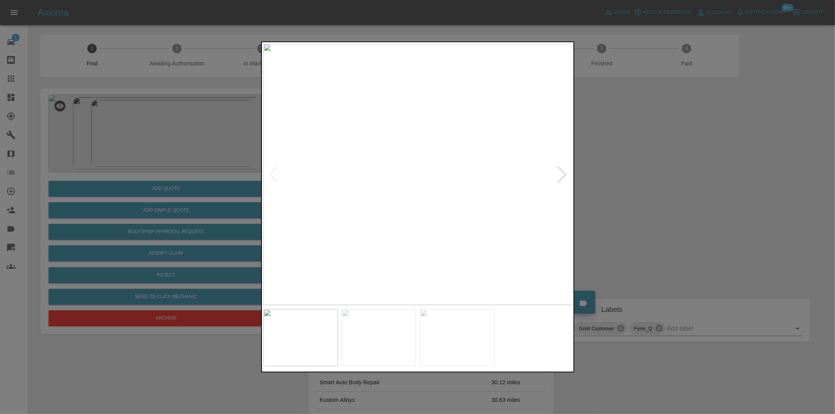
click at [561, 173] on div at bounding box center [561, 174] width 17 height 17
click at [644, 182] on div at bounding box center [417, 207] width 835 height 414
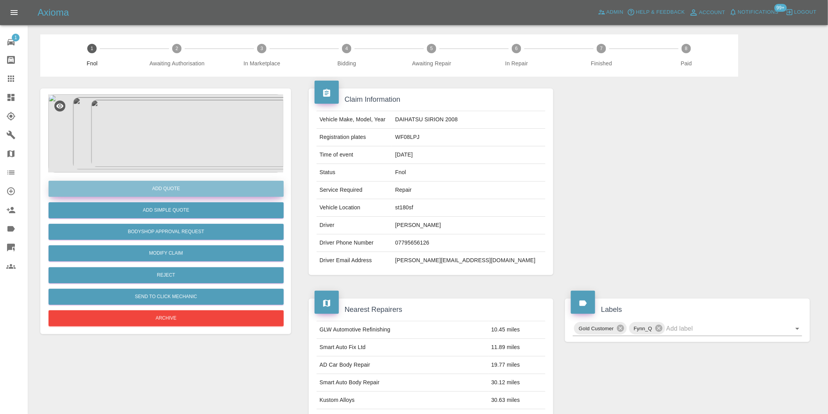
click at [174, 183] on button "Add Quote" at bounding box center [166, 189] width 235 height 16
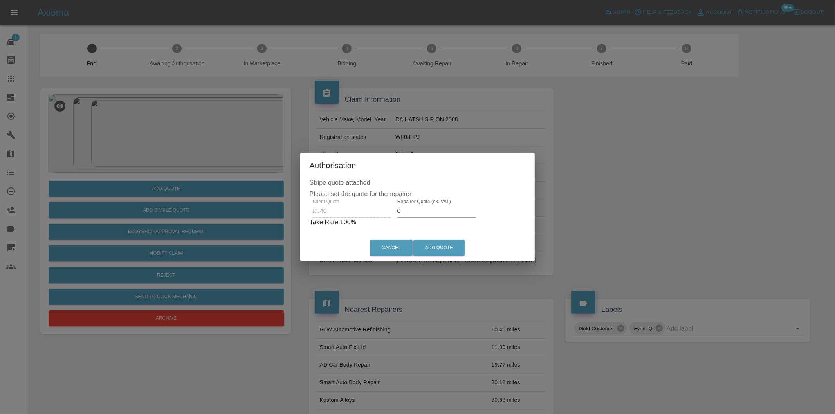
click at [421, 211] on input "0" at bounding box center [436, 211] width 78 height 13
type input "0340"
click at [443, 243] on button "Add Quote" at bounding box center [438, 248] width 51 height 16
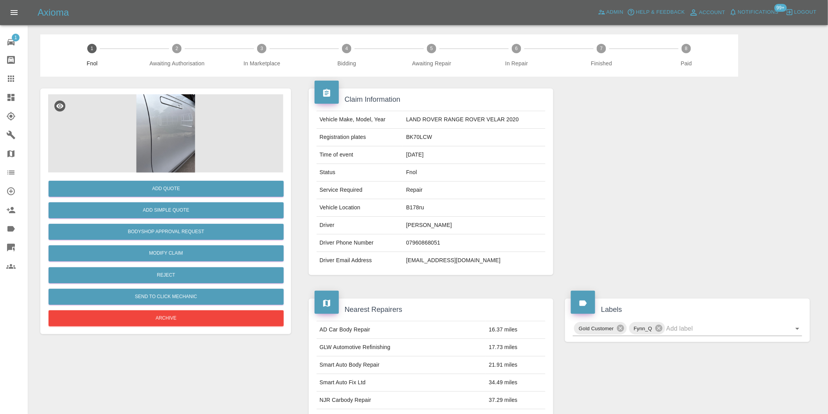
click at [176, 116] on img at bounding box center [165, 133] width 235 height 78
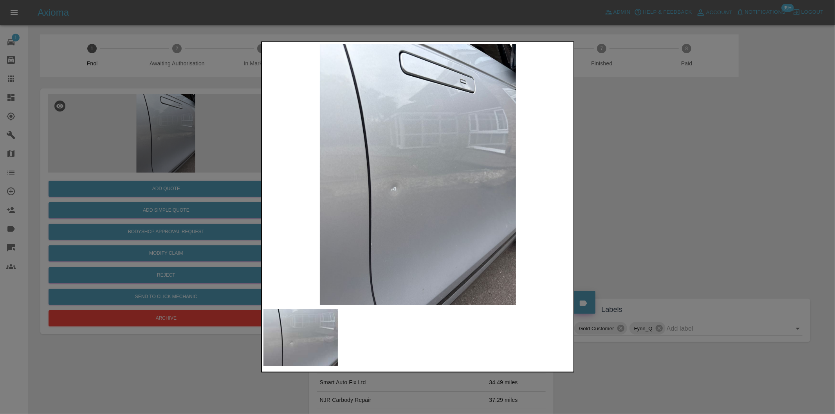
click at [626, 183] on div at bounding box center [417, 207] width 835 height 414
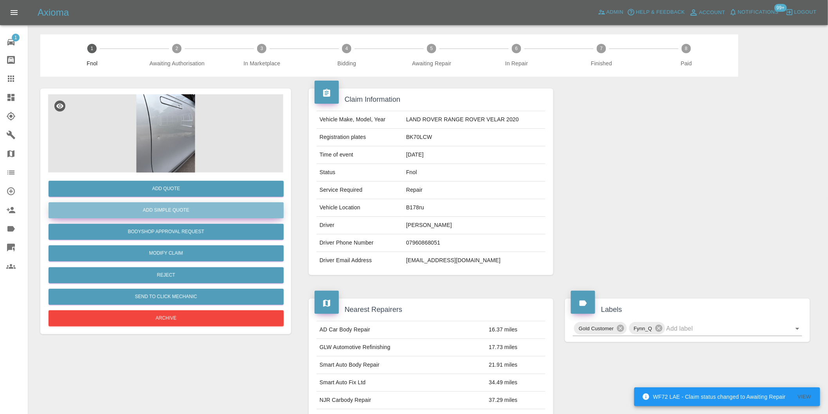
click at [174, 205] on button "Add Simple Quote" at bounding box center [166, 210] width 235 height 16
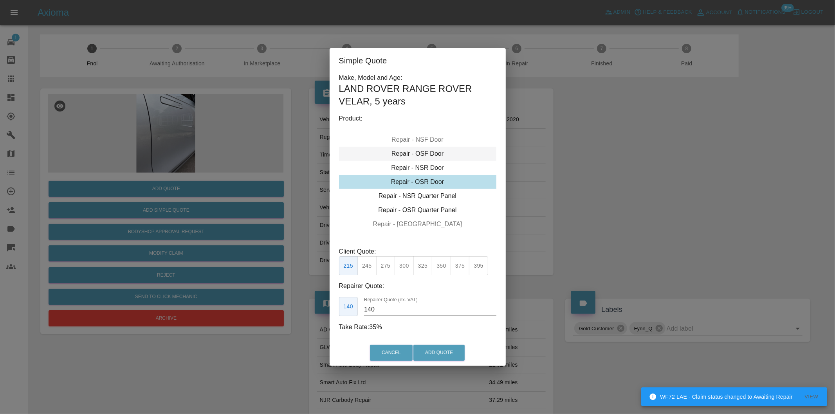
click at [426, 153] on div "Repair - OSF Door" at bounding box center [417, 154] width 157 height 14
click at [368, 264] on button "245" at bounding box center [366, 265] width 19 height 19
type input "160"
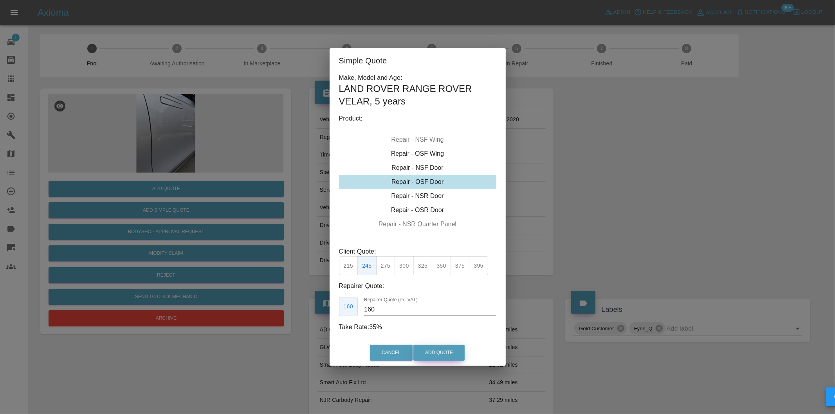
click at [429, 349] on button "Add Quote" at bounding box center [438, 353] width 51 height 16
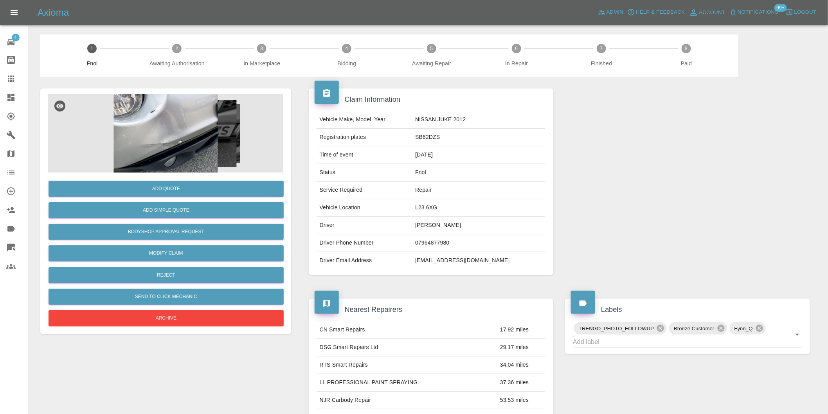
click at [188, 117] on img at bounding box center [165, 133] width 235 height 78
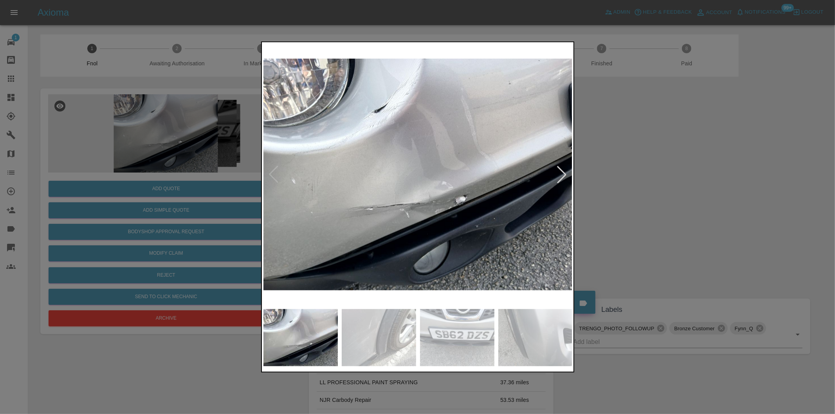
click at [561, 181] on div at bounding box center [561, 174] width 17 height 17
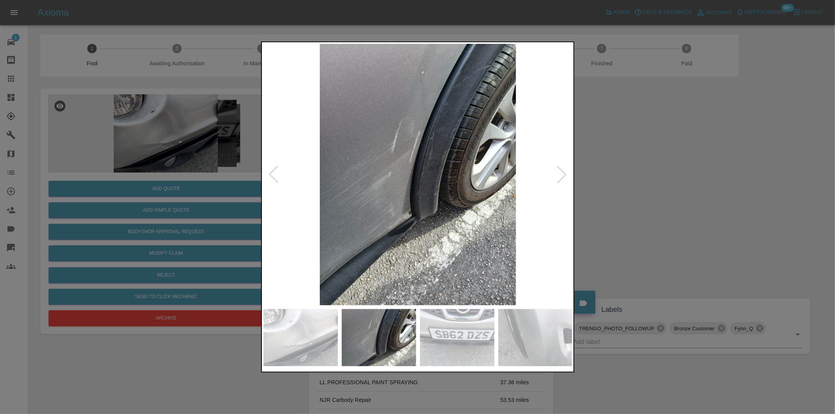
click at [561, 181] on div at bounding box center [561, 174] width 17 height 17
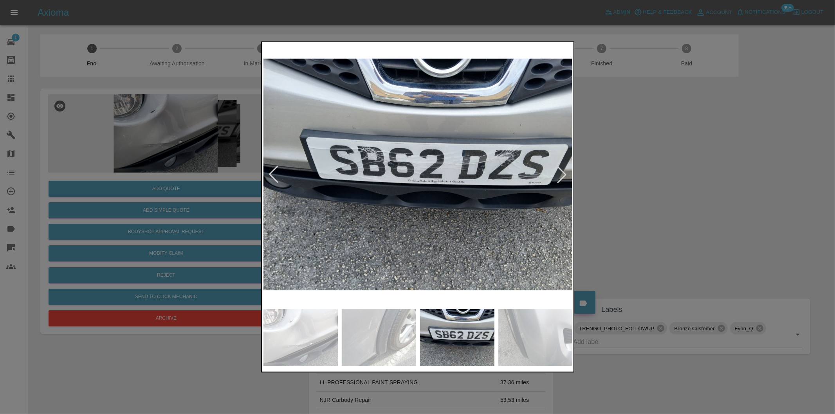
click at [561, 181] on div at bounding box center [561, 174] width 17 height 17
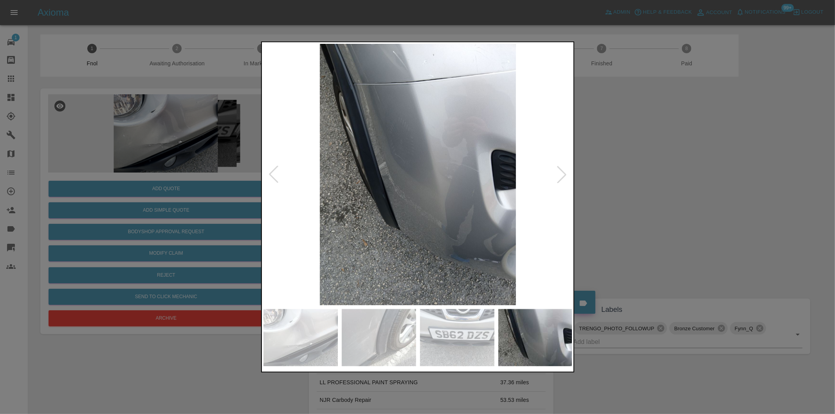
click at [561, 181] on div at bounding box center [561, 174] width 17 height 17
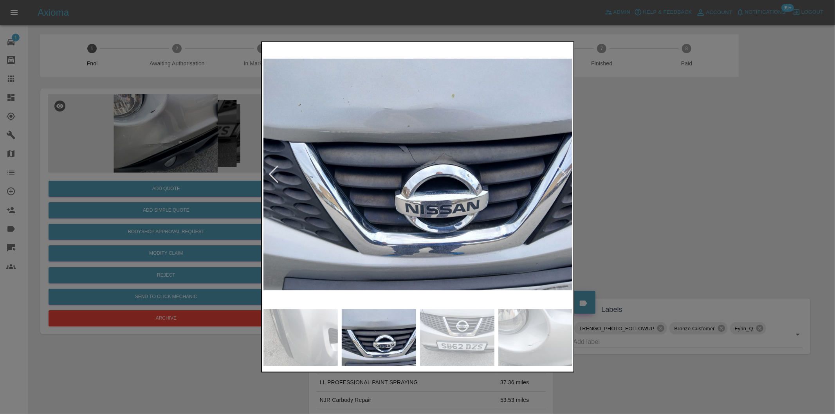
click at [561, 181] on div at bounding box center [561, 174] width 17 height 17
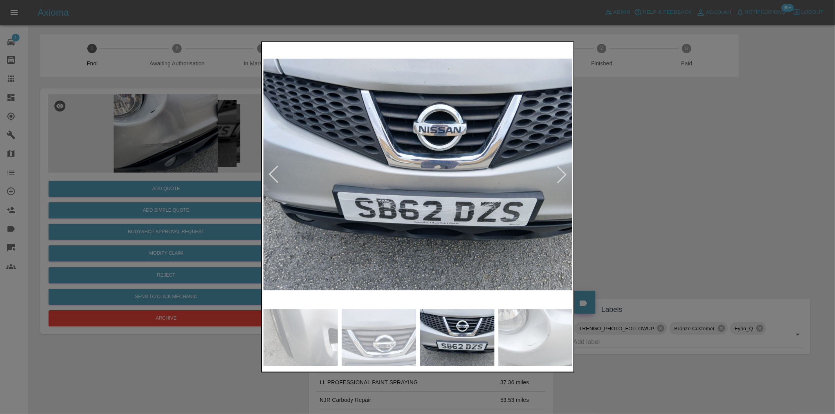
click at [561, 181] on div at bounding box center [561, 174] width 17 height 17
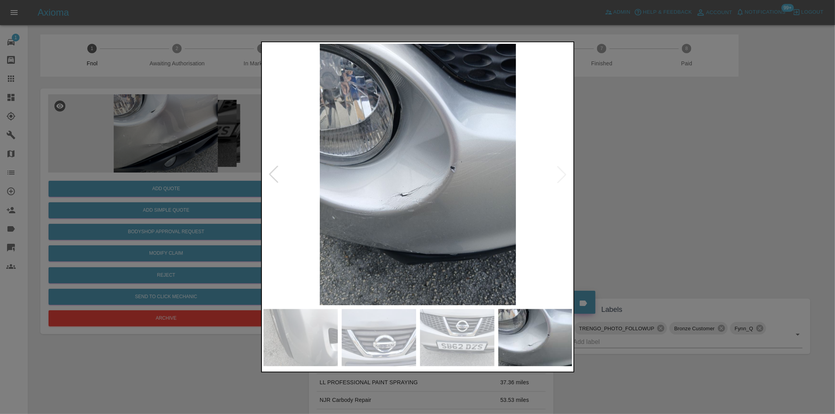
click at [640, 181] on div at bounding box center [417, 207] width 835 height 414
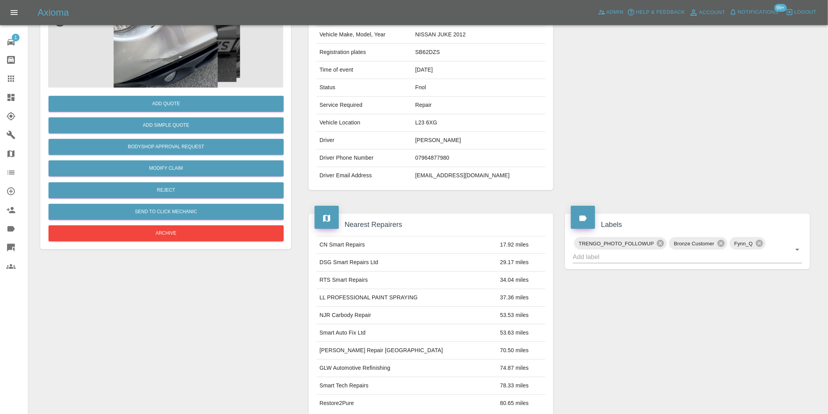
scroll to position [174, 0]
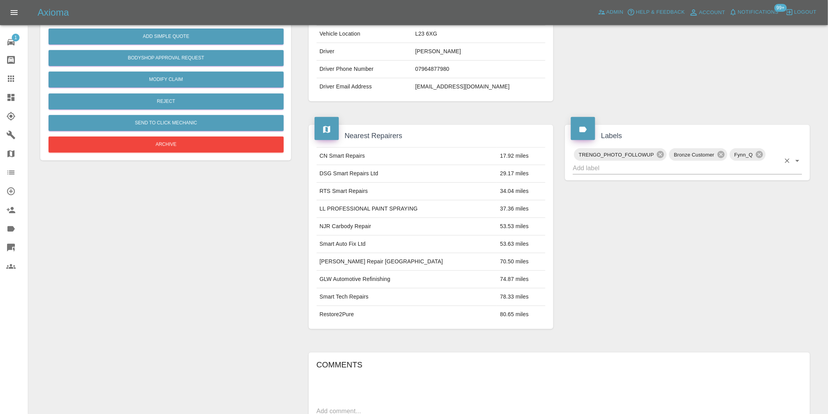
click at [798, 156] on icon "Open" at bounding box center [797, 160] width 9 height 9
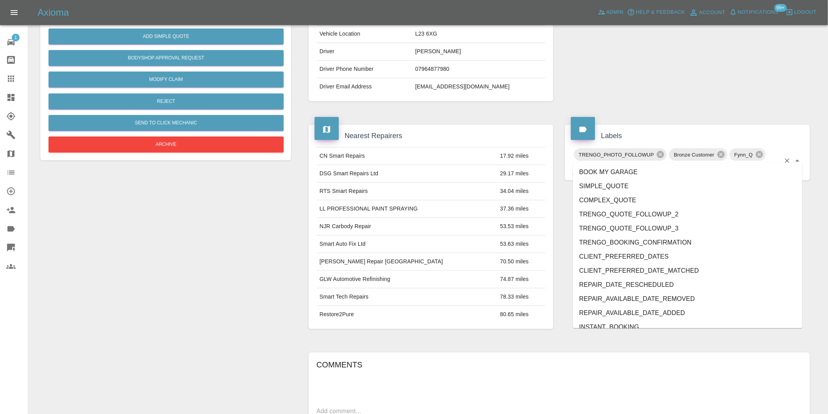
scroll to position [1657, 0]
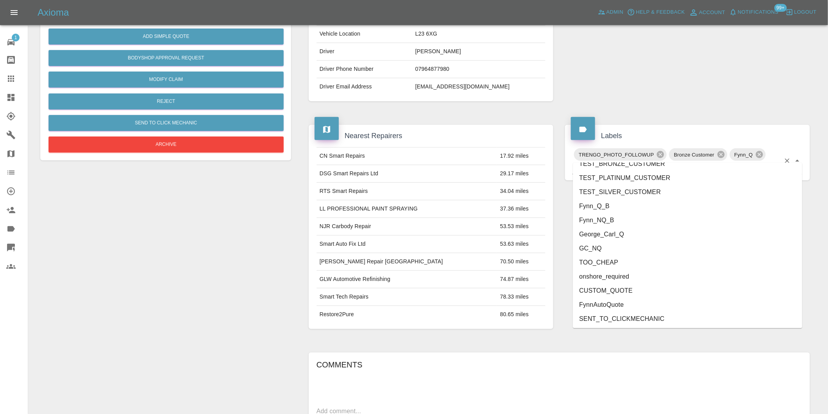
click at [622, 273] on li "onshore_required" at bounding box center [687, 277] width 229 height 14
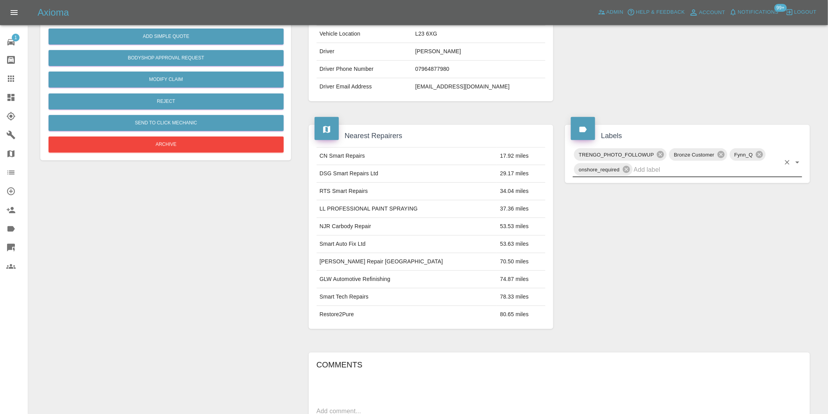
click at [796, 164] on icon "Open" at bounding box center [797, 162] width 9 height 9
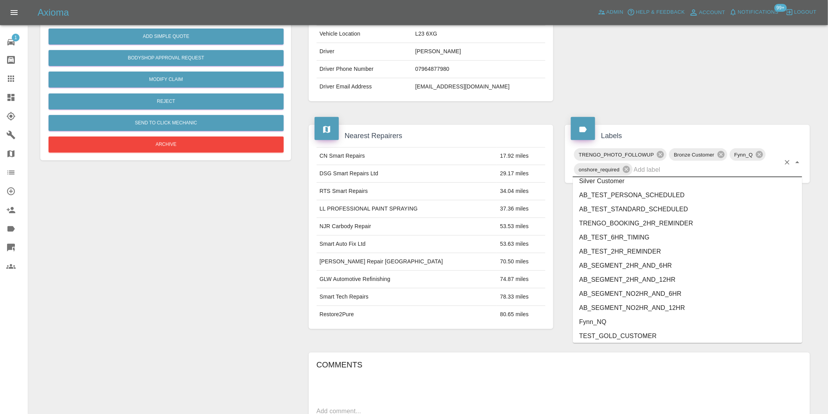
scroll to position [1643, 0]
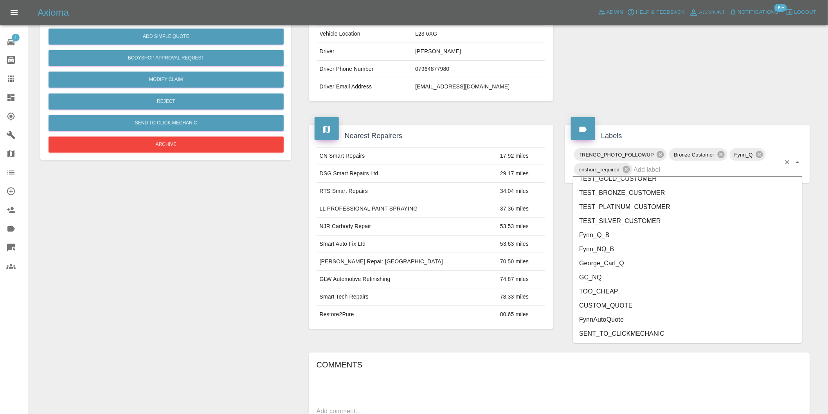
click at [620, 261] on li "George_Carl_Q" at bounding box center [687, 264] width 229 height 14
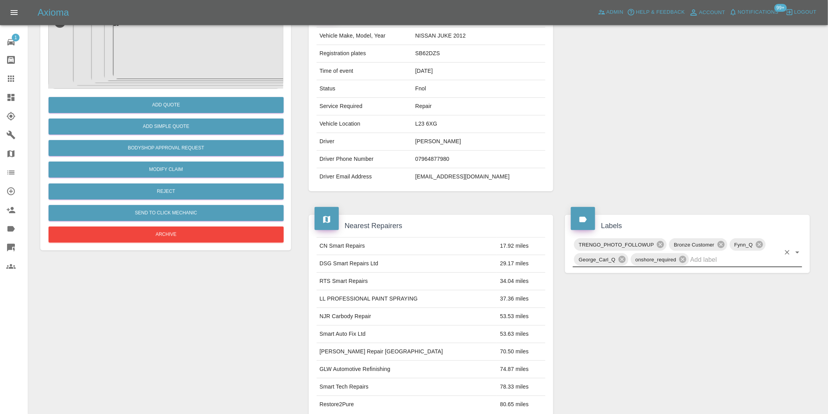
scroll to position [0, 0]
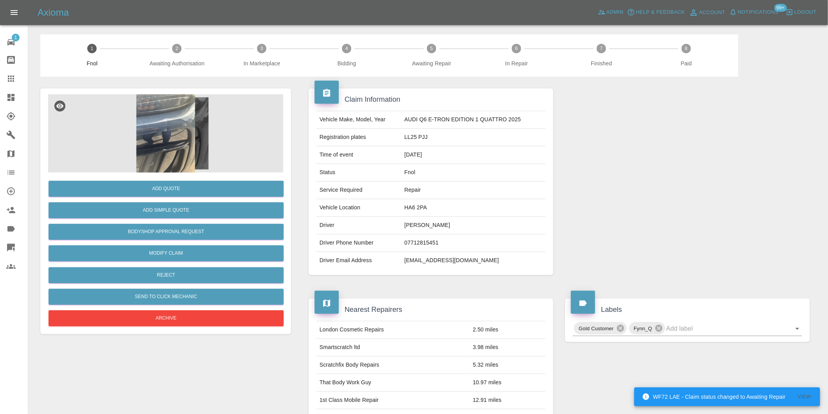
click at [176, 123] on img at bounding box center [165, 133] width 235 height 78
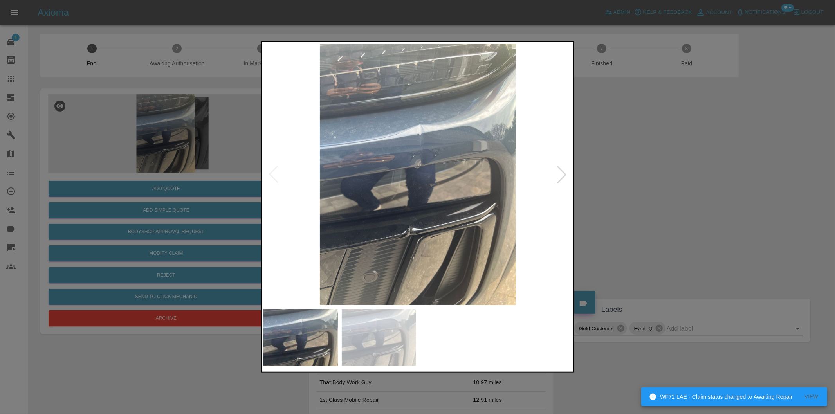
click at [561, 174] on div at bounding box center [561, 174] width 17 height 17
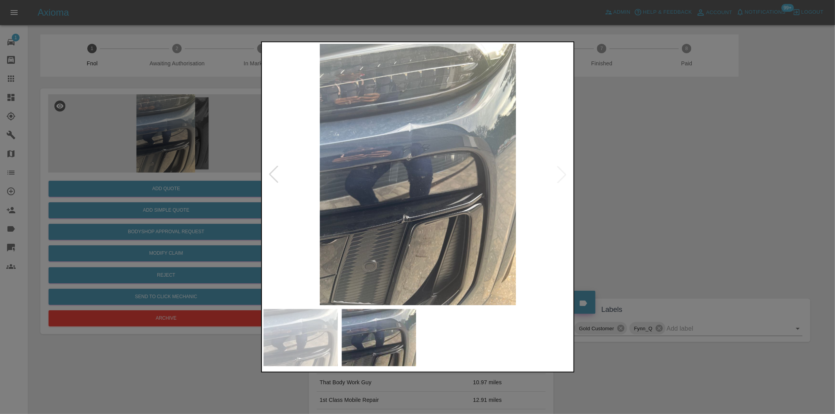
click at [399, 218] on img at bounding box center [417, 174] width 309 height 261
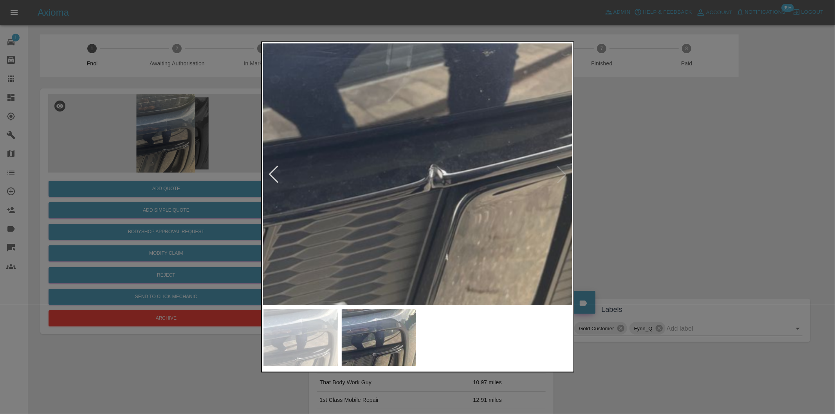
click at [399, 214] on img at bounding box center [472, 45] width 927 height 784
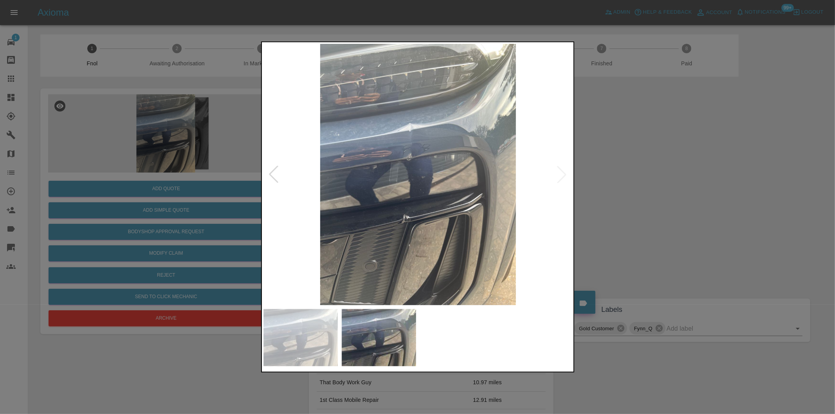
click at [620, 178] on div at bounding box center [417, 207] width 835 height 414
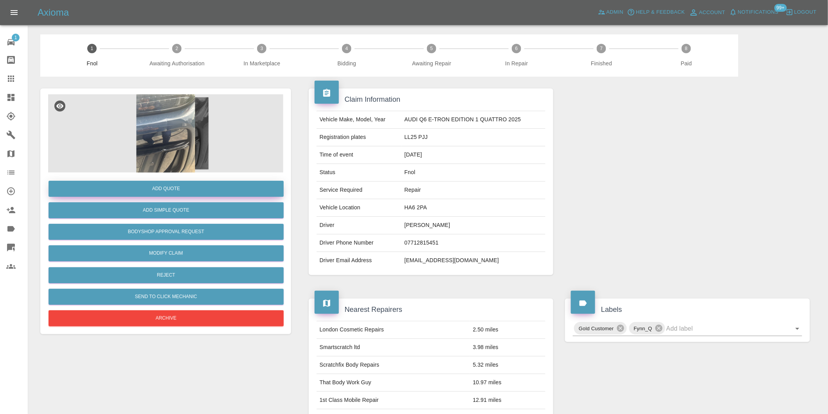
click at [198, 185] on button "Add Quote" at bounding box center [166, 189] width 235 height 16
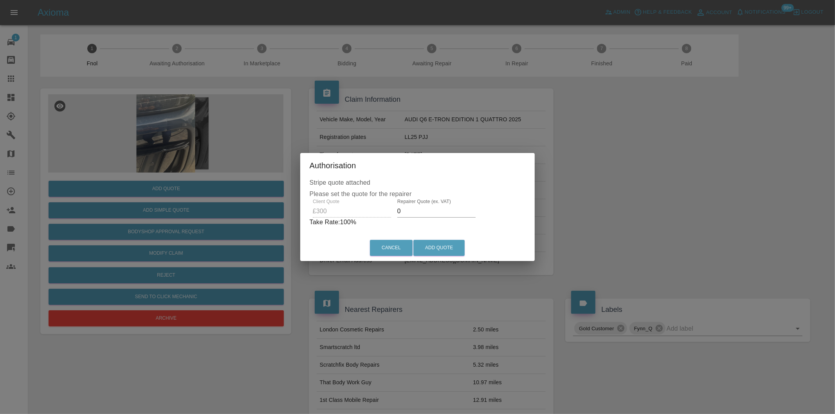
click at [435, 214] on input "0" at bounding box center [436, 211] width 78 height 13
type input "0185"
click at [449, 248] on button "Add Quote" at bounding box center [438, 248] width 51 height 16
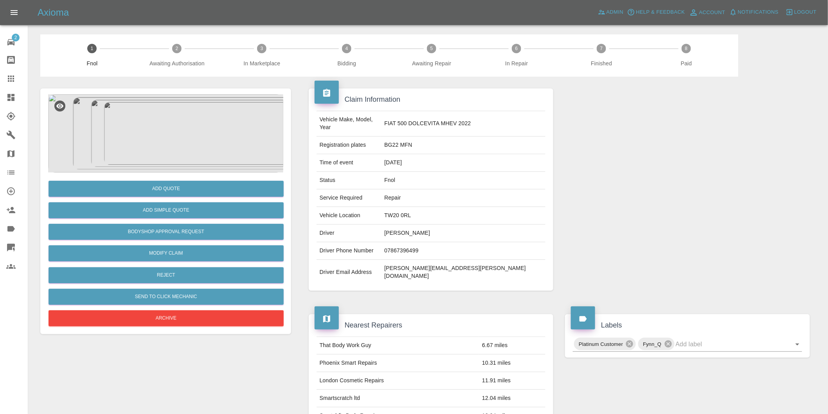
click at [188, 134] on img at bounding box center [165, 133] width 235 height 78
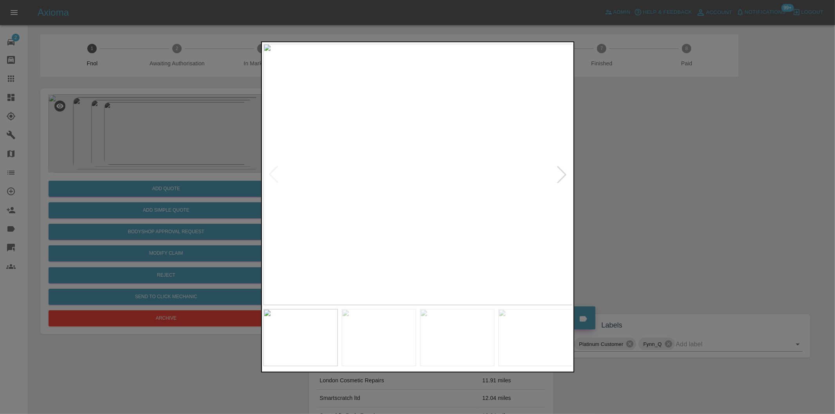
click at [563, 173] on div at bounding box center [561, 174] width 17 height 17
click at [563, 173] on img at bounding box center [417, 174] width 309 height 261
click at [624, 202] on div at bounding box center [417, 207] width 835 height 414
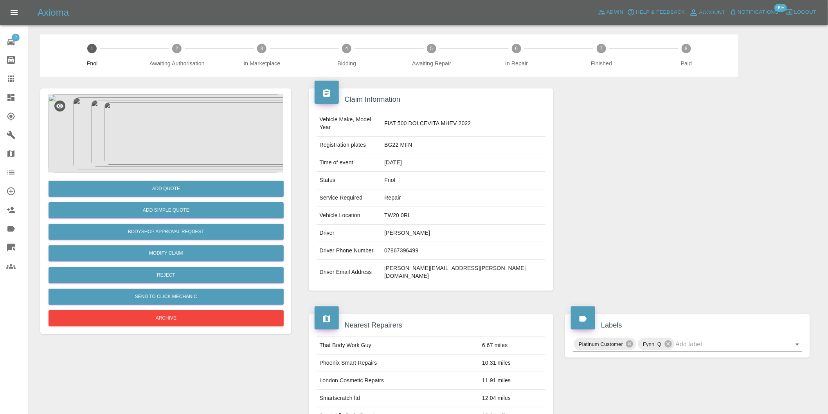
click at [151, 128] on img at bounding box center [165, 133] width 235 height 78
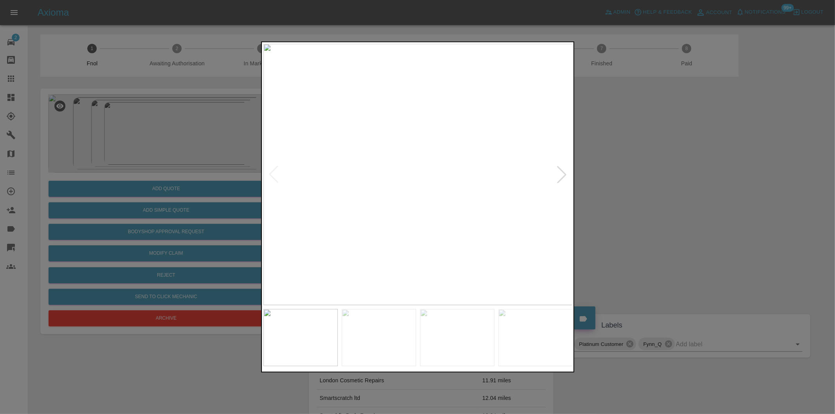
click at [564, 172] on div at bounding box center [561, 174] width 17 height 17
click at [666, 171] on div at bounding box center [417, 207] width 835 height 414
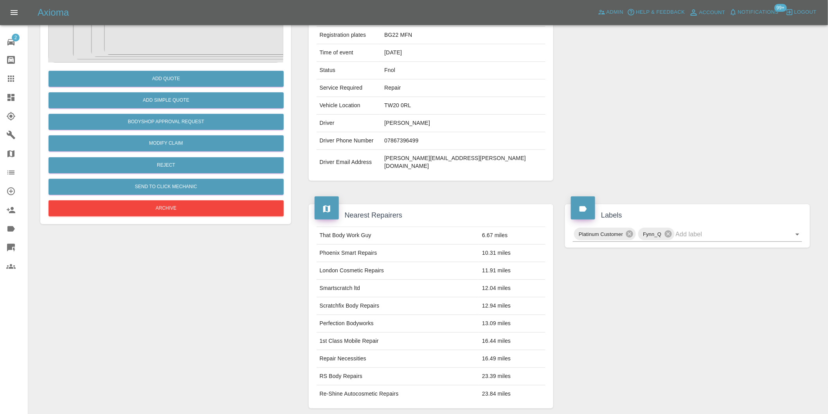
scroll to position [174, 0]
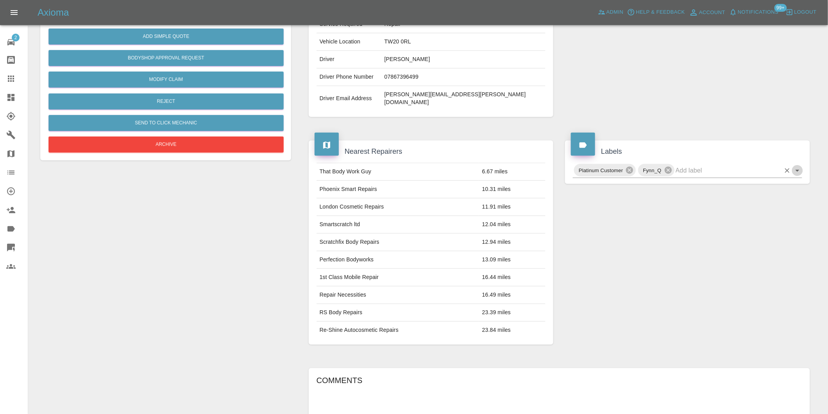
click at [798, 166] on icon "Open" at bounding box center [797, 170] width 9 height 9
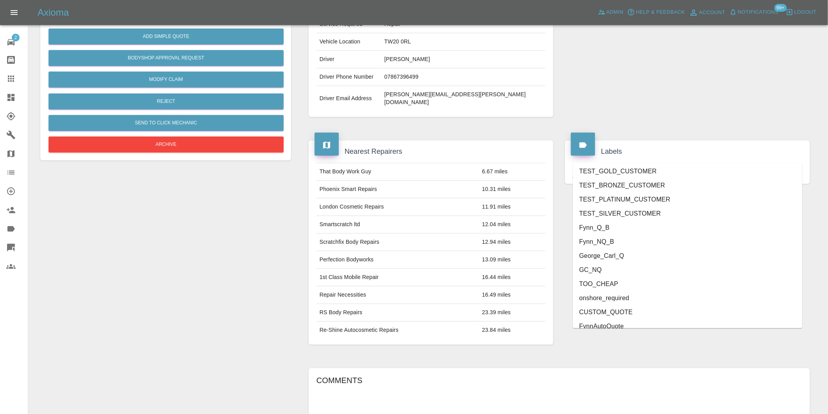
scroll to position [1671, 0]
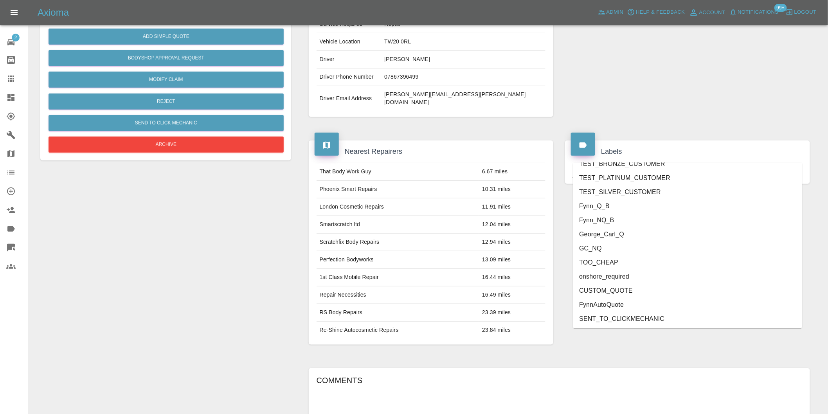
click at [627, 272] on li "onshore_required" at bounding box center [687, 277] width 229 height 14
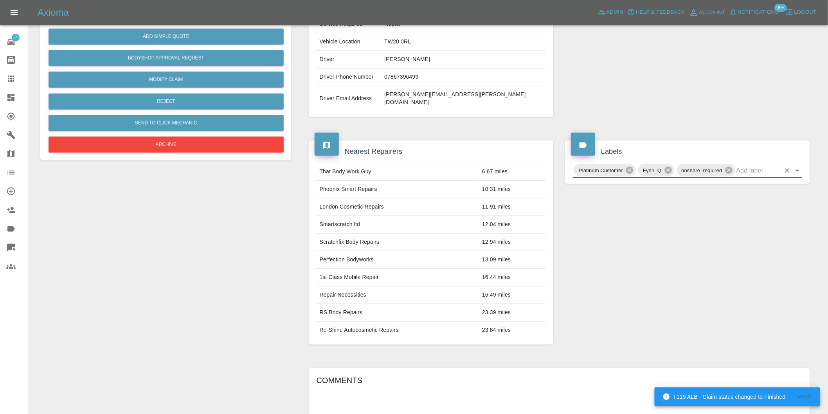
click at [798, 166] on icon "Open" at bounding box center [797, 170] width 9 height 9
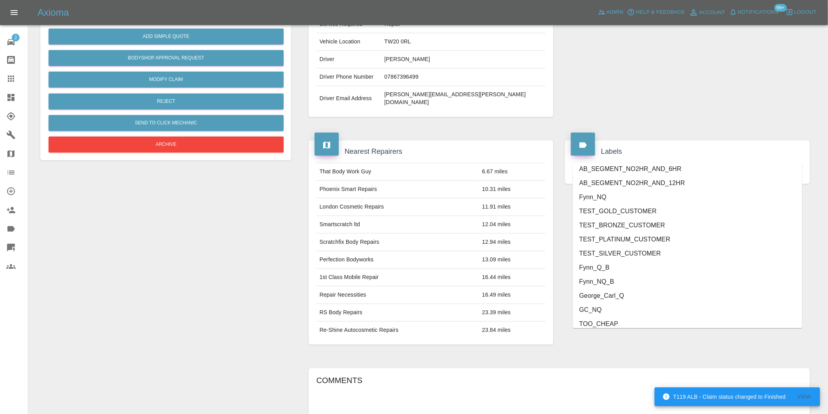
scroll to position [1657, 0]
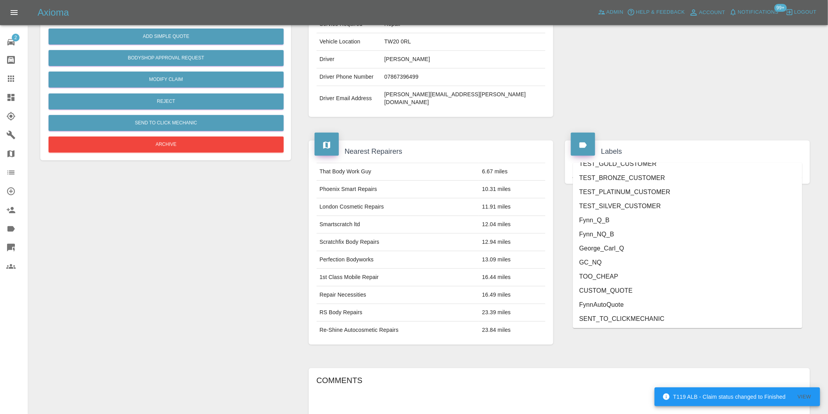
click at [632, 249] on li "George_Carl_Q" at bounding box center [687, 248] width 229 height 14
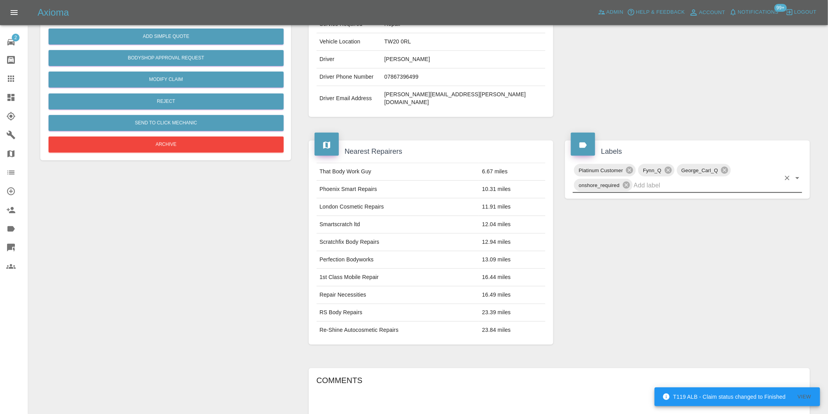
scroll to position [0, 0]
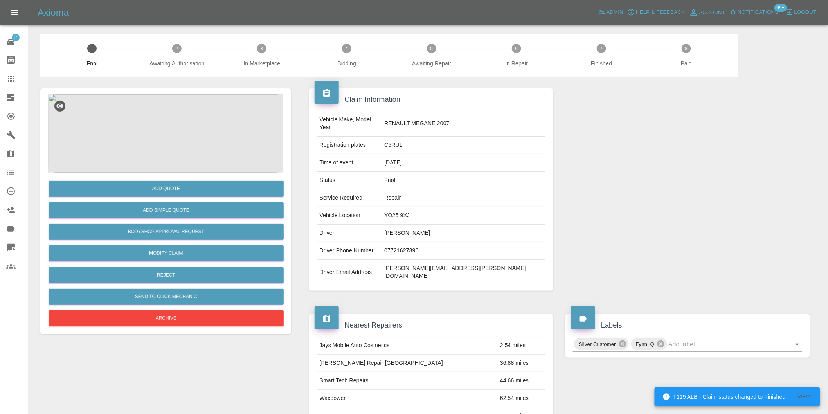
click at [169, 138] on img at bounding box center [165, 133] width 235 height 78
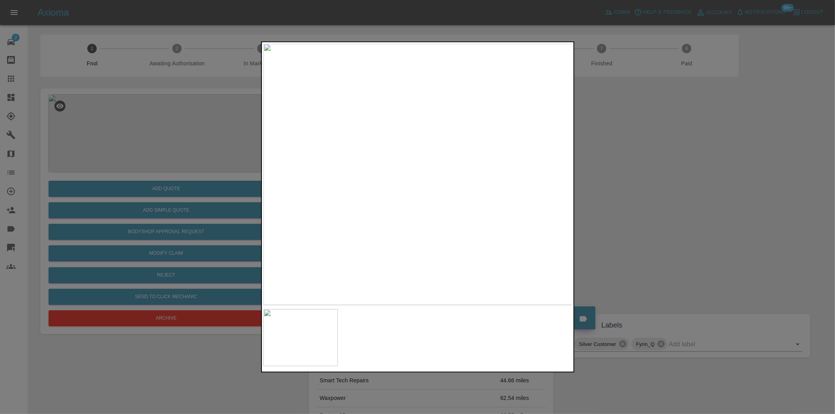
drag, startPoint x: 655, startPoint y: 202, endPoint x: 412, endPoint y: 221, distance: 243.8
click at [654, 202] on div at bounding box center [417, 207] width 835 height 414
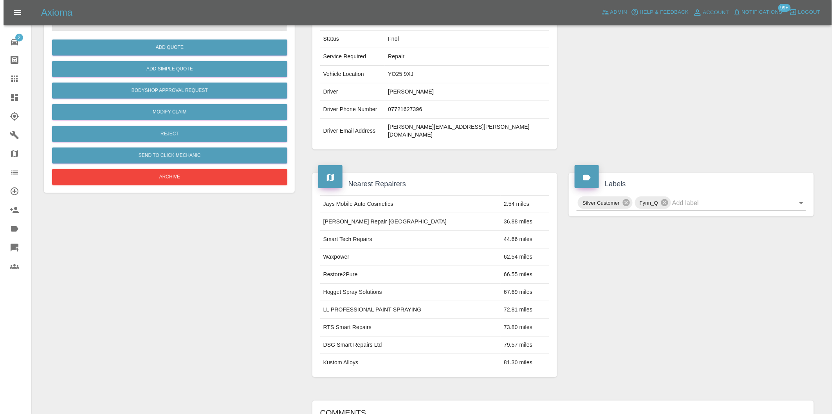
scroll to position [11, 0]
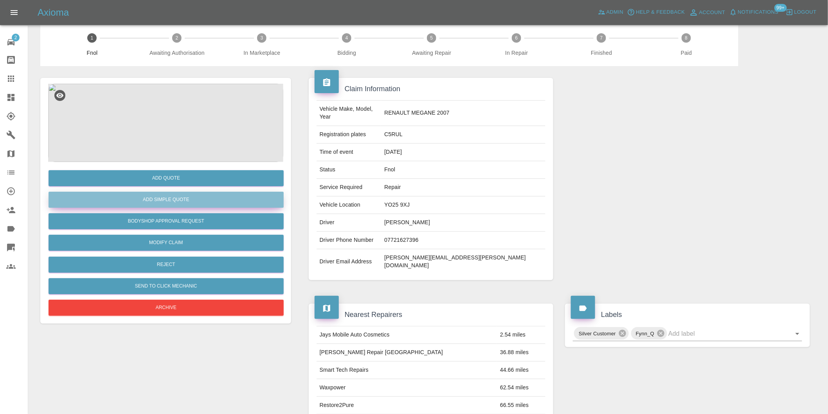
click at [176, 201] on button "Add Simple Quote" at bounding box center [166, 200] width 235 height 16
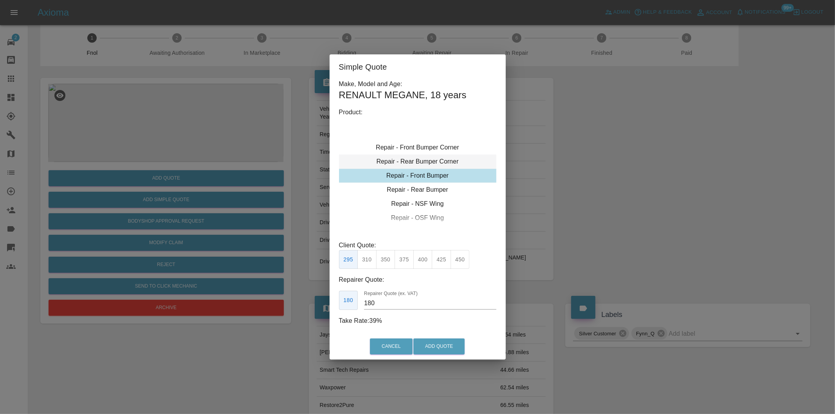
click at [426, 162] on div "Repair - Rear Bumper Corner" at bounding box center [417, 162] width 157 height 14
click at [390, 256] on button "215" at bounding box center [385, 259] width 19 height 19
type input "135"
click at [439, 341] on button "Add Quote" at bounding box center [438, 346] width 51 height 16
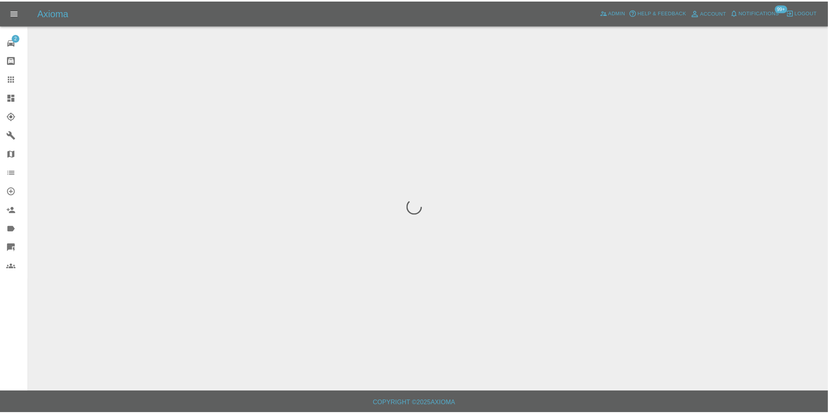
scroll to position [0, 0]
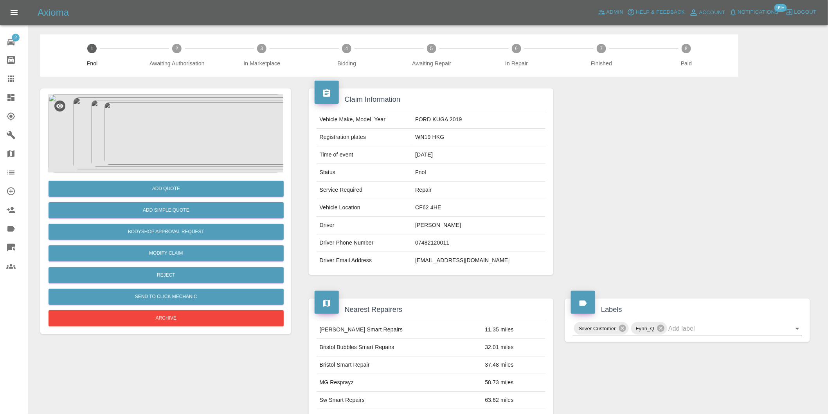
click at [163, 127] on img at bounding box center [165, 133] width 235 height 78
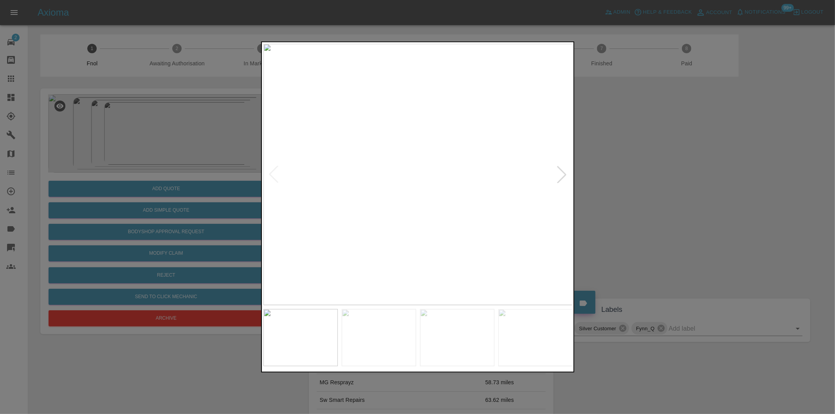
click at [563, 172] on div at bounding box center [561, 174] width 17 height 17
click at [563, 172] on img at bounding box center [417, 174] width 309 height 261
drag, startPoint x: 662, startPoint y: 191, endPoint x: 510, endPoint y: 225, distance: 155.2
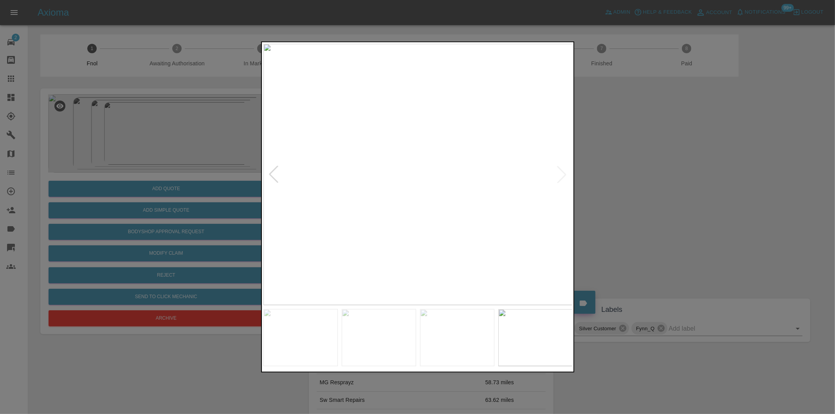
click at [660, 191] on div at bounding box center [417, 207] width 835 height 414
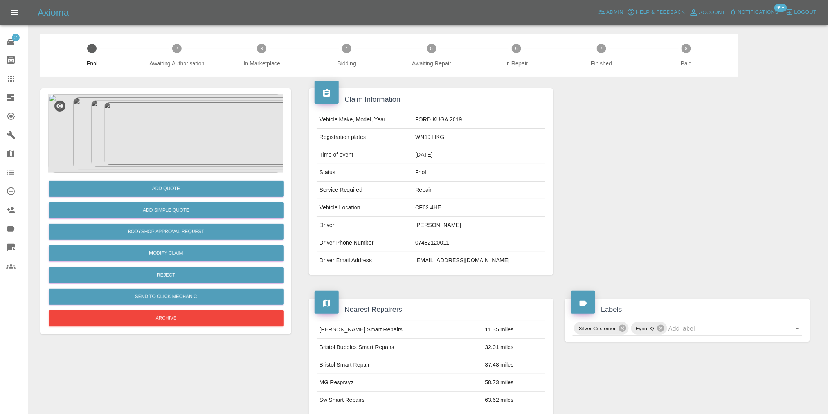
click at [171, 127] on img at bounding box center [165, 133] width 235 height 78
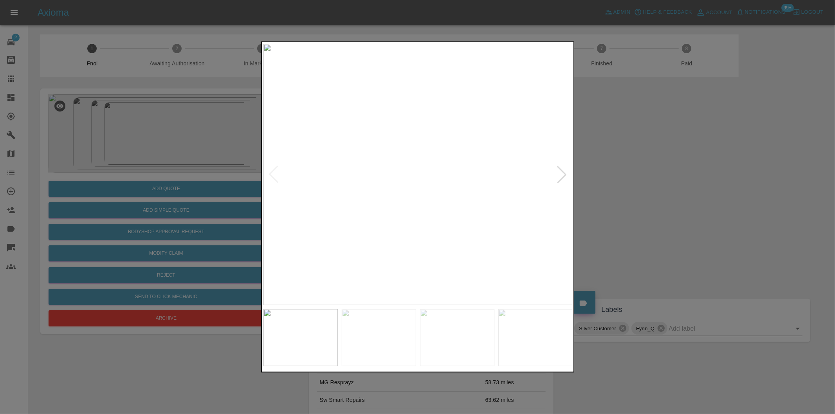
click at [561, 174] on div at bounding box center [561, 174] width 17 height 17
click at [559, 172] on div at bounding box center [561, 174] width 17 height 17
click at [651, 141] on div at bounding box center [417, 207] width 835 height 414
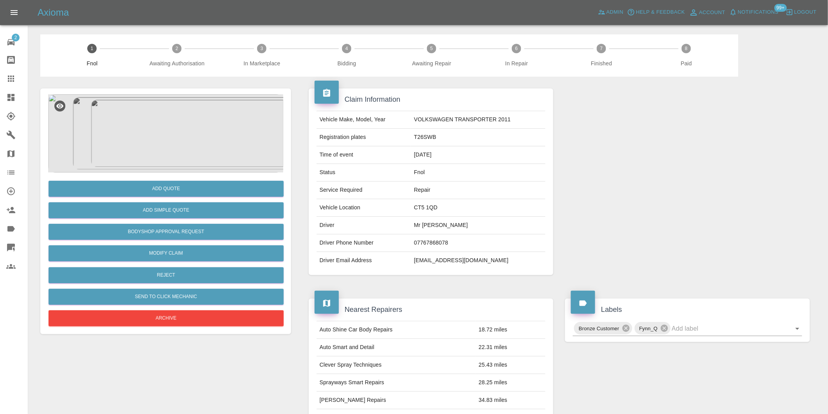
click at [178, 151] on img at bounding box center [165, 133] width 235 height 78
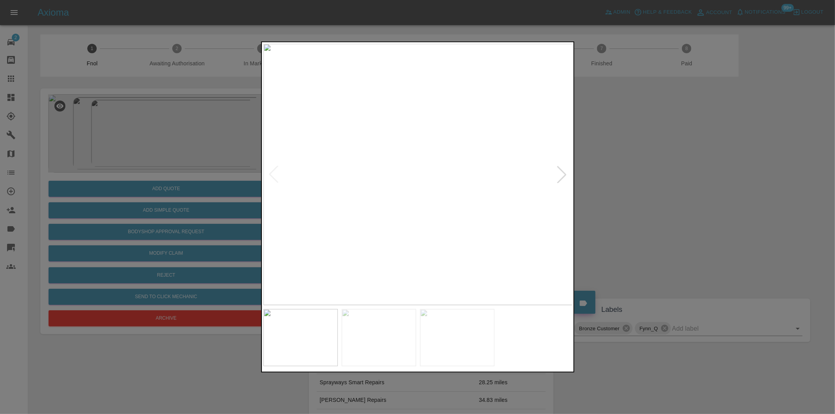
click at [560, 175] on div at bounding box center [561, 174] width 17 height 17
click at [560, 175] on img at bounding box center [417, 174] width 309 height 261
click at [687, 200] on div at bounding box center [417, 207] width 835 height 414
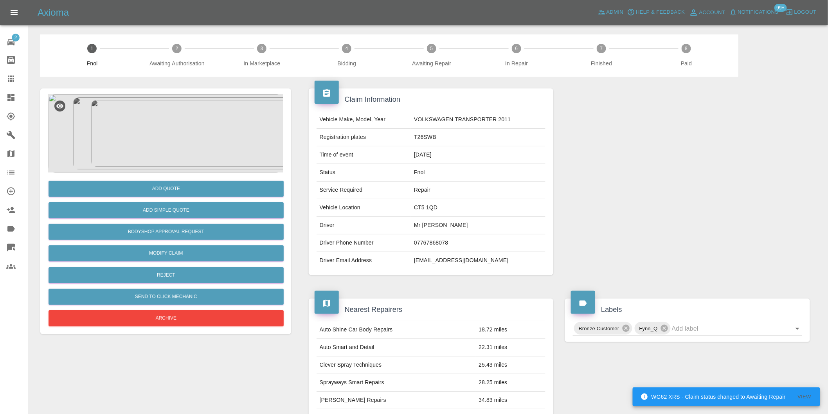
click at [175, 122] on img at bounding box center [165, 133] width 235 height 78
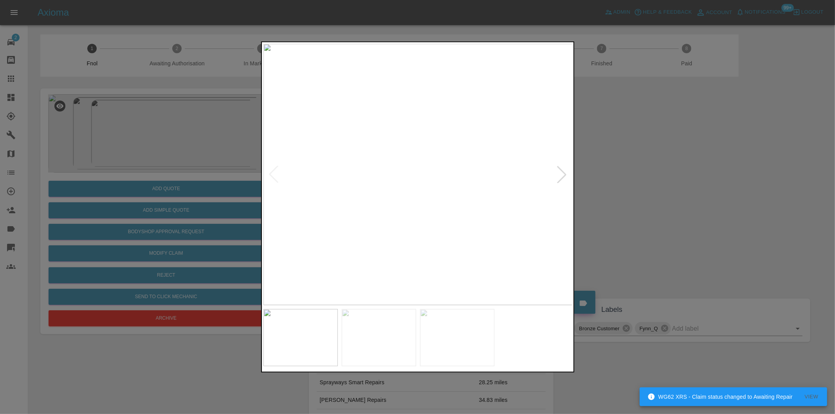
click at [564, 178] on div at bounding box center [561, 174] width 17 height 17
click at [564, 178] on img at bounding box center [417, 174] width 309 height 261
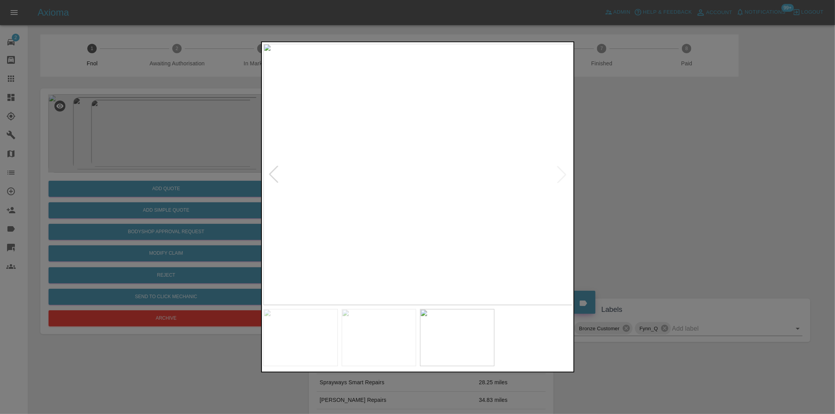
click at [643, 189] on div at bounding box center [417, 207] width 835 height 414
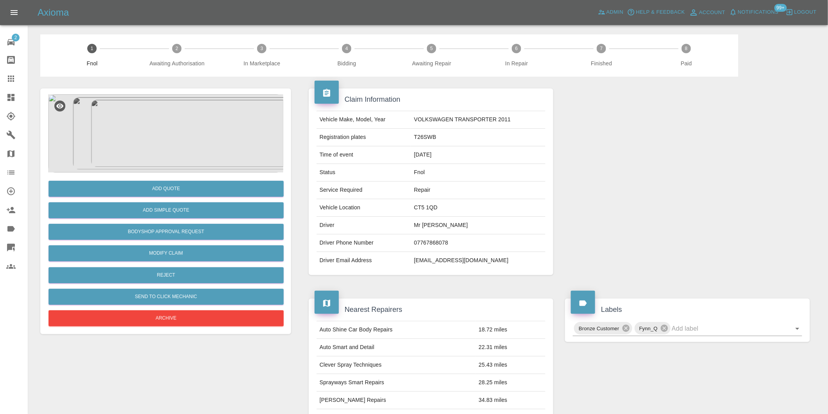
click at [154, 150] on img at bounding box center [165, 133] width 235 height 78
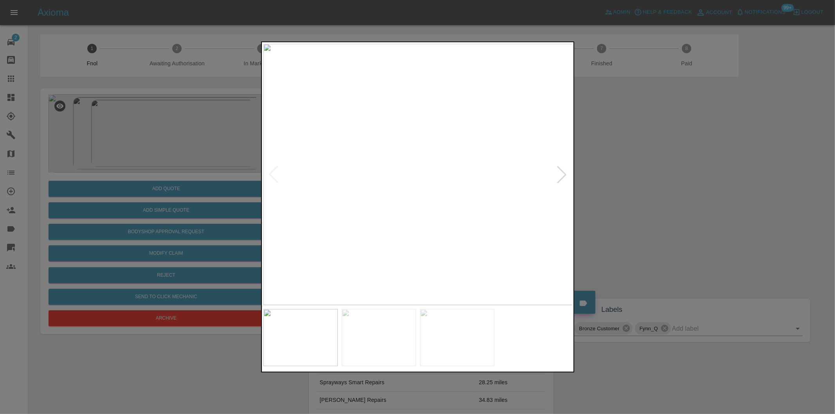
click at [565, 174] on div at bounding box center [561, 174] width 17 height 17
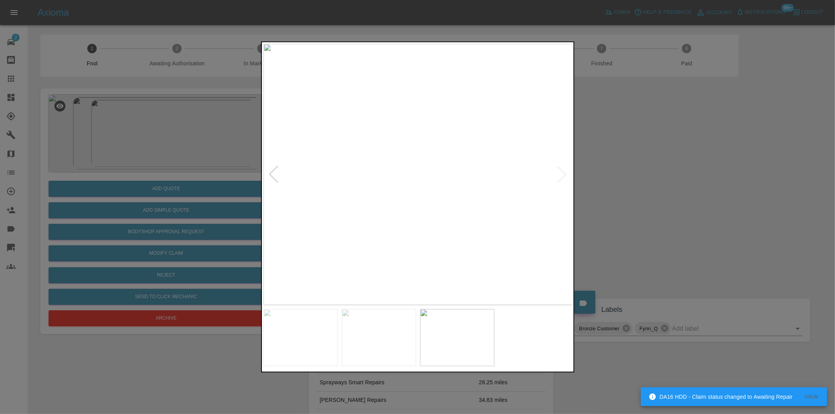
click at [565, 174] on img at bounding box center [417, 174] width 309 height 261
drag, startPoint x: 666, startPoint y: 200, endPoint x: 501, endPoint y: 206, distance: 164.9
click at [663, 201] on div at bounding box center [417, 207] width 835 height 414
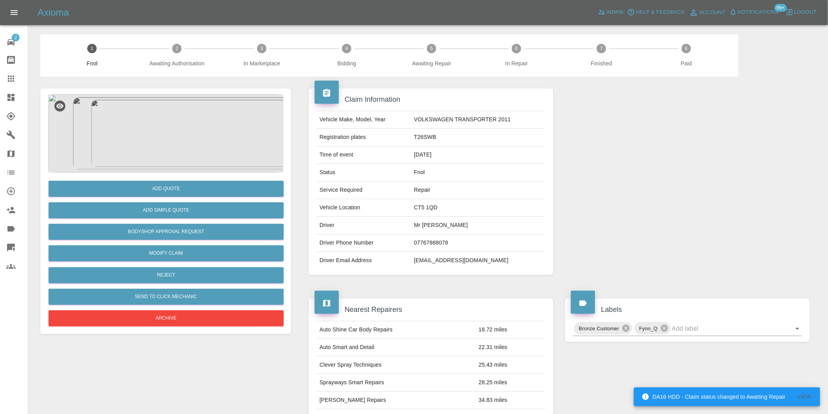
click at [210, 218] on div "Add Simple Quote" at bounding box center [165, 210] width 235 height 20
click at [213, 209] on button "Add Simple Quote" at bounding box center [166, 210] width 235 height 16
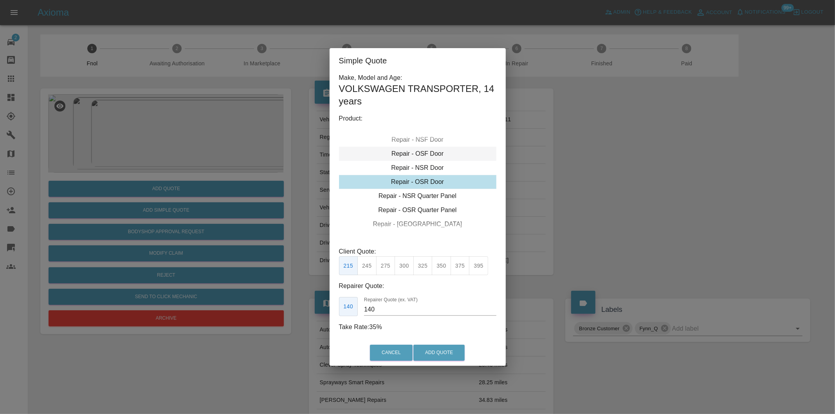
click at [431, 155] on div "Repair - OSF Door" at bounding box center [417, 154] width 157 height 14
click at [433, 166] on div "Repair - NSF Door" at bounding box center [417, 168] width 157 height 14
drag, startPoint x: 407, startPoint y: 270, endPoint x: 412, endPoint y: 283, distance: 13.6
click at [407, 271] on button "300" at bounding box center [403, 265] width 19 height 19
type input "190"
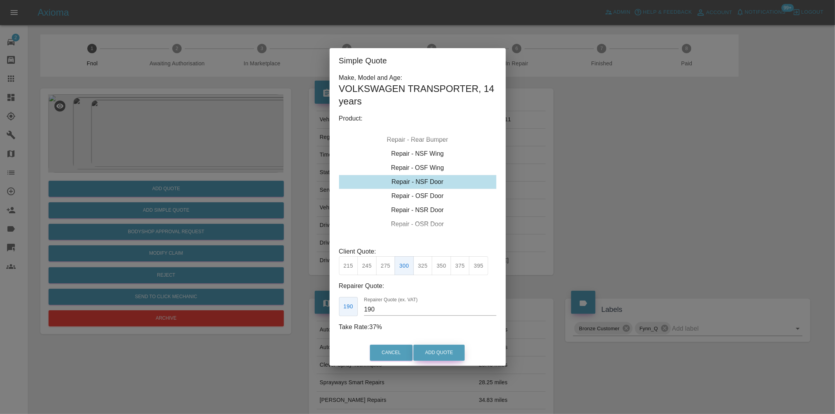
click at [424, 354] on button "Add Quote" at bounding box center [438, 353] width 51 height 16
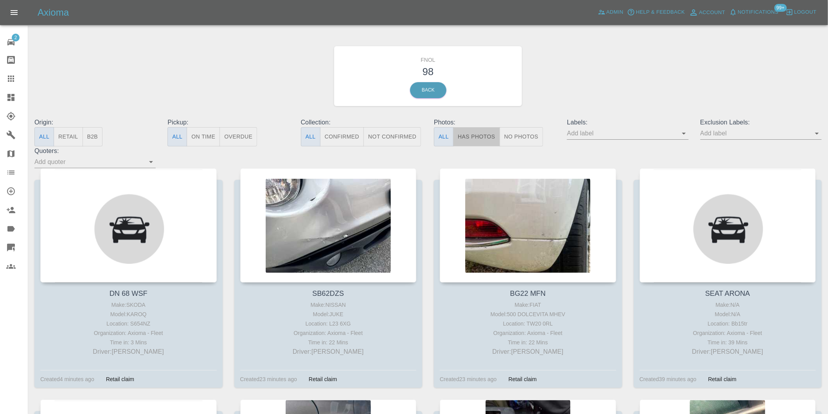
click at [471, 139] on button "Has Photos" at bounding box center [476, 136] width 47 height 19
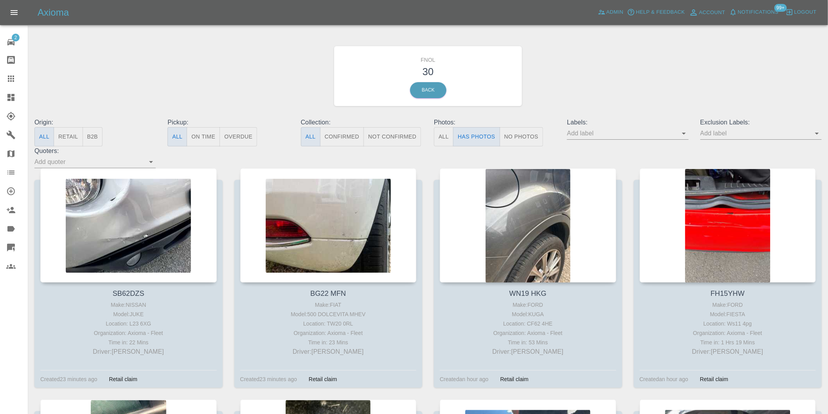
click at [817, 135] on icon "Open" at bounding box center [816, 133] width 9 height 9
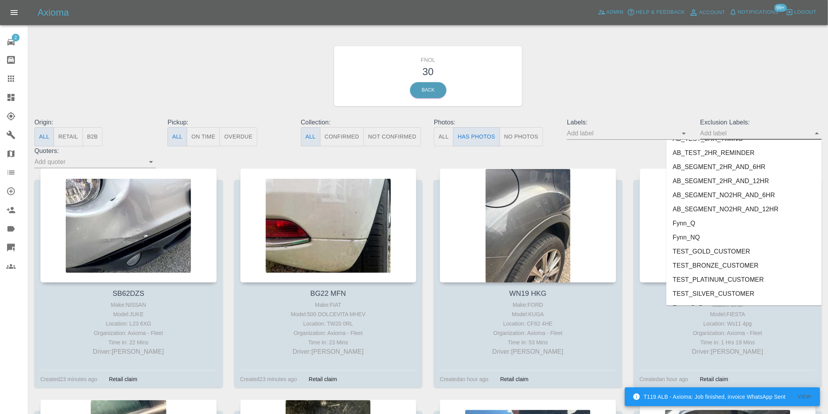
scroll to position [1699, 0]
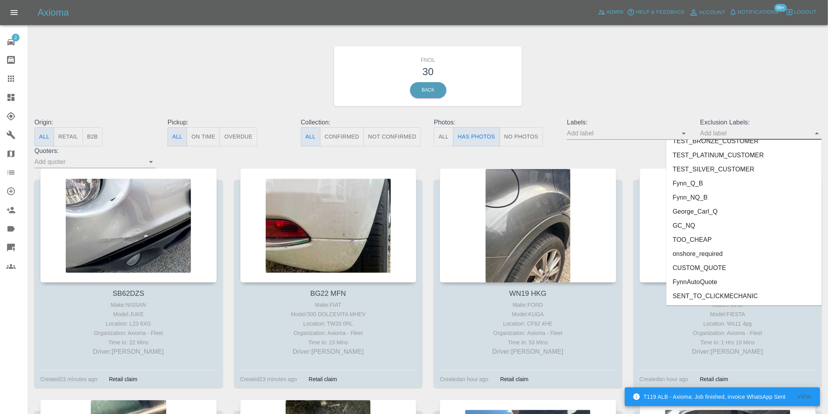
click at [711, 251] on li "onshore_required" at bounding box center [743, 254] width 155 height 14
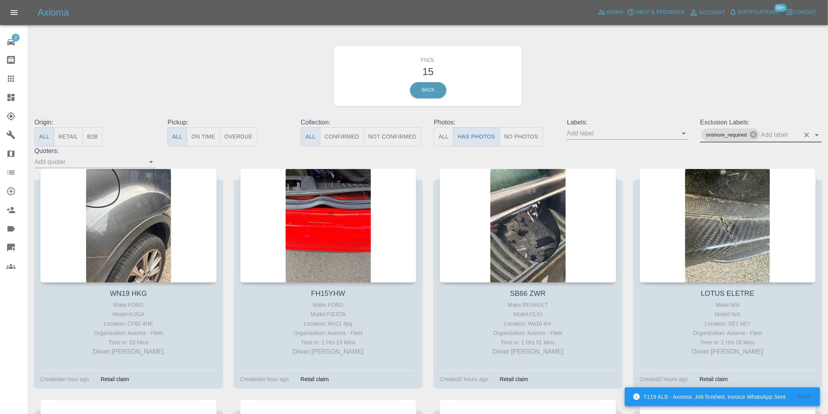
click at [816, 135] on icon "Open" at bounding box center [817, 135] width 4 height 2
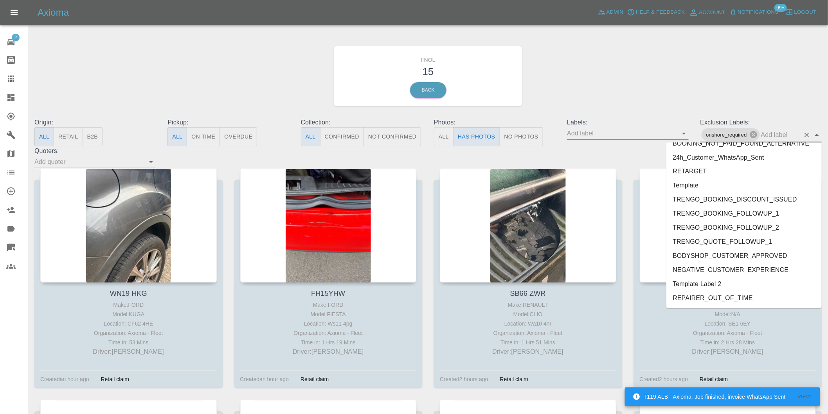
scroll to position [1685, 0]
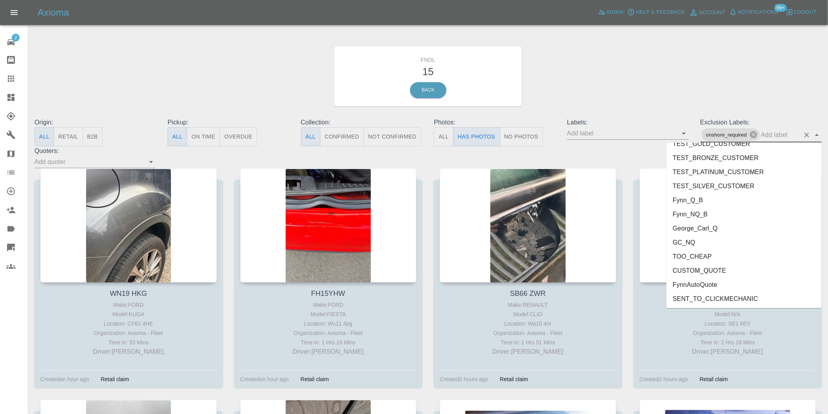
click at [711, 229] on li "George_Carl_Q" at bounding box center [743, 228] width 155 height 14
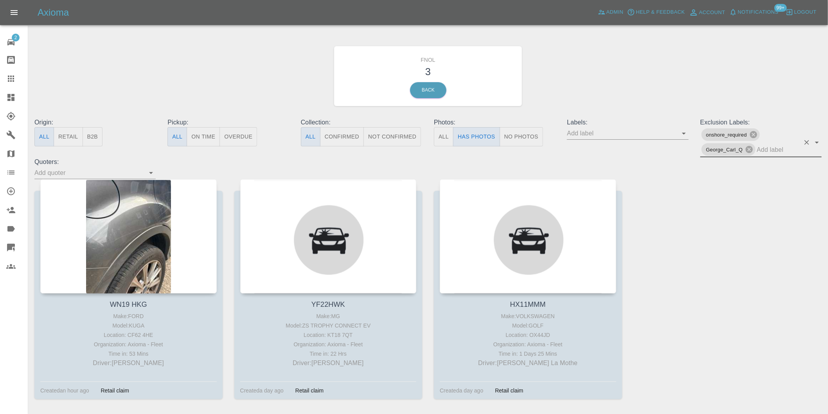
scroll to position [28, 0]
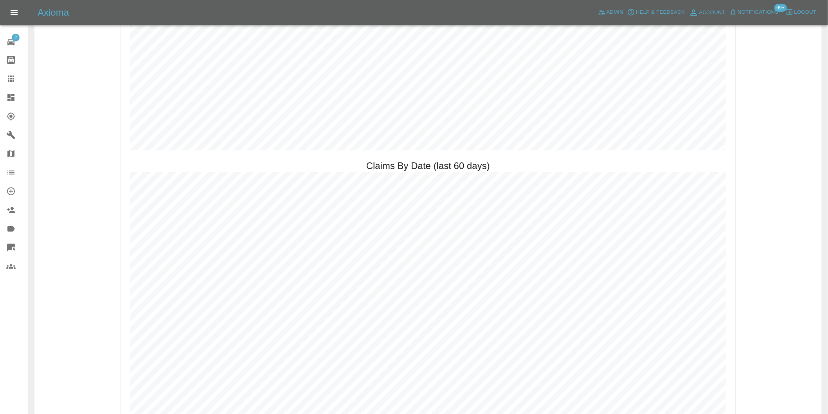
scroll to position [956, 0]
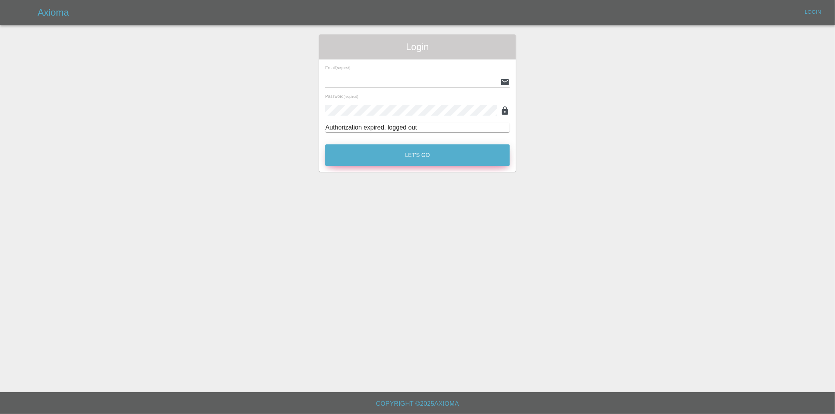
type input "[PERSON_NAME][EMAIL_ADDRESS][DOMAIN_NAME]"
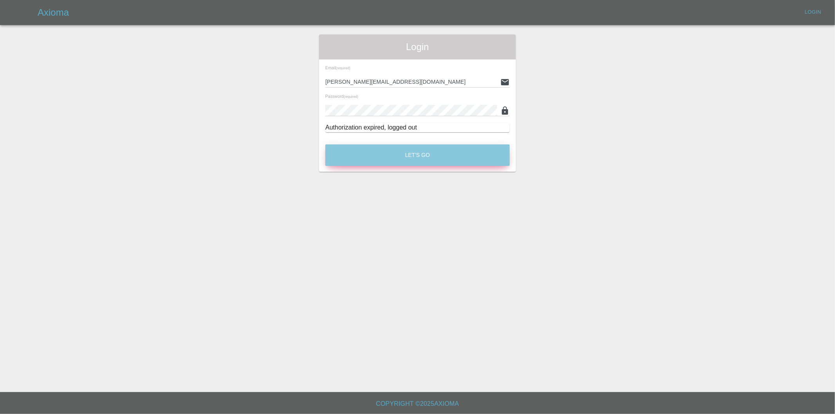
click at [425, 158] on button "Let's Go" at bounding box center [417, 155] width 184 height 22
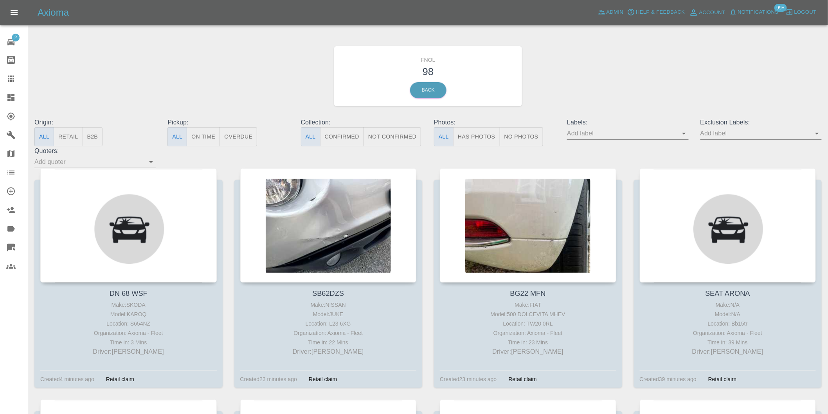
click at [480, 139] on button "Has Photos" at bounding box center [476, 136] width 47 height 19
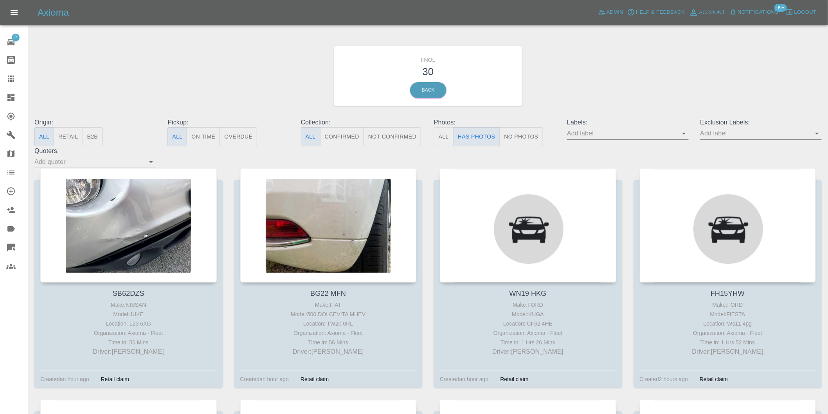
click at [819, 133] on icon "Open" at bounding box center [816, 133] width 9 height 9
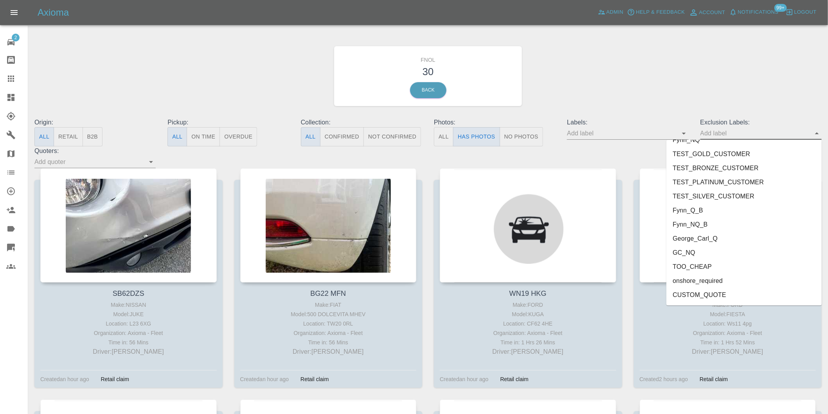
scroll to position [1699, 0]
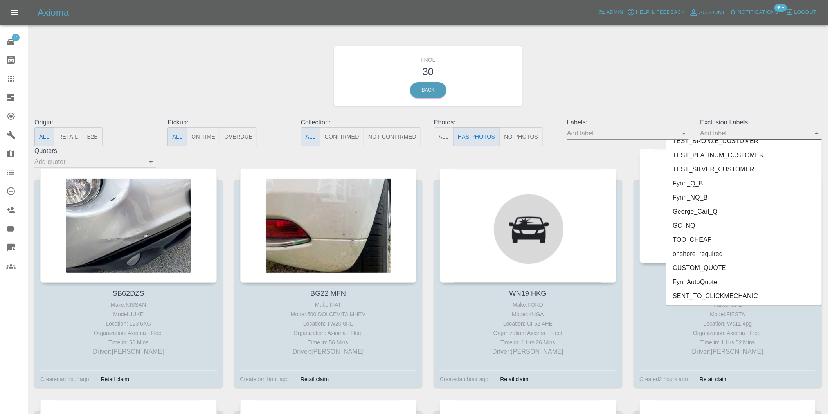
drag, startPoint x: 824, startPoint y: 155, endPoint x: 753, endPoint y: 262, distance: 128.2
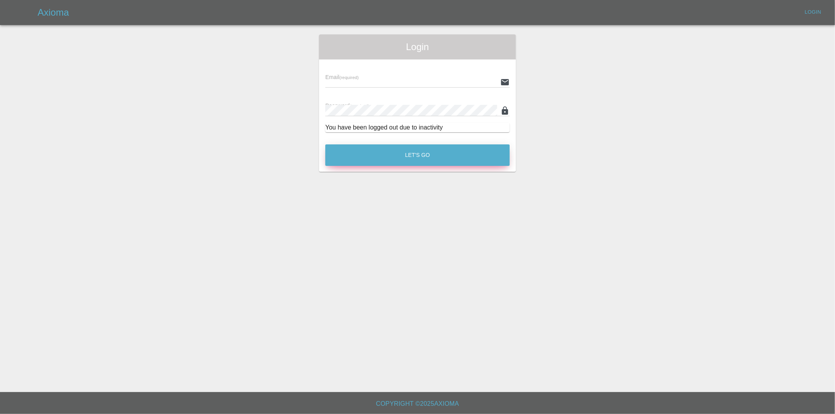
type input "[PERSON_NAME][EMAIL_ADDRESS][DOMAIN_NAME]"
click at [435, 162] on button "Let's Go" at bounding box center [417, 155] width 184 height 22
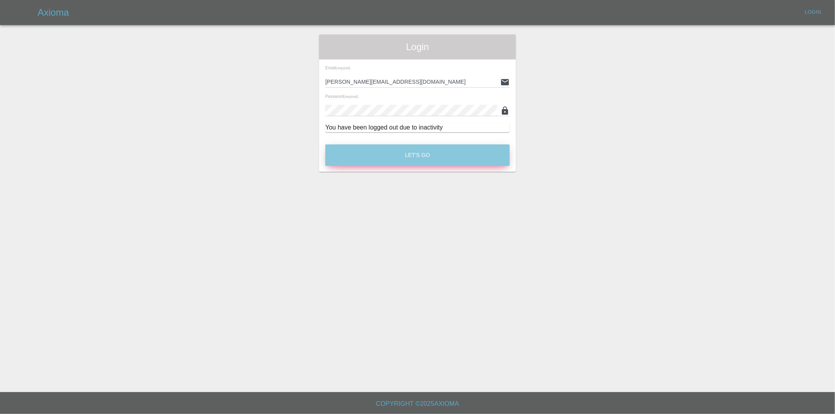
click at [431, 158] on button "Let's Go" at bounding box center [417, 155] width 184 height 22
click at [421, 152] on button "Let's Go" at bounding box center [417, 155] width 184 height 22
click at [406, 160] on button "Let's Go" at bounding box center [417, 155] width 184 height 22
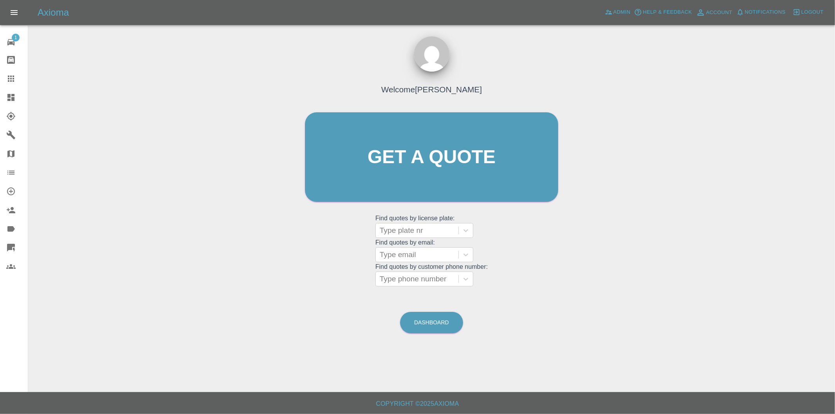
click at [13, 95] on icon at bounding box center [10, 97] width 7 height 7
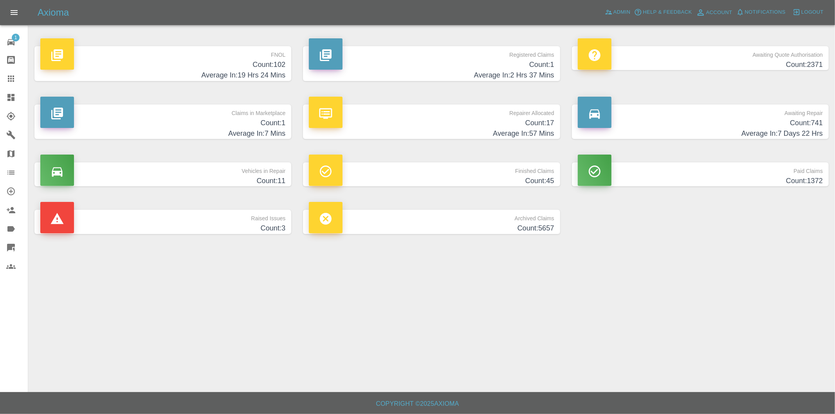
click at [258, 70] on h4 "Average In: 19 Hrs 24 Mins" at bounding box center [162, 75] width 245 height 11
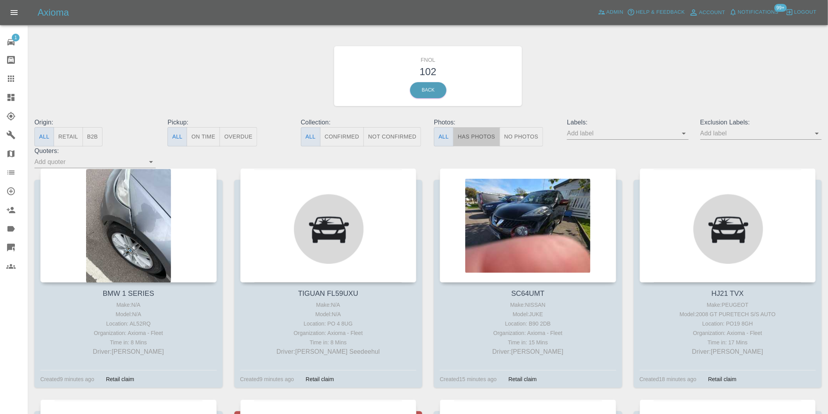
click at [483, 139] on button "Has Photos" at bounding box center [476, 136] width 47 height 19
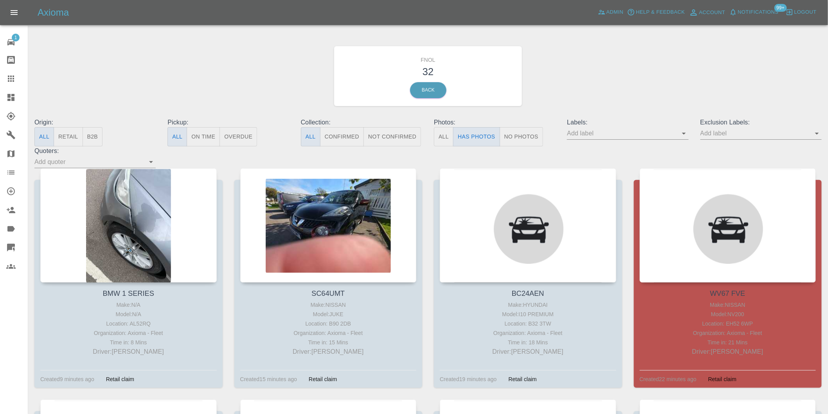
click at [816, 135] on icon "Open" at bounding box center [816, 133] width 9 height 9
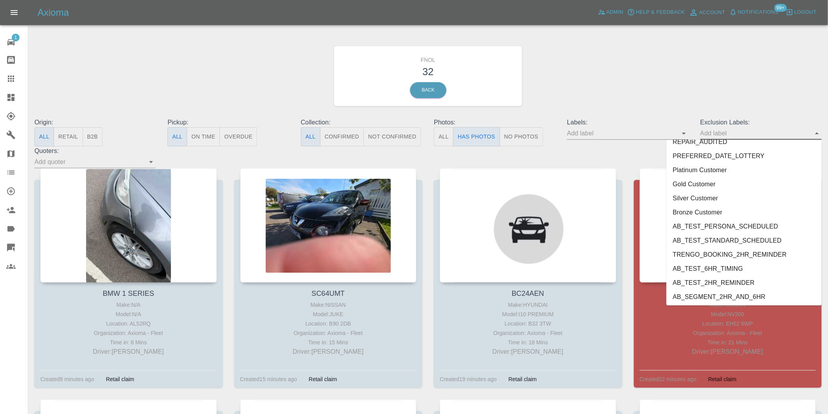
scroll to position [1699, 0]
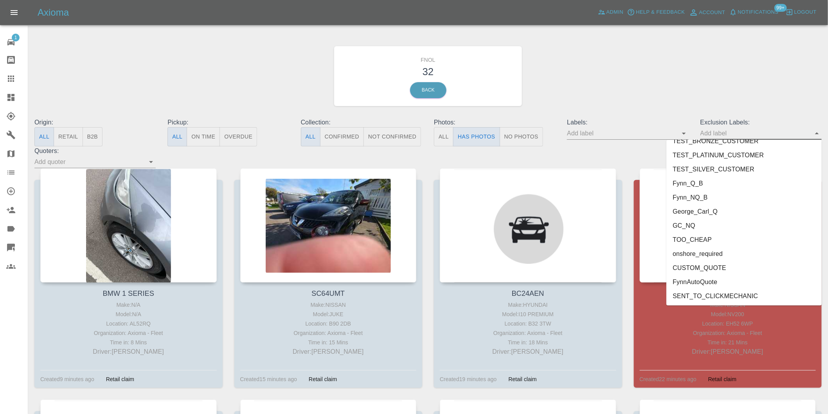
click at [710, 257] on li "onshore_required" at bounding box center [743, 254] width 155 height 14
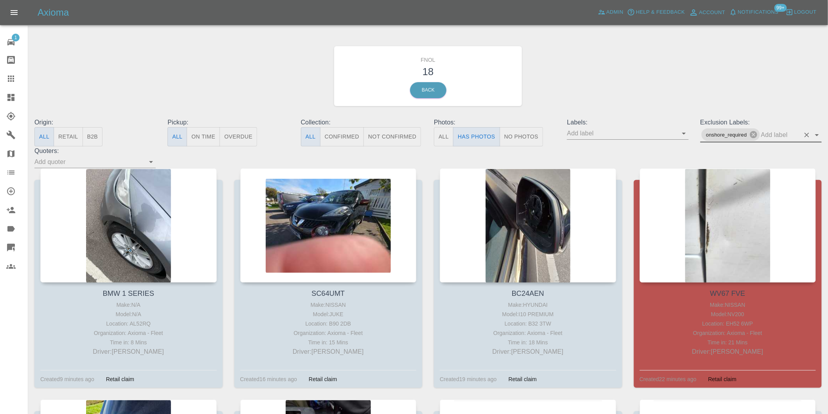
click at [817, 135] on icon "Open" at bounding box center [817, 135] width 4 height 2
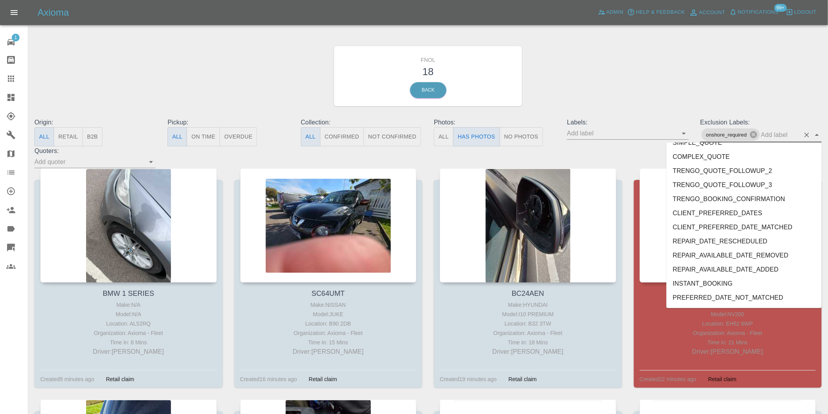
scroll to position [1685, 0]
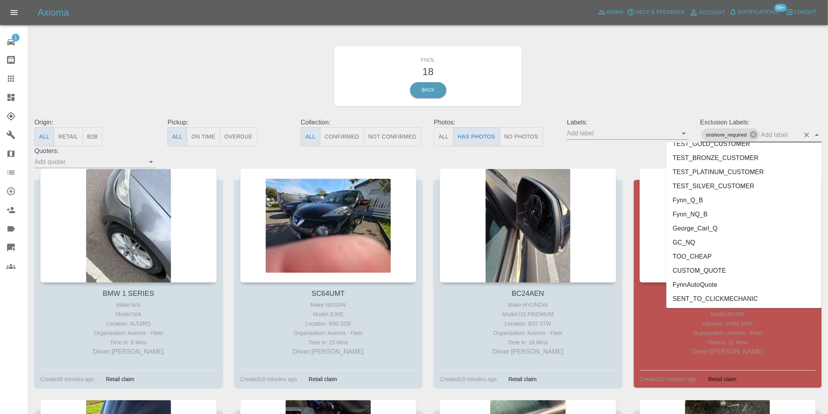
click at [704, 227] on li "George_Carl_Q" at bounding box center [743, 228] width 155 height 14
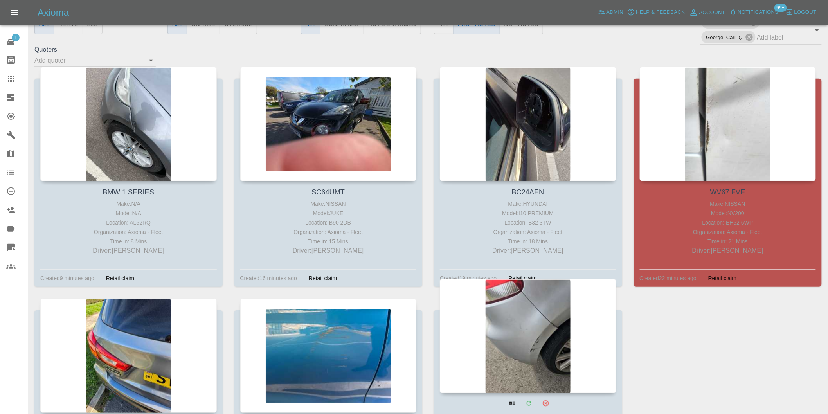
scroll to position [217, 0]
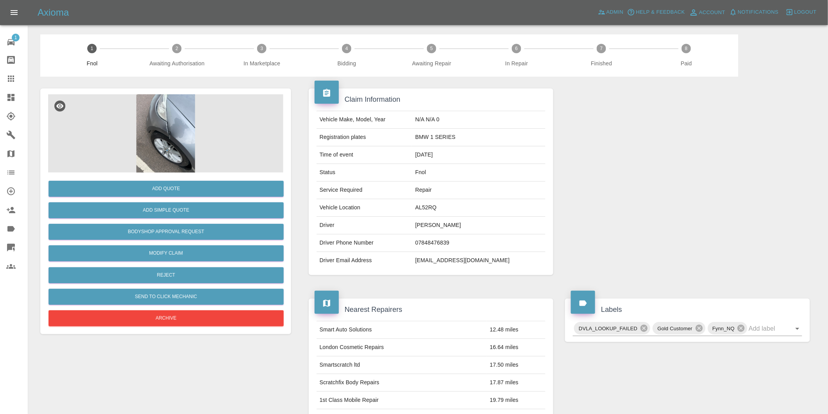
click at [171, 119] on img at bounding box center [165, 133] width 235 height 78
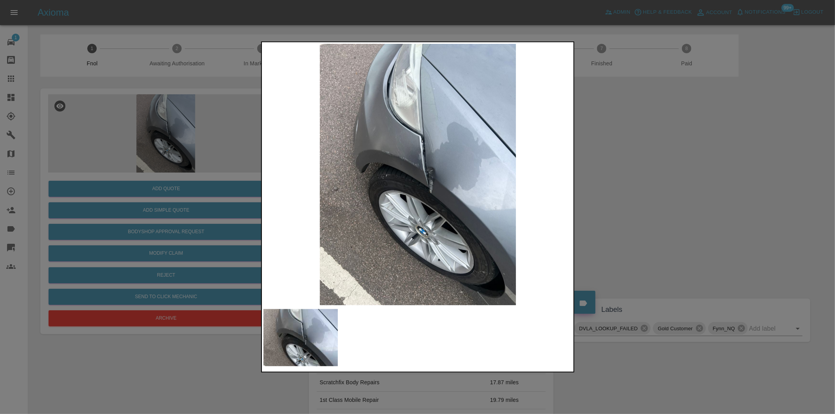
click at [419, 175] on img at bounding box center [417, 174] width 309 height 261
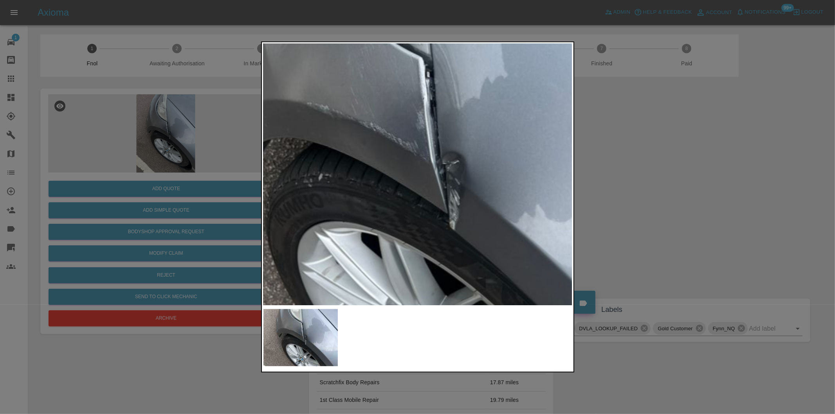
click at [419, 175] on img at bounding box center [413, 174] width 927 height 784
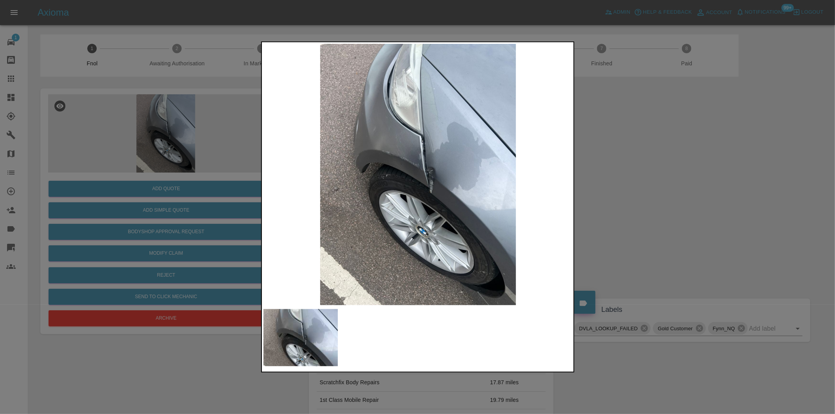
click at [665, 205] on div at bounding box center [417, 207] width 835 height 414
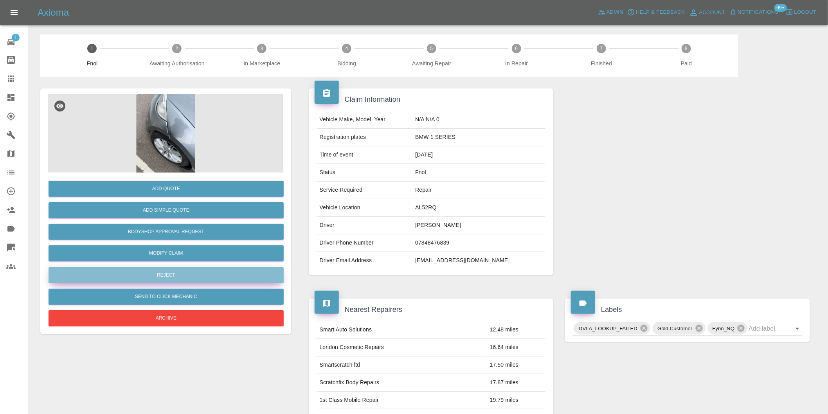
click at [182, 280] on button "Reject" at bounding box center [166, 275] width 235 height 16
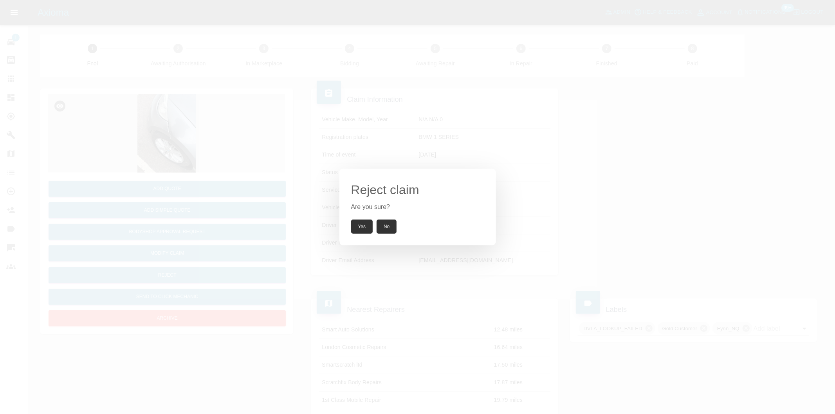
drag, startPoint x: 362, startPoint y: 227, endPoint x: 392, endPoint y: 162, distance: 71.4
click at [362, 226] on button "Yes" at bounding box center [362, 227] width 22 height 14
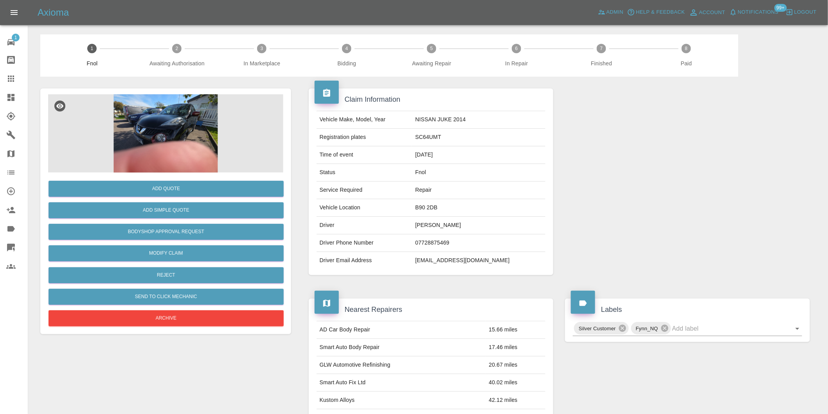
click at [168, 126] on img at bounding box center [165, 133] width 235 height 78
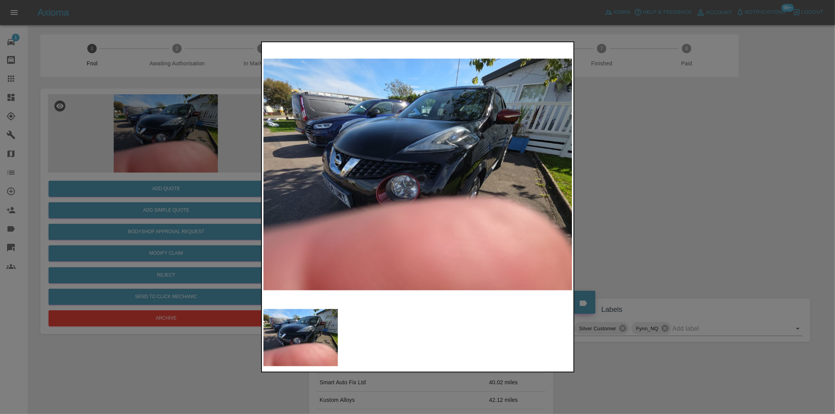
click at [446, 177] on img at bounding box center [417, 174] width 309 height 261
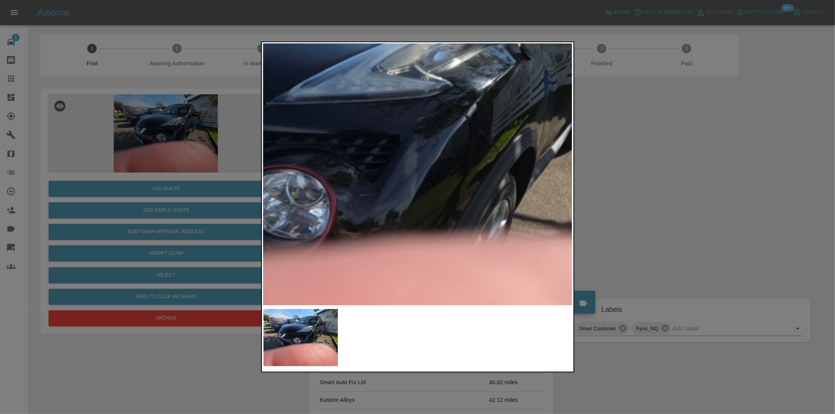
click at [655, 198] on div at bounding box center [417, 207] width 835 height 414
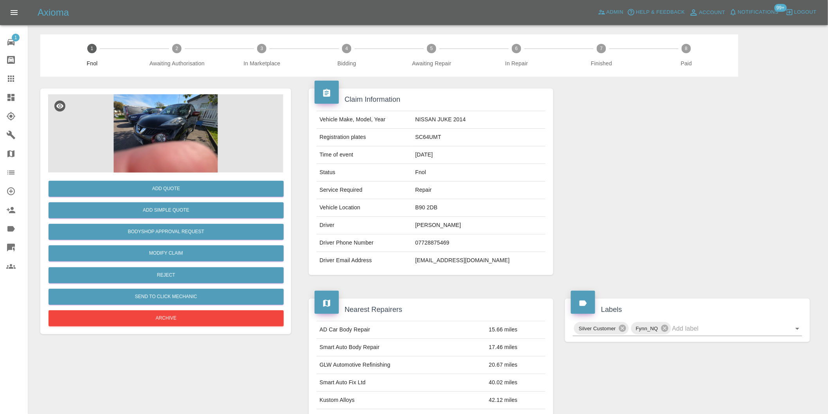
click at [173, 130] on img at bounding box center [165, 133] width 235 height 78
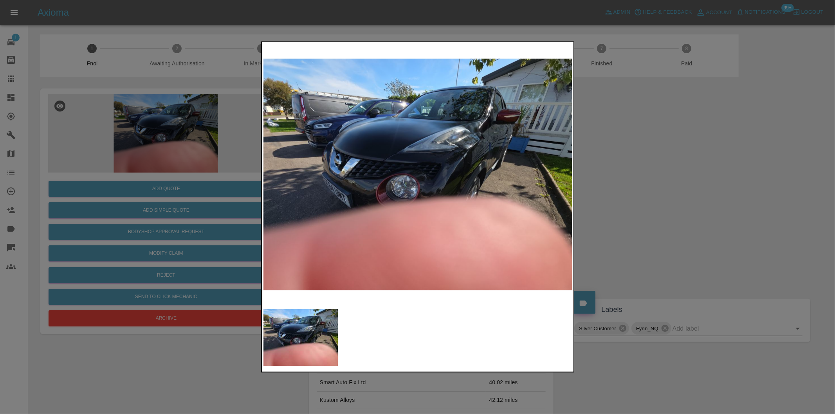
click at [635, 179] on div at bounding box center [417, 207] width 835 height 414
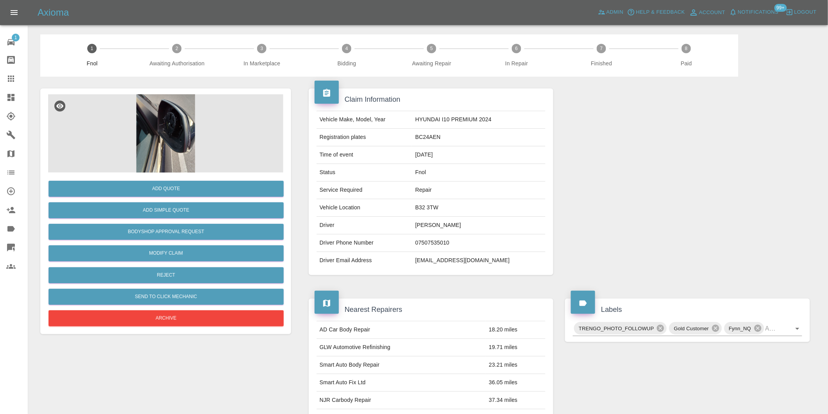
click at [162, 113] on img at bounding box center [165, 133] width 235 height 78
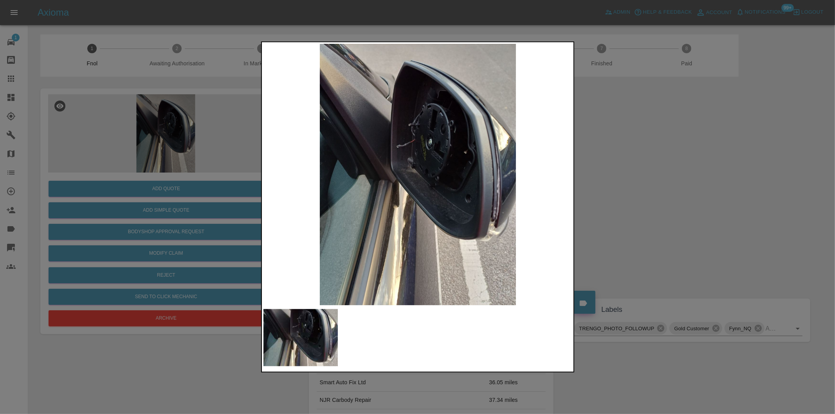
click at [657, 192] on div at bounding box center [417, 207] width 835 height 414
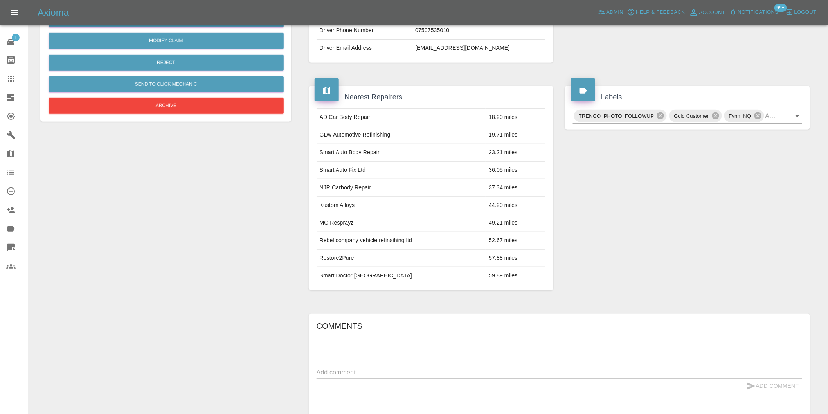
scroll to position [98, 0]
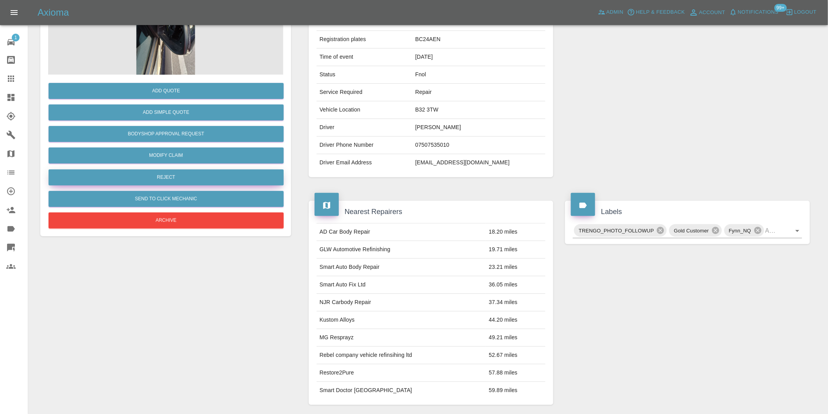
click at [169, 179] on button "Reject" at bounding box center [166, 177] width 235 height 16
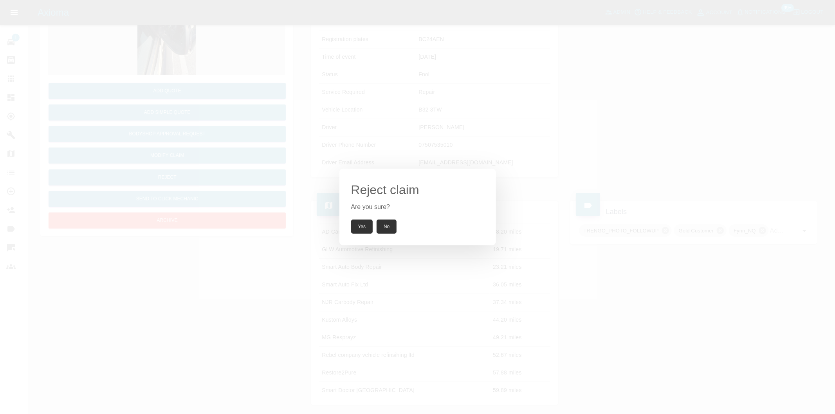
click at [364, 225] on button "Yes" at bounding box center [362, 227] width 22 height 14
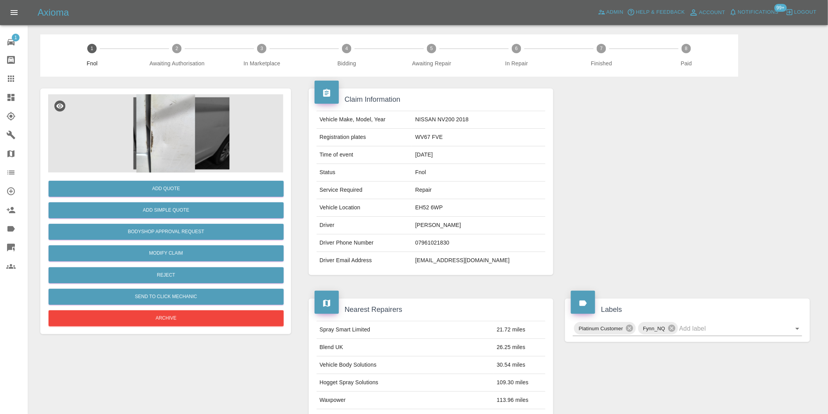
click at [196, 120] on img at bounding box center [165, 133] width 235 height 78
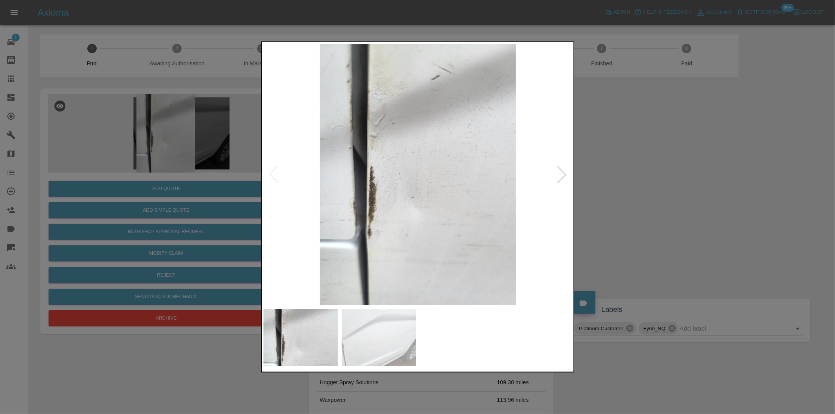
click at [558, 174] on div at bounding box center [561, 174] width 17 height 17
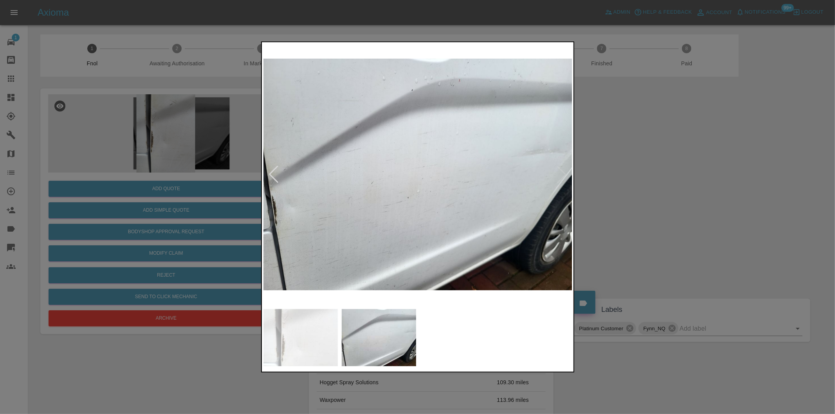
click at [558, 174] on img at bounding box center [417, 174] width 309 height 261
click at [689, 179] on div at bounding box center [417, 207] width 835 height 414
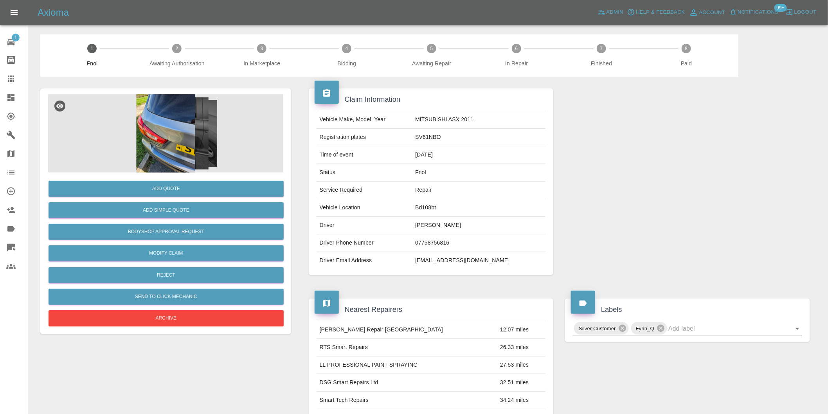
click at [175, 140] on img at bounding box center [165, 133] width 235 height 78
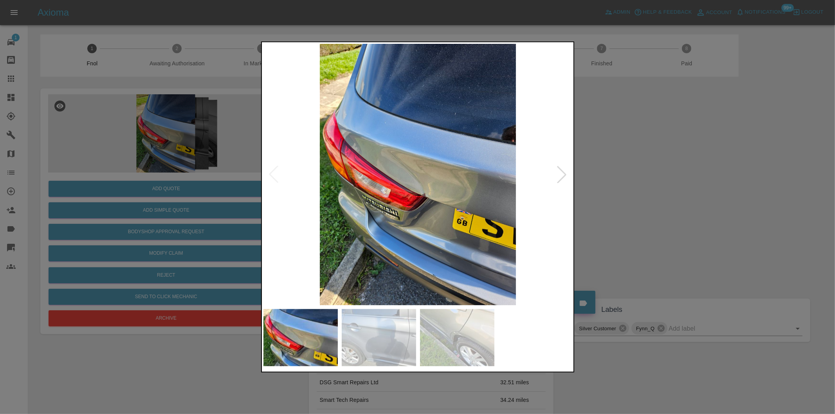
click at [565, 175] on div at bounding box center [561, 174] width 17 height 17
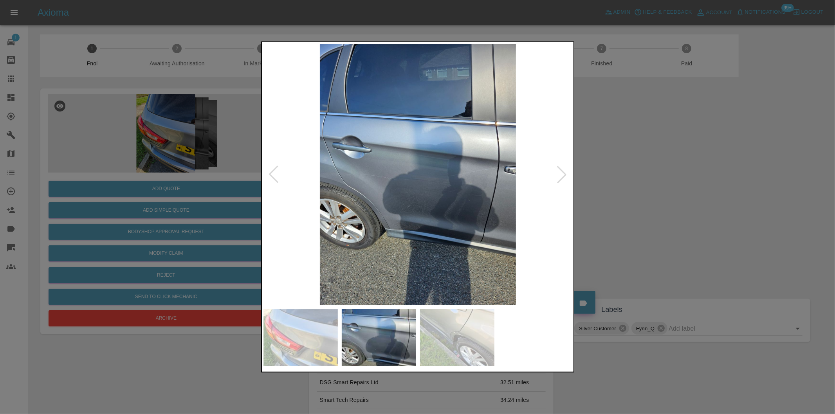
click at [565, 175] on div at bounding box center [561, 174] width 17 height 17
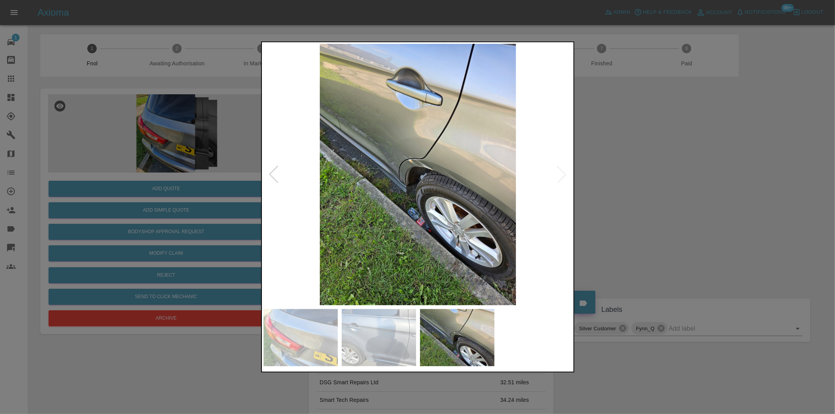
click at [565, 175] on img at bounding box center [417, 174] width 309 height 261
click at [605, 174] on div at bounding box center [417, 207] width 835 height 414
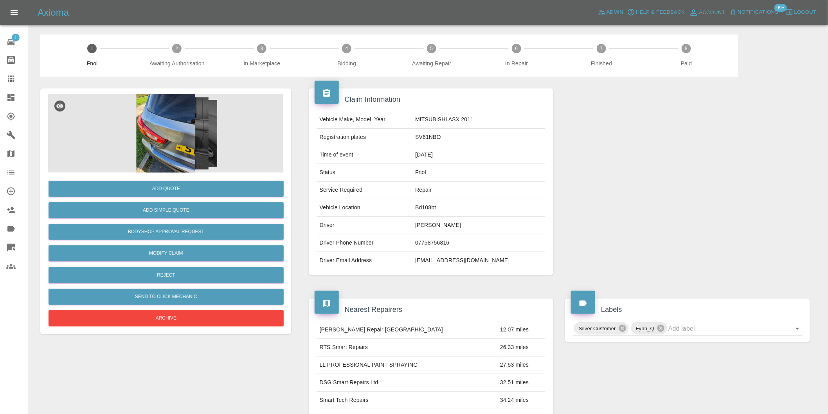
click at [180, 106] on img at bounding box center [165, 133] width 235 height 78
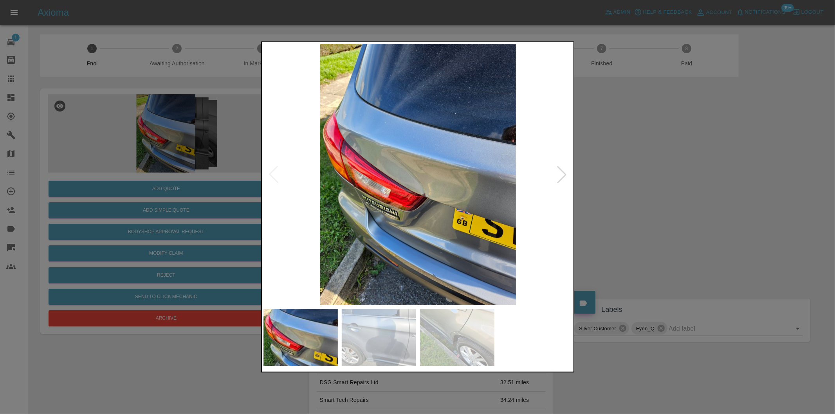
click at [562, 177] on div at bounding box center [561, 174] width 17 height 17
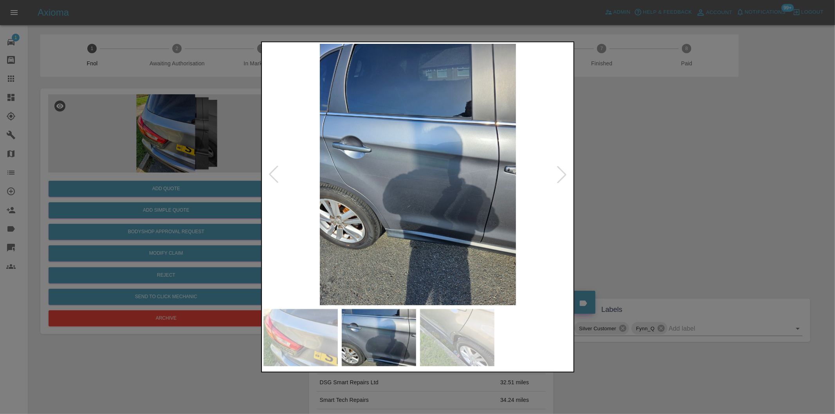
click at [562, 177] on div at bounding box center [561, 174] width 17 height 17
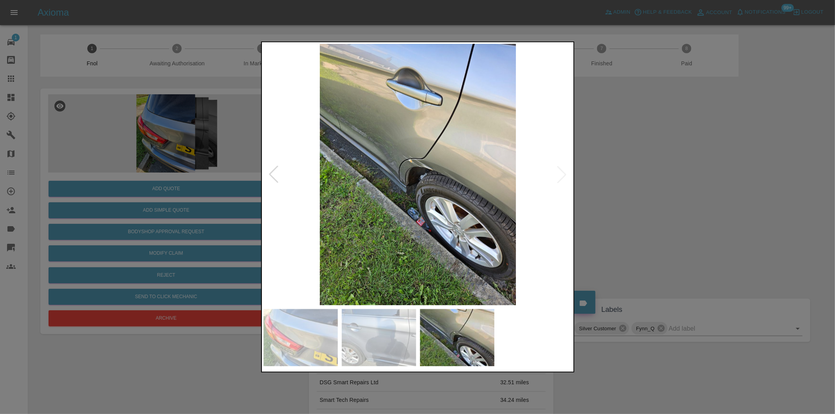
click at [272, 171] on div at bounding box center [273, 174] width 17 height 17
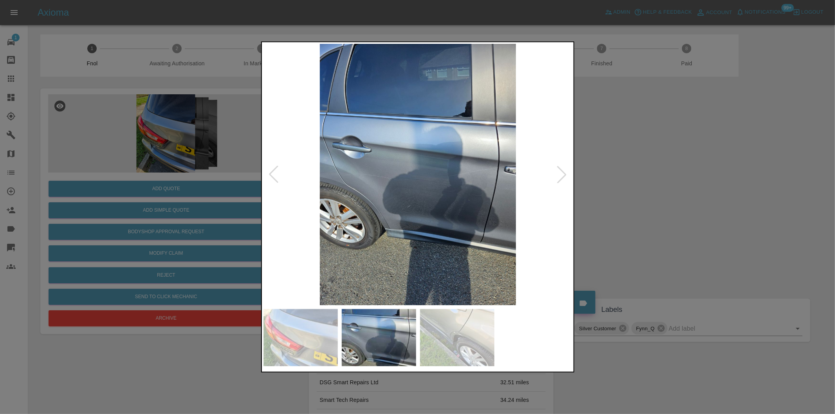
click at [272, 171] on div at bounding box center [273, 174] width 17 height 17
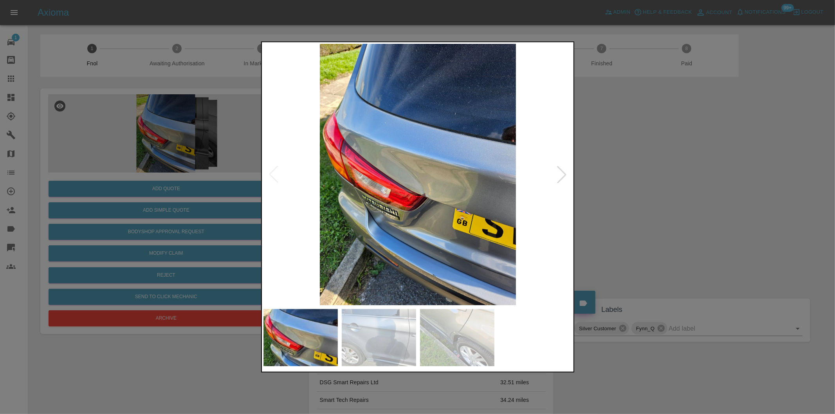
click at [272, 171] on img at bounding box center [417, 174] width 309 height 261
click at [564, 174] on div at bounding box center [561, 174] width 17 height 17
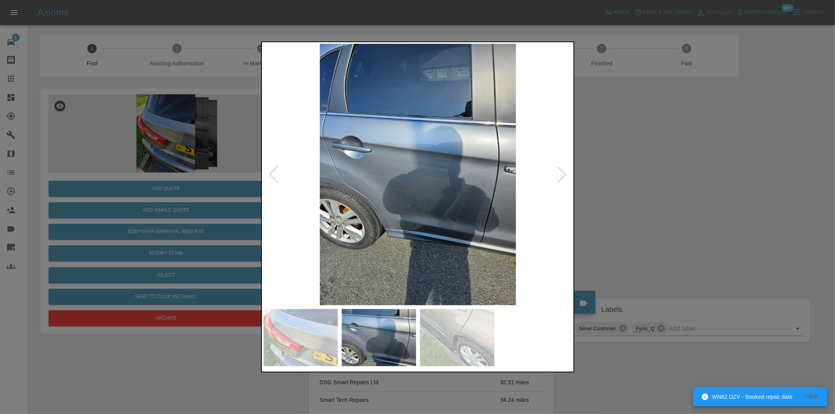
click at [564, 174] on div at bounding box center [561, 174] width 17 height 17
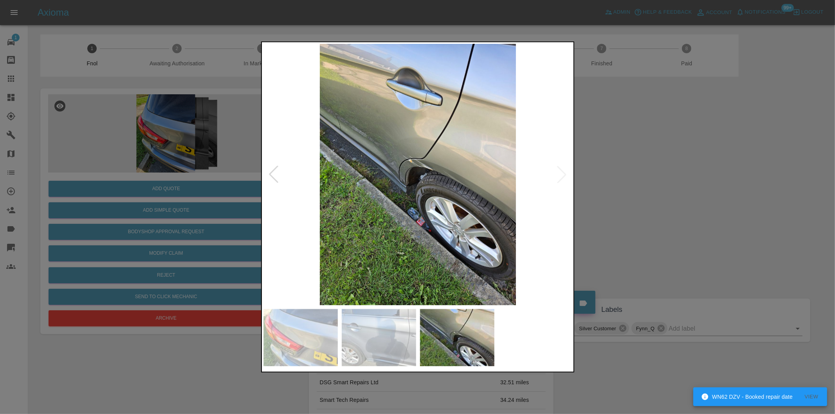
click at [564, 174] on img at bounding box center [417, 174] width 309 height 261
